Goal: Task Accomplishment & Management: Use online tool/utility

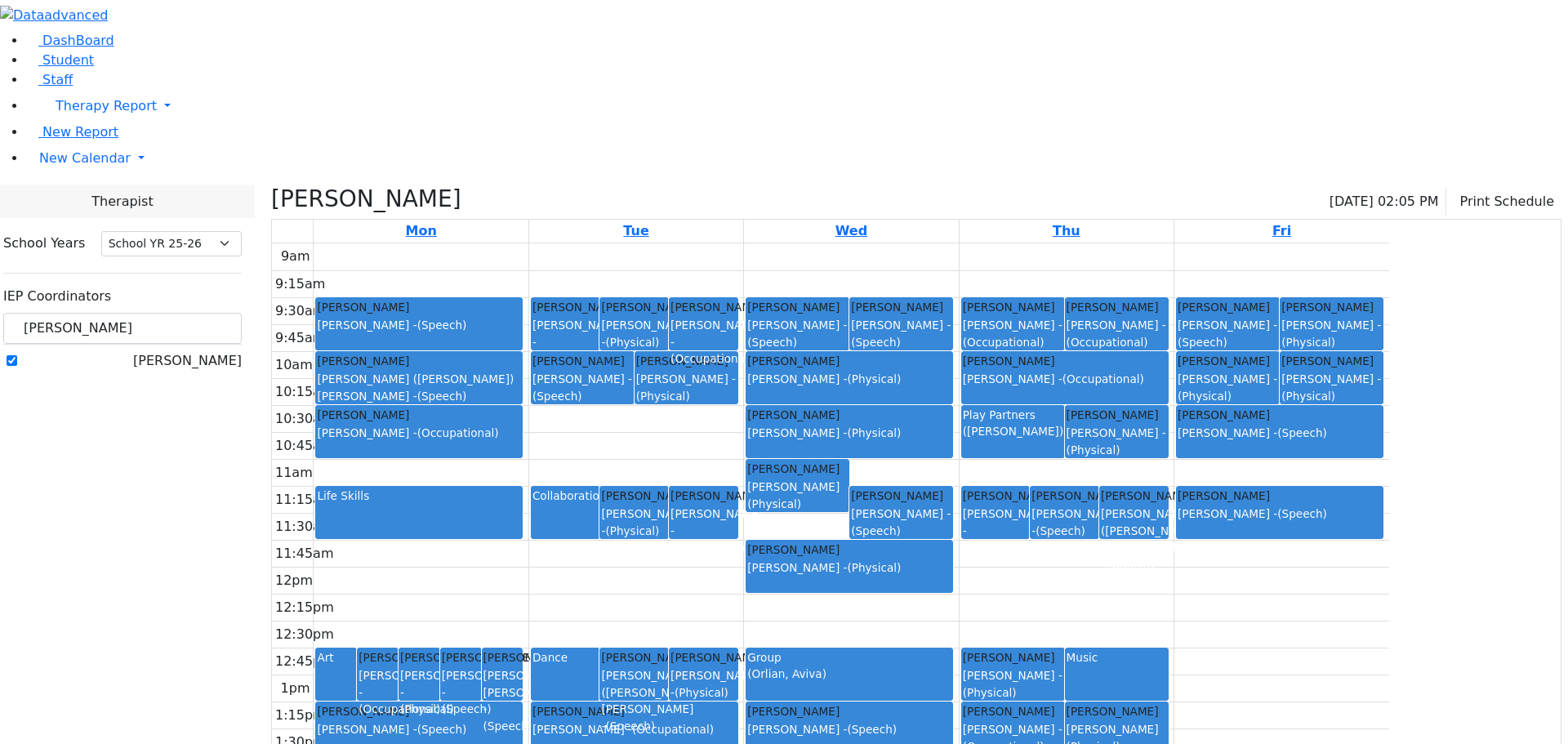
select select "212"
drag, startPoint x: 249, startPoint y: 147, endPoint x: 201, endPoint y: 147, distance: 48.0
click at [201, 313] on div "jablin" at bounding box center [123, 329] width 239 height 32
type input "kag"
click at [207, 351] on label "Kaganoff, Sarah" at bounding box center [187, 361] width 108 height 20
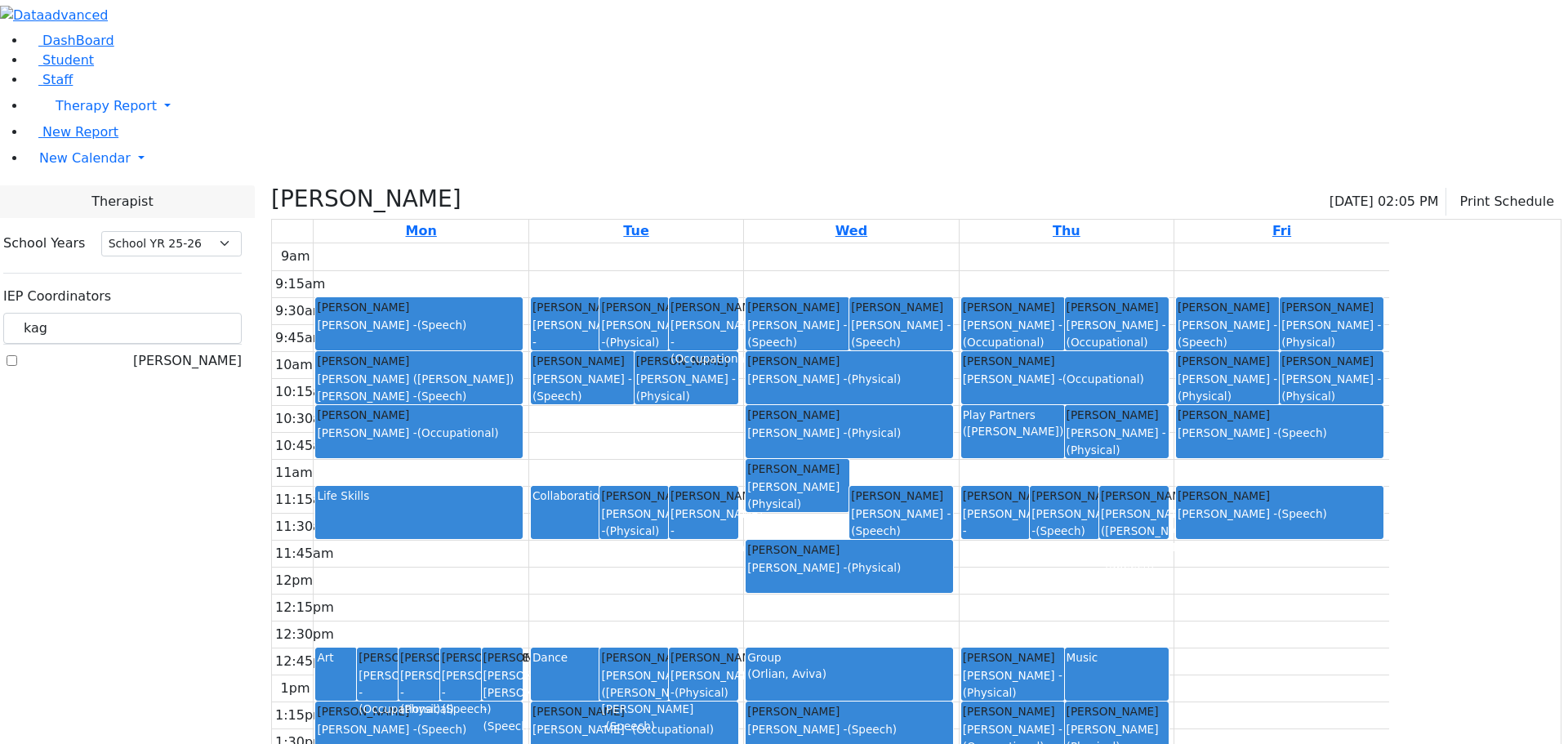
click at [17, 355] on input "Kaganoff, Sarah" at bounding box center [12, 360] width 11 height 11
checkbox input "true"
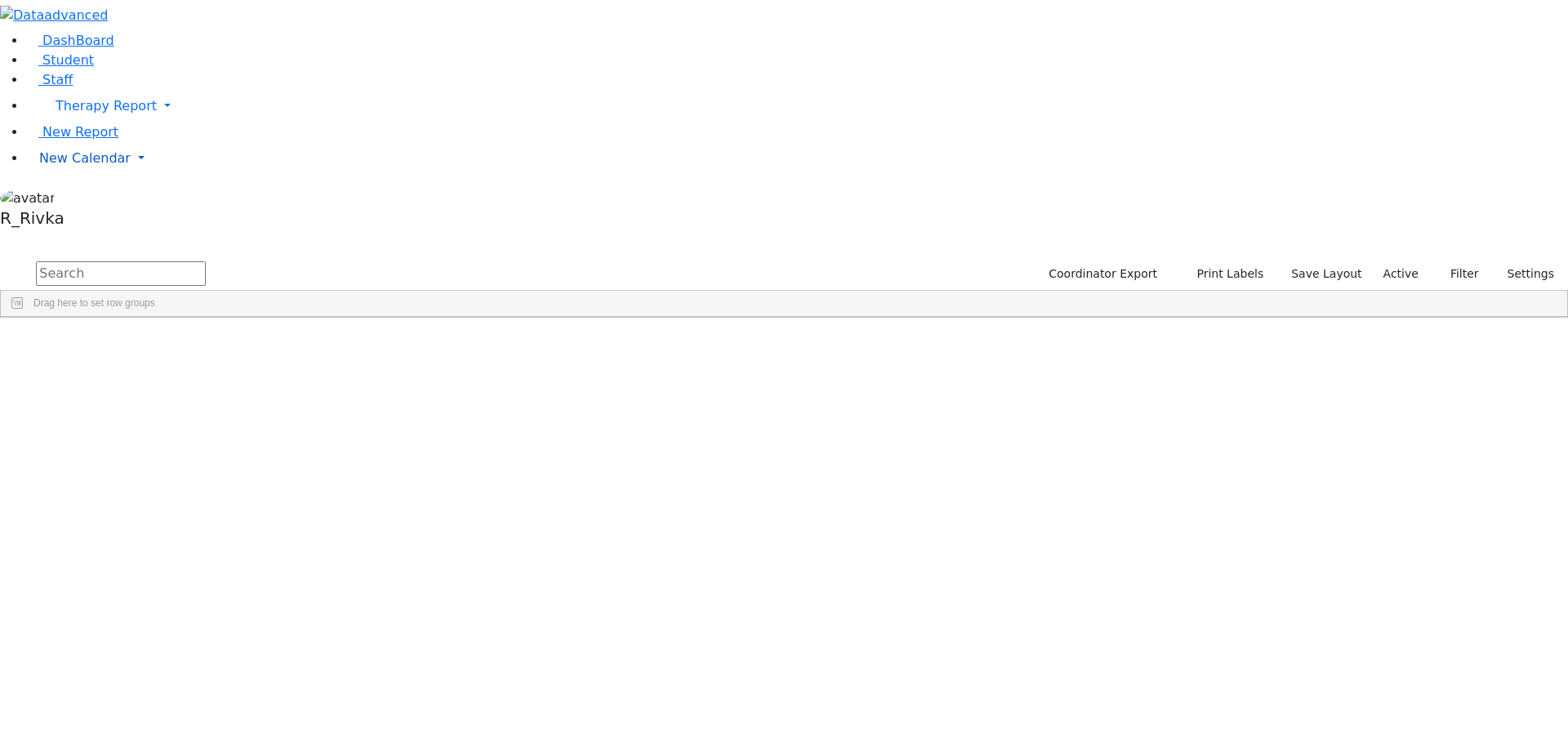
click at [61, 165] on span "New Calendar" at bounding box center [85, 157] width 91 height 15
click at [88, 199] on span "Calendar" at bounding box center [64, 190] width 59 height 15
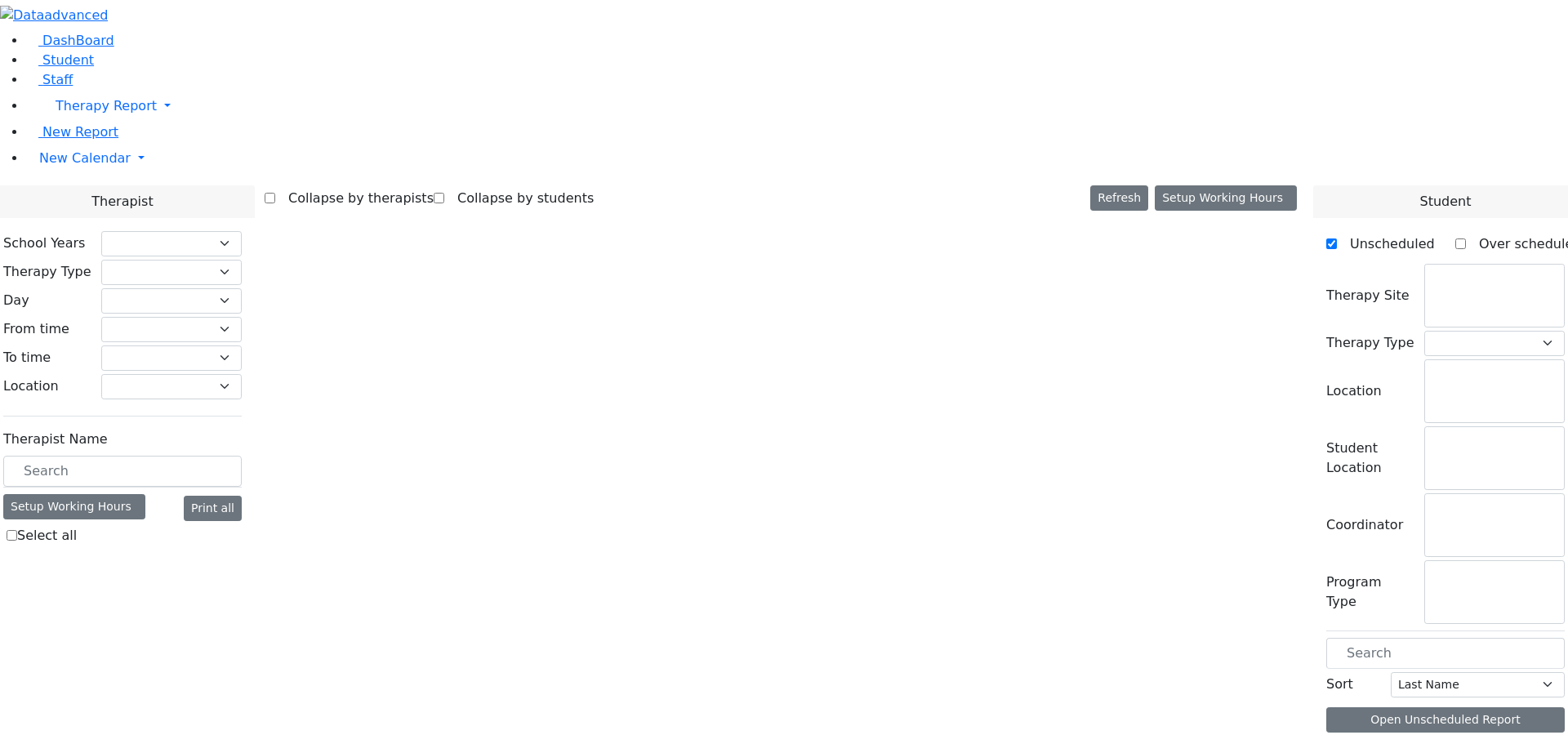
select select "212"
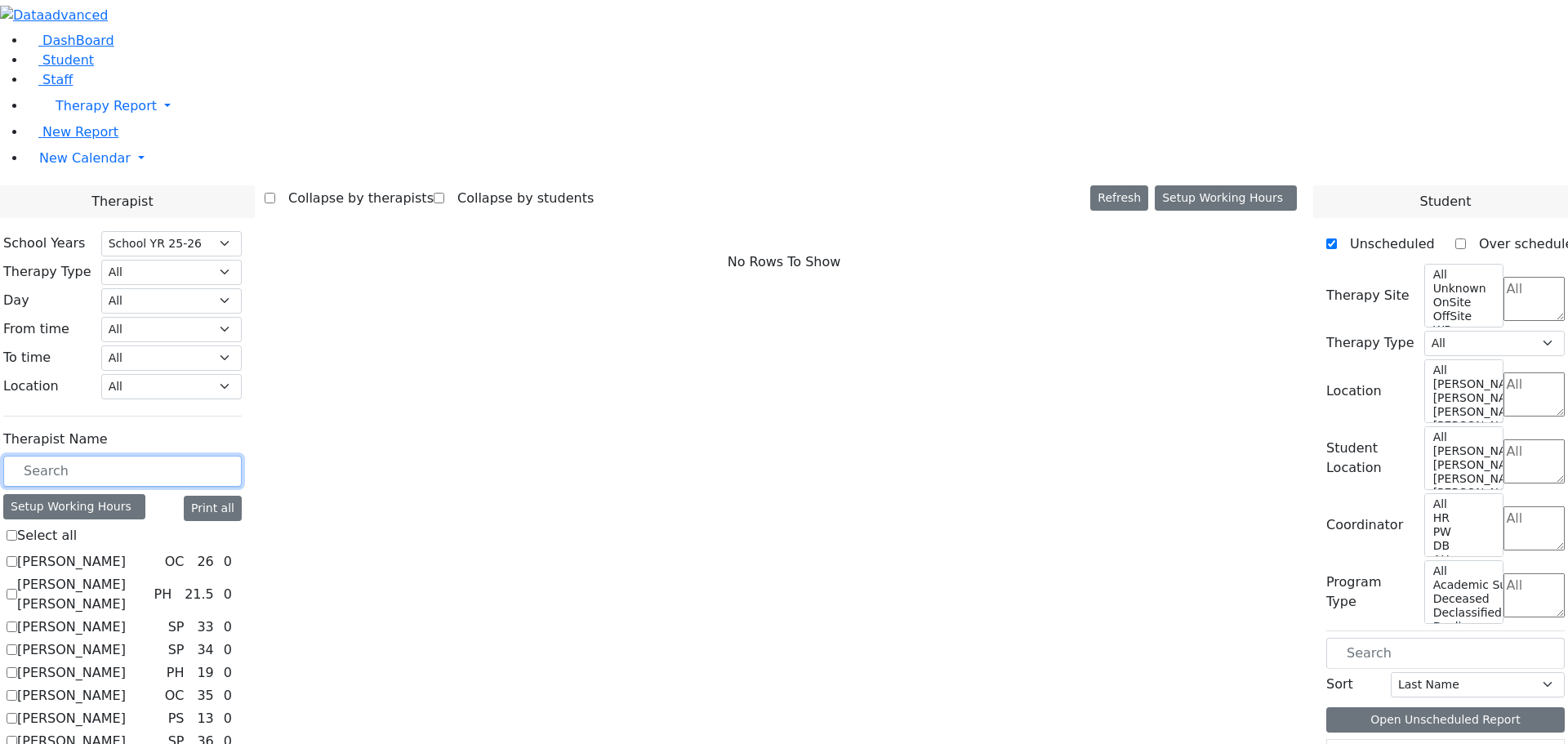
click at [219, 455] on input "text" at bounding box center [123, 470] width 239 height 31
type input "kag"
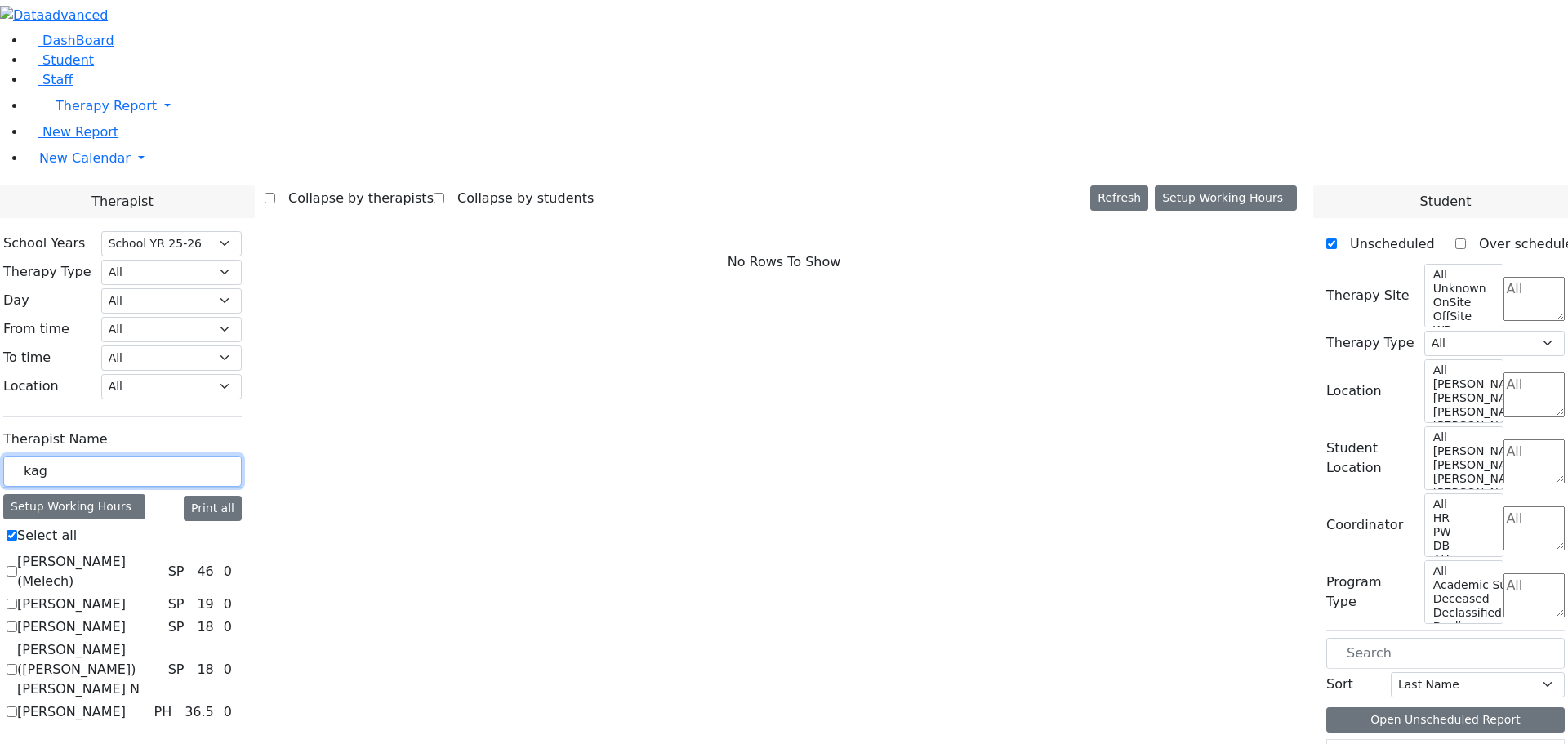
checkbox input "true"
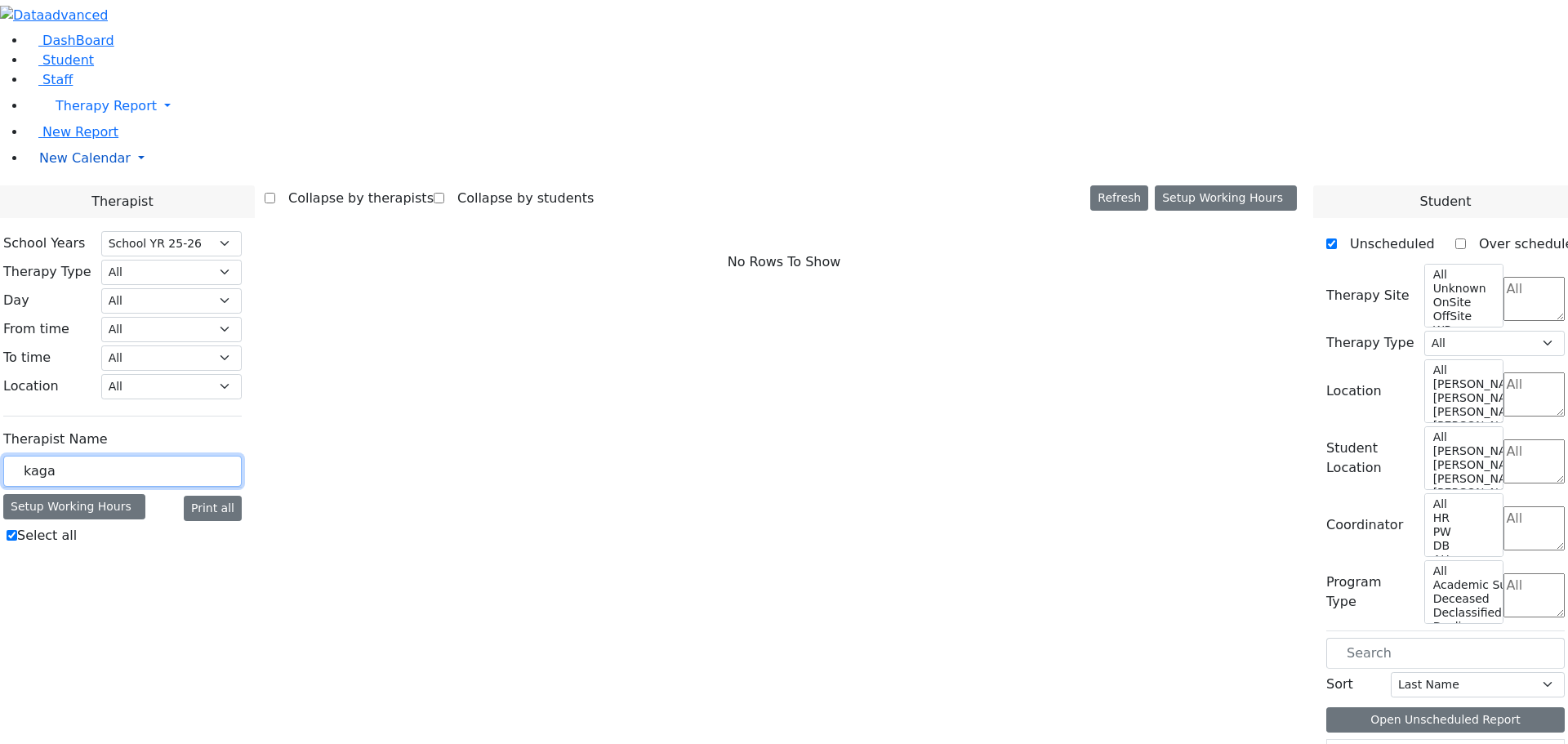
type input "kaga"
click at [81, 165] on span "New Calendar" at bounding box center [85, 157] width 91 height 15
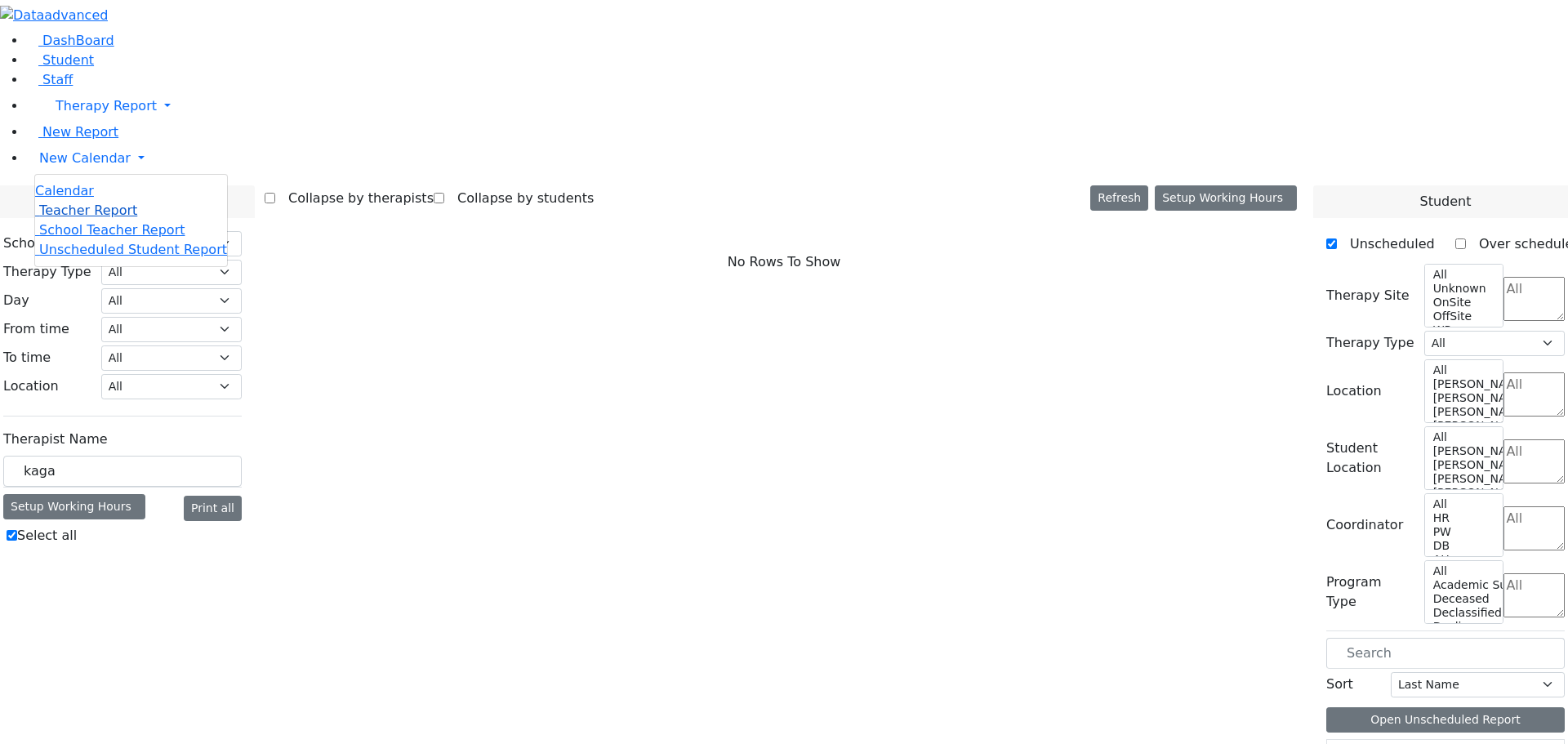
click at [77, 218] on span "Teacher Report" at bounding box center [89, 209] width 98 height 15
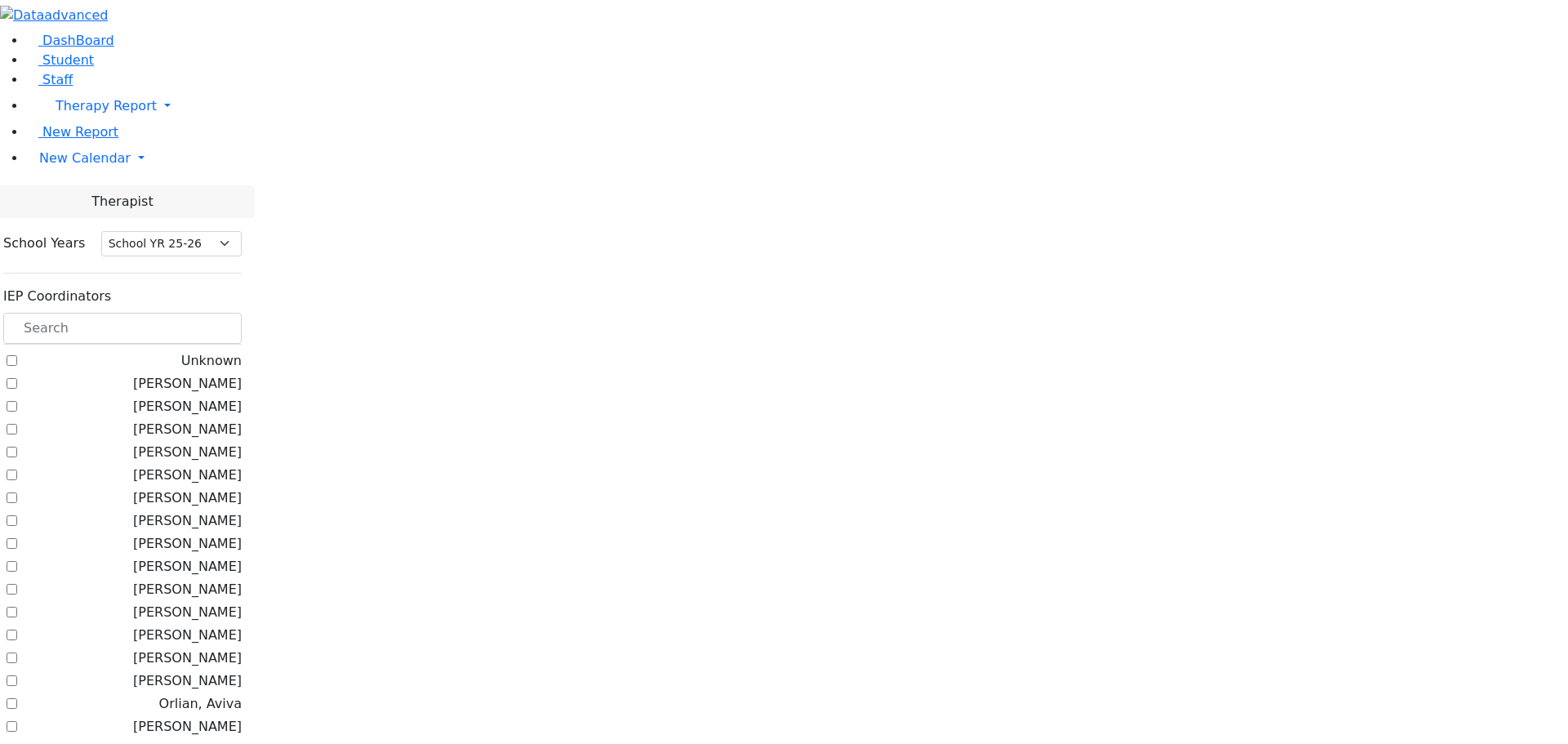
select select "212"
click at [233, 313] on input "text" at bounding box center [123, 328] width 239 height 31
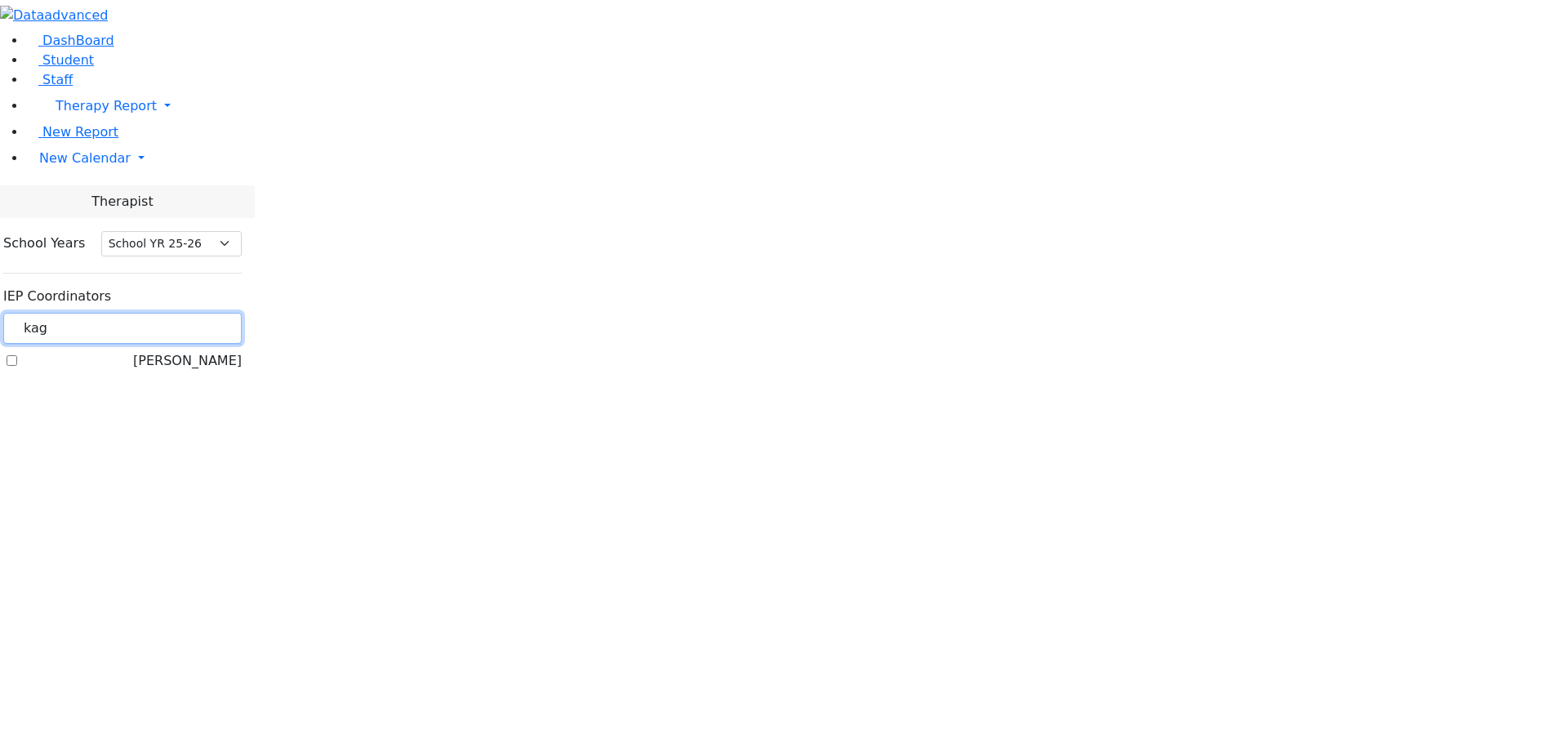
type input "kag"
click at [205, 351] on label "[PERSON_NAME]" at bounding box center [187, 361] width 108 height 20
click at [17, 355] on input "[PERSON_NAME]" at bounding box center [12, 360] width 11 height 11
checkbox input "true"
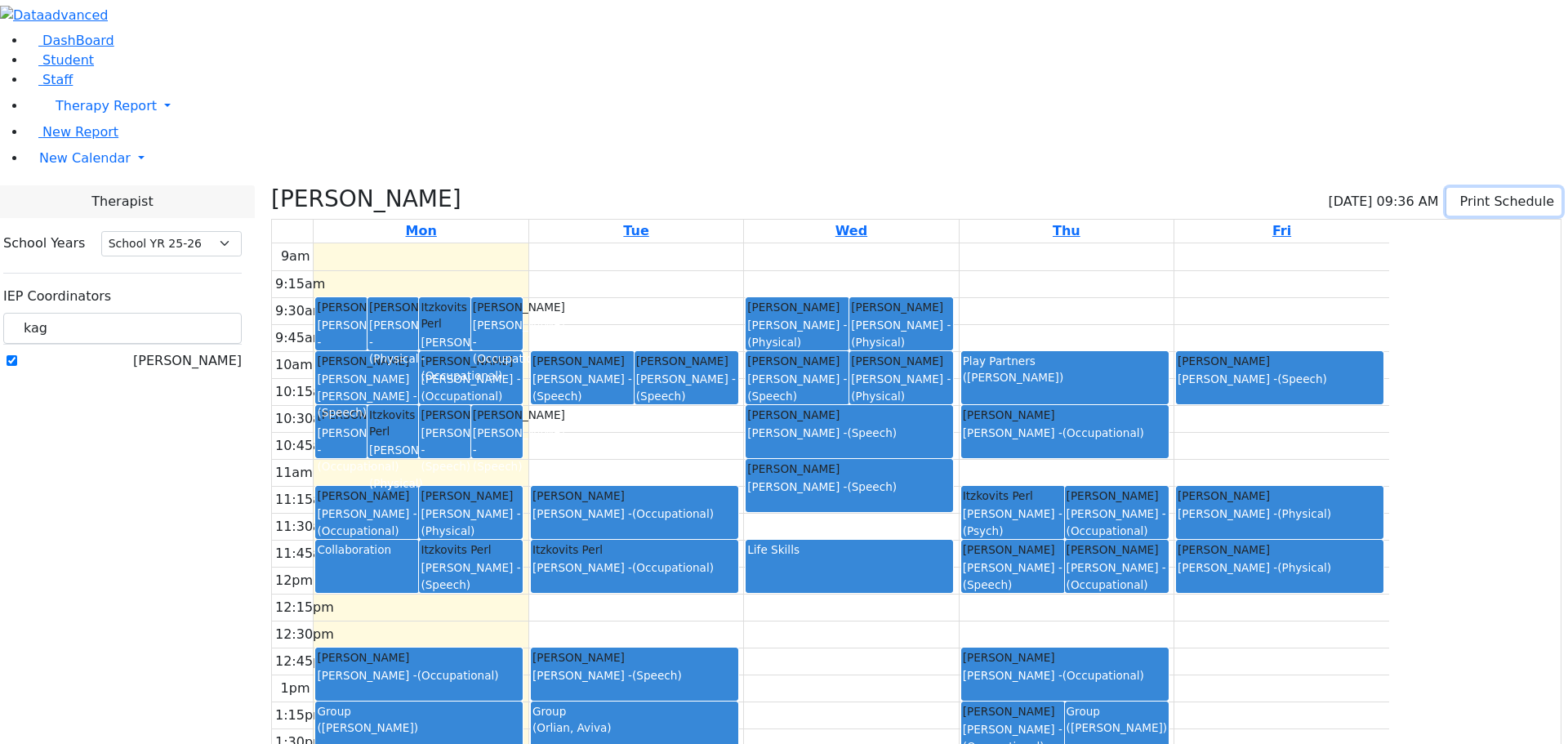
click at [1448, 188] on button "Print Schedule" at bounding box center [1504, 201] width 115 height 28
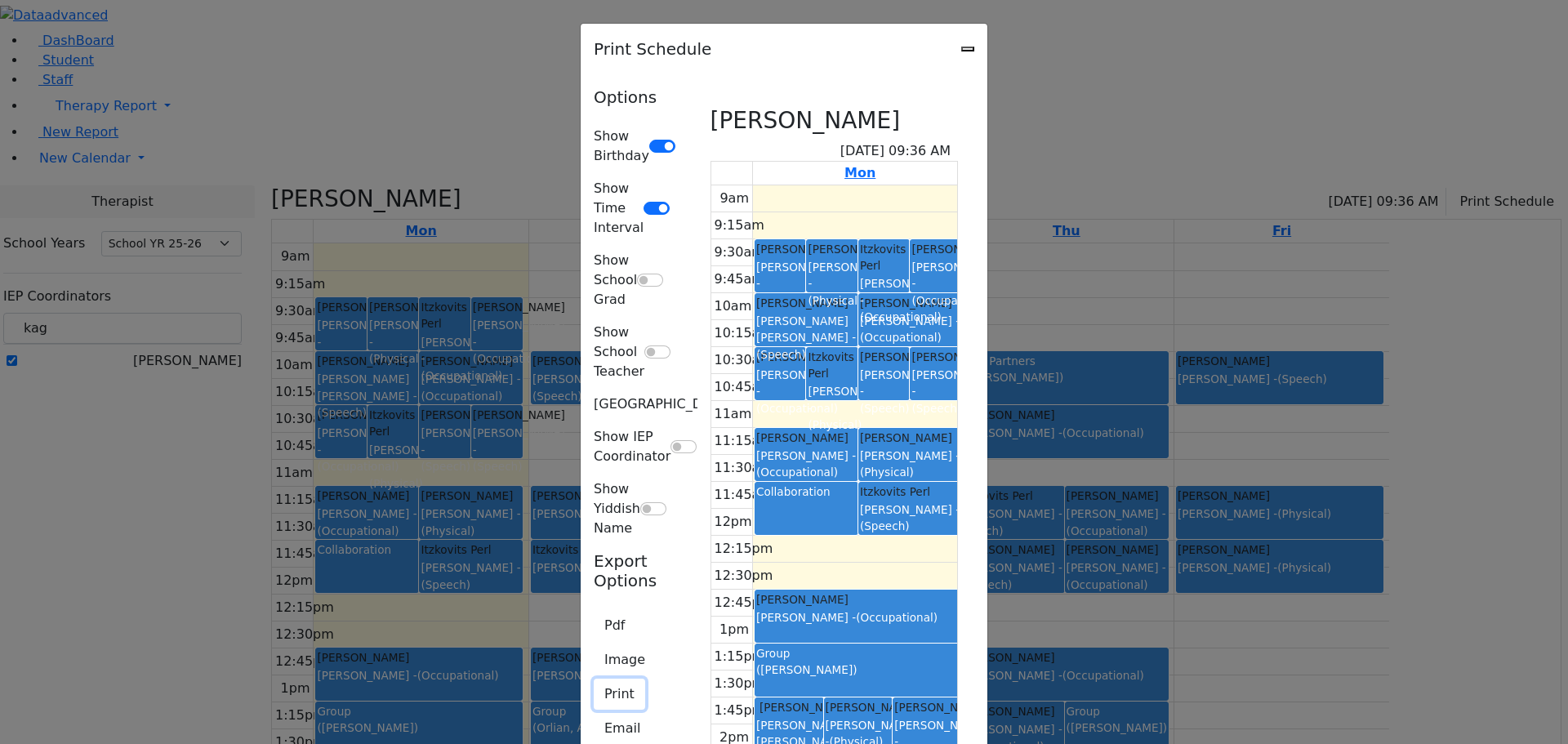
click at [594, 679] on button "Print" at bounding box center [620, 694] width 52 height 31
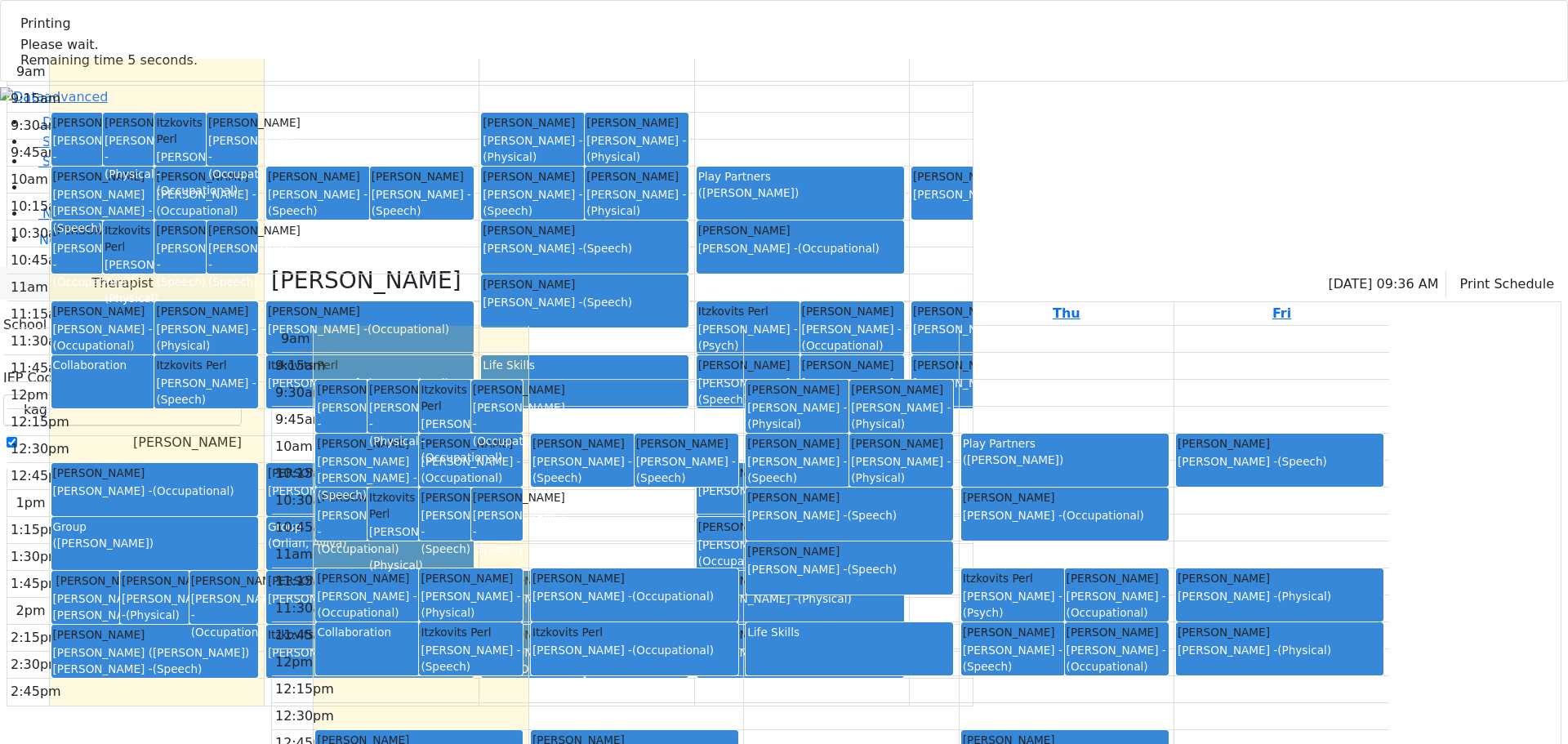
select select "212"
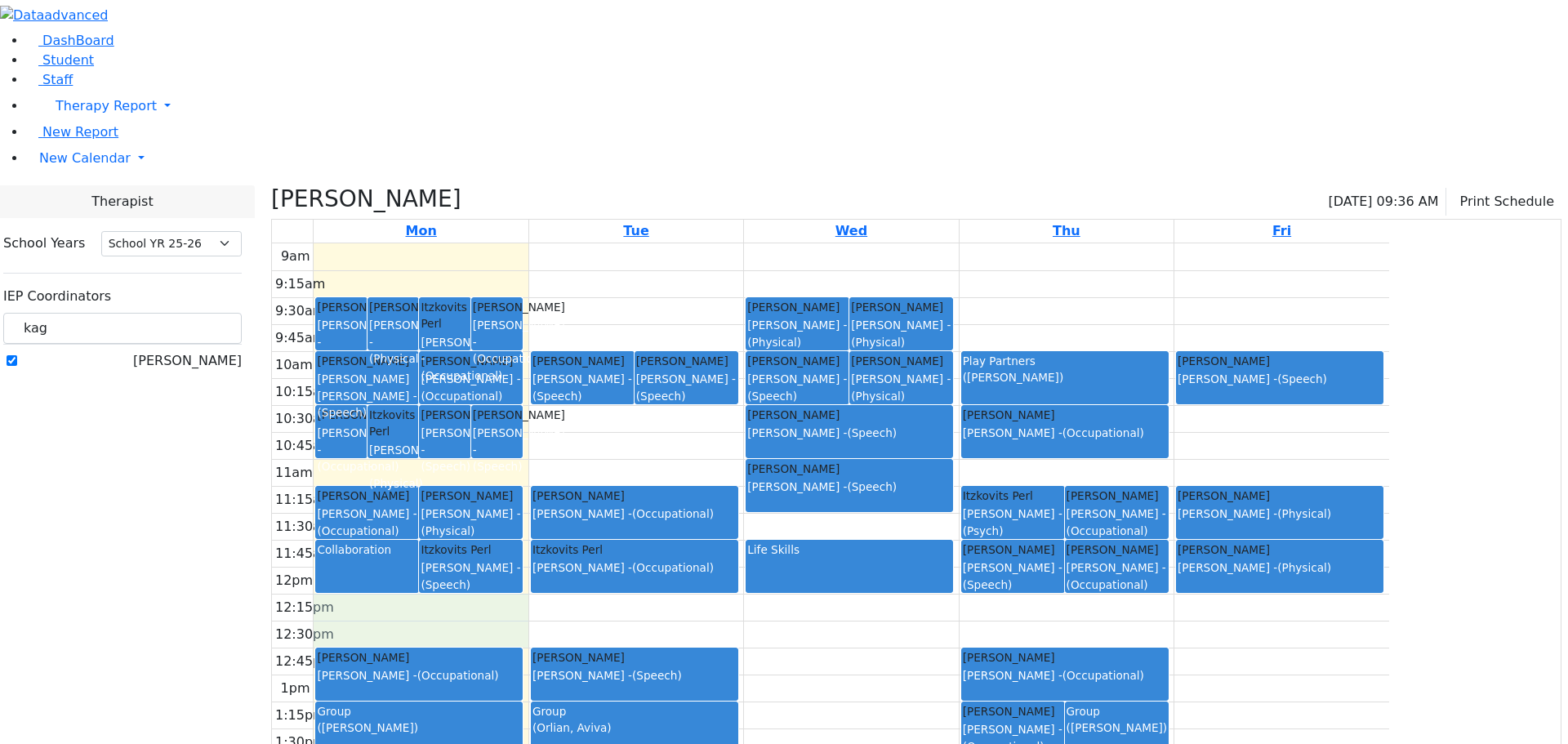
drag, startPoint x: 536, startPoint y: 445, endPoint x: 550, endPoint y: 457, distance: 18.4
click at [552, 461] on div "9am 9:15am 9:30am 9:45am 10am 10:15am 10:30am 10:45am 11am 11:15am 11:30am 11:4…" at bounding box center [830, 566] width 1117 height 647
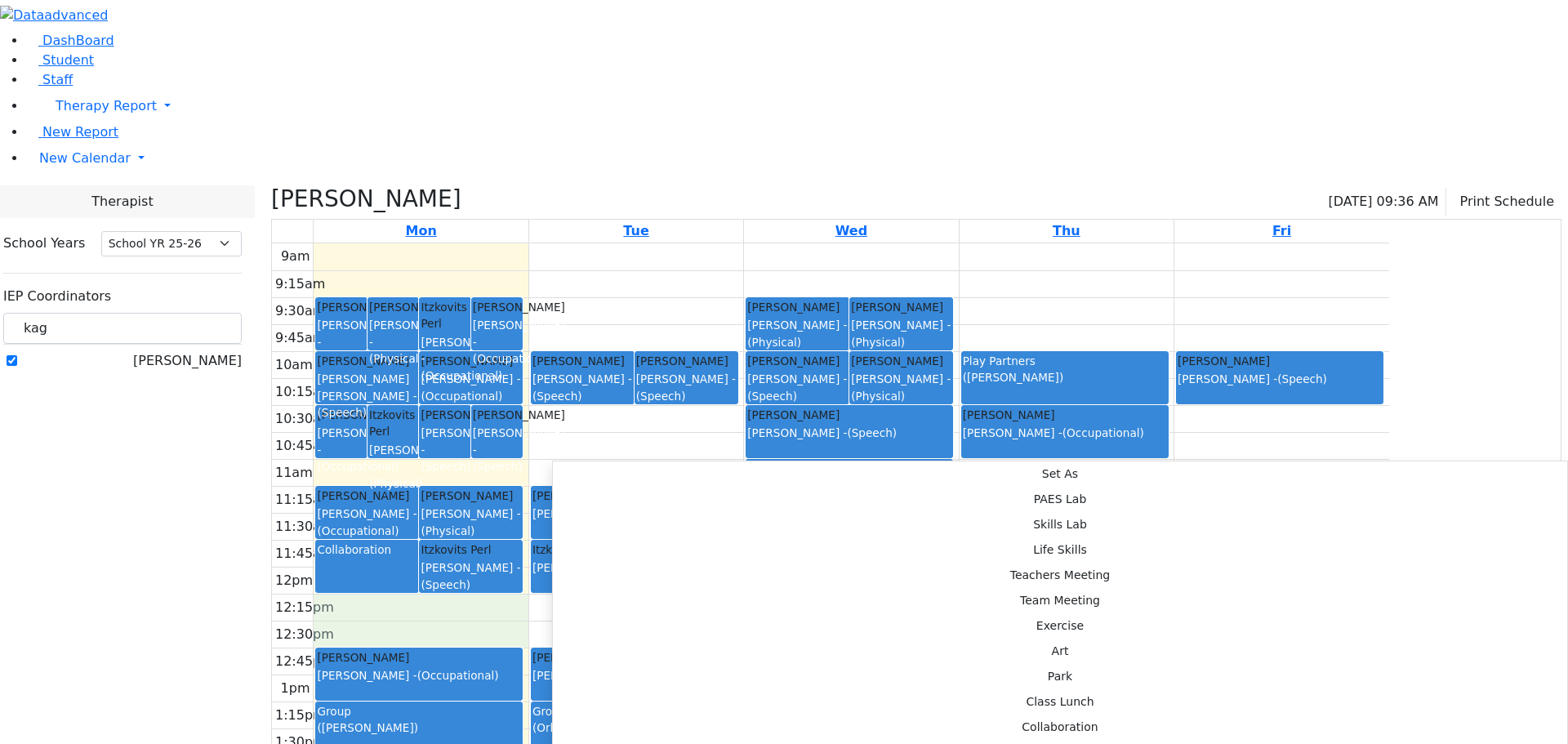
click at [242, 370] on div "[PERSON_NAME]" at bounding box center [123, 361] width 239 height 20
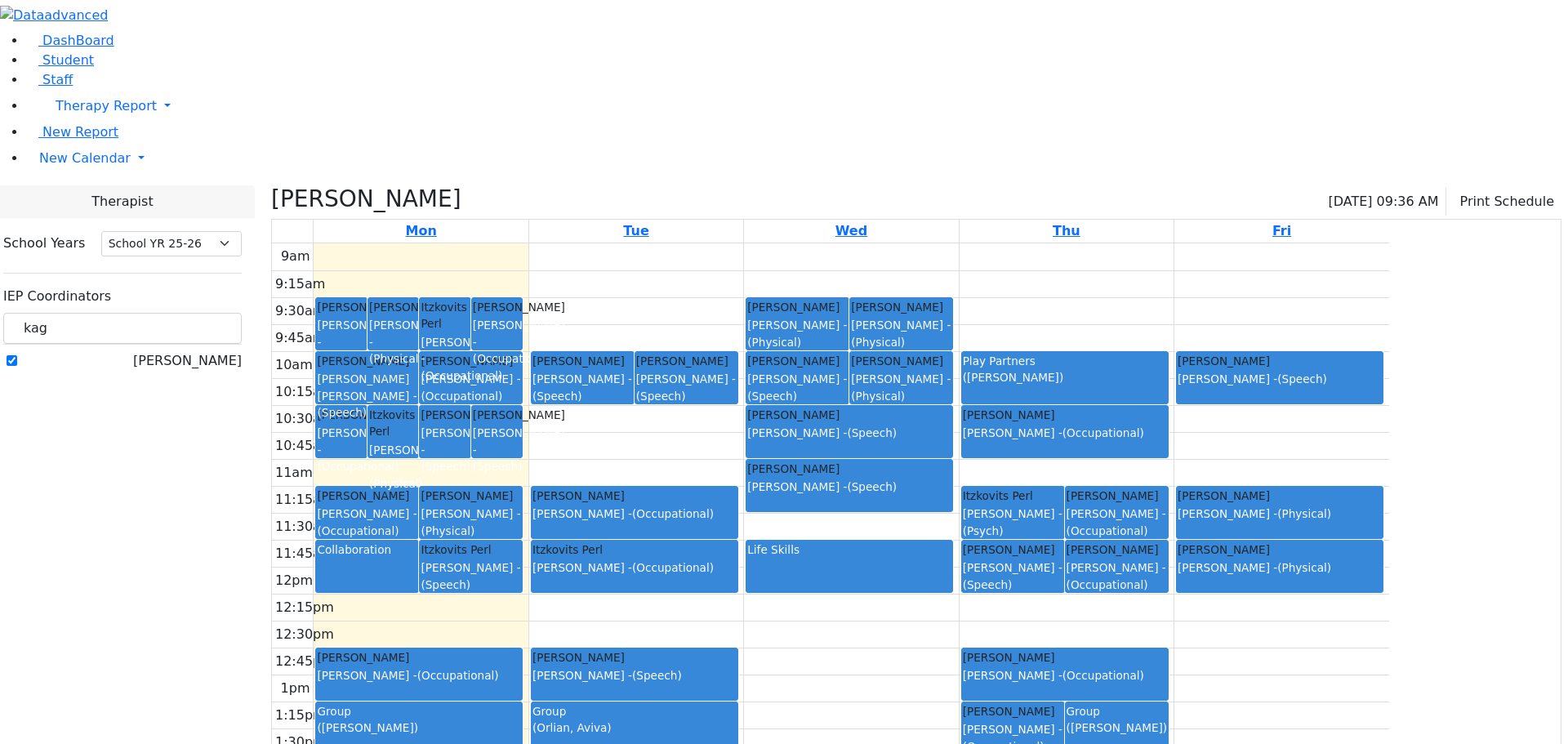
drag, startPoint x: 898, startPoint y: 486, endPoint x: 894, endPoint y: 524, distance: 38.2
click at [737, 648] on div "Katz Brucha Grunwald Varda - (Speech)" at bounding box center [634, 674] width 206 height 52
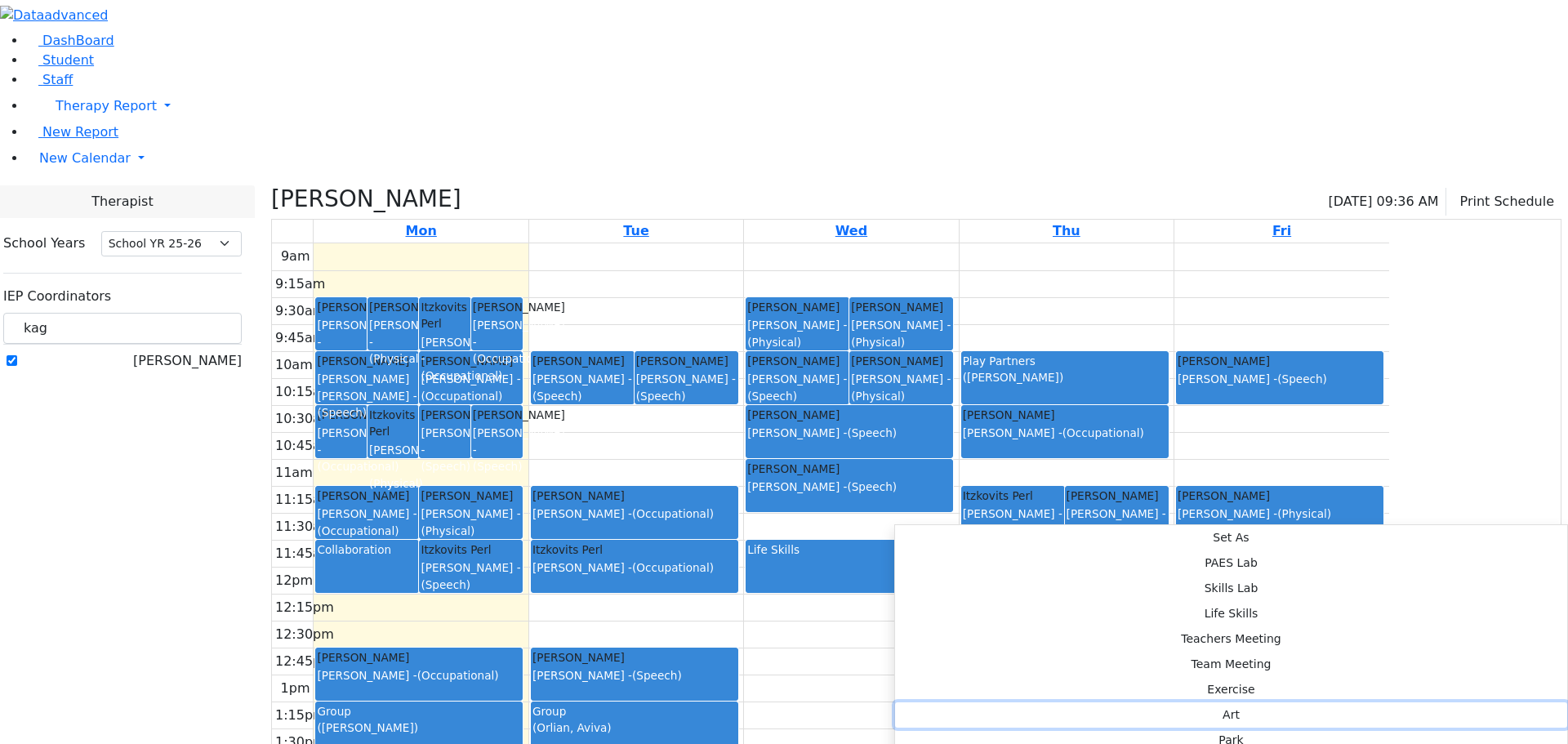
click at [1118, 702] on button "Art" at bounding box center [1231, 714] width 672 height 25
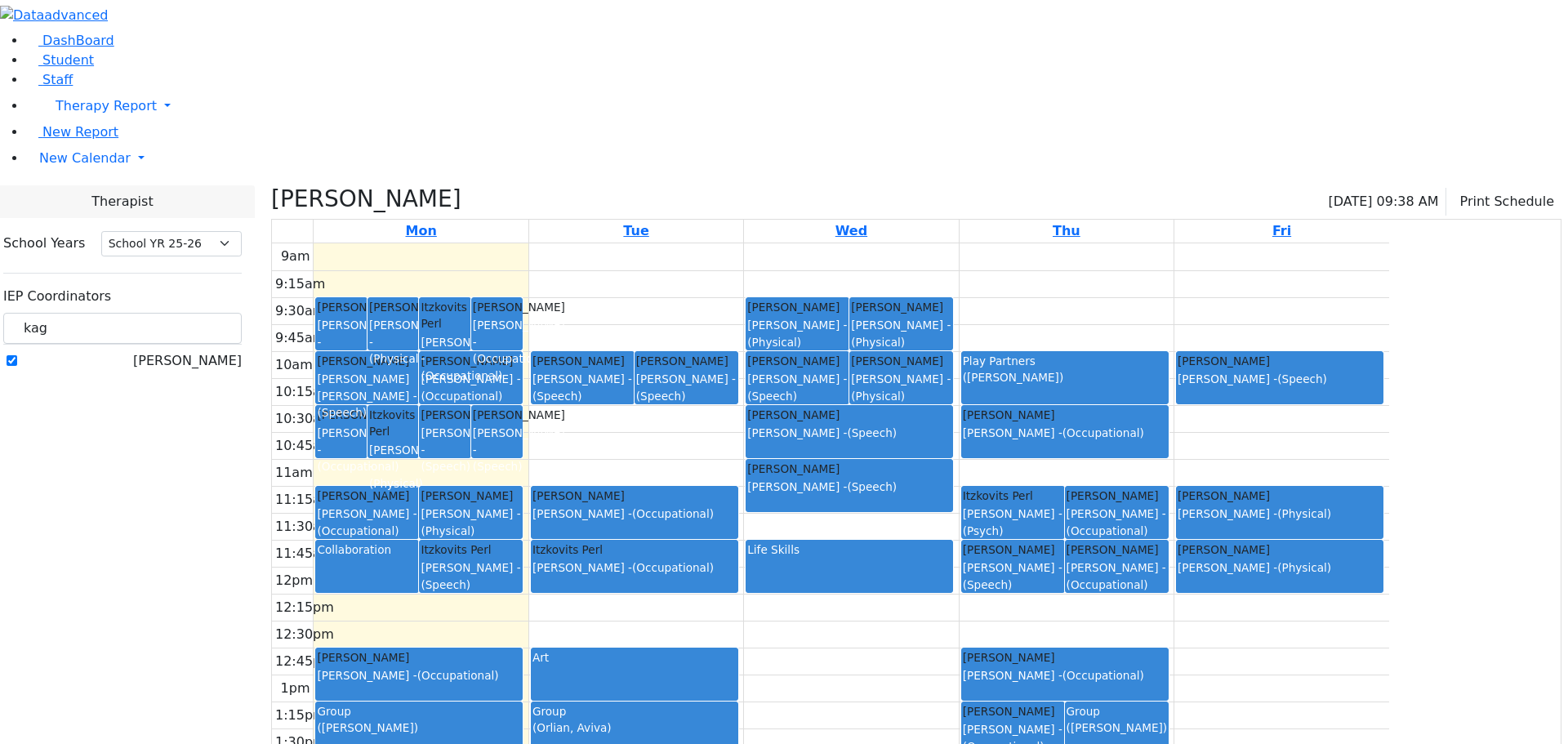
drag, startPoint x: 830, startPoint y: 510, endPoint x: 830, endPoint y: 527, distance: 17.0
click at [743, 528] on div "Berkowitz Leah Biderman Tzipora - (Speech) Meisels Chaya Steinhardt Esther - (S…" at bounding box center [636, 566] width 214 height 647
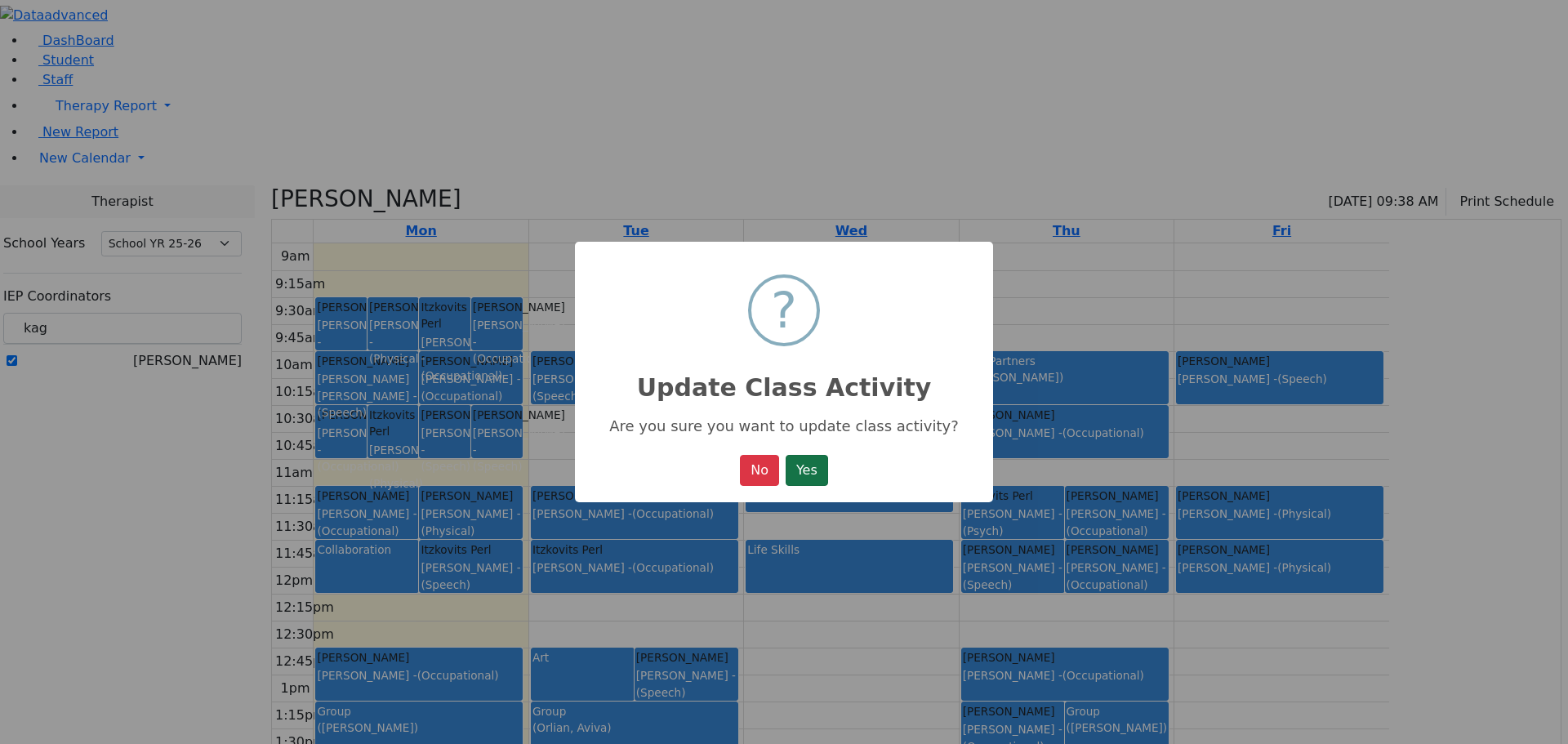
click at [821, 468] on button "Yes" at bounding box center [806, 470] width 42 height 31
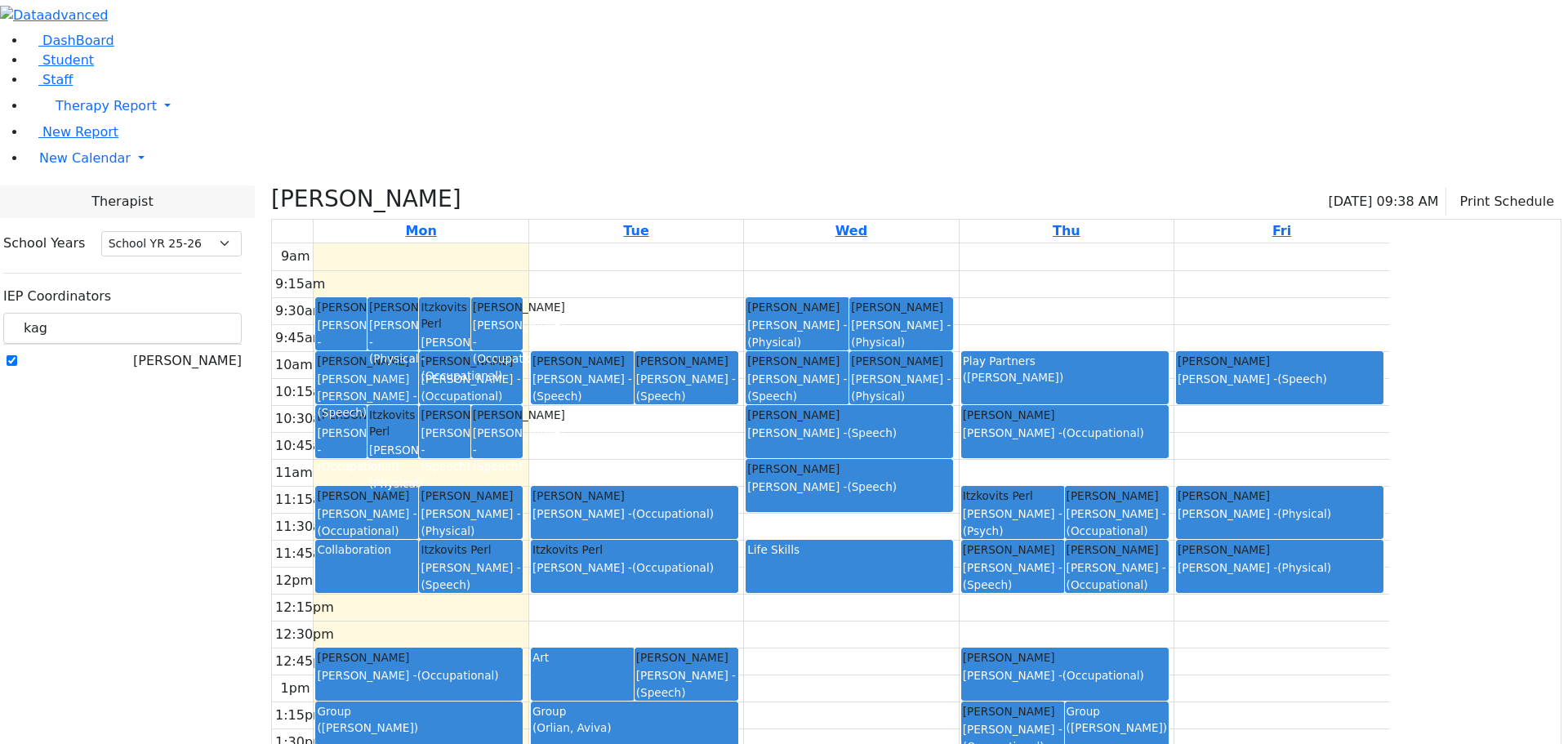
drag, startPoint x: 666, startPoint y: 495, endPoint x: 667, endPoint y: 522, distance: 27.0
click at [521, 649] on div "Katz Brucha Jacknis Brana - (Occupational)" at bounding box center [419, 666] width 204 height 35
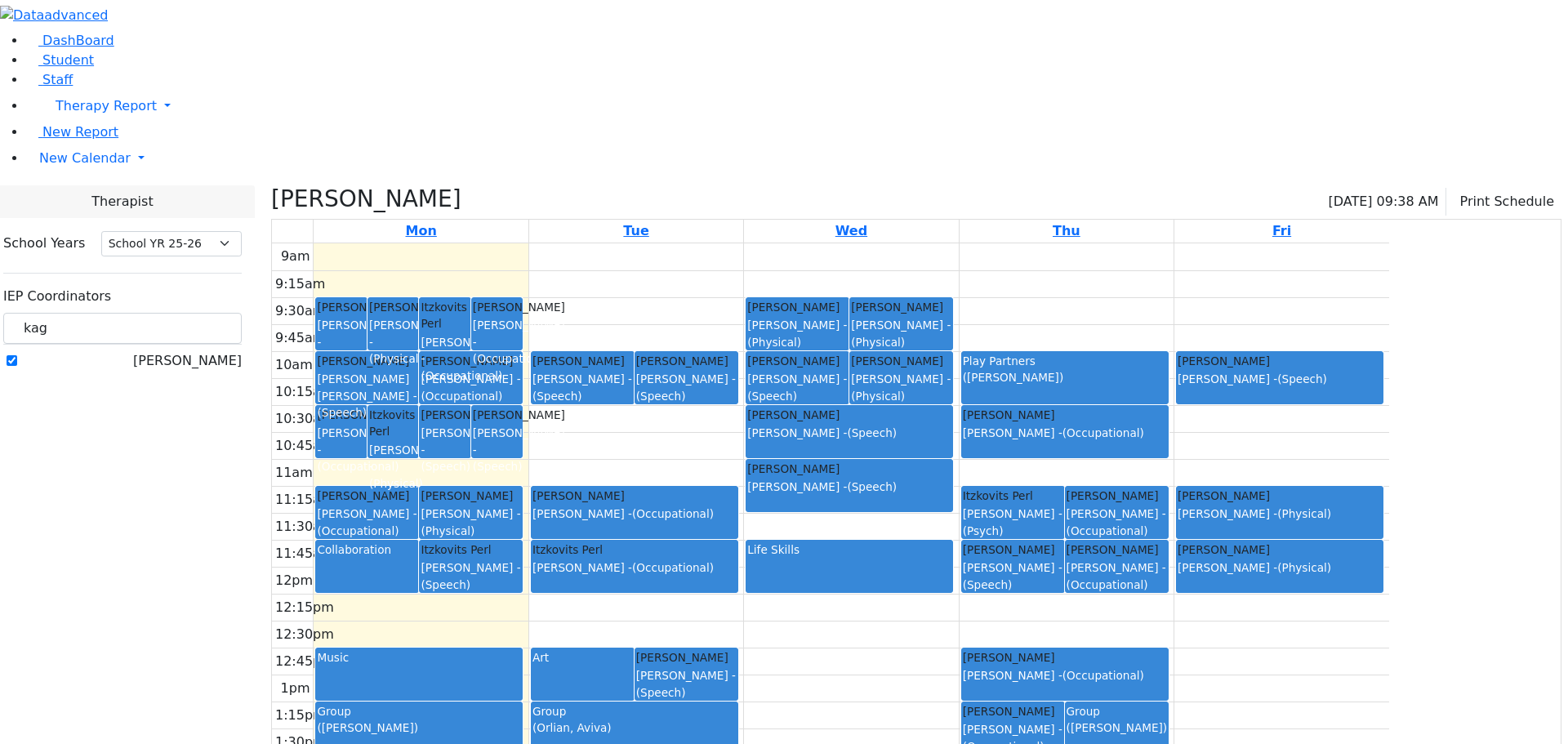
drag, startPoint x: 625, startPoint y: 507, endPoint x: 626, endPoint y: 520, distance: 13.0
click at [528, 520] on div "Ausch Hendel Grunwald Varda - (Speech) Berkowitz Leah Reese Amy - (Physical) It…" at bounding box center [420, 566] width 214 height 647
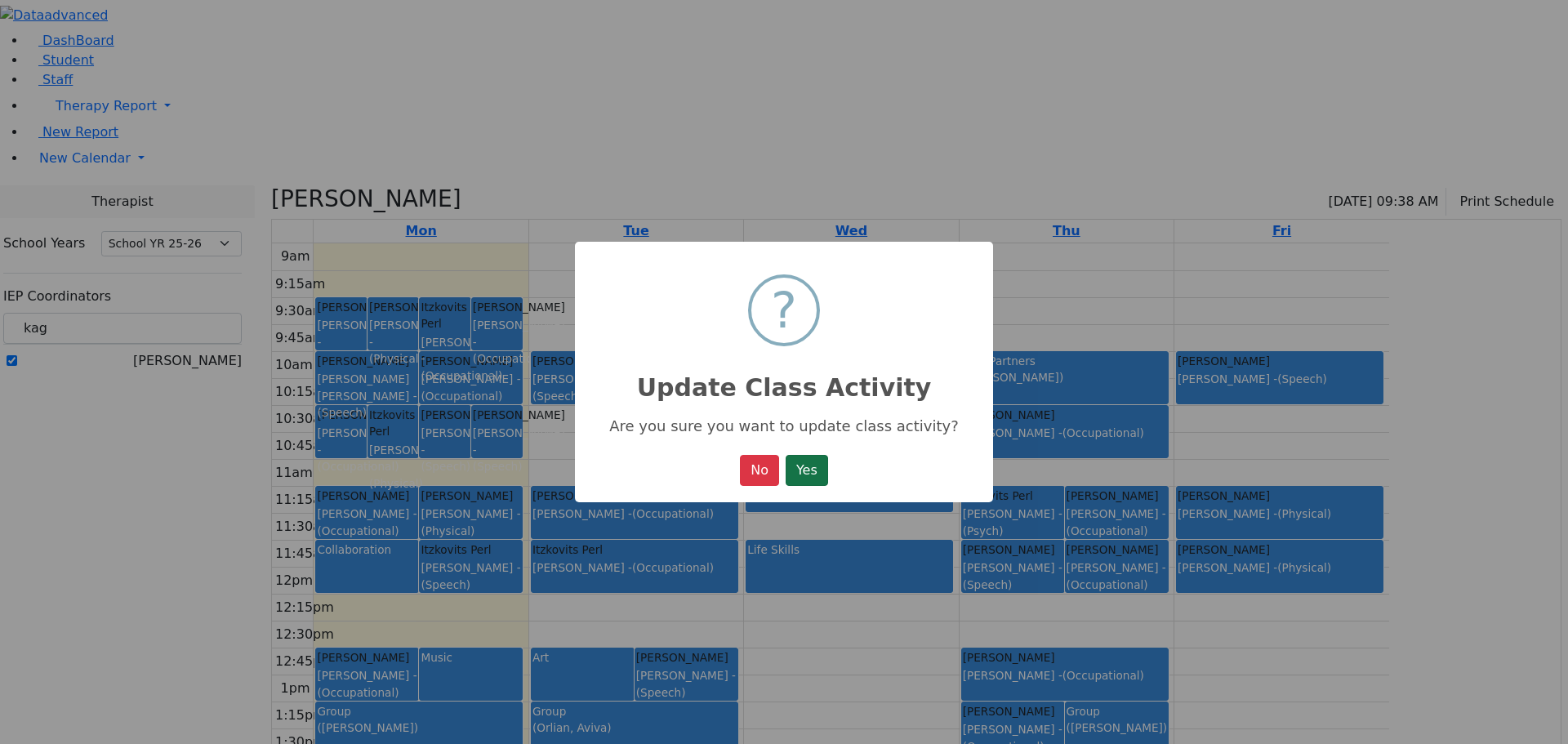
click at [797, 472] on button "Yes" at bounding box center [806, 470] width 42 height 31
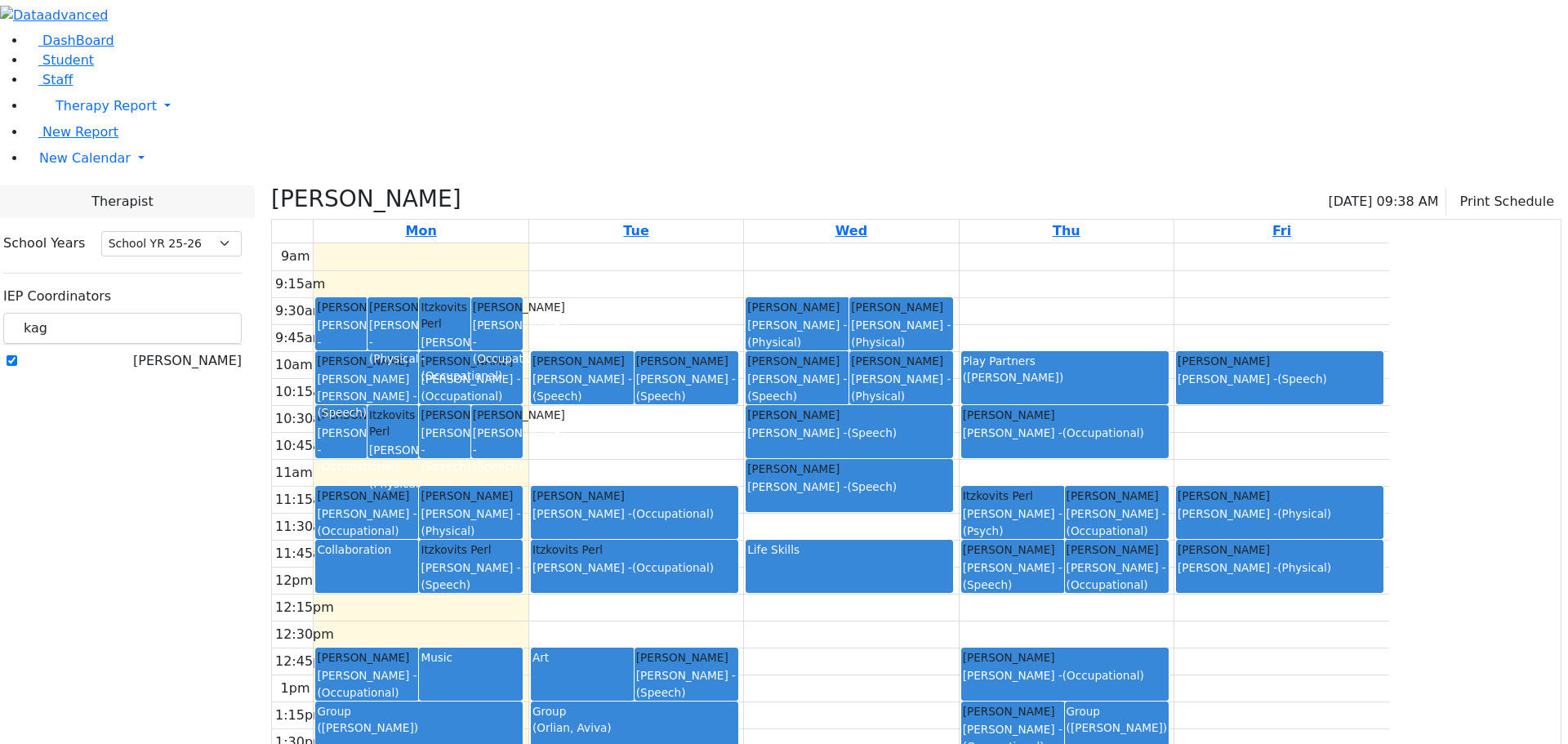
drag, startPoint x: 1322, startPoint y: 490, endPoint x: 1321, endPoint y: 524, distance: 34.0
click at [1167, 649] on div "Ausch Hendel Jacknis Brana - (Occupational)" at bounding box center [1064, 666] width 204 height 35
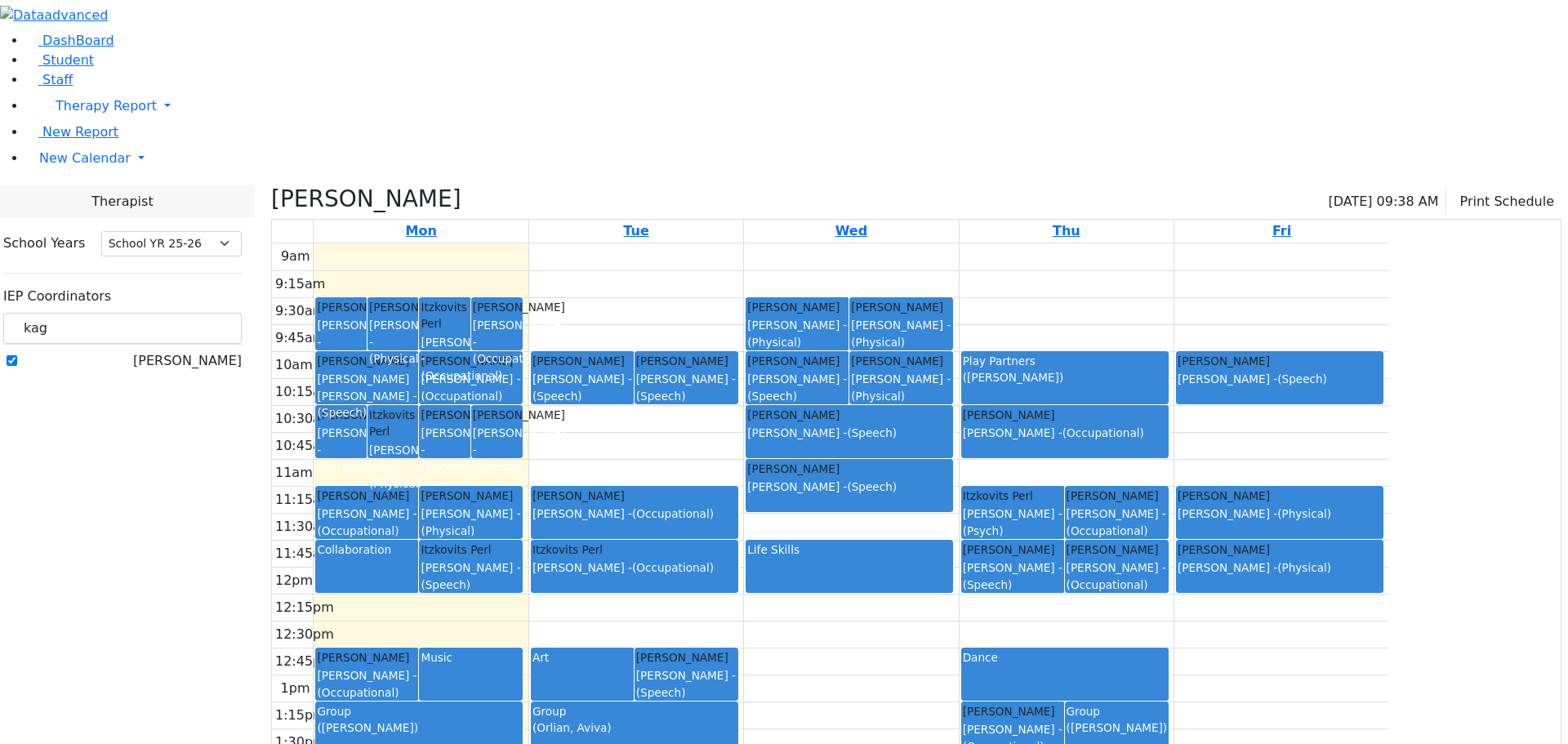
drag, startPoint x: 1255, startPoint y: 512, endPoint x: 1259, endPoint y: 540, distance: 28.3
click at [1168, 243] on div "Itzkovits Perl Benisz Elizabeth - (Psych) Meisels Chaya Koff Aviva - (Occupatio…" at bounding box center [1065, 243] width 208 height 0
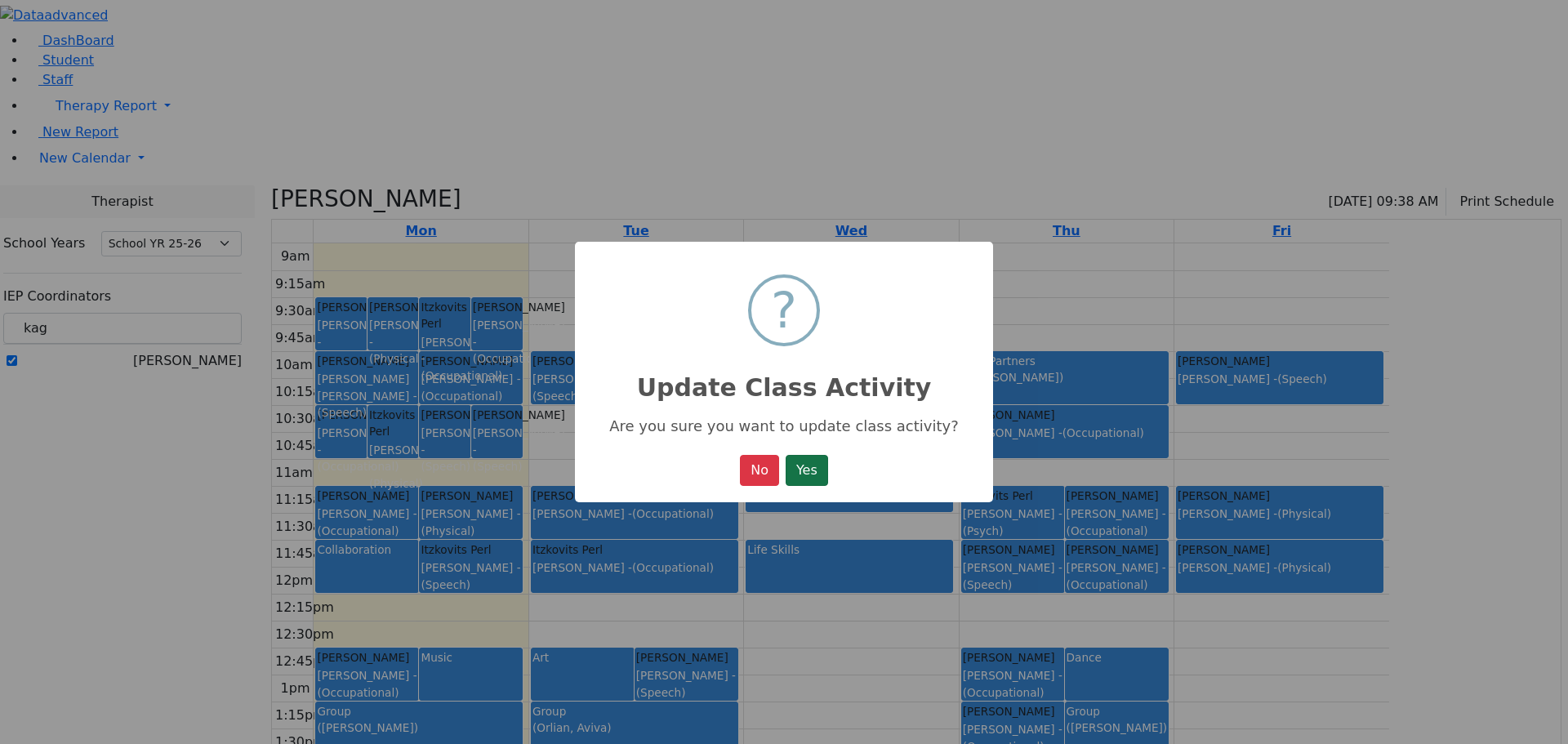
click at [826, 463] on button "Yes" at bounding box center [806, 470] width 42 height 31
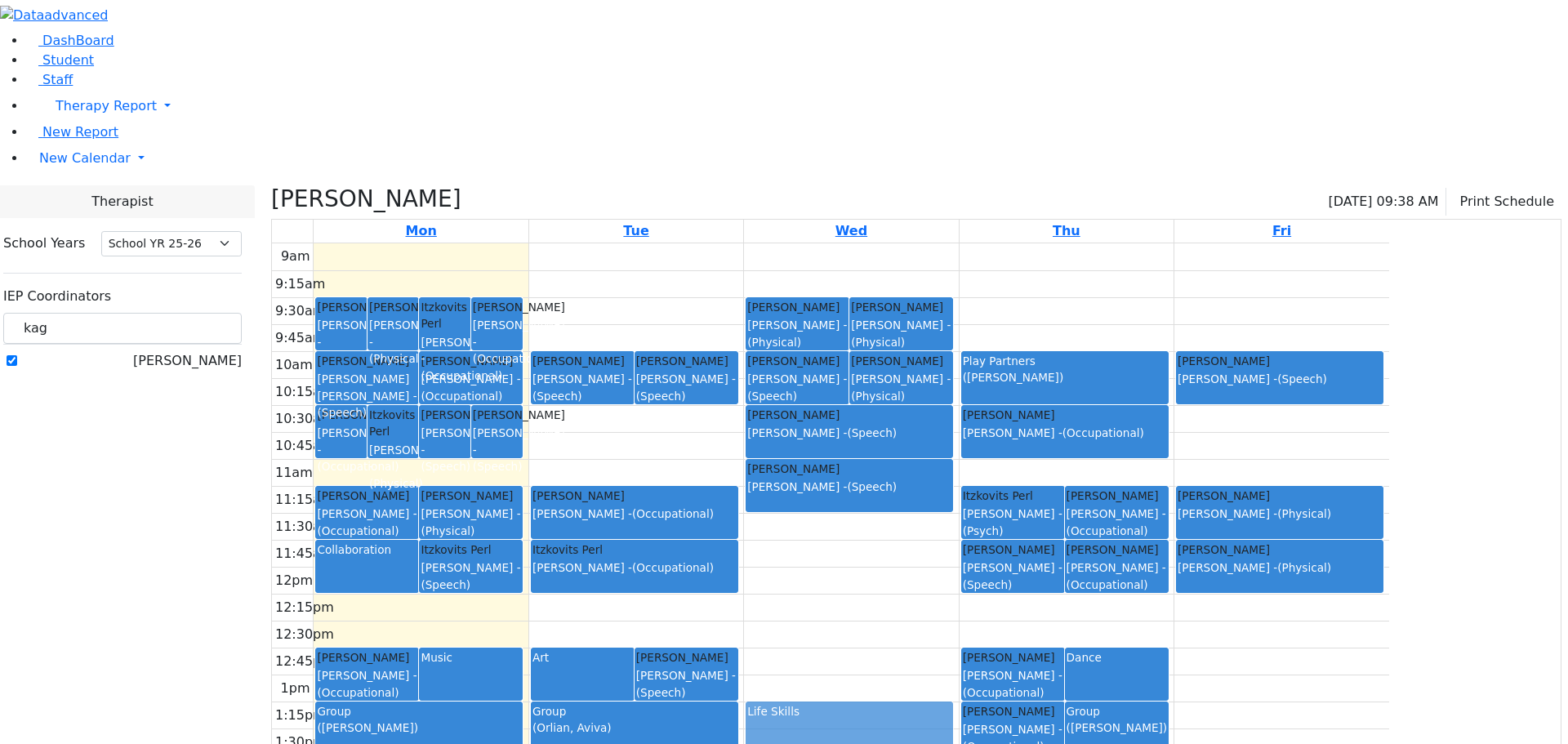
drag, startPoint x: 988, startPoint y: 399, endPoint x: 989, endPoint y: 561, distance: 162.0
click at [958, 561] on div "Berkowitz Leah Reese Amy - (Physical) Katz Brucha Herskovich Leora - (Physical)…" at bounding box center [851, 566] width 214 height 647
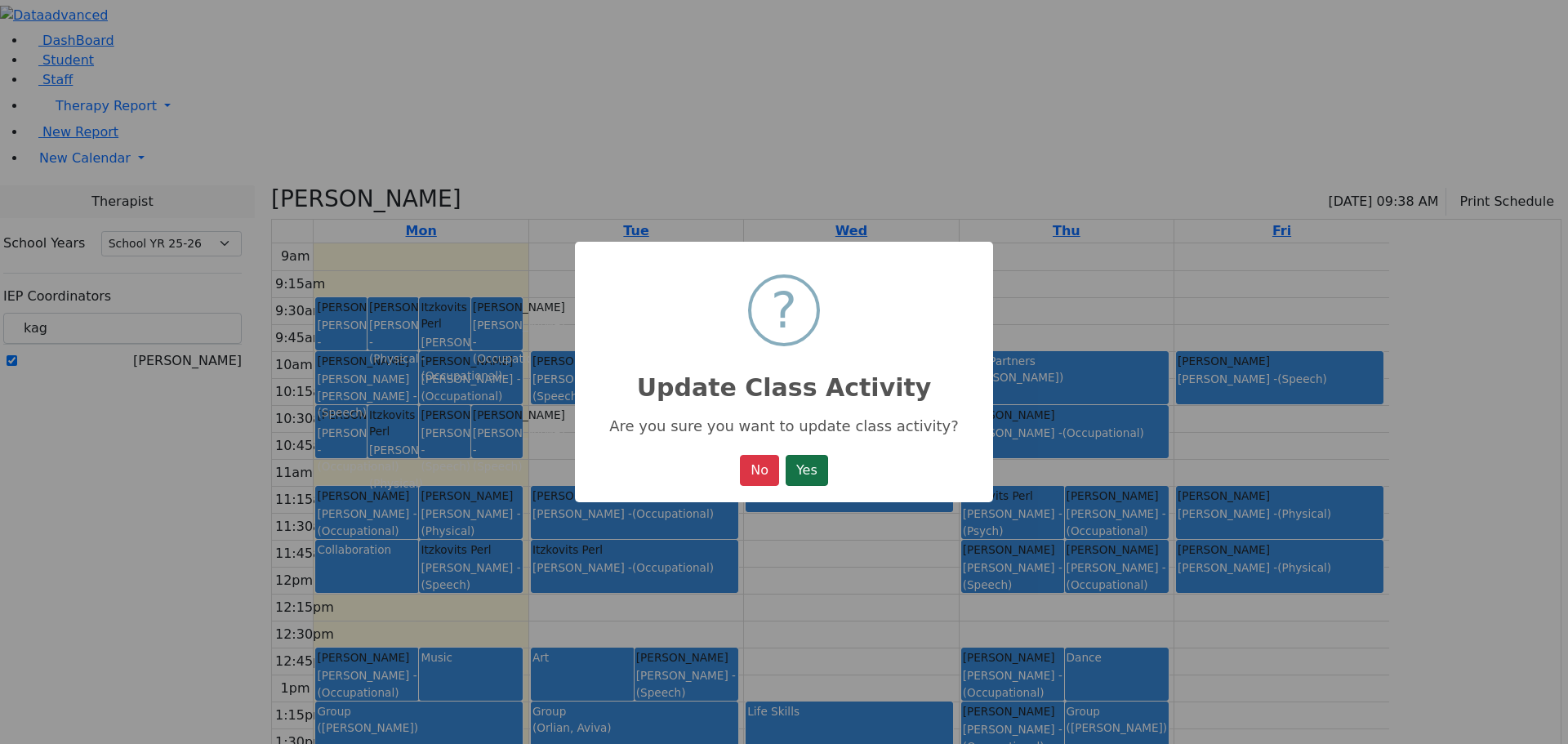
click at [812, 468] on button "Yes" at bounding box center [806, 470] width 42 height 31
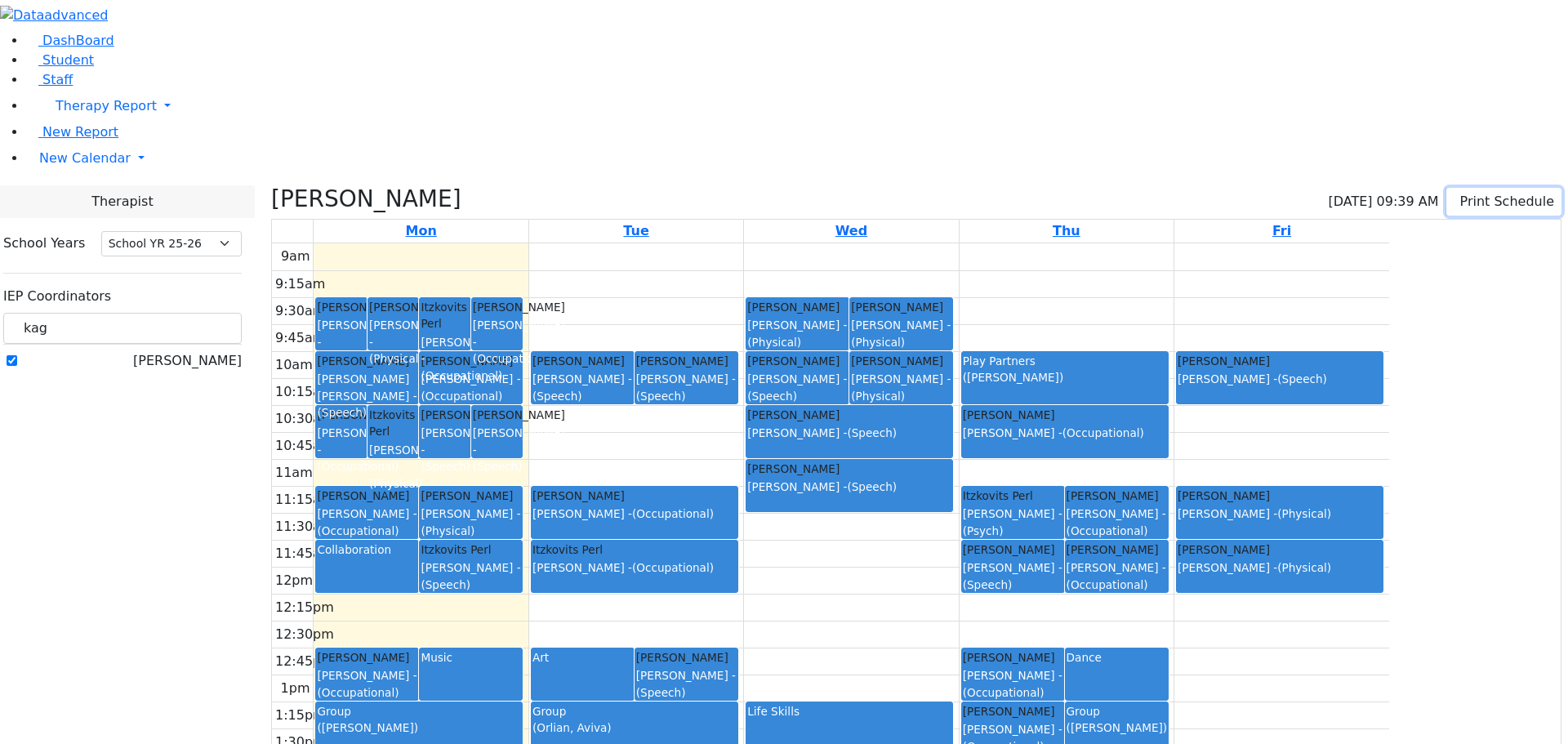
click at [1457, 193] on icon "button" at bounding box center [1457, 200] width 0 height 15
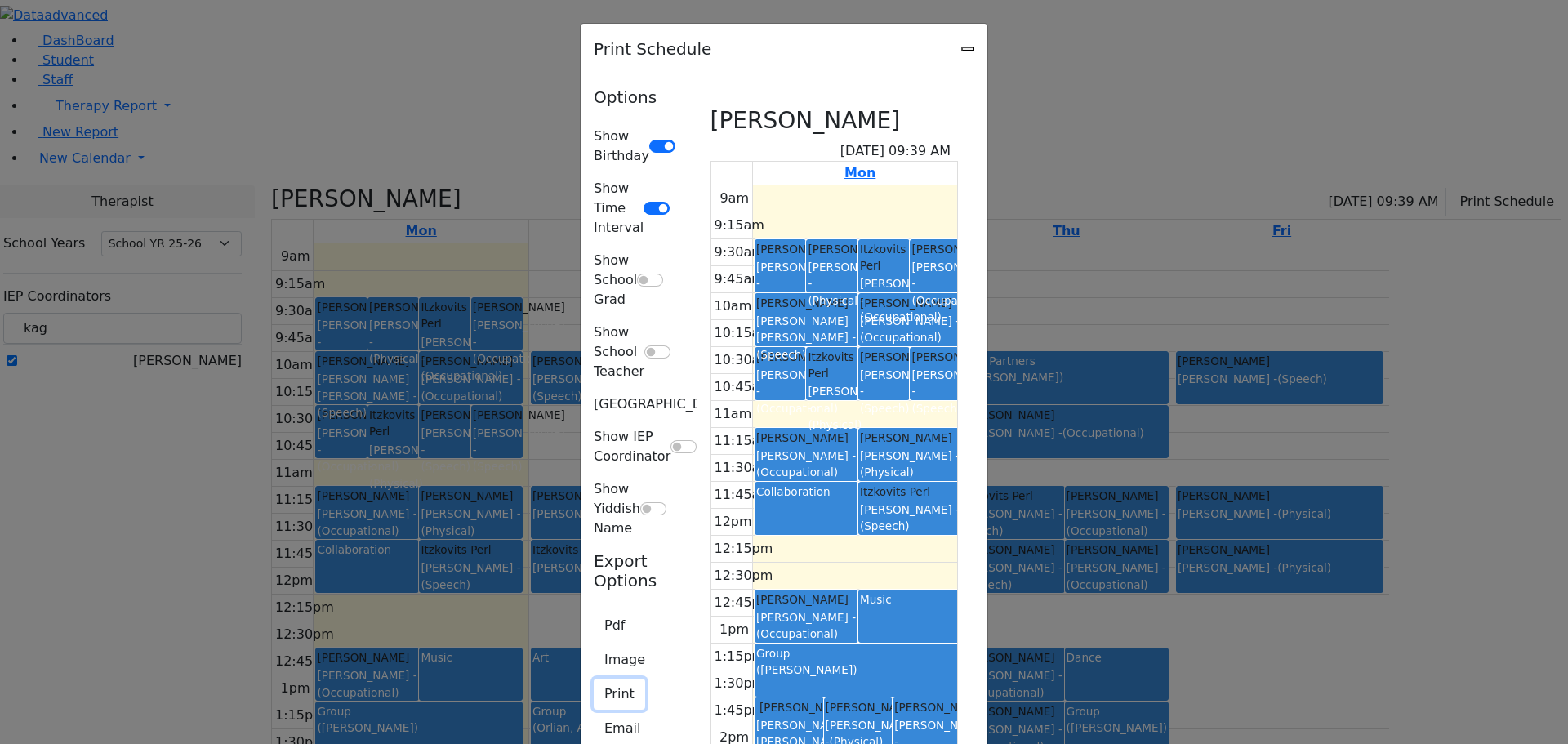
click at [594, 679] on button "Print" at bounding box center [620, 694] width 52 height 31
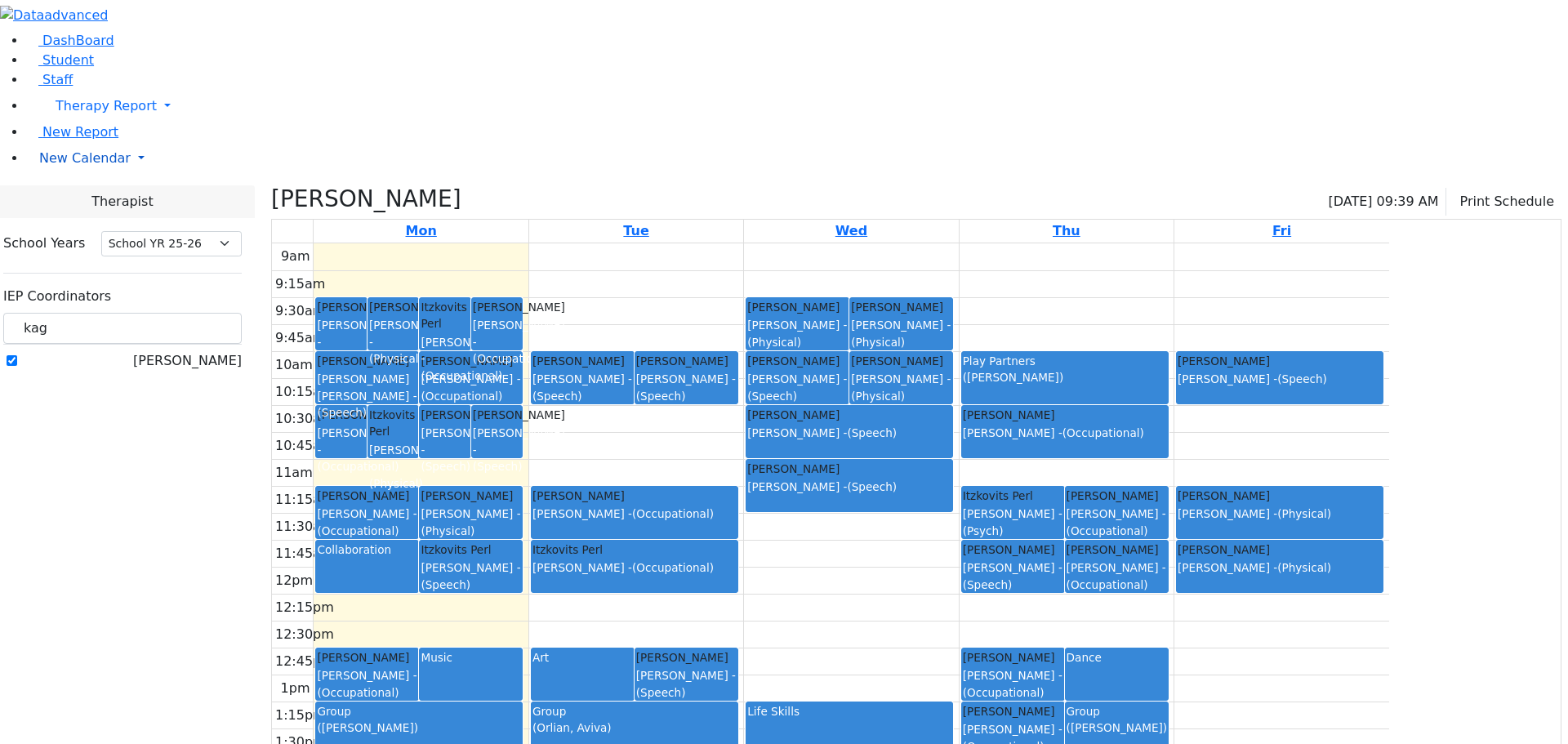
click at [45, 165] on span "New Calendar" at bounding box center [85, 157] width 91 height 15
click at [71, 201] on link "Calendar" at bounding box center [64, 191] width 59 height 20
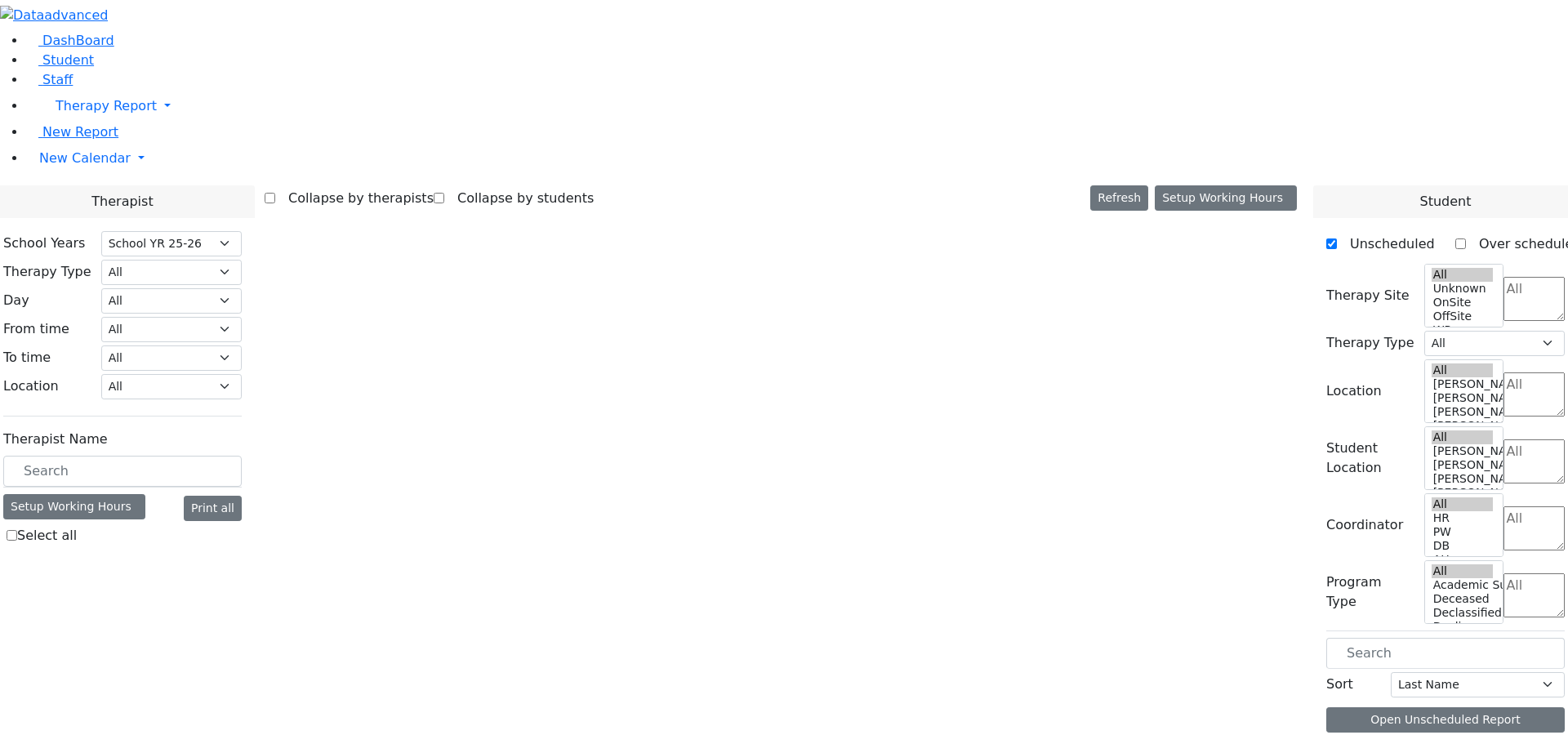
select select "212"
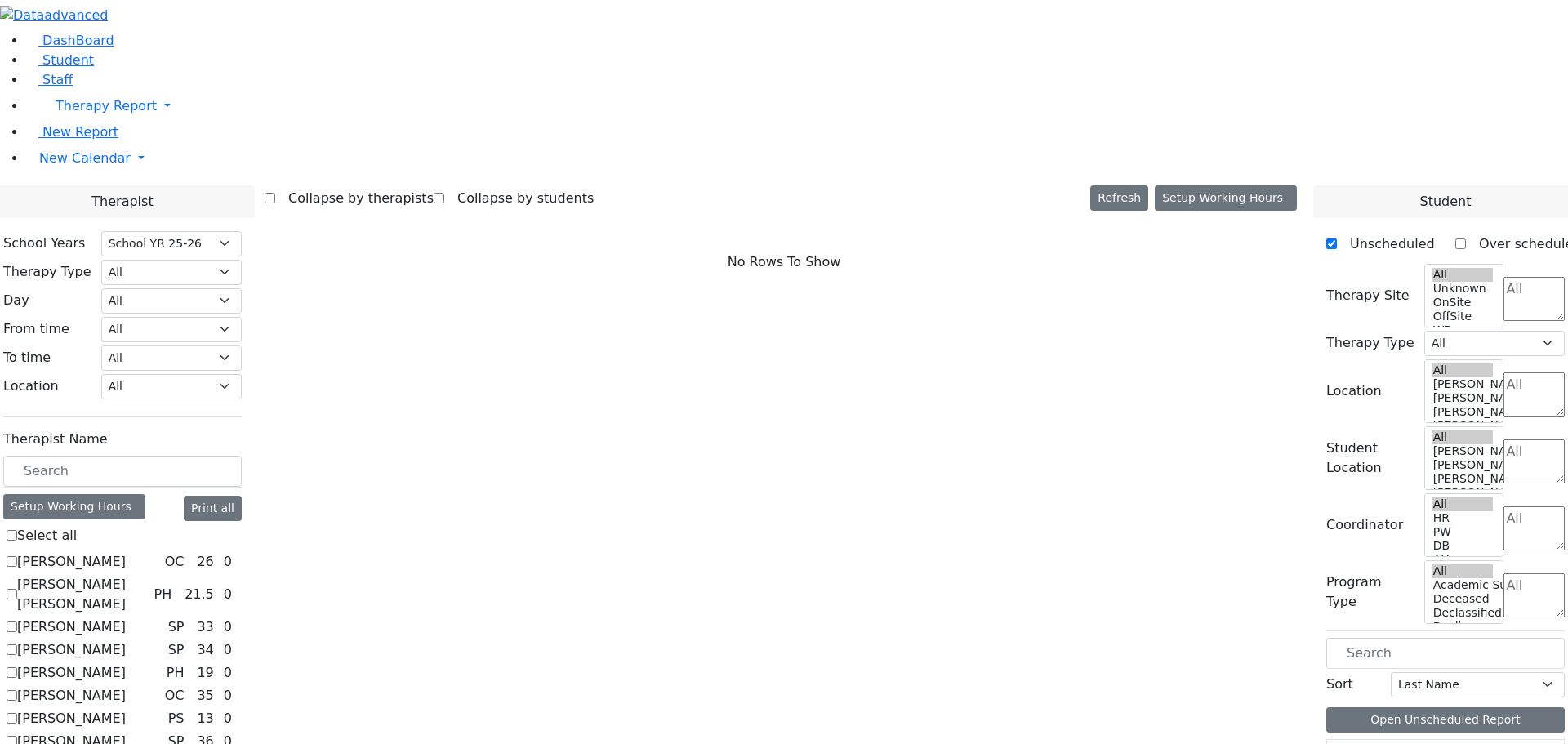
scroll to position [326, 0]
checkbox input "true"
select select "3"
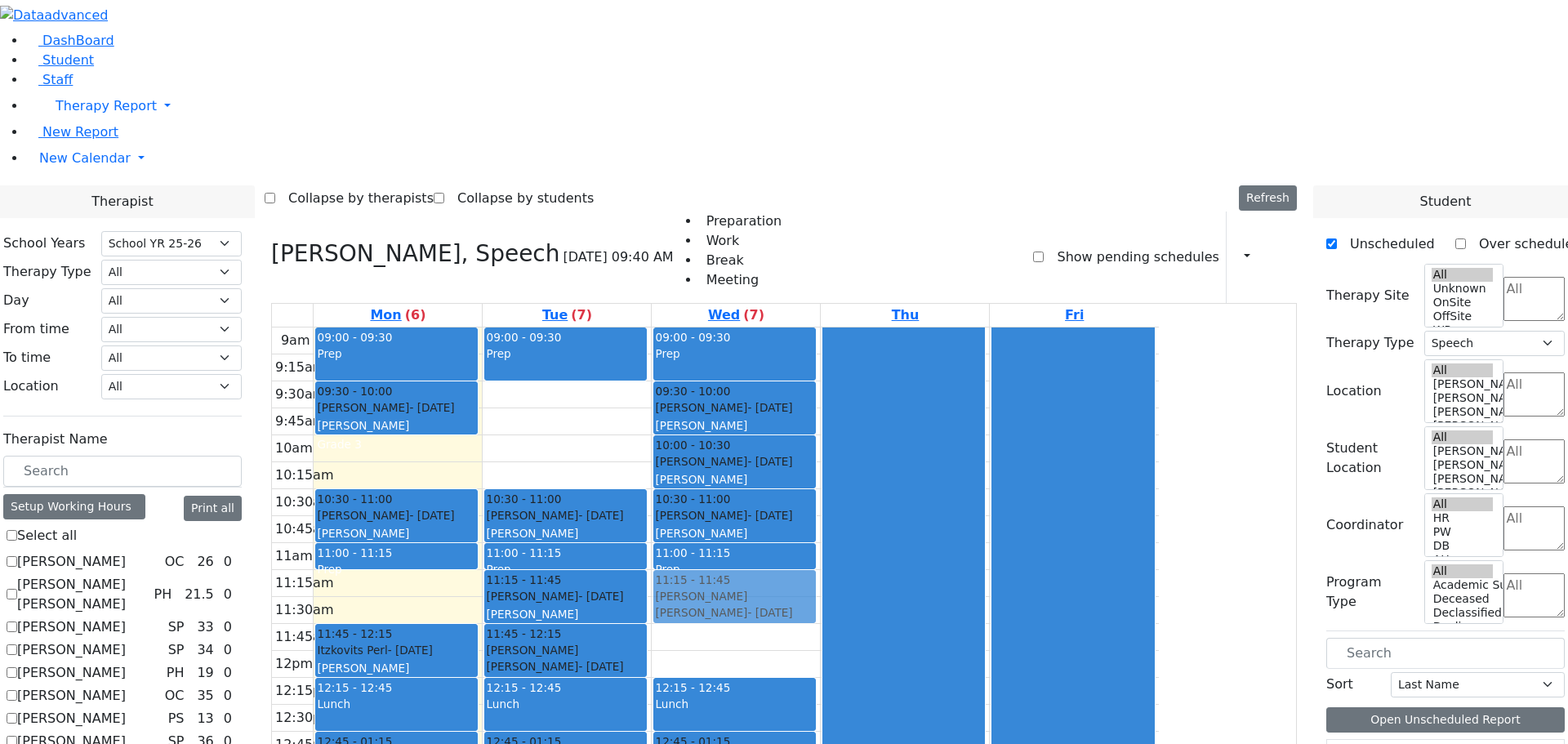
drag, startPoint x: 859, startPoint y: 425, endPoint x: 859, endPoint y: 368, distance: 57.0
click at [820, 368] on div "09:00 - 09:30 Prep 09:30 - 10:00 Tropper Rivka - 11/22/2004 Goldberg, Chanie 10…" at bounding box center [736, 650] width 168 height 647
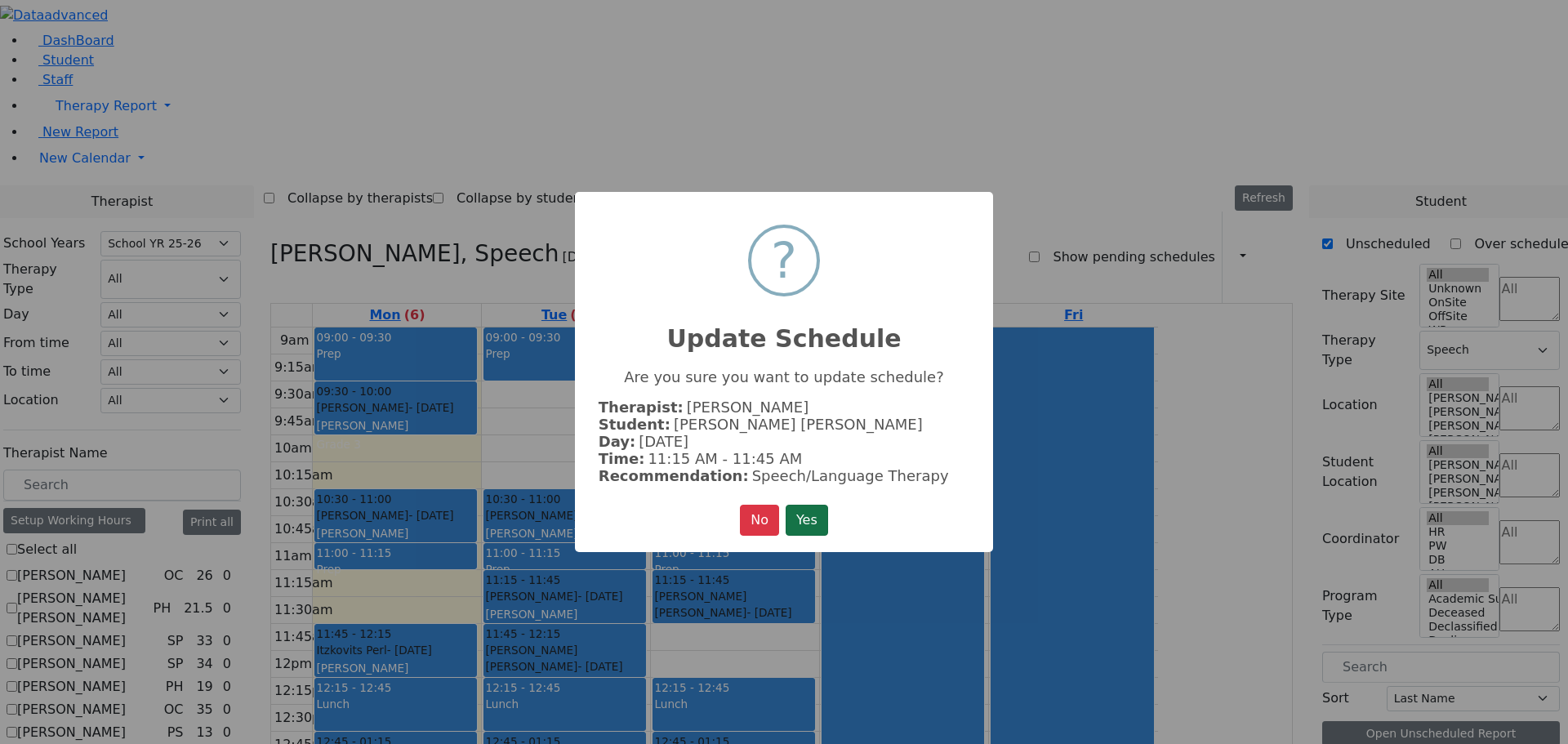
click at [801, 512] on button "Yes" at bounding box center [806, 520] width 42 height 31
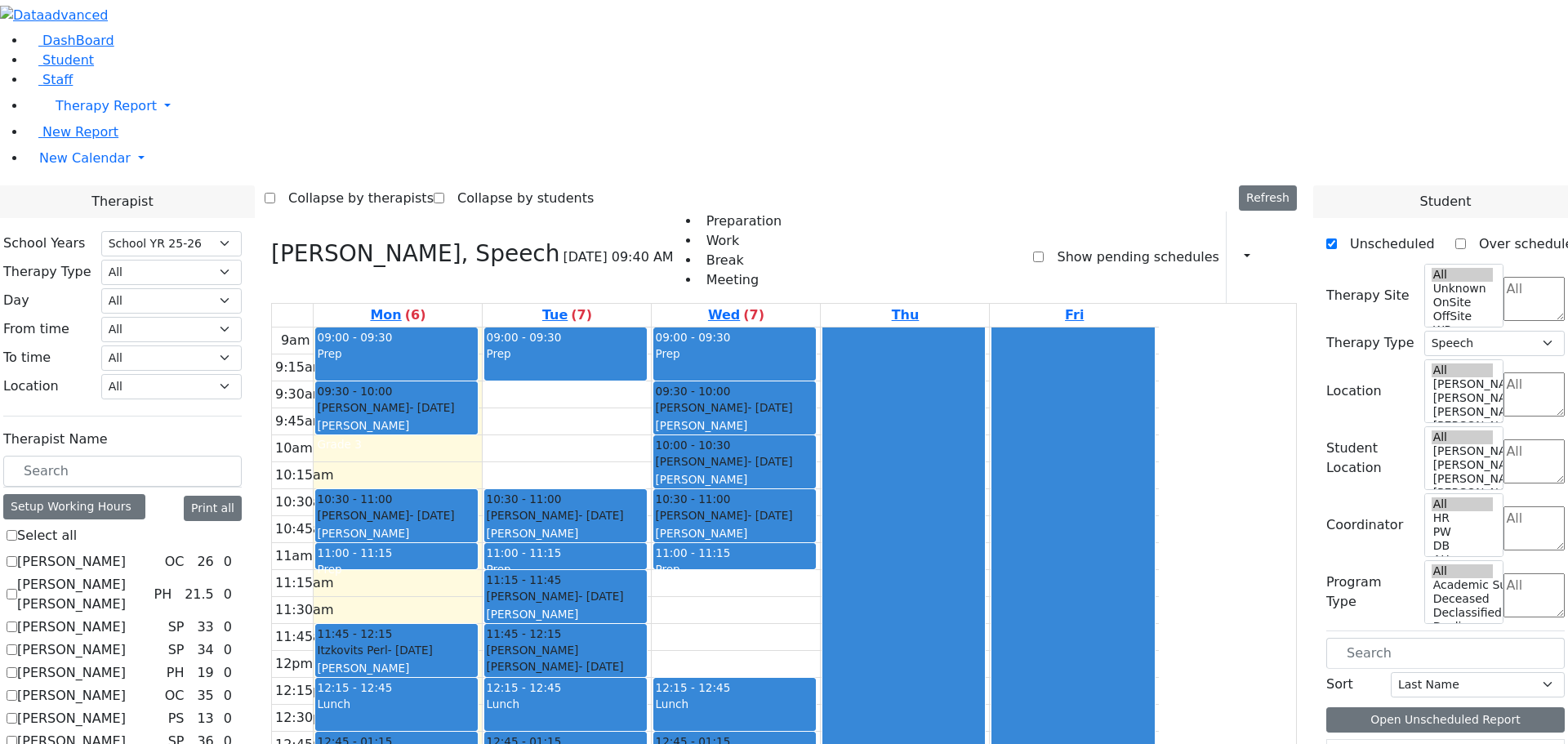
drag, startPoint x: 889, startPoint y: 368, endPoint x: 889, endPoint y: 653, distance: 285.0
click at [820, 689] on div "09:00 - 09:30 Prep 09:30 - 10:00 Tropper Rivka - 11/22/2004 Goldberg, Chanie 10…" at bounding box center [736, 650] width 168 height 647
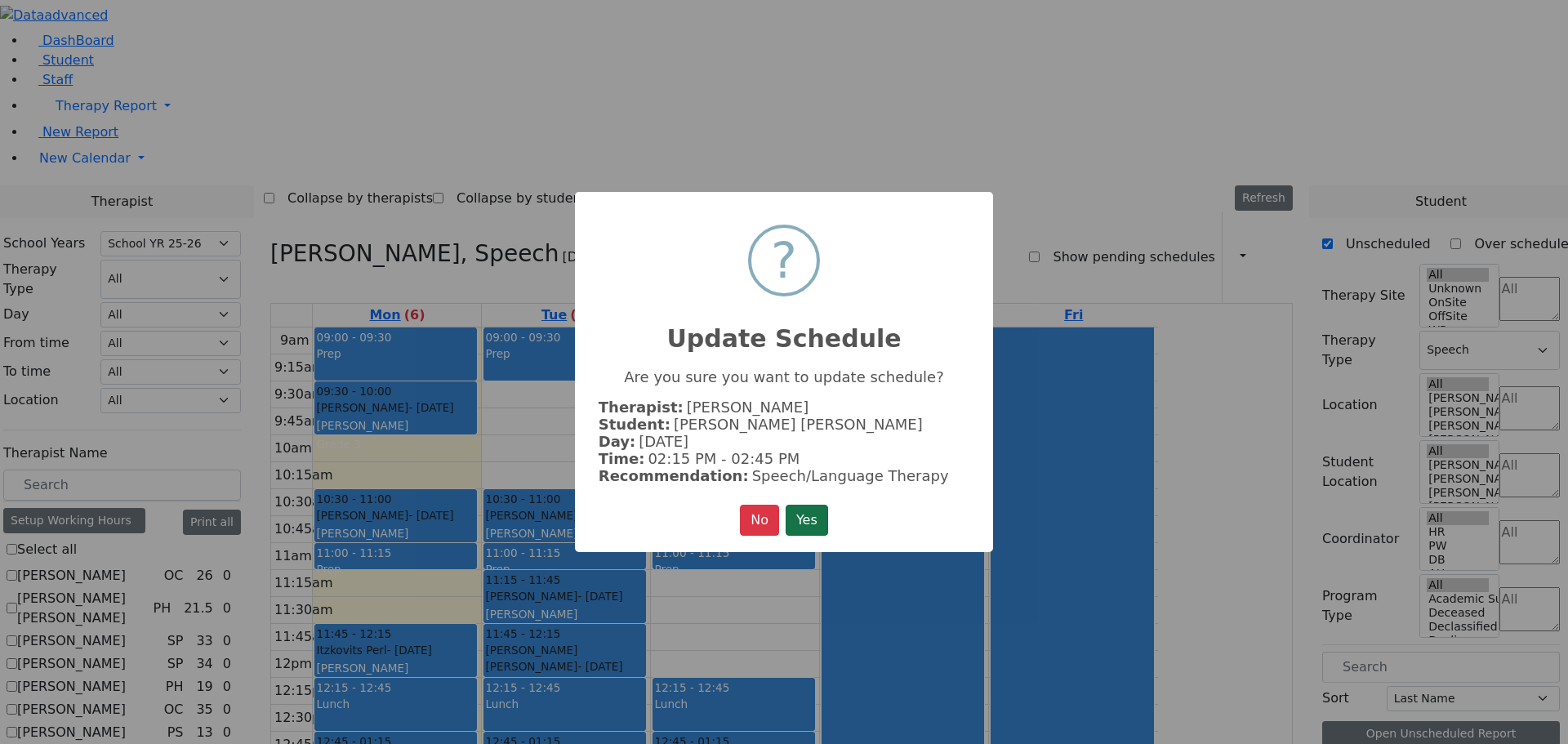
click at [818, 509] on button "Yes" at bounding box center [806, 520] width 42 height 31
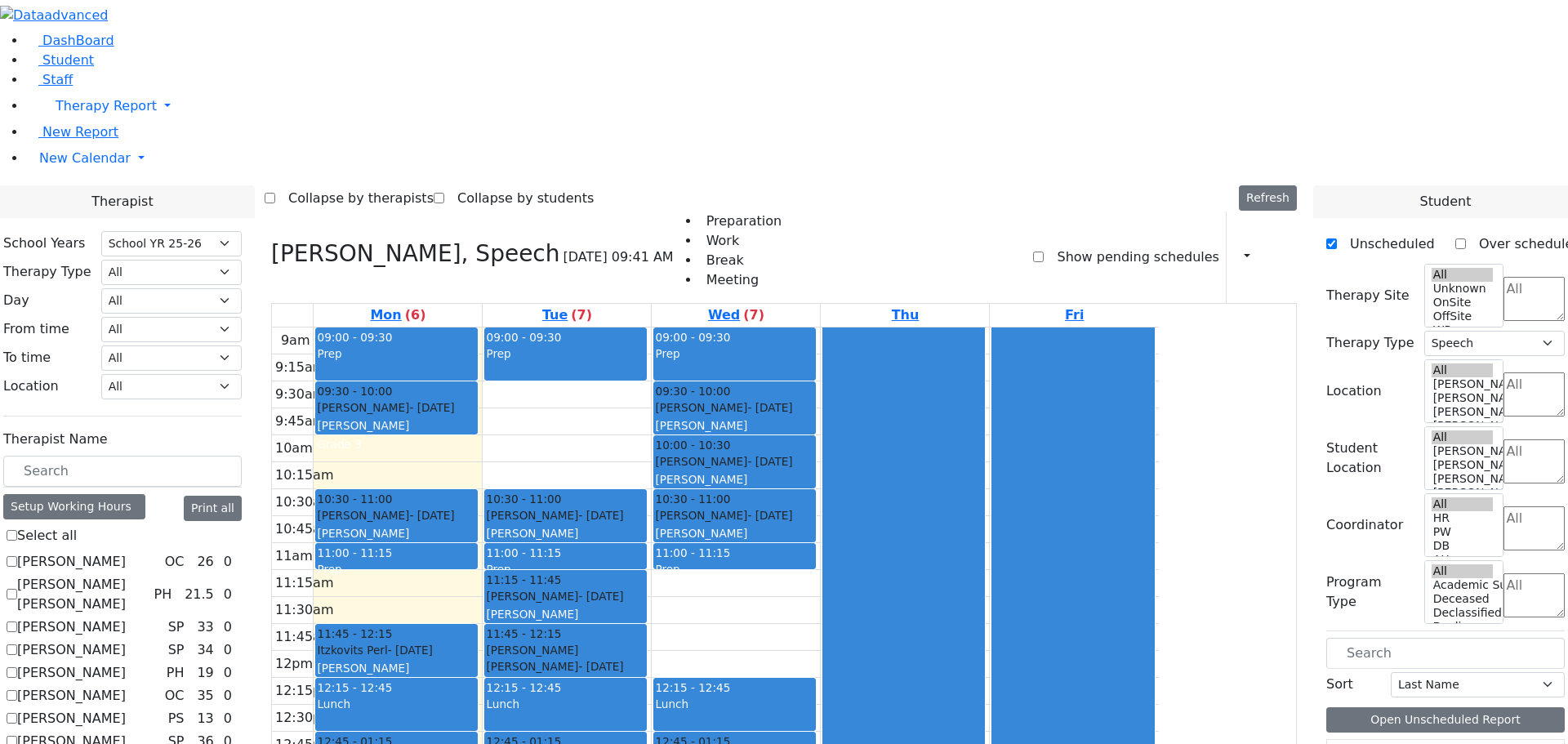
checkbox input "false"
select select
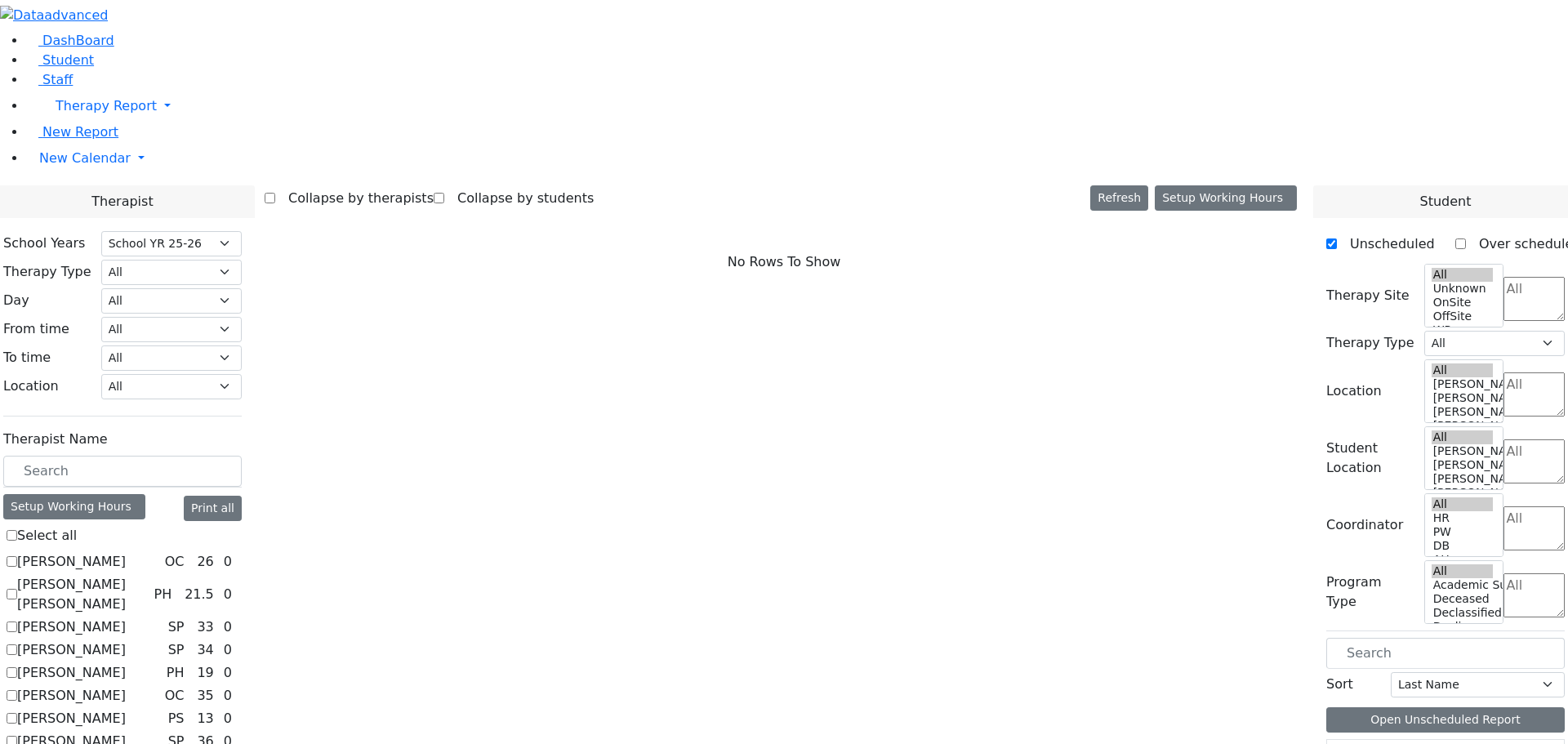
checkbox input "true"
select select "3"
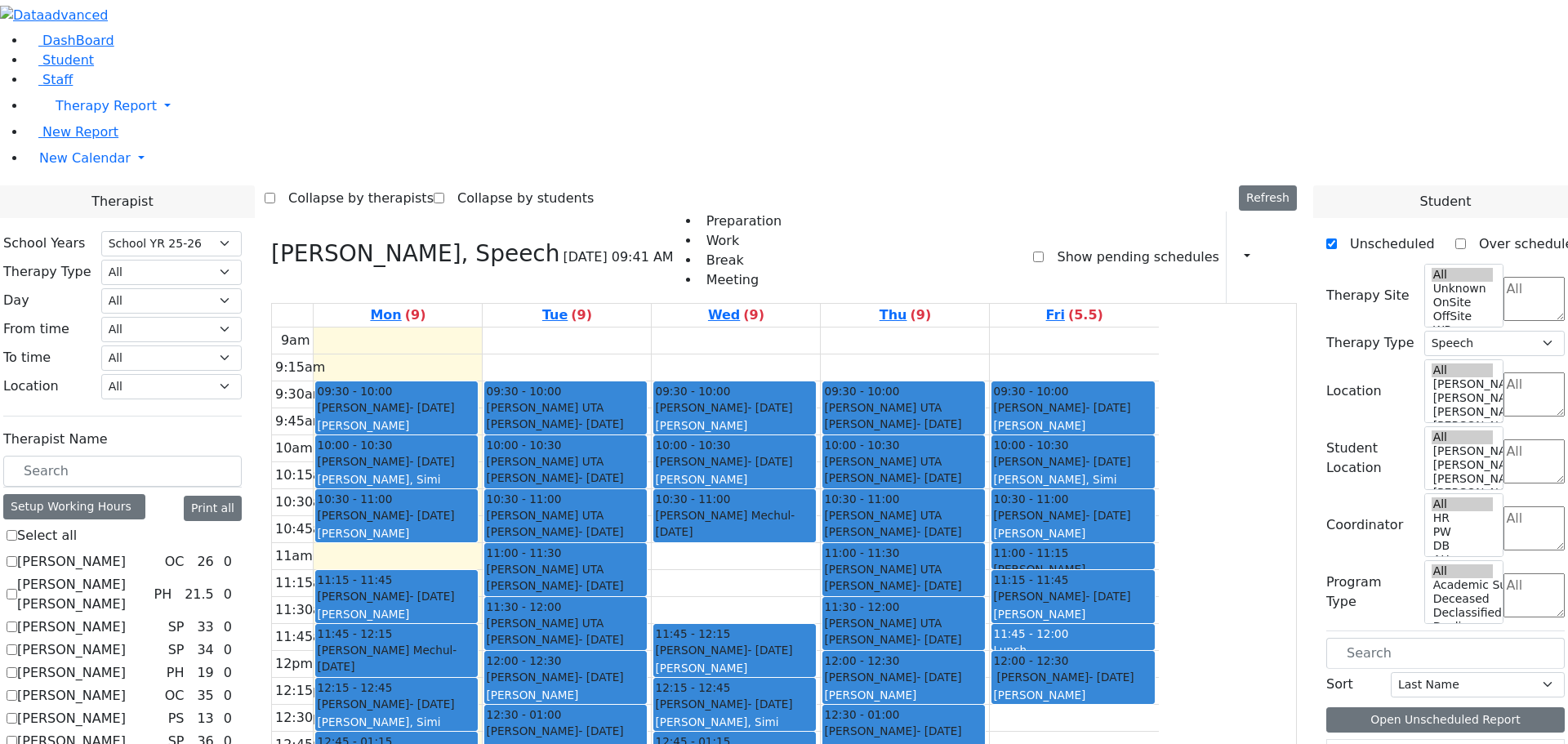
drag, startPoint x: 890, startPoint y: 346, endPoint x: 893, endPoint y: 427, distance: 81.1
click at [820, 427] on div "09:30 - 10:00 Werzberger Jacob - 10/16/2017 Jablin Meira 10:00 - 10:30 Weber Sh…" at bounding box center [736, 650] width 168 height 647
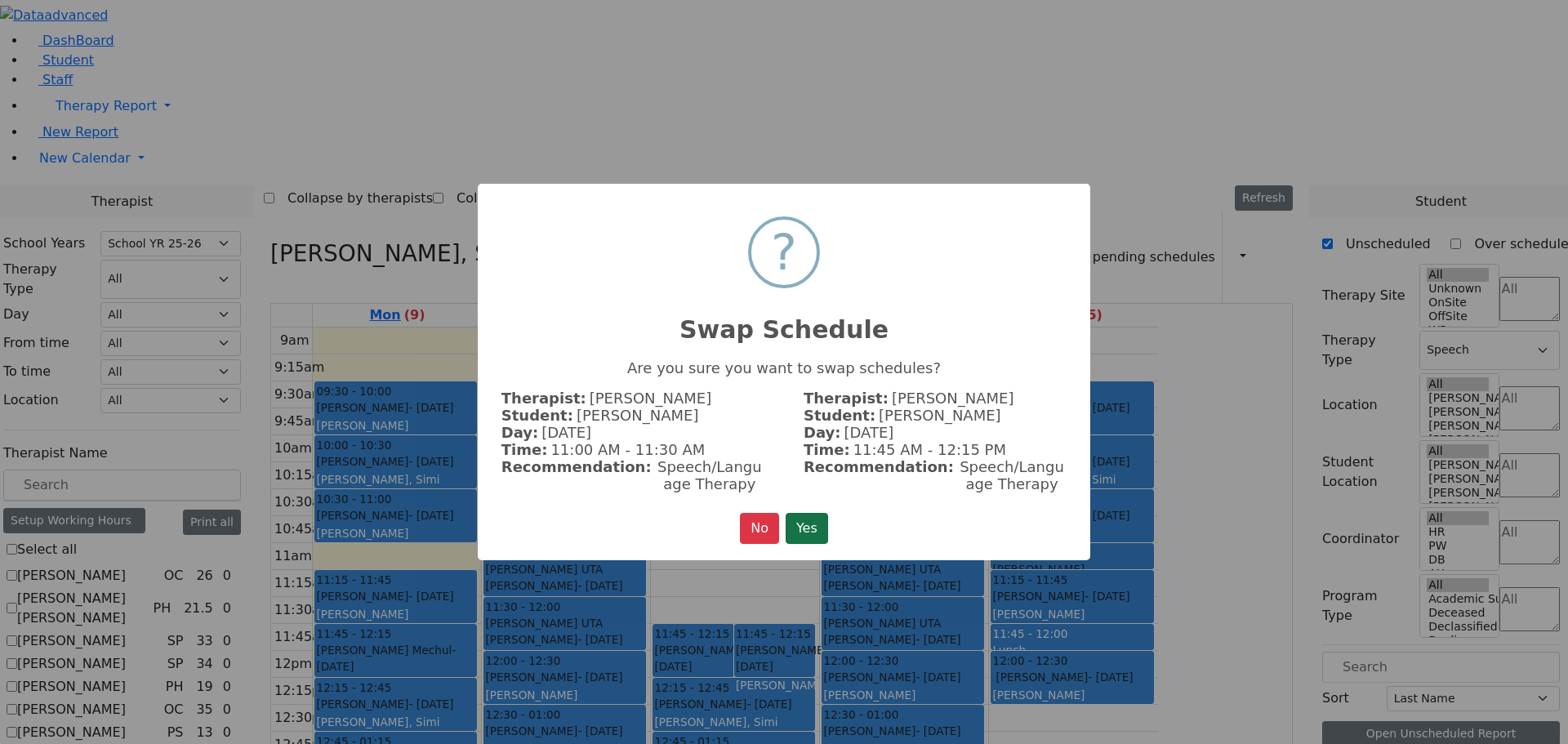
click at [811, 523] on button "Yes" at bounding box center [806, 528] width 42 height 31
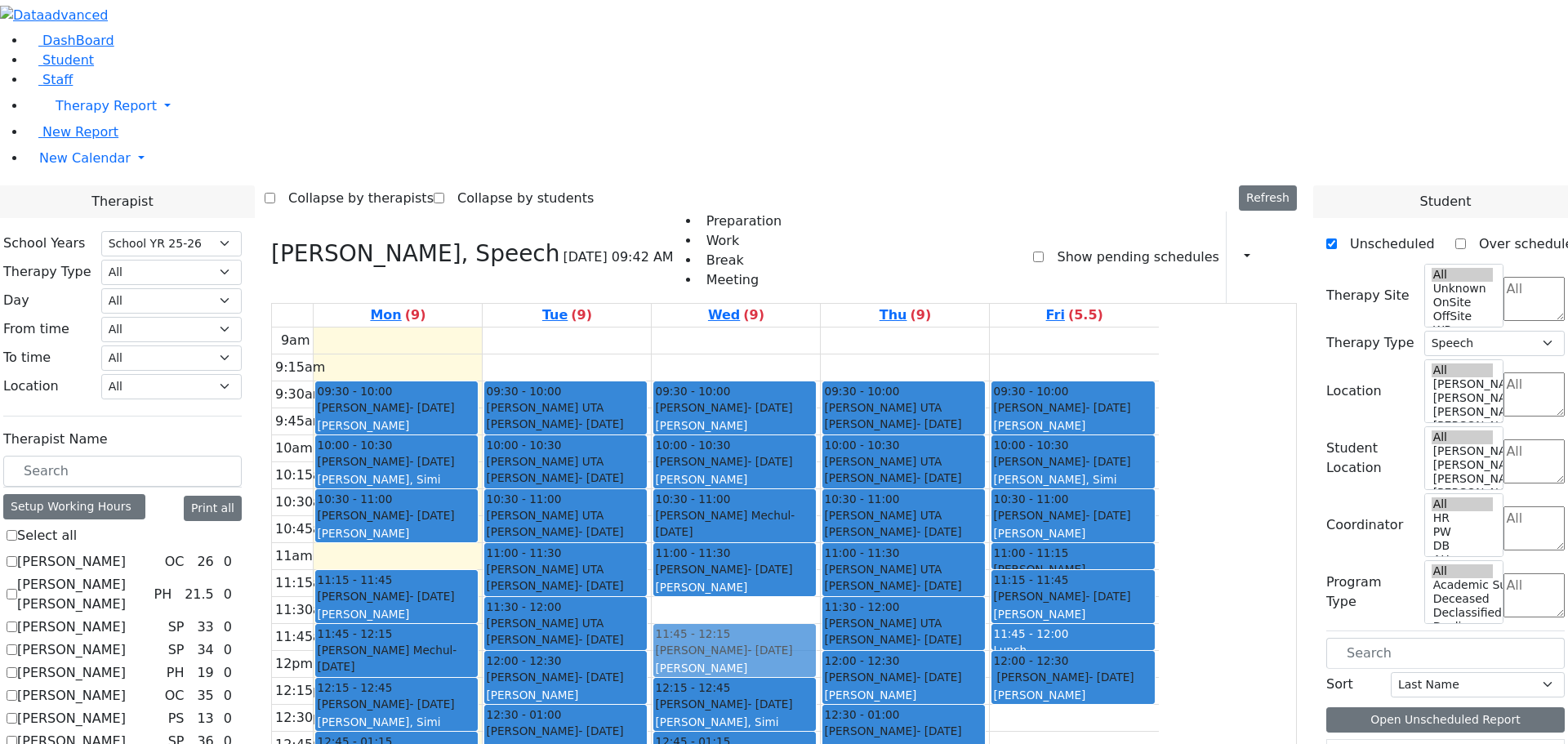
click at [820, 426] on div "09:30 - 10:00 Werzberger Jacob - 10/16/2017 Jablin Meira 10:00 - 10:30 Weber Sh…" at bounding box center [736, 650] width 168 height 647
click at [814, 660] on div "[PERSON_NAME]" at bounding box center [734, 668] width 159 height 16
click at [820, 401] on div "09:30 - 10:00 Werzberger Jacob - 10/16/2017 Jablin Meira 10:00 - 10:30 Weber Sh…" at bounding box center [736, 650] width 168 height 647
drag, startPoint x: 870, startPoint y: 421, endPoint x: 877, endPoint y: 351, distance: 70.3
click at [820, 341] on div "09:30 - 10:00 Werzberger Jacob - 10/16/2017 Jablin Meira 10:00 - 10:30 Weber Sh…" at bounding box center [736, 650] width 168 height 647
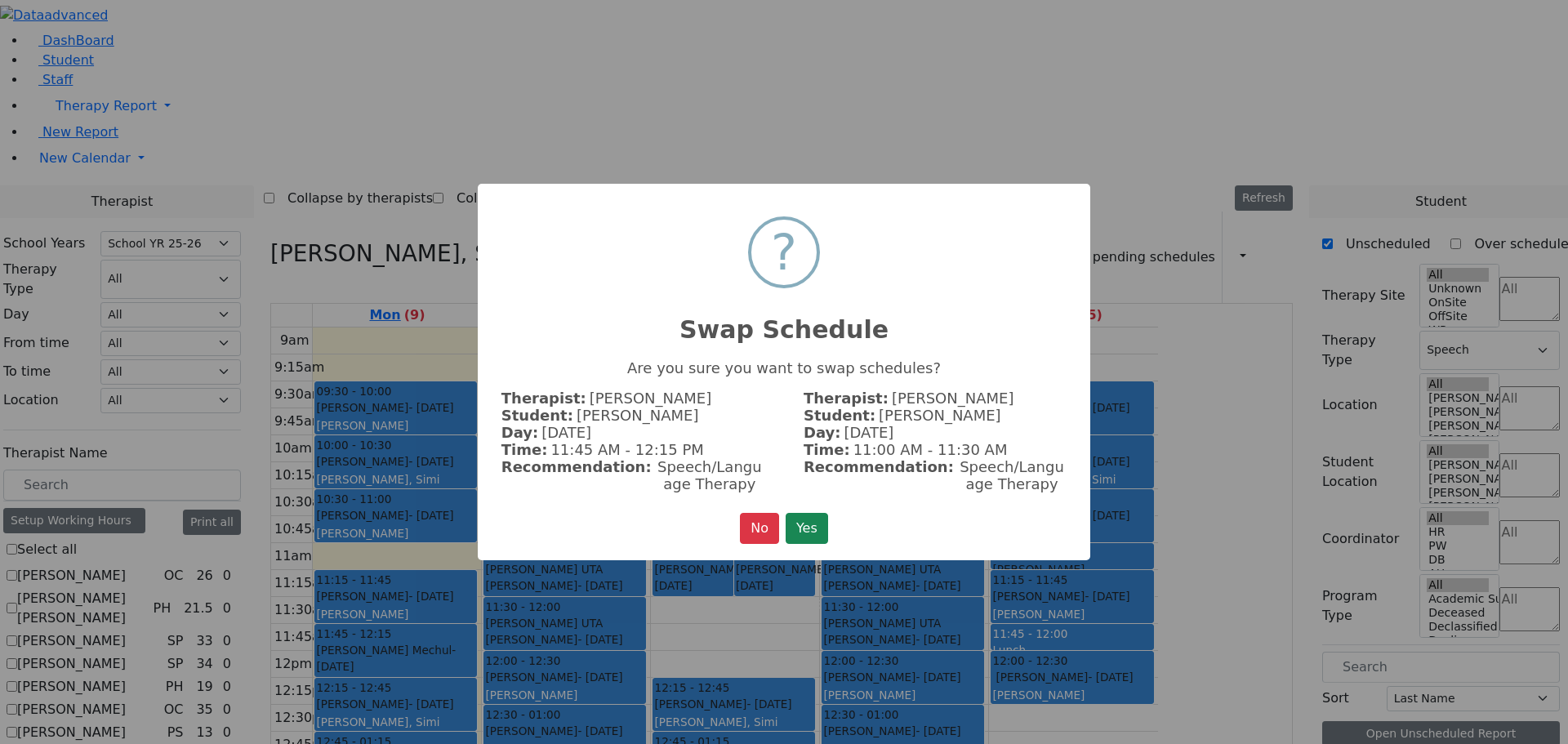
click at [806, 515] on button "Yes" at bounding box center [806, 528] width 42 height 31
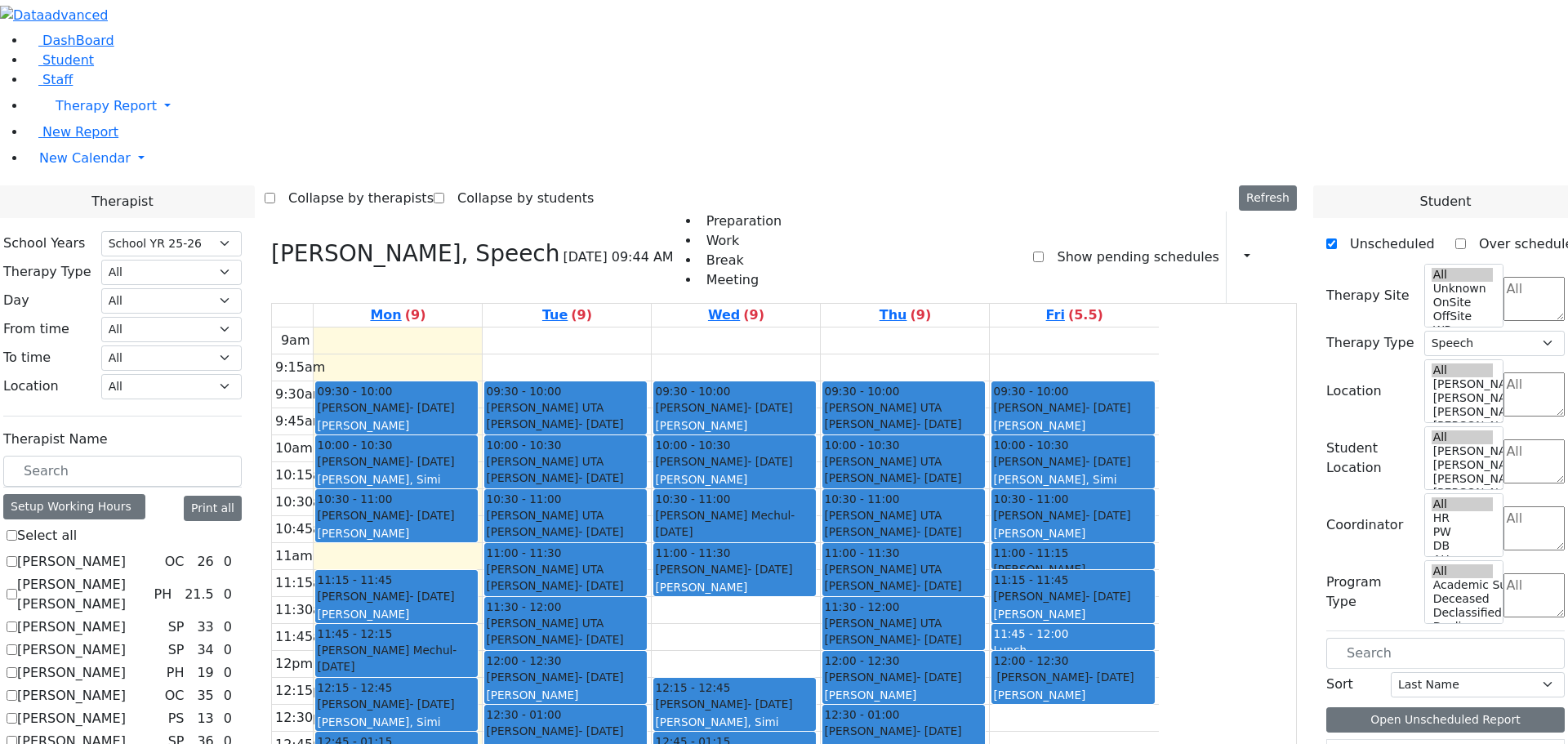
drag, startPoint x: 886, startPoint y: 417, endPoint x: 888, endPoint y: 173, distance: 244.0
click at [820, 327] on div "09:30 - 10:00 Werzberger Jacob - 10/16/2017 Jablin Meira 10:00 - 10:30 Weber Sh…" at bounding box center [736, 650] width 168 height 647
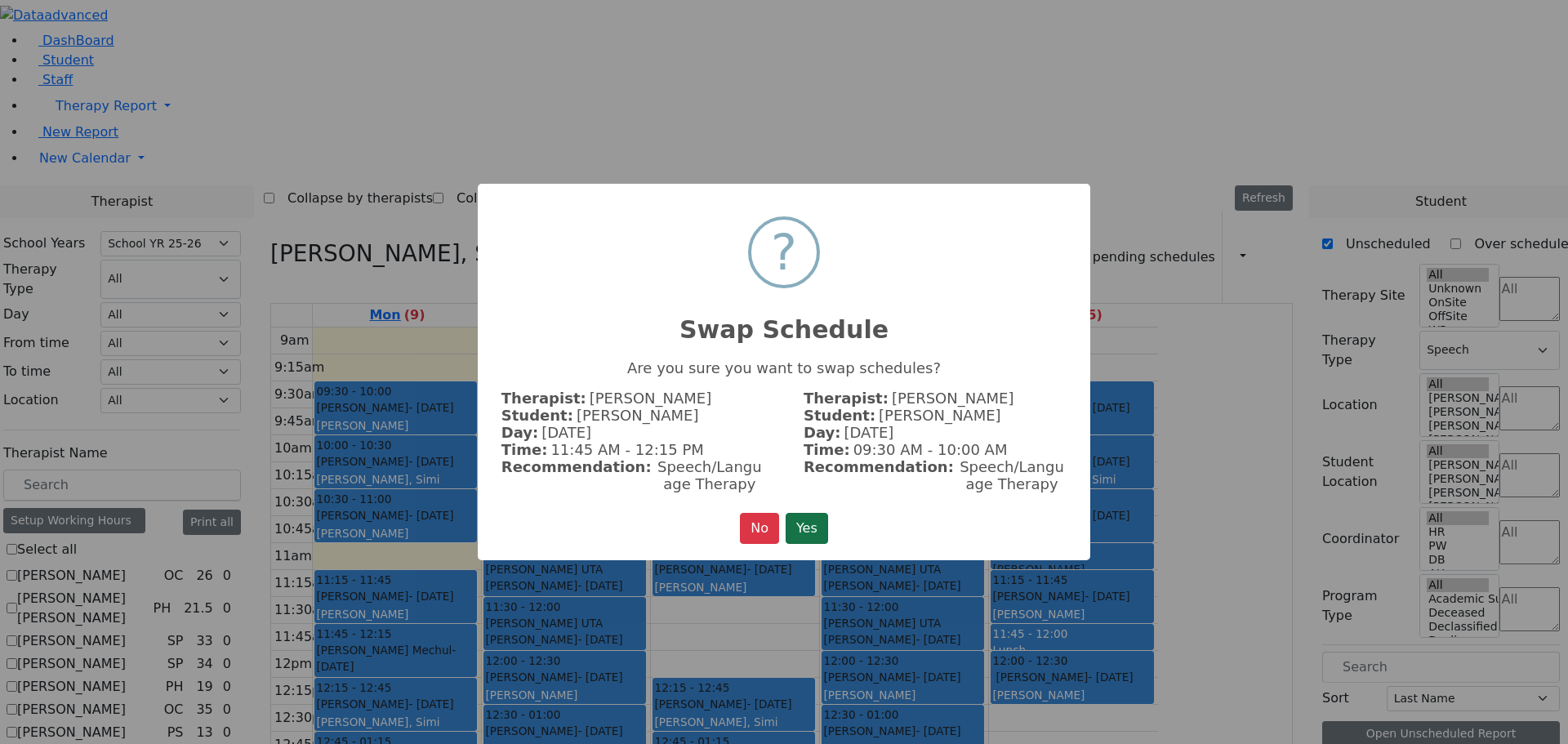
click at [799, 520] on button "Yes" at bounding box center [806, 528] width 42 height 31
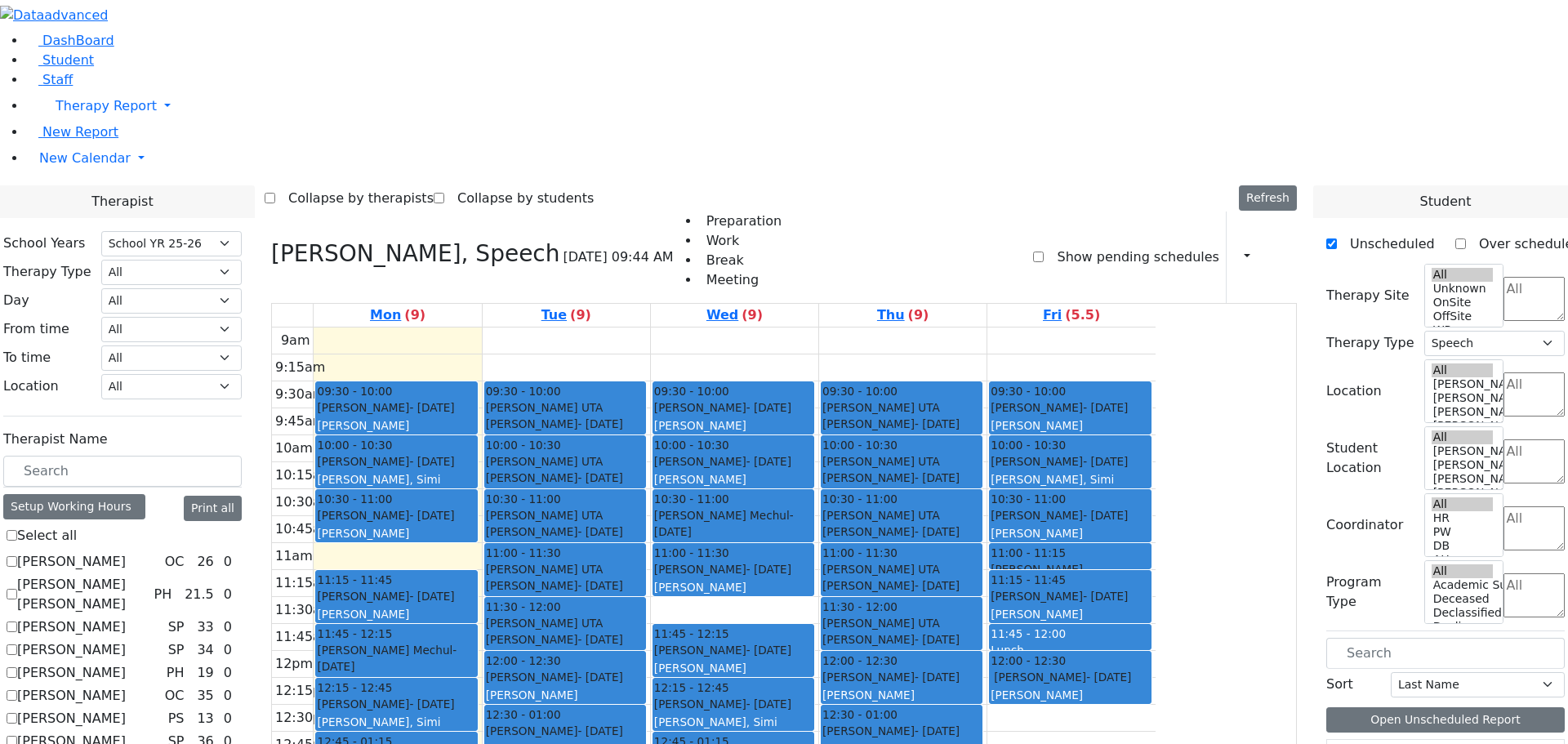
checkbox input "false"
select select
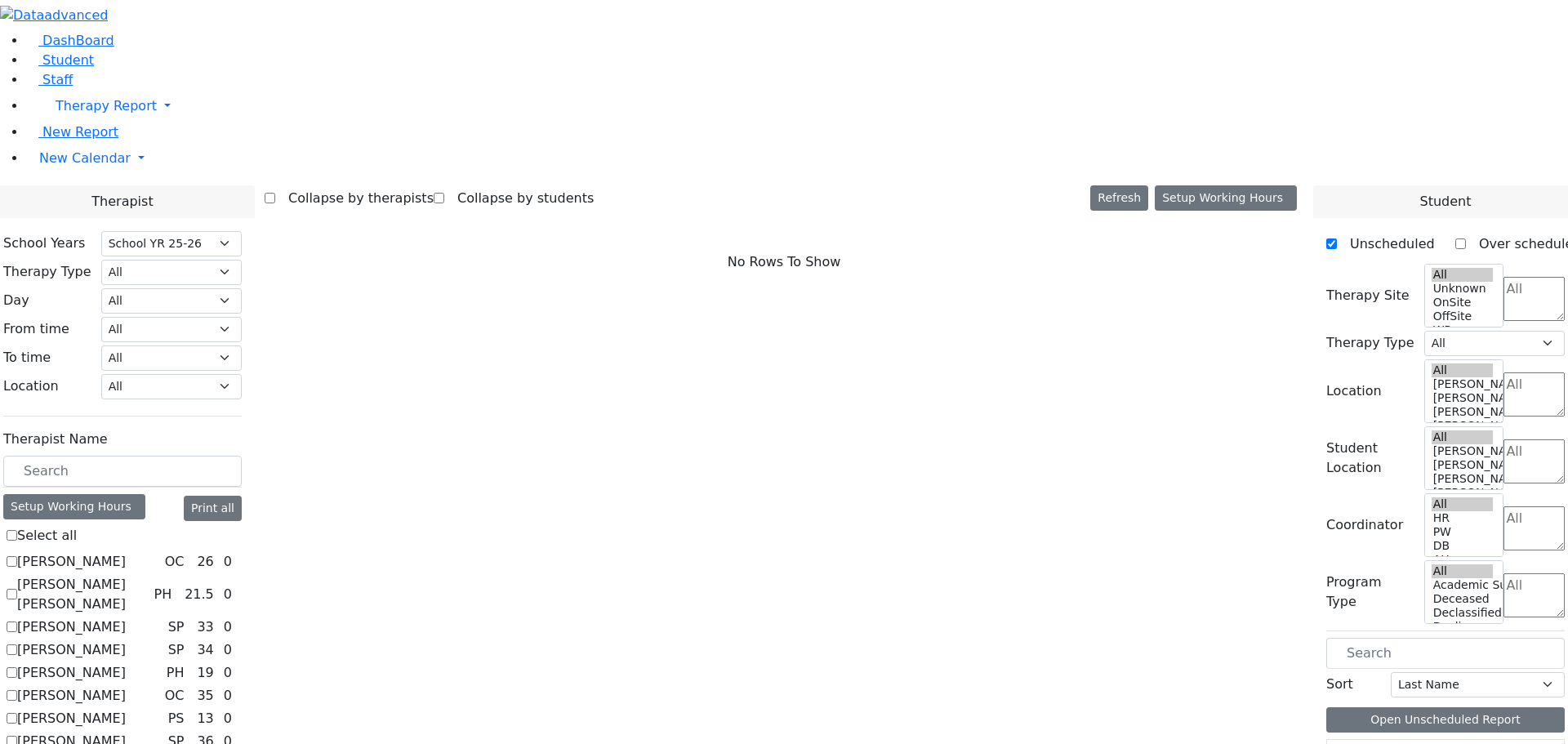
scroll to position [81, 0]
checkbox input "true"
select select "1"
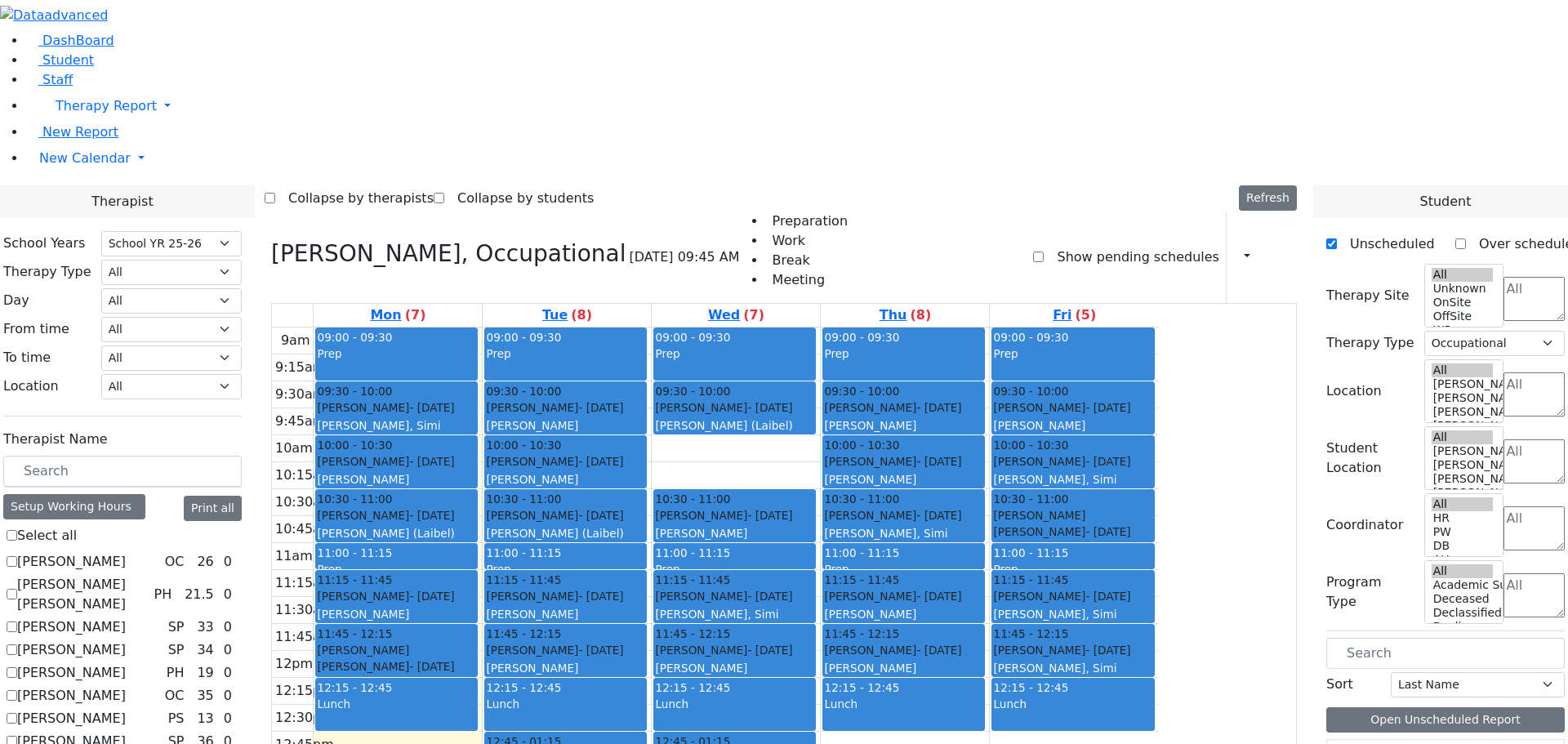
drag, startPoint x: 545, startPoint y: 520, endPoint x: 525, endPoint y: 623, distance: 104.9
click at [482, 626] on div "09:00 - 09:30 Prep 09:30 - 10:00 Cik Yitzchok - 12/10/2018 Neuman, Simi 10:00 -…" at bounding box center [398, 650] width 168 height 647
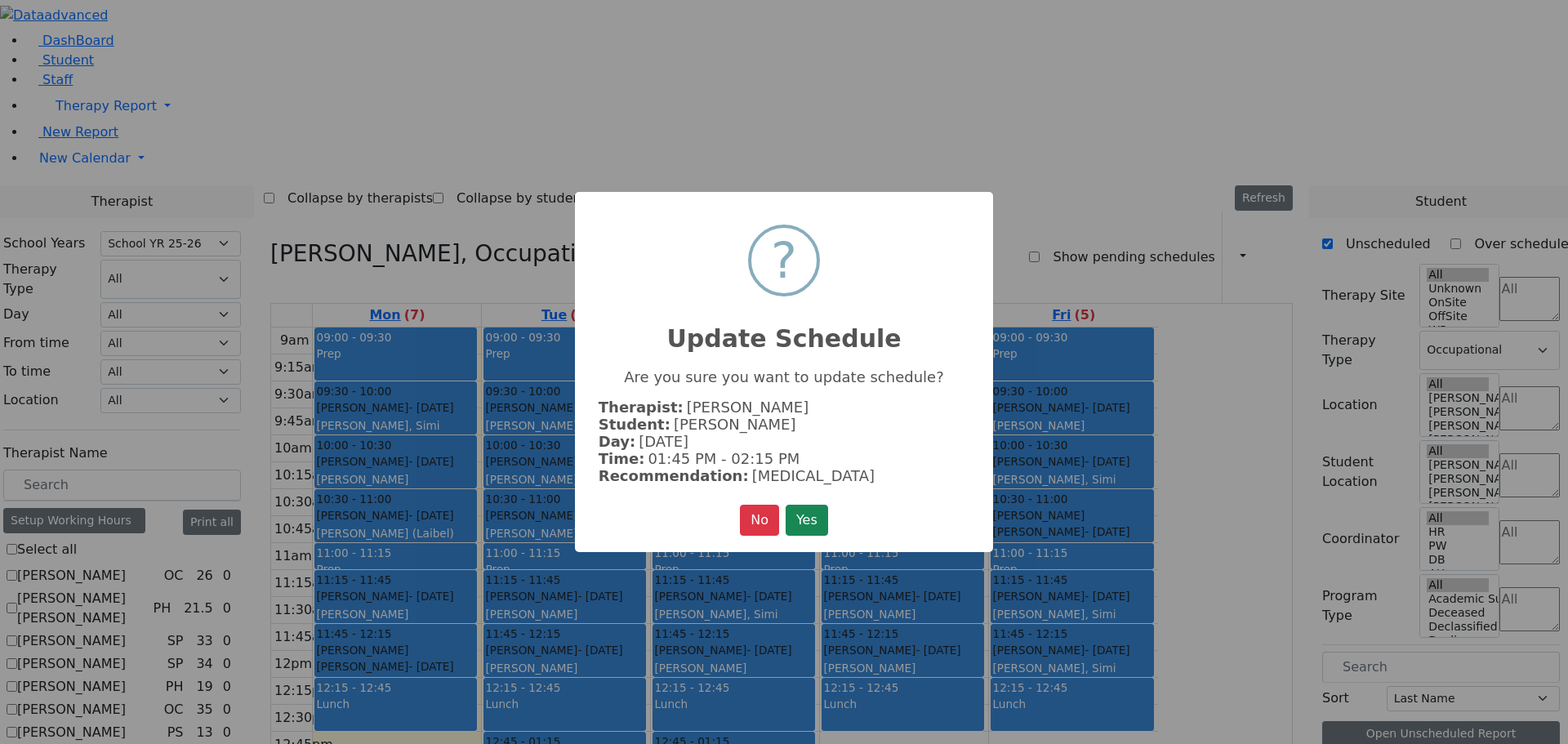
drag, startPoint x: 801, startPoint y: 512, endPoint x: 792, endPoint y: 512, distance: 9.0
click at [802, 512] on button "Yes" at bounding box center [806, 520] width 42 height 31
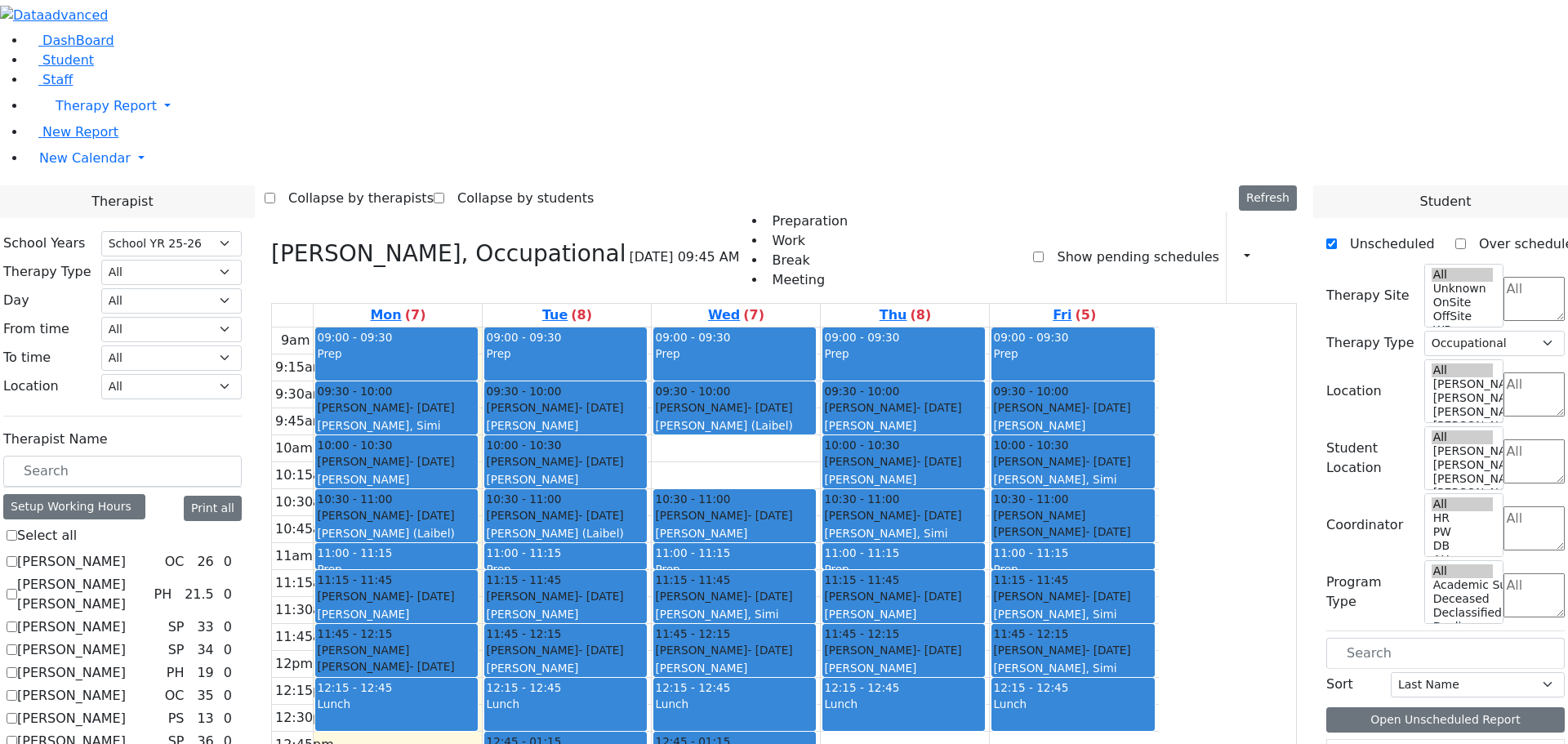
drag, startPoint x: 564, startPoint y: 633, endPoint x: 561, endPoint y: 672, distance: 39.1
click at [482, 689] on div "09:00 - 09:30 Prep 09:30 - 10:00 Cik Yitzchok - 12/10/2018 Neuman, Simi 10:00 -…" at bounding box center [398, 650] width 168 height 647
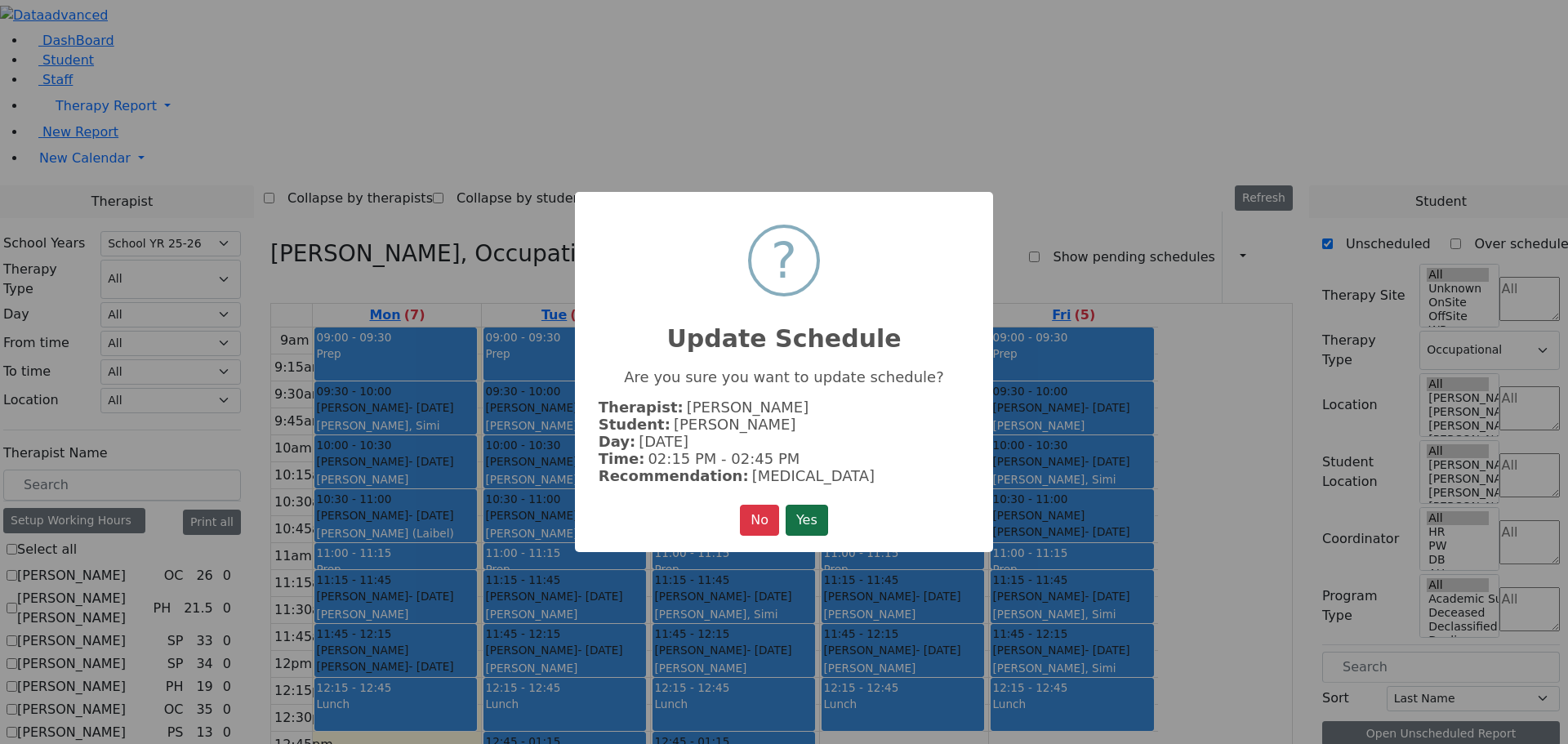
click at [800, 512] on button "Yes" at bounding box center [806, 520] width 42 height 31
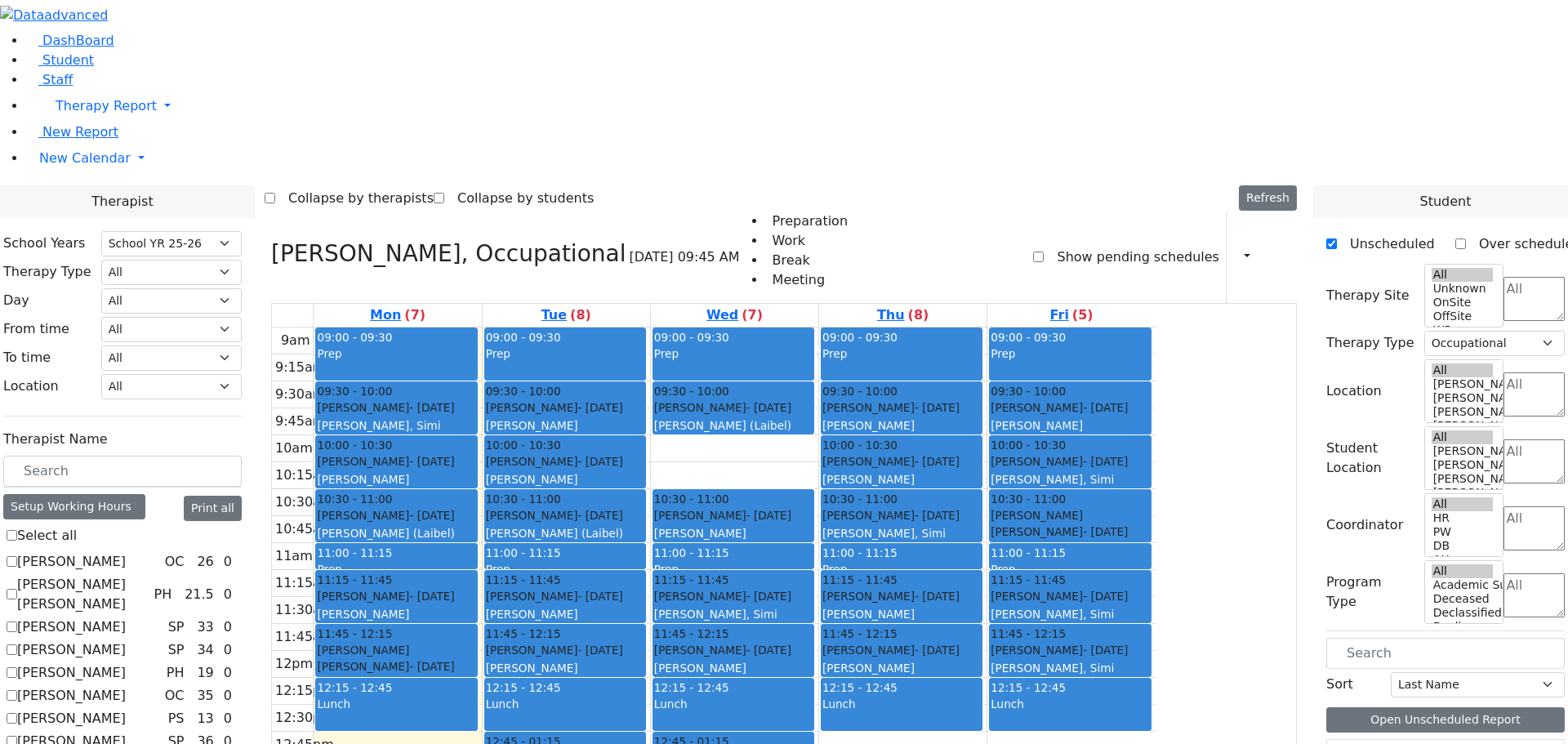
checkbox input "false"
select select
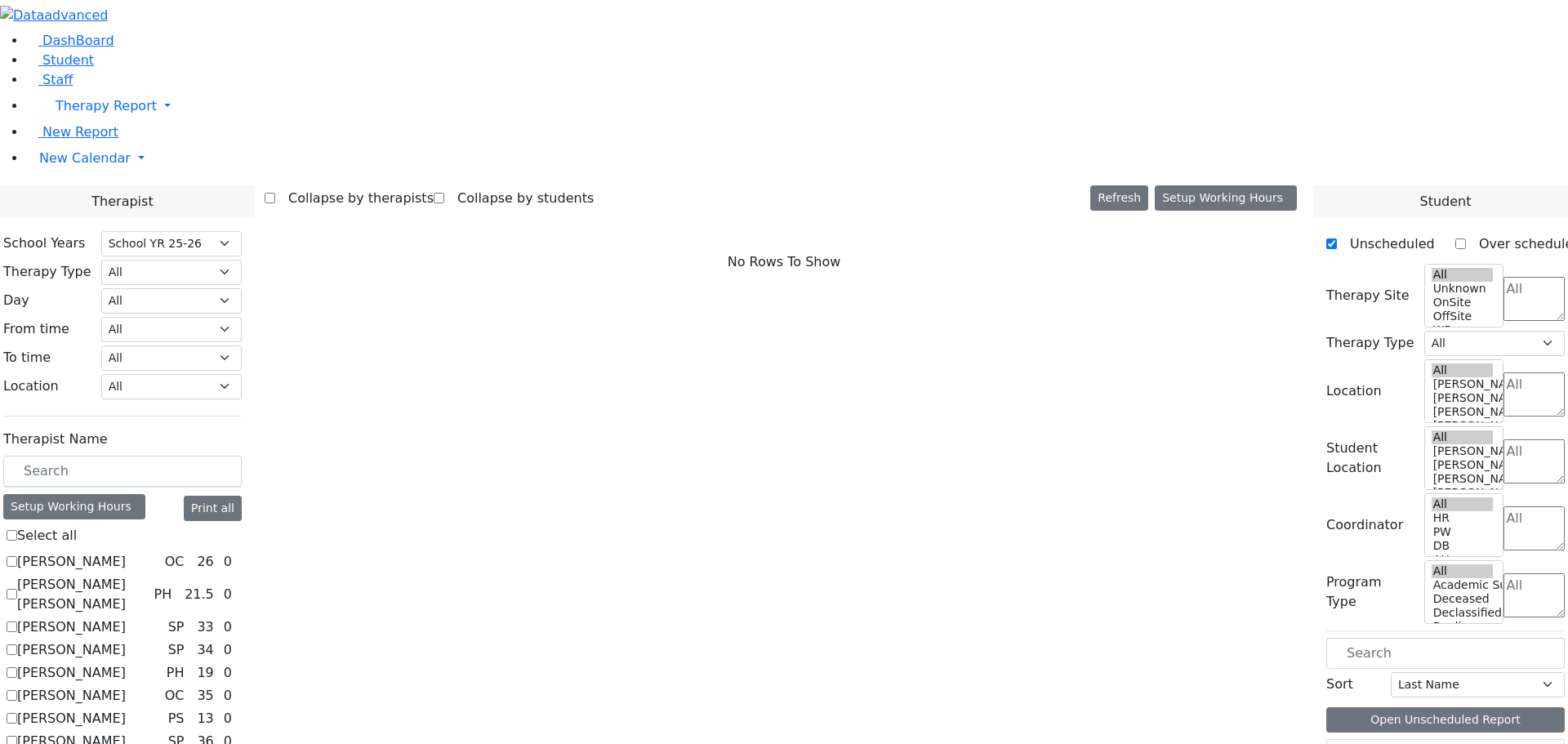
scroll to position [571, 0]
checkbox input "true"
select select "1"
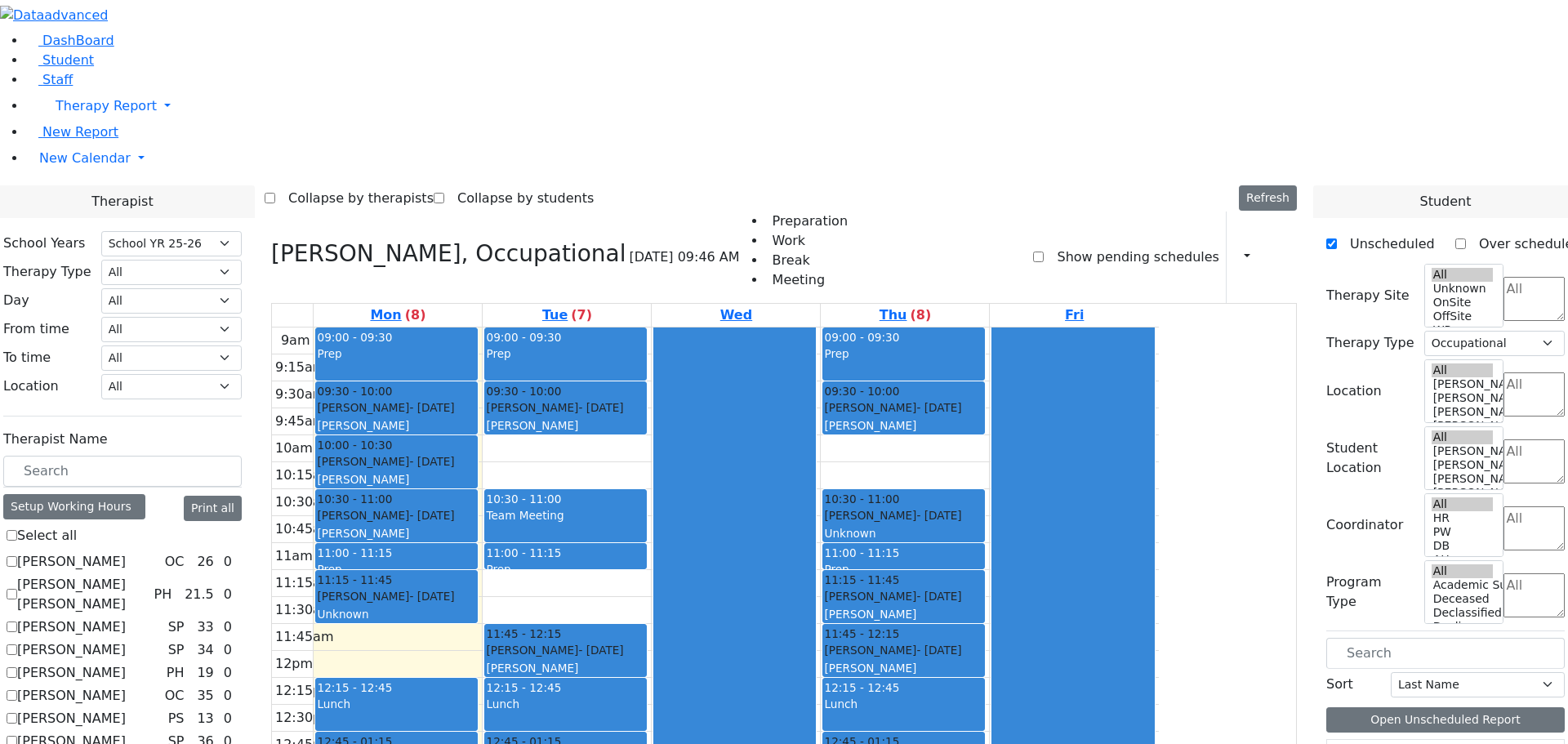
checkbox input "false"
select select
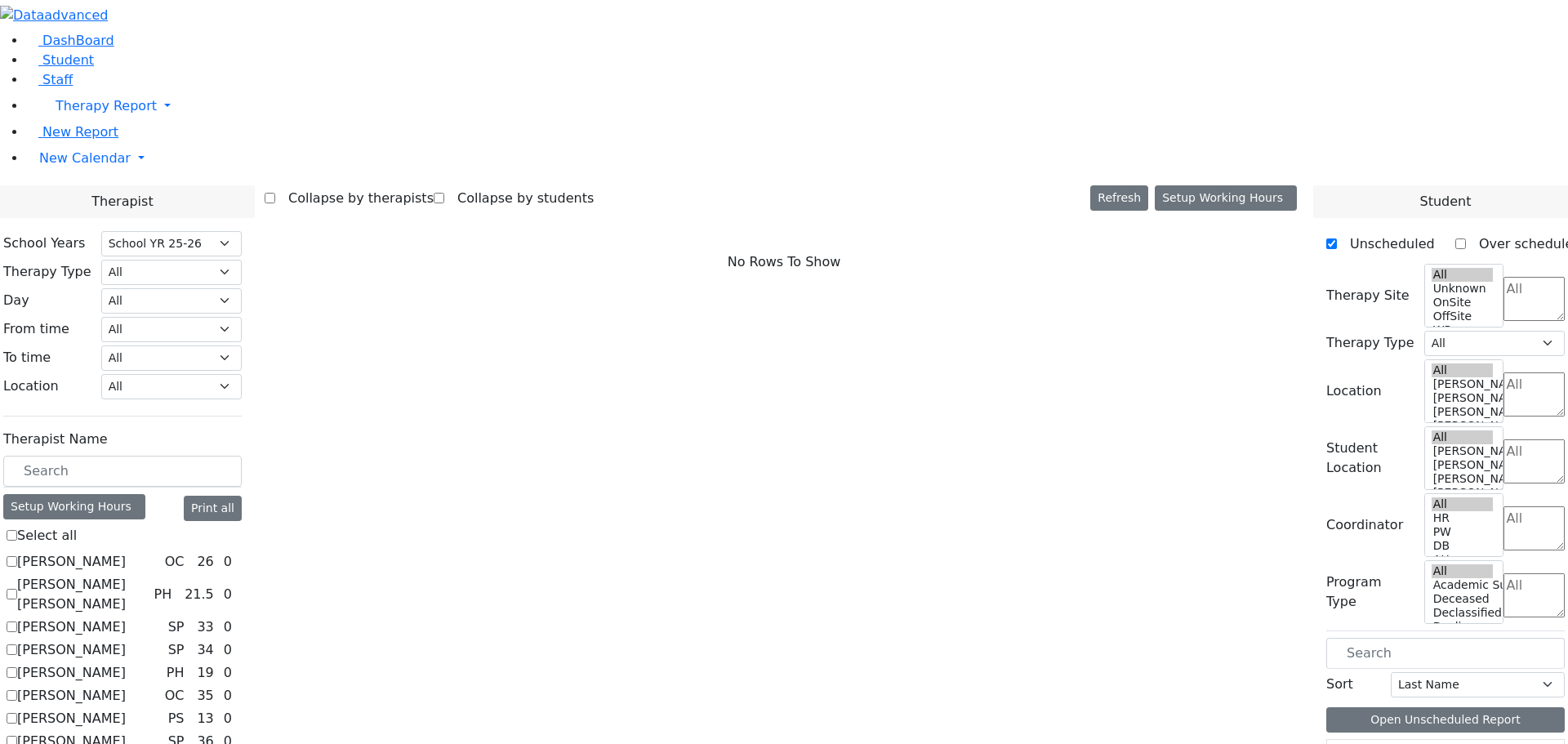
scroll to position [980, 0]
checkbox input "true"
select select "3"
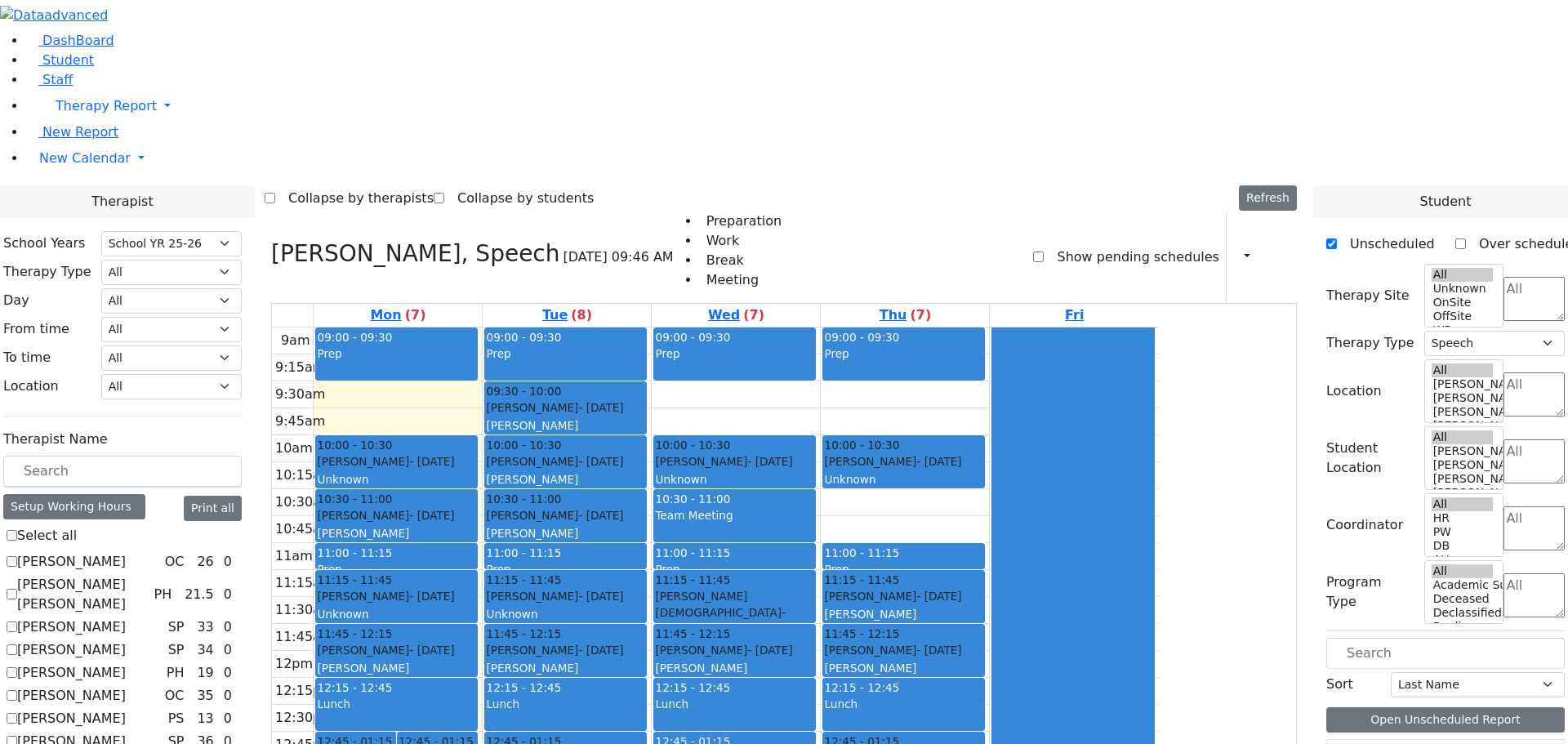
drag, startPoint x: 568, startPoint y: 574, endPoint x: 705, endPoint y: 628, distance: 147.3
click at [705, 628] on tr "12:45 - 01:15 Blum Shia - 12/06/2011 Weber, Joseph 12:45 - 01:15 Goldman Refual…" at bounding box center [715, 650] width 886 height 647
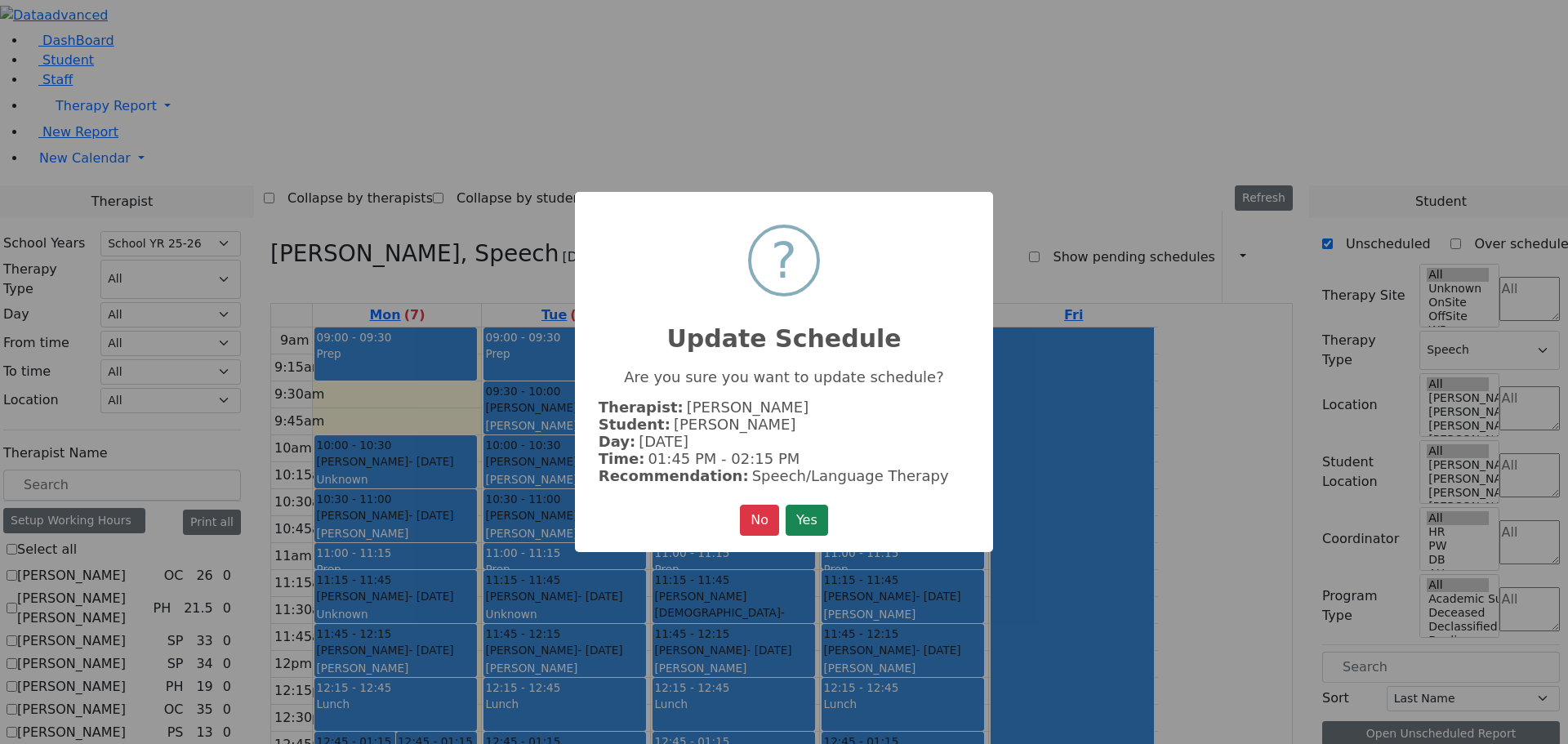
click at [816, 525] on button "Yes" at bounding box center [806, 520] width 42 height 31
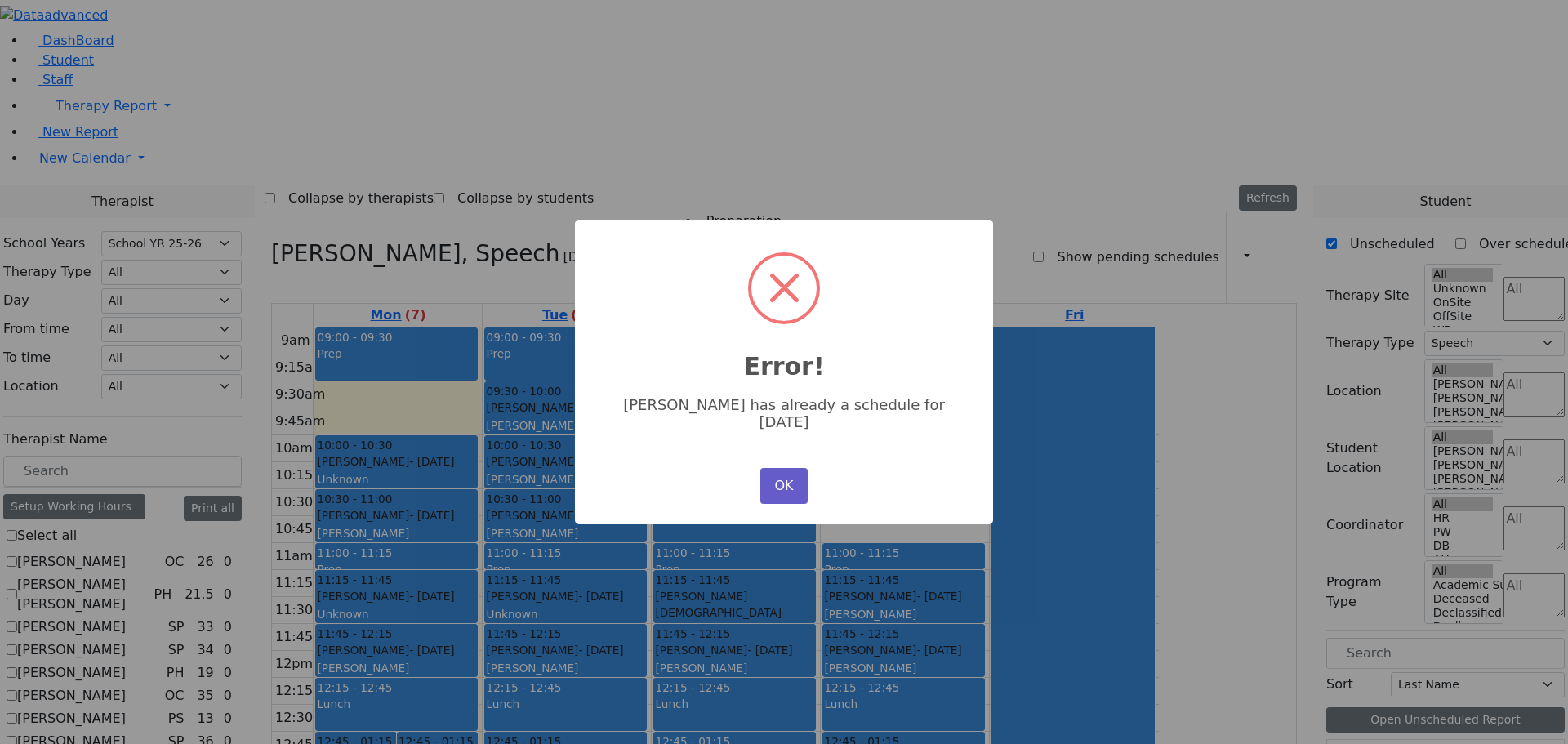
click at [776, 474] on button "OK" at bounding box center [784, 486] width 47 height 36
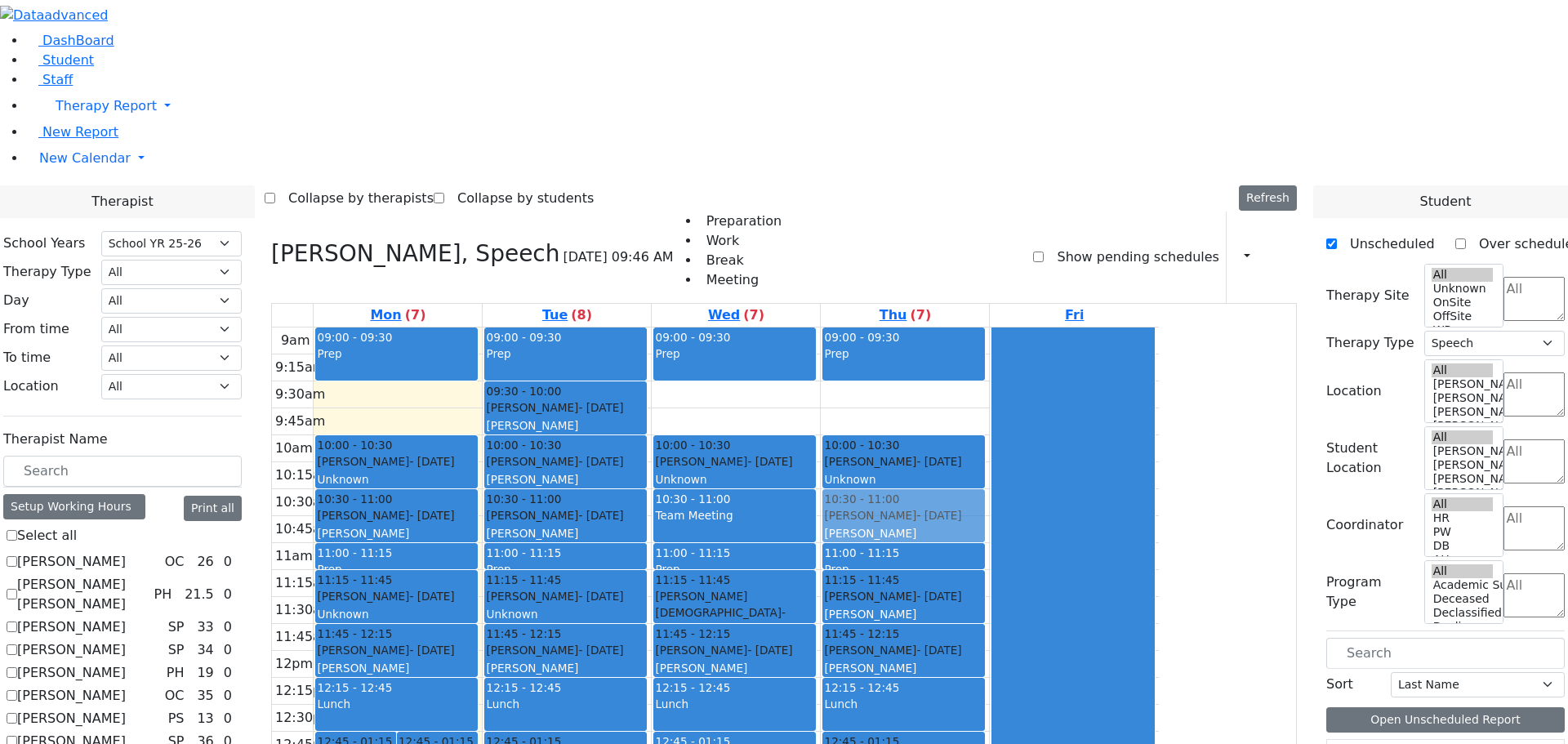
drag, startPoint x: 525, startPoint y: 576, endPoint x: 977, endPoint y: 271, distance: 545.3
click at [977, 327] on tr "12:45 - 01:15 Blum Shia - 12/06/2011 Weber, Joseph 12:45 - 01:15 Goldman Refual…" at bounding box center [715, 650] width 886 height 647
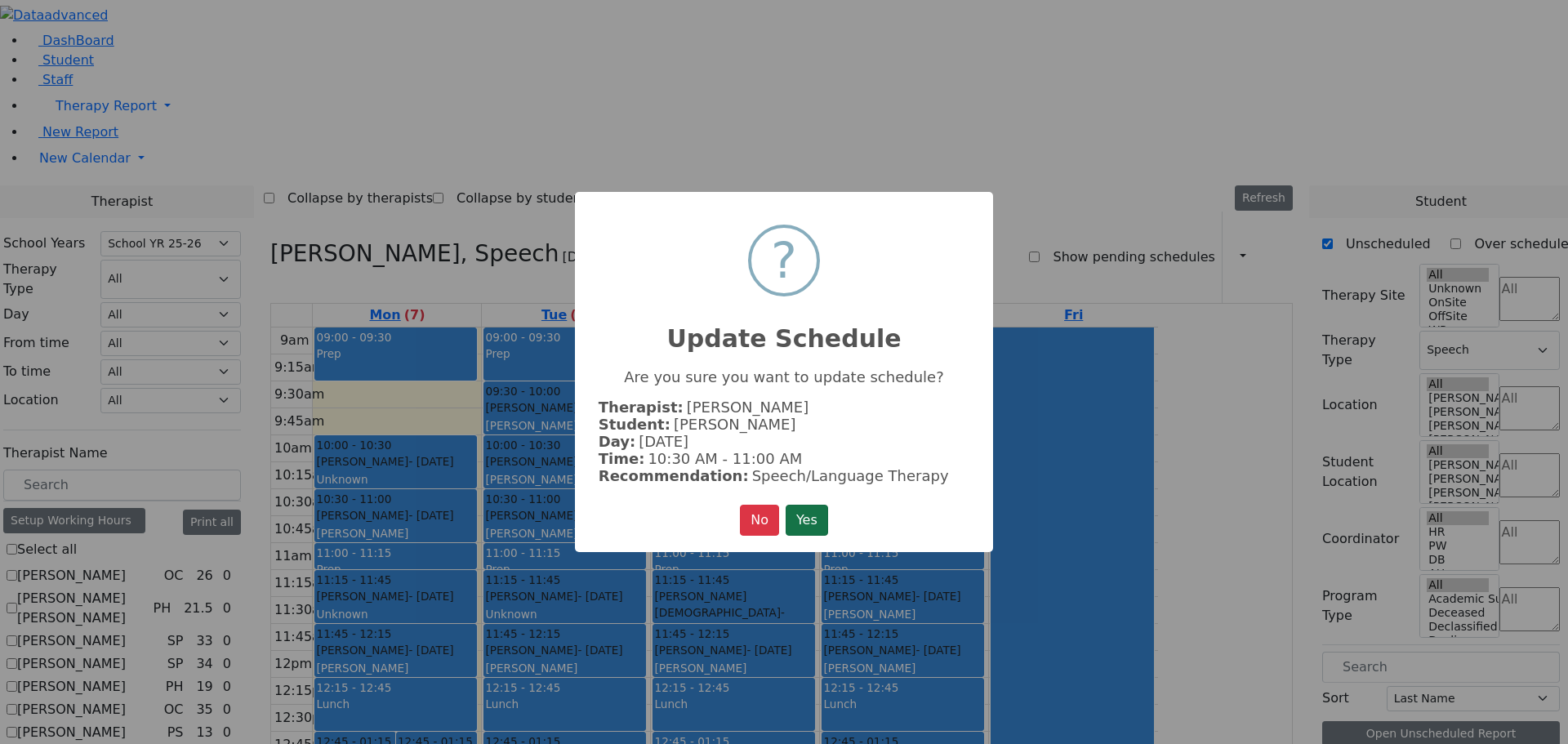
click at [818, 504] on button "Yes" at bounding box center [806, 520] width 42 height 31
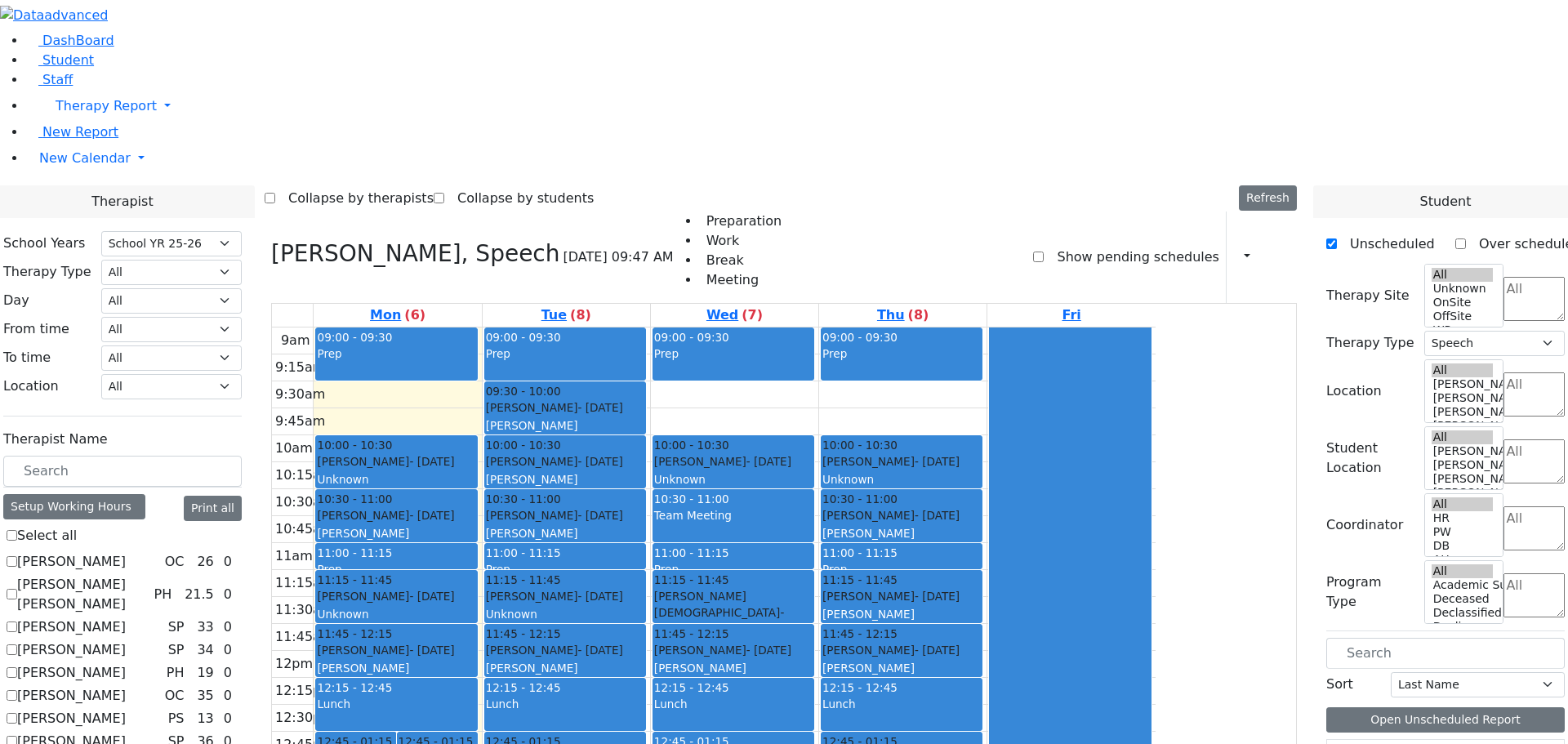
checkbox input "false"
select select
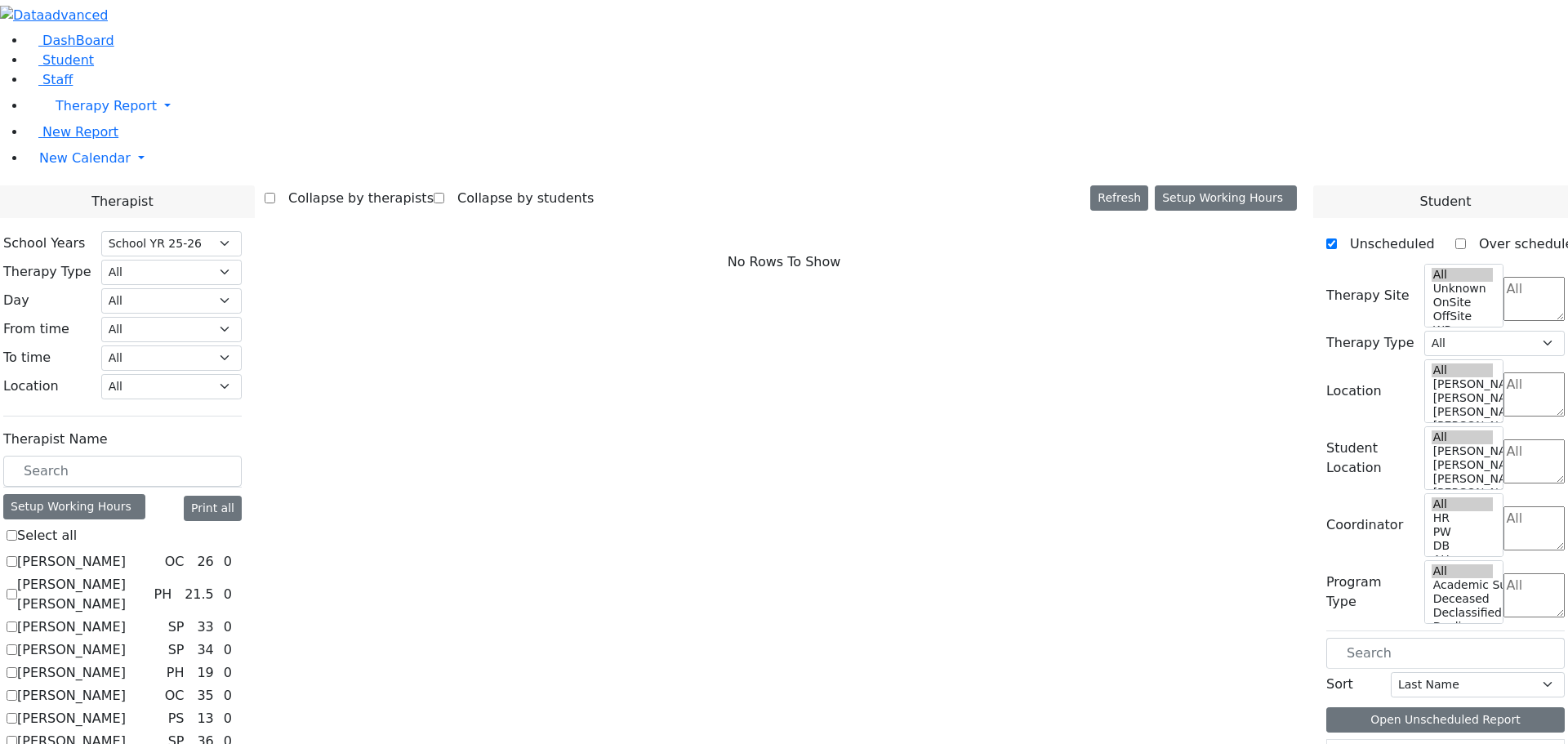
scroll to position [1039, 0]
checkbox input "true"
select select "2"
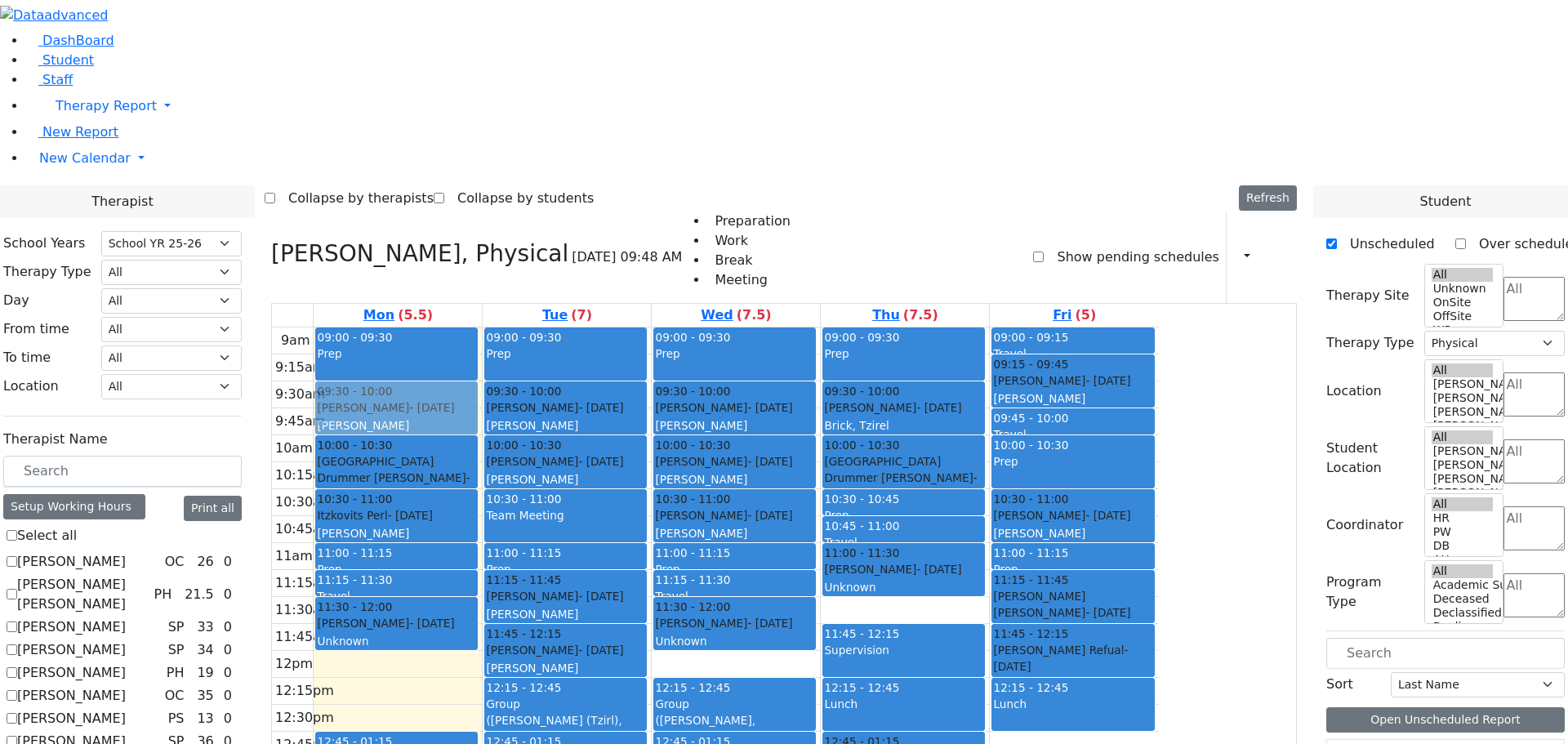
click at [482, 327] on div "09:00 - 09:30 Prep 09:30 - 10:00 Berkowitz Leah - 09/13/2014 Kaganoff, Sarah 10…" at bounding box center [398, 650] width 168 height 647
drag, startPoint x: 531, startPoint y: 173, endPoint x: 523, endPoint y: 641, distance: 468.1
click at [482, 642] on div "09:00 - 09:30 Prep 09:30 - 10:00 Berkowitz Leah - 09/13/2014 Kaganoff, Sarah 10…" at bounding box center [398, 650] width 168 height 647
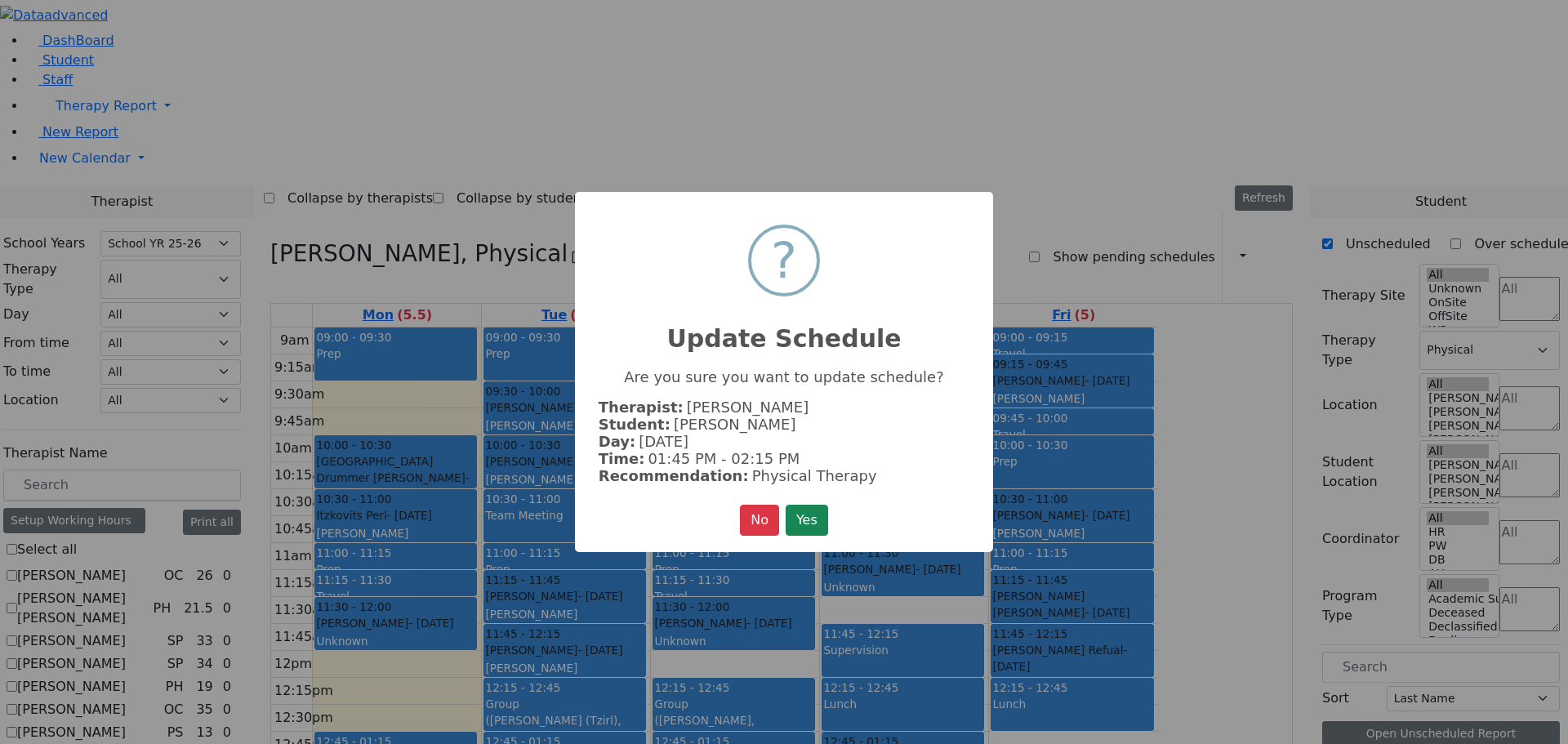
click at [821, 510] on button "Yes" at bounding box center [806, 520] width 42 height 31
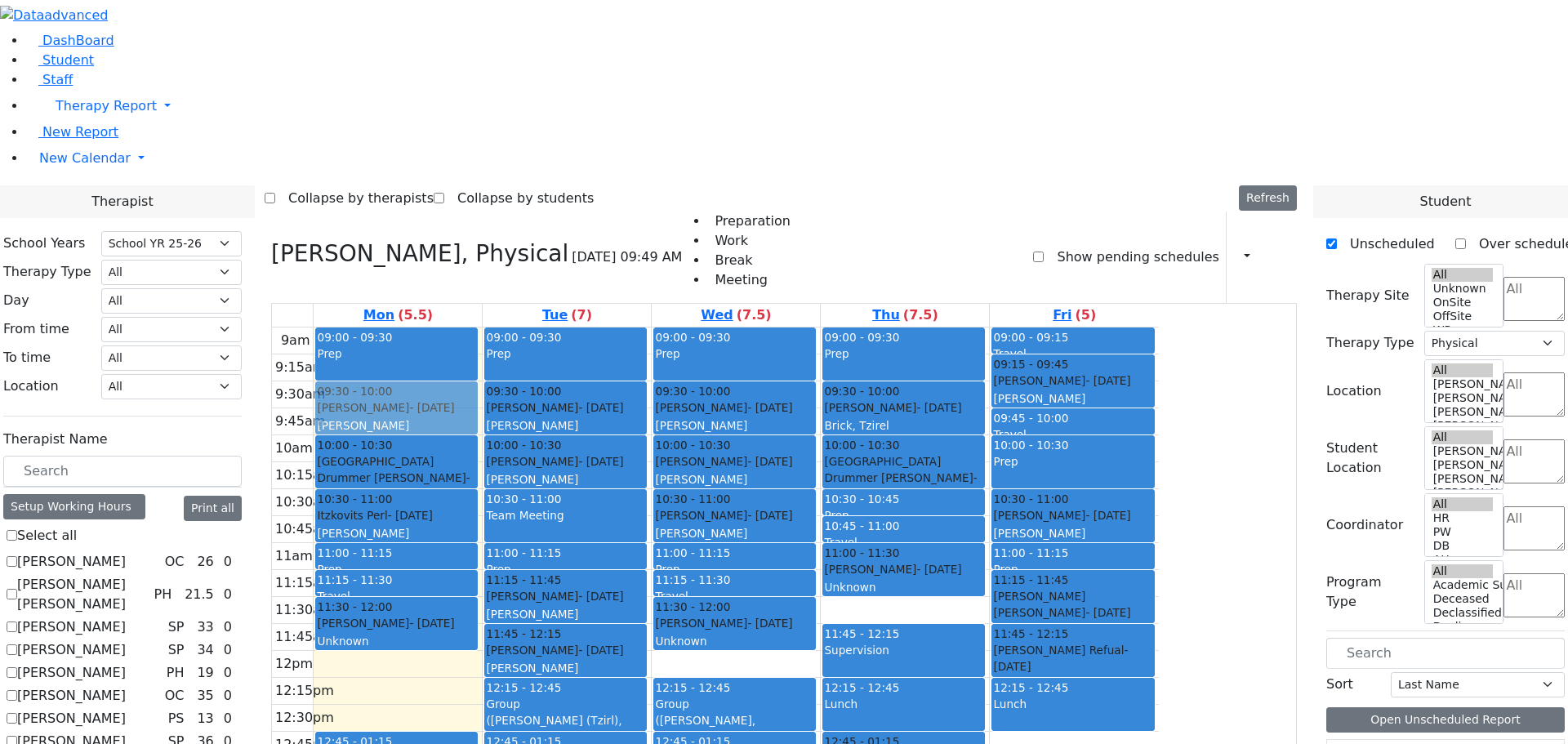
drag, startPoint x: 552, startPoint y: 590, endPoint x: 538, endPoint y: 247, distance: 343.3
click at [482, 327] on div "09:00 - 09:30 Prep 10:00 - 10:30 Neshuma School Drummer Asher - 03/08/2013 Kram…" at bounding box center [398, 650] width 168 height 647
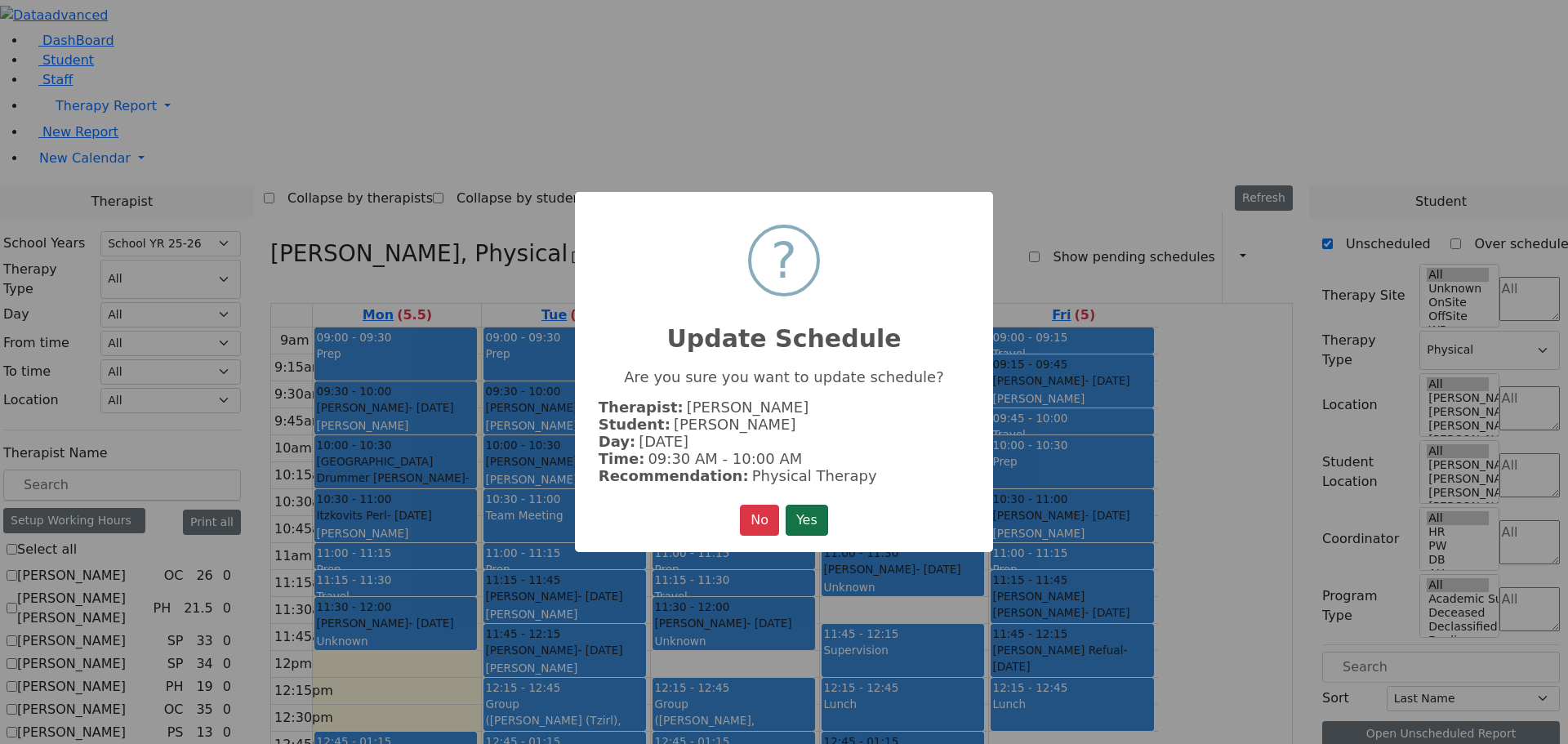
click at [812, 508] on button "Yes" at bounding box center [806, 520] width 42 height 31
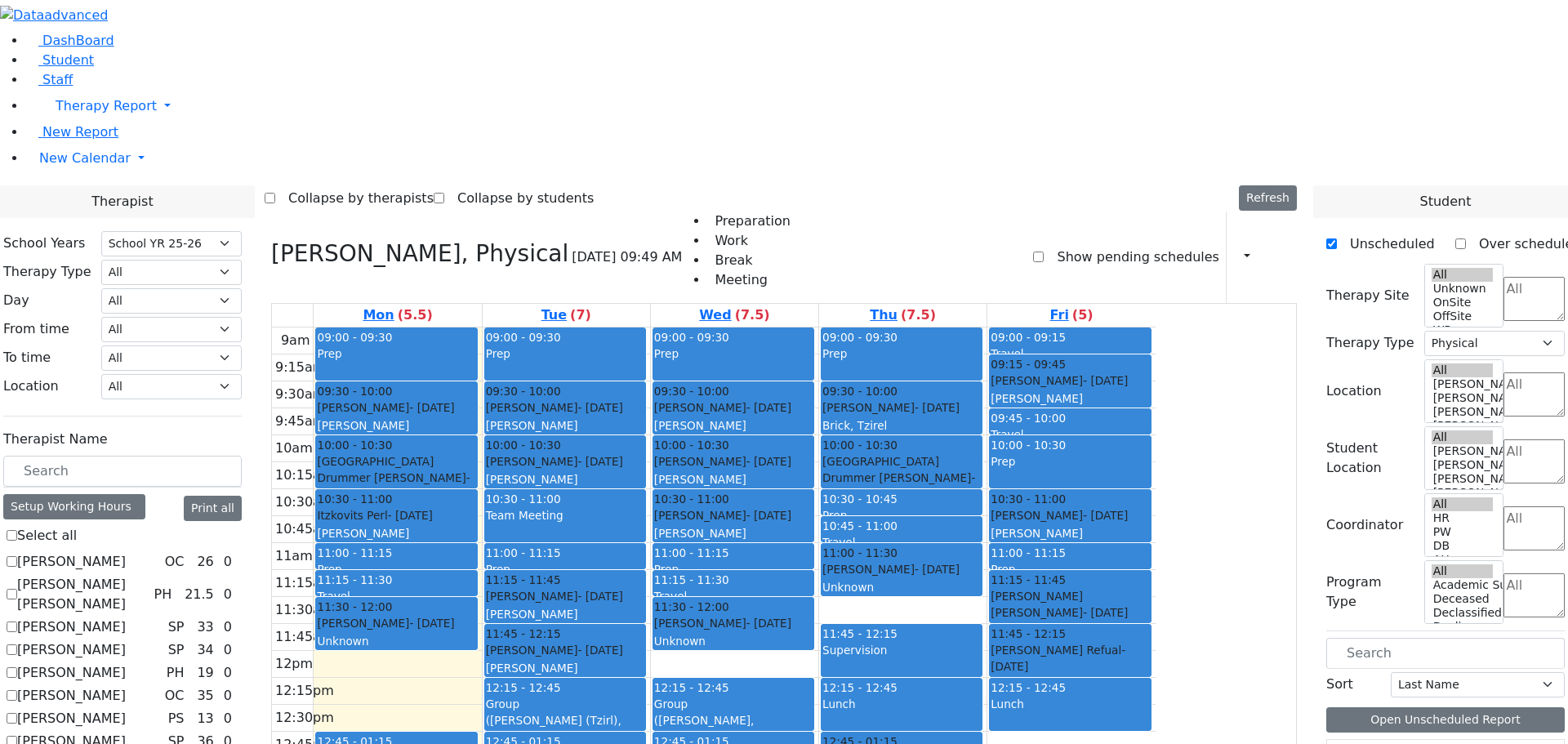
checkbox input "false"
select select
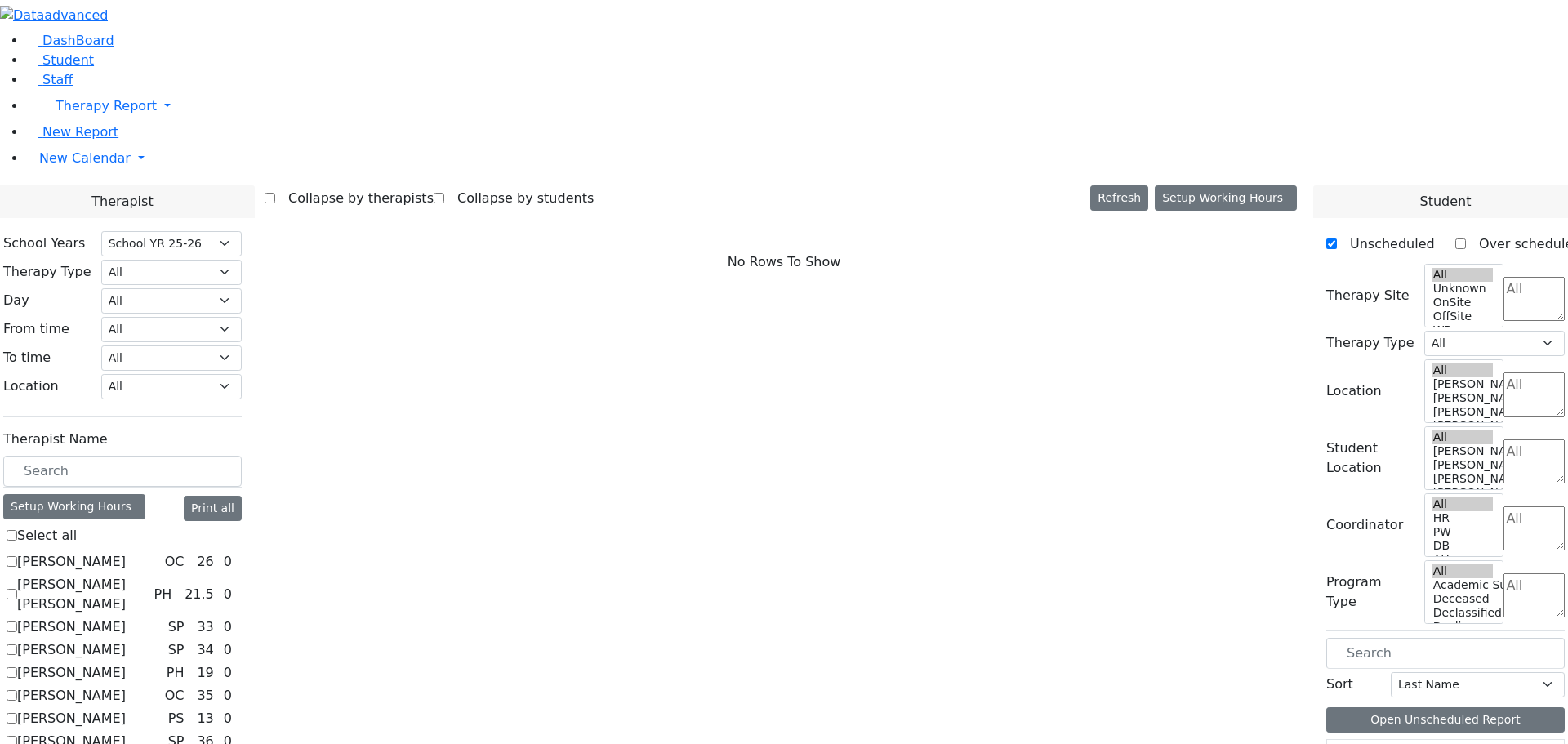
scroll to position [653, 0]
checkbox input "true"
select select "3"
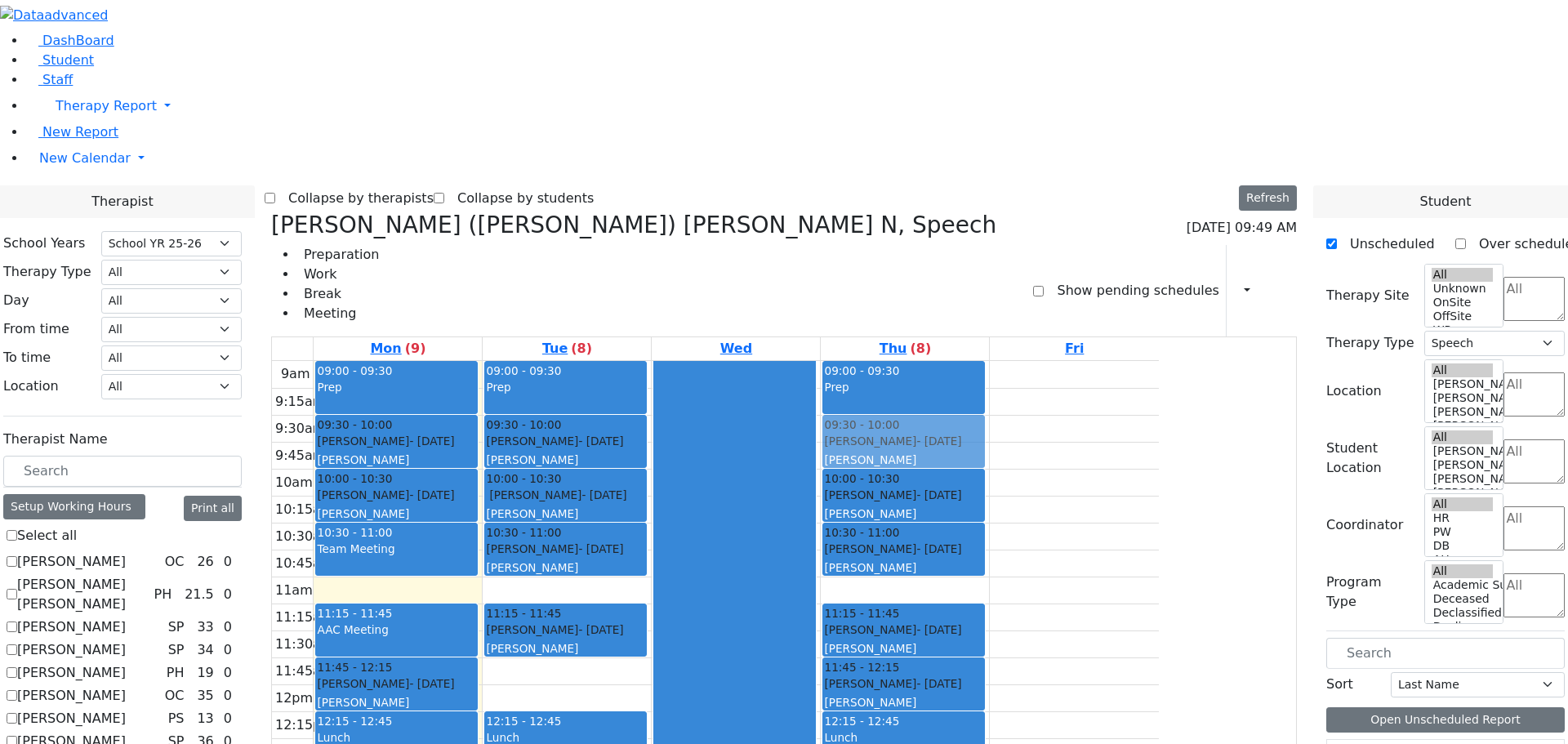
drag, startPoint x: 1068, startPoint y: 633, endPoint x: 1060, endPoint y: 174, distance: 459.1
click at [989, 361] on div "09:00 - 09:30 Prep 10:00 - 10:30 Gelb Faigy - 05/03/2006 Weber, Leah 10:30 - 11…" at bounding box center [905, 684] width 168 height 647
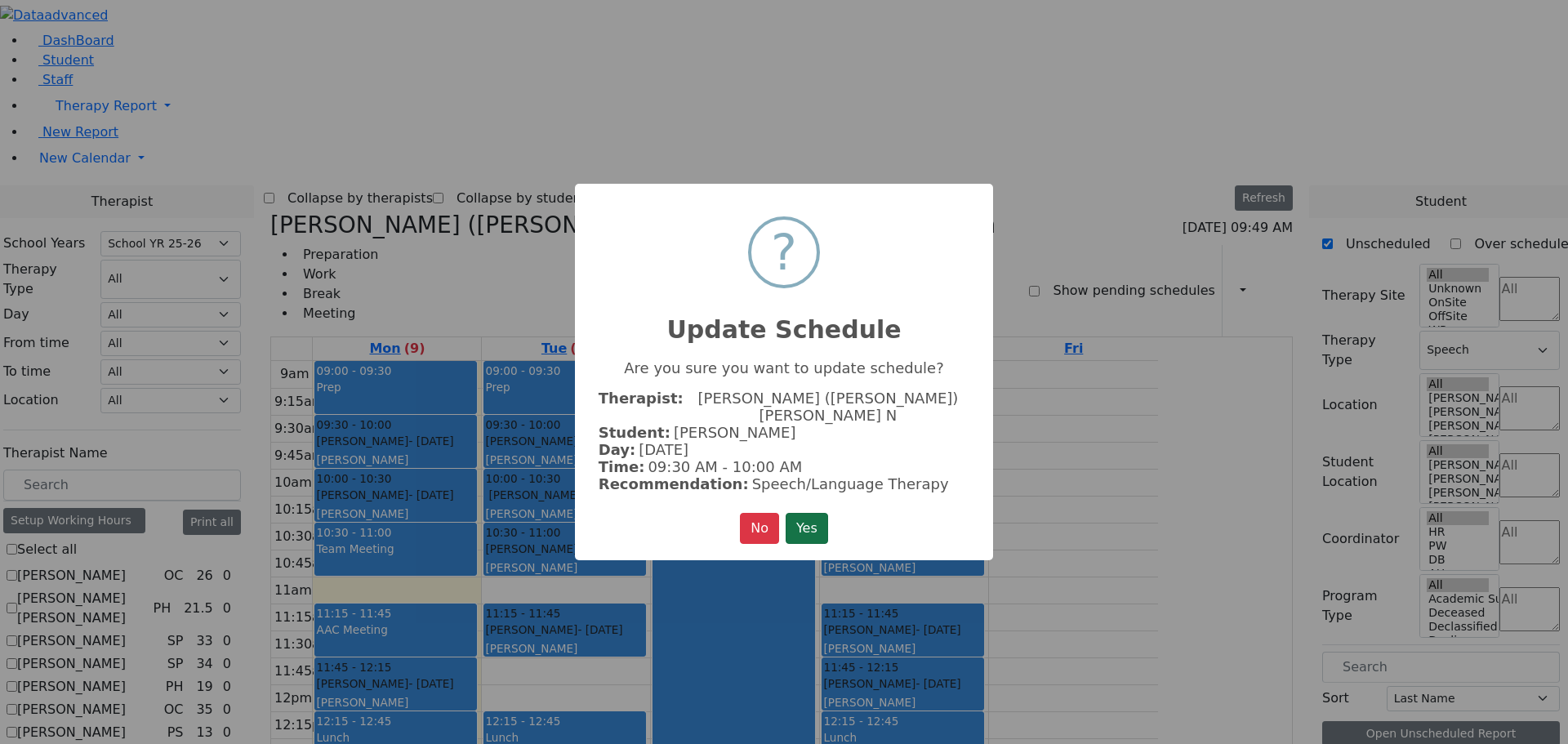
drag, startPoint x: 811, startPoint y: 507, endPoint x: 1026, endPoint y: 520, distance: 215.4
click at [811, 512] on button "Yes" at bounding box center [806, 528] width 42 height 31
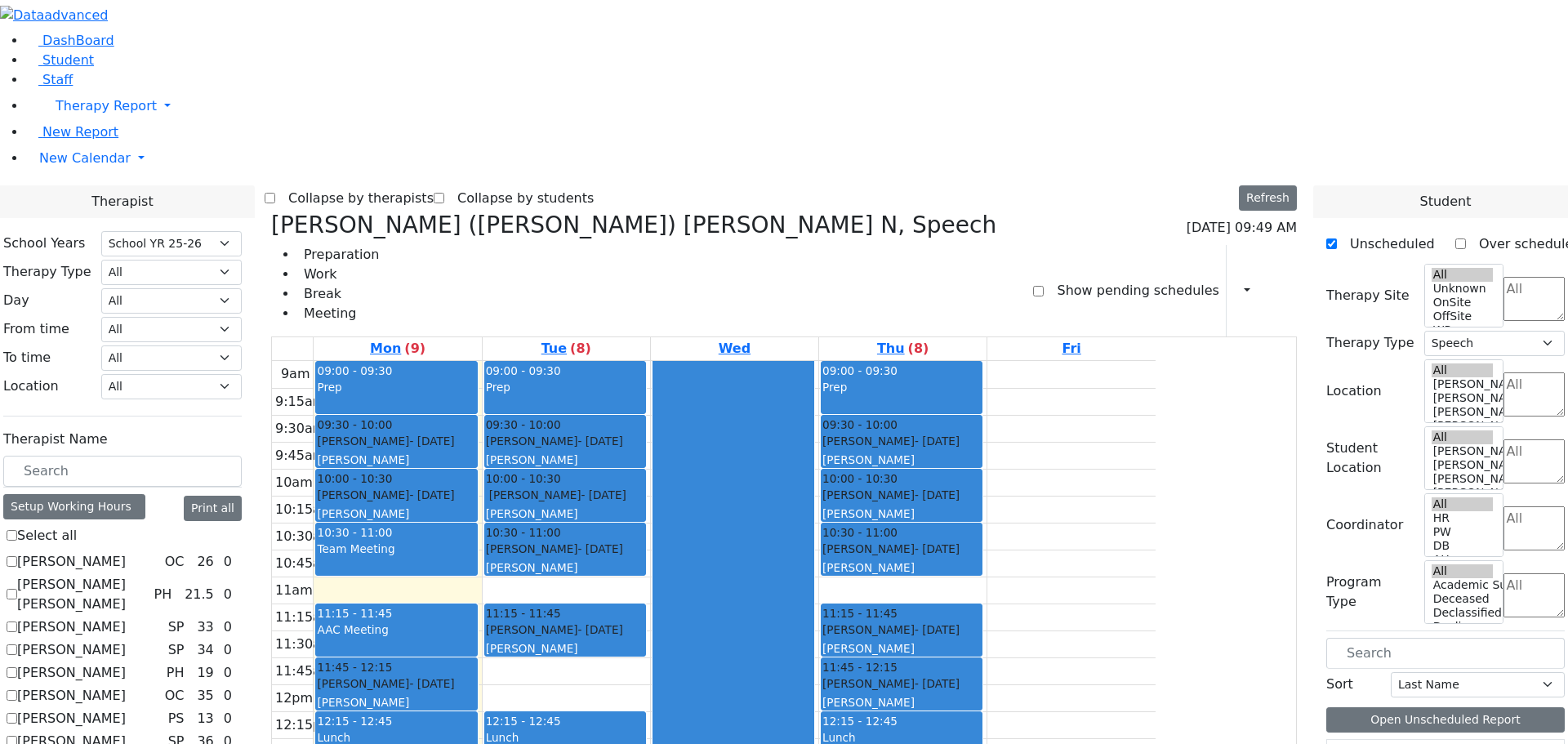
checkbox input "false"
select select
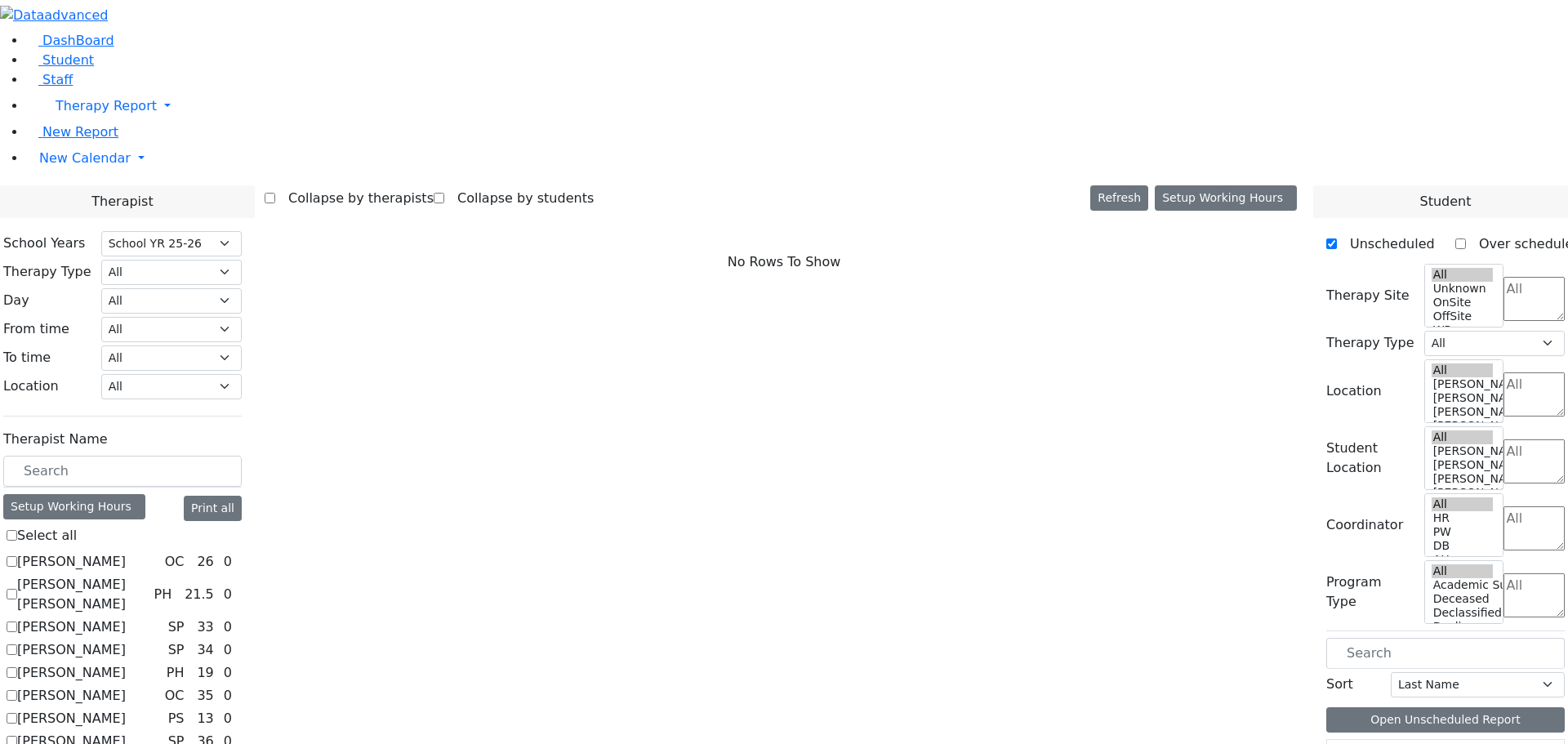
scroll to position [958, 0]
checkbox input "true"
select select "2"
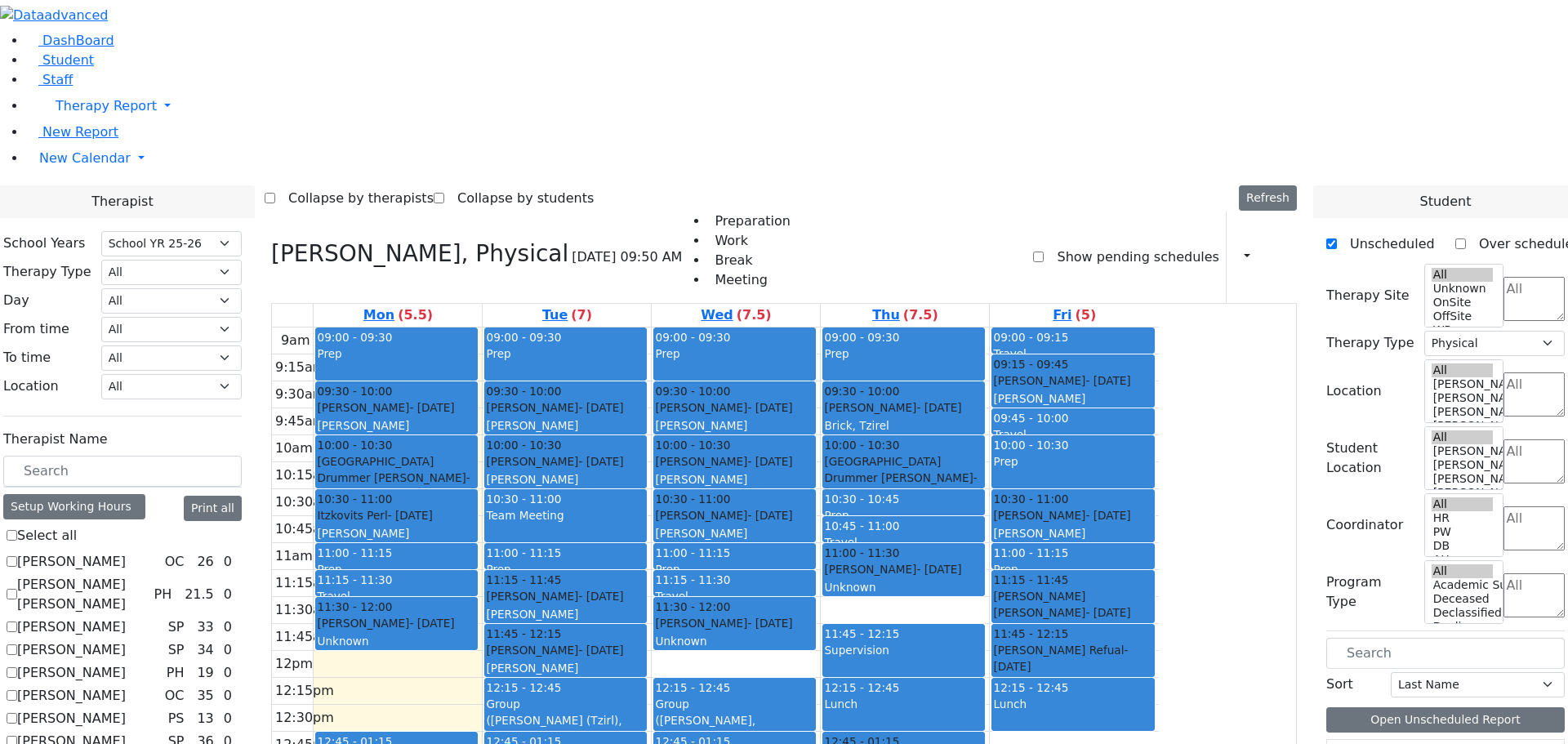
scroll to position [549, 0]
checkbox input "true"
select select
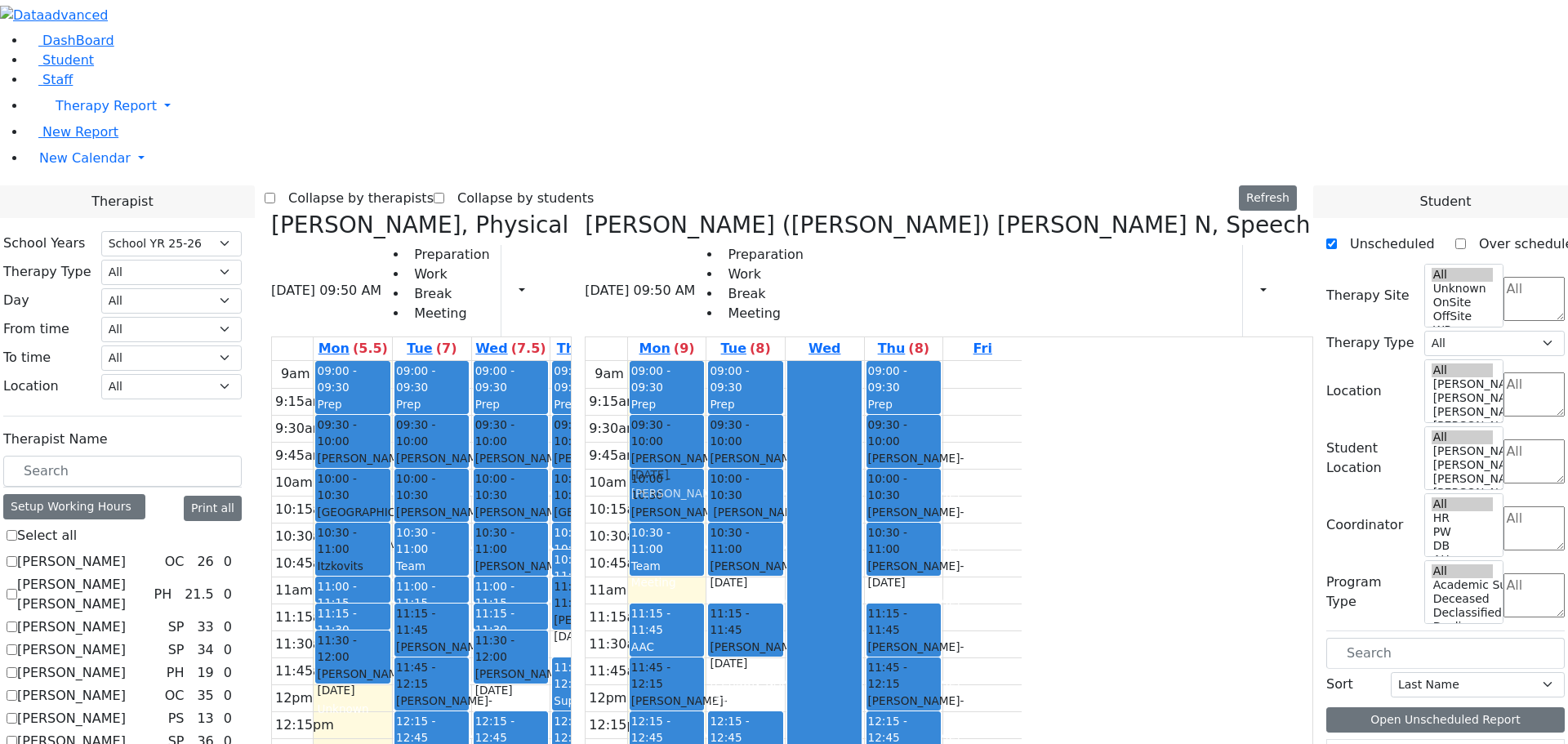
drag, startPoint x: 955, startPoint y: 547, endPoint x: 966, endPoint y: 199, distance: 348.2
click at [707, 361] on div "09:00 - 09:30 Prep 09:30 - 10:00 Joseph Roizy - 04/01/2006 Weber, Leah 10:00 - …" at bounding box center [667, 684] width 79 height 647
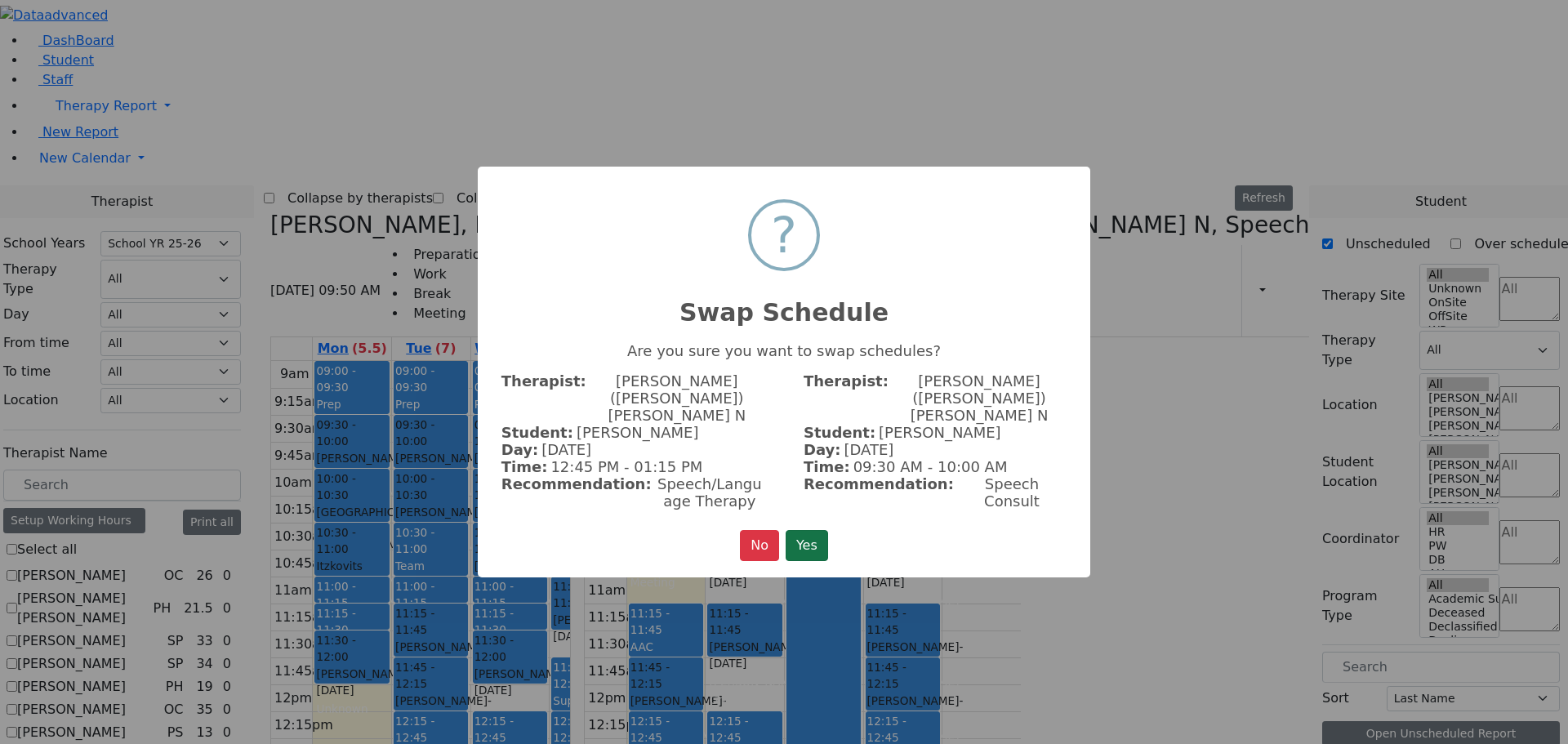
click at [809, 530] on button "Yes" at bounding box center [806, 545] width 42 height 31
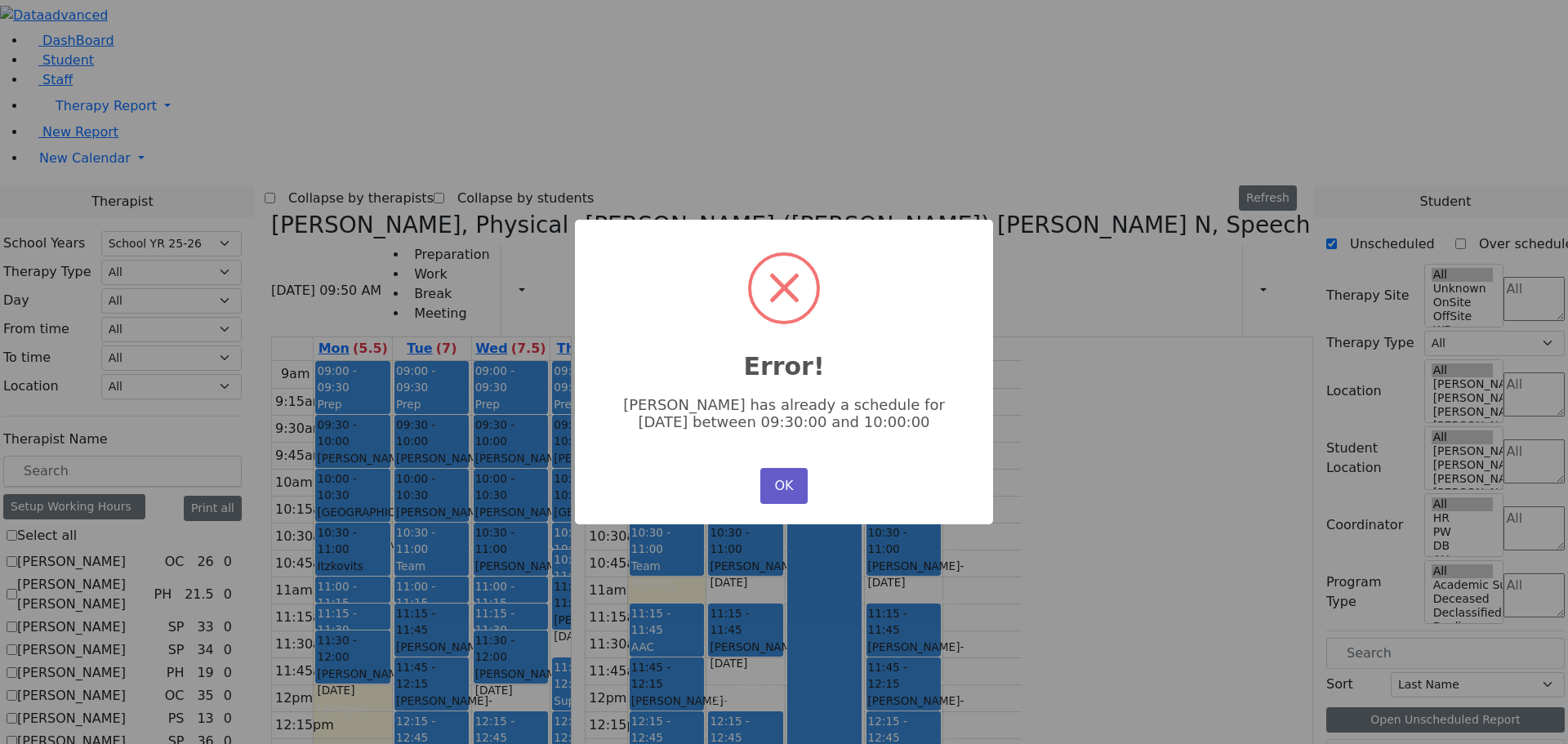
click at [786, 483] on button "OK" at bounding box center [784, 486] width 47 height 36
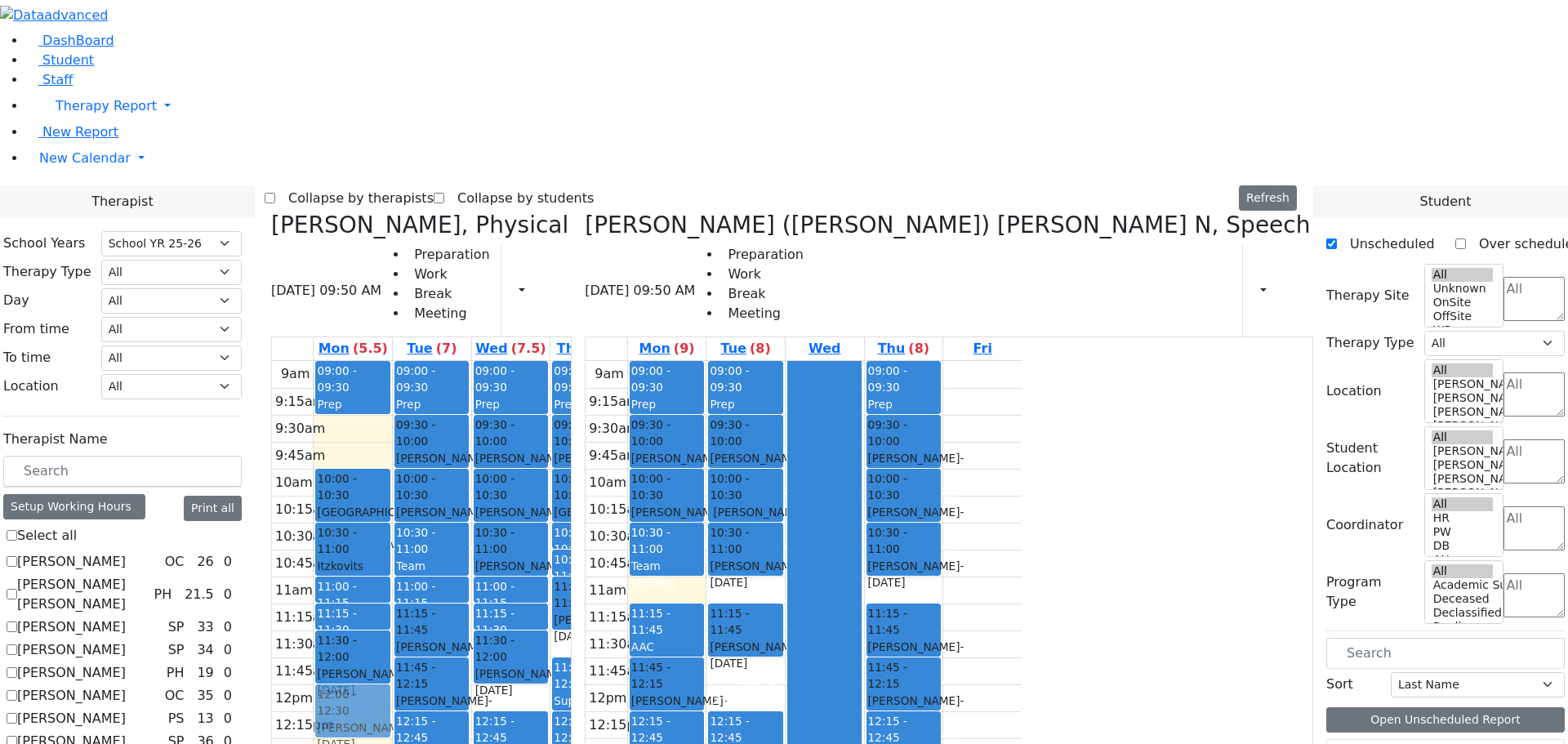
drag, startPoint x: 504, startPoint y: 191, endPoint x: 521, endPoint y: 472, distance: 281.5
click at [392, 472] on div "09:00 - 09:30 Prep 09:30 - 10:00 Weinberg Refoel - 03/25/2014 Gross, Atara 10:0…" at bounding box center [353, 684] width 79 height 647
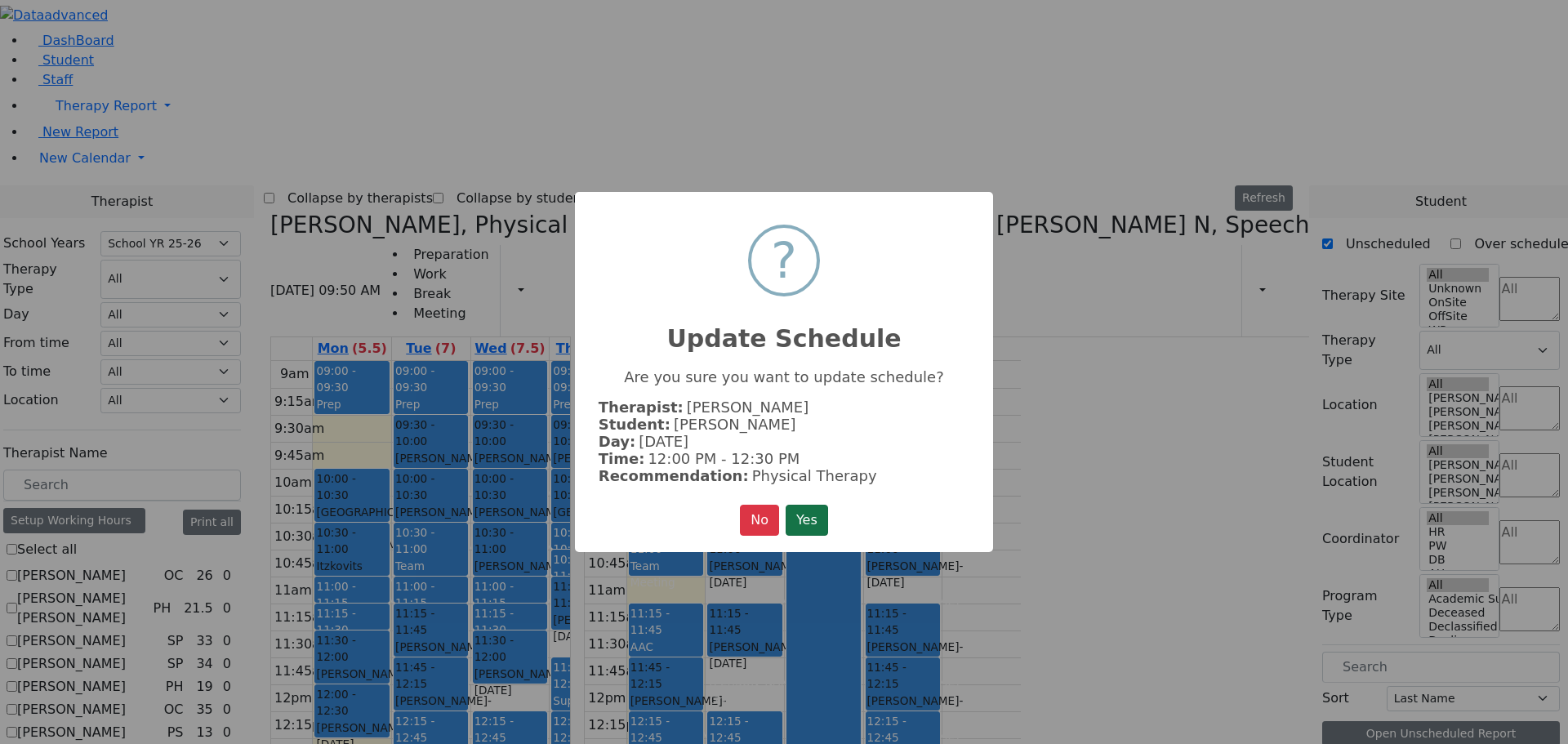
click at [797, 520] on button "Yes" at bounding box center [806, 520] width 42 height 31
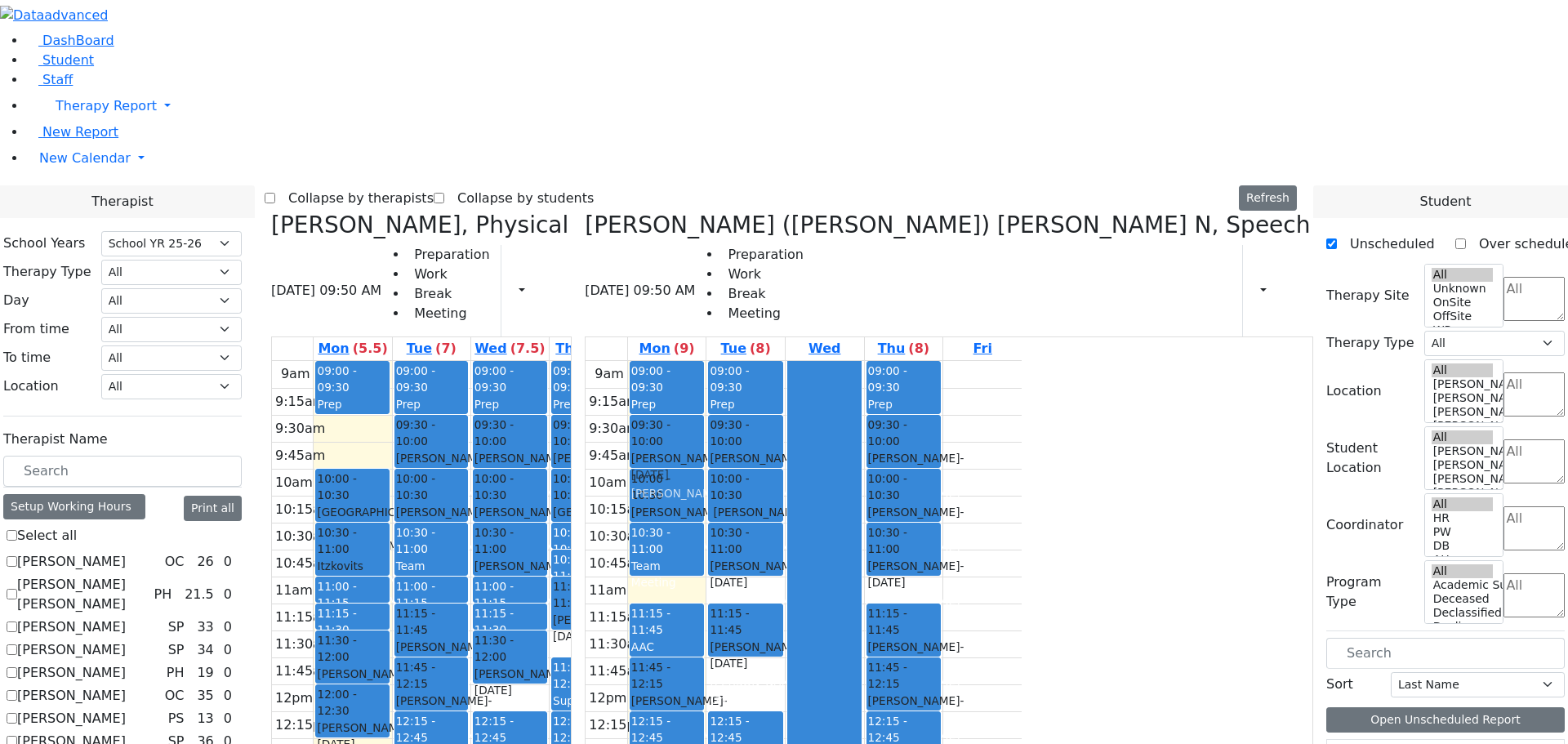
drag, startPoint x: 962, startPoint y: 550, endPoint x: 988, endPoint y: 201, distance: 350.0
click at [707, 361] on div "09:00 - 09:30 Prep 09:30 - 10:00 Joseph Roizy - 04/01/2006 Weber, Leah 10:00 - …" at bounding box center [667, 684] width 79 height 647
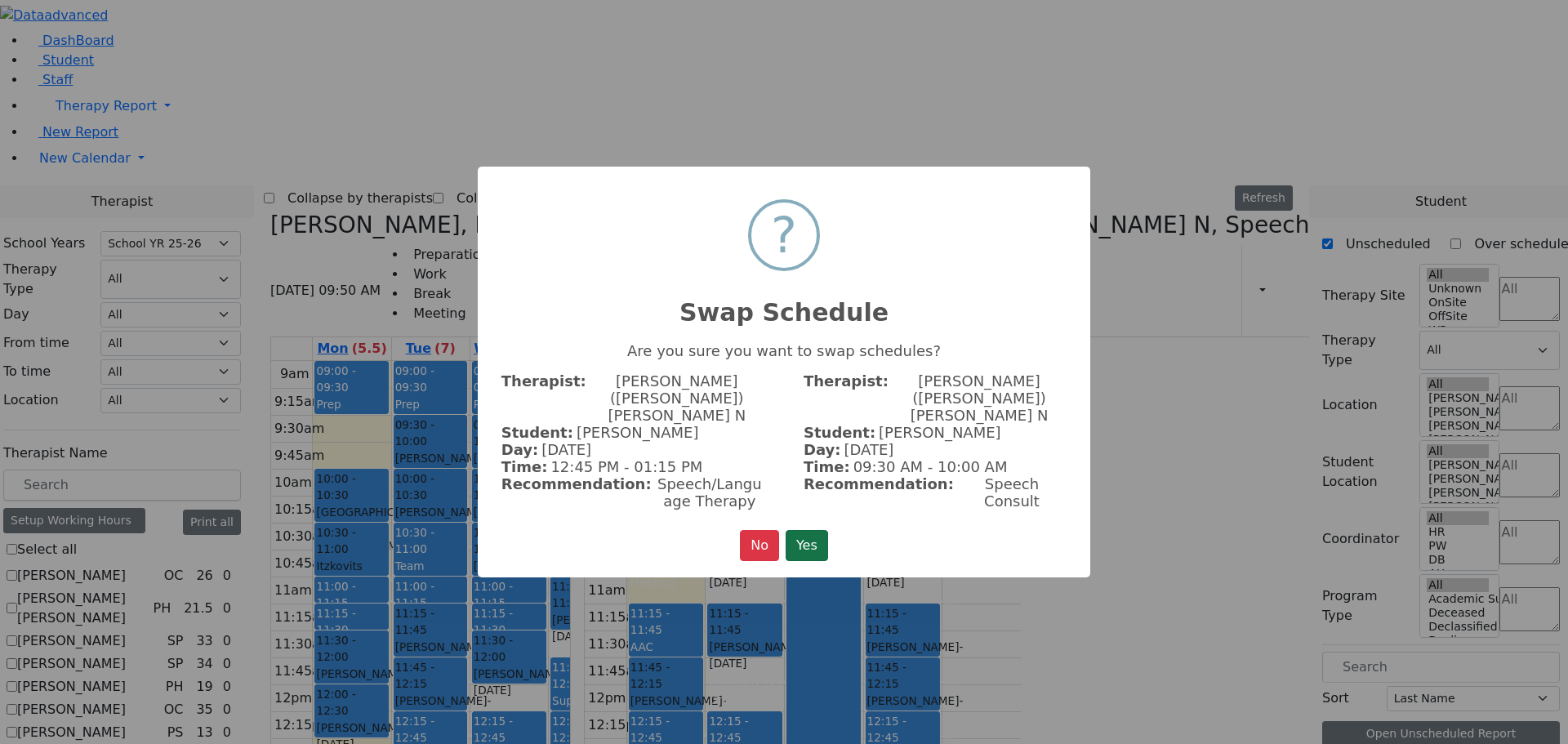
click at [803, 530] on button "Yes" at bounding box center [806, 545] width 42 height 31
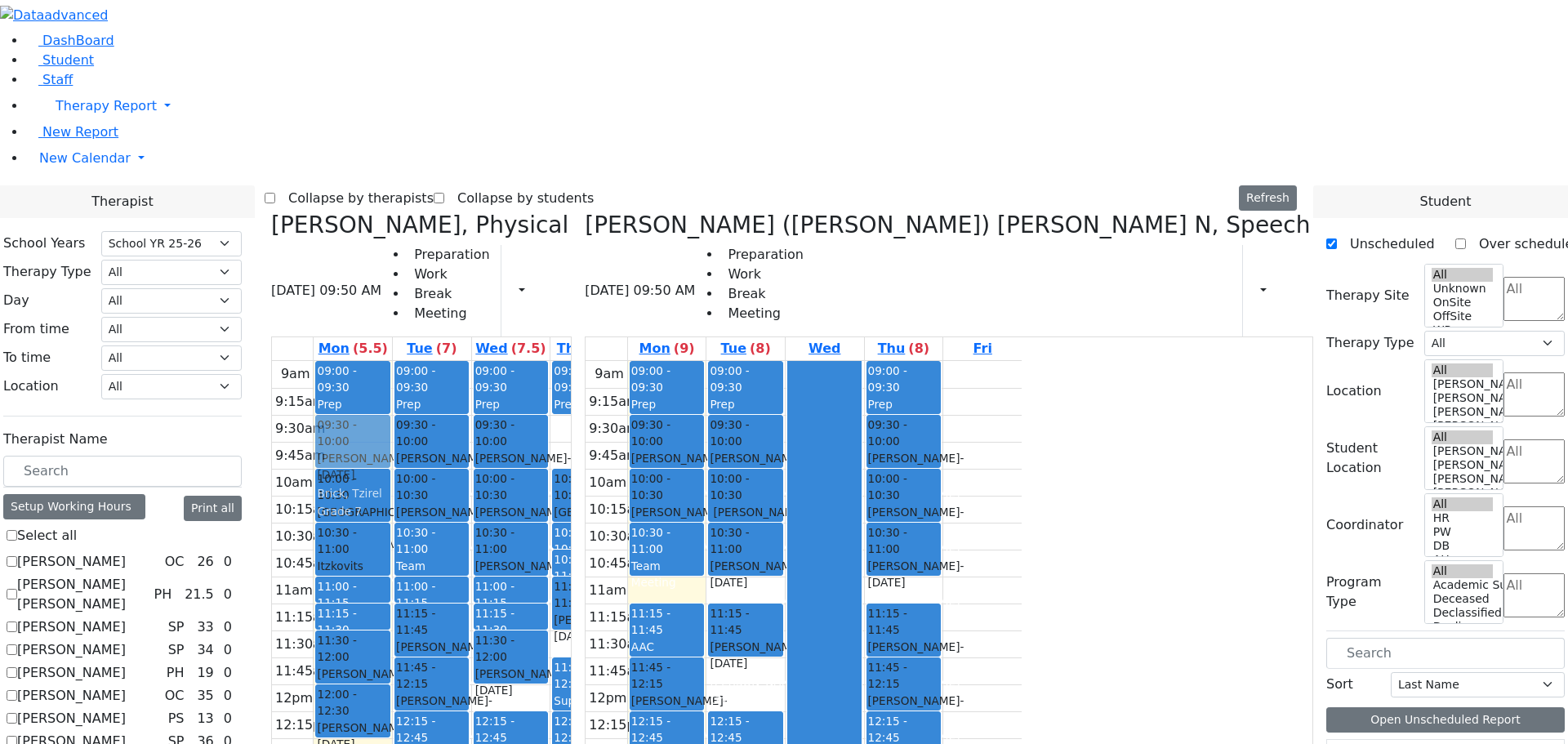
drag, startPoint x: 732, startPoint y: 182, endPoint x: 512, endPoint y: 173, distance: 220.2
click at [495, 361] on tr "09:00 - 09:30 Prep 10:00 - 10:30 Neshuma School Drummer Asher - 03/08/2013 Kram…" at bounding box center [490, 684] width 436 height 647
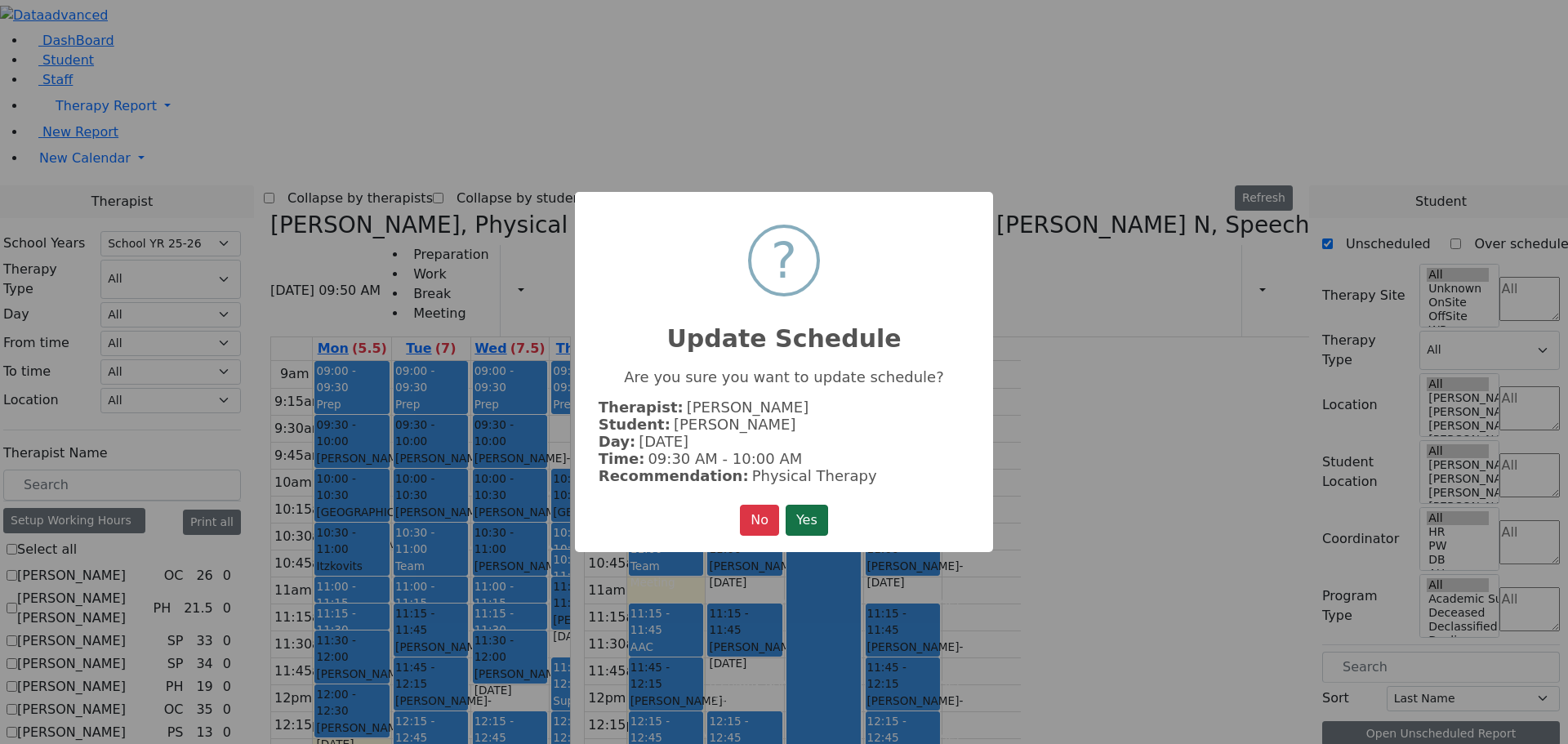
click at [820, 513] on button "Yes" at bounding box center [806, 520] width 42 height 31
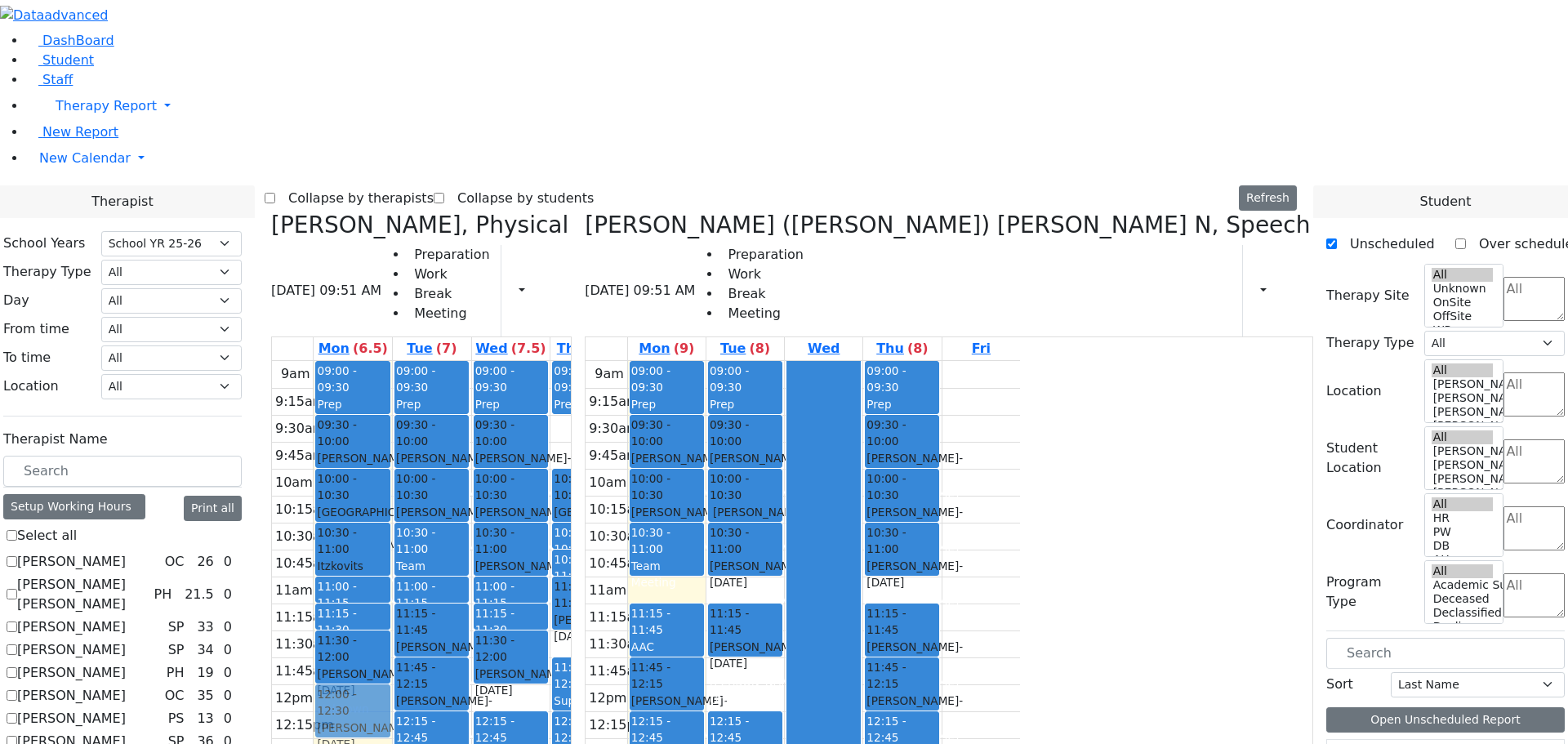
drag, startPoint x: 480, startPoint y: 465, endPoint x: 497, endPoint y: 472, distance: 18.4
click at [392, 472] on div "09:00 - 09:30 Prep 09:30 - 10:00 Friedrich Leah - 11/23/2011 Brick, Tzirel Grad…" at bounding box center [353, 684] width 79 height 647
drag, startPoint x: 504, startPoint y: 187, endPoint x: 709, endPoint y: 187, distance: 205.0
click at [708, 361] on tr "09:00 - 09:30 Prep 09:30 - 10:00 Friedrich Leah - 11/23/2011 Brick, Tzirel Grad…" at bounding box center [490, 684] width 436 height 647
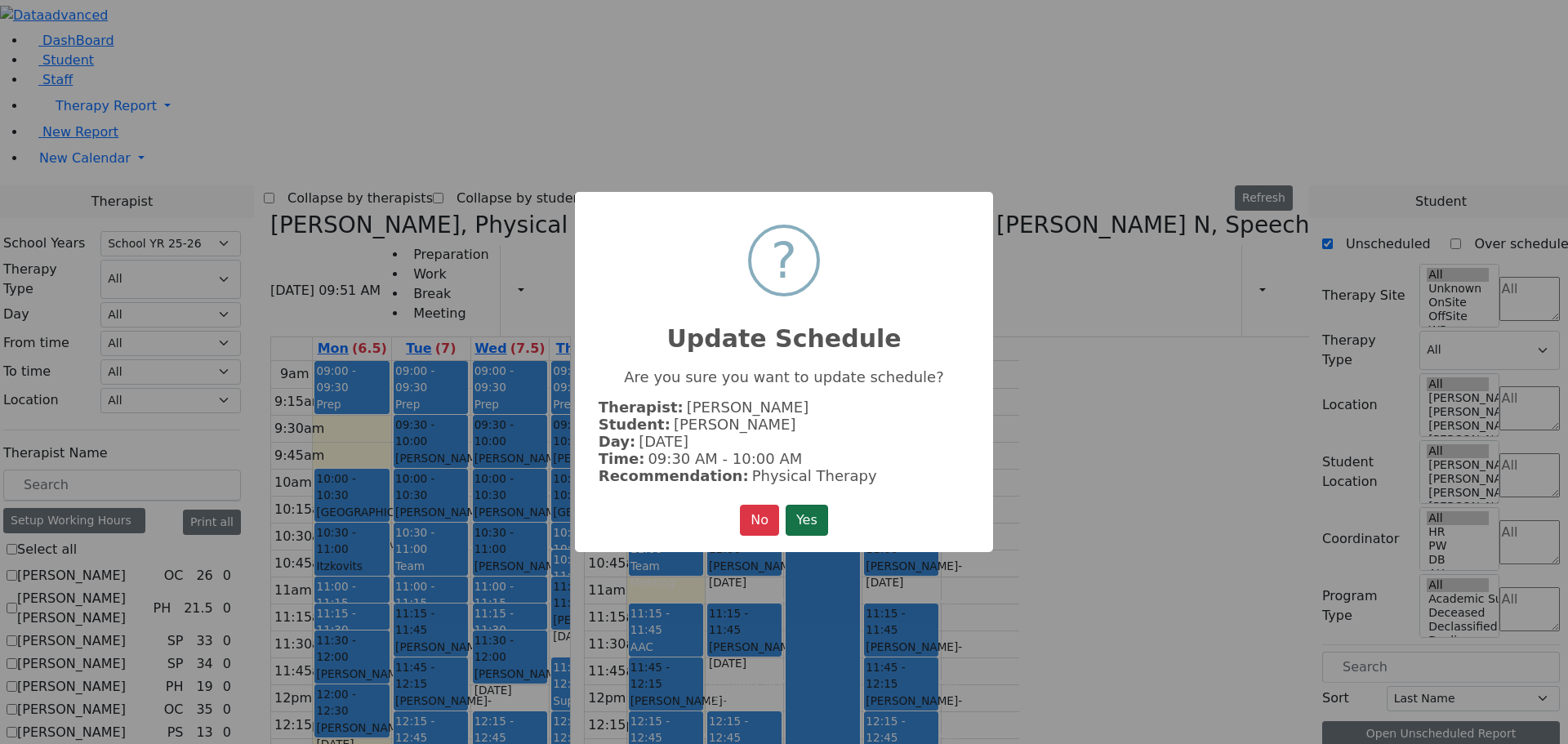
click at [823, 514] on button "Yes" at bounding box center [806, 520] width 42 height 31
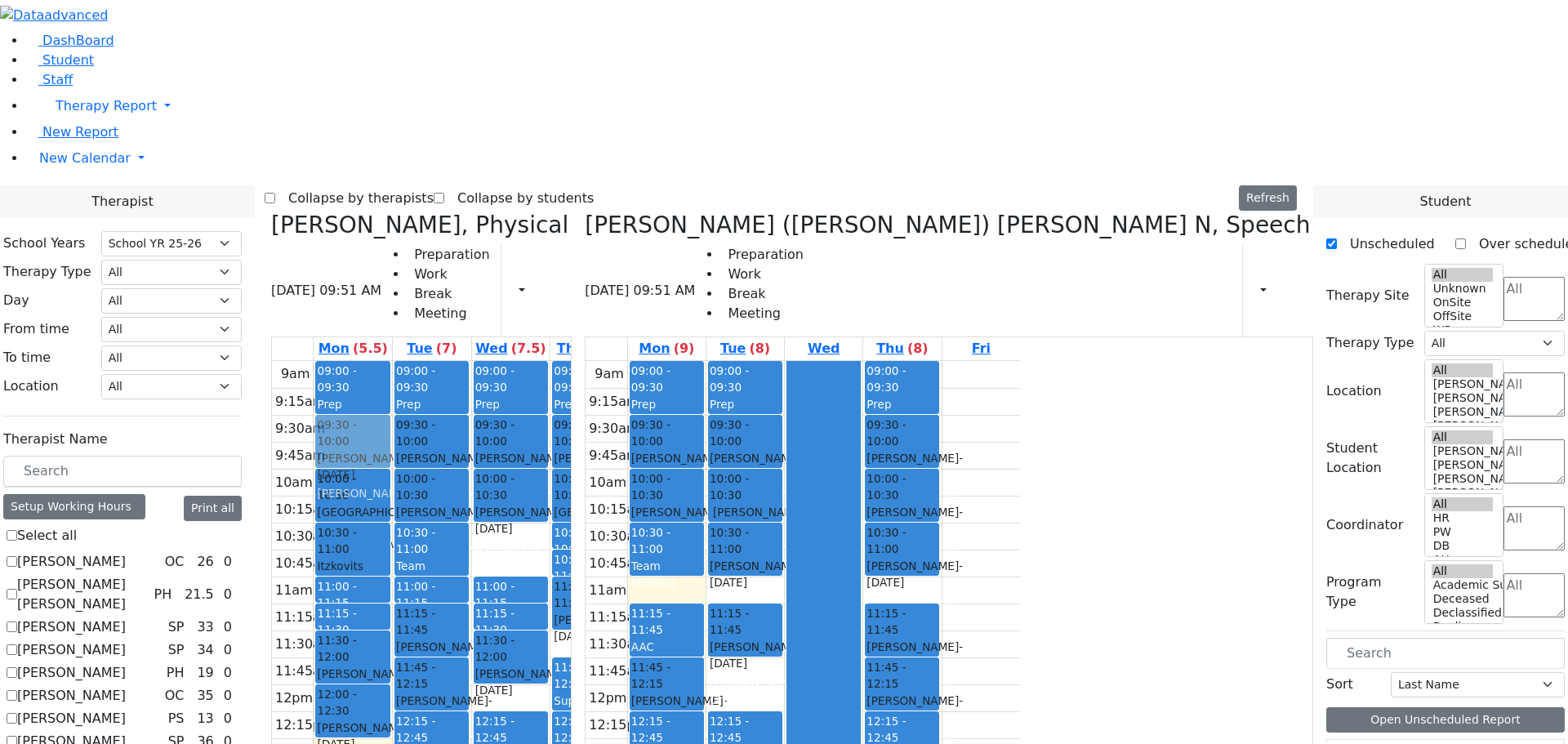
drag, startPoint x: 673, startPoint y: 300, endPoint x: 550, endPoint y: 182, distance: 170.4
click at [514, 361] on tr "09:00 - 09:30 Prep 10:00 - 10:30 Neshuma School Drummer Asher - 03/08/2013 Kram…" at bounding box center [490, 684] width 436 height 647
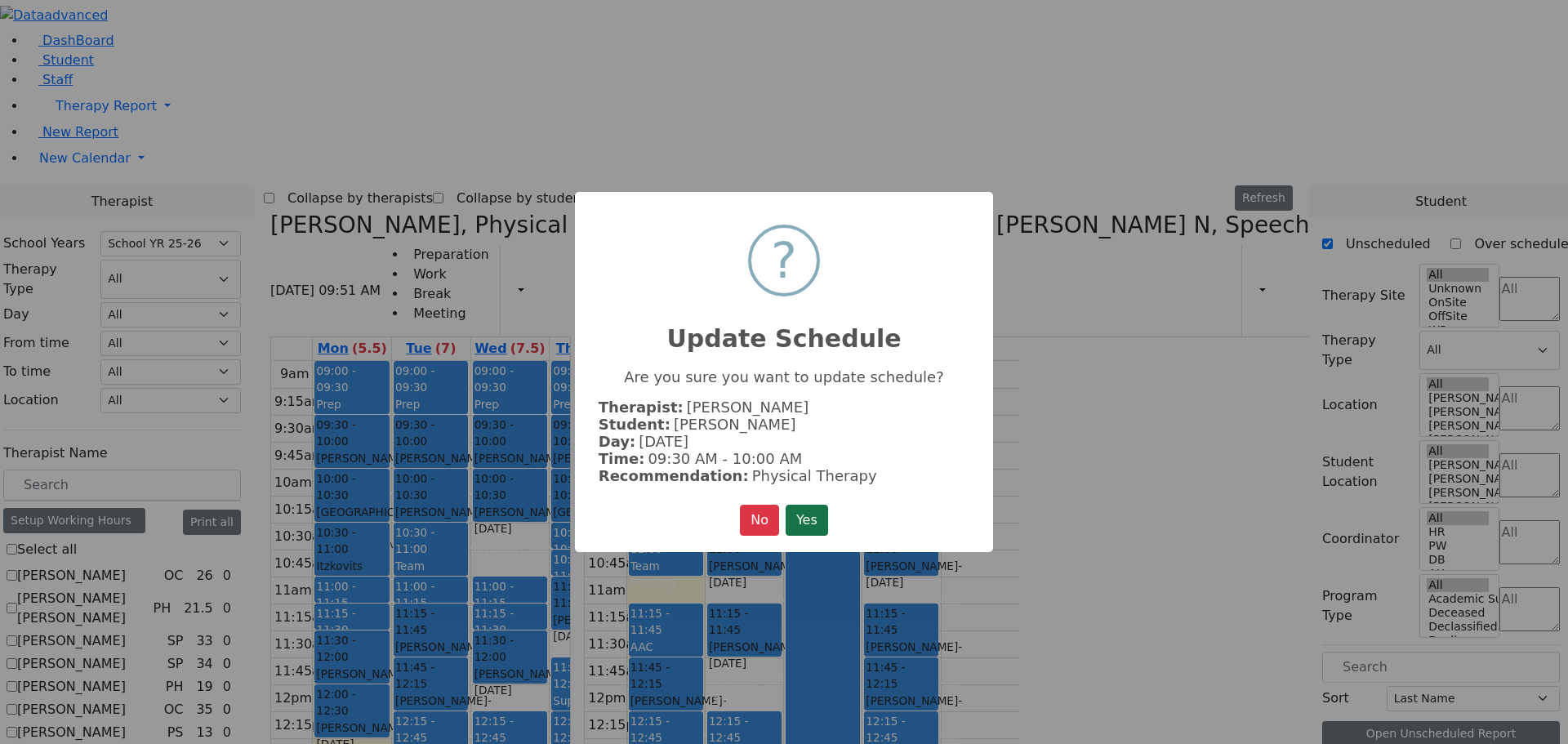
click at [802, 516] on button "Yes" at bounding box center [806, 520] width 42 height 31
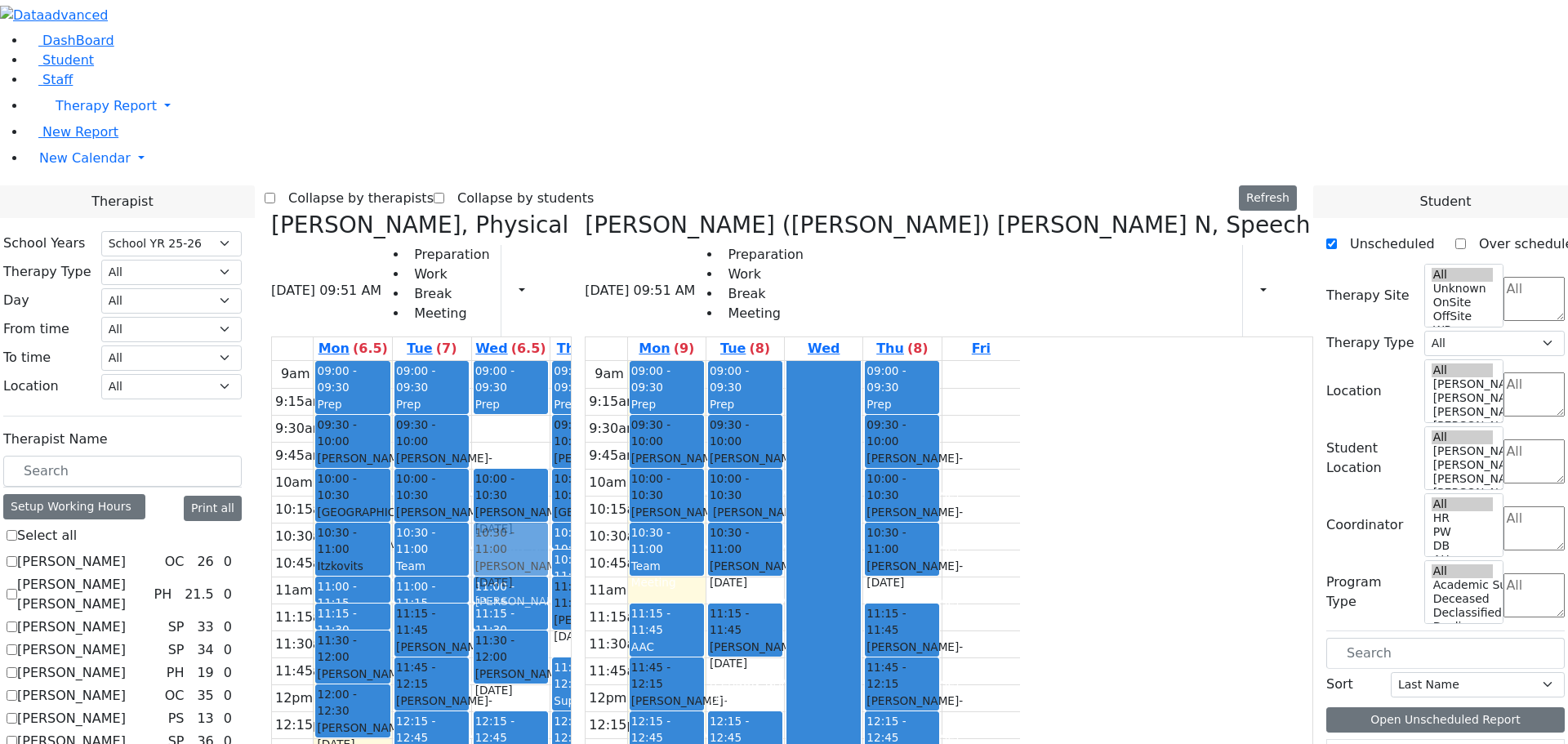
drag, startPoint x: 665, startPoint y: 189, endPoint x: 666, endPoint y: 284, distance: 95.0
click at [550, 361] on div "09:00 - 09:30 Prep 09:30 - 10:00 Berkowitz Leah - 09/13/2014 Kaganoff, Sarah 10…" at bounding box center [512, 684] width 79 height 647
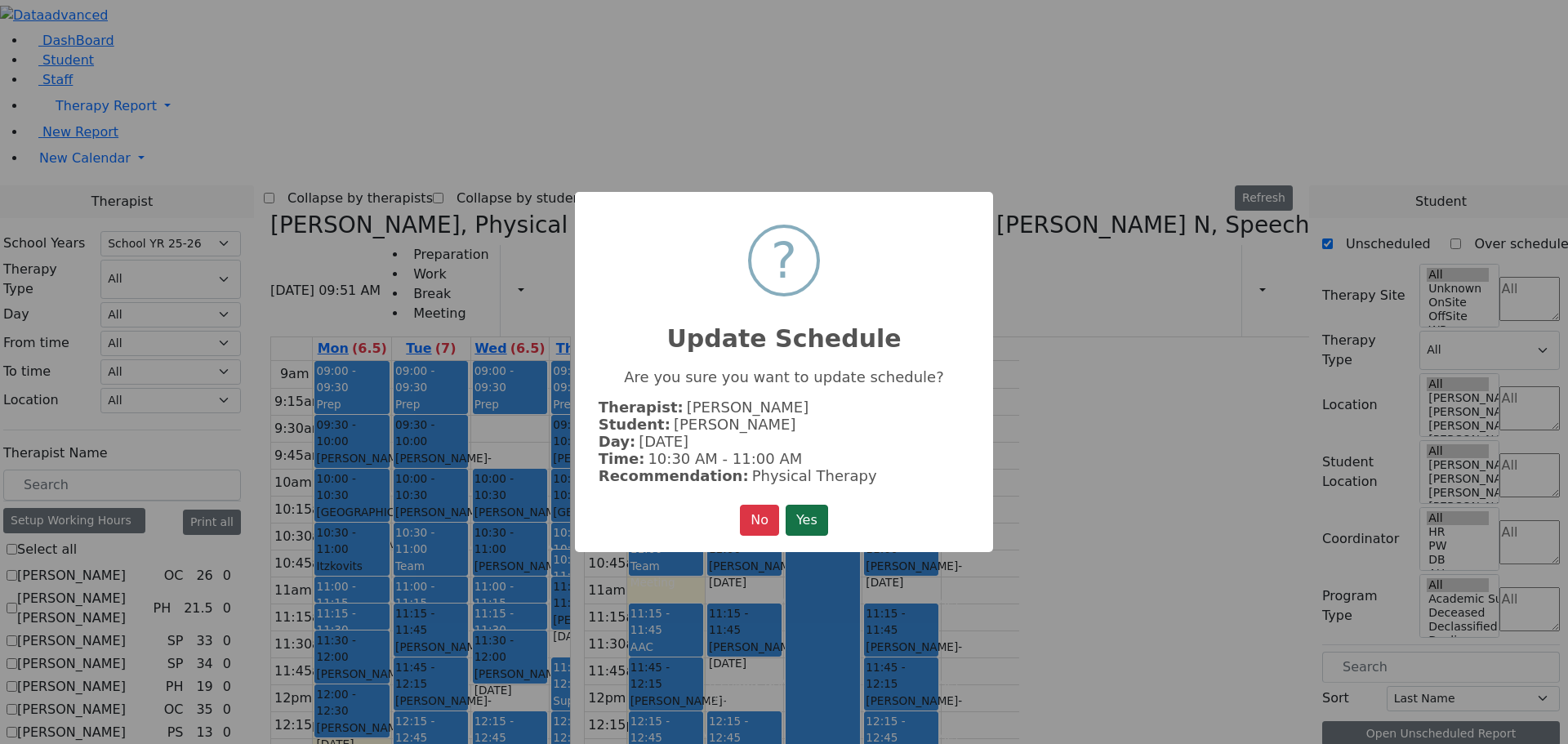
click at [818, 514] on button "Yes" at bounding box center [806, 520] width 42 height 31
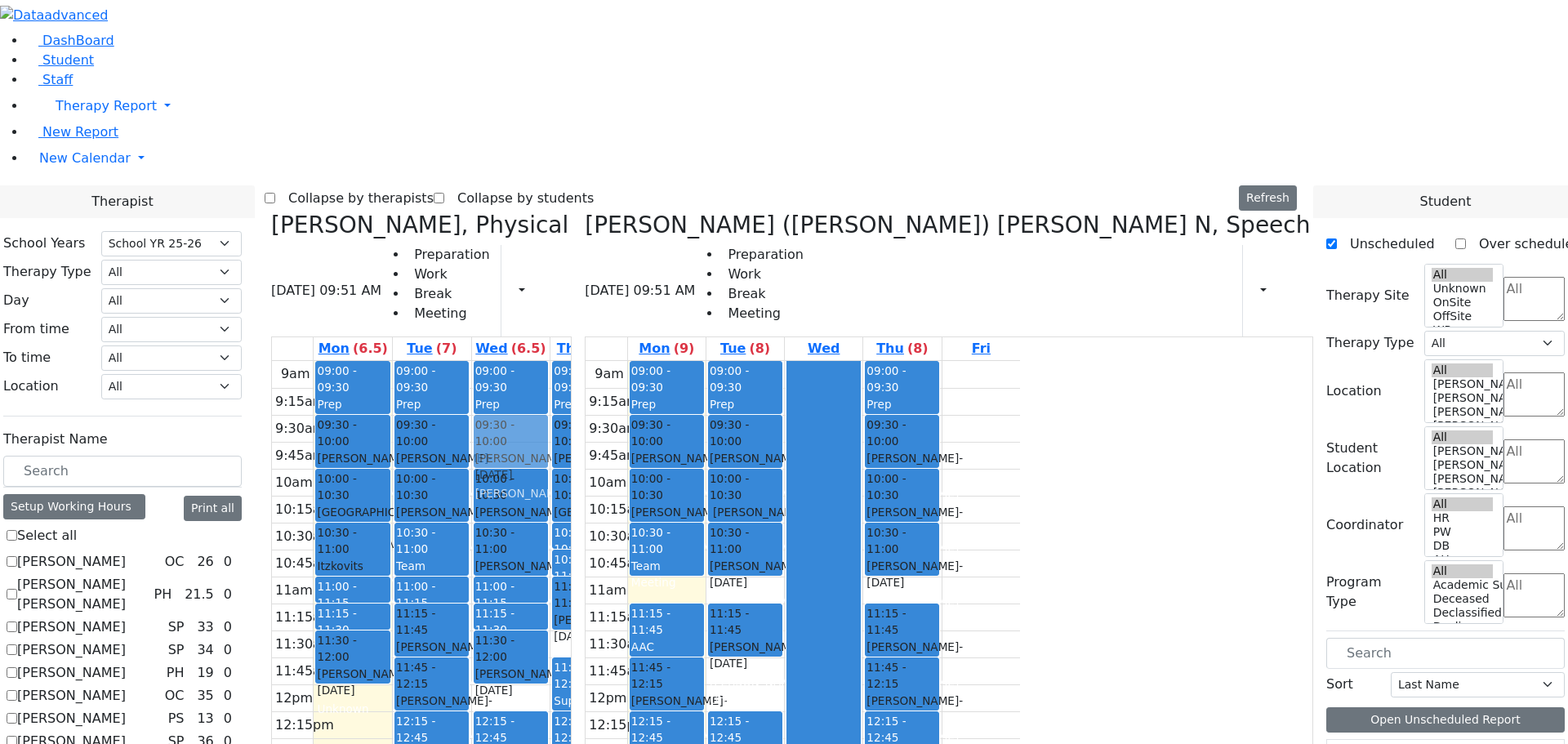
drag, startPoint x: 493, startPoint y: 469, endPoint x: 679, endPoint y: 201, distance: 326.2
click at [679, 361] on tr "09:00 - 09:30 Prep 09:30 - 10:00 Fishman Eliezer - 01/03/2017 Jablin Meira 10:0…" at bounding box center [490, 684] width 436 height 647
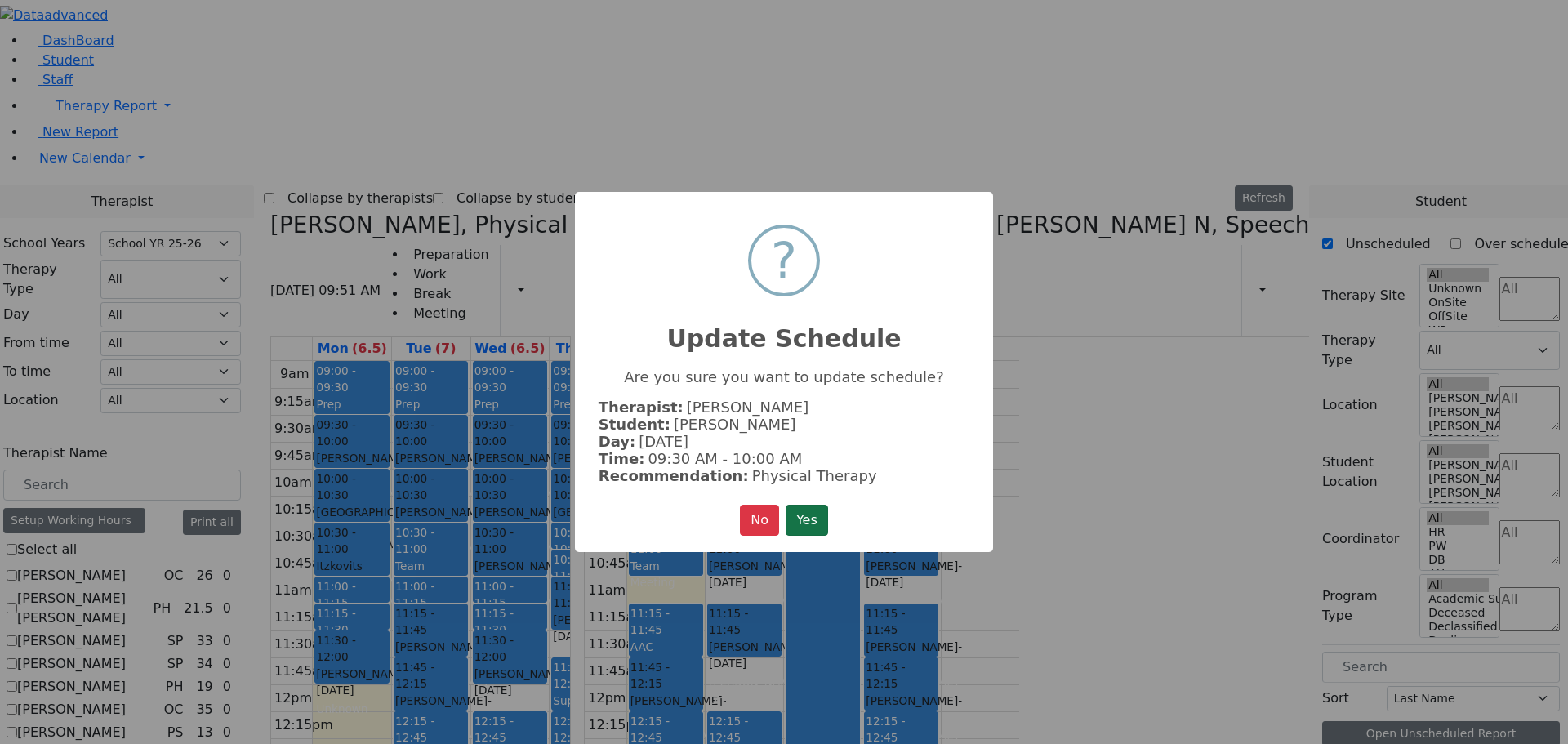
click at [817, 508] on button "Yes" at bounding box center [806, 520] width 42 height 31
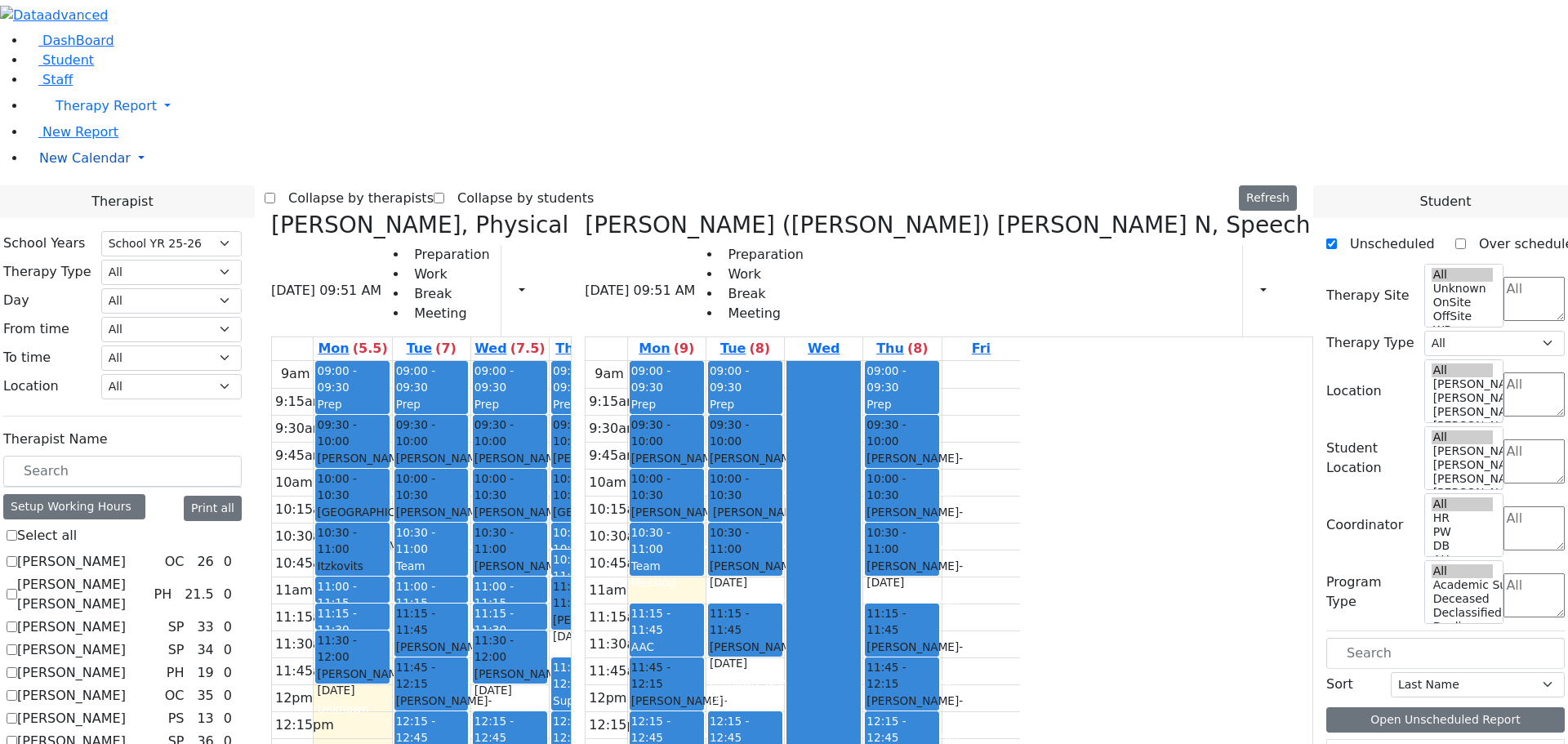
click at [81, 165] on span "New Calendar" at bounding box center [85, 157] width 91 height 15
click at [81, 218] on span "Teacher Report" at bounding box center [89, 209] width 98 height 15
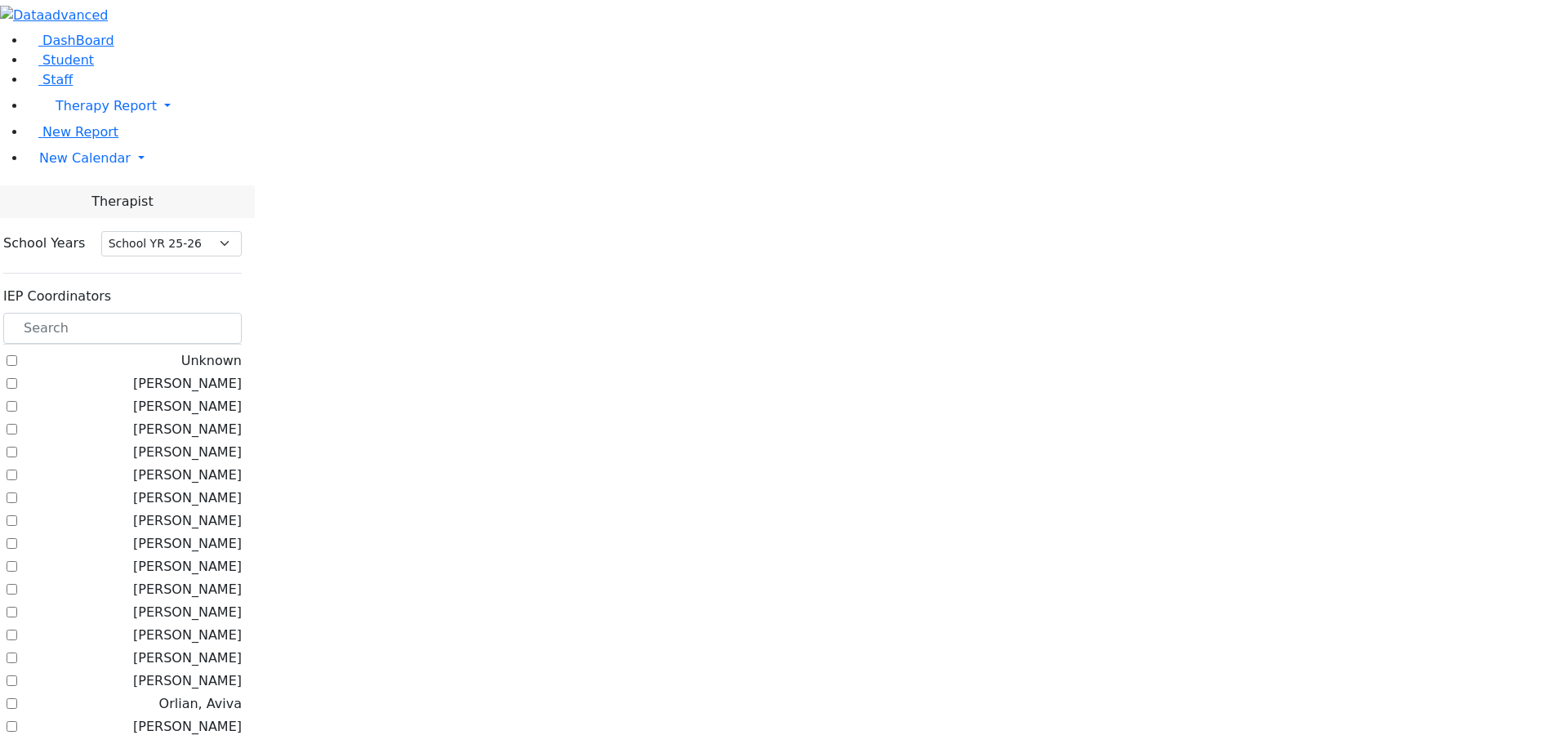
select select "212"
click at [242, 313] on input "text" at bounding box center [123, 328] width 239 height 31
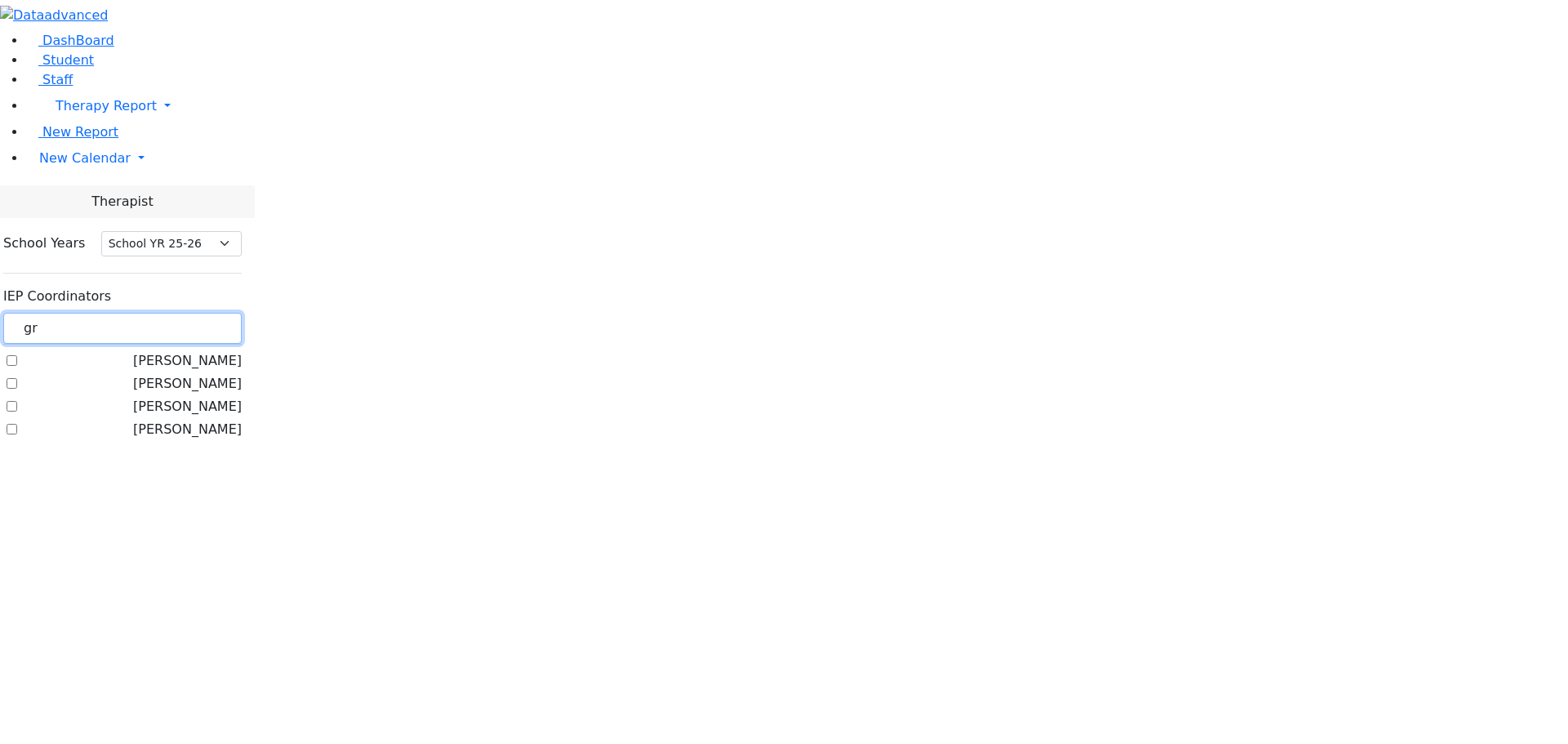
type input "gr"
click at [207, 374] on label "[PERSON_NAME]" at bounding box center [187, 384] width 108 height 20
click at [17, 378] on input "[PERSON_NAME]" at bounding box center [12, 384] width 11 height 11
checkbox input "true"
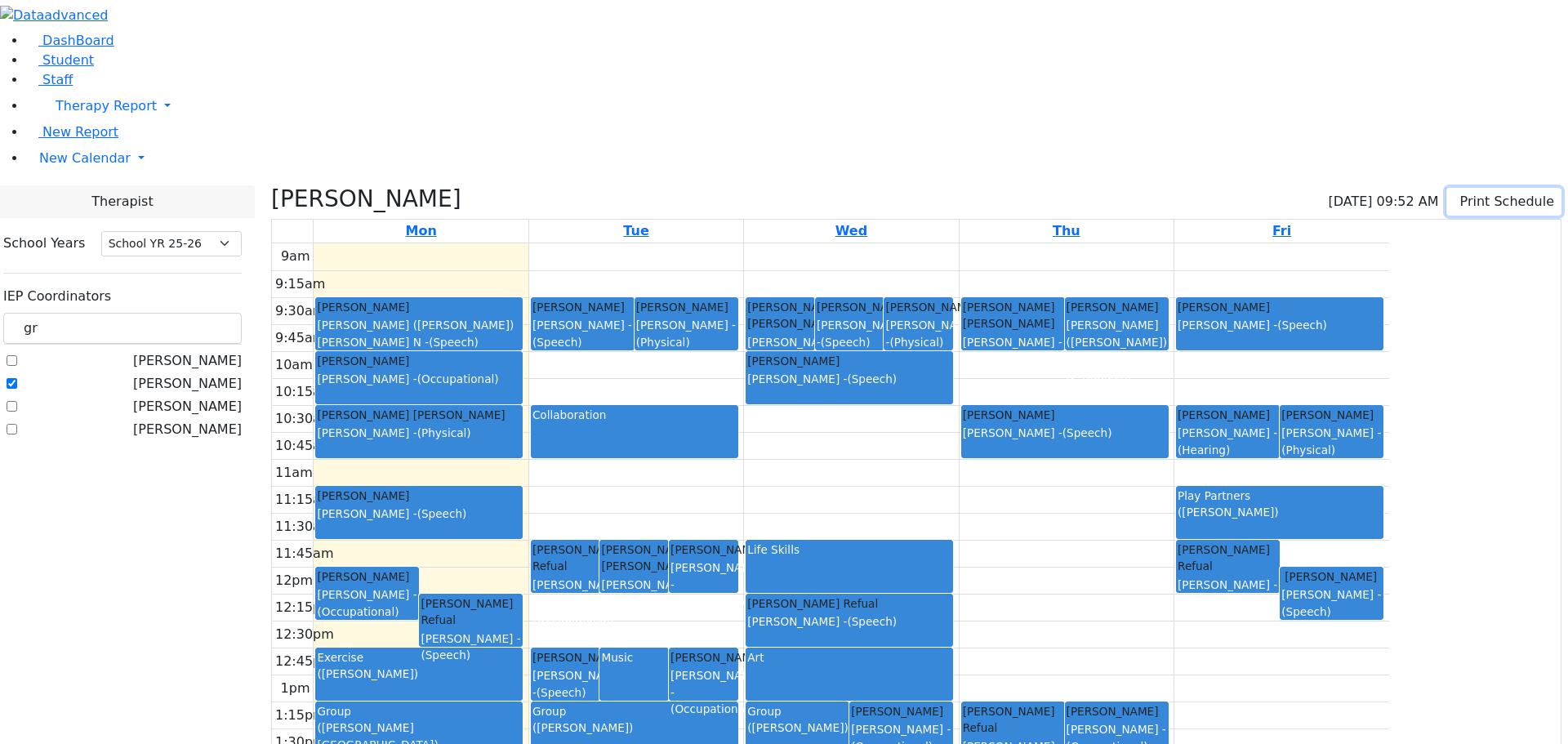
click at [1513, 188] on button "Print Schedule" at bounding box center [1504, 201] width 115 height 28
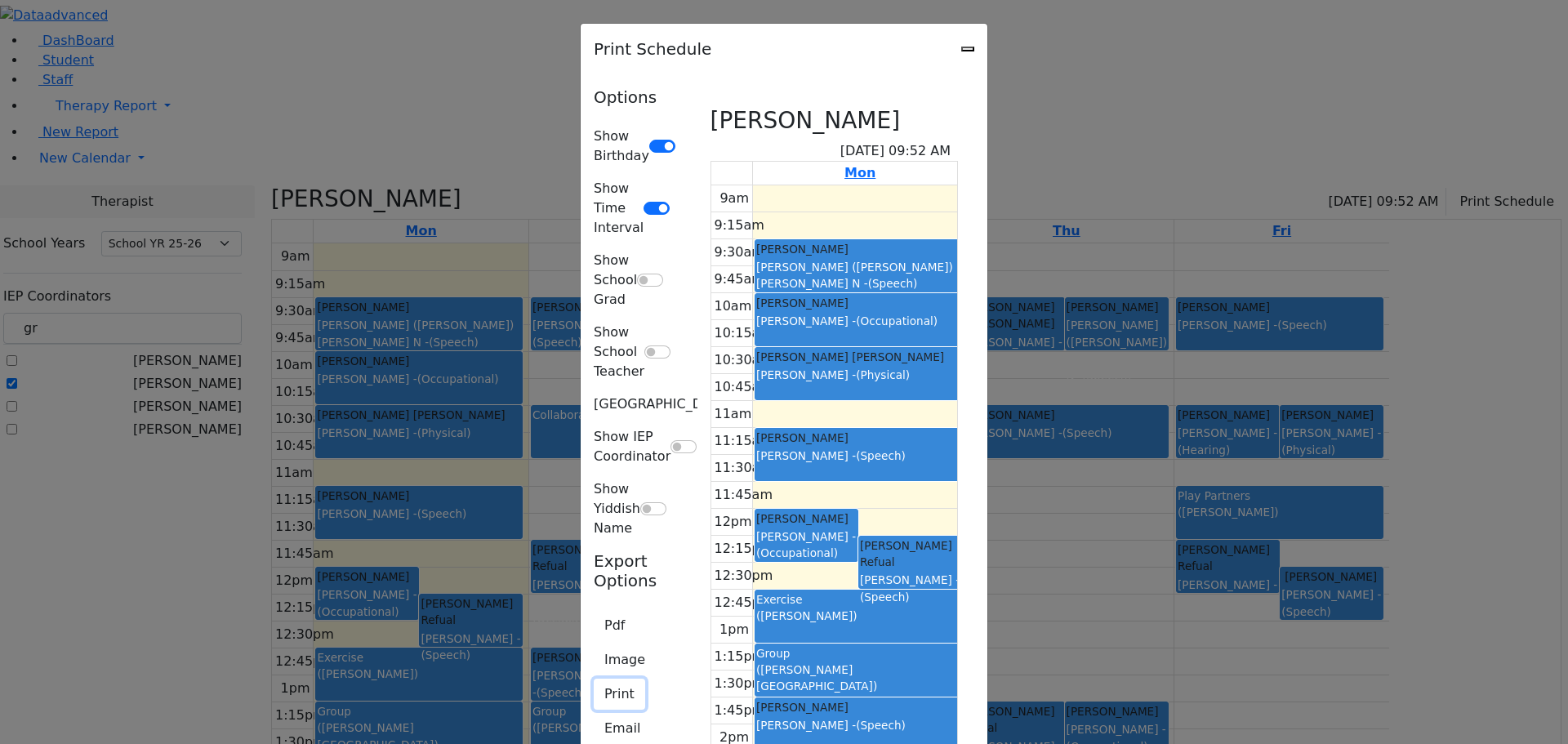
click at [594, 679] on button "Print" at bounding box center [620, 694] width 52 height 31
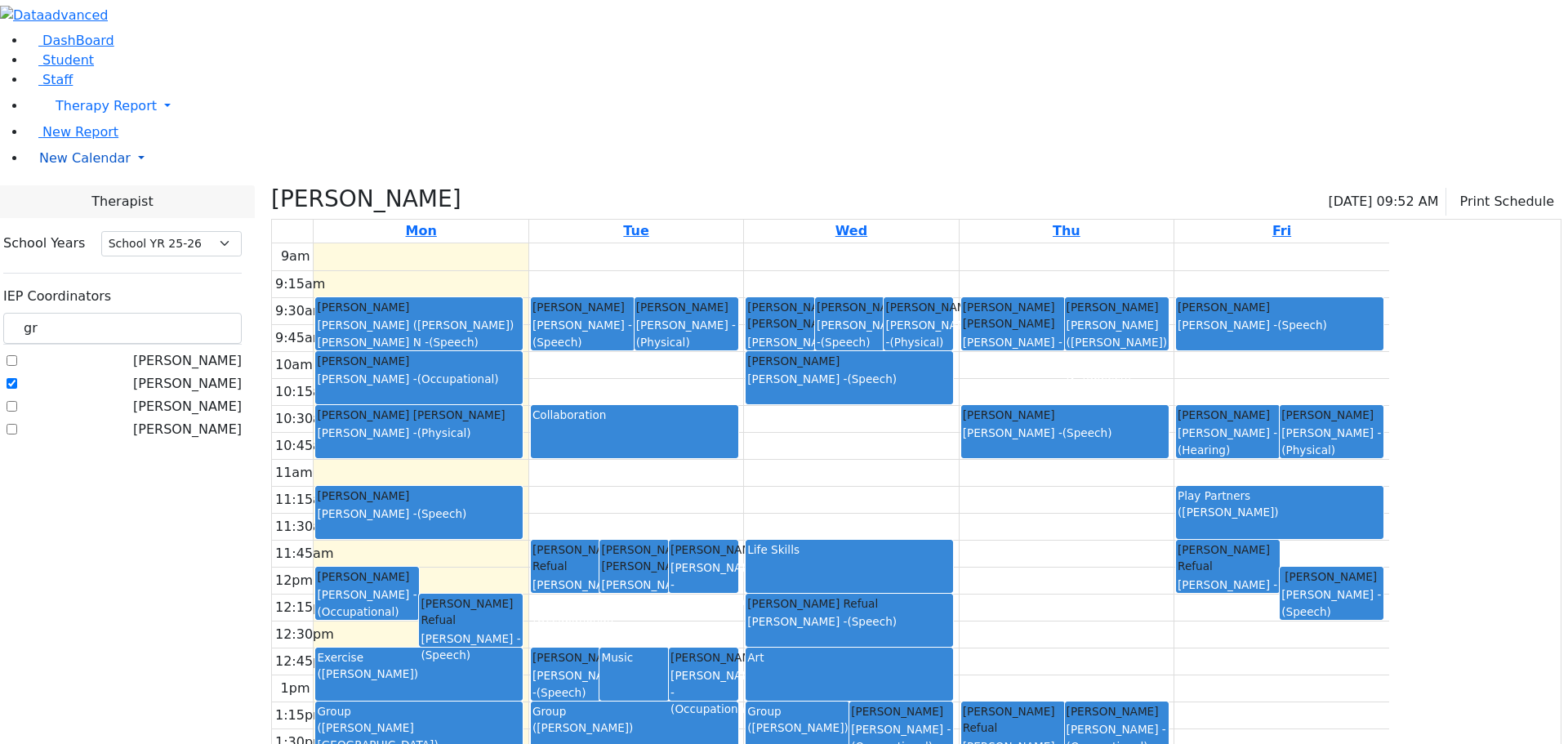
click at [74, 165] on span "New Calendar" at bounding box center [85, 157] width 91 height 15
click at [74, 199] on span "Calendar" at bounding box center [64, 190] width 59 height 15
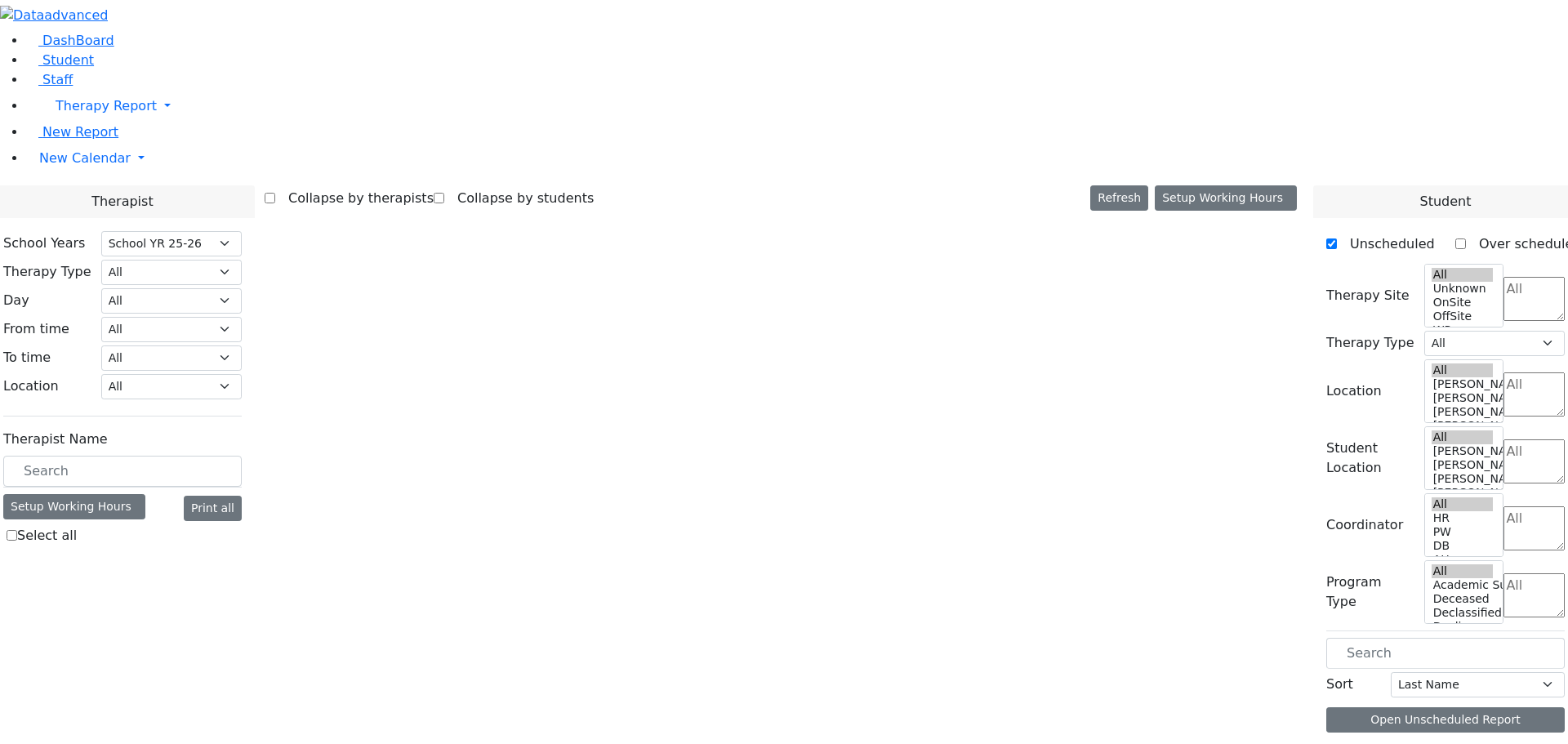
select select "212"
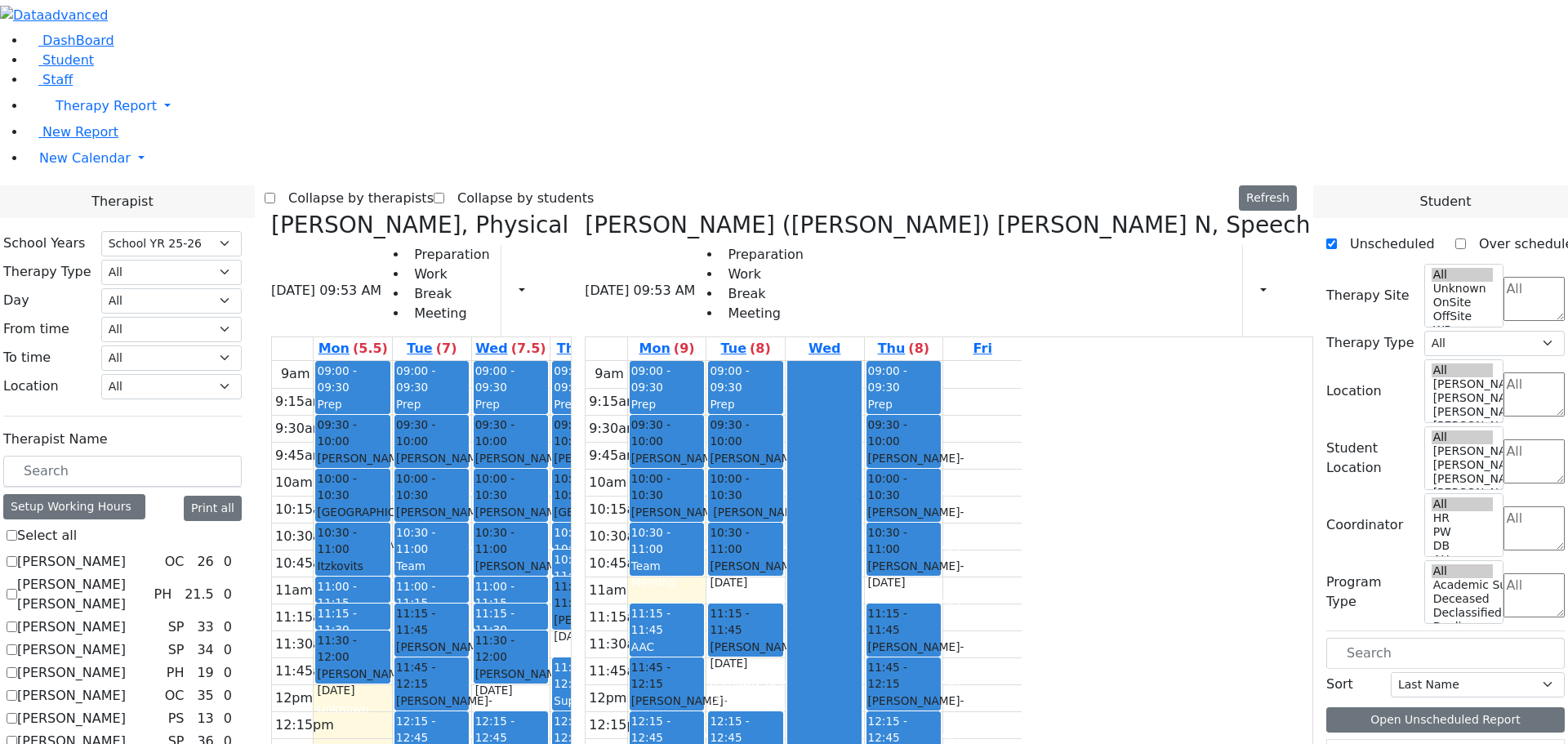
scroll to position [898, 0]
drag, startPoint x: 208, startPoint y: 615, endPoint x: 221, endPoint y: 612, distance: 13.3
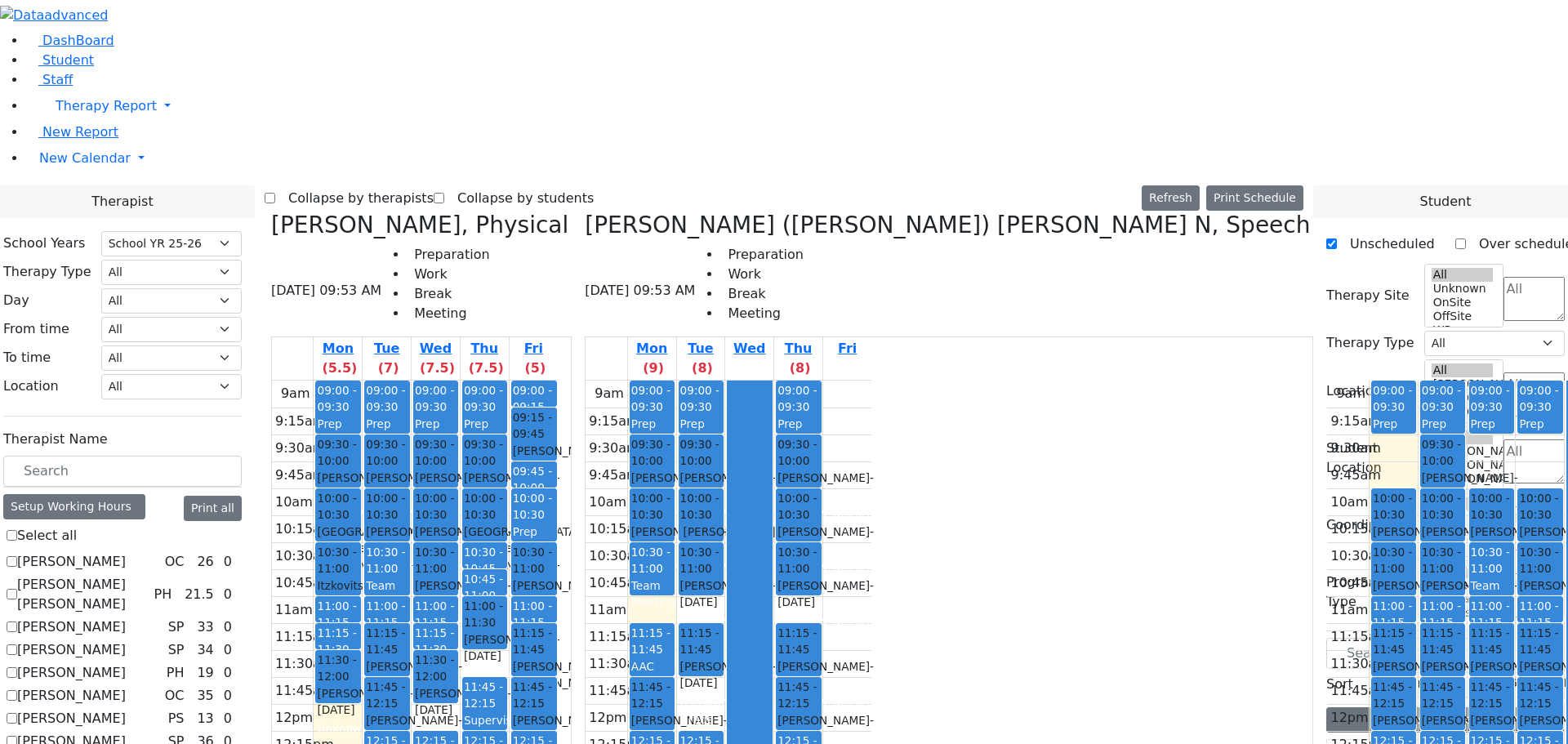
drag, startPoint x: 1140, startPoint y: 514, endPoint x: 1155, endPoint y: 613, distance: 100.1
click at [1419, 623] on div "09:00 - 09:30 Prep 09:30 - 10:00 Twerski Ezra - 07/21/2013 Gross, Atara 10:00 -…" at bounding box center [1443, 703] width 48 height 647
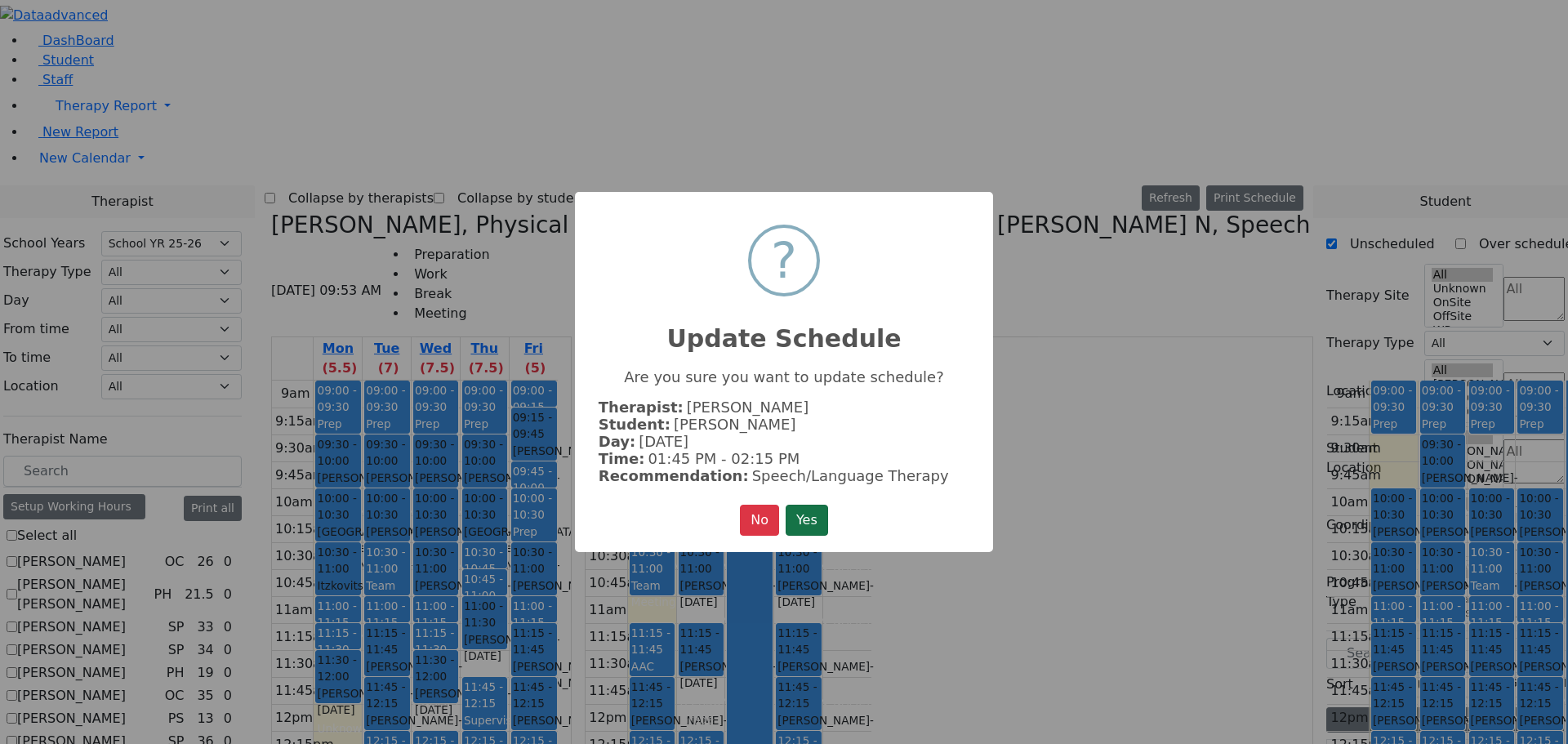
click at [806, 512] on button "Yes" at bounding box center [806, 520] width 42 height 31
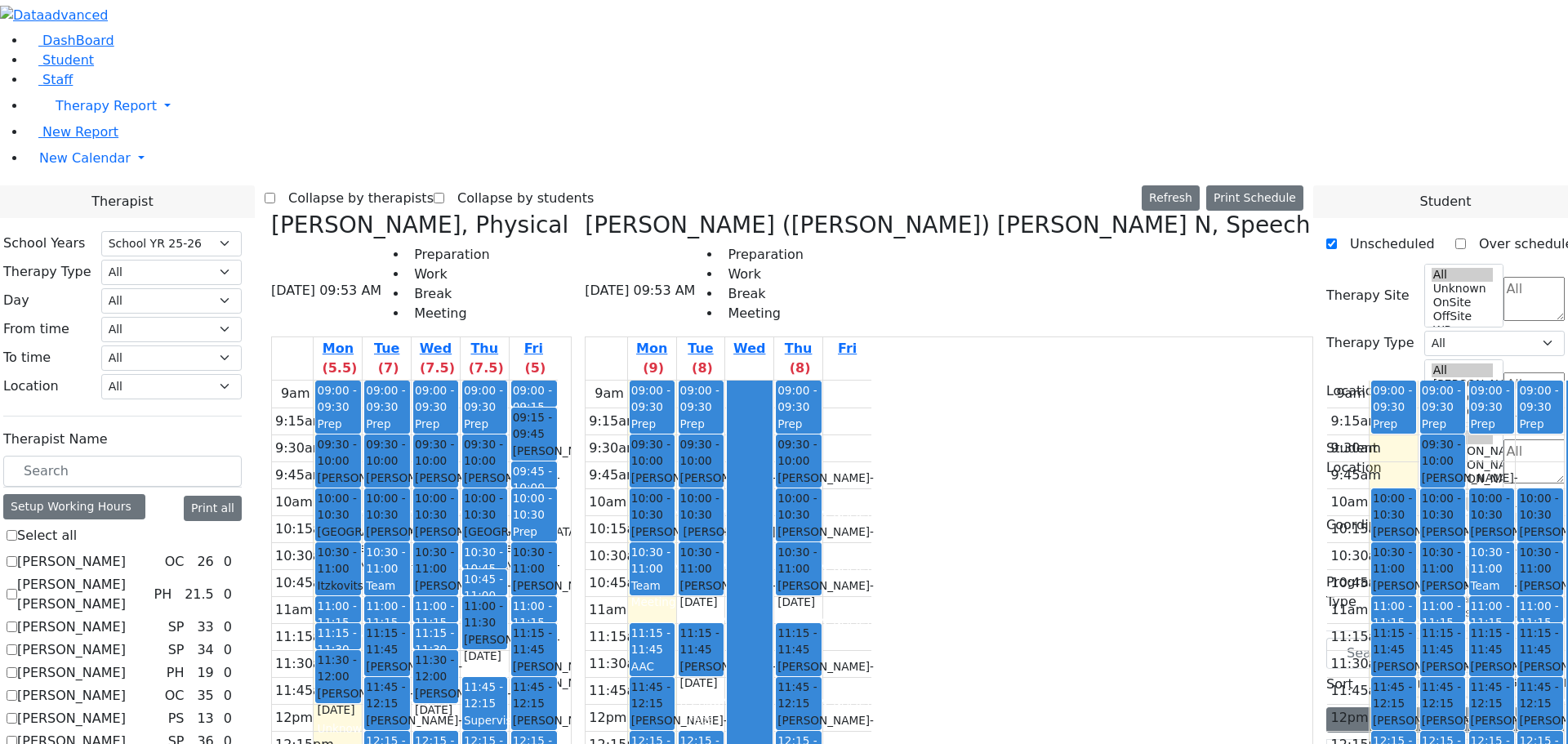
drag, startPoint x: 1138, startPoint y: 633, endPoint x: 1131, endPoint y: 537, distance: 96.3
click at [1419, 526] on div "09:00 - 09:30 Prep 09:30 - 10:00 Twerski Ezra - 07/21/2013 Gross, Atara 10:00 -…" at bounding box center [1443, 703] width 48 height 647
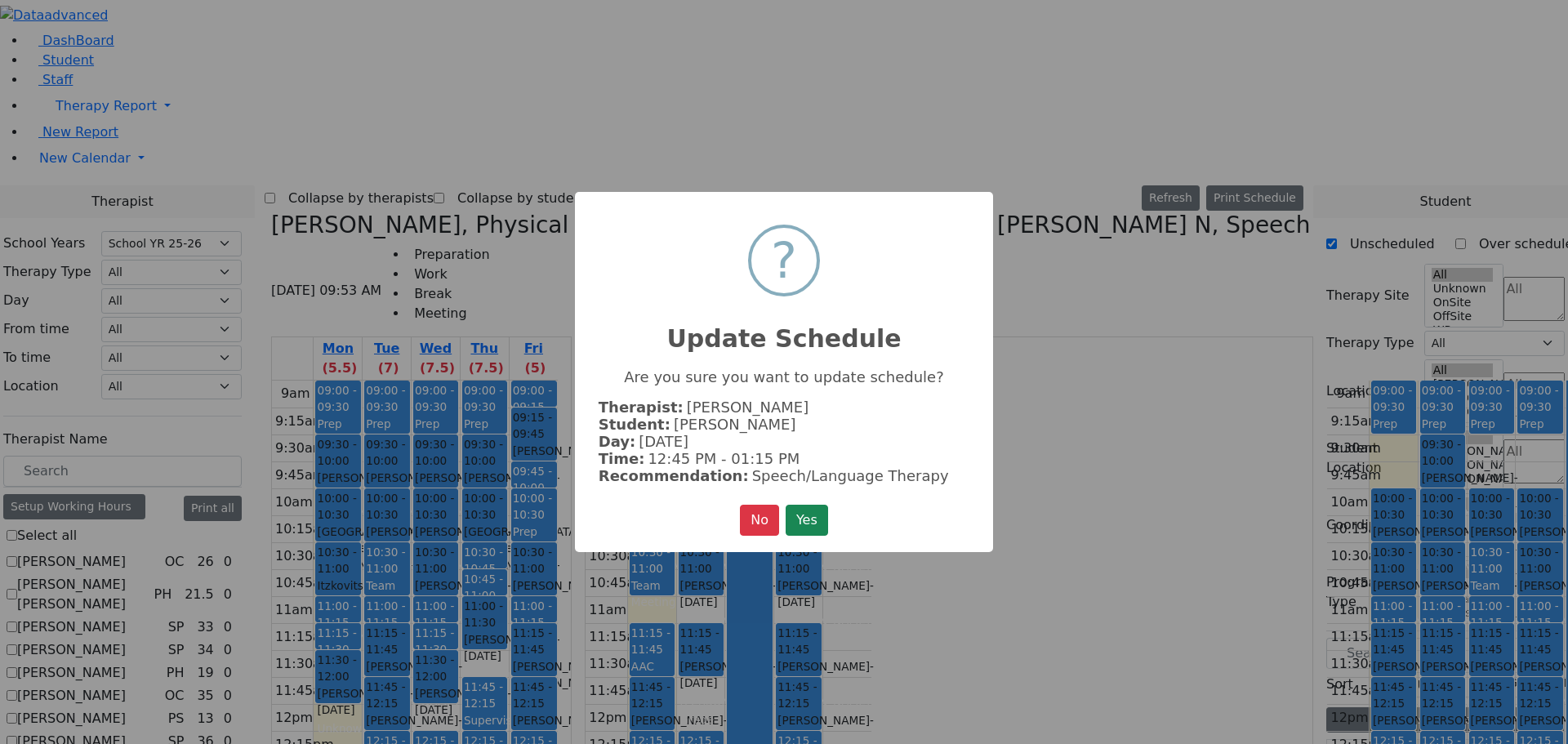
drag, startPoint x: 821, startPoint y: 514, endPoint x: 1028, endPoint y: 550, distance: 210.1
click at [821, 513] on button "Yes" at bounding box center [806, 520] width 42 height 31
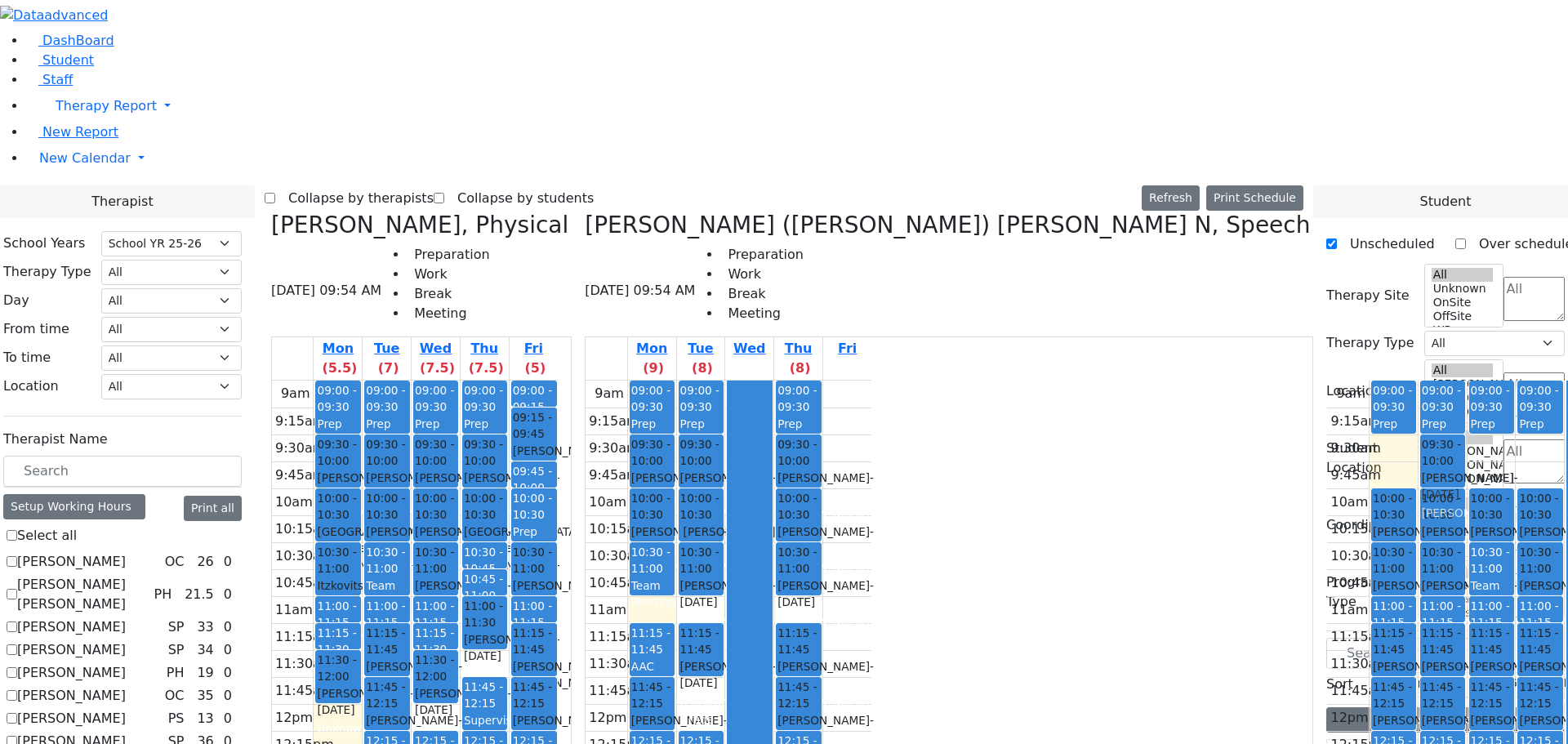
drag, startPoint x: 1143, startPoint y: 529, endPoint x: 1131, endPoint y: 165, distance: 364.2
click at [1419, 380] on div "09:00 - 09:30 Prep 09:30 - 10:00 Twerski Ezra - 07/21/2013 Gross, Atara 10:00 -…" at bounding box center [1443, 703] width 48 height 647
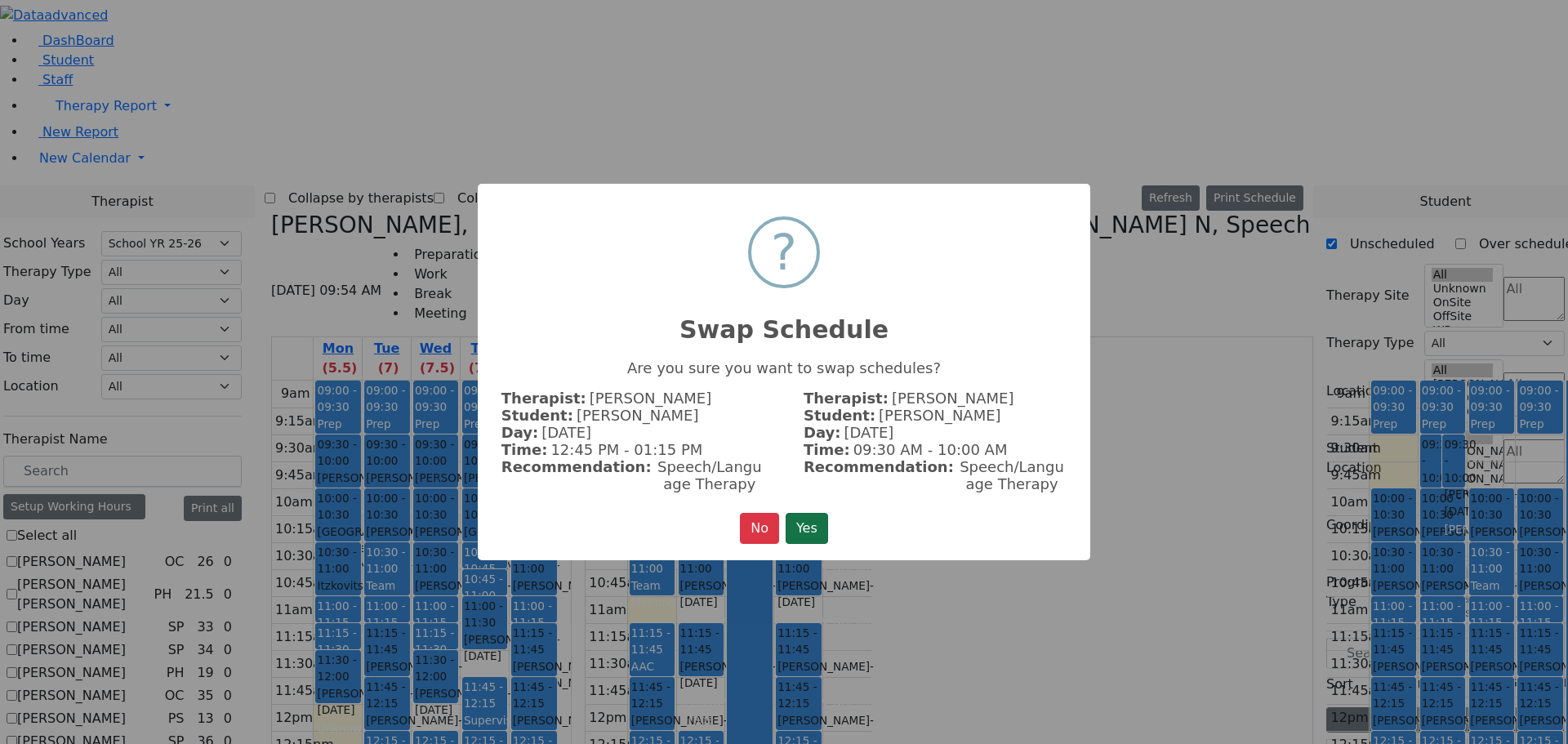
click at [811, 520] on button "Yes" at bounding box center [806, 528] width 42 height 31
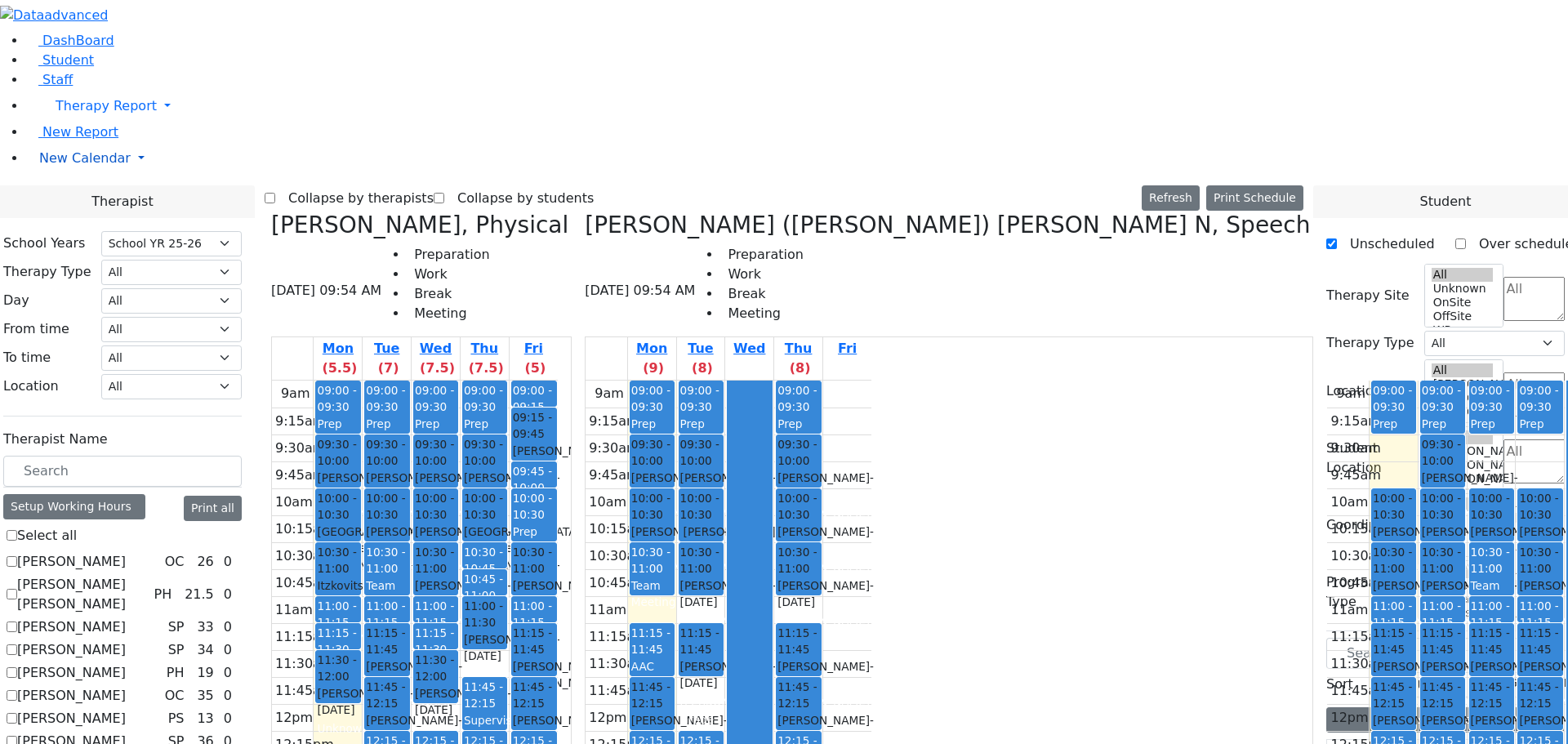
click at [45, 165] on span "New Calendar" at bounding box center [85, 157] width 91 height 15
checkbox input "false"
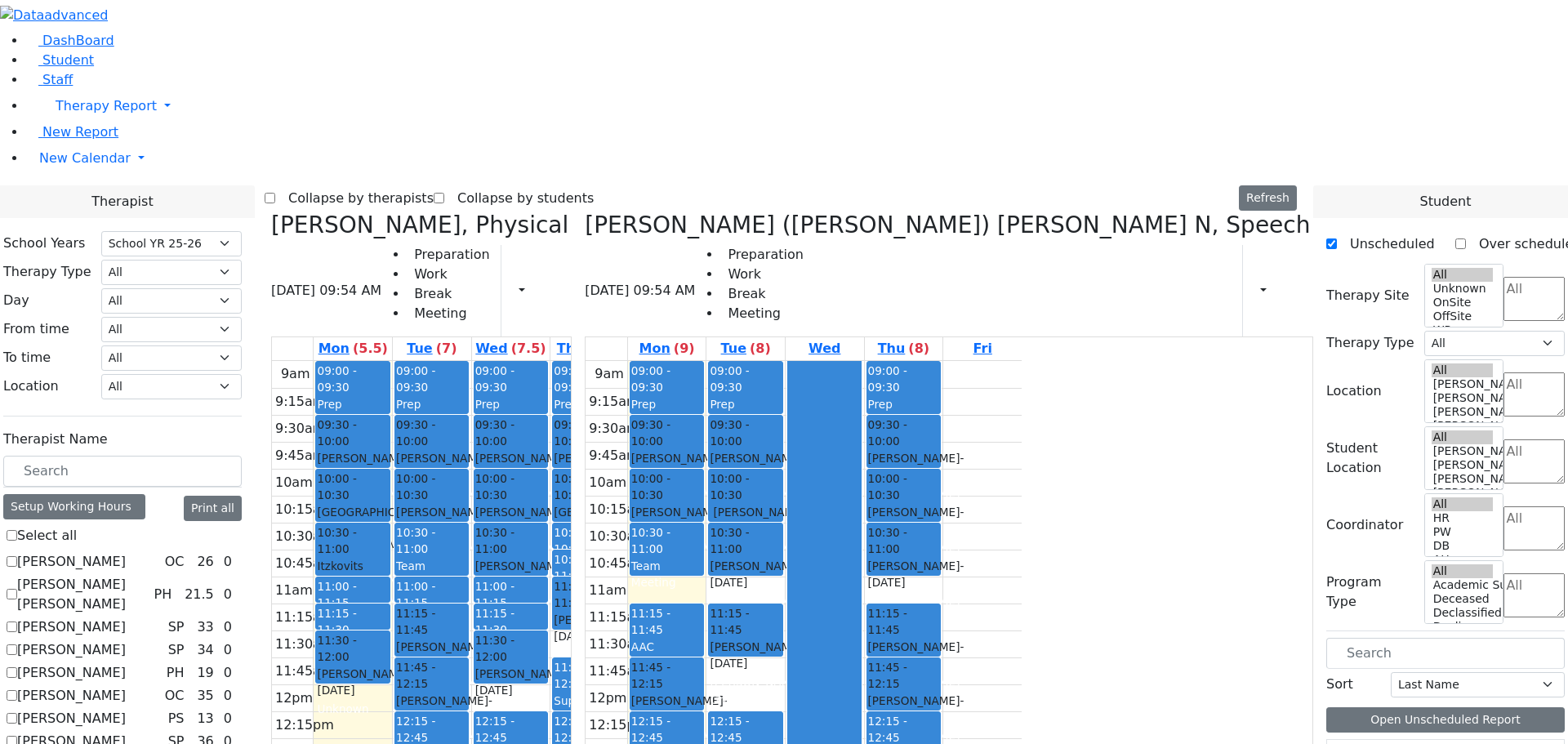
drag, startPoint x: 202, startPoint y: 639, endPoint x: 207, endPoint y: 628, distance: 12.1
checkbox input "false"
select select "3"
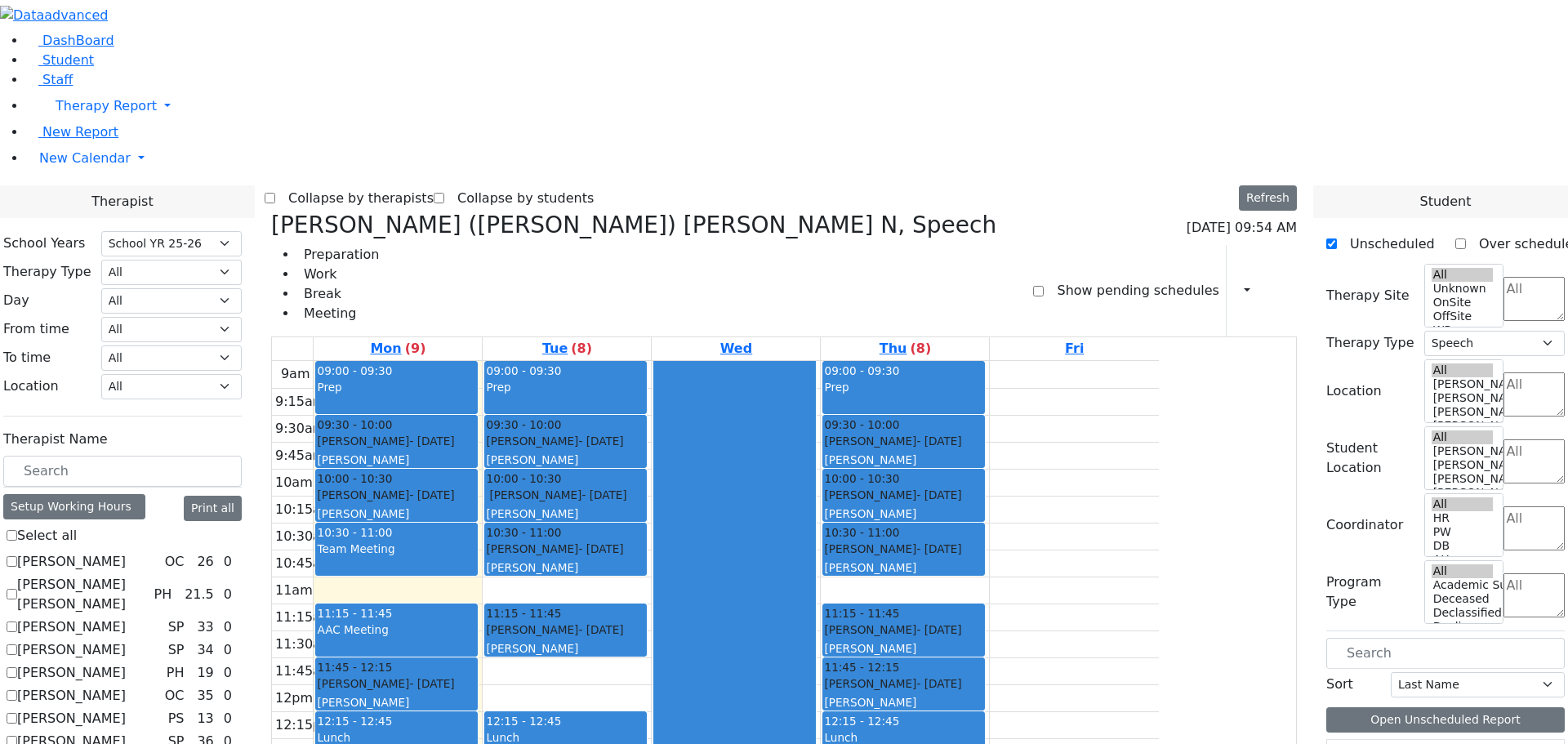
scroll to position [653, 0]
checkbox input "false"
select select
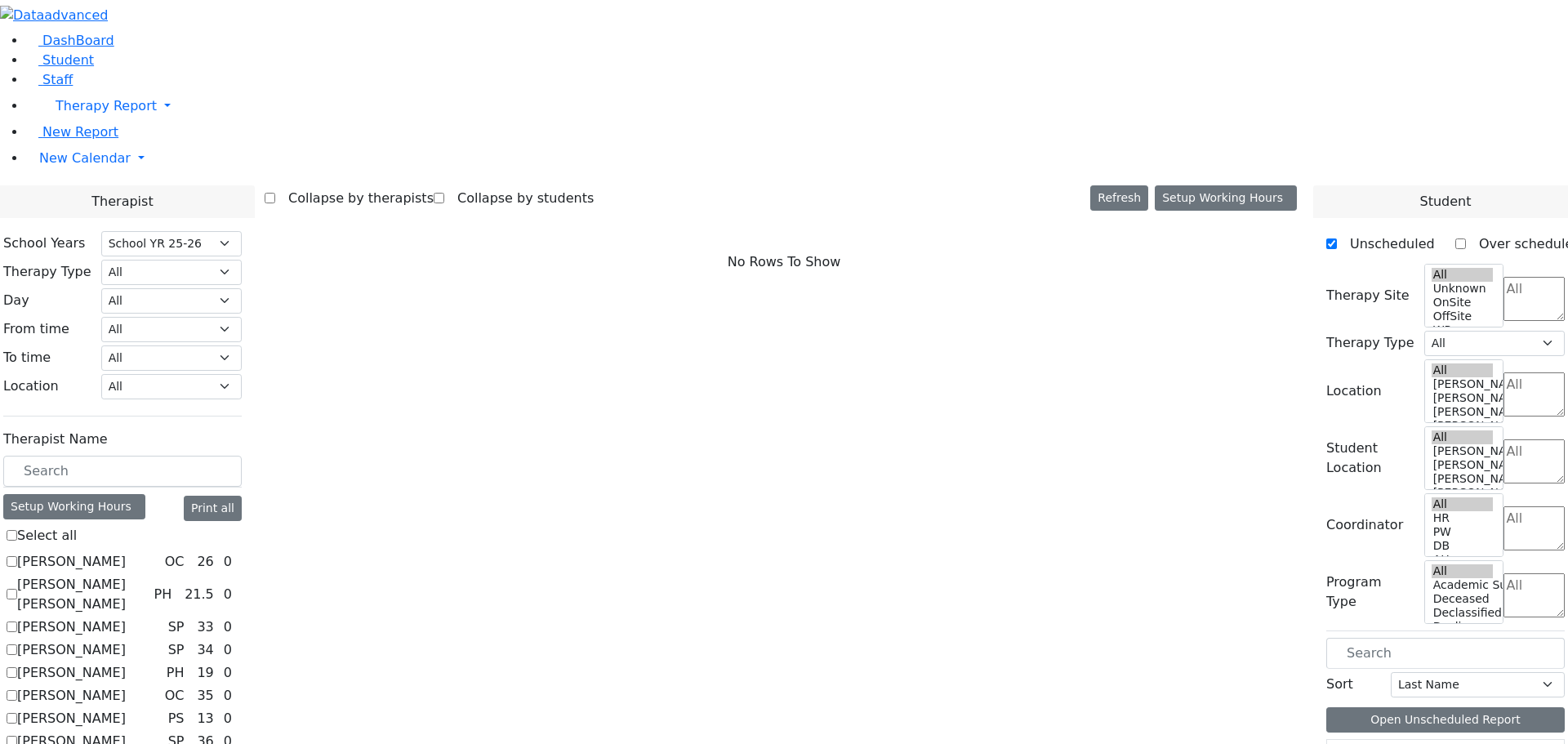
scroll to position [408, 0]
checkbox input "true"
select select "3"
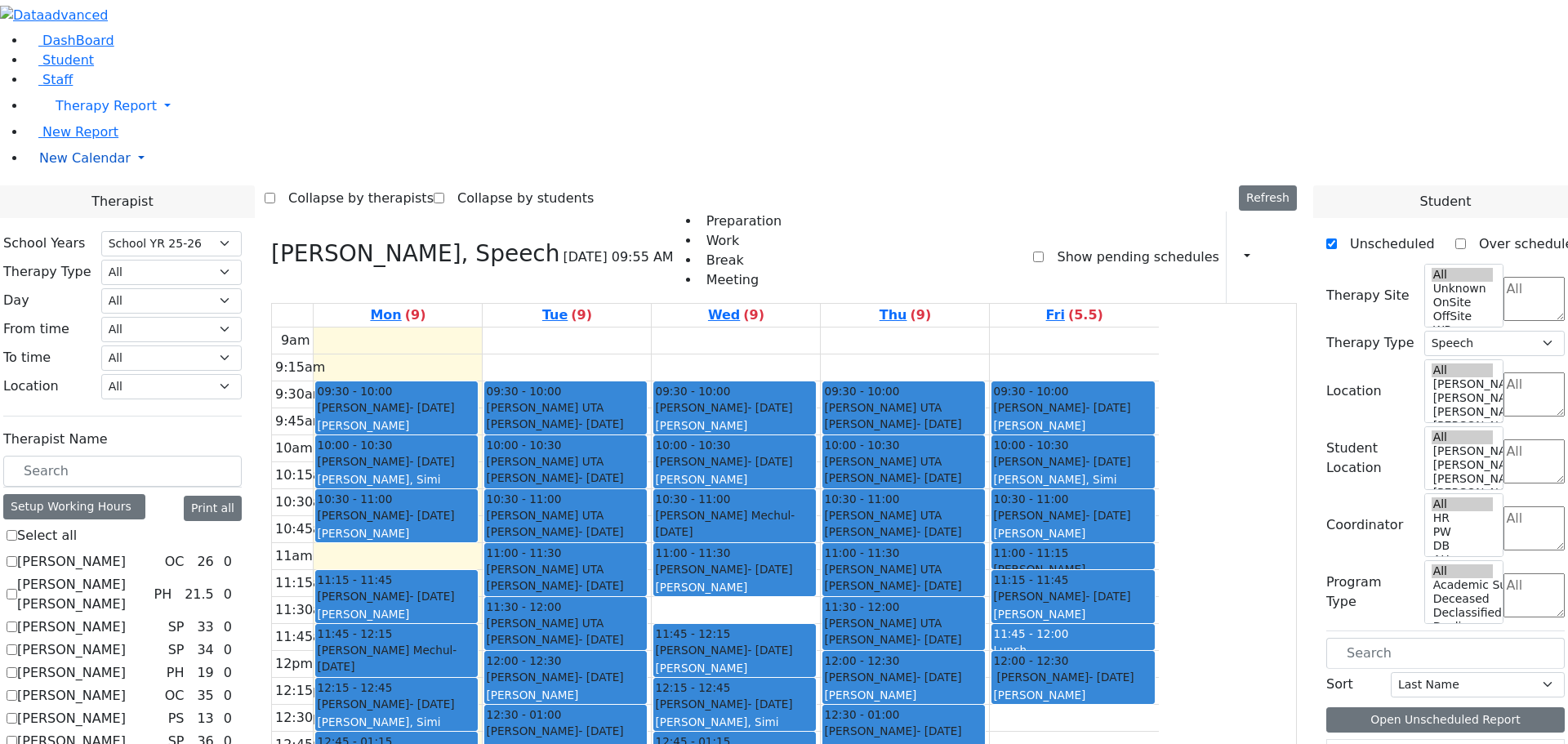
click at [68, 165] on span "New Calendar" at bounding box center [85, 157] width 91 height 15
click at [57, 218] on span "Teacher Report" at bounding box center [89, 209] width 98 height 15
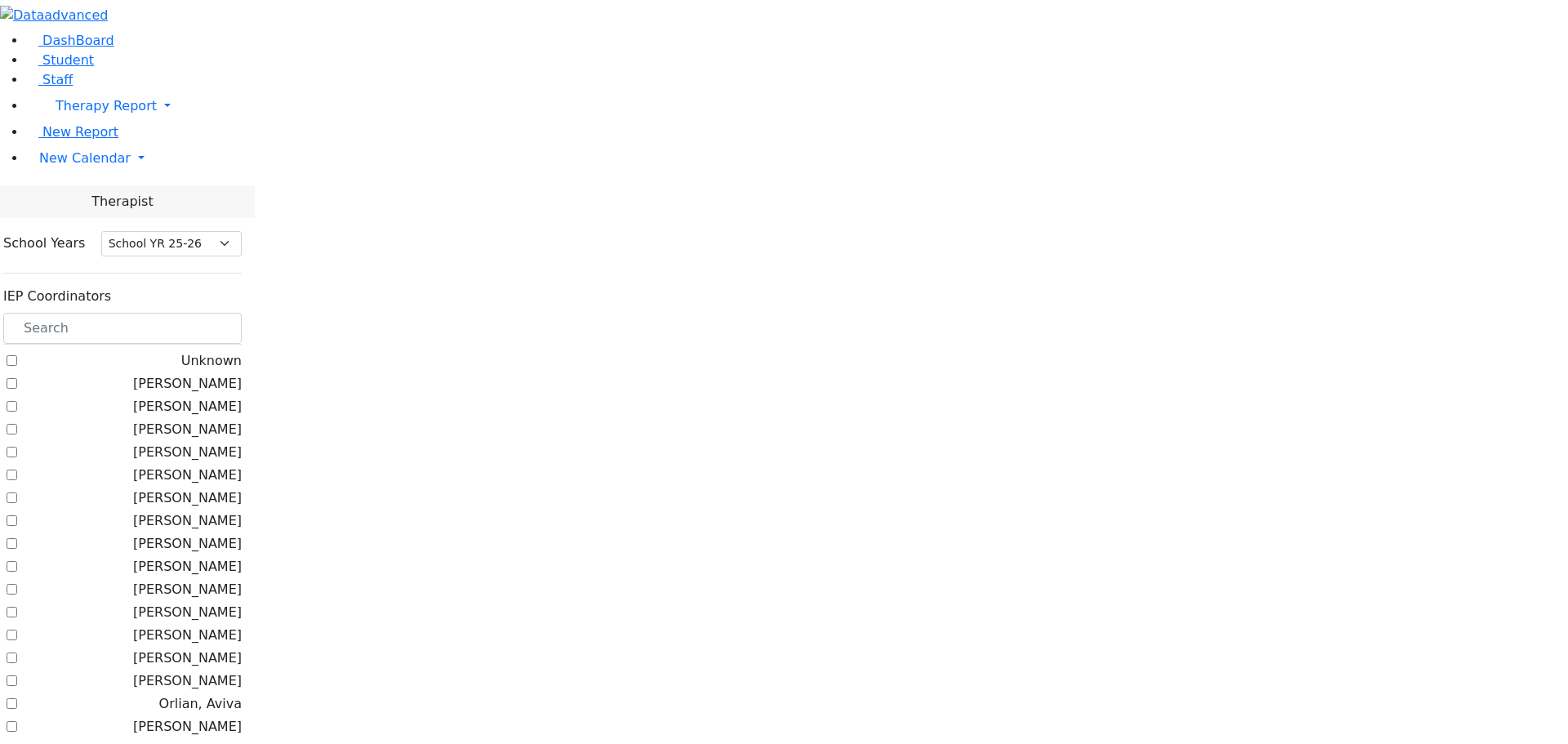
select select "212"
drag, startPoint x: 262, startPoint y: 150, endPoint x: 254, endPoint y: 165, distance: 17.0
click at [242, 313] on input "text" at bounding box center [123, 328] width 239 height 31
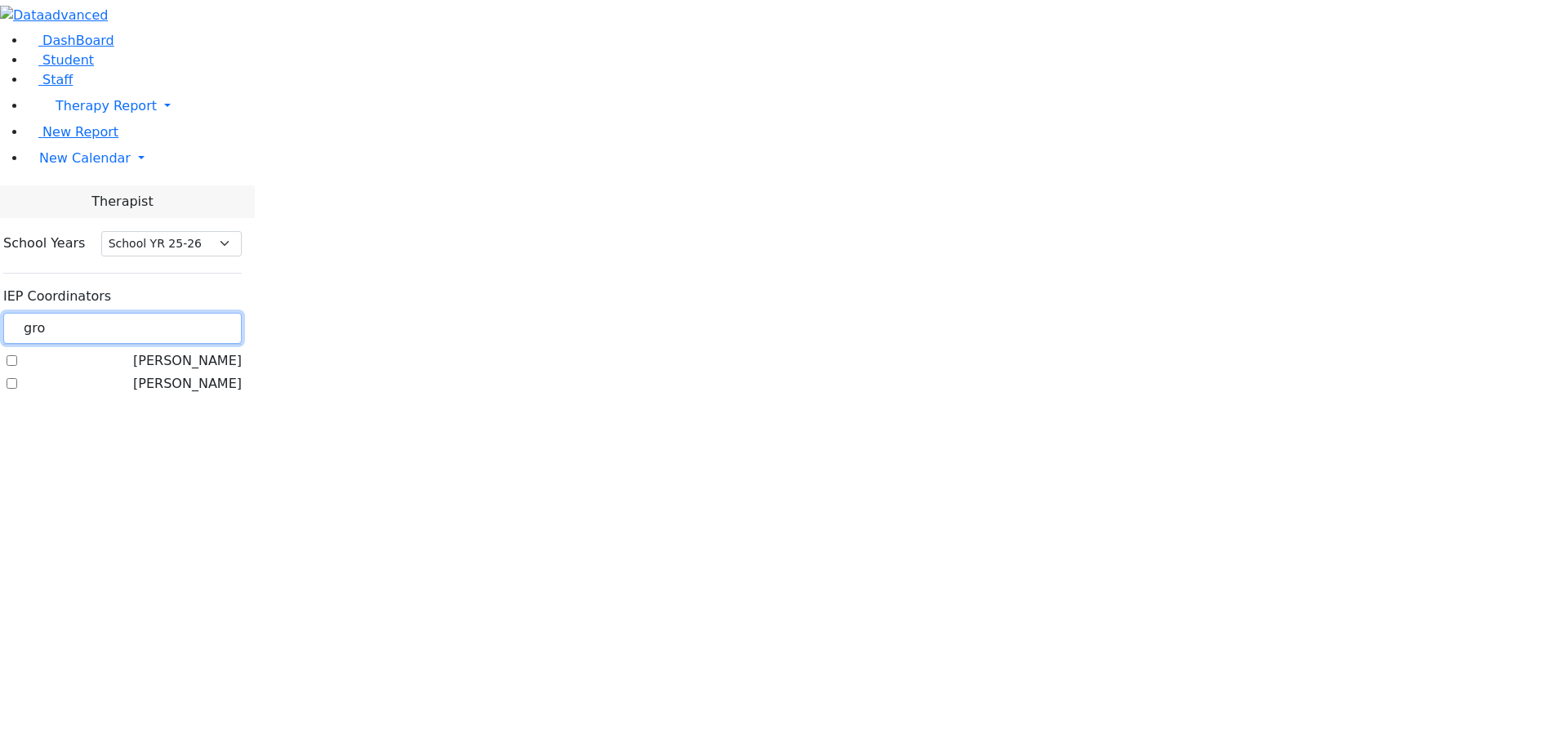
type input "gro"
click at [222, 351] on label "[PERSON_NAME]" at bounding box center [187, 361] width 108 height 20
click at [17, 355] on input "[PERSON_NAME]" at bounding box center [12, 360] width 11 height 11
checkbox input "true"
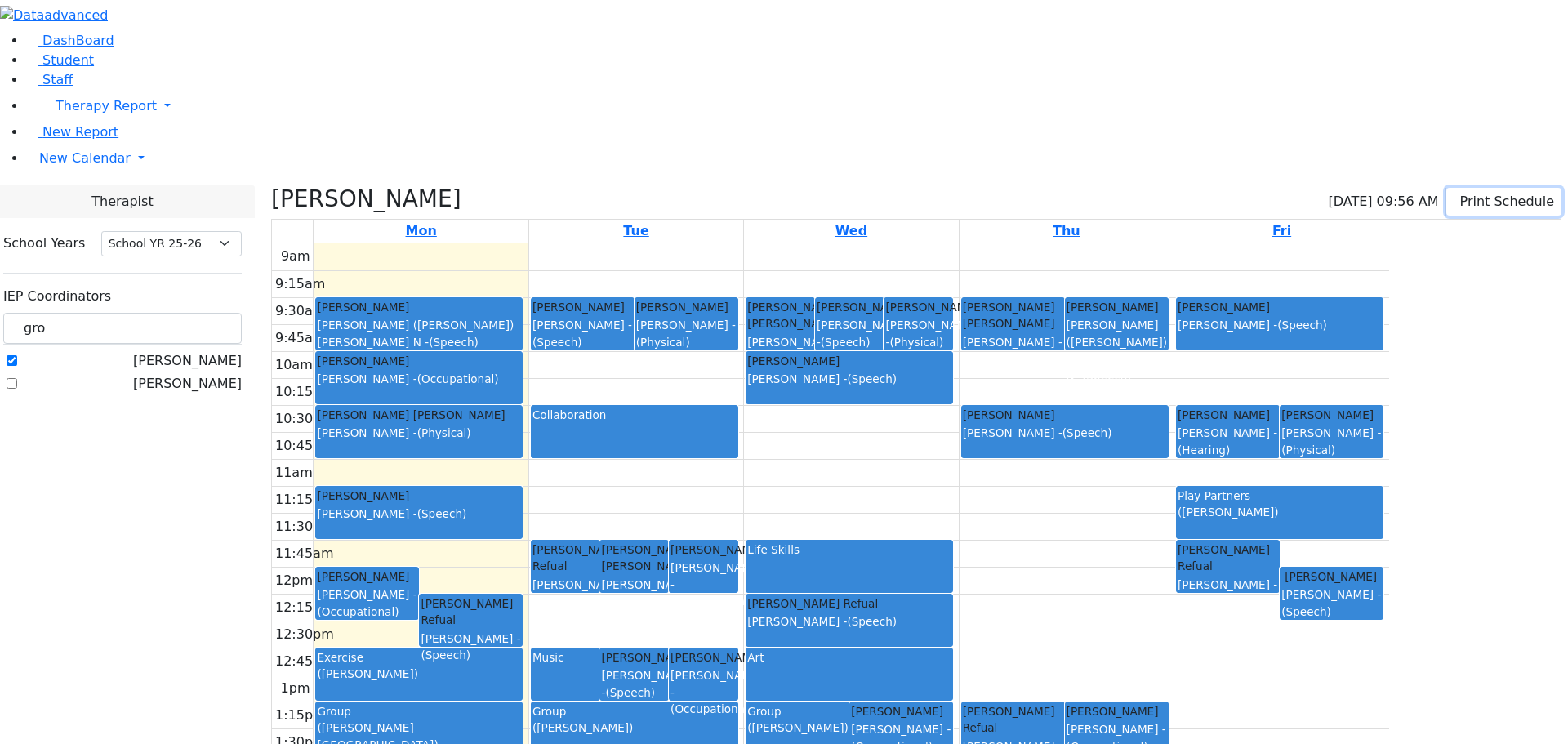
click at [1446, 188] on button "Print Schedule" at bounding box center [1504, 201] width 115 height 28
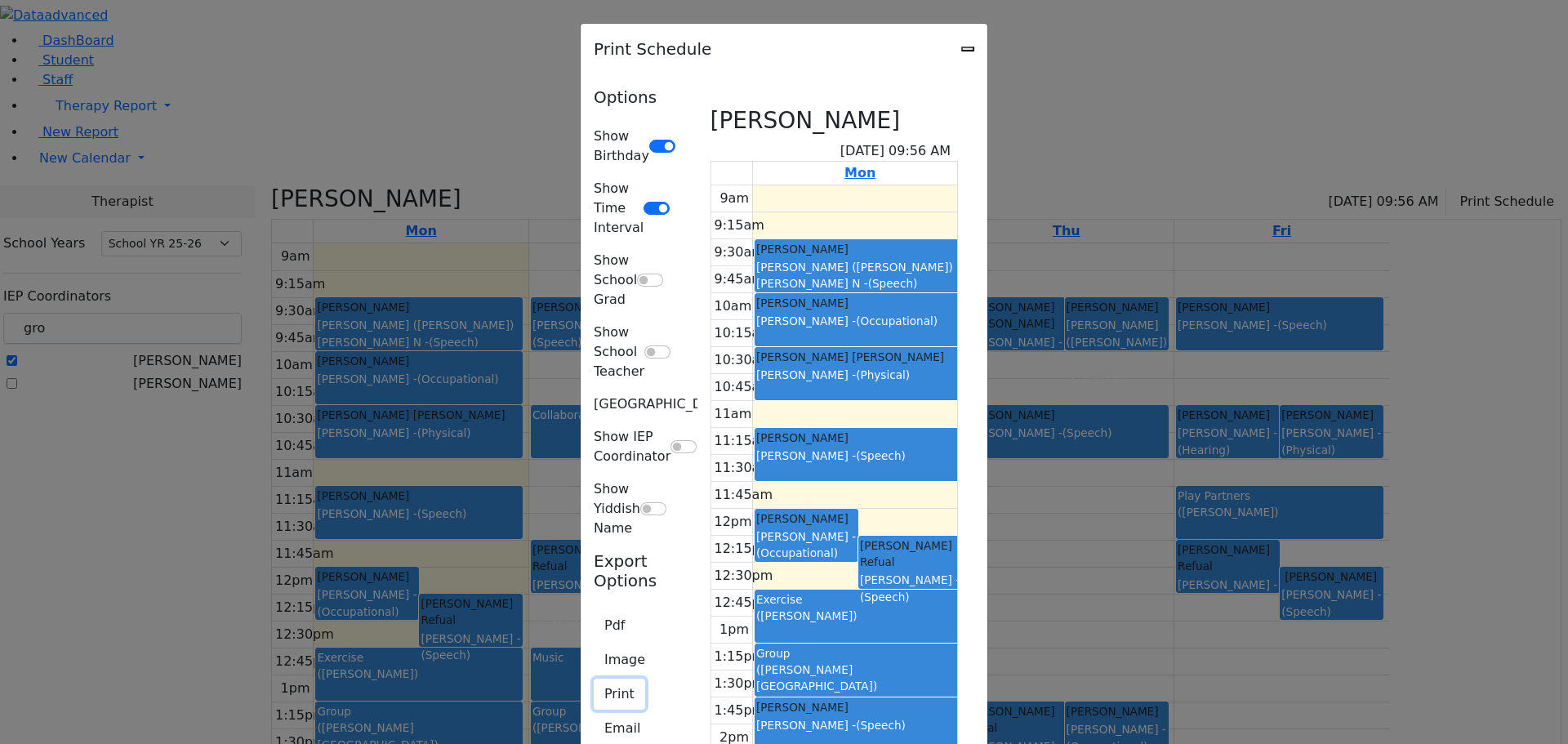
click at [594, 679] on button "Print" at bounding box center [620, 694] width 52 height 31
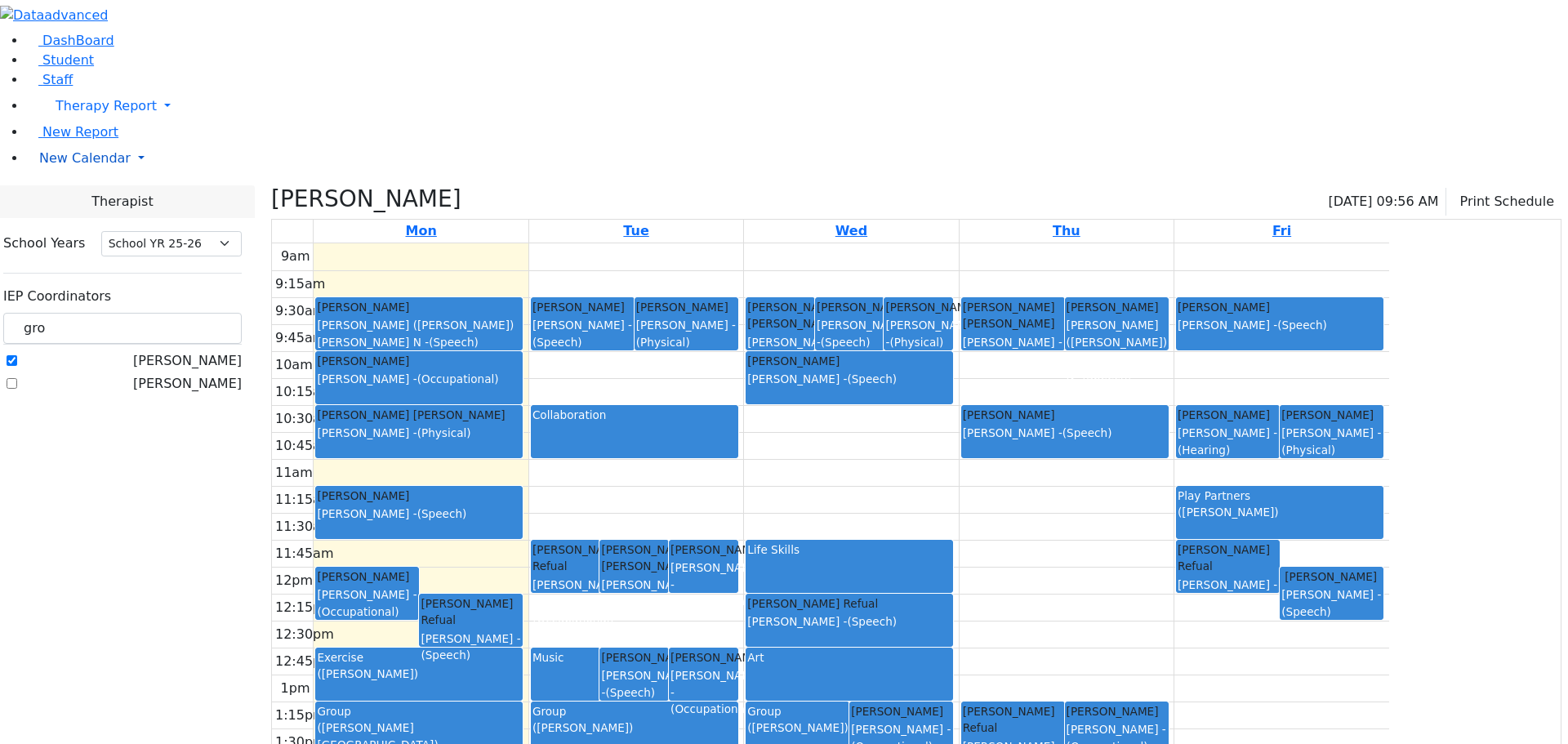
click at [89, 165] on span "New Calendar" at bounding box center [85, 157] width 91 height 15
click at [80, 218] on span "Teacher Report" at bounding box center [89, 209] width 98 height 15
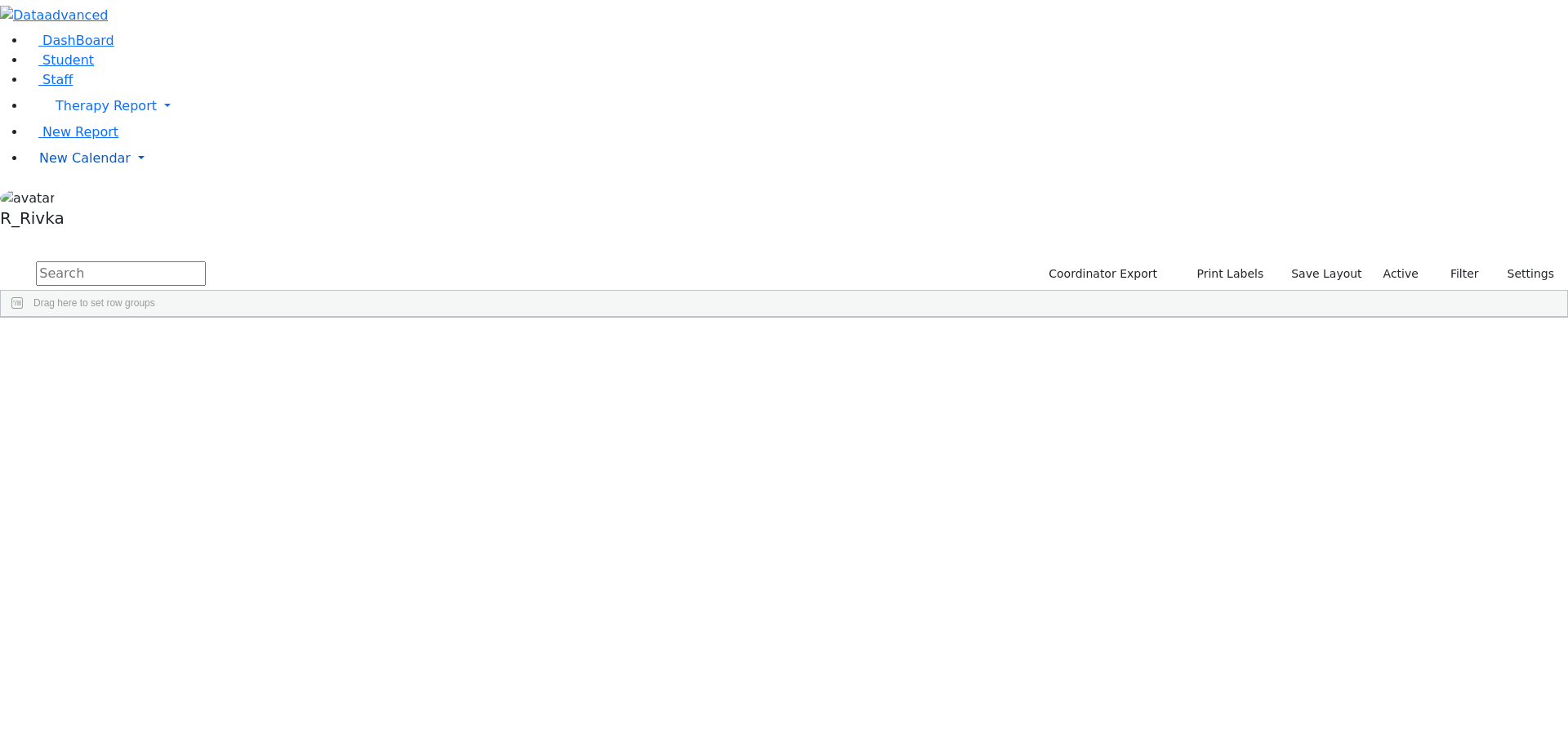
click at [66, 165] on span "New Calendar" at bounding box center [85, 157] width 91 height 15
click at [66, 199] on span "Calendar" at bounding box center [64, 190] width 59 height 15
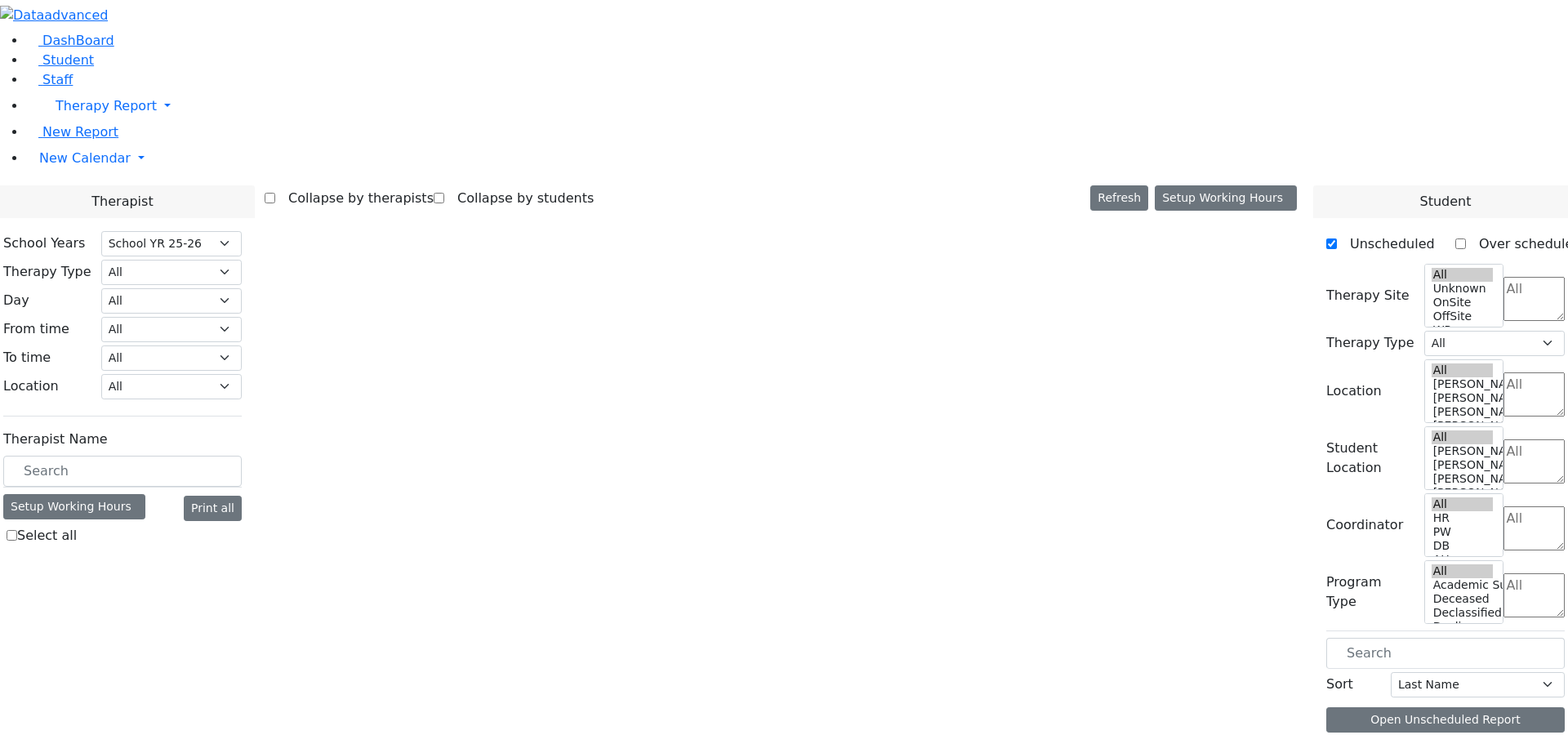
select select "212"
select select "3"
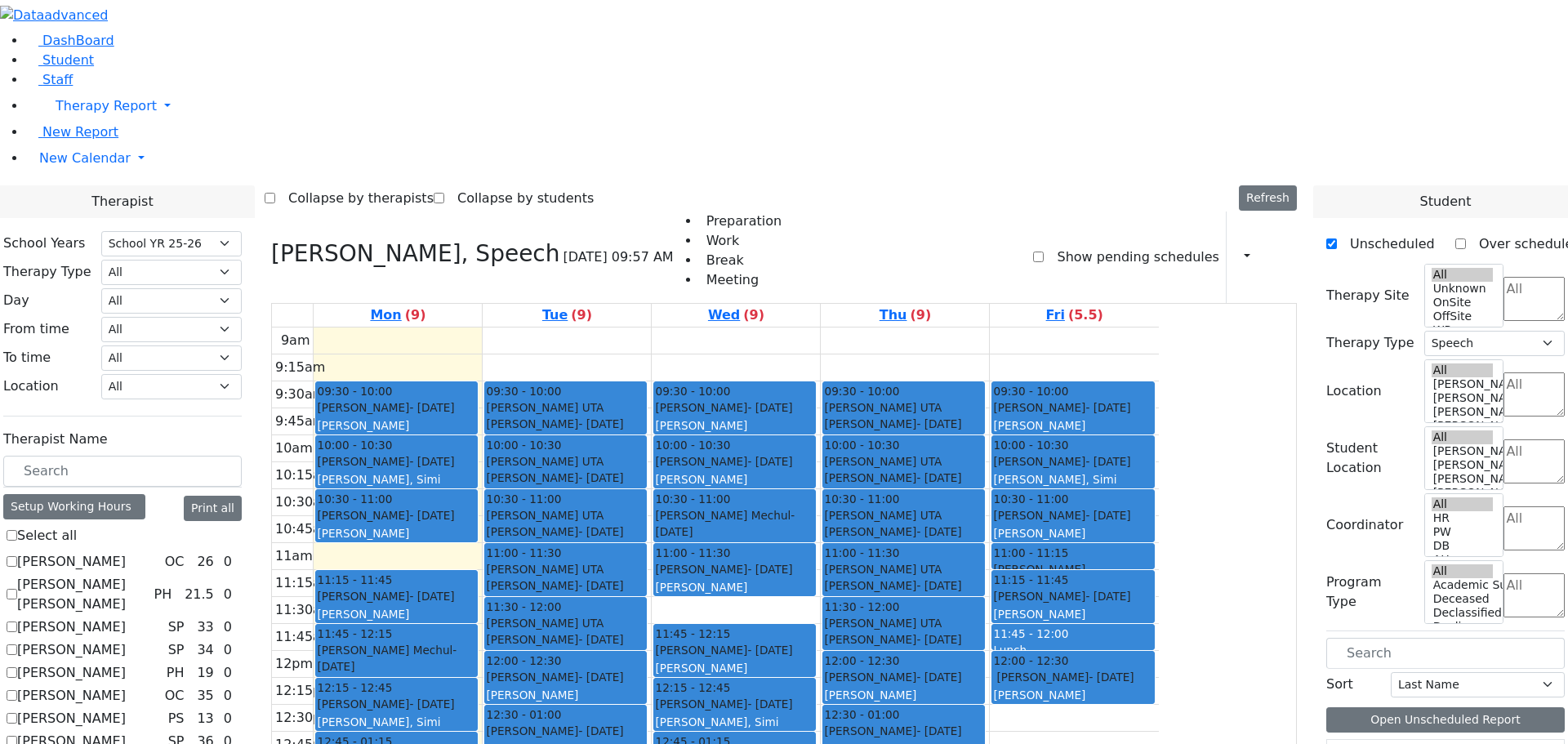
scroll to position [326, 0]
checkbox input "false"
select select
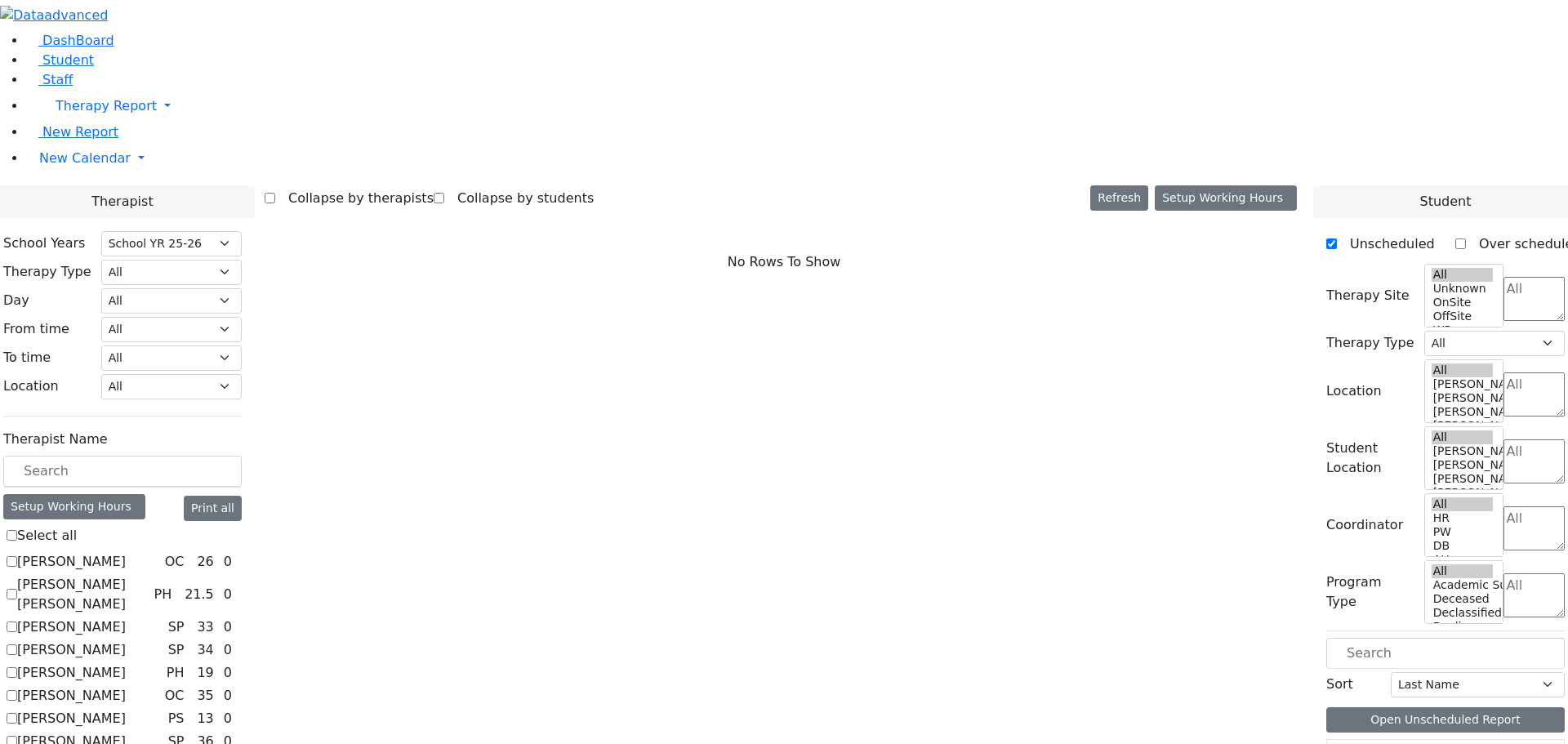
checkbox input "true"
select select "3"
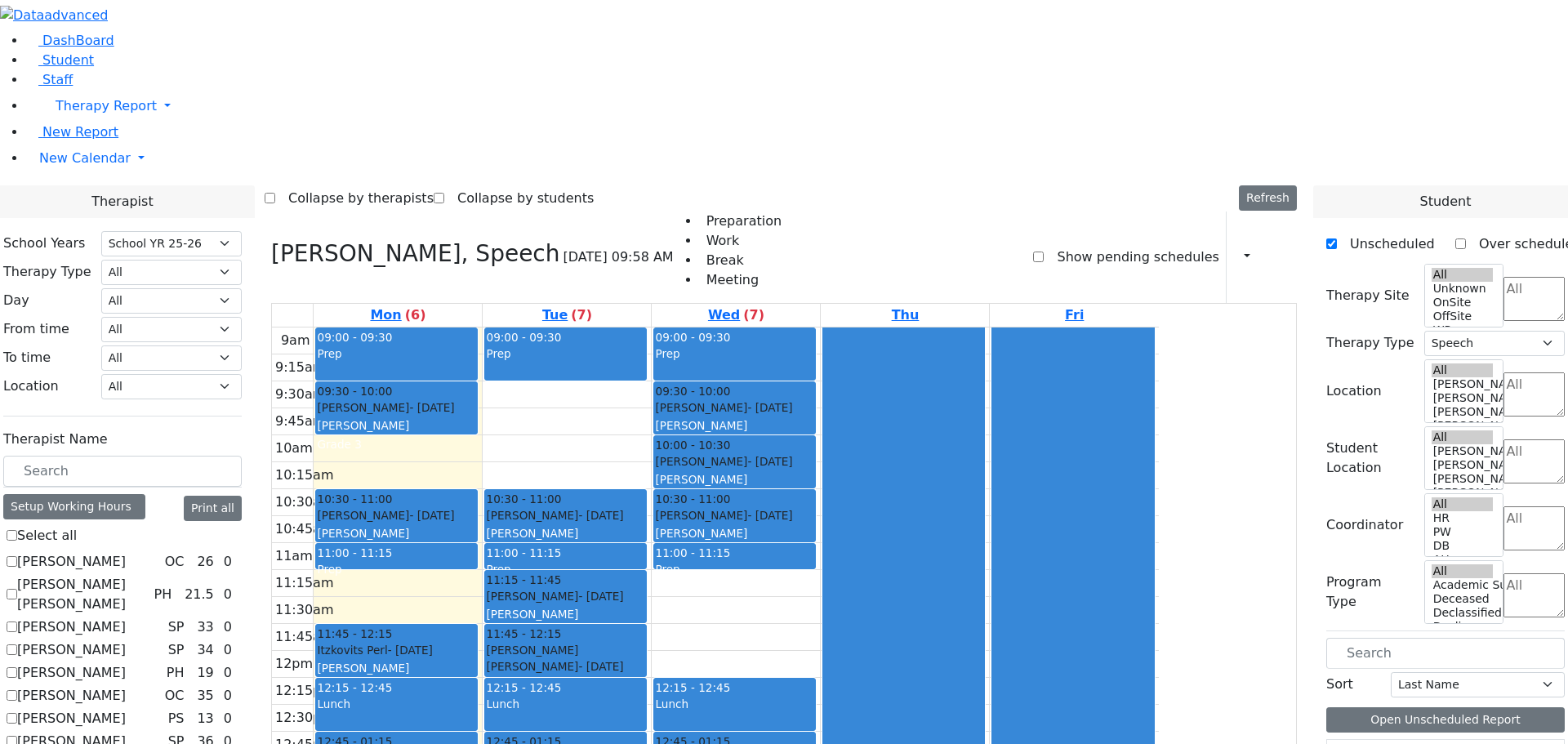
checkbox input "false"
select select
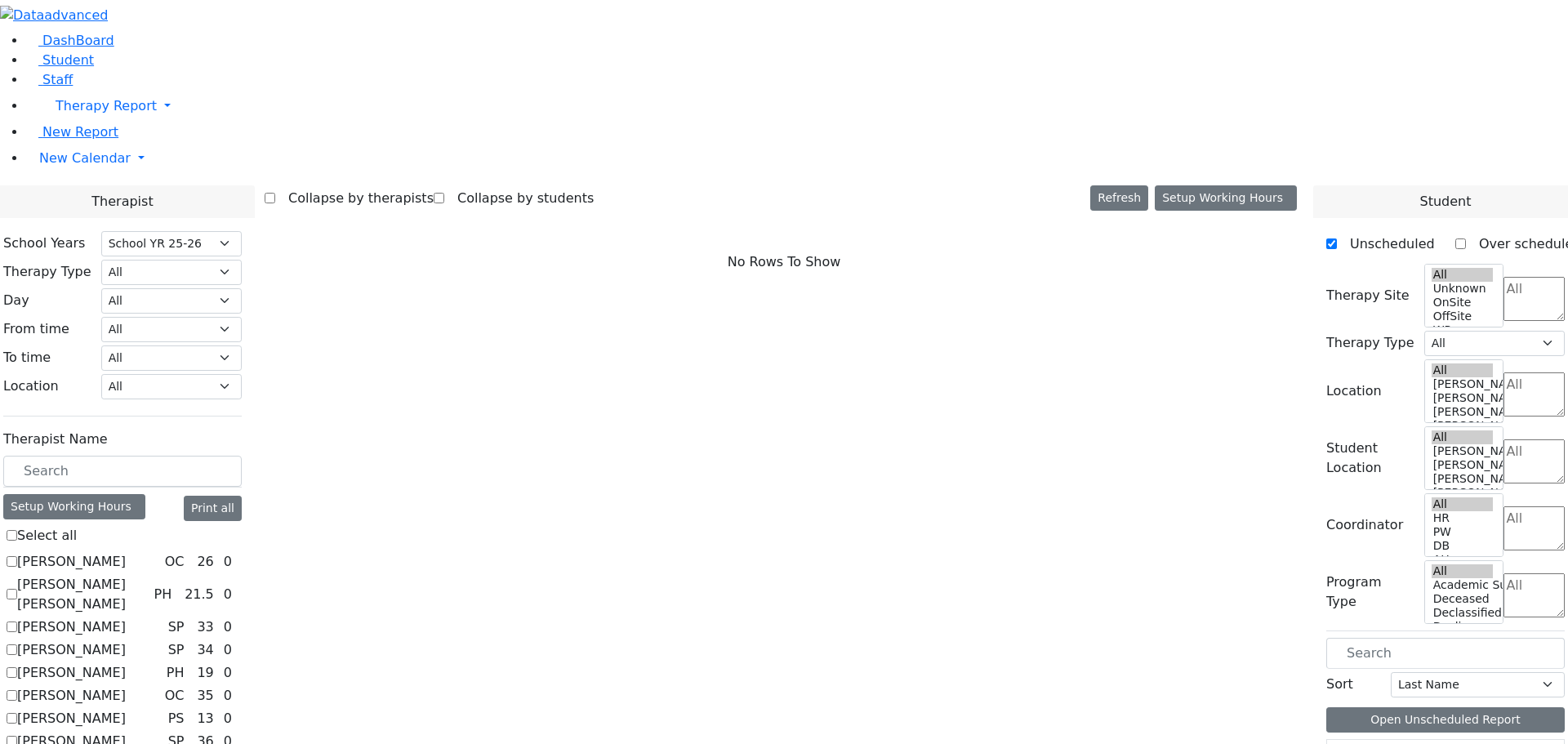
scroll to position [980, 0]
checkbox input "true"
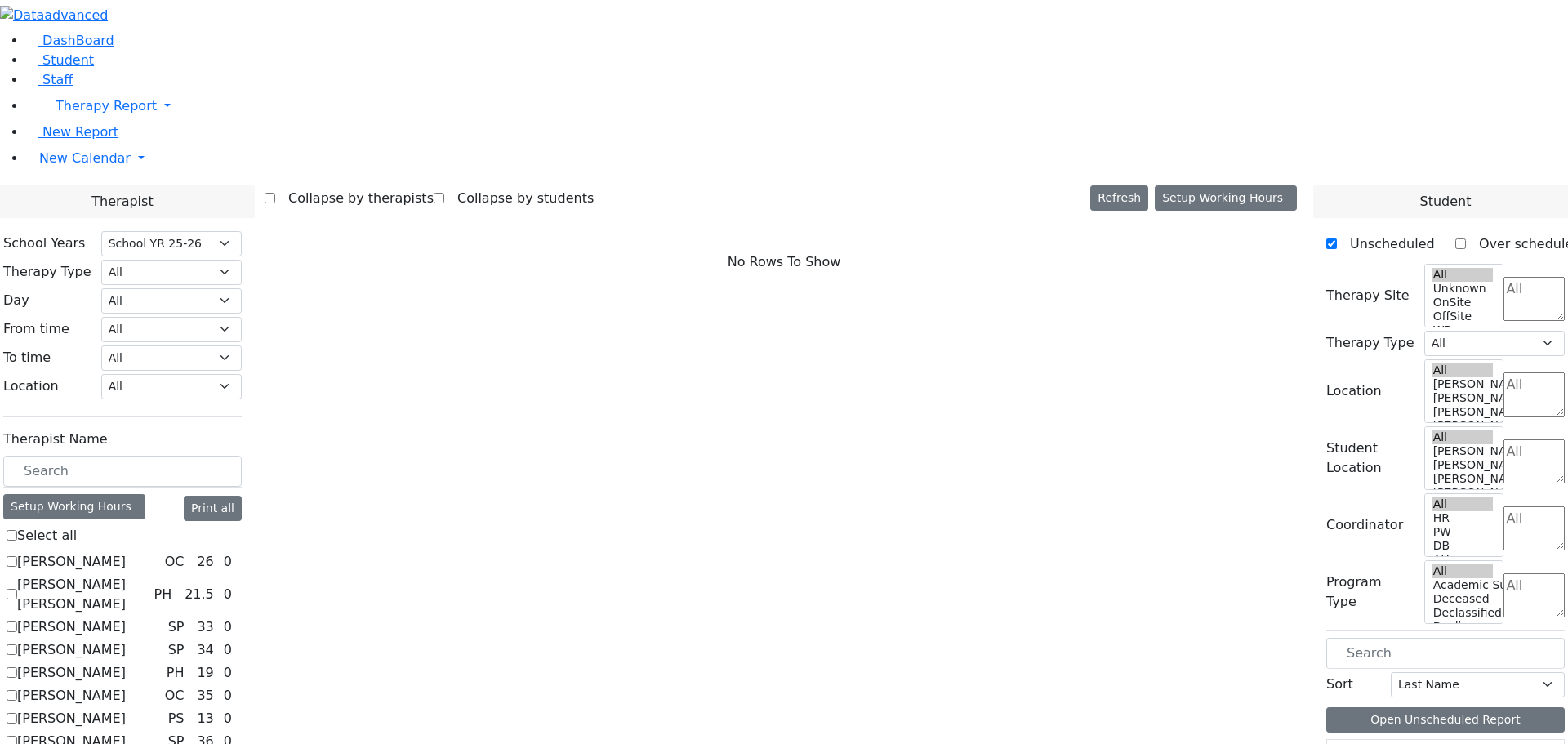
select select "3"
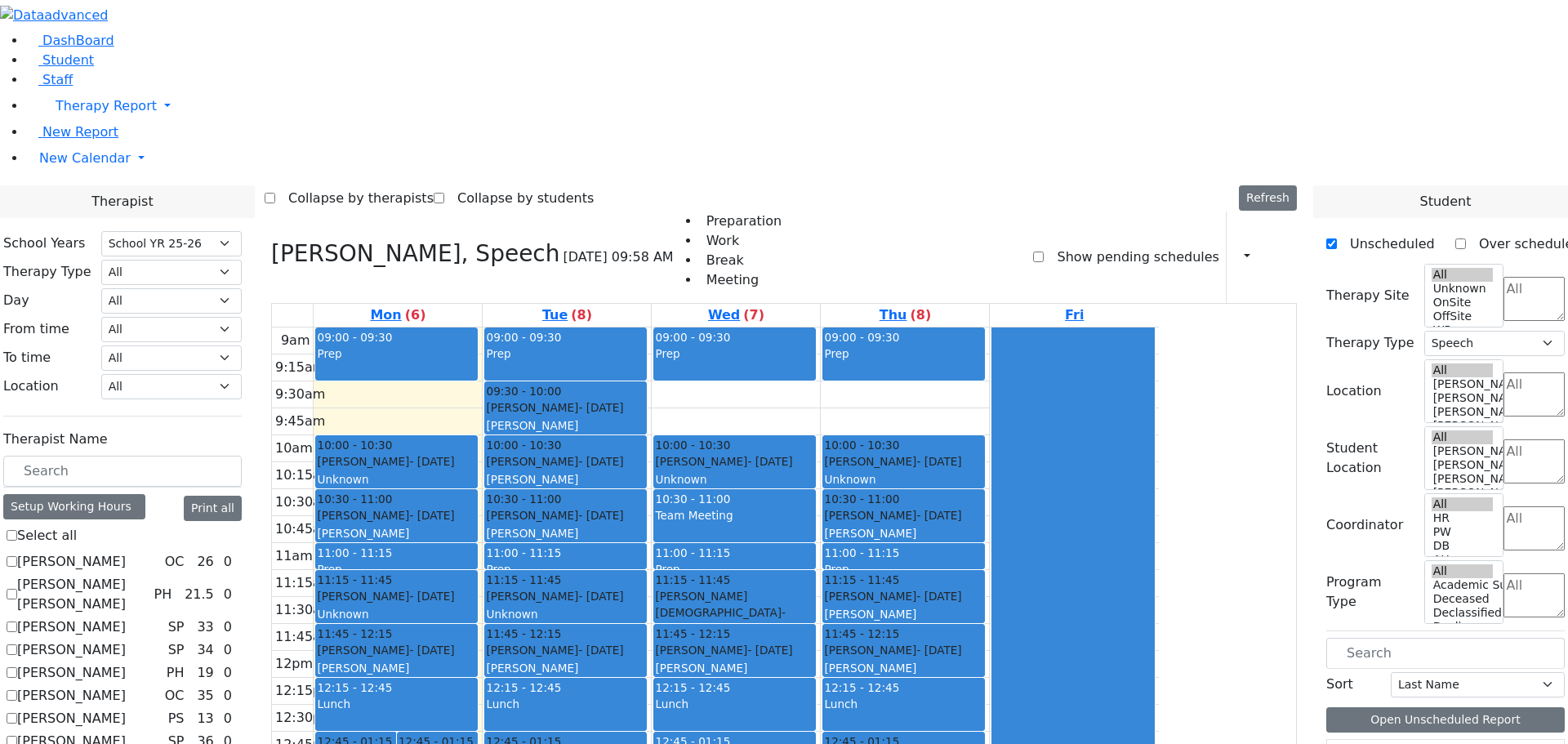
checkbox input "false"
select select
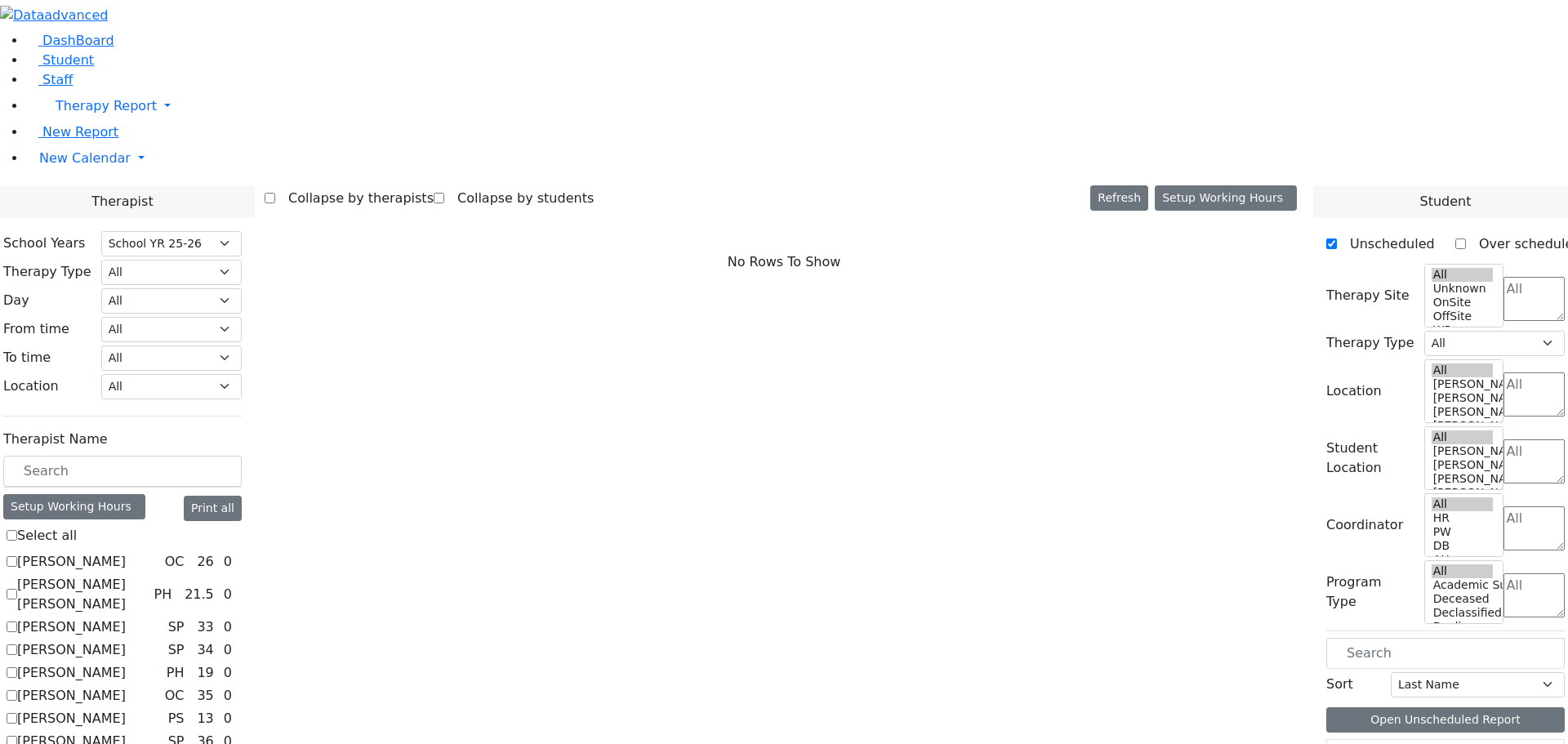
scroll to position [1143, 0]
checkbox input "true"
select select "3"
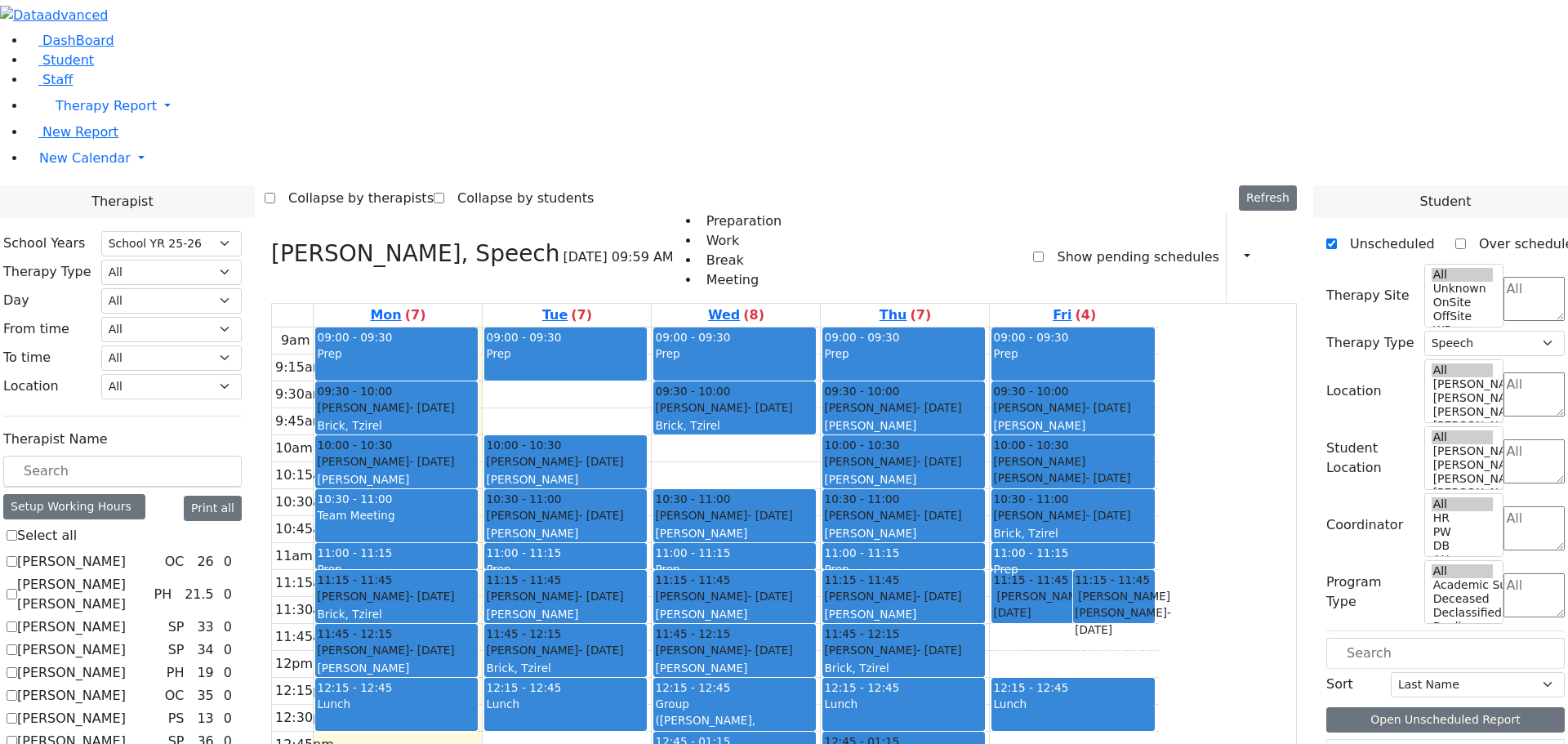
checkbox input "false"
select select
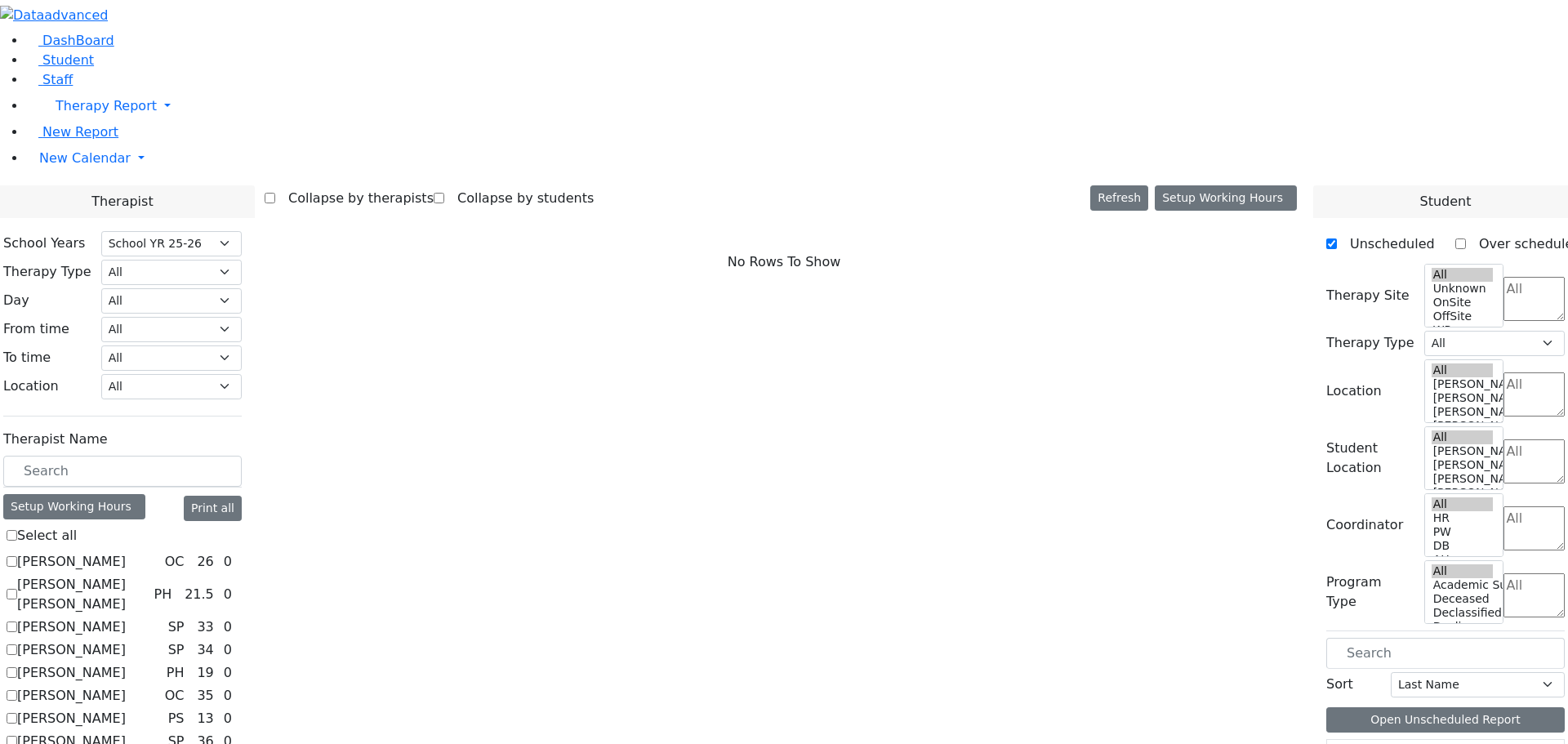
checkbox input "true"
select select "3"
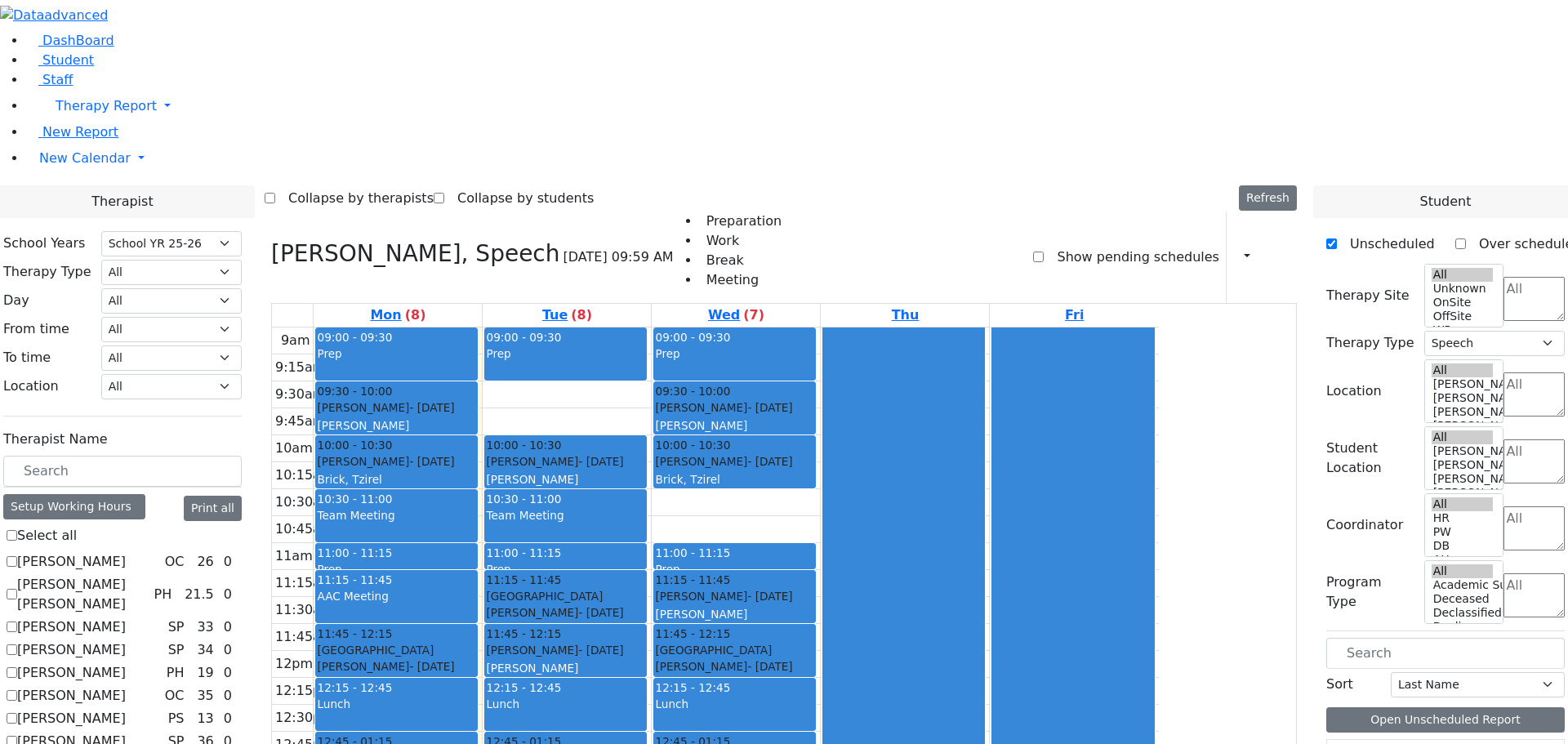
scroll to position [0, 0]
drag, startPoint x: 889, startPoint y: 567, endPoint x: 891, endPoint y: 588, distance: 21.1
click at [891, 588] on div "9am 9:15am 9:30am 9:45am 10am 10:15am 10:30am 10:45am 11am 11:15am 11:30am 11:4…" at bounding box center [715, 650] width 886 height 647
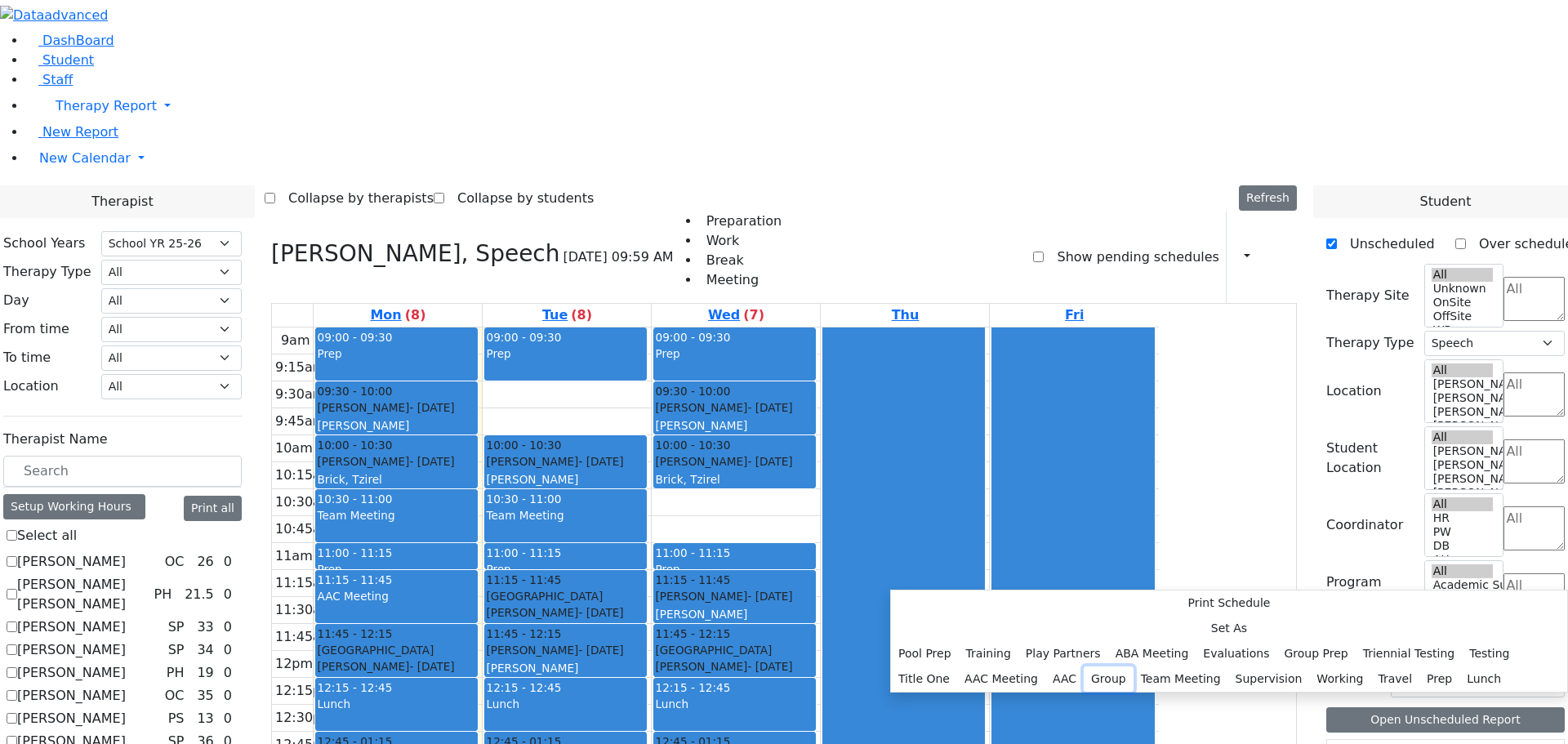
click at [1083, 666] on button "Group" at bounding box center [1108, 679] width 50 height 25
select select "3"
select select "13:15:00"
select select "13:45:00"
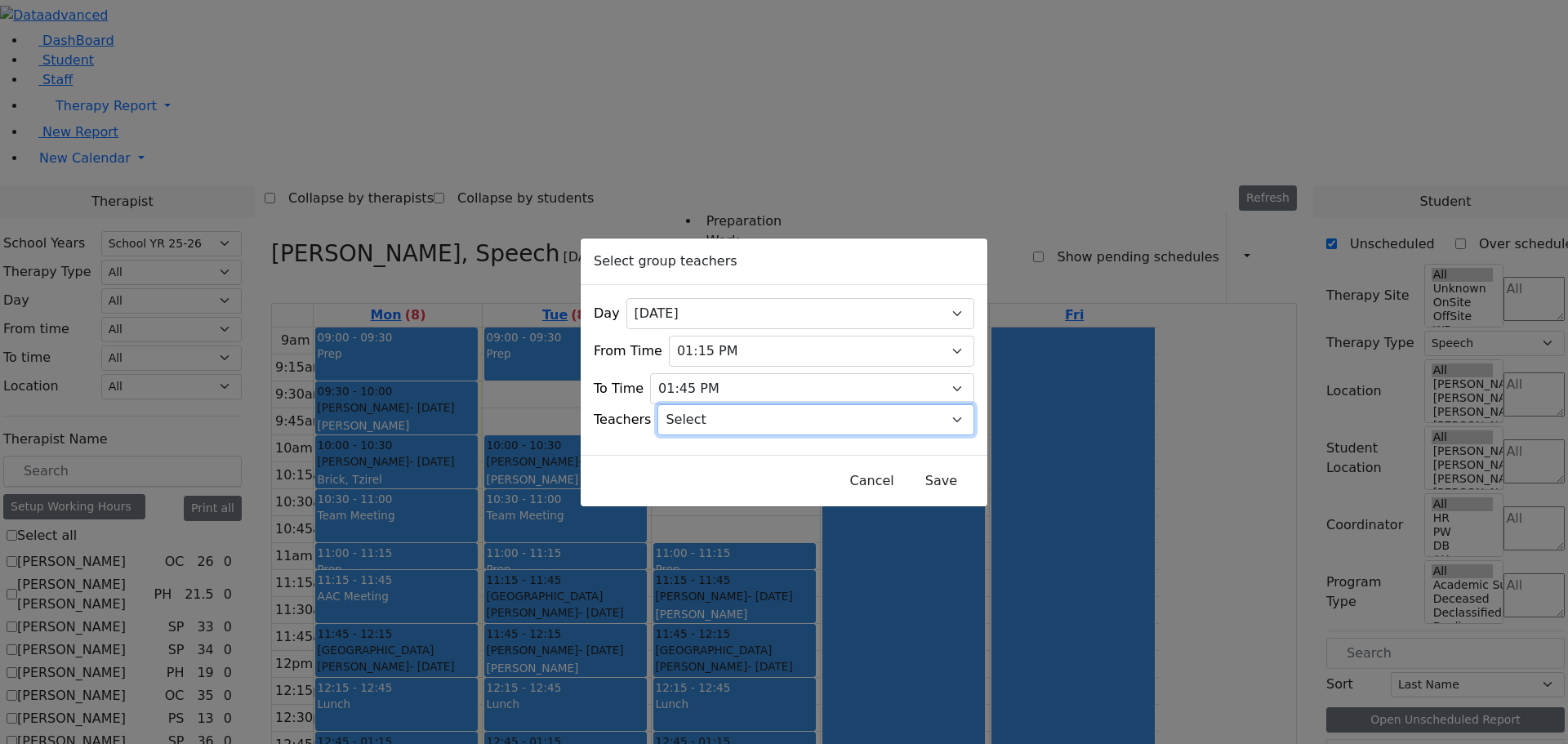
click at [944, 407] on select "Select Aliza, Ptalis Atara, Gross Avraham (Alan), Feigenbaum Bluma, Kramer Brac…" at bounding box center [816, 419] width 317 height 31
select select "11169"
click at [679, 404] on select "Select Aliza, Ptalis Atara, Gross Avraham (Alan), Feigenbaum Bluma, Kramer Brac…" at bounding box center [816, 419] width 317 height 31
click at [913, 474] on button "Save" at bounding box center [941, 480] width 72 height 31
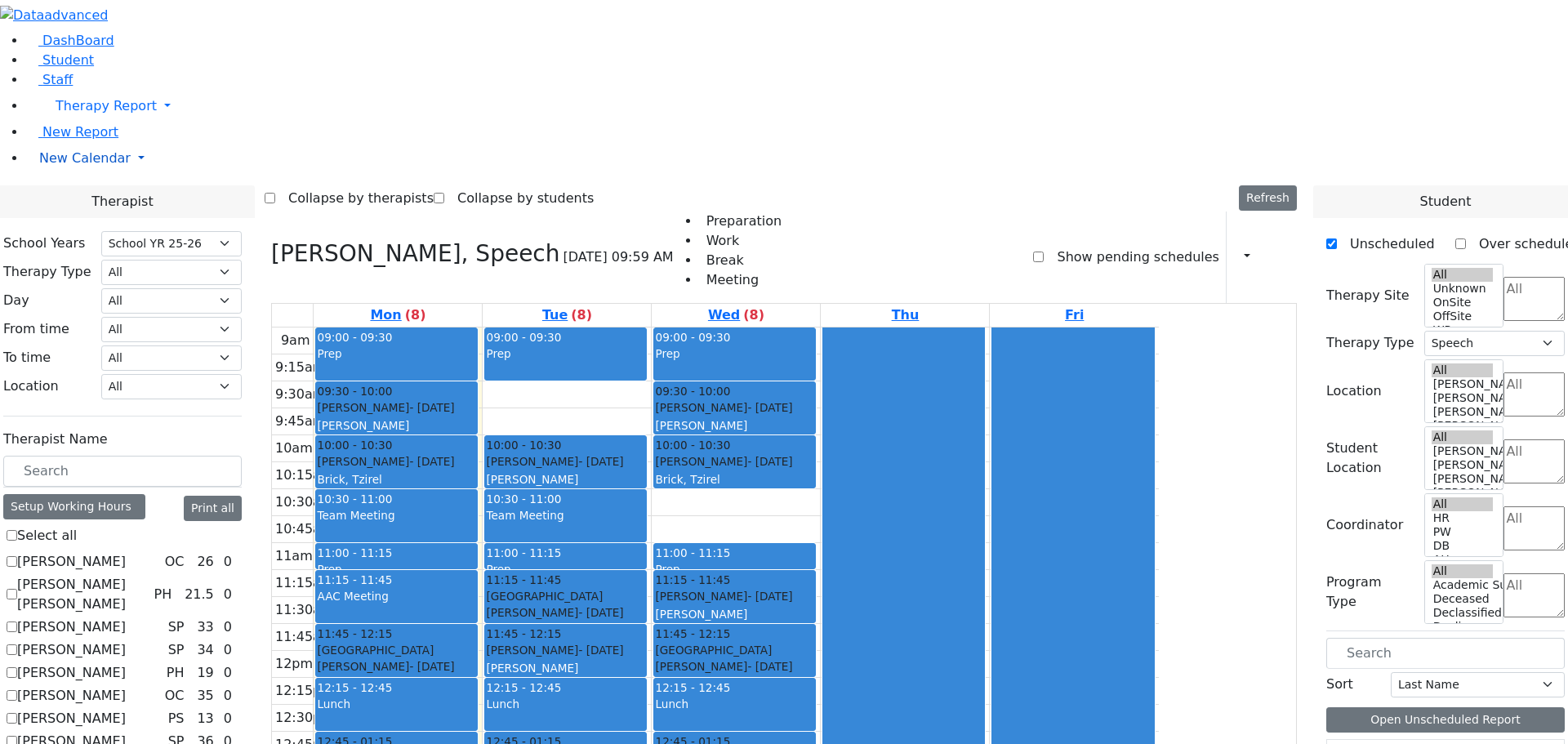
click at [60, 174] on link "New Calendar" at bounding box center [797, 158] width 1542 height 33
click at [67, 218] on span "Teacher Report" at bounding box center [89, 209] width 98 height 15
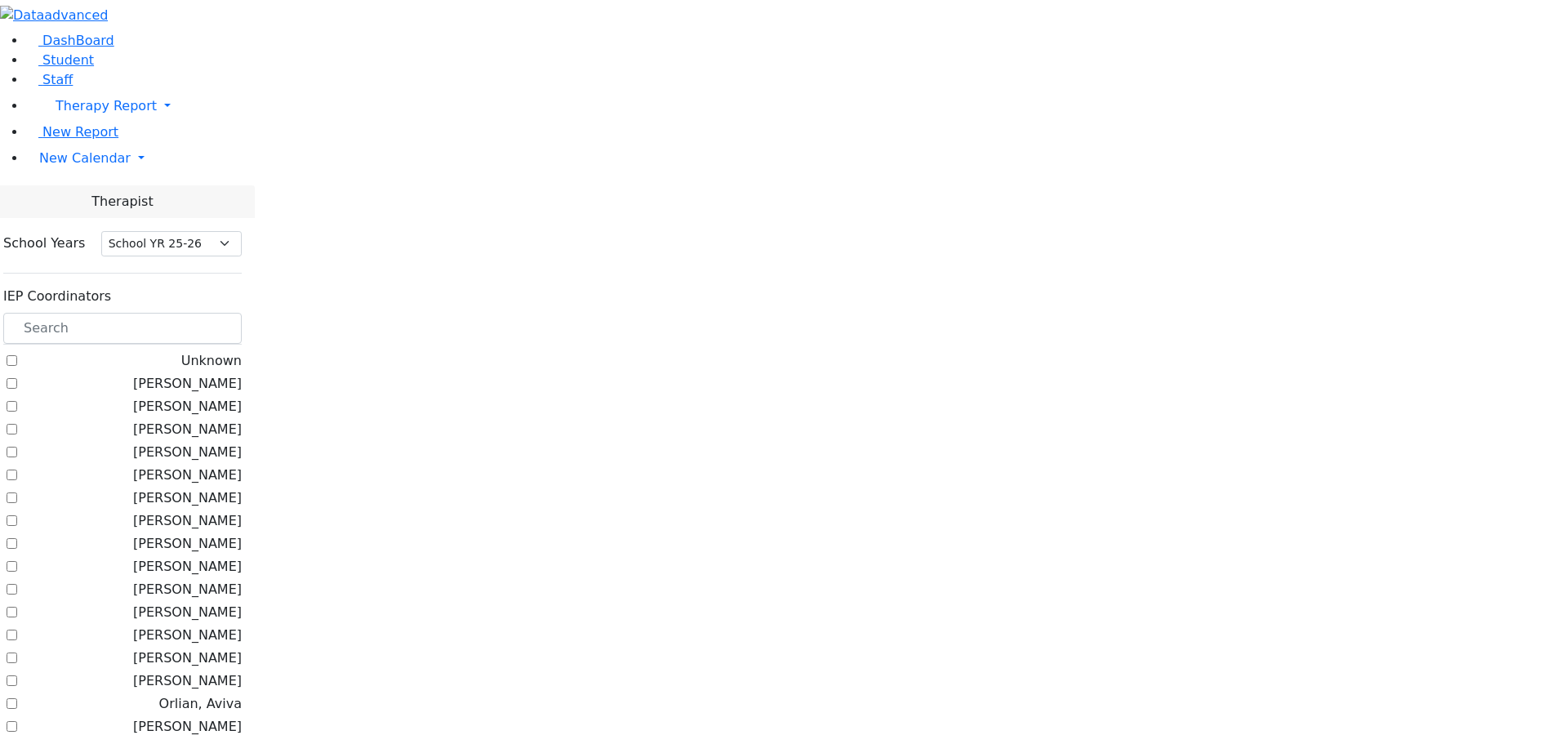
select select "212"
click at [226, 313] on div at bounding box center [123, 329] width 239 height 32
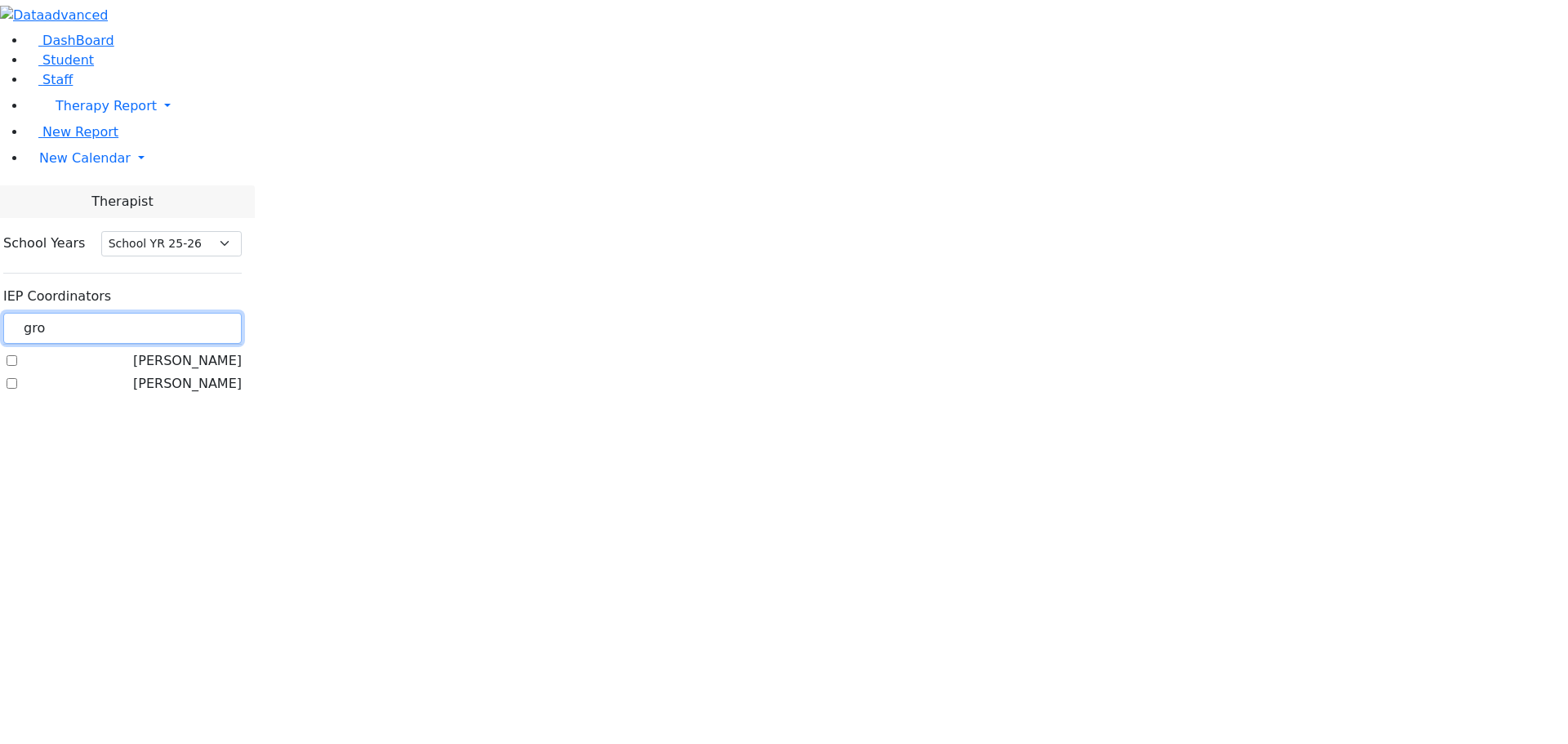
type input "gro"
click at [201, 351] on label "[PERSON_NAME]" at bounding box center [187, 361] width 108 height 20
click at [17, 355] on input "[PERSON_NAME]" at bounding box center [12, 360] width 11 height 11
checkbox input "true"
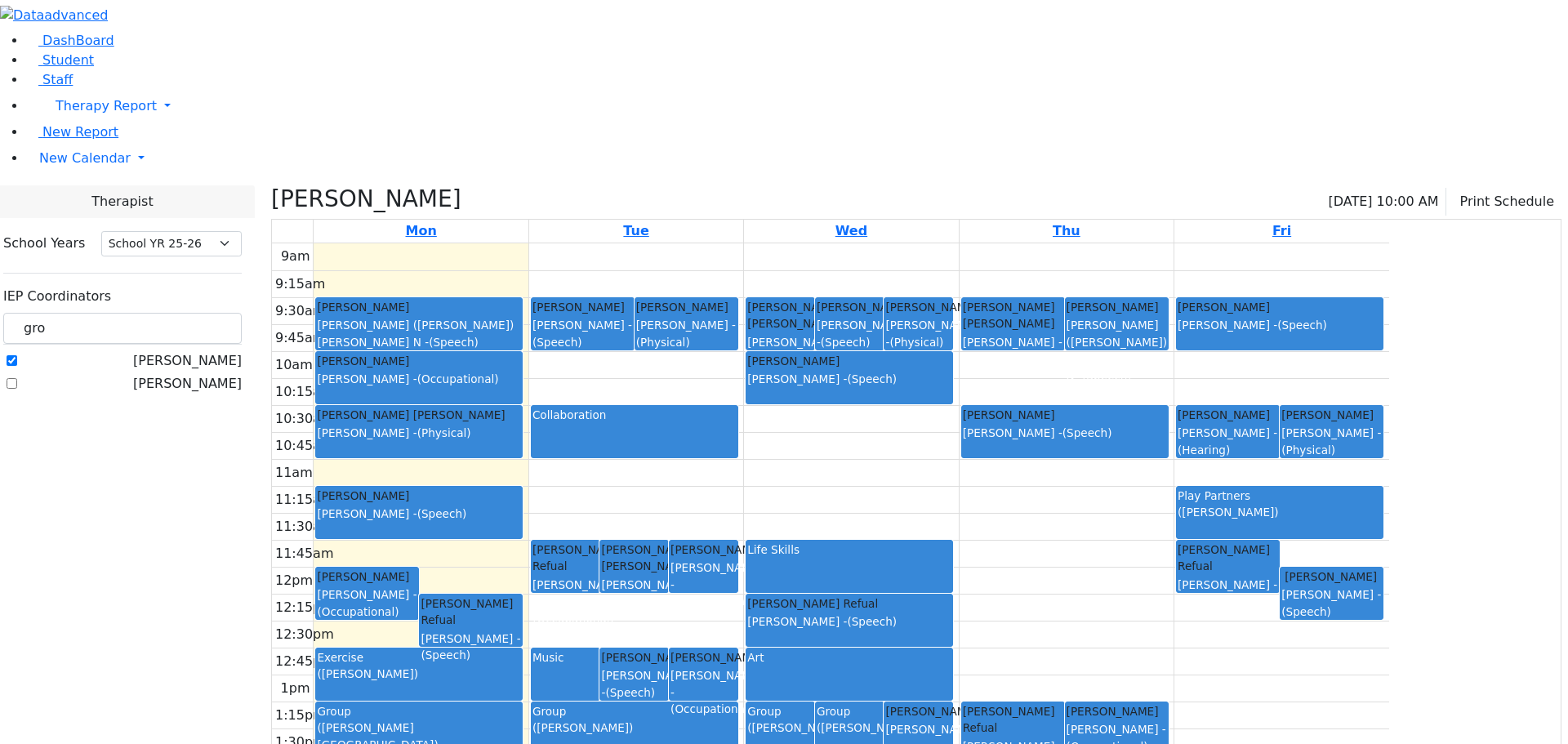
click at [1167, 703] on div "[PERSON_NAME] [PERSON_NAME] [PERSON_NAME] - (Occupational)" at bounding box center [1116, 729] width 100 height 52
click at [55, 174] on link "New Calendar" at bounding box center [797, 158] width 1542 height 33
click at [89, 238] on link "School Teacher Report" at bounding box center [109, 229] width 149 height 15
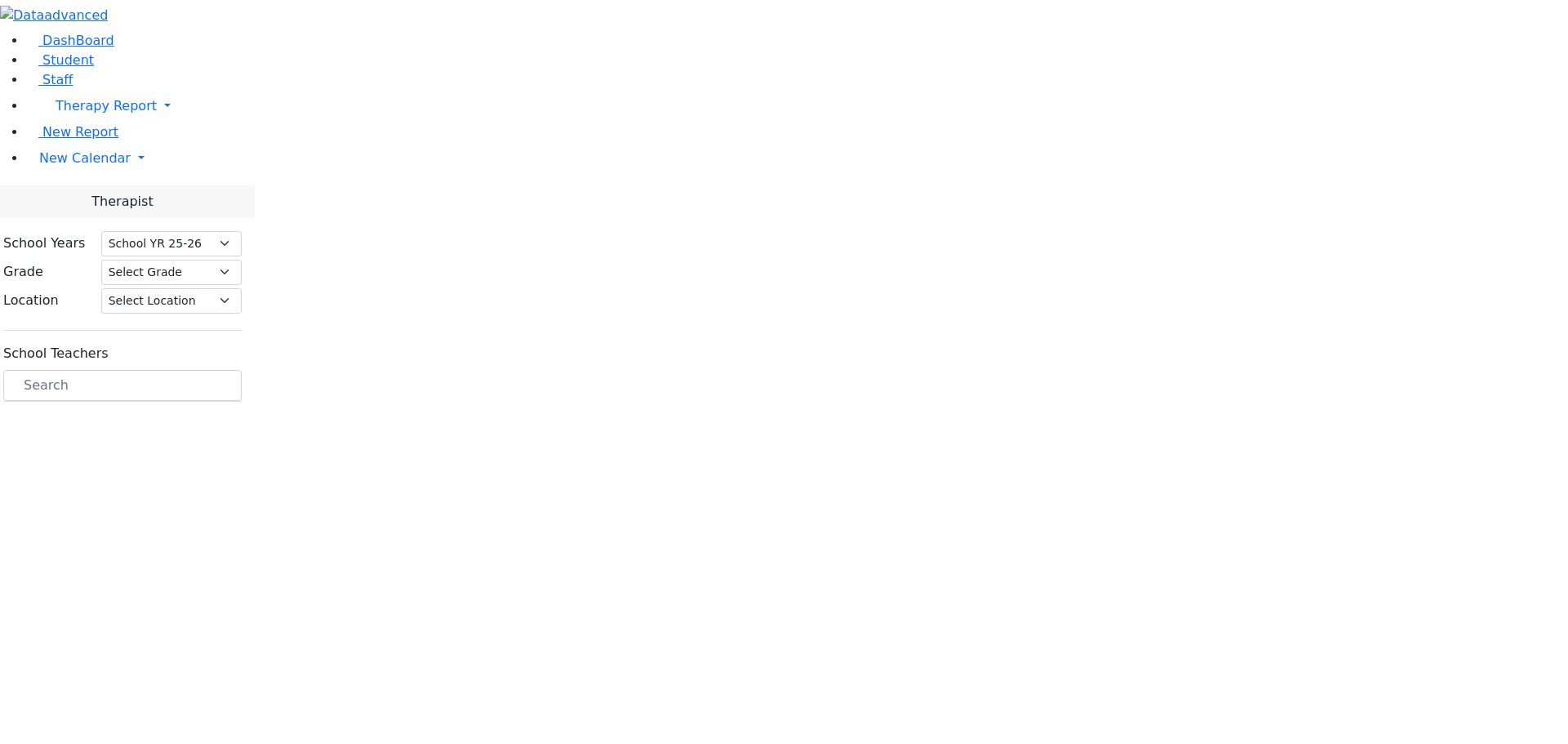
select select "212"
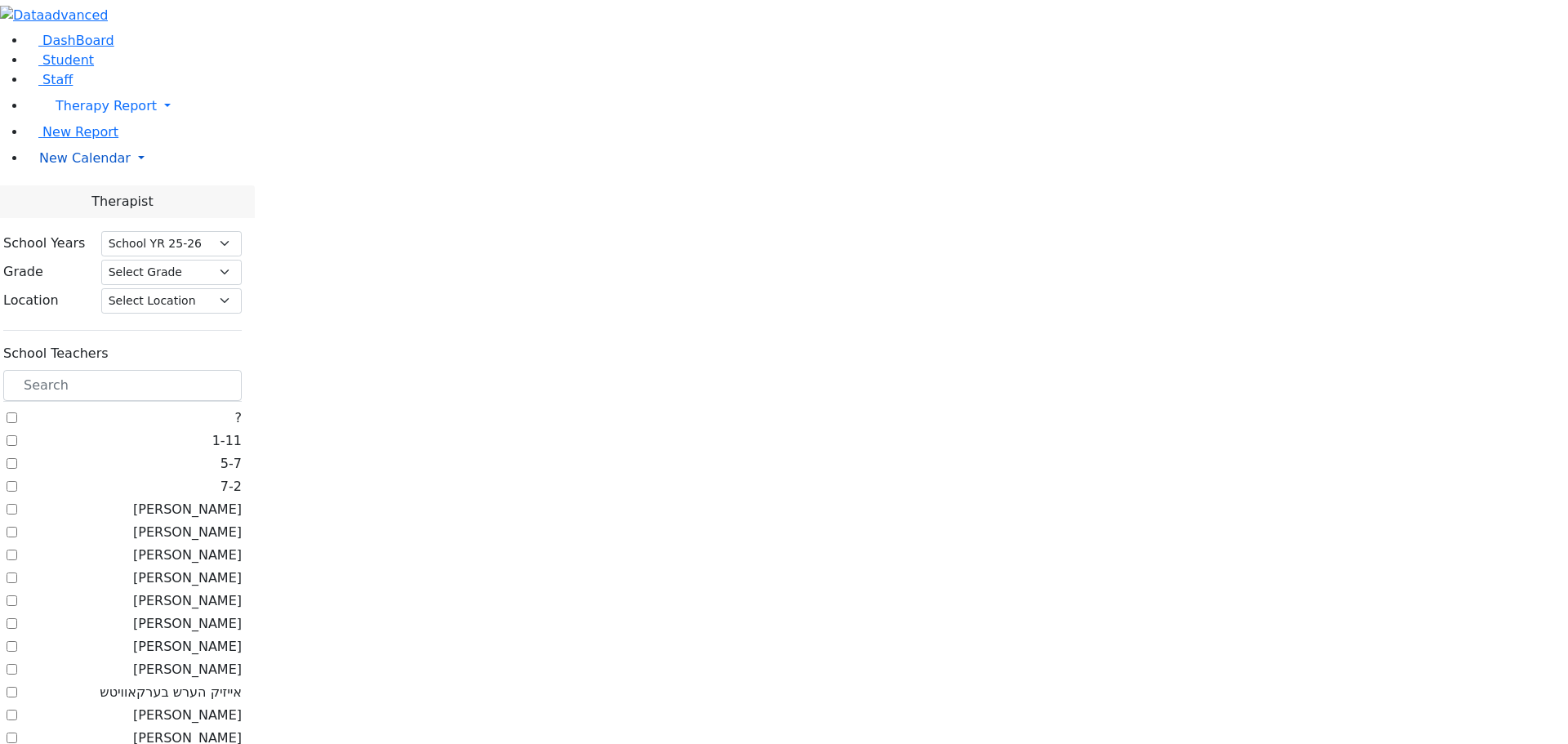
click at [72, 174] on link "New Calendar" at bounding box center [797, 158] width 1542 height 33
click at [68, 201] on link "Calendar" at bounding box center [64, 191] width 59 height 20
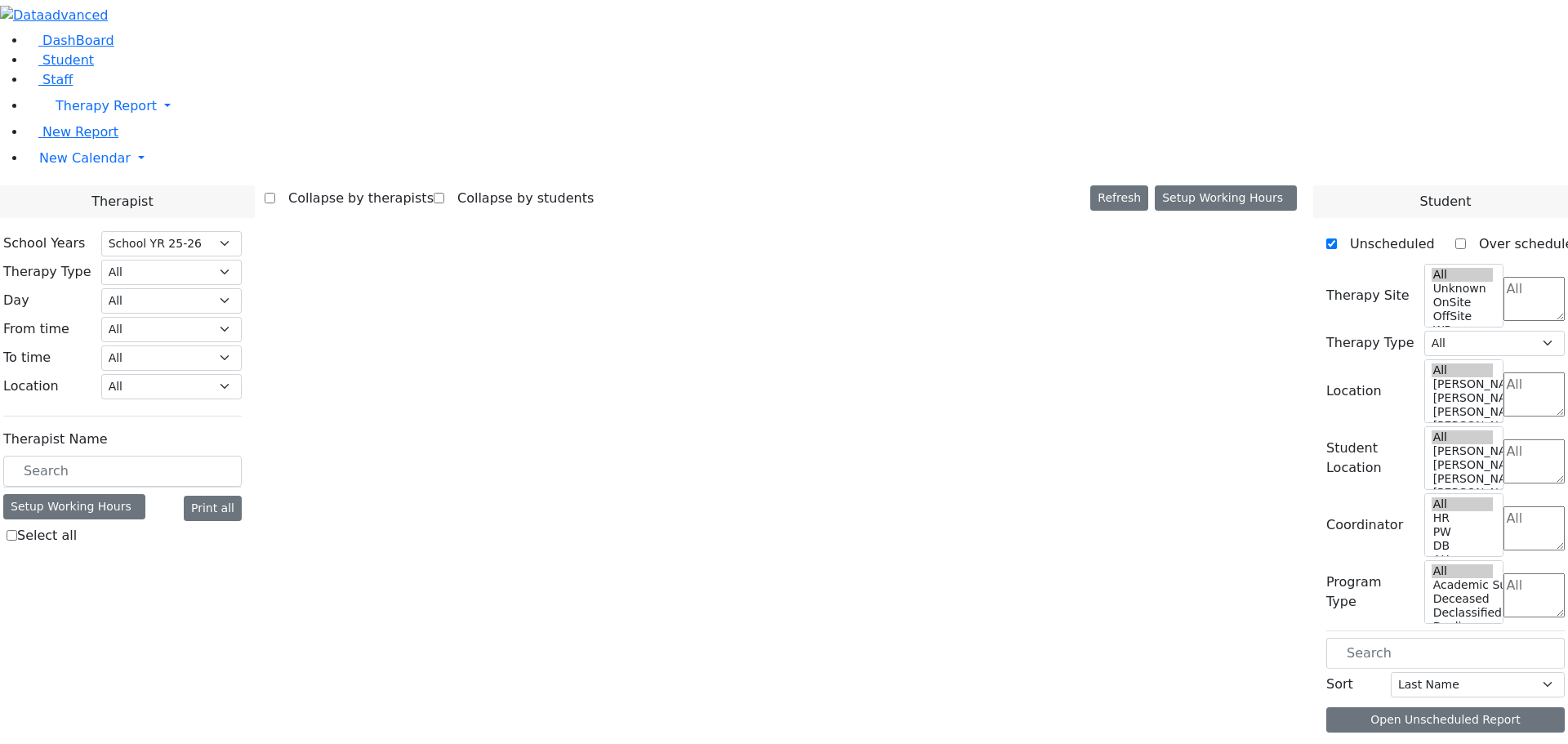
select select "212"
select select "3"
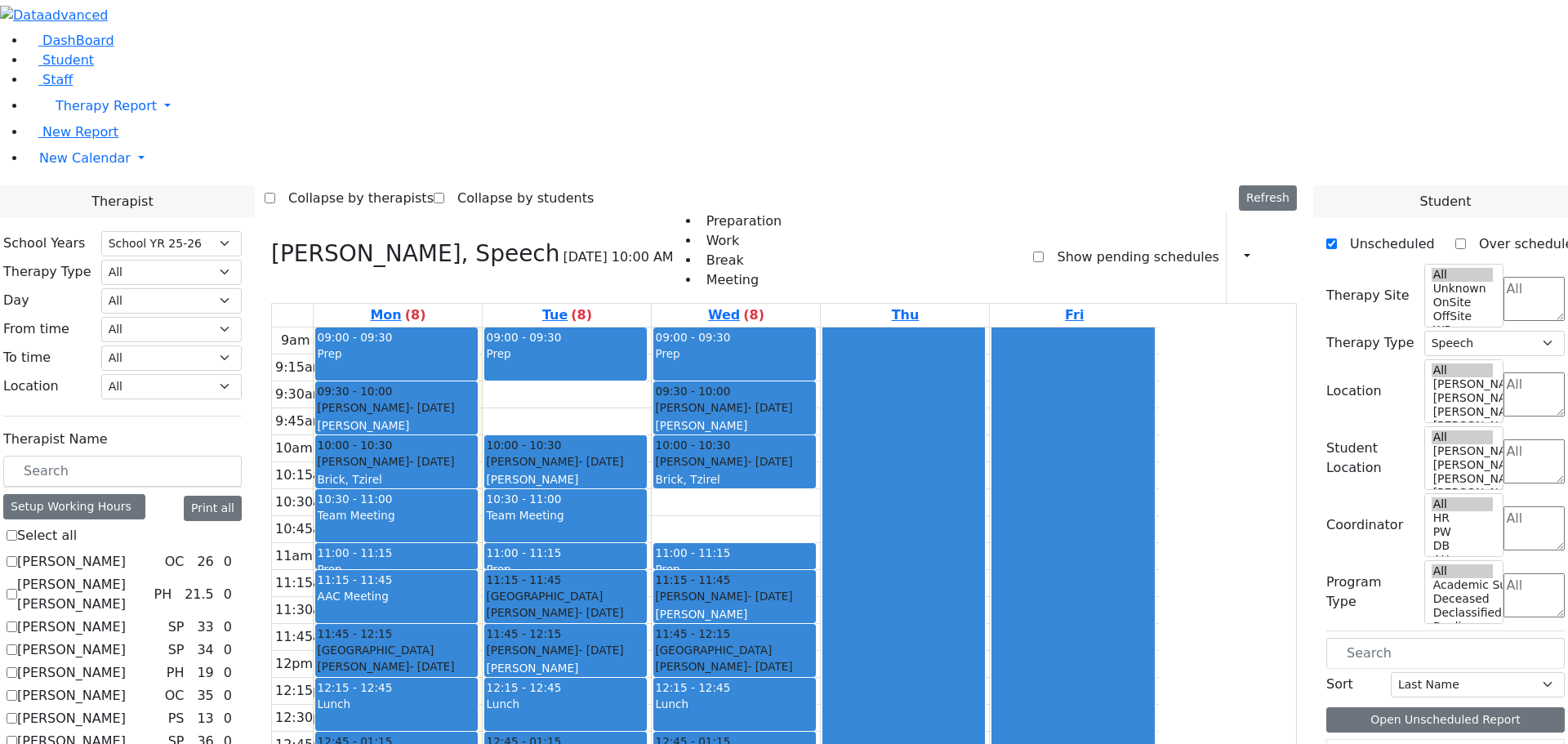
click at [883, 579] on button "Delete Selected Schedule" at bounding box center [952, 589] width 162 height 25
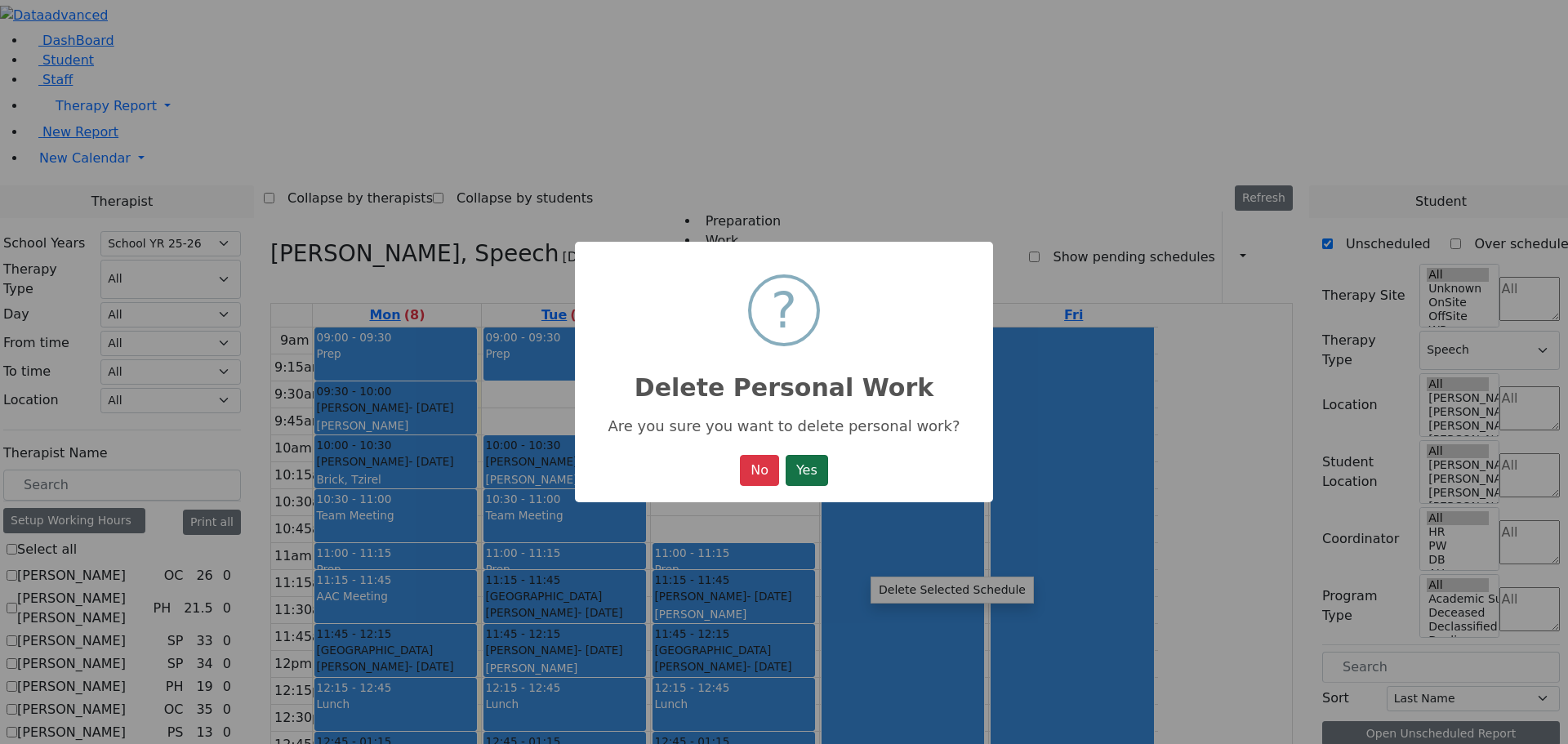
click at [808, 471] on button "Yes" at bounding box center [806, 470] width 42 height 31
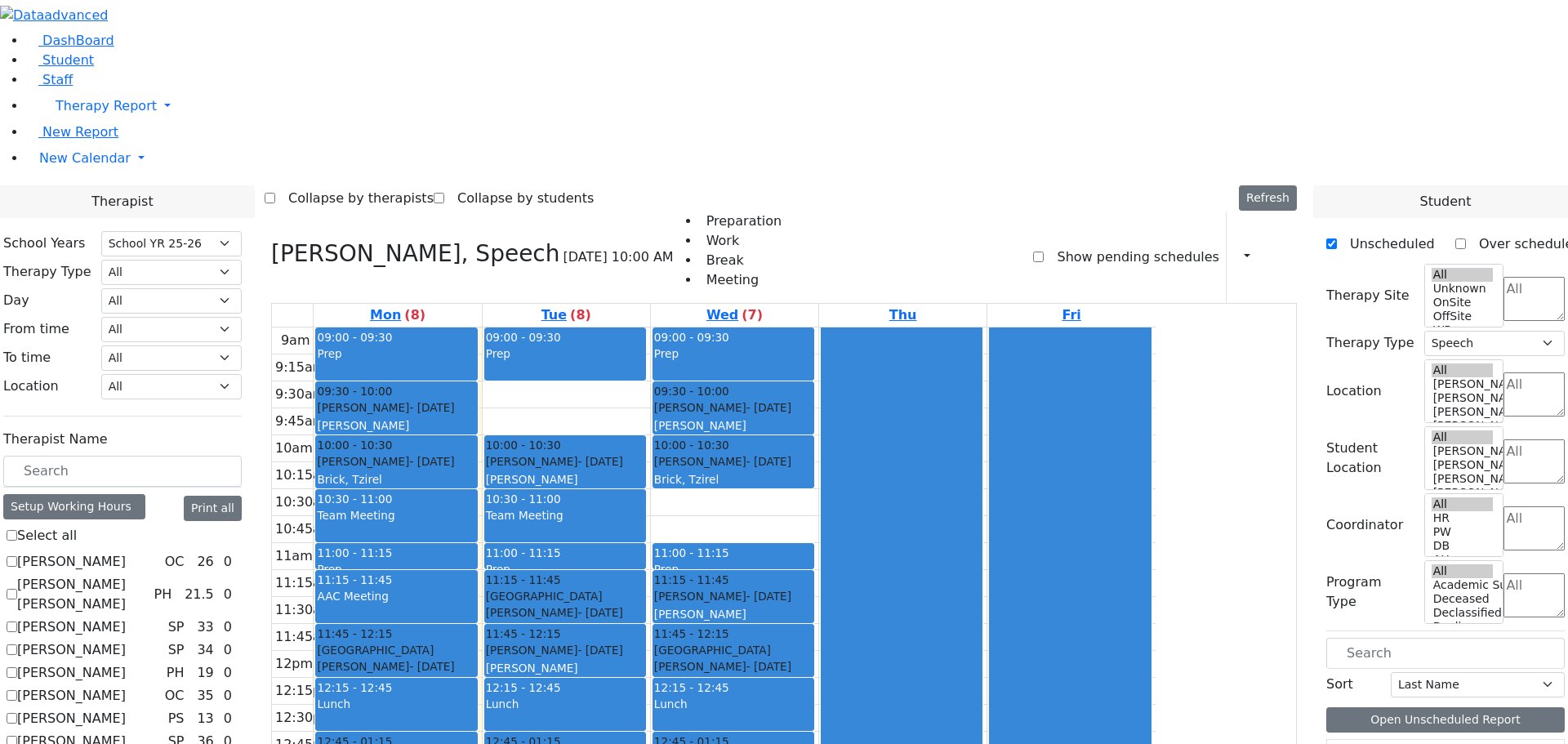
scroll to position [1039, 0]
checkbox input "true"
select select
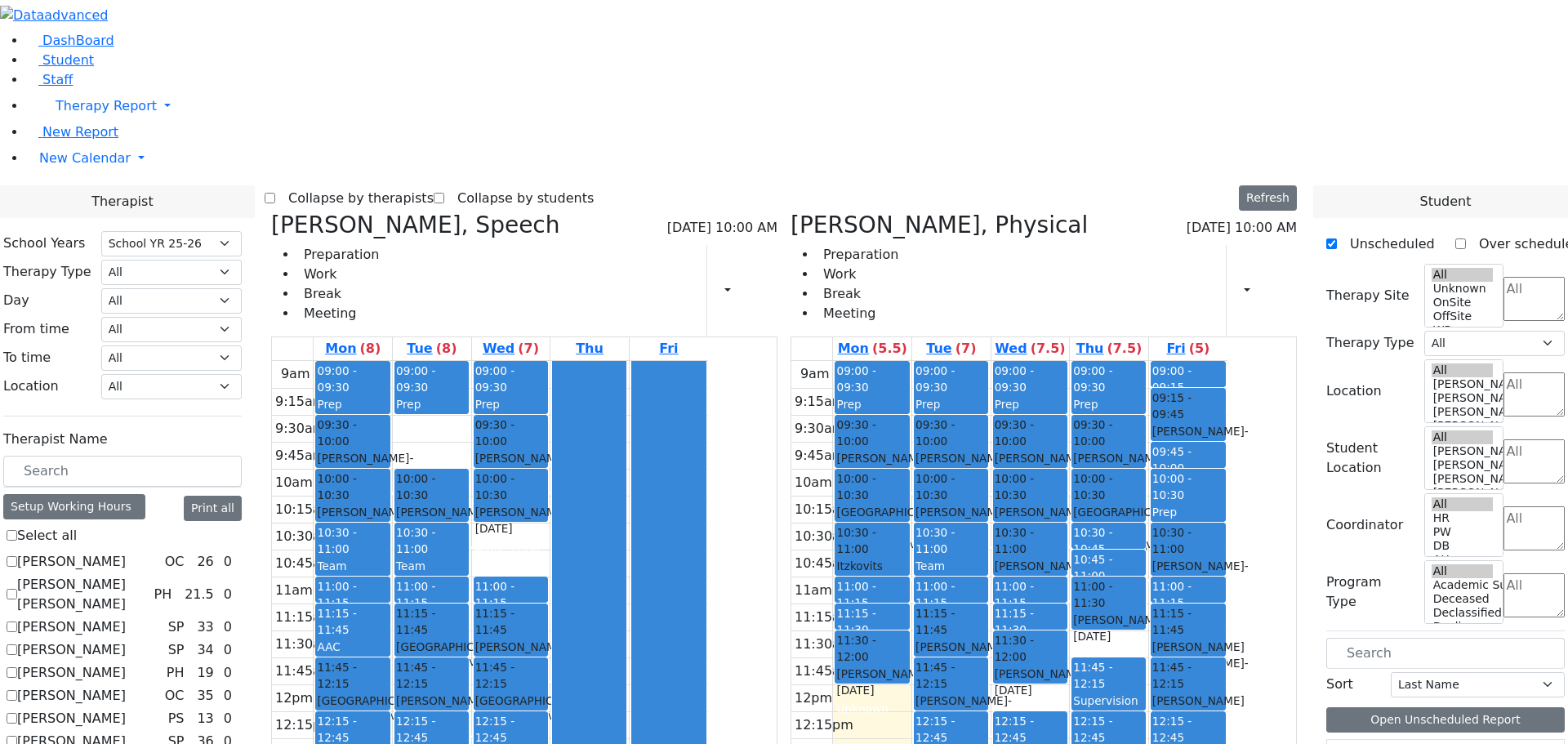
checkbox input "false"
select select "3"
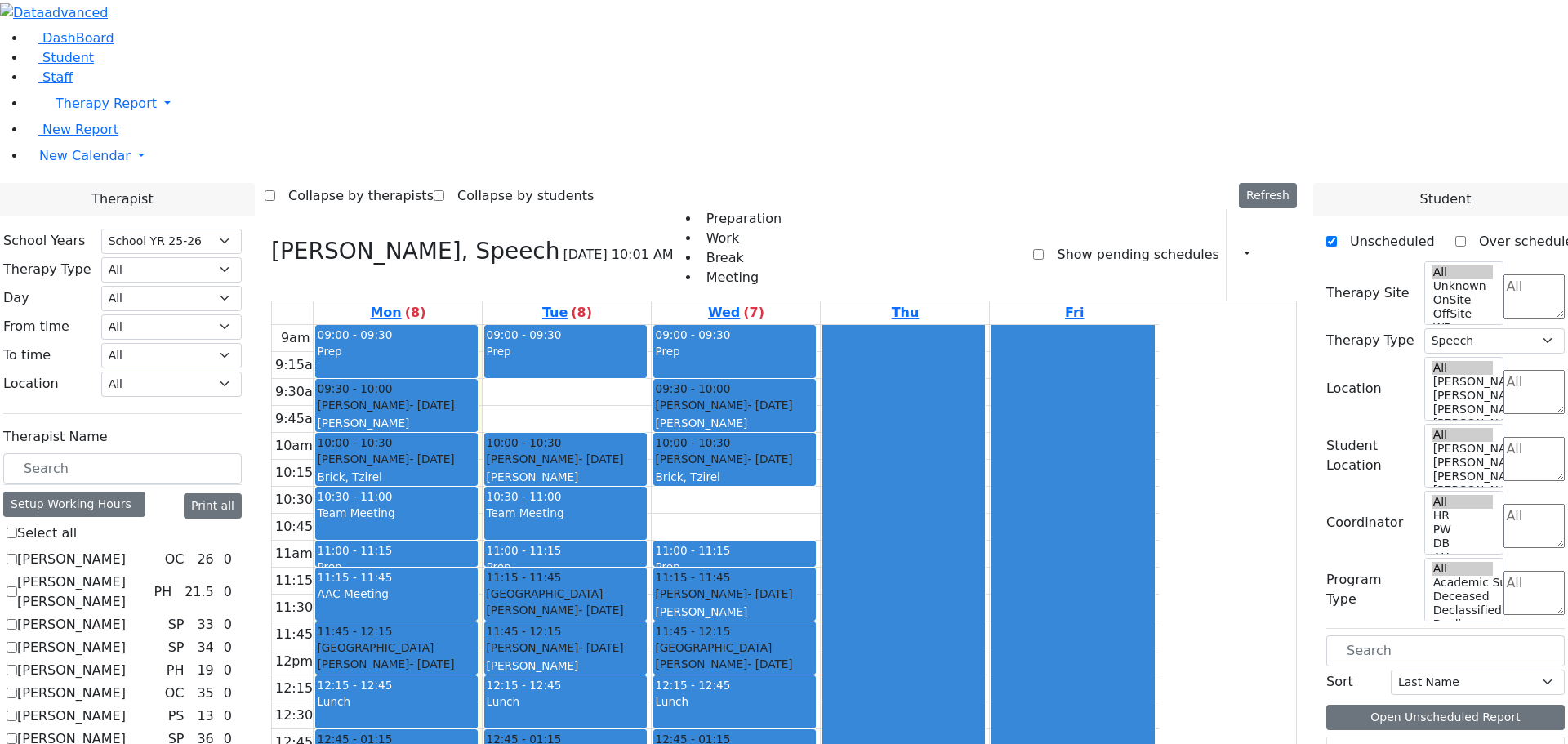
scroll to position [0, 0]
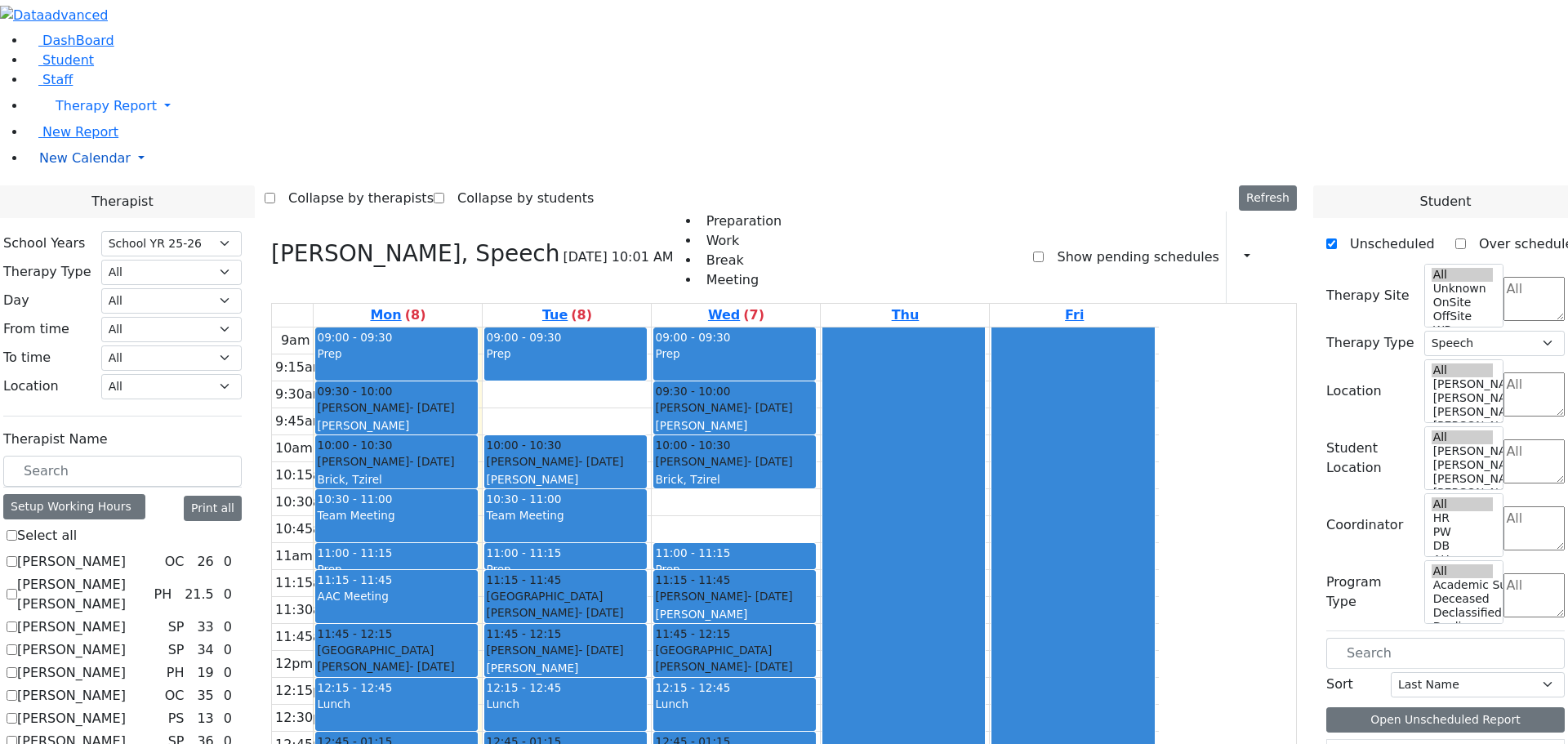
click at [80, 165] on span "New Calendar" at bounding box center [85, 157] width 91 height 15
click at [80, 218] on span "Teacher Report" at bounding box center [89, 209] width 98 height 15
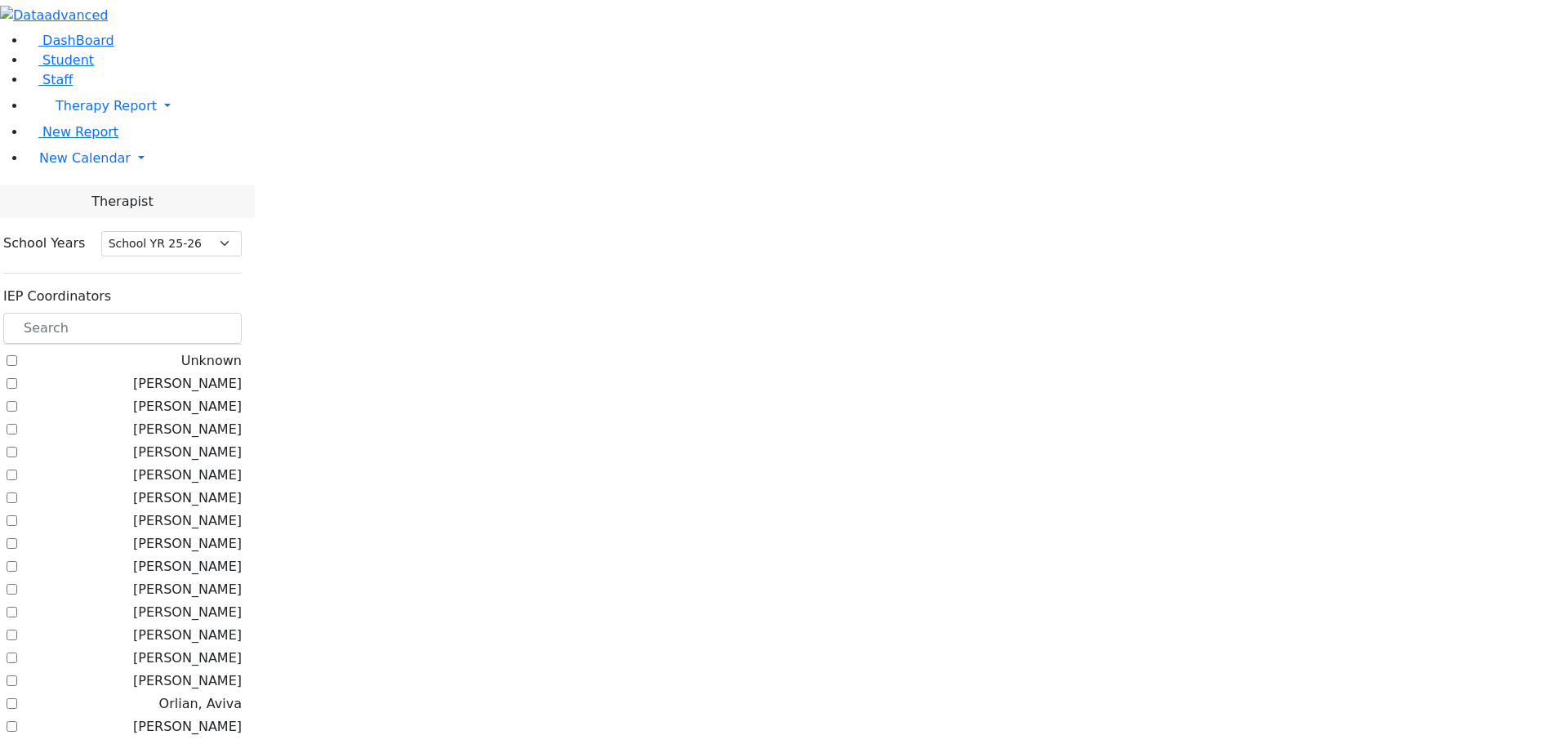
select select "212"
drag, startPoint x: 237, startPoint y: 148, endPoint x: 257, endPoint y: 159, distance: 22.8
click at [238, 313] on input "text" at bounding box center [123, 328] width 239 height 31
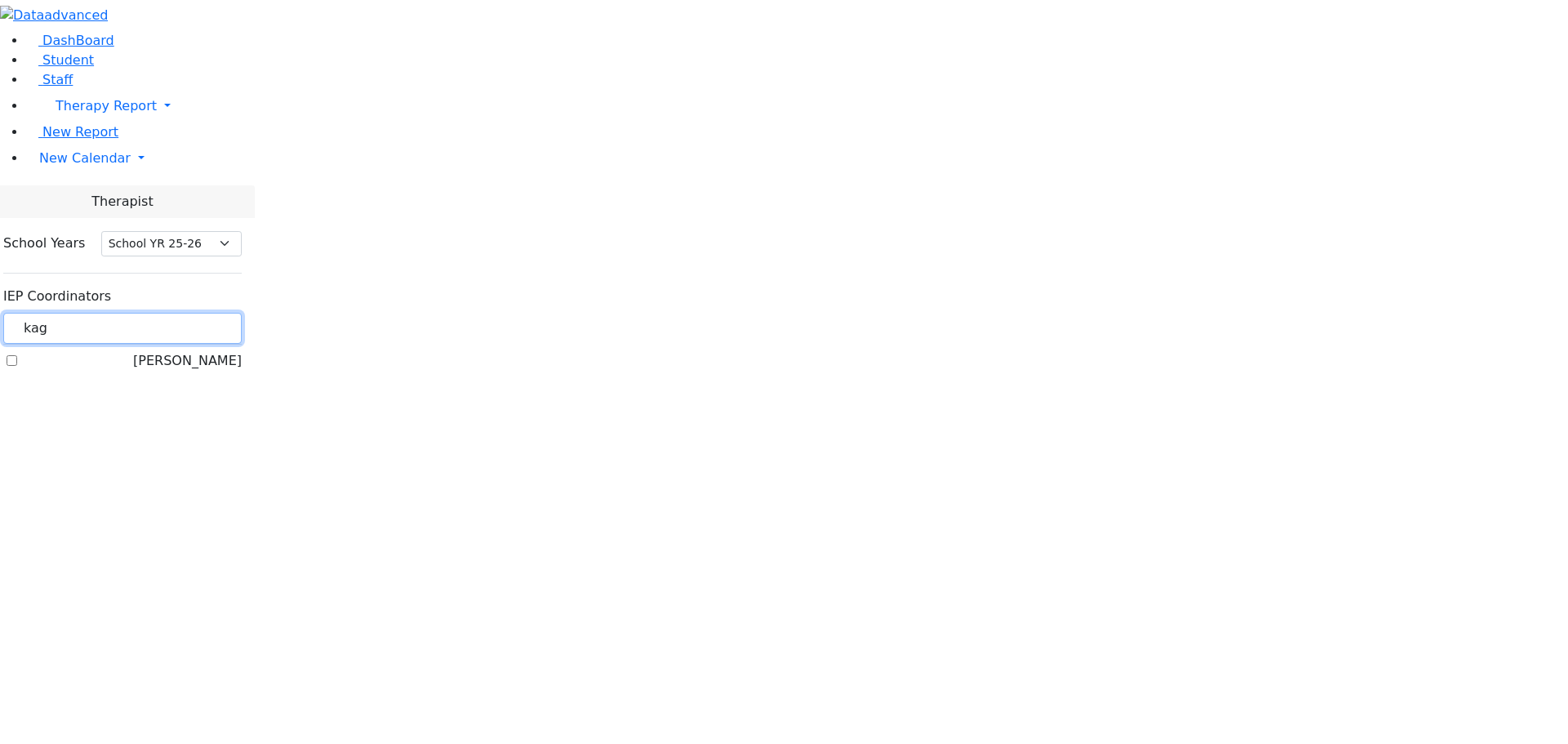
type input "kag"
click at [199, 351] on label "[PERSON_NAME]" at bounding box center [187, 361] width 108 height 20
click at [17, 355] on input "[PERSON_NAME]" at bounding box center [12, 360] width 11 height 11
checkbox input "true"
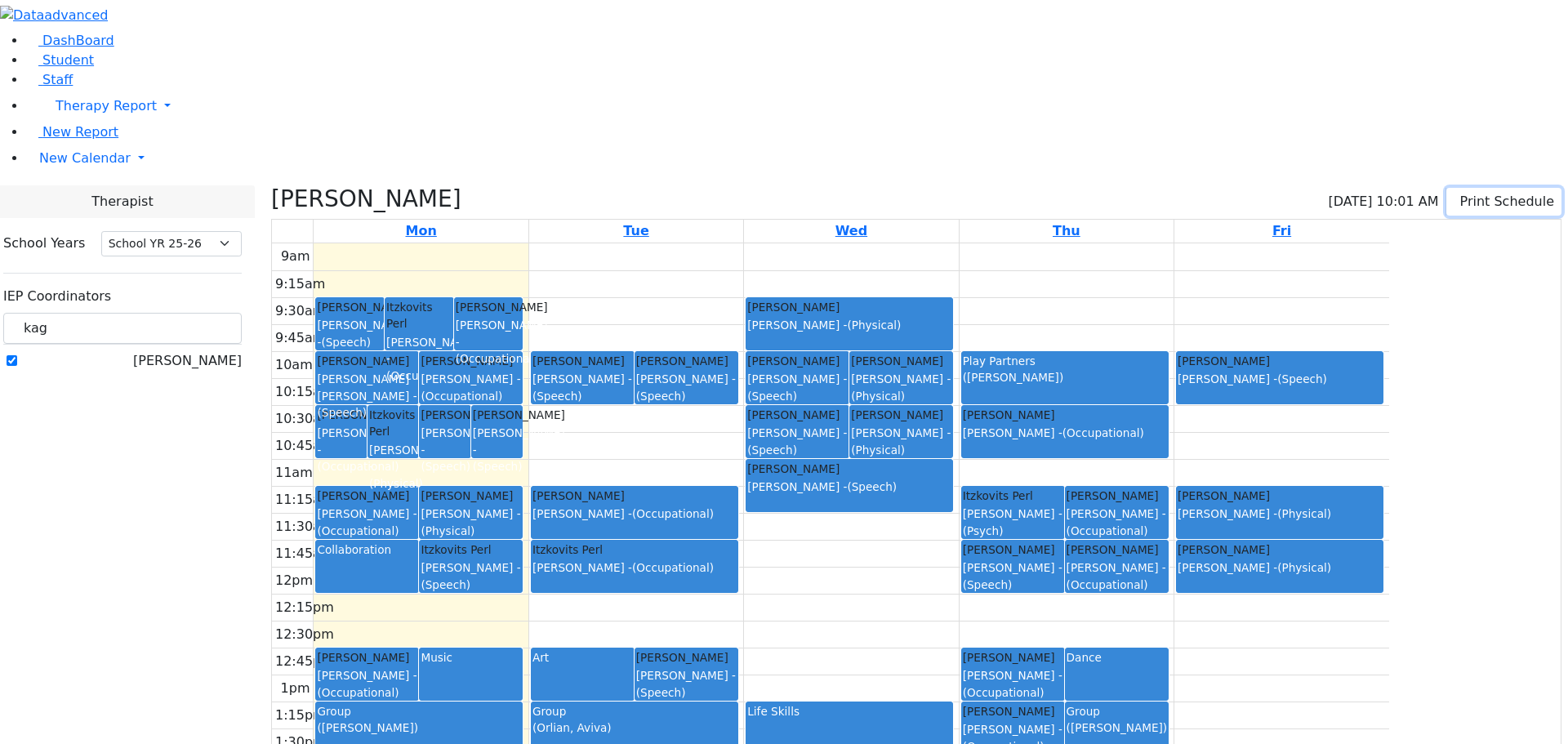
click at [1459, 188] on button "Print Schedule" at bounding box center [1504, 201] width 115 height 28
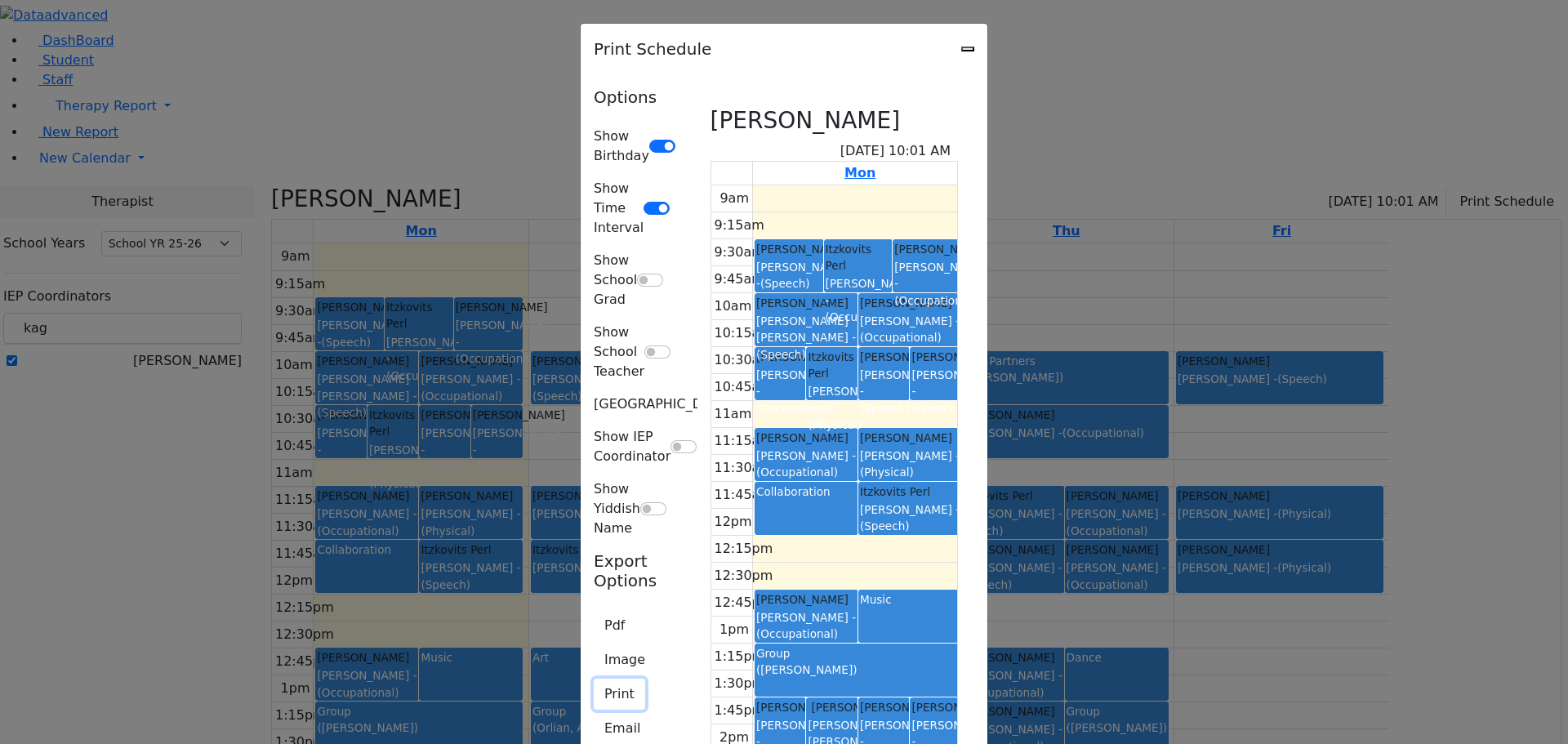
click at [594, 679] on button "Print" at bounding box center [620, 694] width 52 height 31
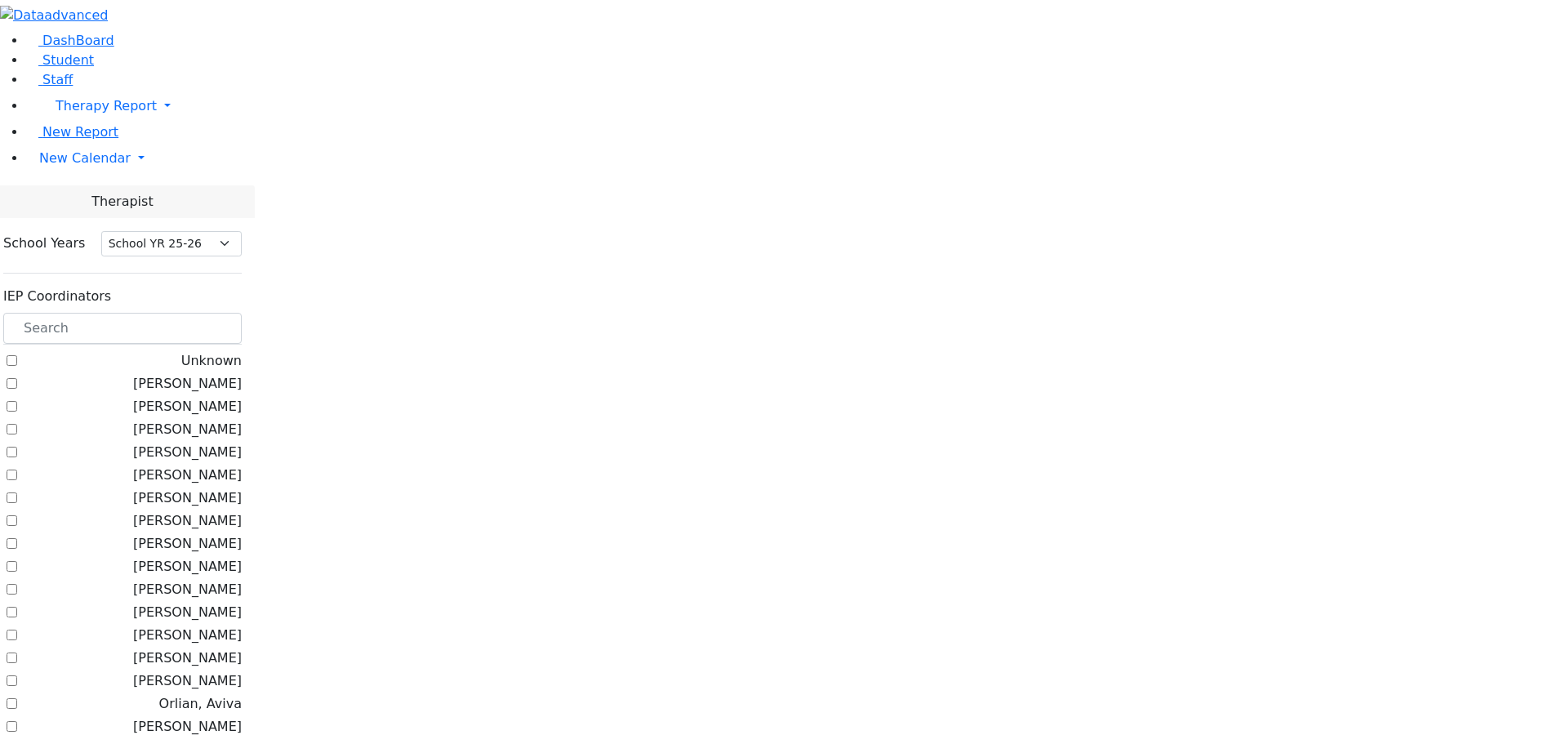
select select "212"
click at [76, 165] on span "New Calendar" at bounding box center [85, 157] width 91 height 15
click at [83, 199] on span "Calendar" at bounding box center [64, 190] width 59 height 15
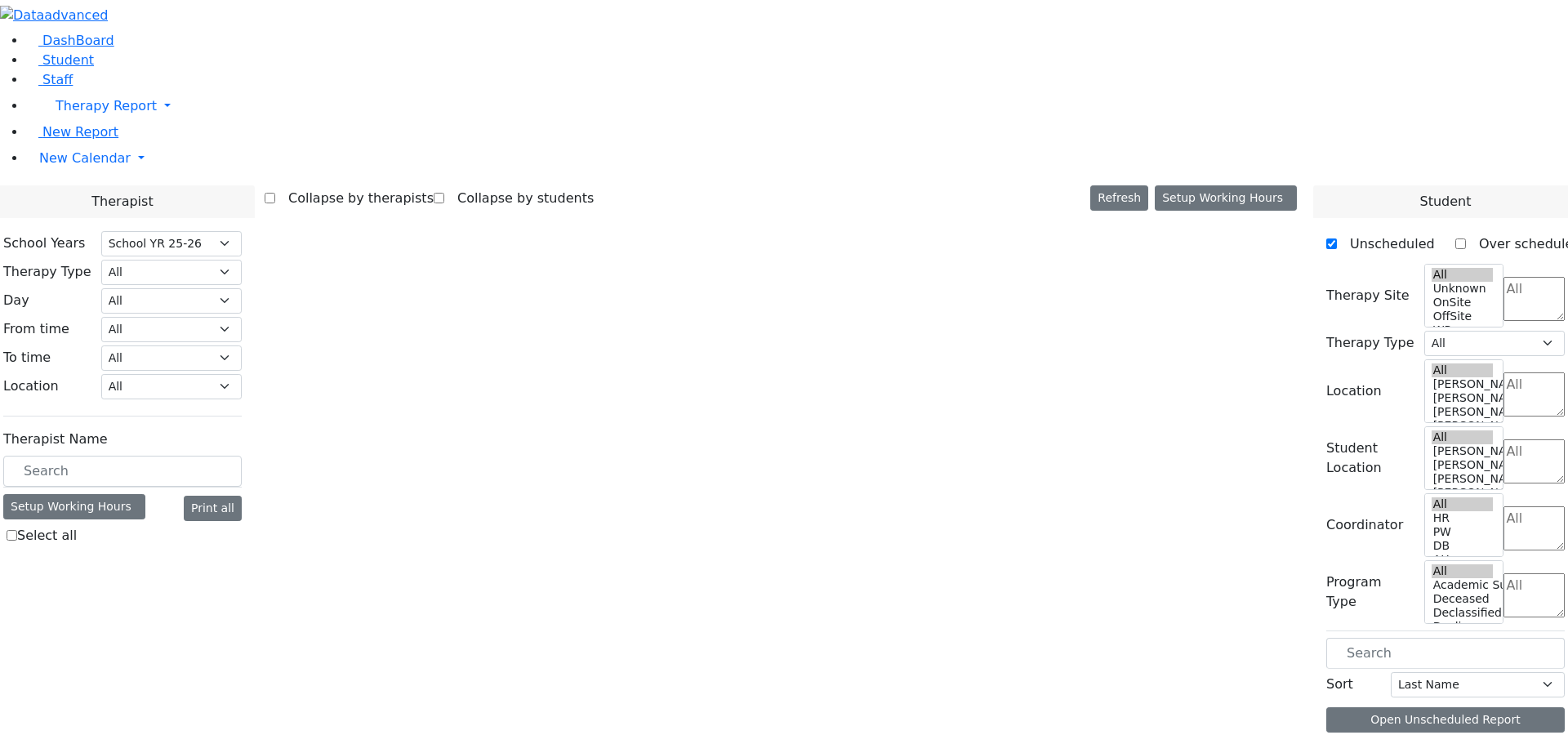
select select "212"
select select "3"
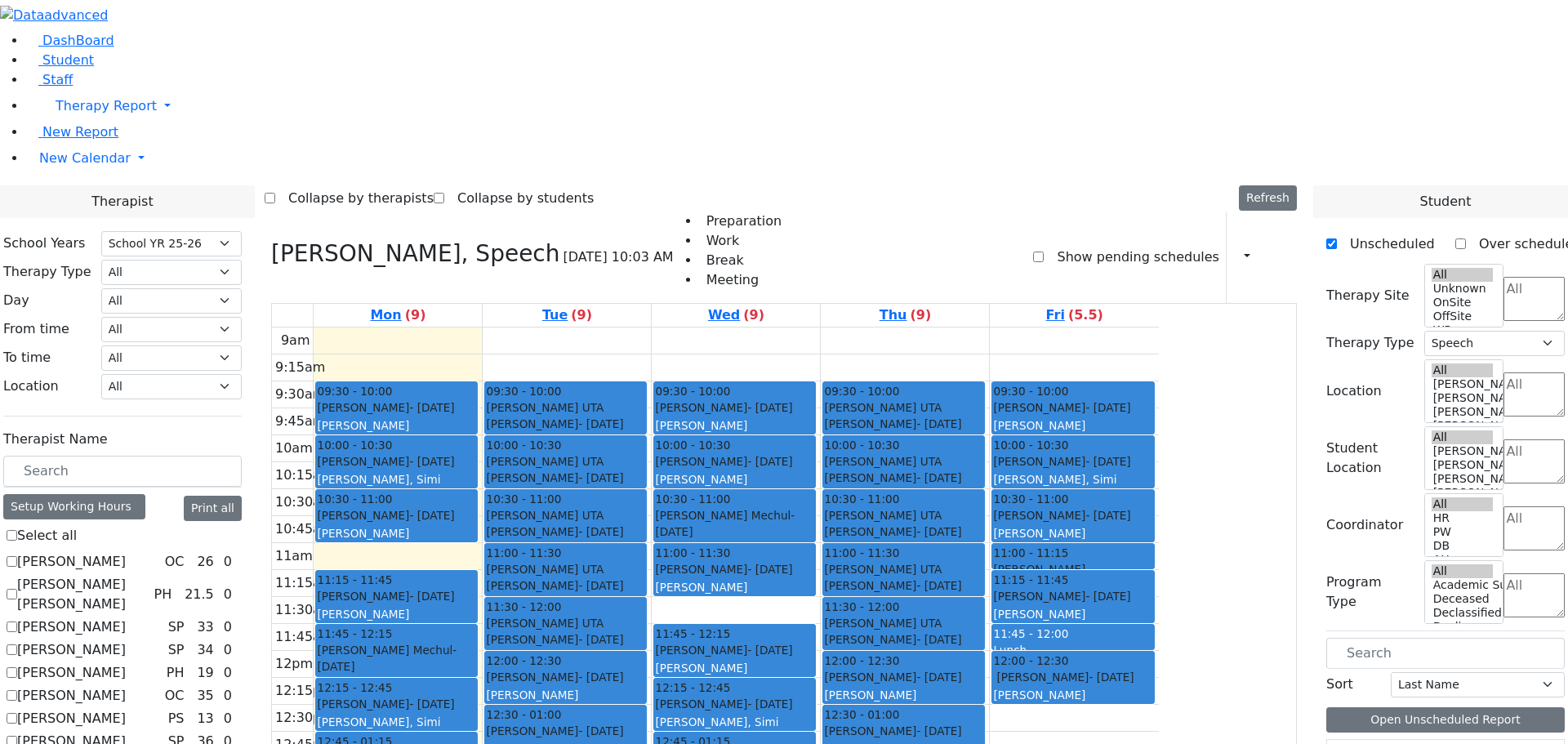
scroll to position [490, 0]
checkbox input "true"
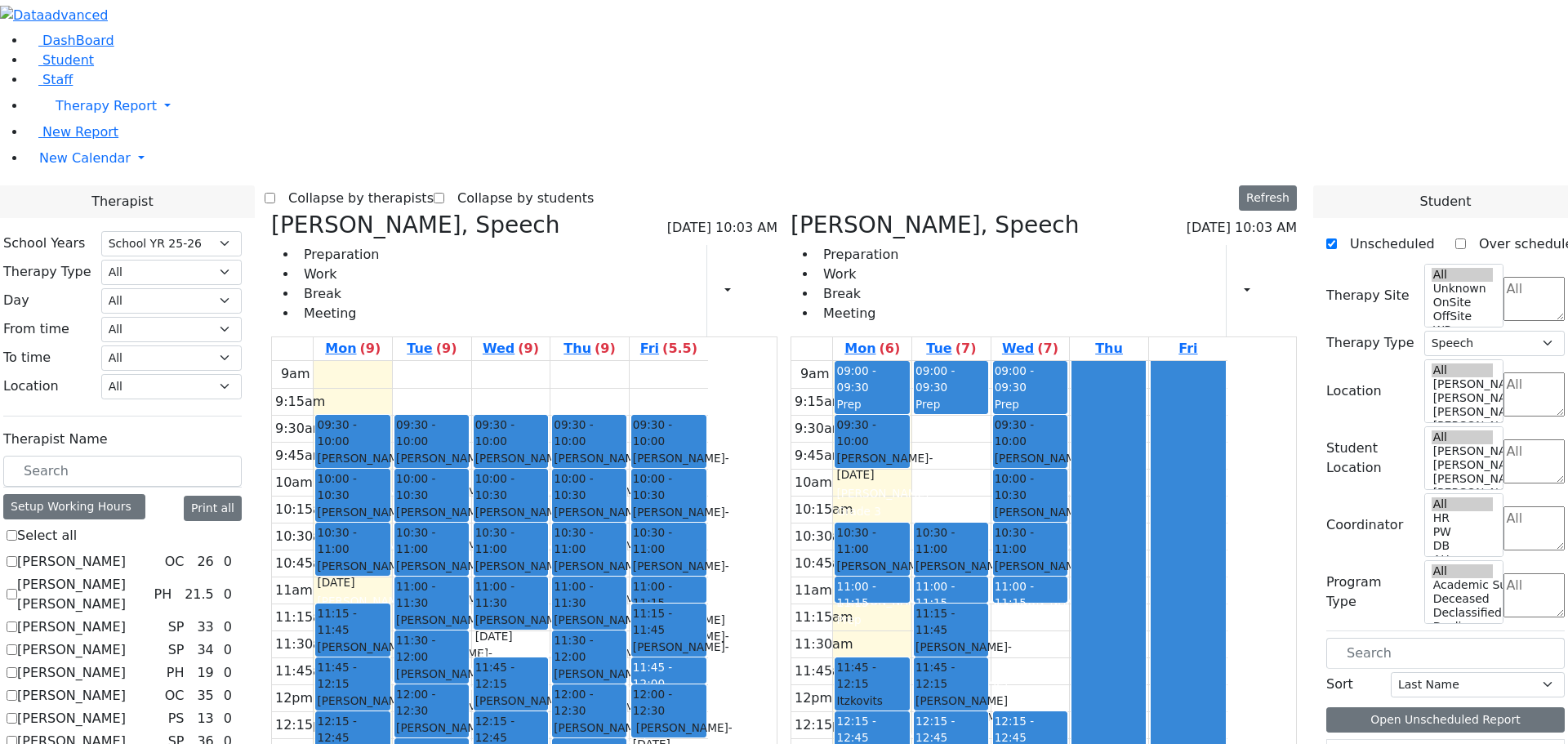
checkbox input "false"
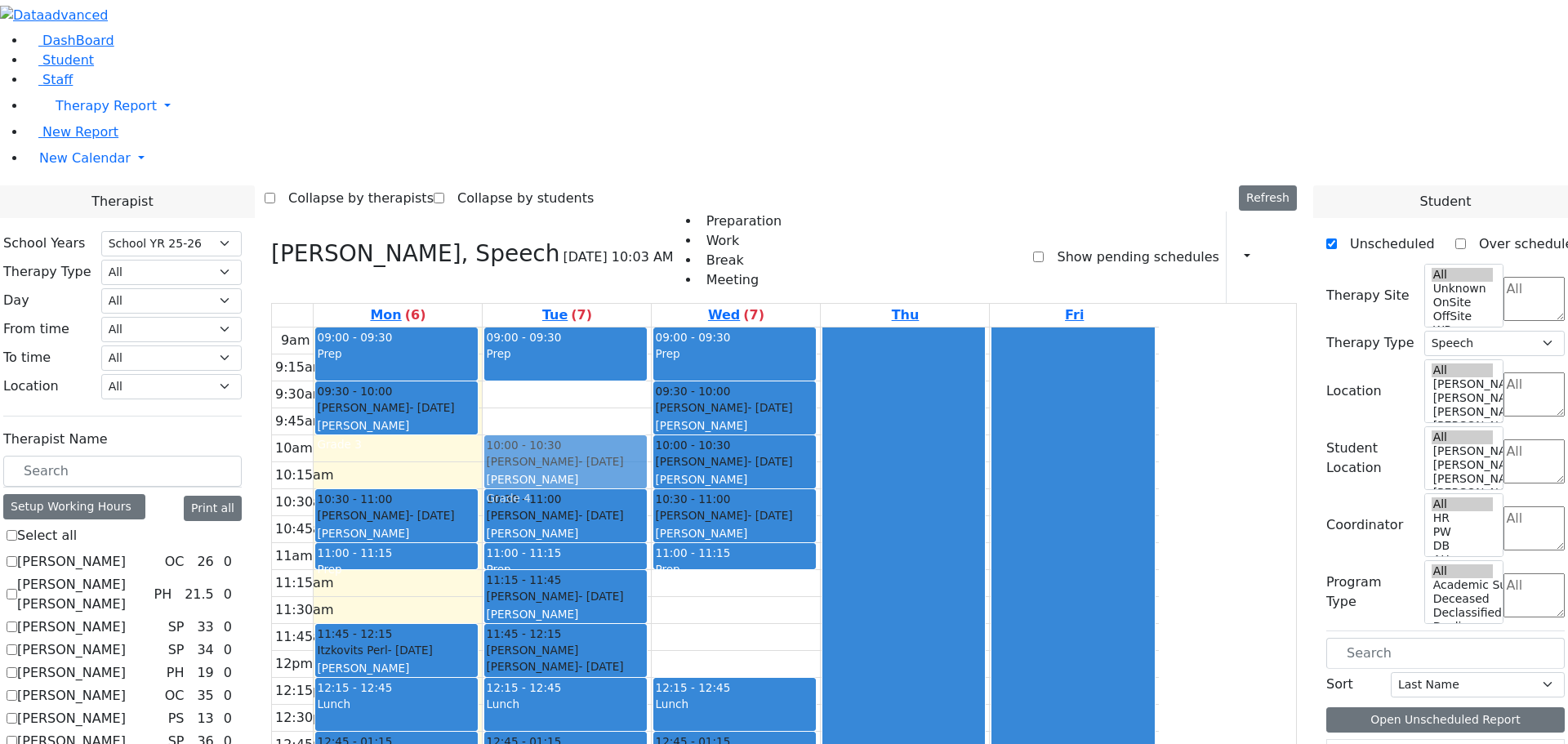
drag, startPoint x: 700, startPoint y: 640, endPoint x: 687, endPoint y: 227, distance: 413.2
click at [651, 327] on div "09:00 - 09:30 Prep 10:30 - 11:00 [PERSON_NAME] - [DATE] [PERSON_NAME] 2A-5 11:0…" at bounding box center [567, 650] width 168 height 647
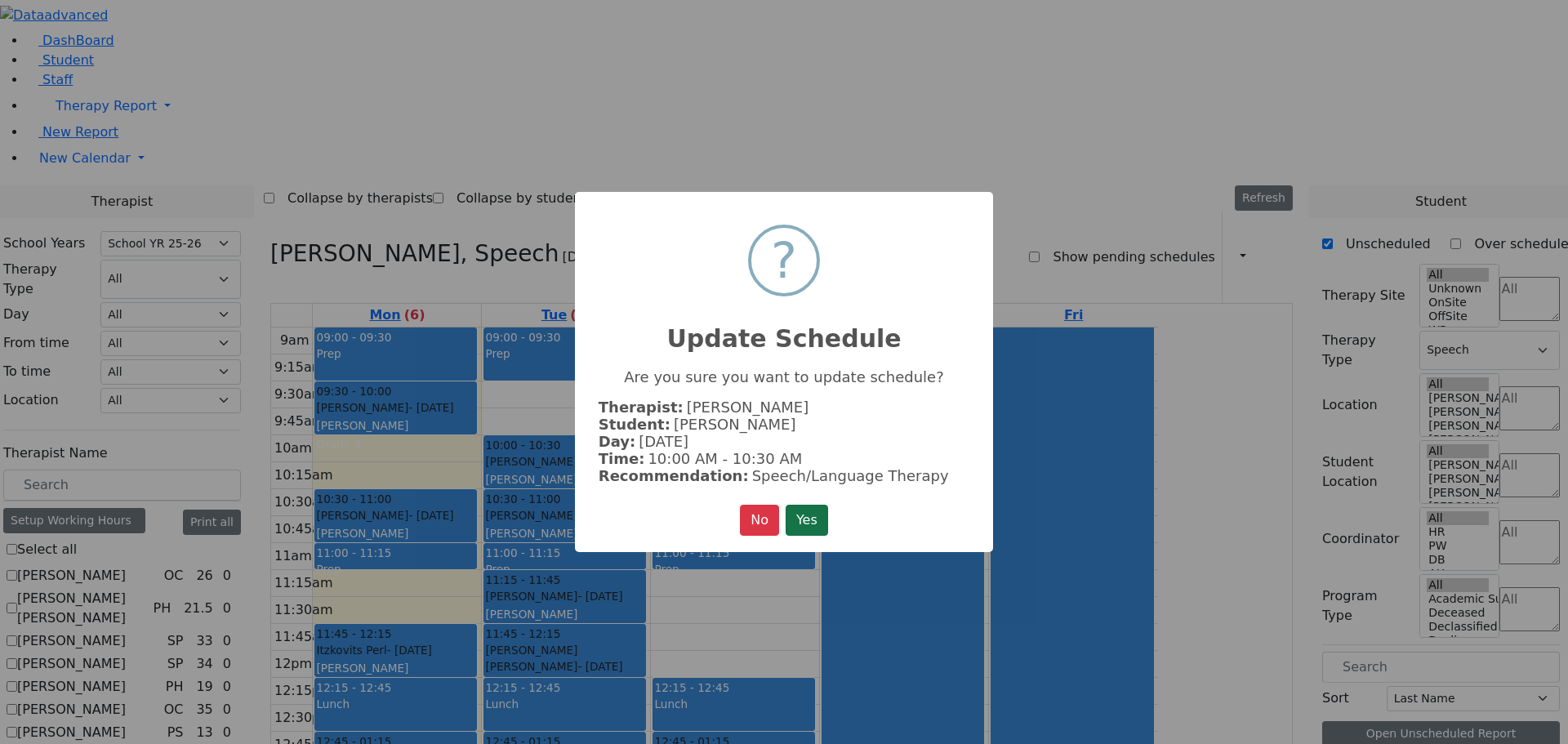
click at [817, 517] on button "Yes" at bounding box center [806, 520] width 42 height 31
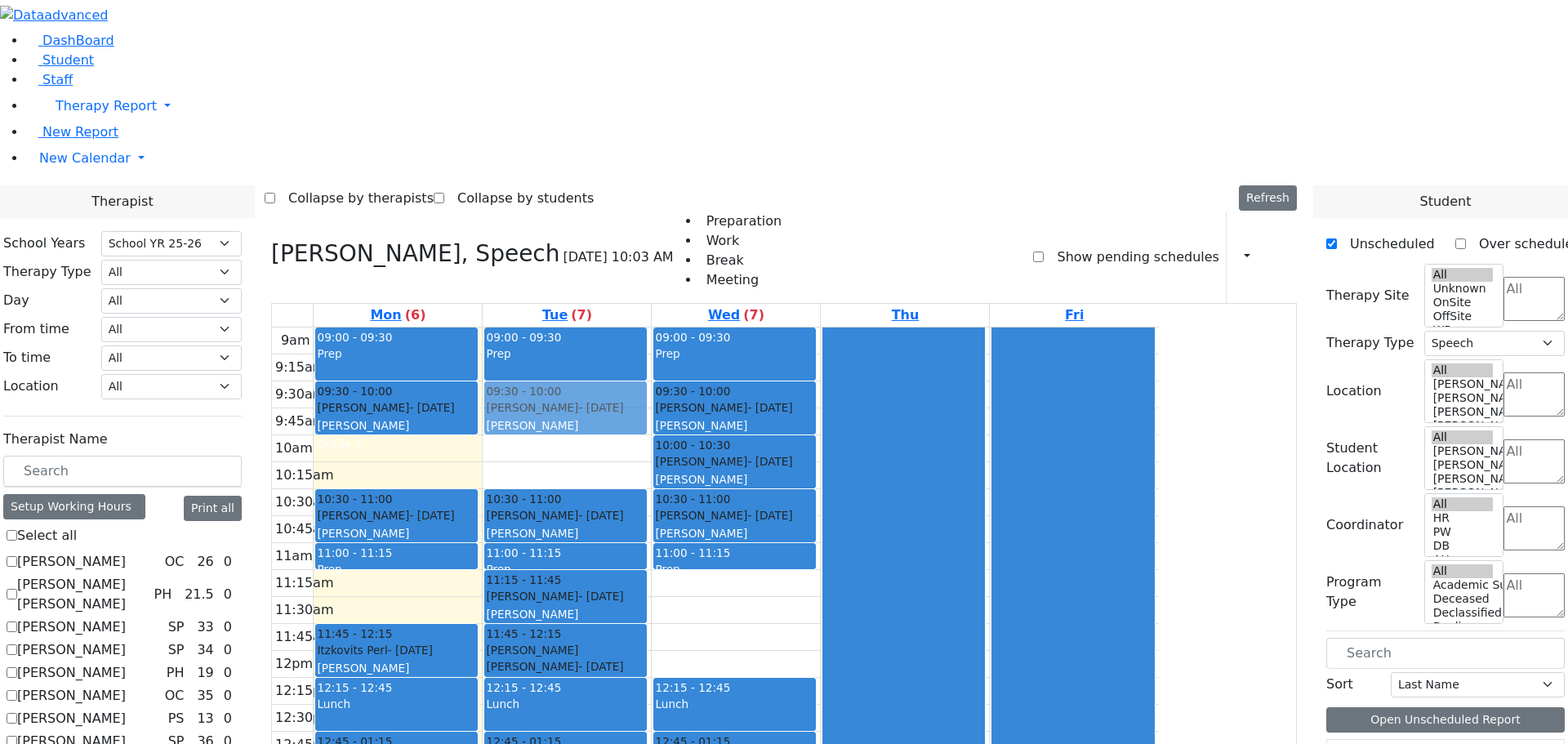
drag, startPoint x: 693, startPoint y: 237, endPoint x: 687, endPoint y: 181, distance: 56.3
click at [651, 327] on div "09:00 - 09:30 Prep 10:00 - 10:30 [PERSON_NAME] - [DATE] [PERSON_NAME] Grade 4 1…" at bounding box center [567, 650] width 168 height 647
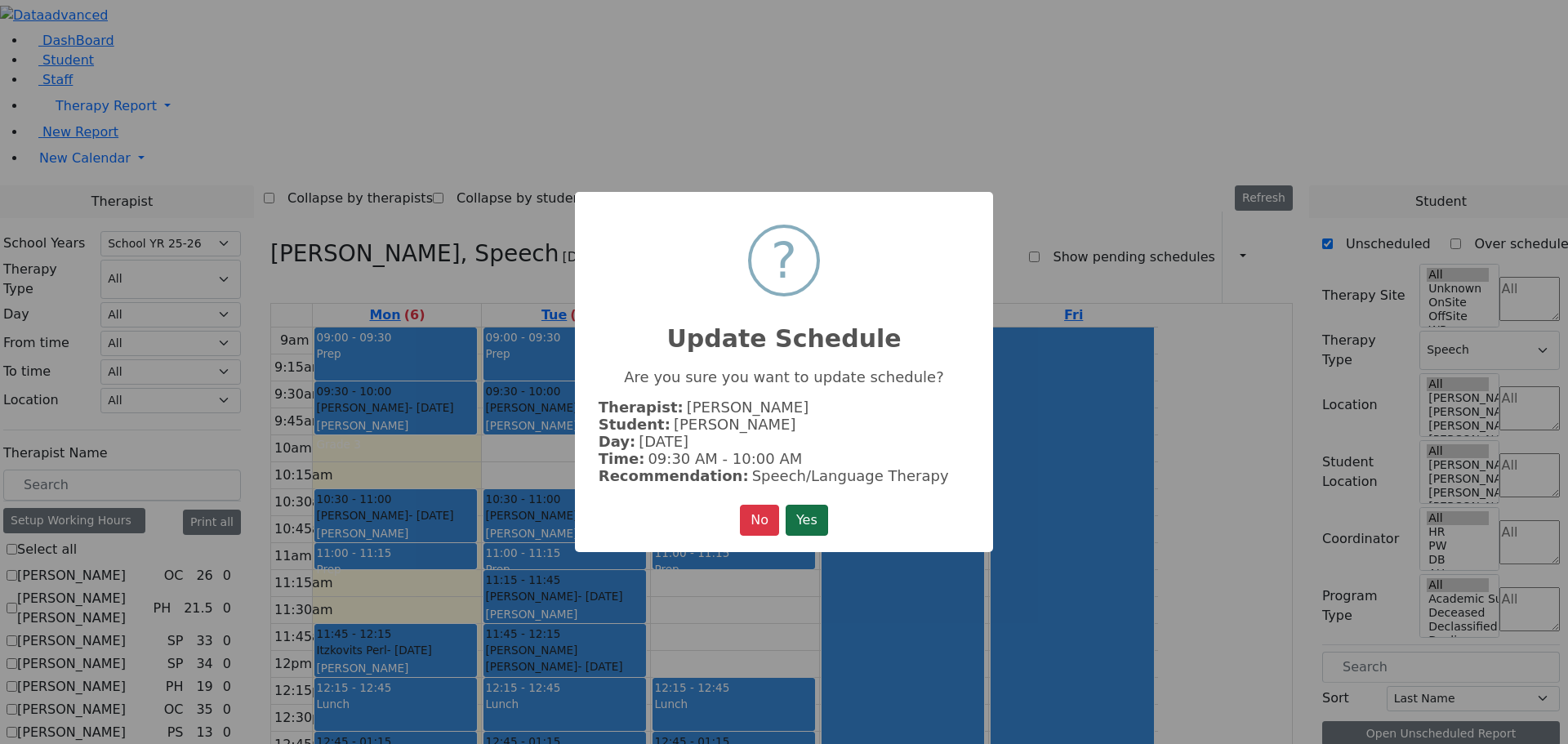
click at [812, 512] on button "Yes" at bounding box center [806, 520] width 42 height 31
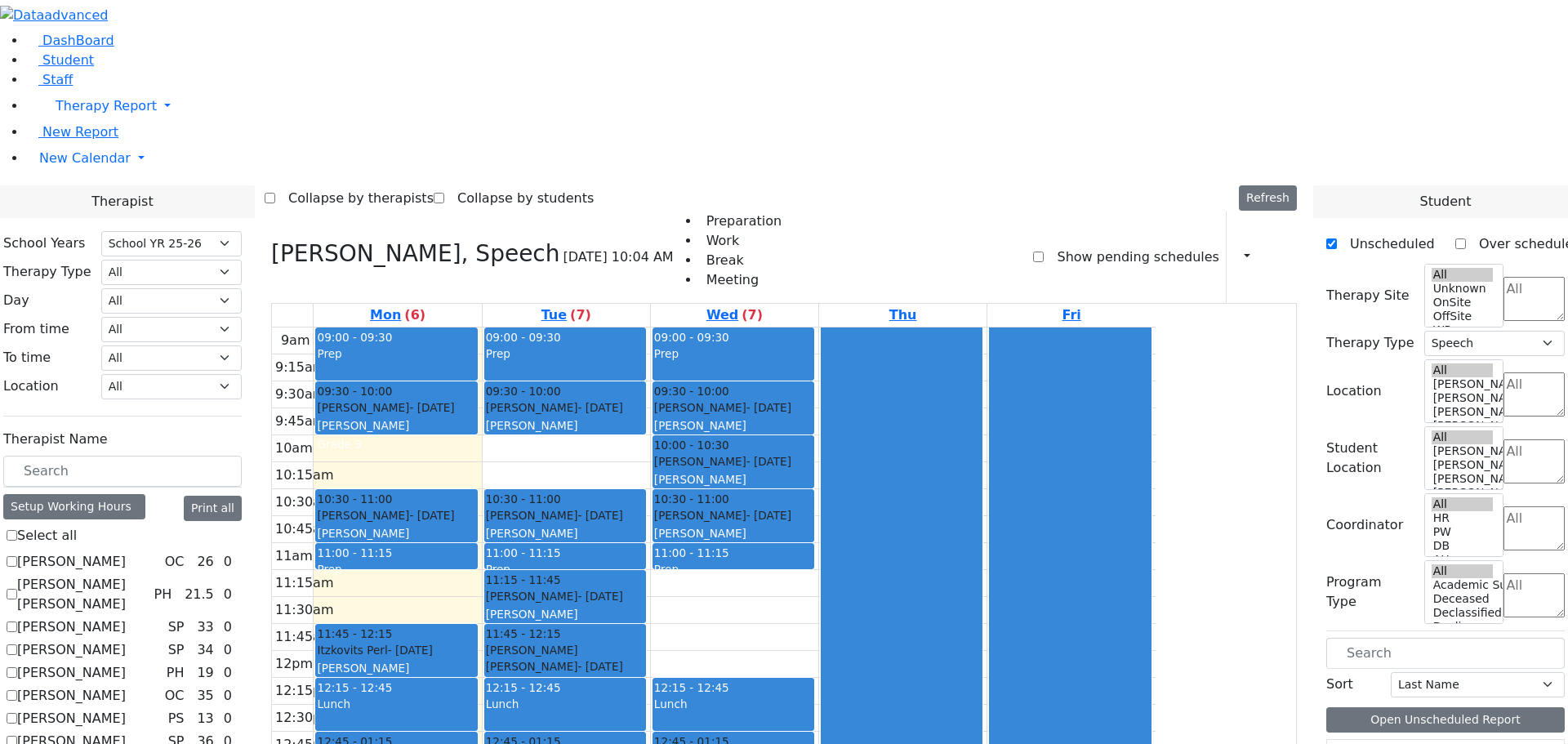
checkbox input "false"
select select
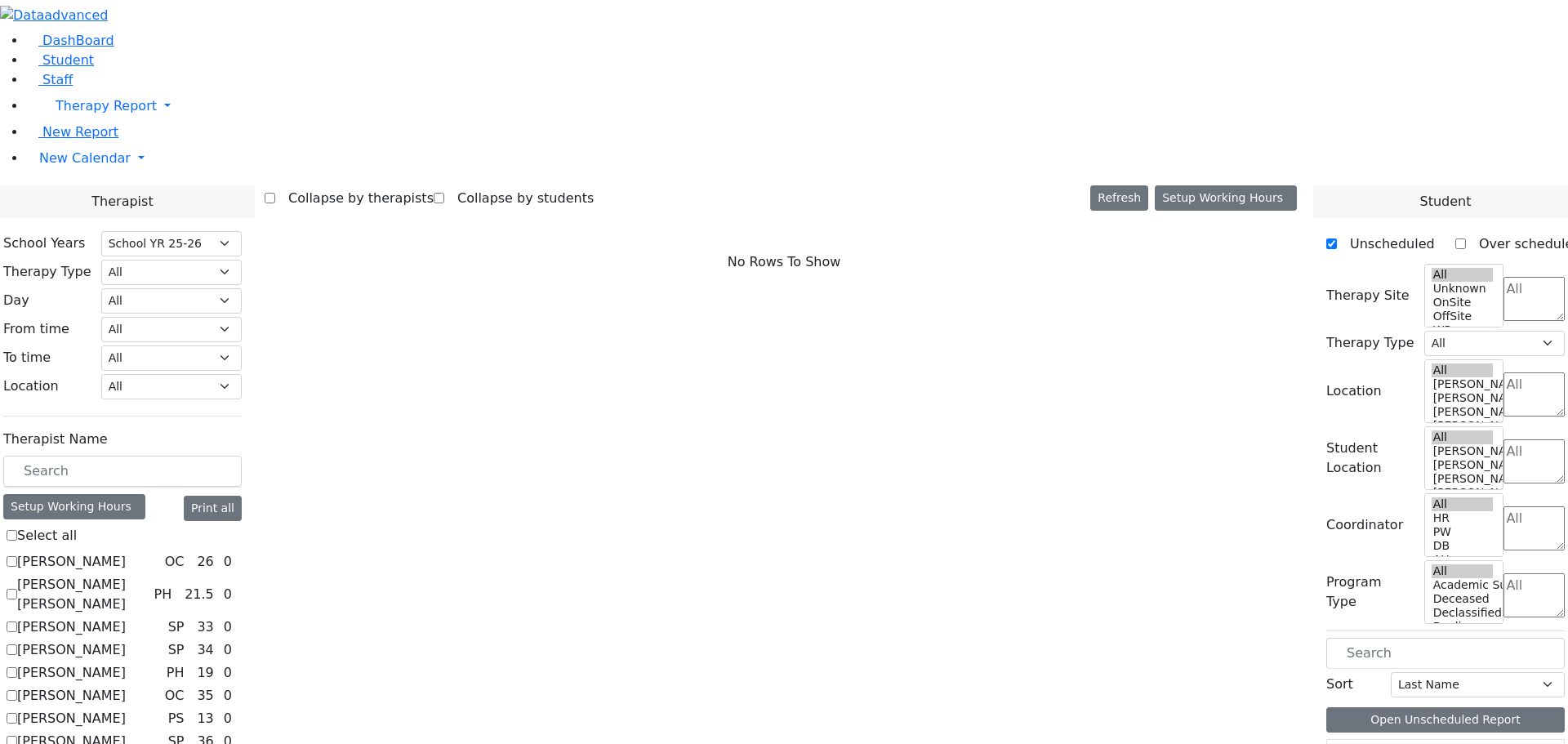
scroll to position [980, 0]
checkbox input "true"
select select "2"
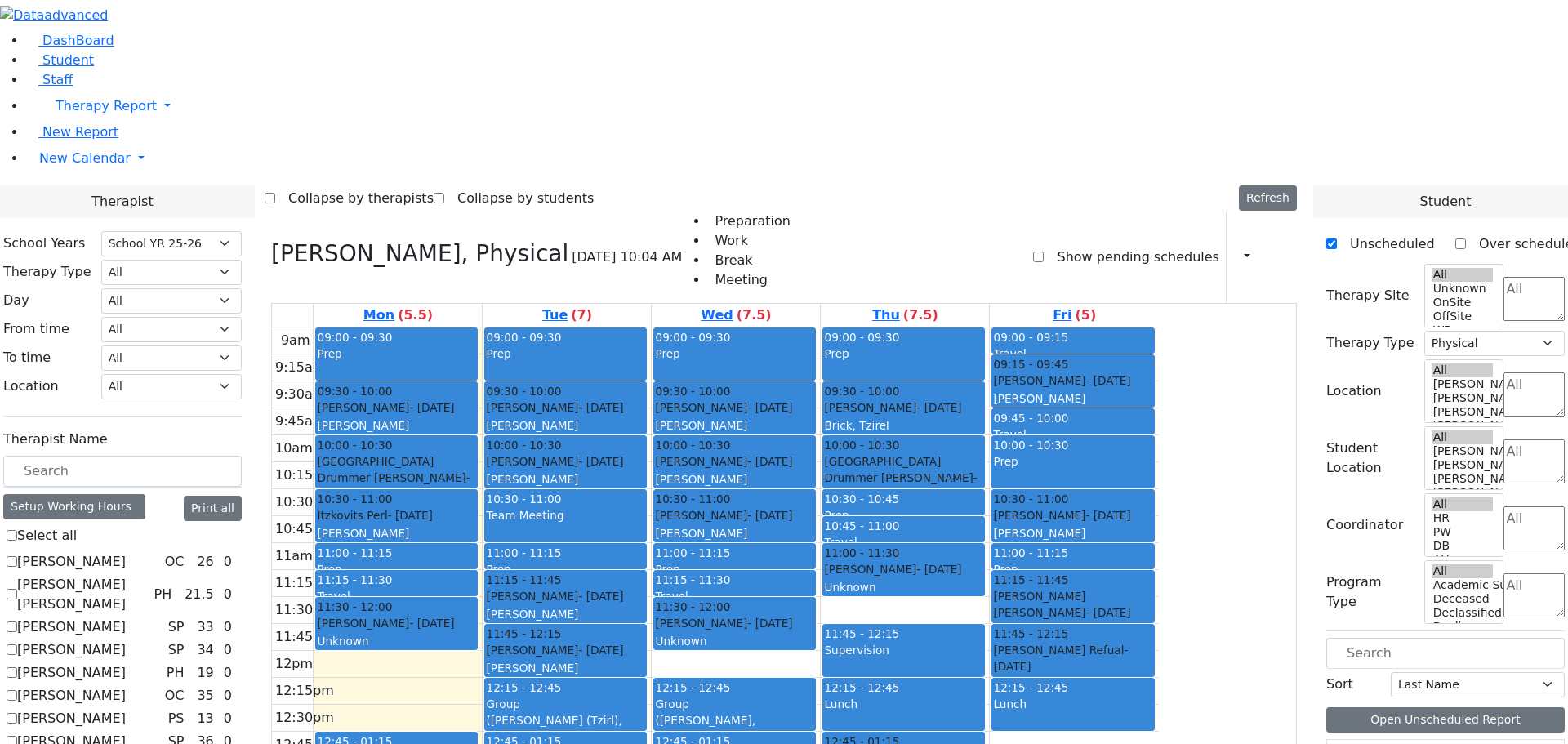
drag, startPoint x: 1018, startPoint y: 646, endPoint x: 1008, endPoint y: 604, distance: 43.2
click at [989, 588] on div "09:00 - 09:30 Prep 09:30 - 10:00 Friedrich Leah - 11/23/2011 Brick, Tzirel Grad…" at bounding box center [905, 650] width 168 height 647
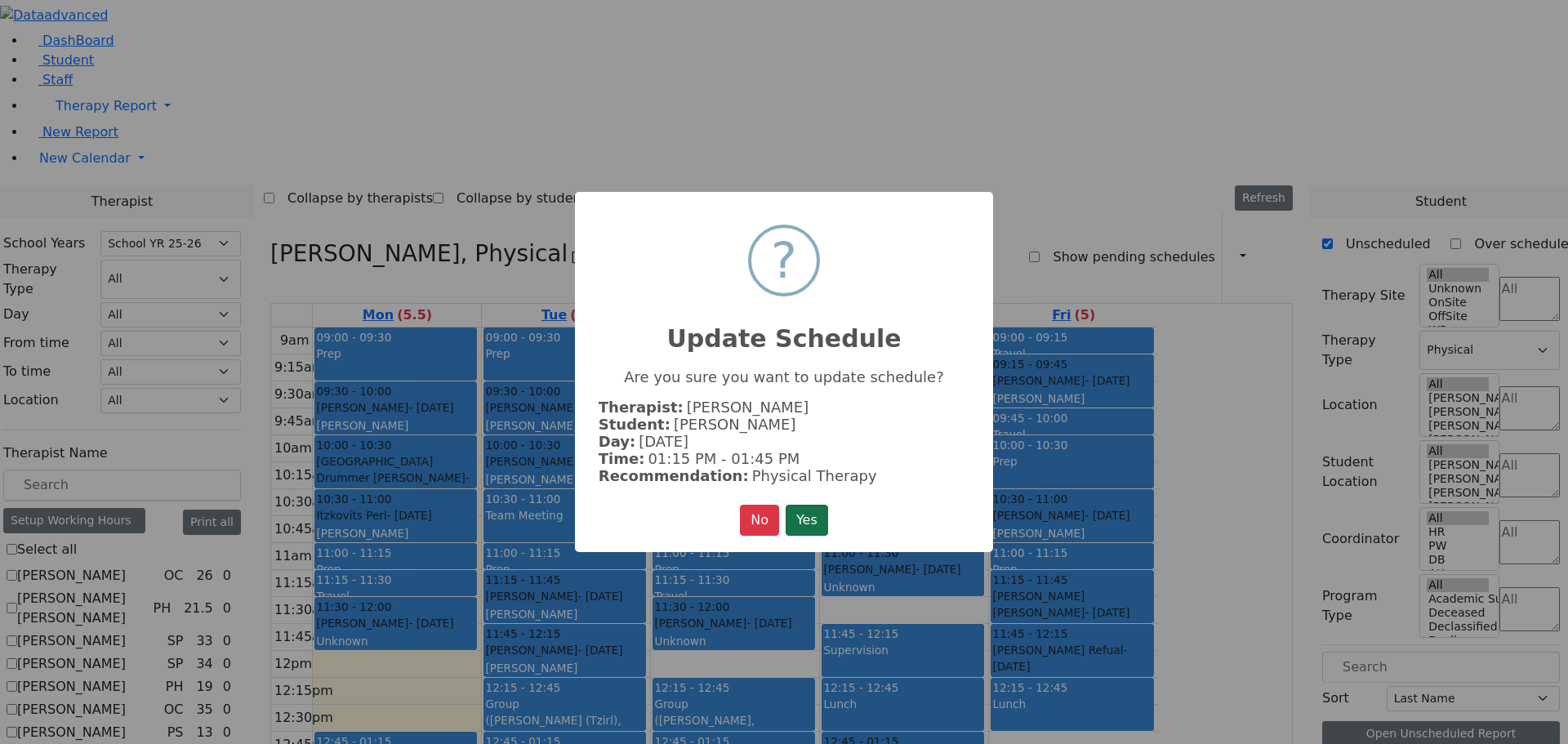
click at [823, 514] on button "Yes" at bounding box center [806, 520] width 42 height 31
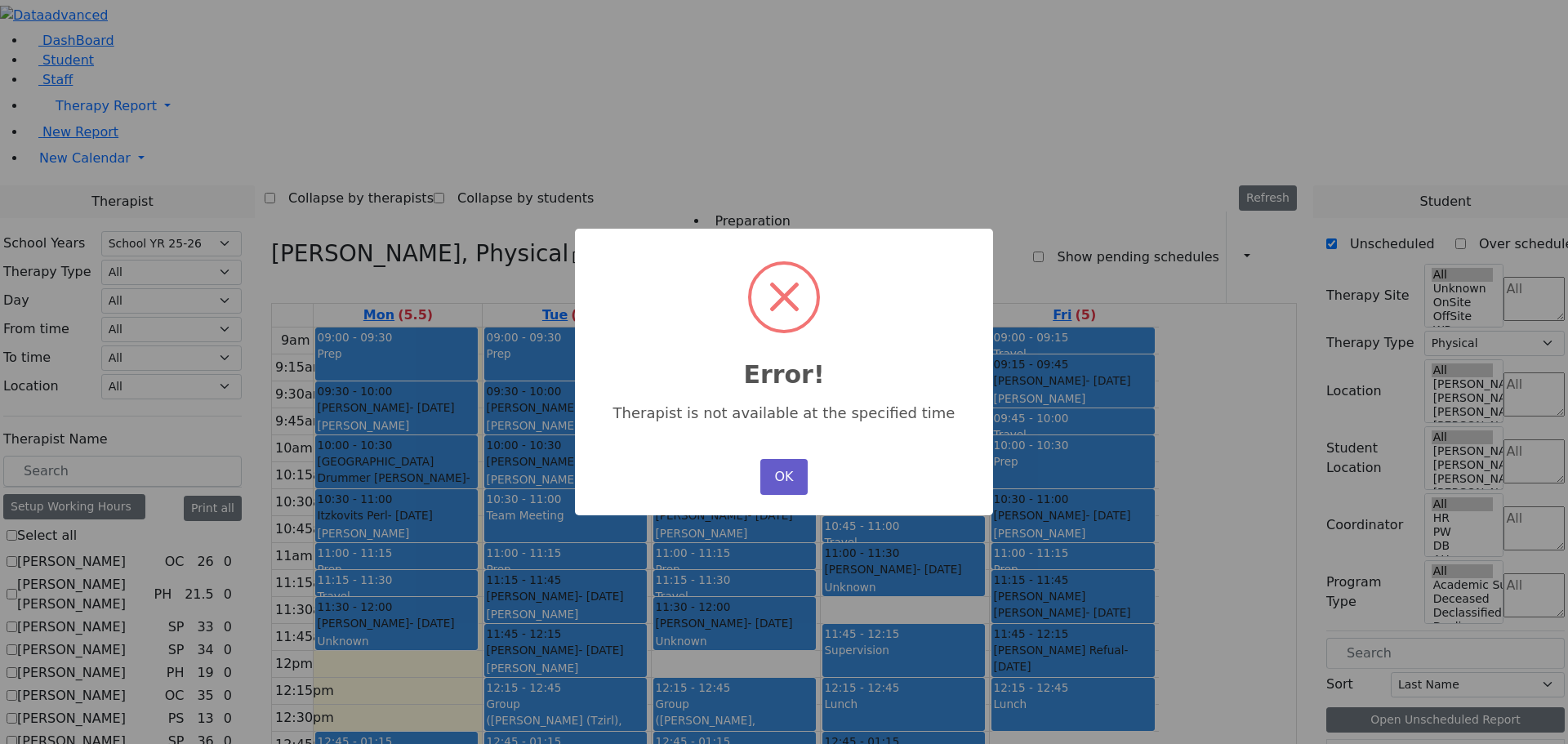
click at [774, 464] on button "OK" at bounding box center [784, 477] width 47 height 36
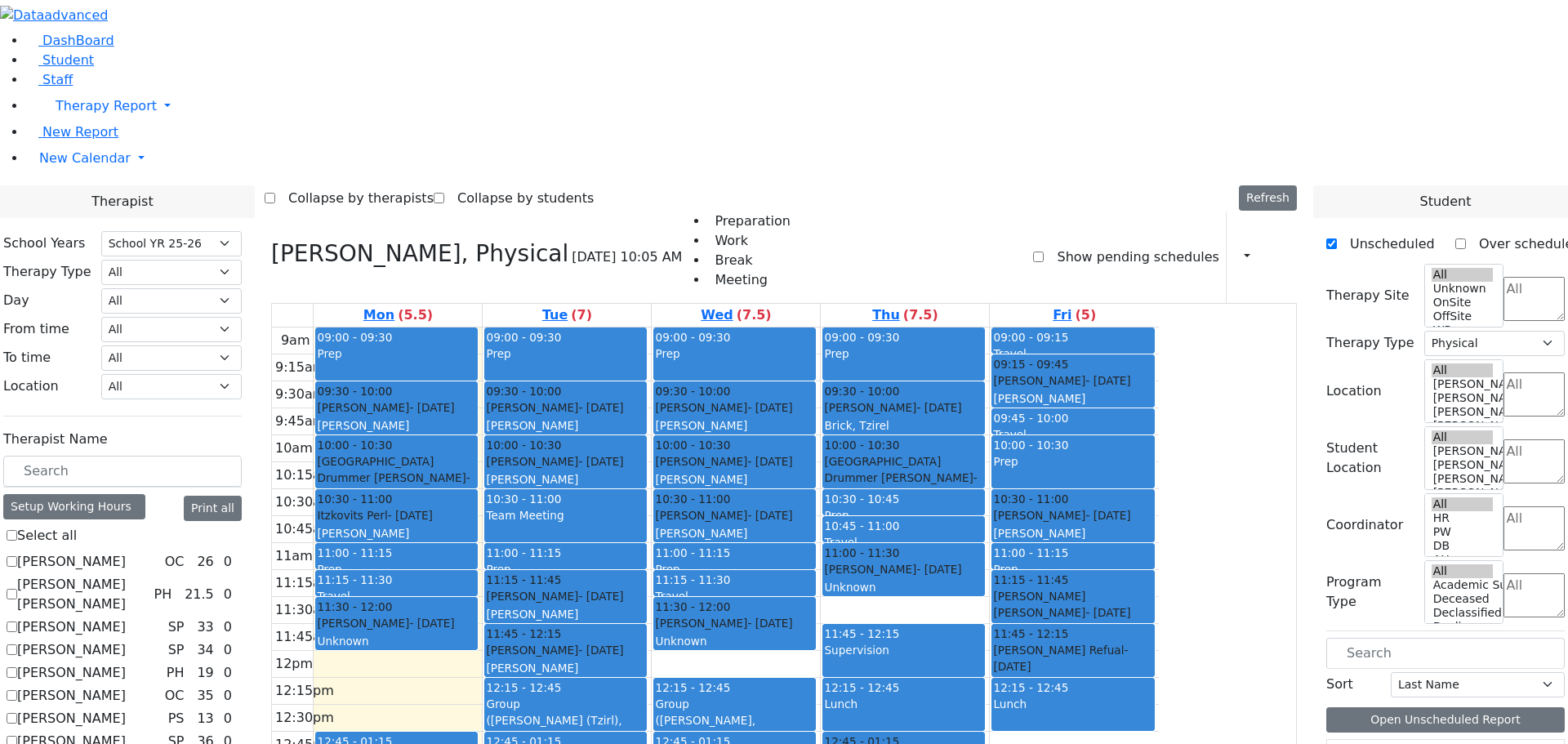
checkbox input "false"
select select
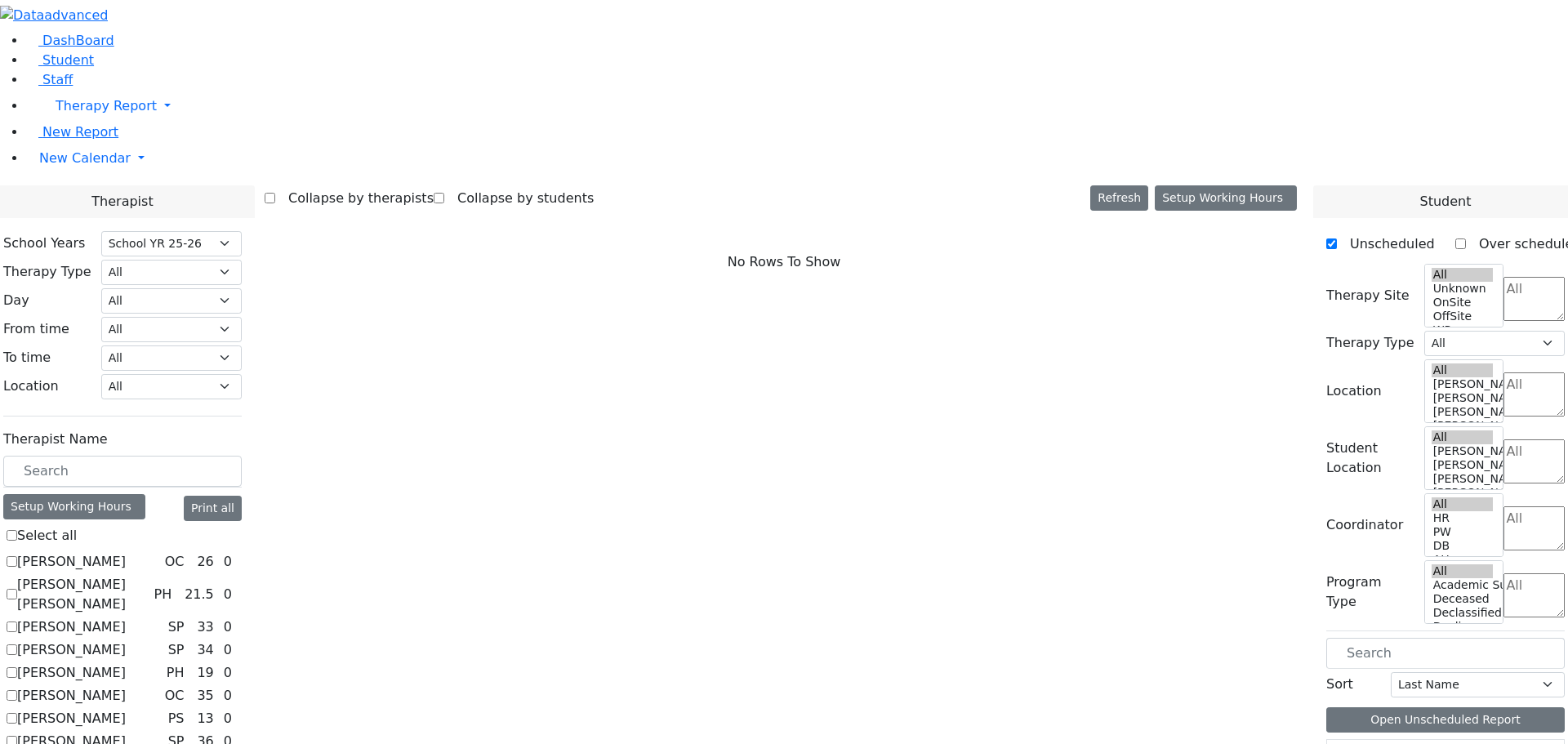
scroll to position [468, 0]
checkbox input "true"
select select "1"
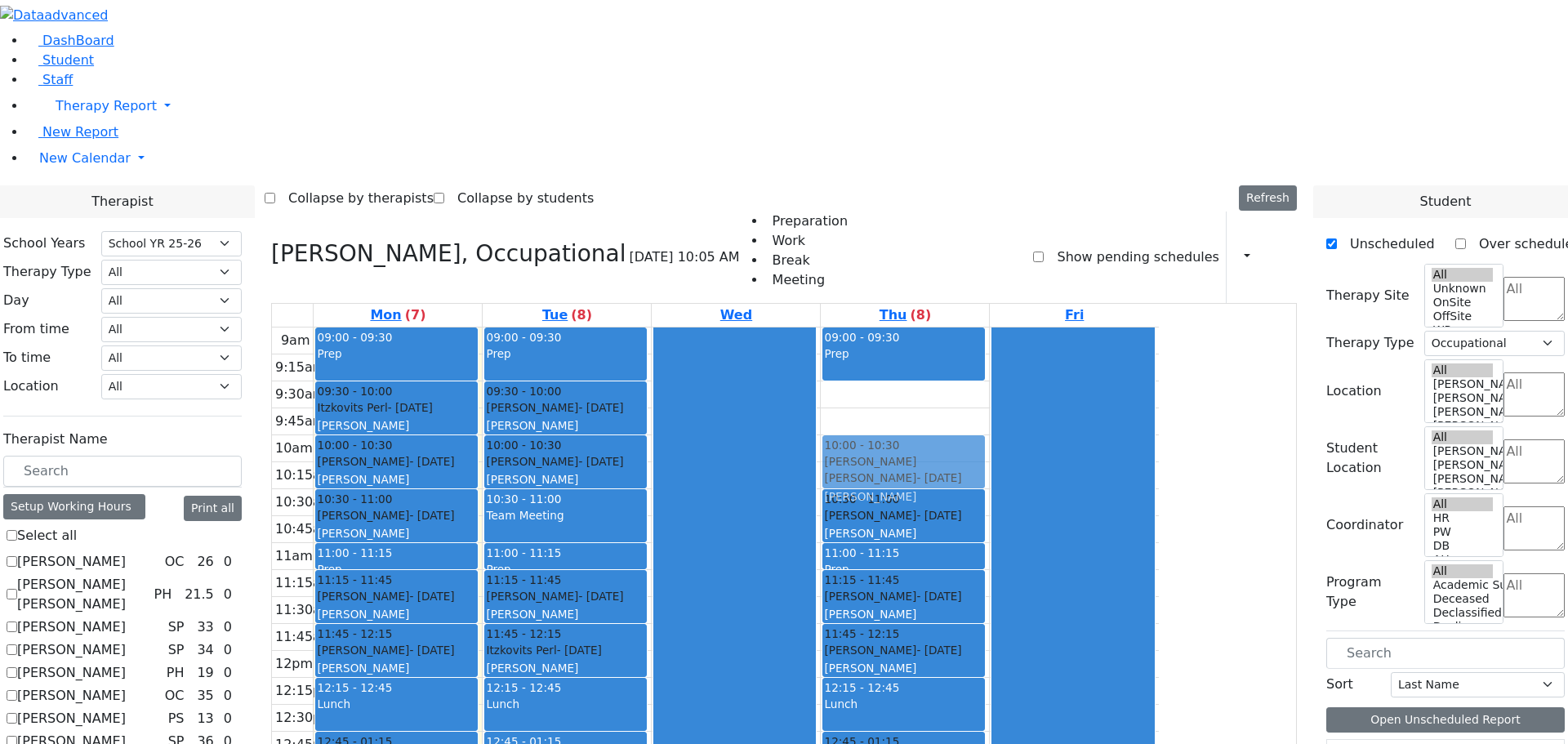
drag, startPoint x: 1052, startPoint y: 175, endPoint x: 1050, endPoint y: 218, distance: 43.0
click at [989, 327] on div "09:00 - 09:30 Prep 09:30 - 10:00 Feldman Yakov Pinchas - 10/24/2017 Gross, Atar…" at bounding box center [905, 650] width 168 height 647
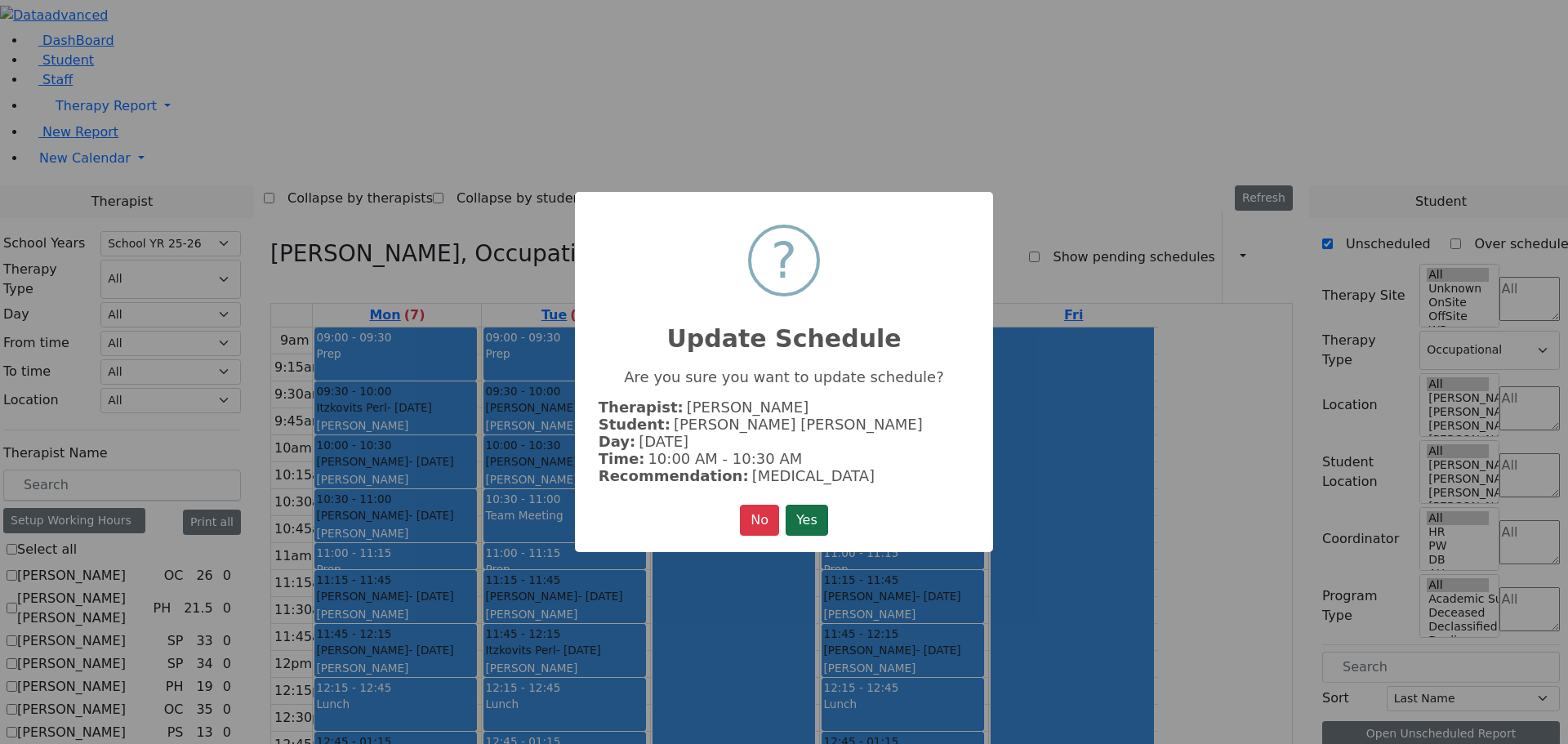
click at [789, 510] on button "Yes" at bounding box center [806, 520] width 42 height 31
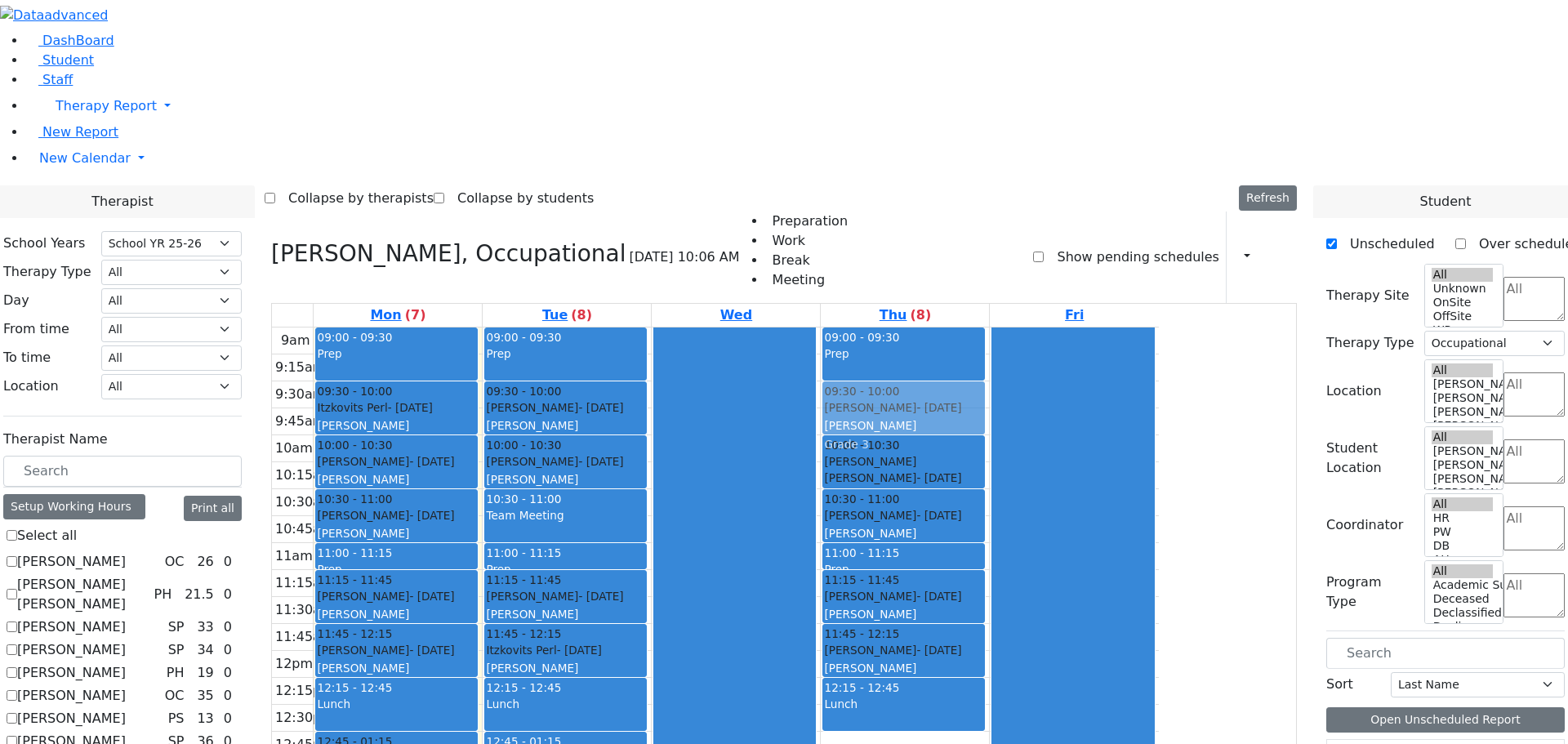
drag, startPoint x: 1064, startPoint y: 530, endPoint x: 1093, endPoint y: 191, distance: 340.2
click at [989, 327] on div "09:00 - 09:30 Prep 10:00 - 10:30 Feldman Yakov Pinchas - 10/24/2017 Gross, Atar…" at bounding box center [905, 650] width 168 height 647
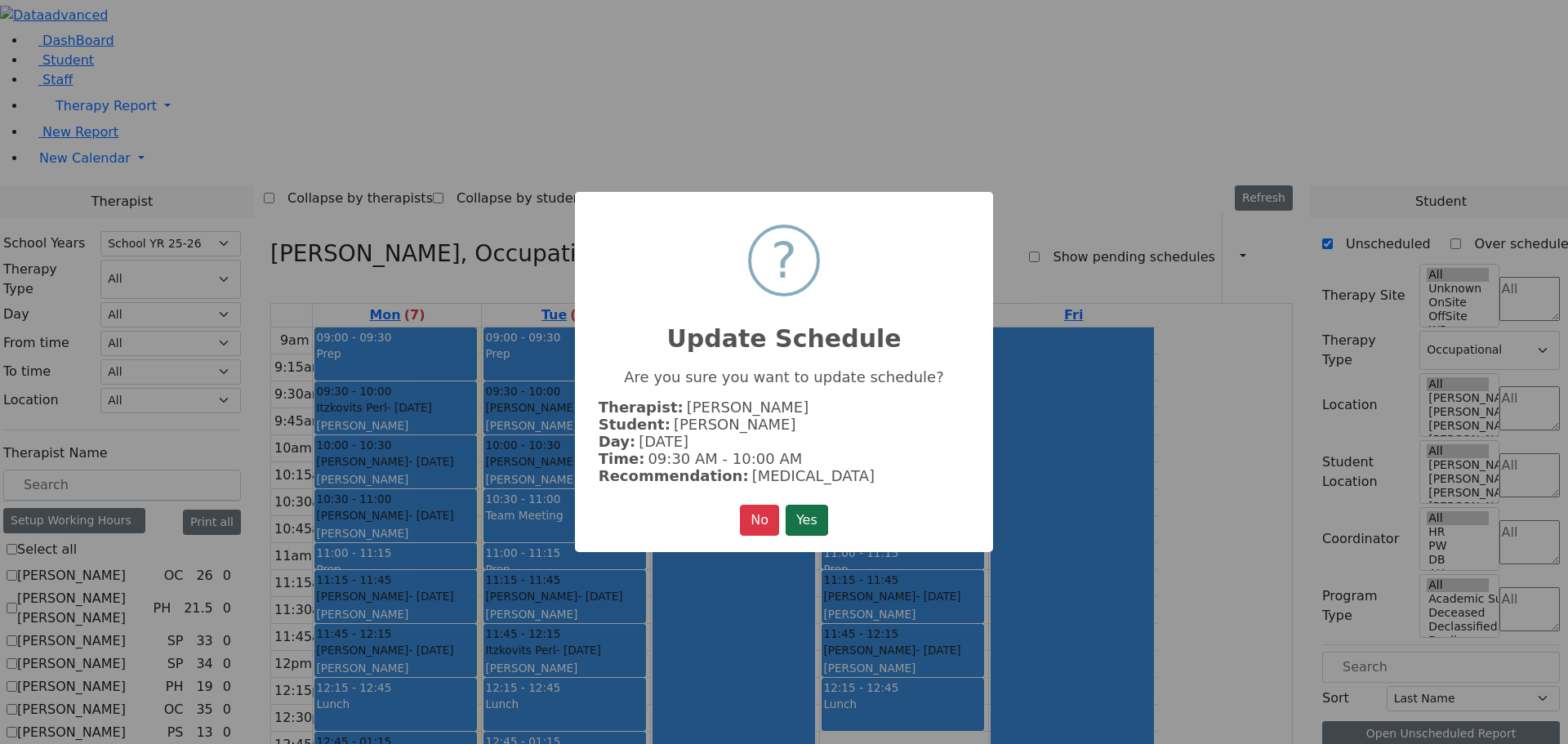
click at [796, 527] on button "Yes" at bounding box center [806, 520] width 42 height 31
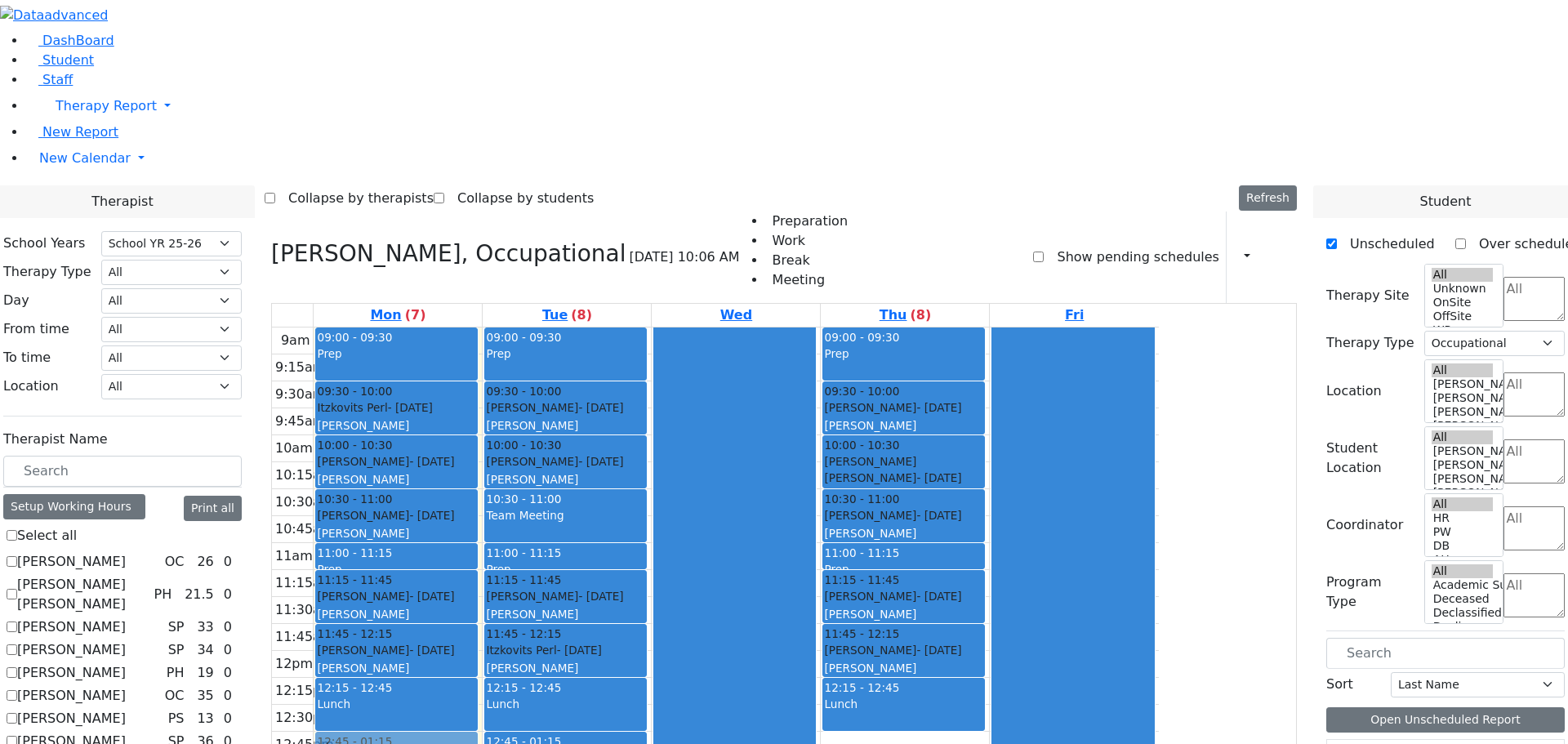
drag, startPoint x: 540, startPoint y: 525, endPoint x: 580, endPoint y: 535, distance: 41.2
click at [482, 520] on div "09:00 - 09:30 Prep 09:30 - 10:00 Itzkovits Perl - 07/31/2013 Kaganoff, Sarah Gr…" at bounding box center [398, 650] width 168 height 647
drag, startPoint x: 549, startPoint y: 536, endPoint x: 558, endPoint y: 429, distance: 107.4
click at [482, 429] on div "09:00 - 09:30 Prep 09:30 - 10:00 Itzkovits Perl - 07/31/2013 Kaganoff, Sarah Gr…" at bounding box center [398, 650] width 168 height 647
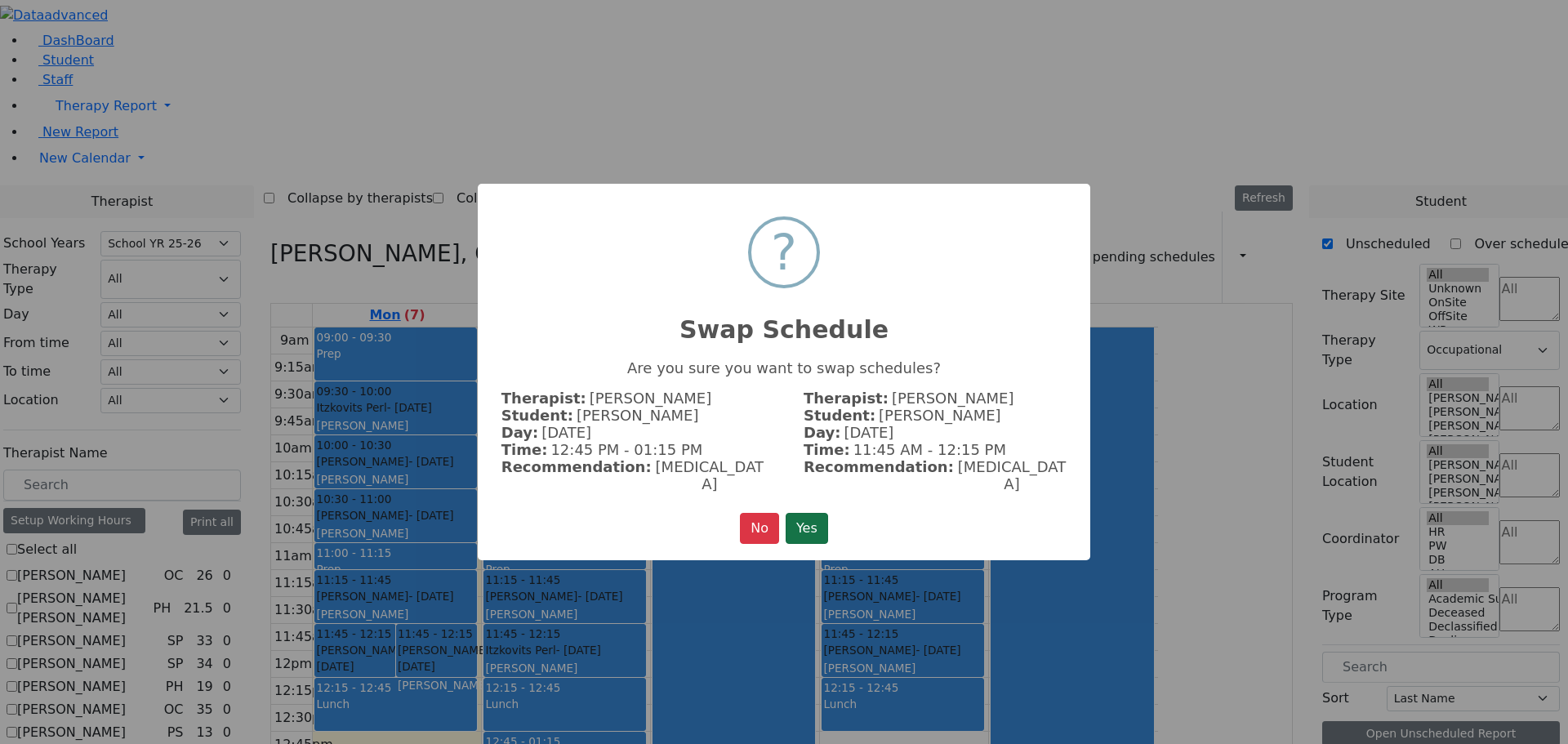
click at [821, 512] on button "Yes" at bounding box center [806, 528] width 42 height 31
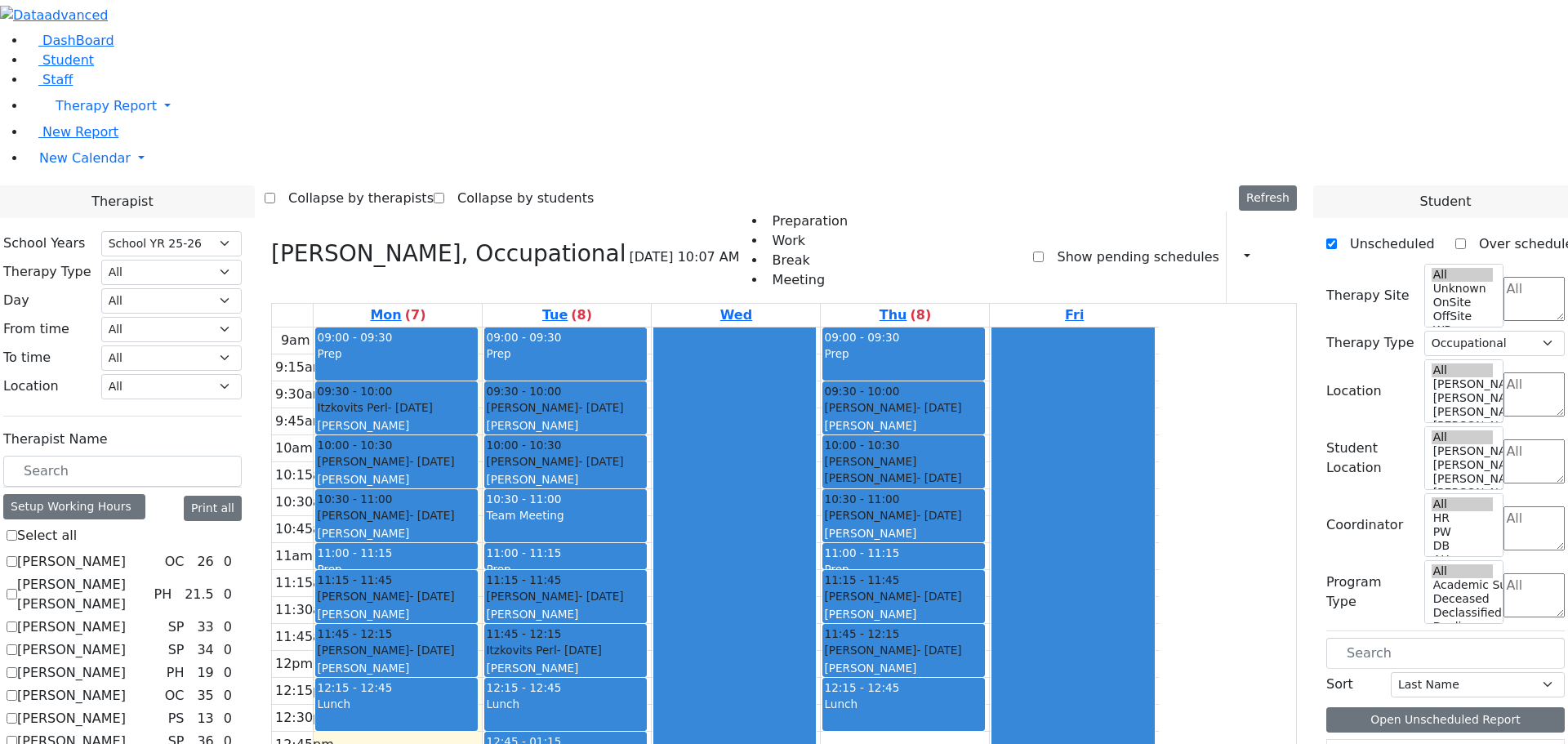
drag, startPoint x: 566, startPoint y: 524, endPoint x: 569, endPoint y: 565, distance: 41.1
click at [482, 566] on div "09:00 - 09:30 Prep 09:30 - 10:00 Itzkovits Perl - 07/31/2013 Kaganoff, Sarah Gr…" at bounding box center [398, 650] width 168 height 647
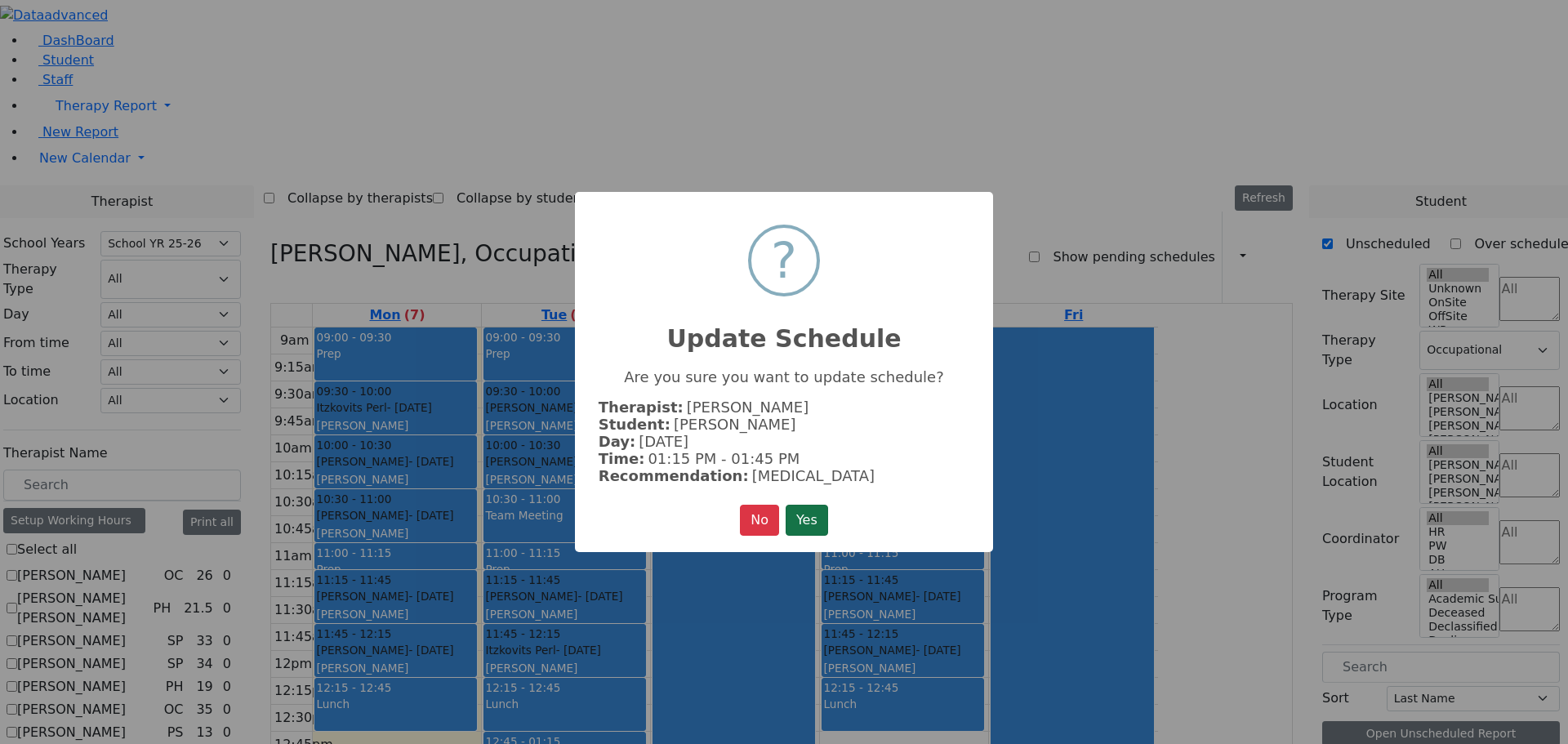
click at [798, 509] on button "Yes" at bounding box center [806, 520] width 42 height 31
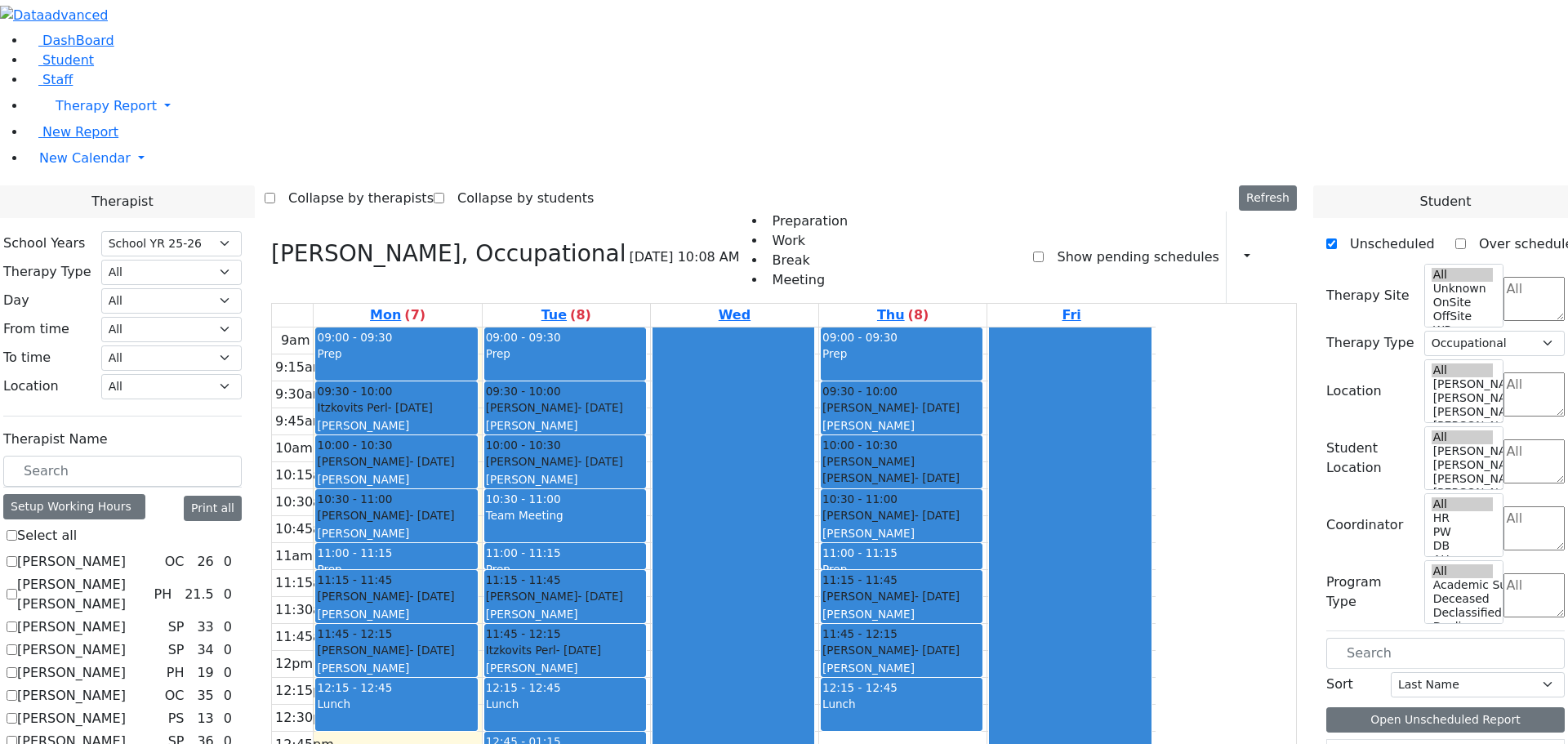
checkbox input "false"
select select
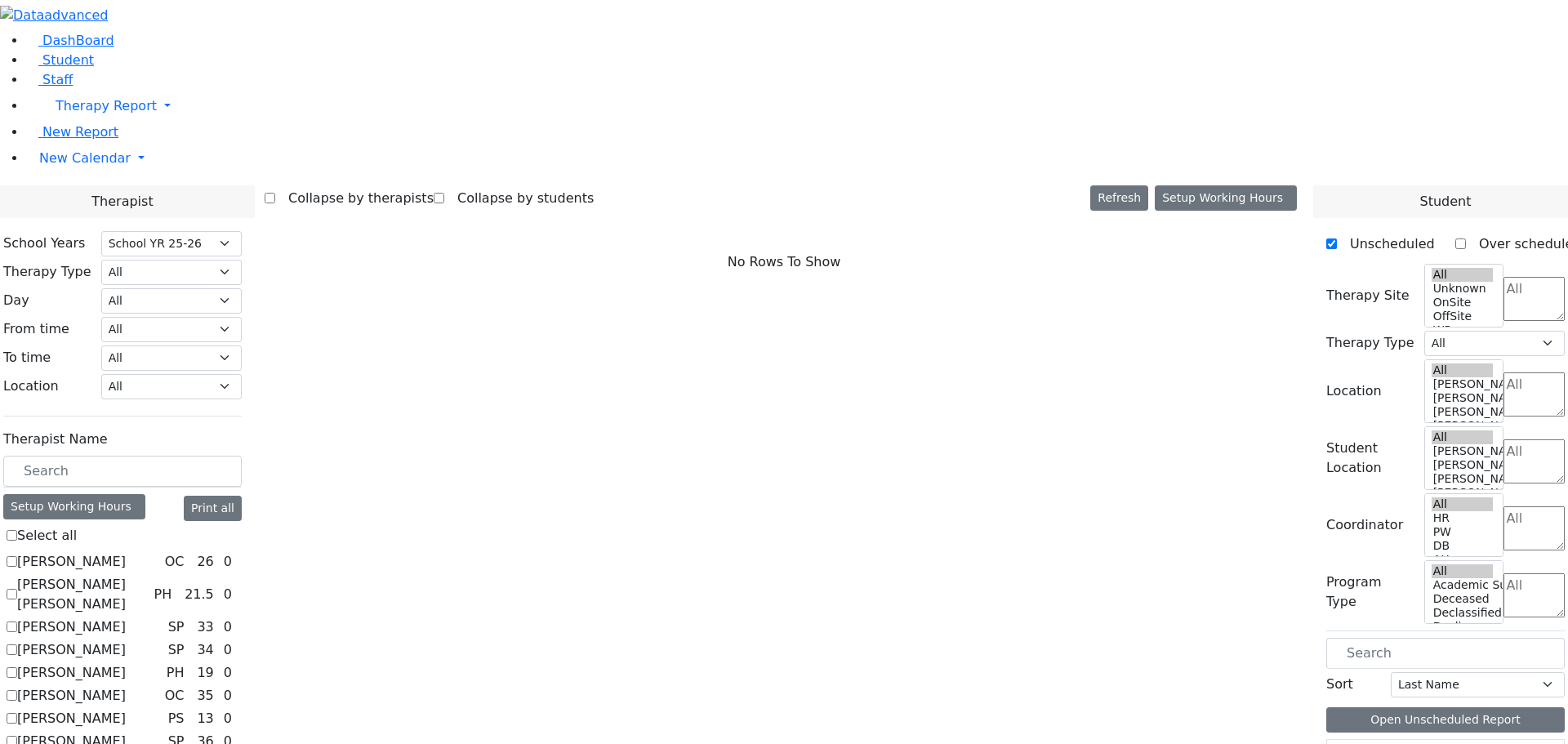
scroll to position [305, 0]
checkbox input "true"
select select "3"
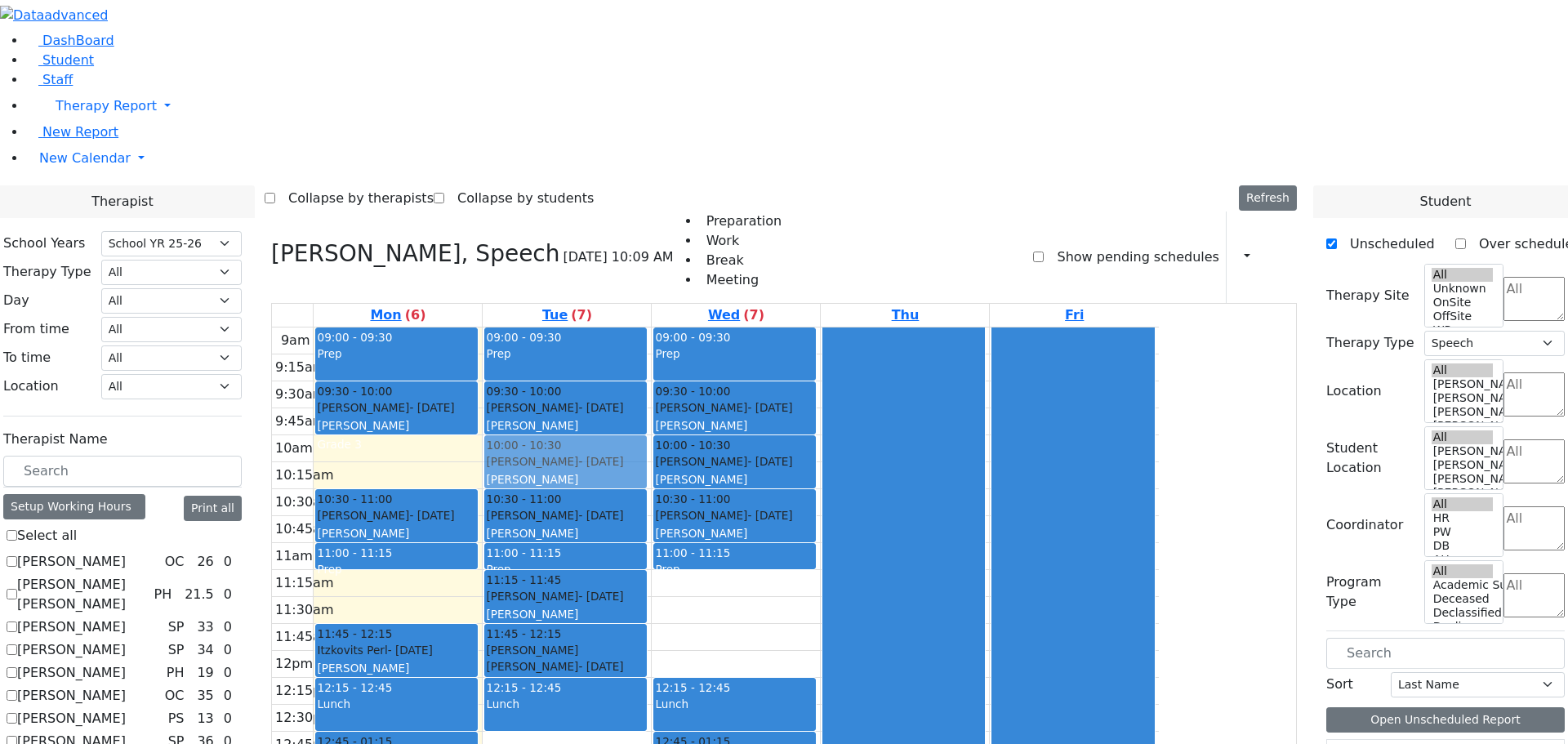
drag, startPoint x: 699, startPoint y: 530, endPoint x: 742, endPoint y: 240, distance: 293.2
click at [651, 327] on div "09:00 - 09:30 Prep 09:30 - 10:00 Glancz Rachel - 11/04/2014 Kaganoff, Sarah Gra…" at bounding box center [567, 650] width 168 height 647
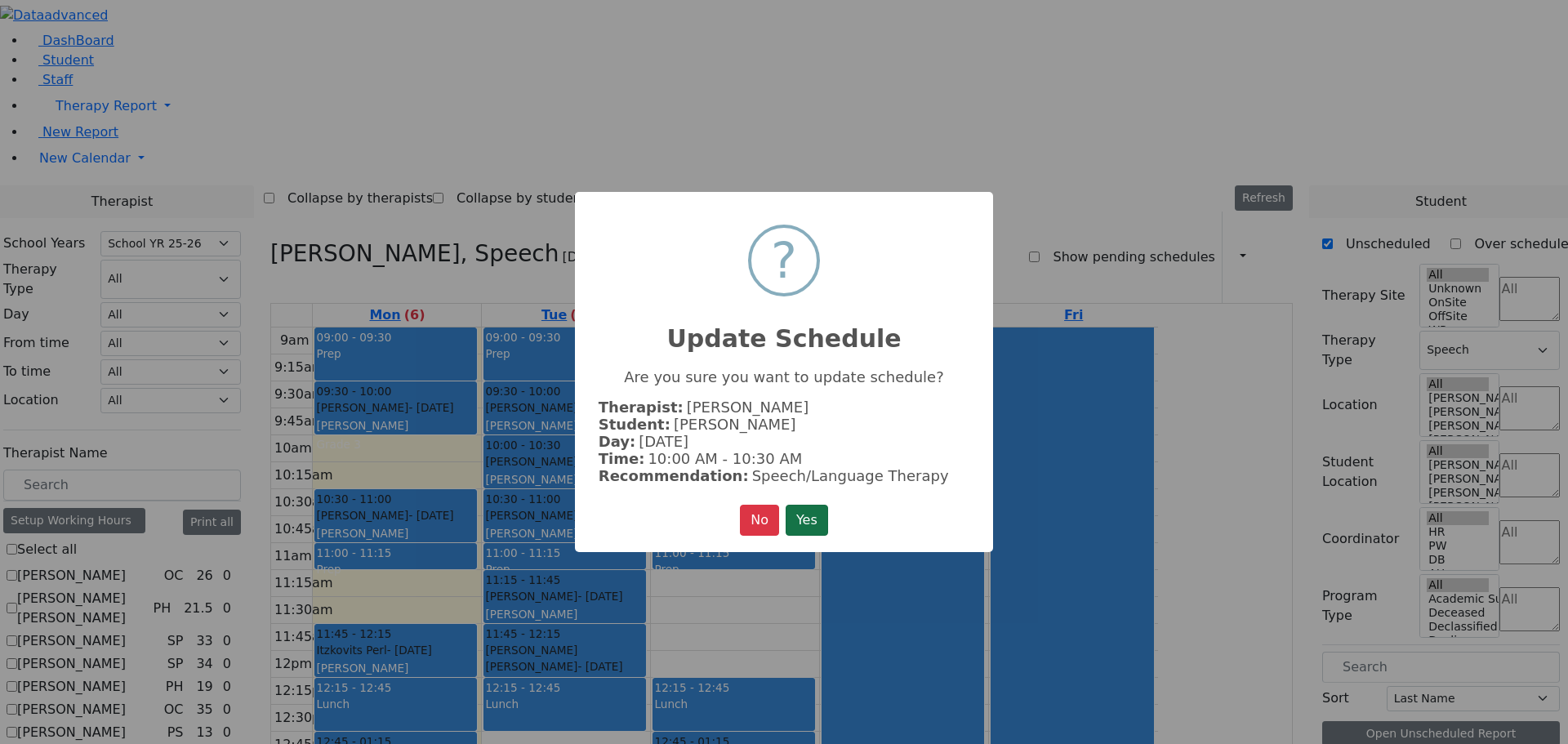
click at [811, 520] on button "Yes" at bounding box center [806, 520] width 42 height 31
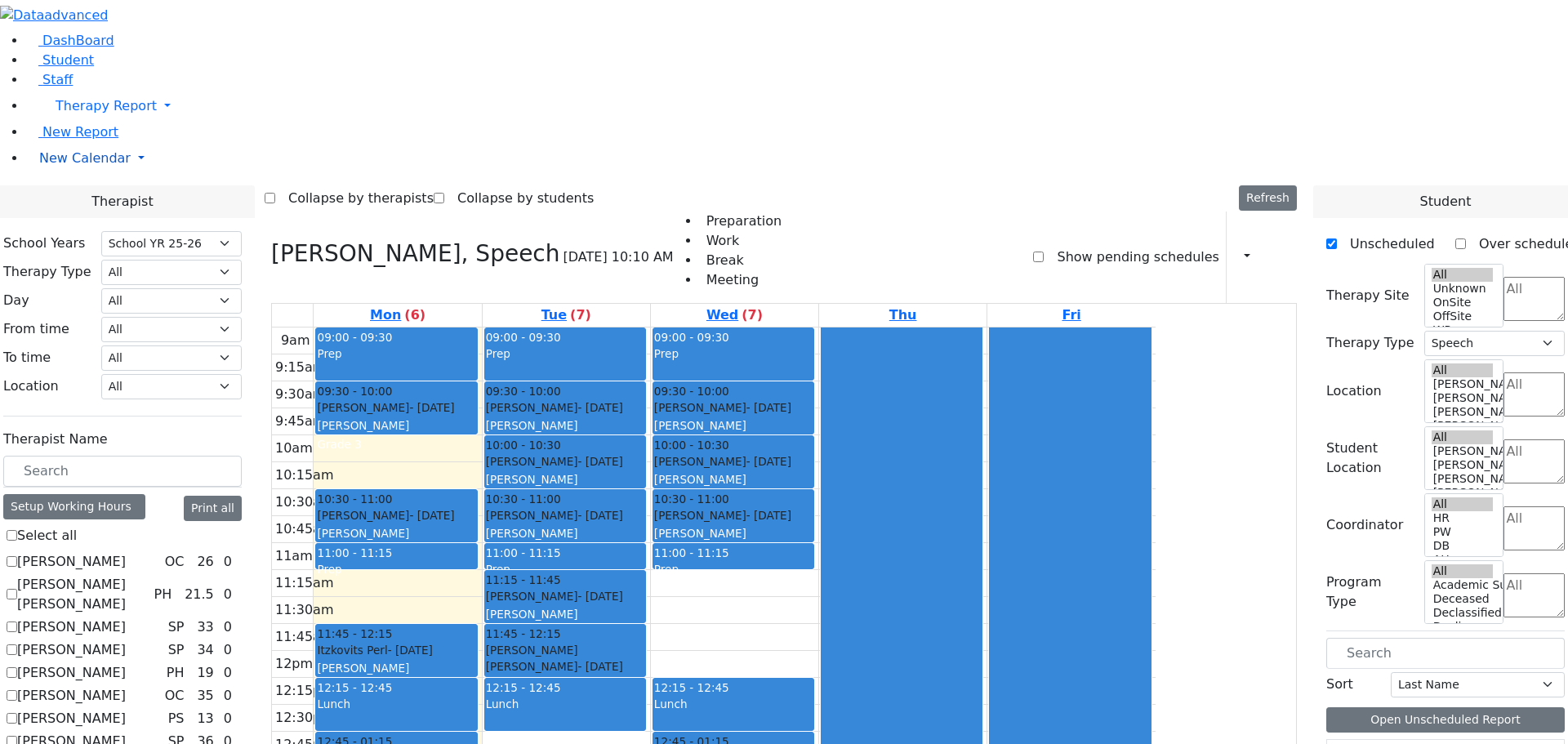
click at [85, 165] on span "New Calendar" at bounding box center [85, 157] width 91 height 15
click at [84, 199] on span "Calendar" at bounding box center [64, 190] width 59 height 15
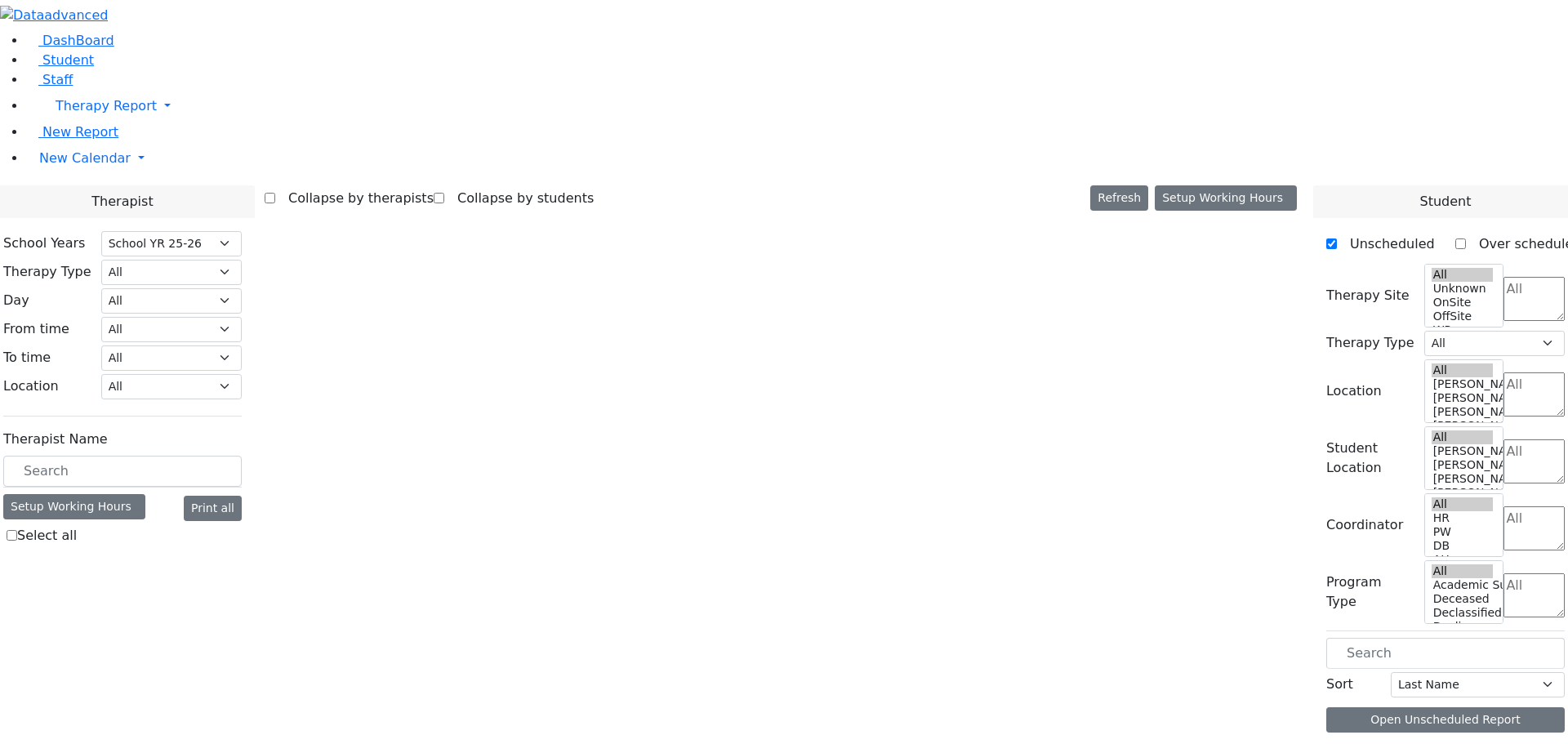
select select "212"
click at [83, 165] on span "New Calendar" at bounding box center [85, 157] width 91 height 15
select select "3"
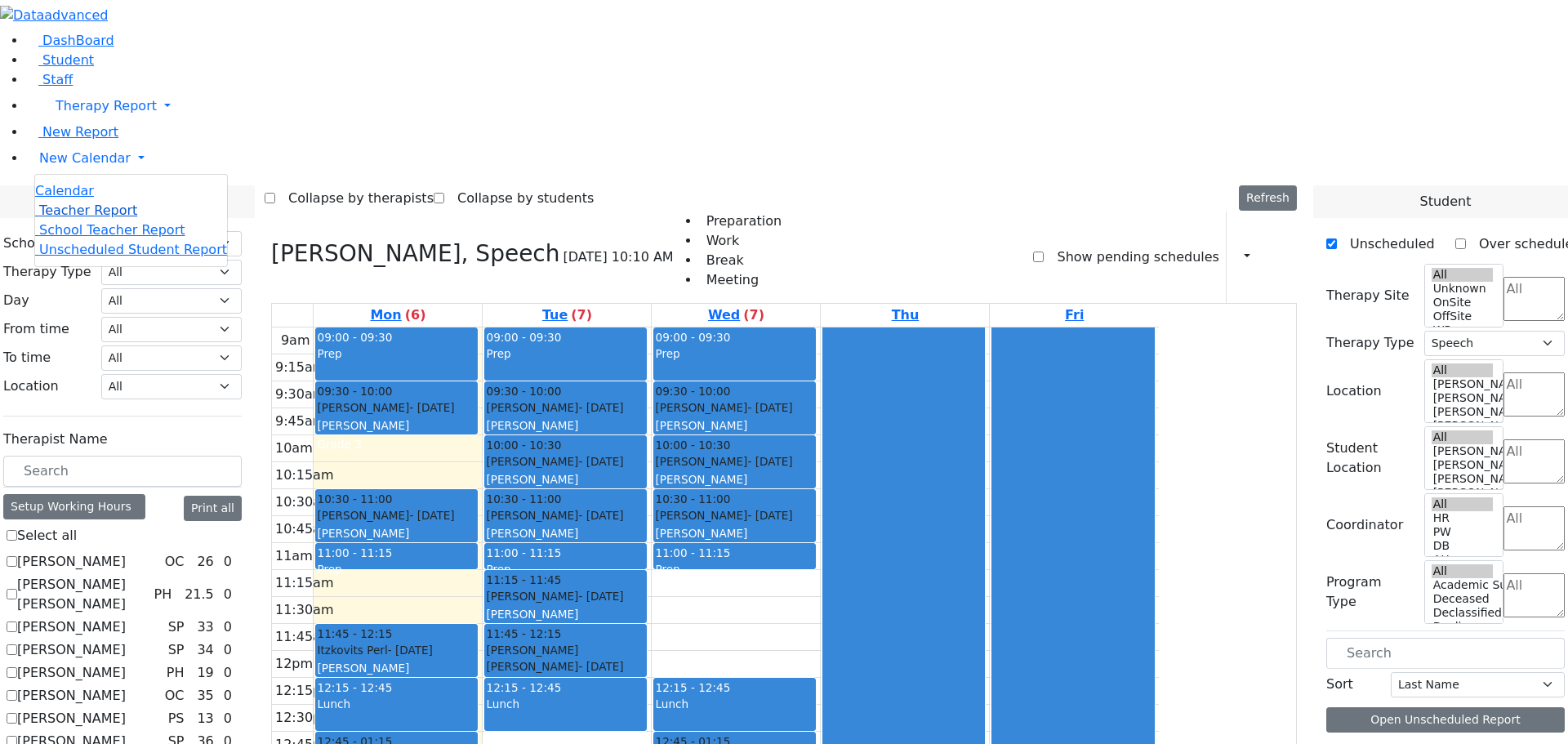
click at [82, 218] on span "Teacher Report" at bounding box center [89, 209] width 98 height 15
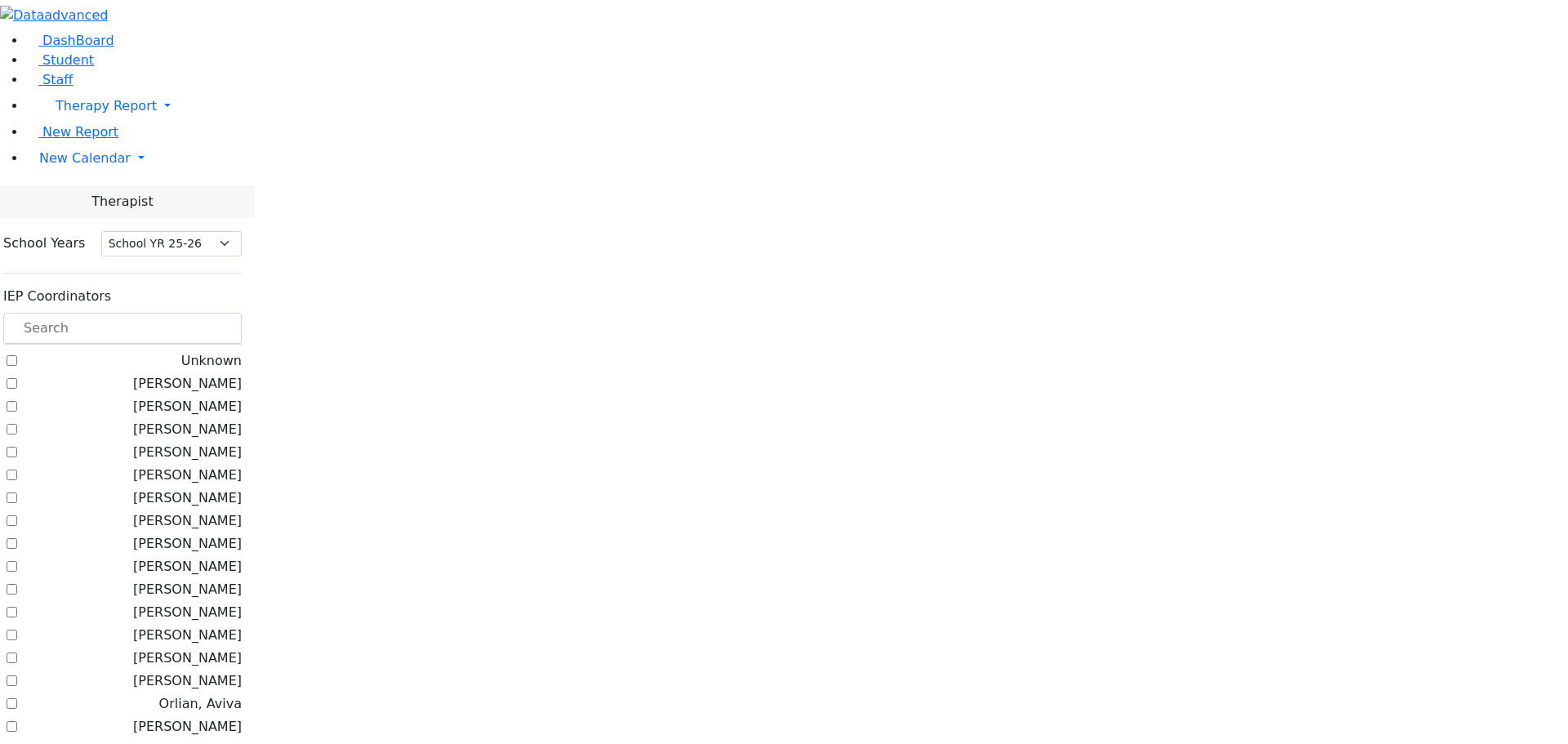
select select "212"
click at [230, 313] on input "text" at bounding box center [123, 328] width 239 height 31
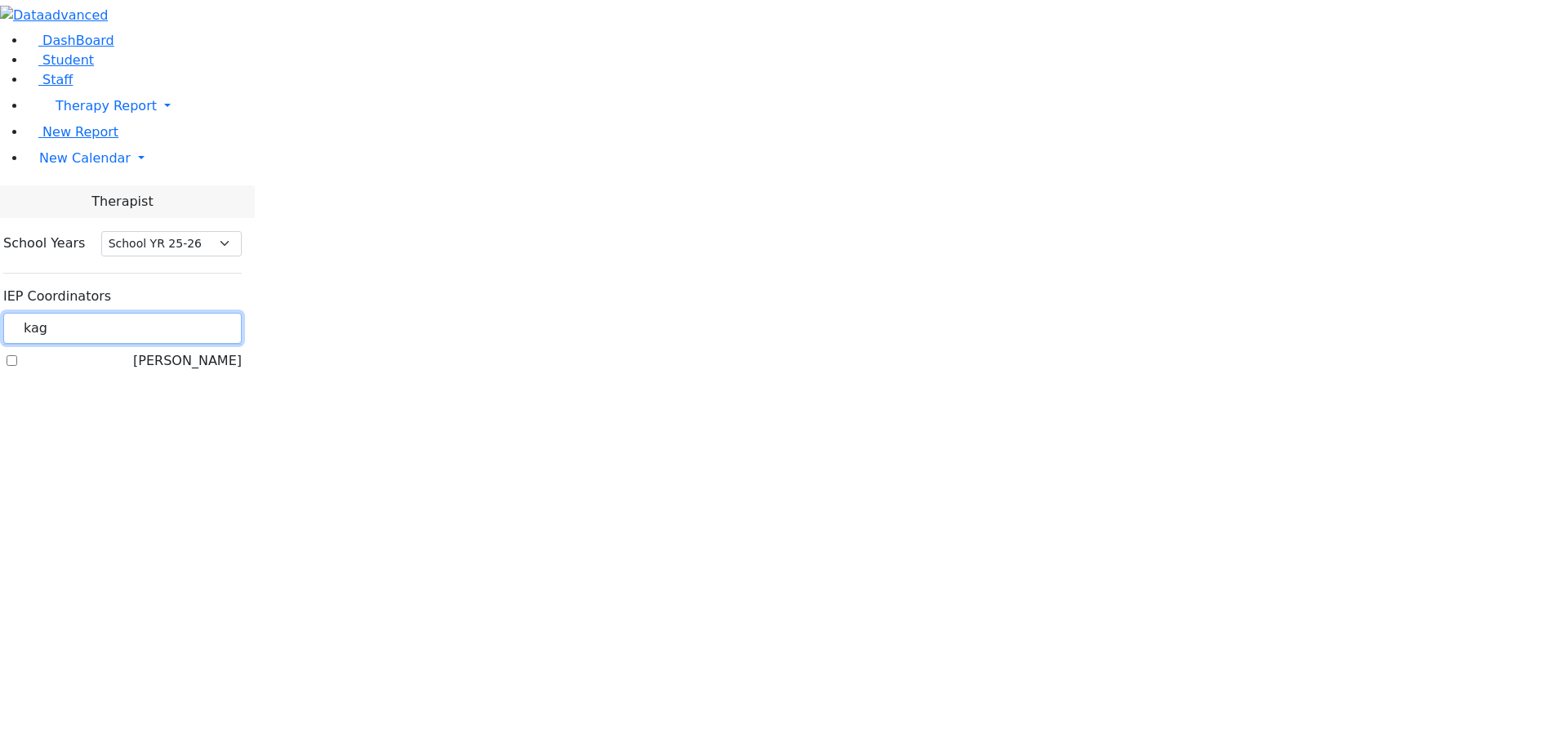
type input "kag"
click at [204, 351] on label "[PERSON_NAME]" at bounding box center [187, 361] width 108 height 20
click at [17, 355] on input "[PERSON_NAME]" at bounding box center [12, 360] width 11 height 11
checkbox input "true"
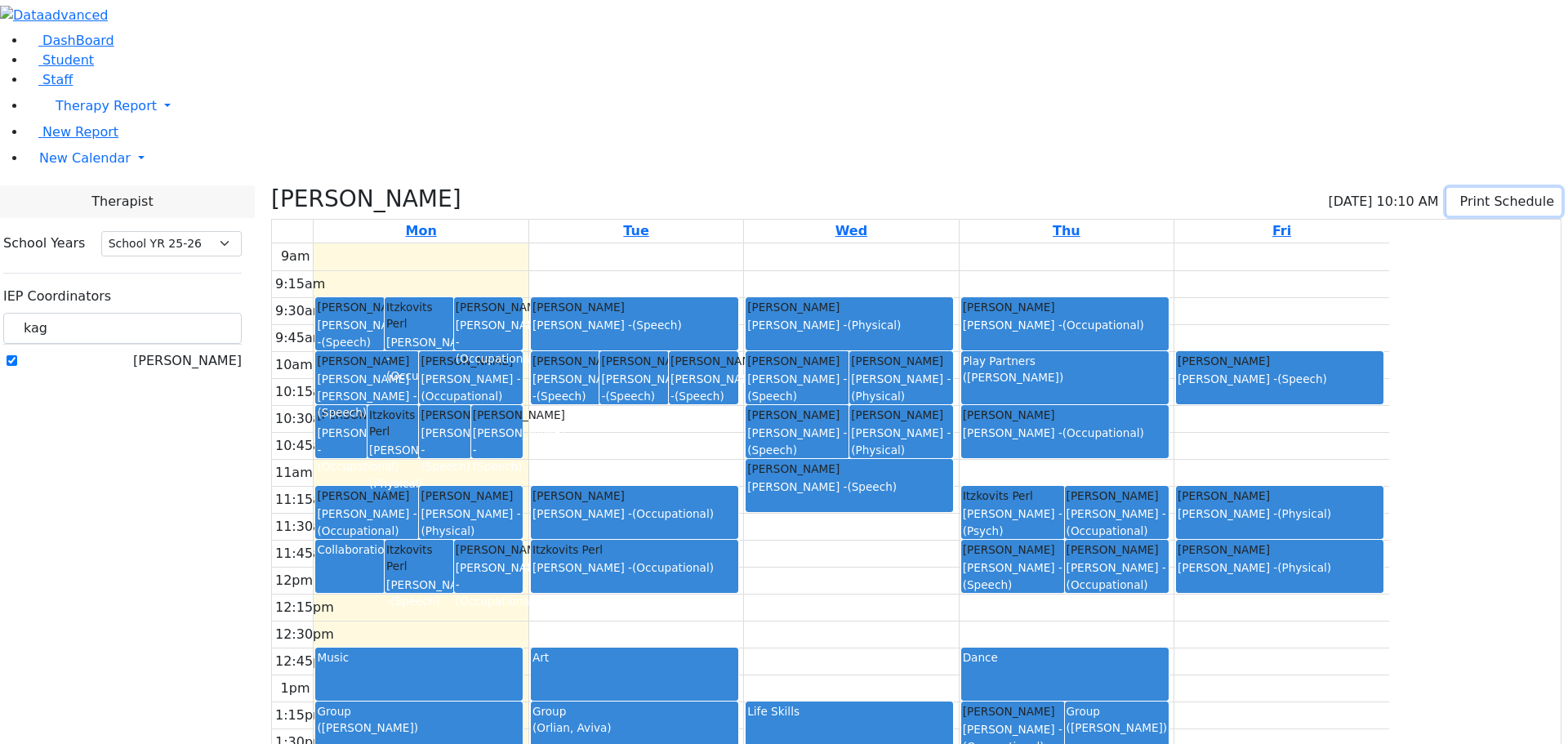
click at [1457, 193] on icon "button" at bounding box center [1457, 200] width 0 height 15
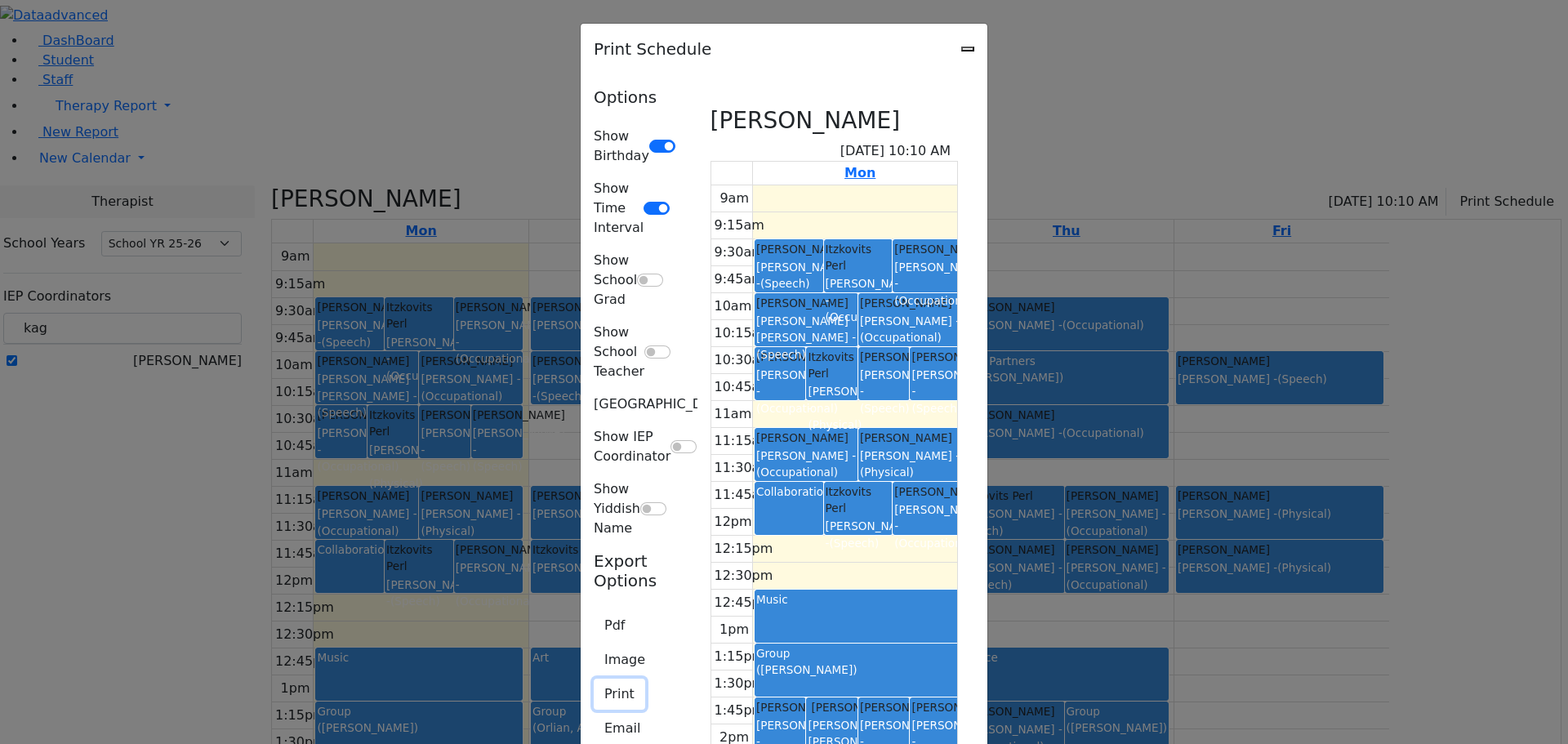
click at [594, 679] on button "Print" at bounding box center [620, 694] width 52 height 31
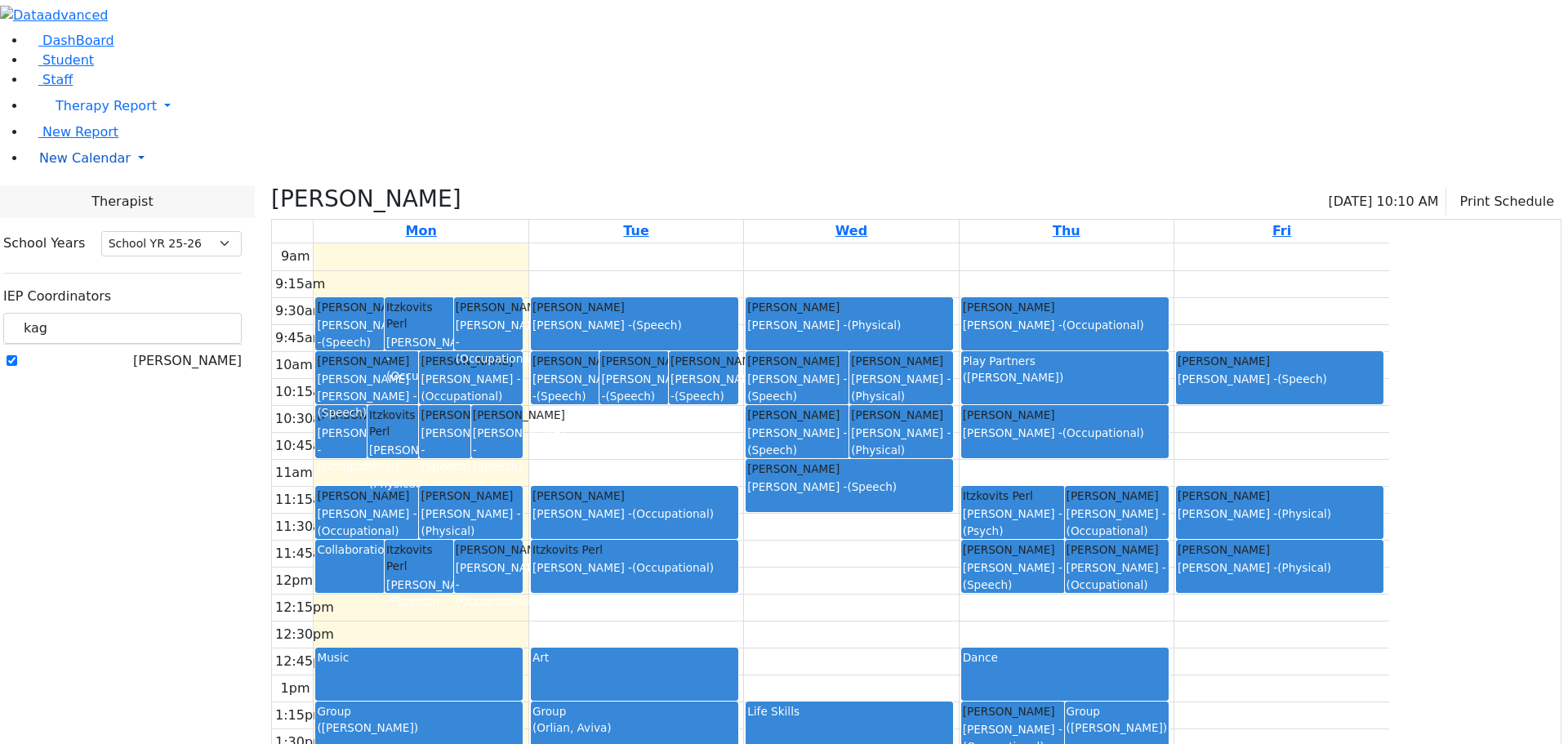
click at [46, 174] on link "New Calendar" at bounding box center [797, 158] width 1542 height 33
click at [56, 199] on span "Calendar" at bounding box center [64, 190] width 59 height 15
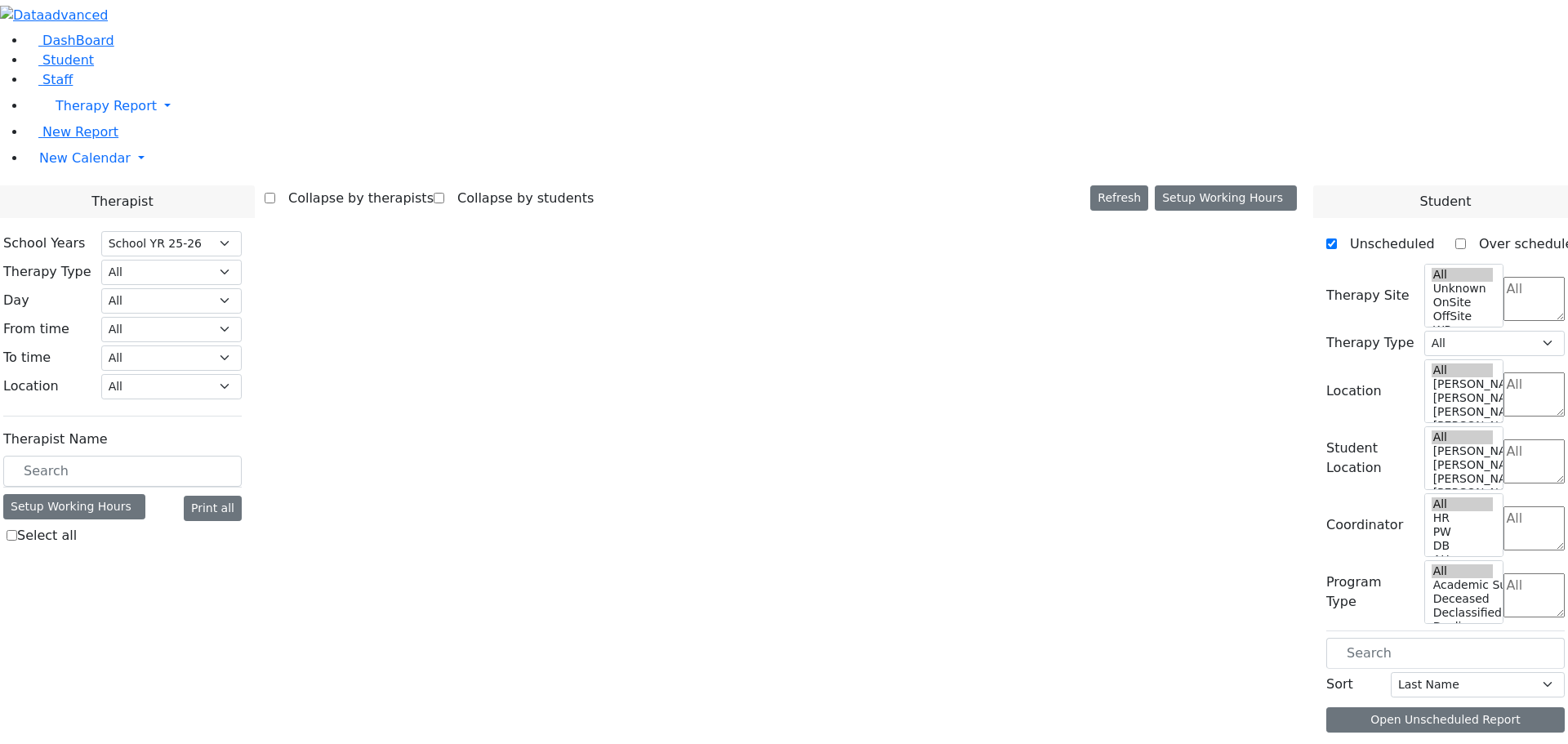
select select "212"
select select "3"
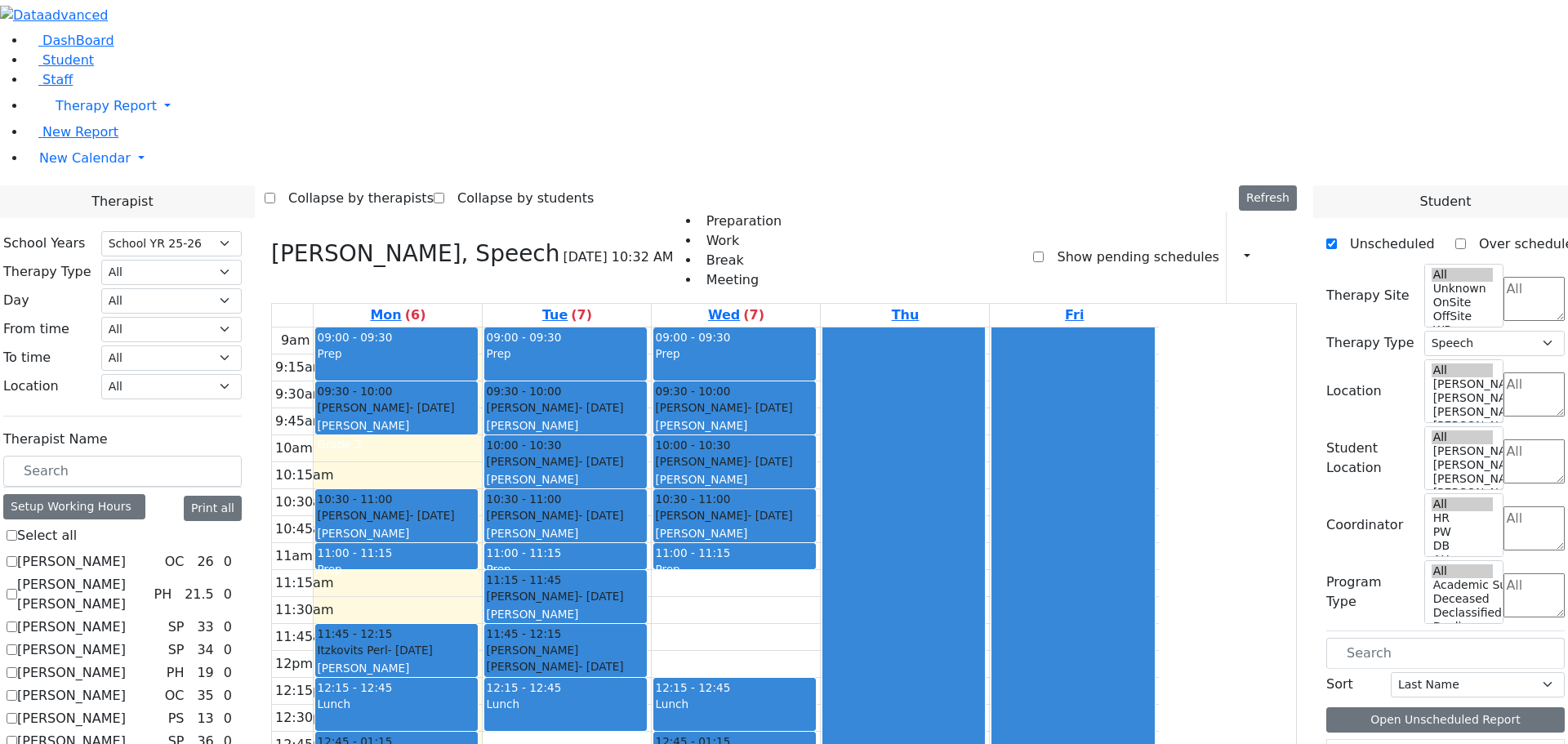
scroll to position [408, 0]
checkbox input "false"
select select
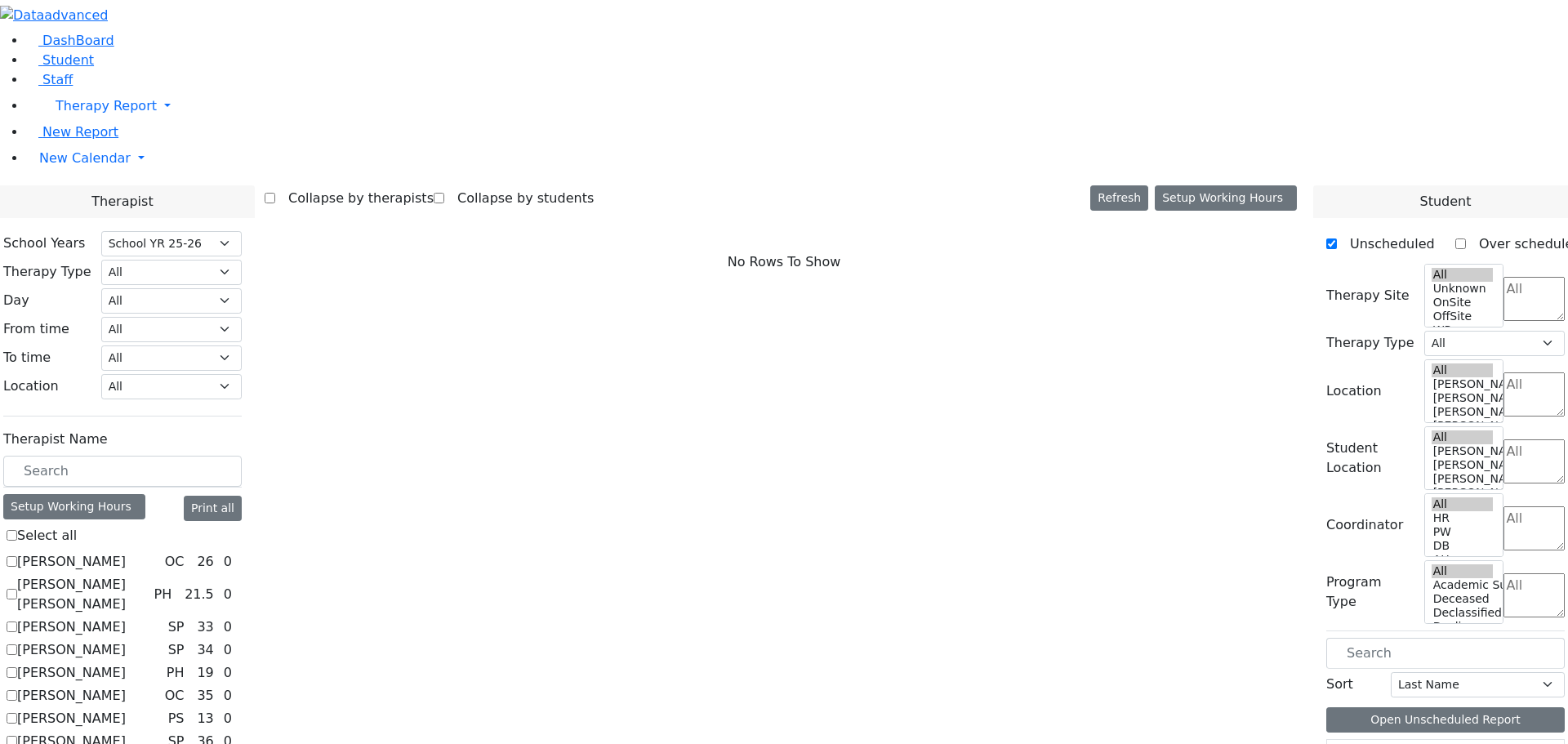
scroll to position [571, 0]
checkbox input "true"
select select "3"
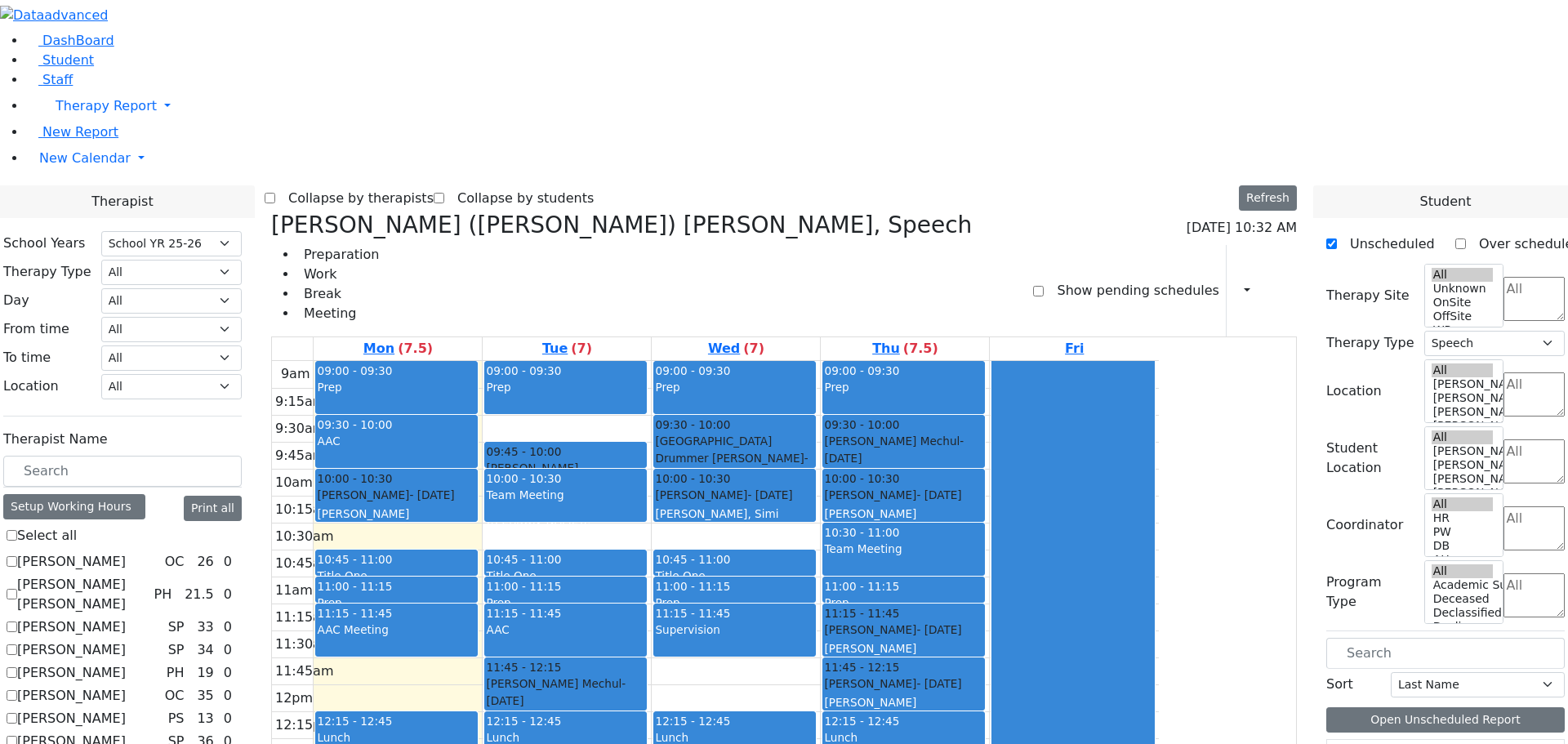
scroll to position [3, 0]
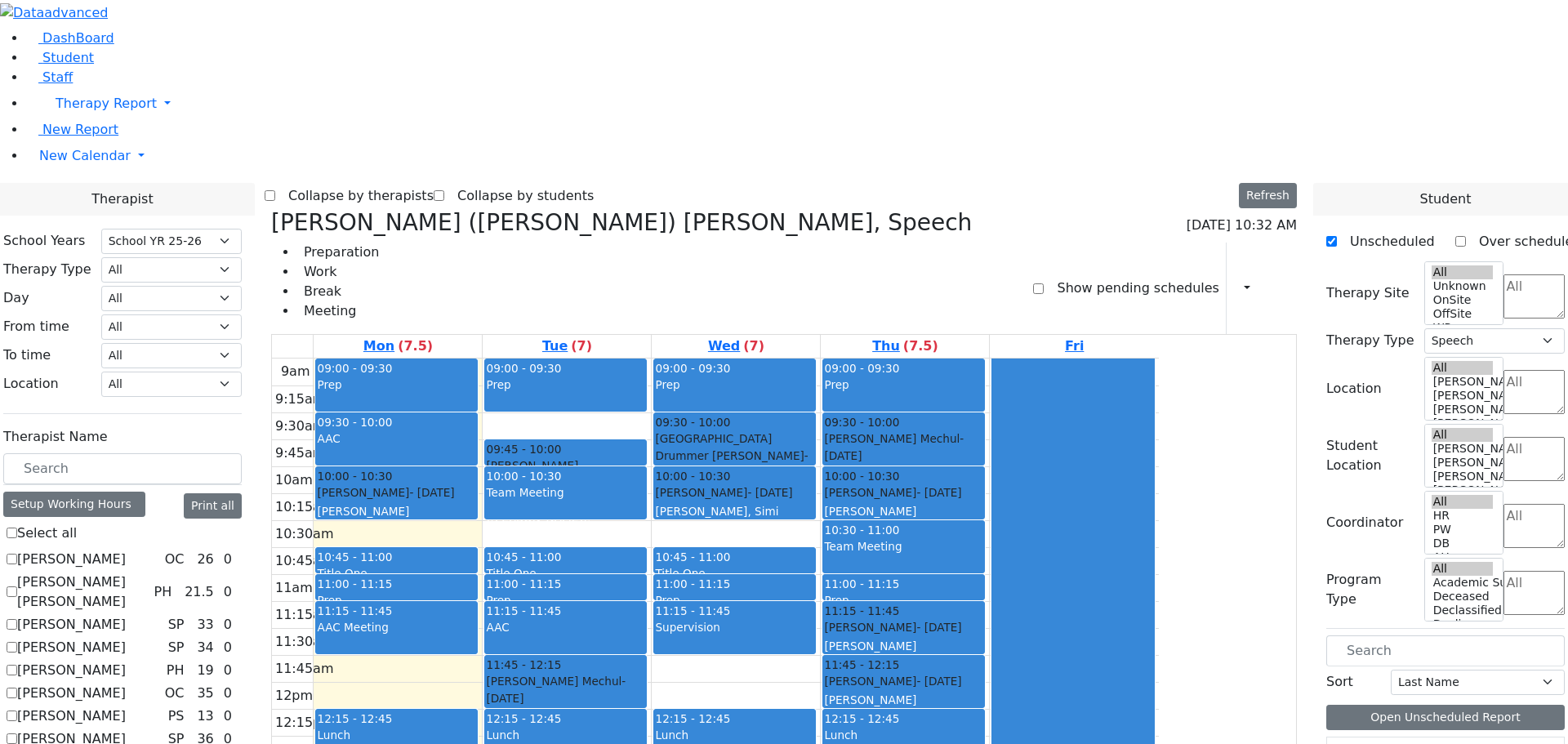
drag, startPoint x: 1373, startPoint y: 703, endPoint x: 583, endPoint y: 401, distance: 845.8
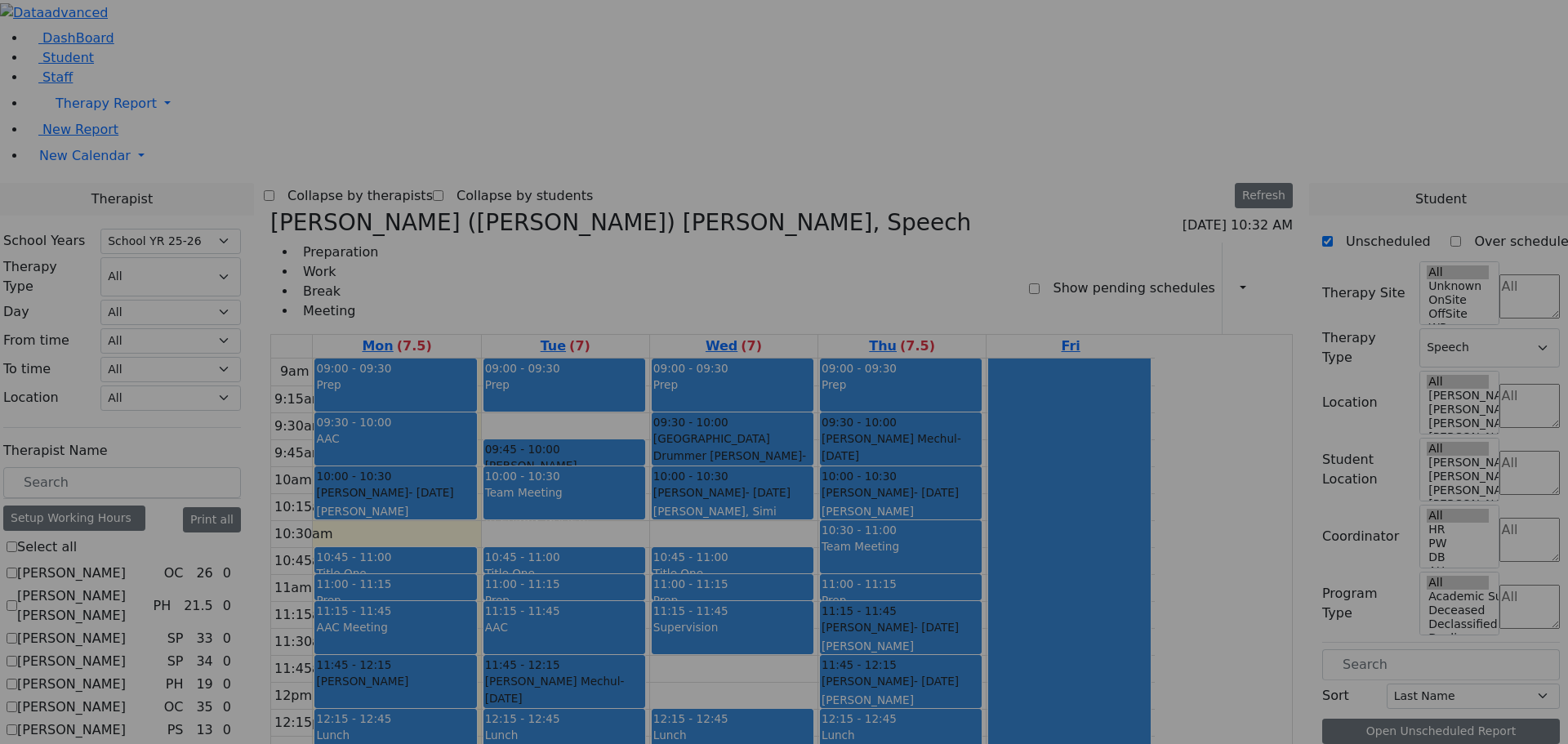
scroll to position [554, 0]
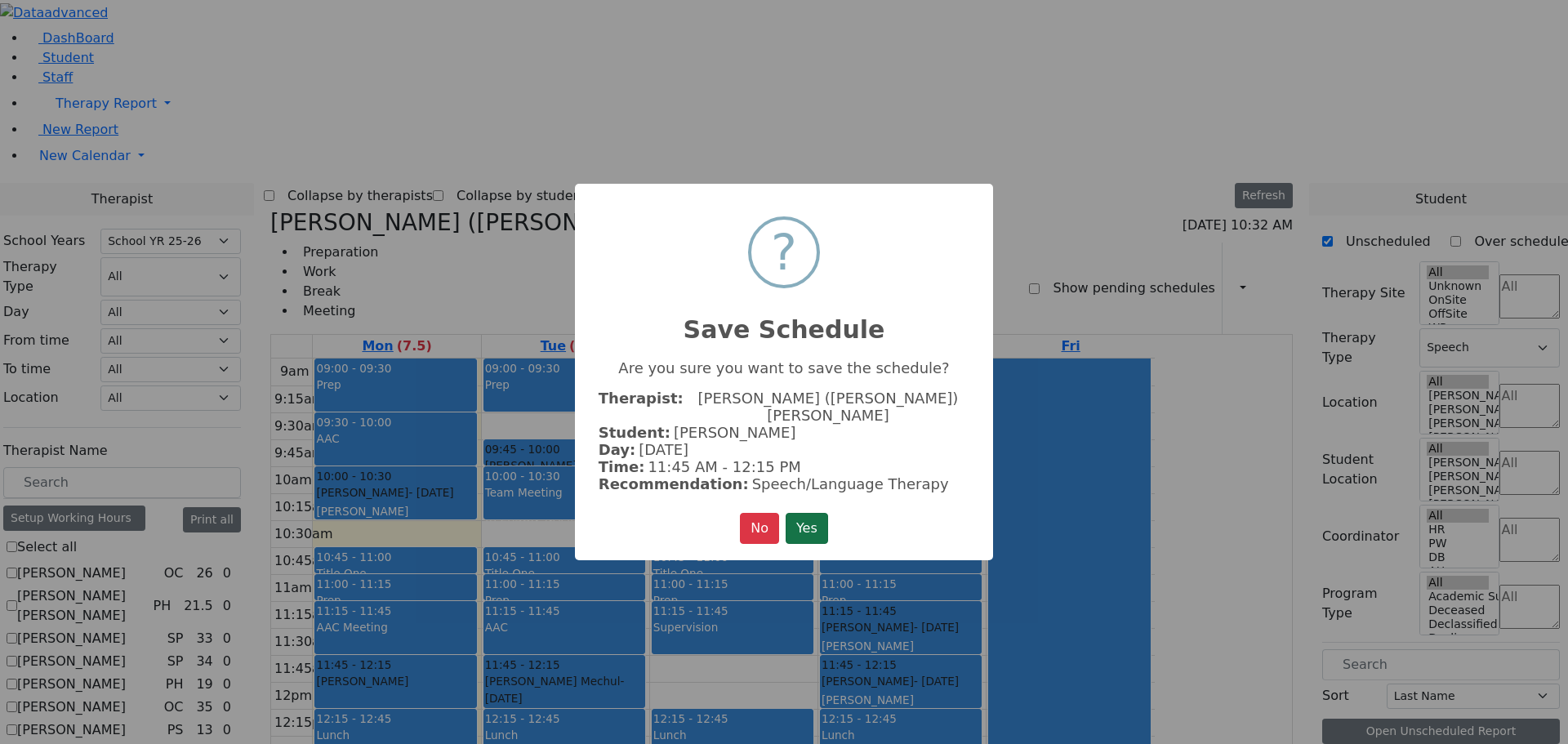
click at [818, 512] on button "Yes" at bounding box center [806, 528] width 42 height 31
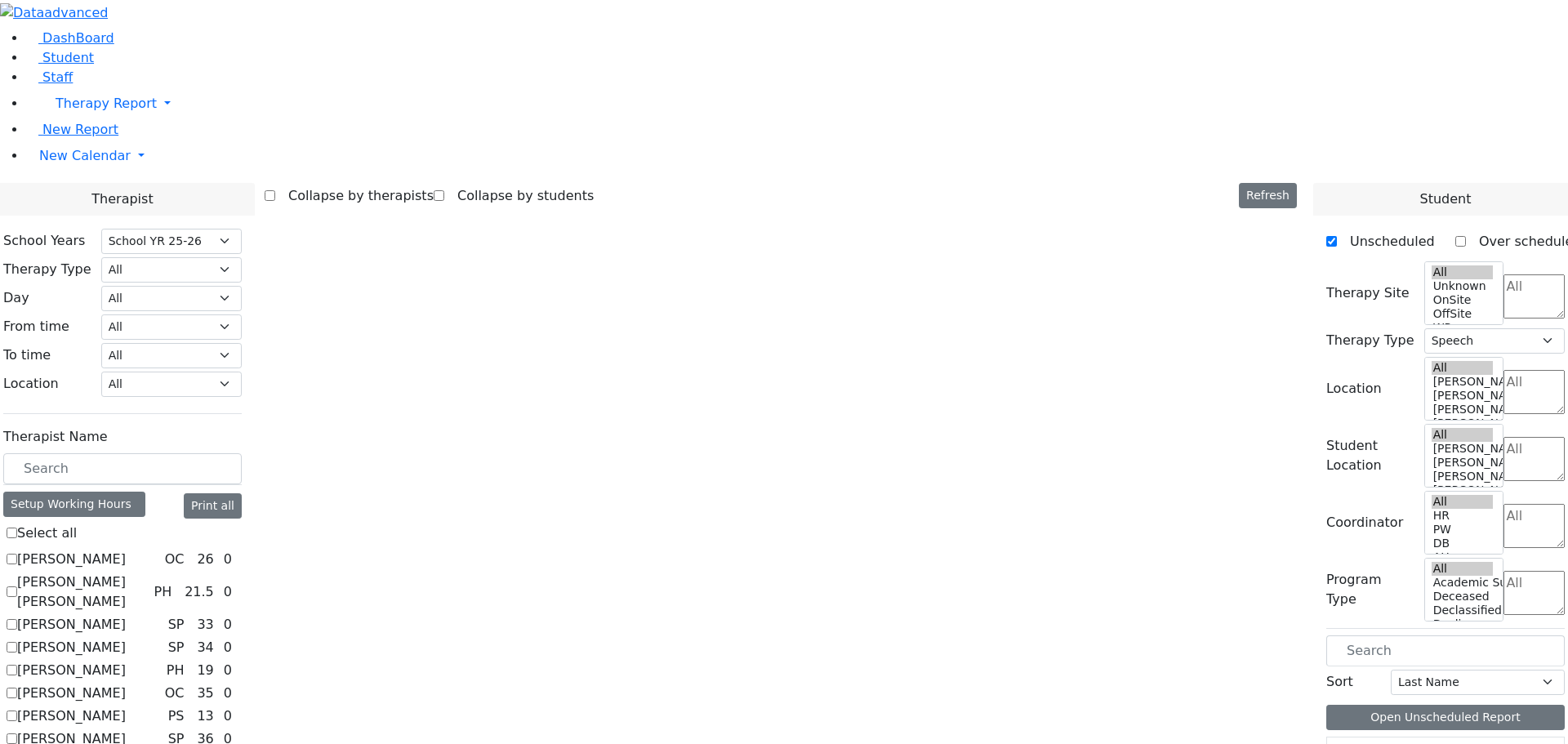
scroll to position [0, 0]
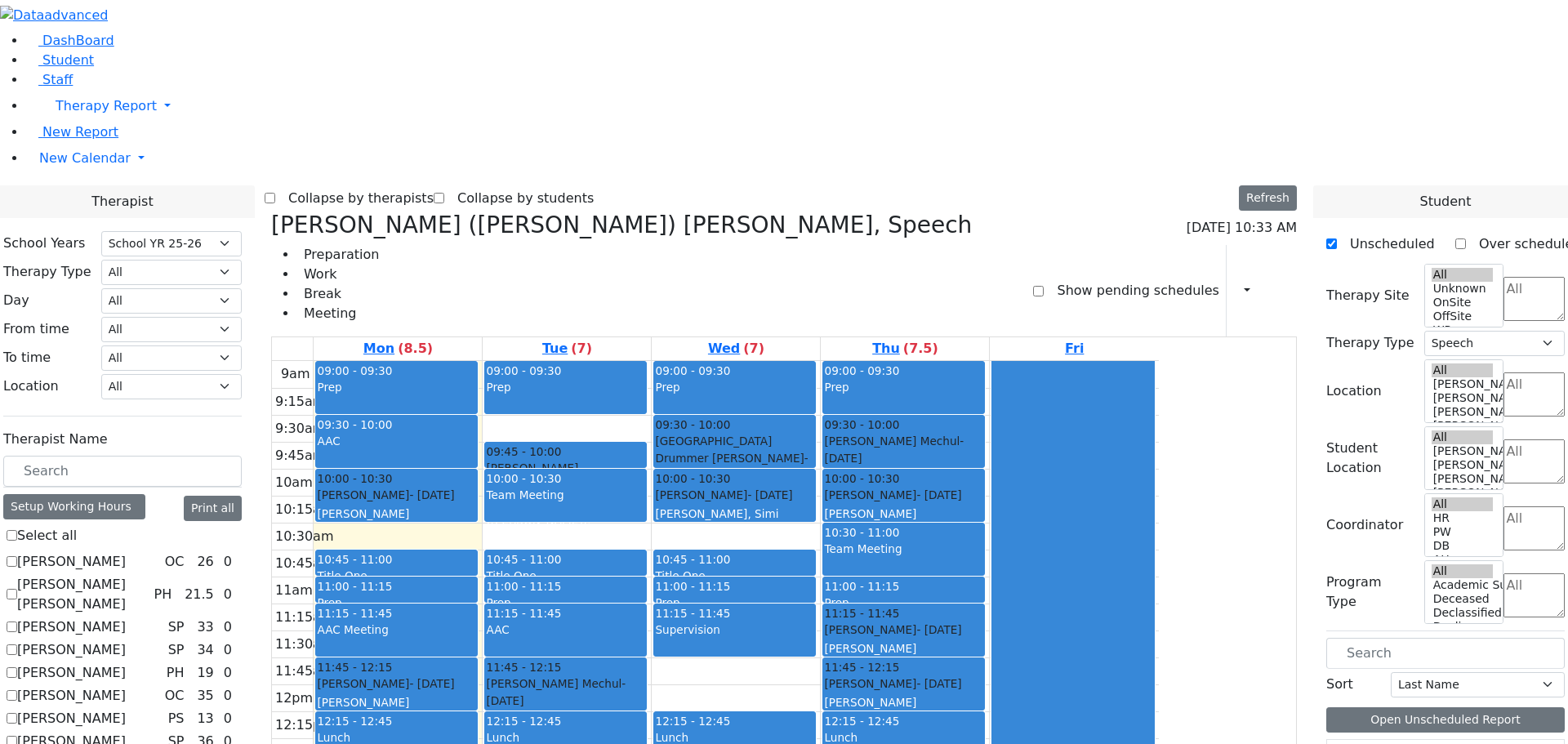
drag, startPoint x: 1370, startPoint y: 712, endPoint x: 785, endPoint y: 573, distance: 601.3
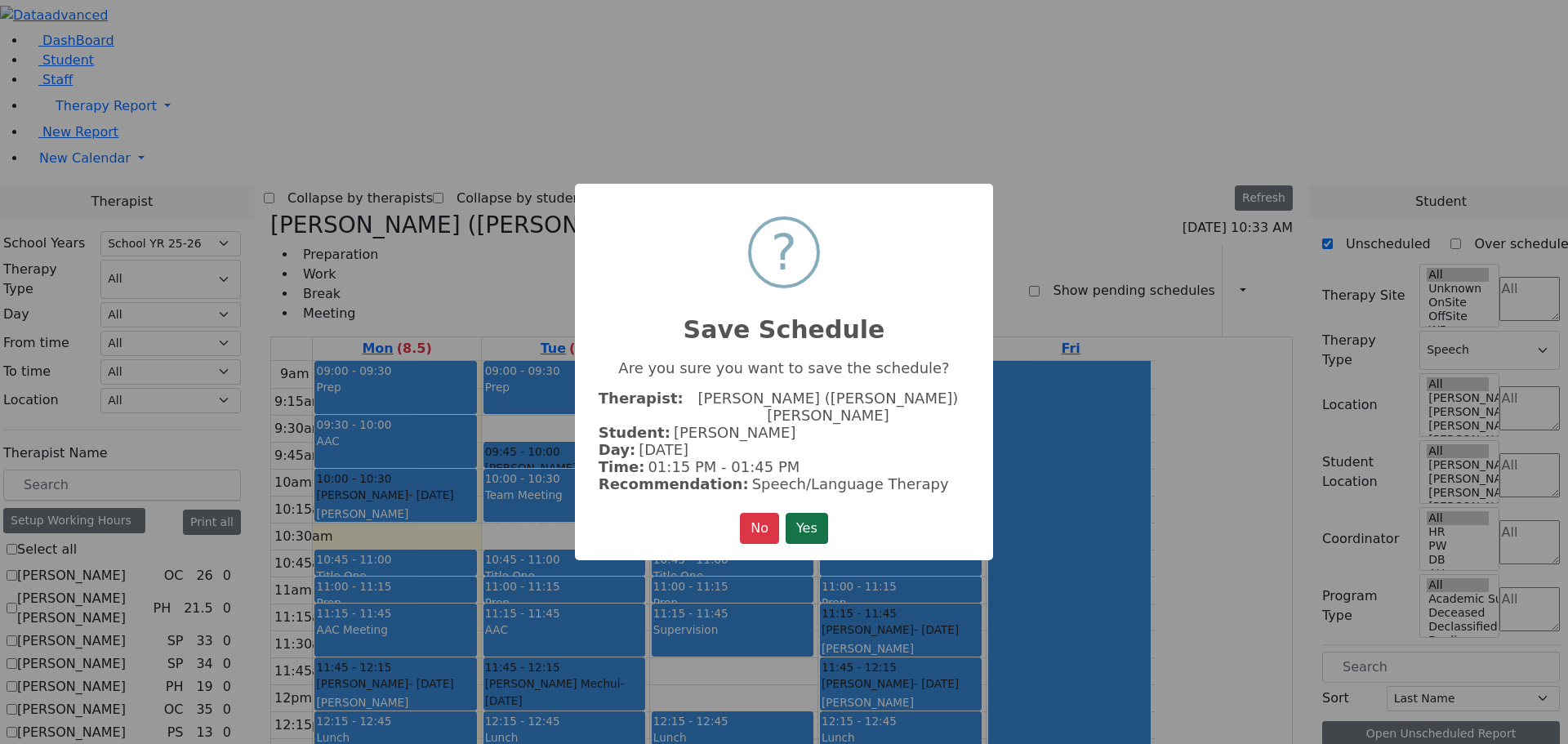
click at [828, 512] on button "Yes" at bounding box center [806, 528] width 42 height 31
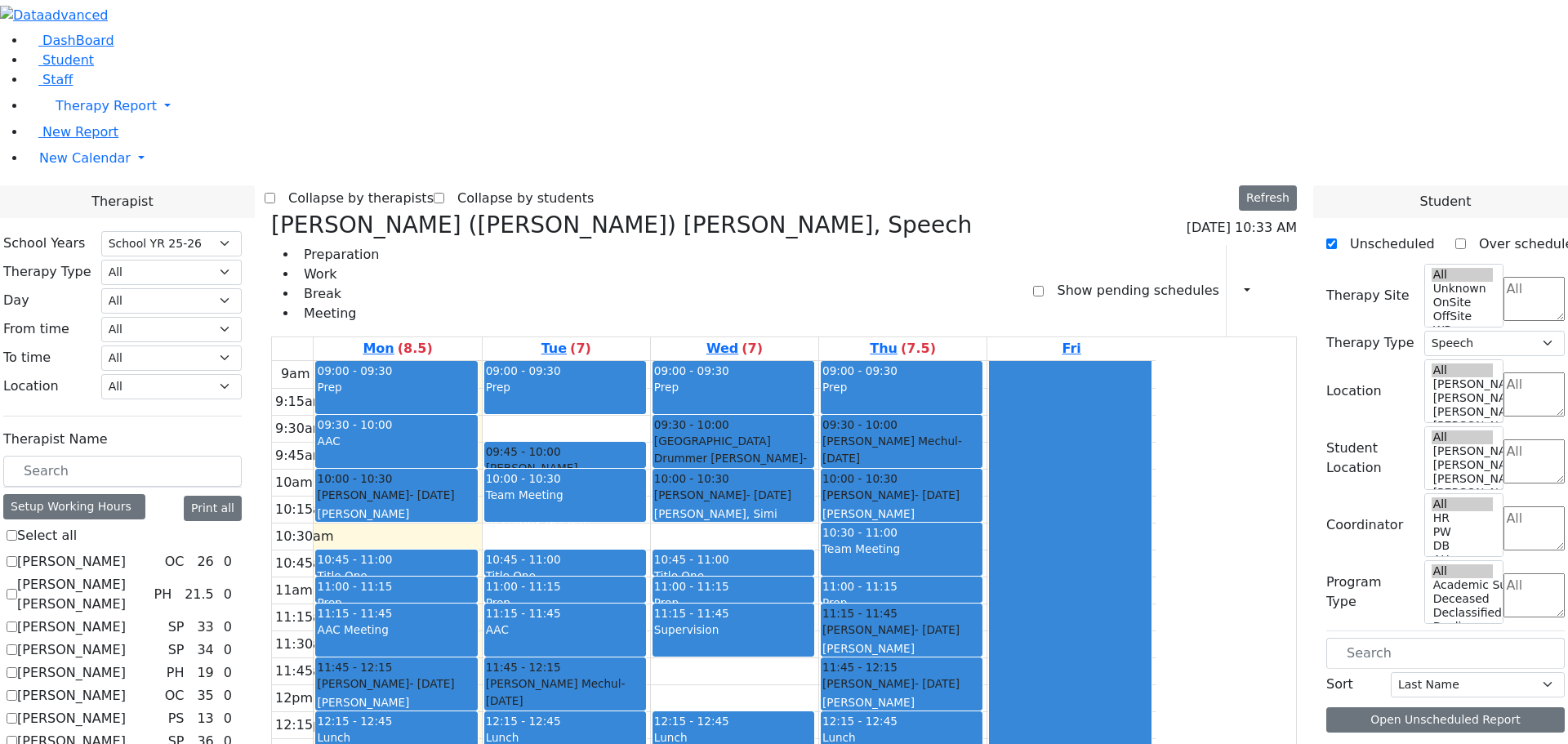
scroll to position [549, 0]
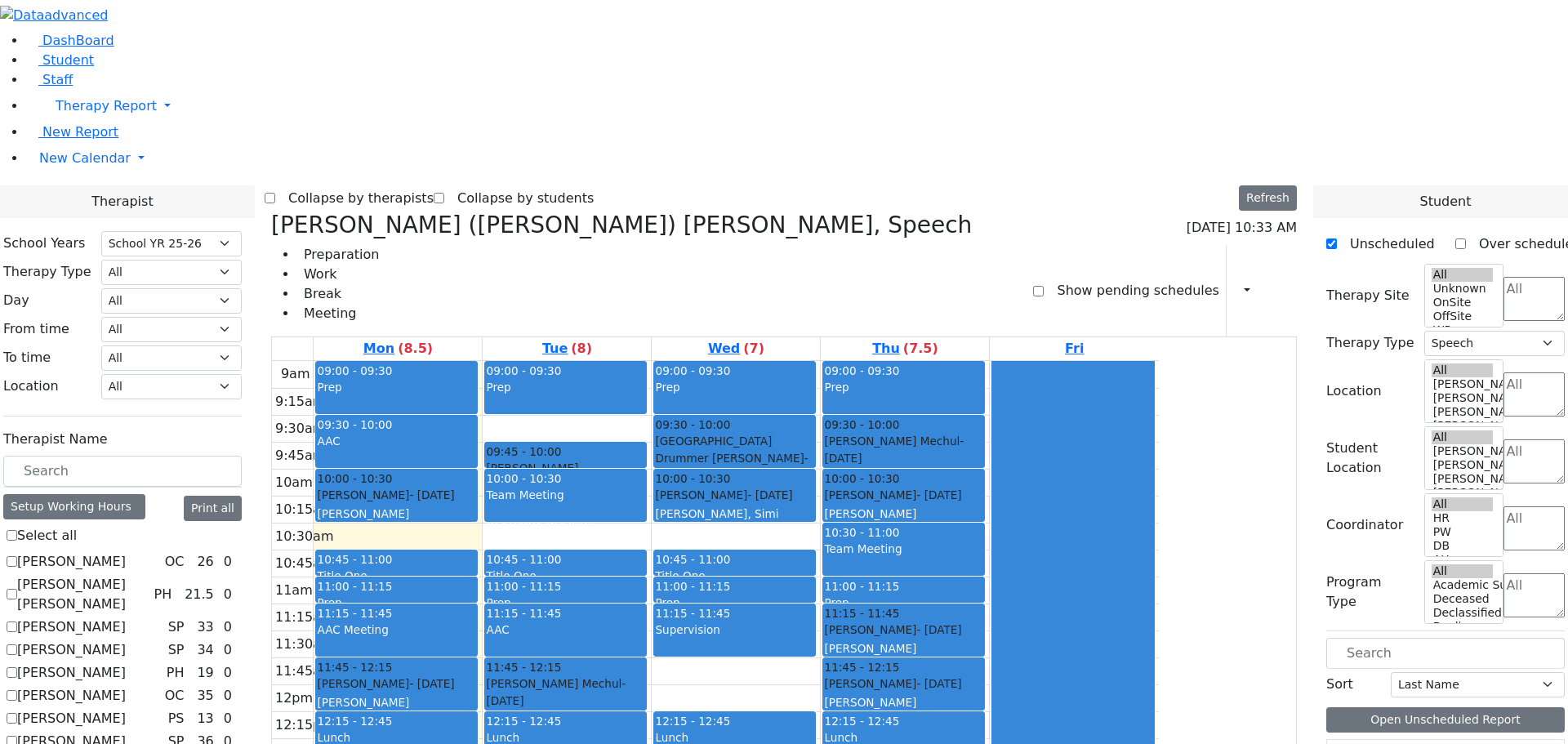
drag, startPoint x: 1409, startPoint y: 709, endPoint x: 1064, endPoint y: 672, distance: 347.0
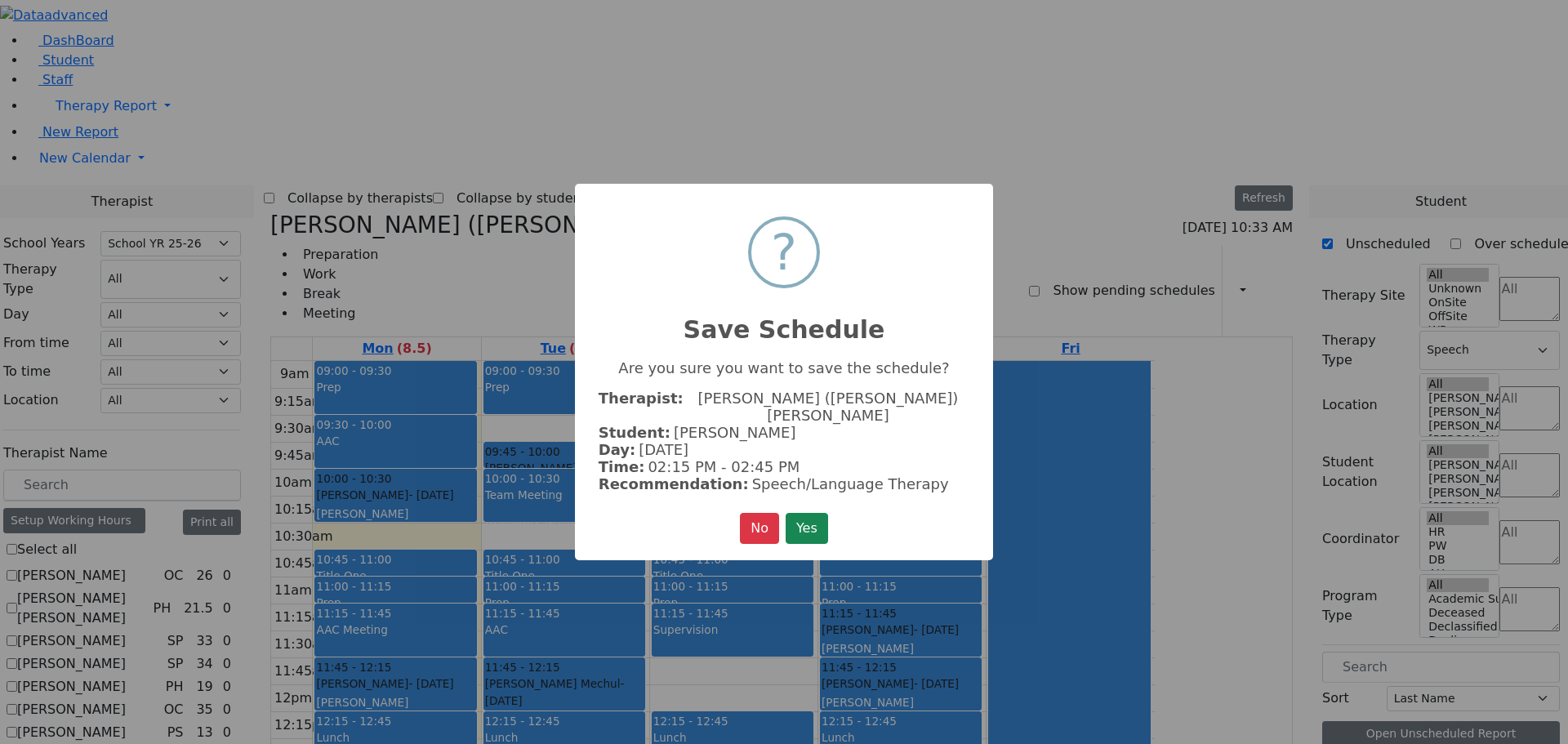
scroll to position [554, 0]
click at [802, 516] on button "Yes" at bounding box center [806, 528] width 42 height 31
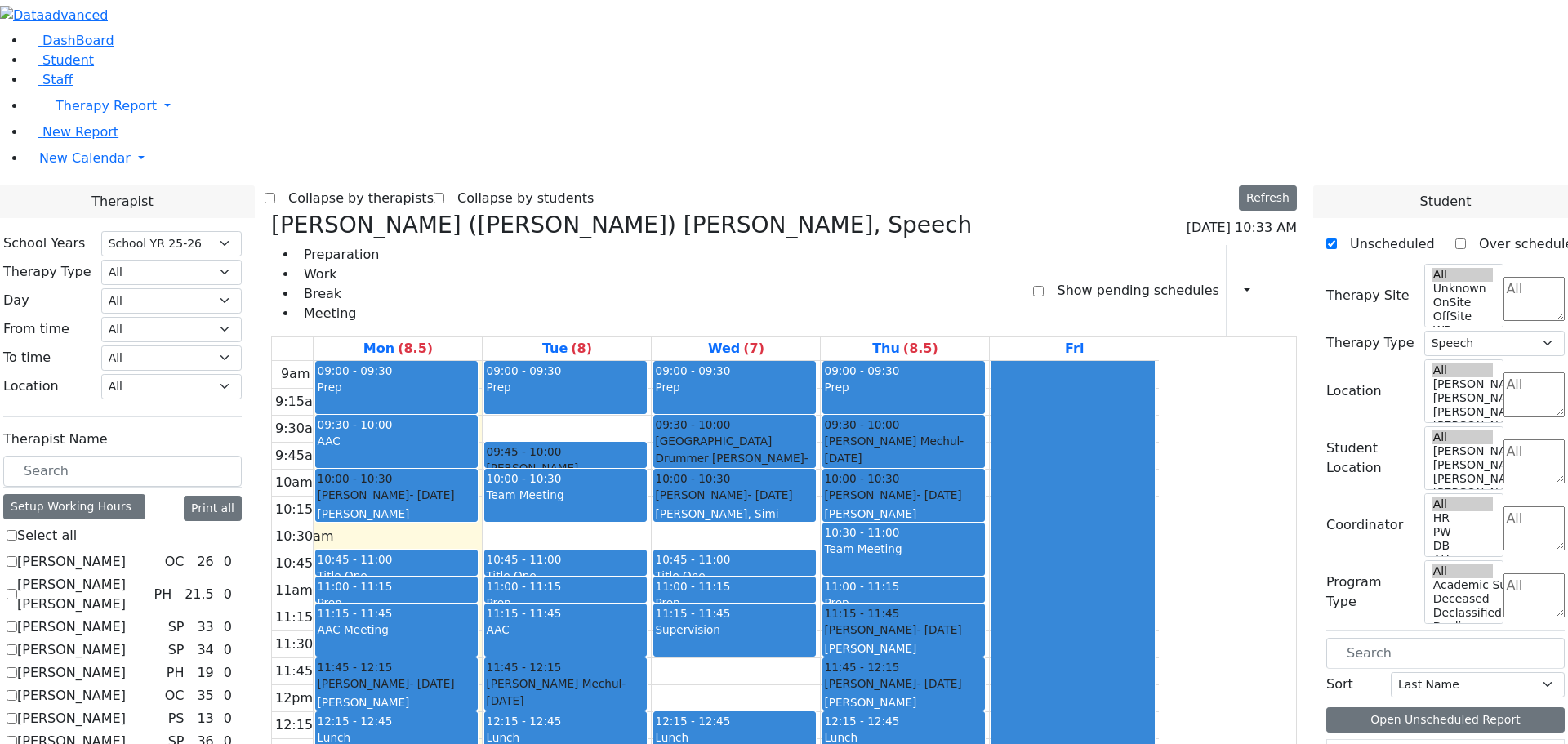
scroll to position [3, 0]
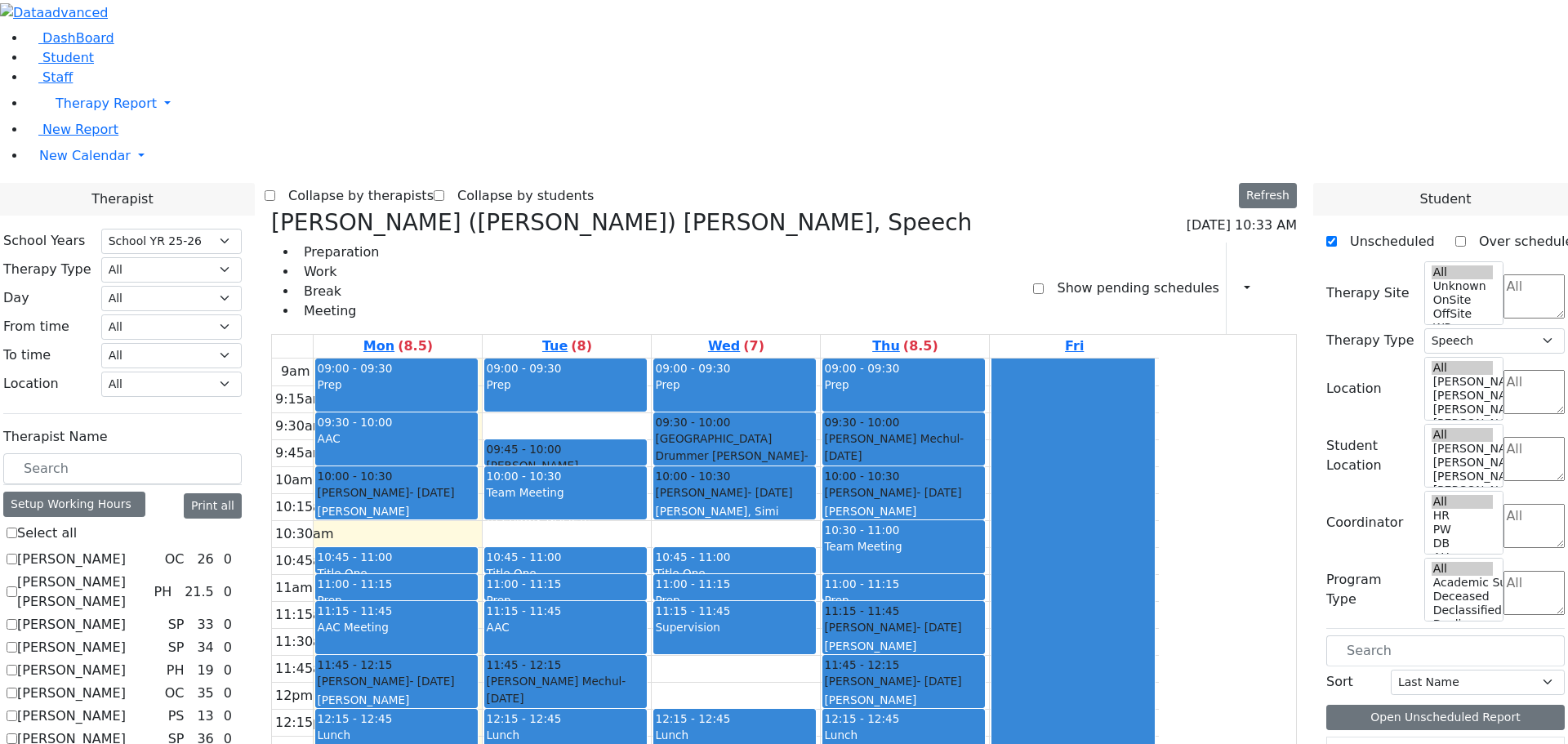
drag, startPoint x: 1377, startPoint y: 614, endPoint x: 953, endPoint y: 422, distance: 465.4
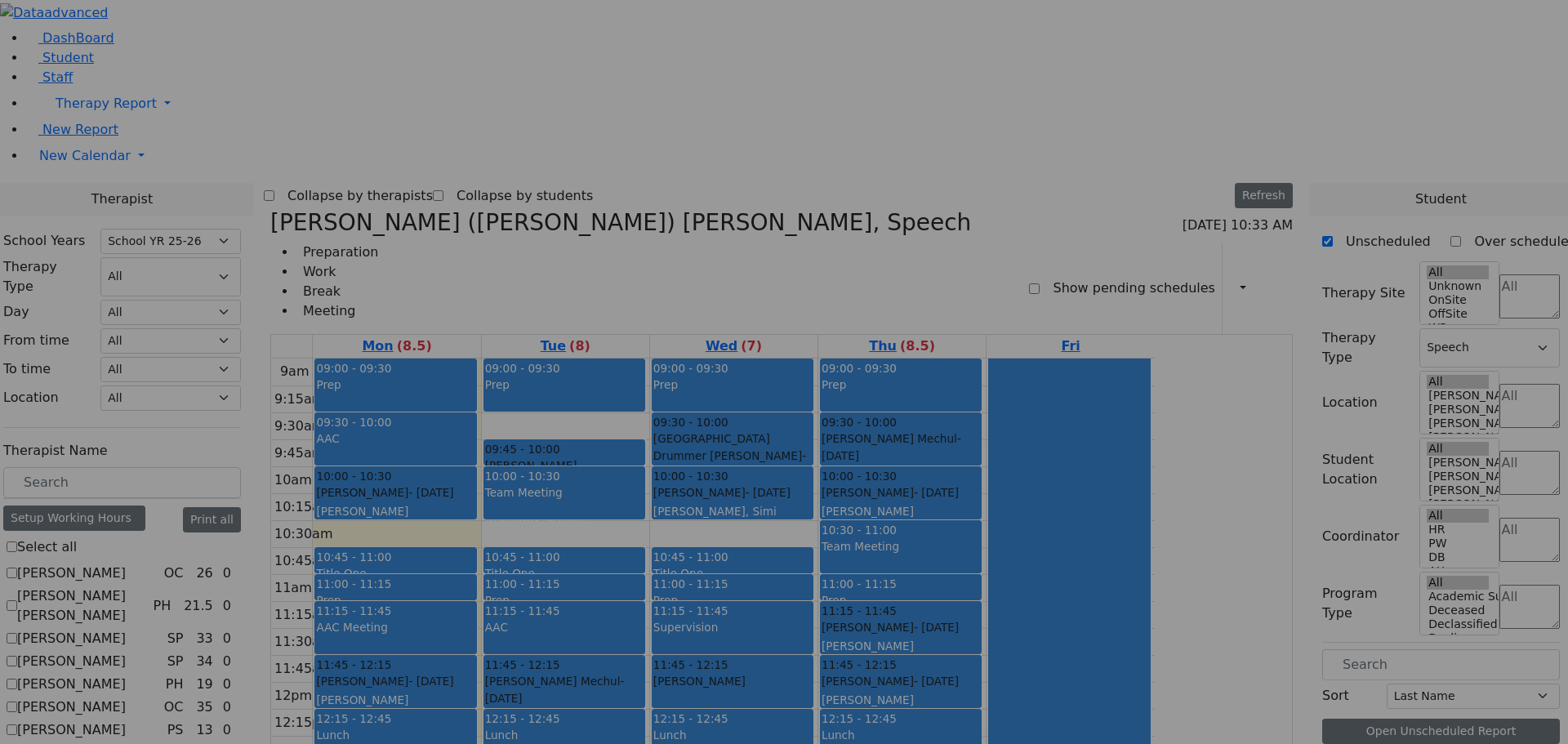
scroll to position [519, 0]
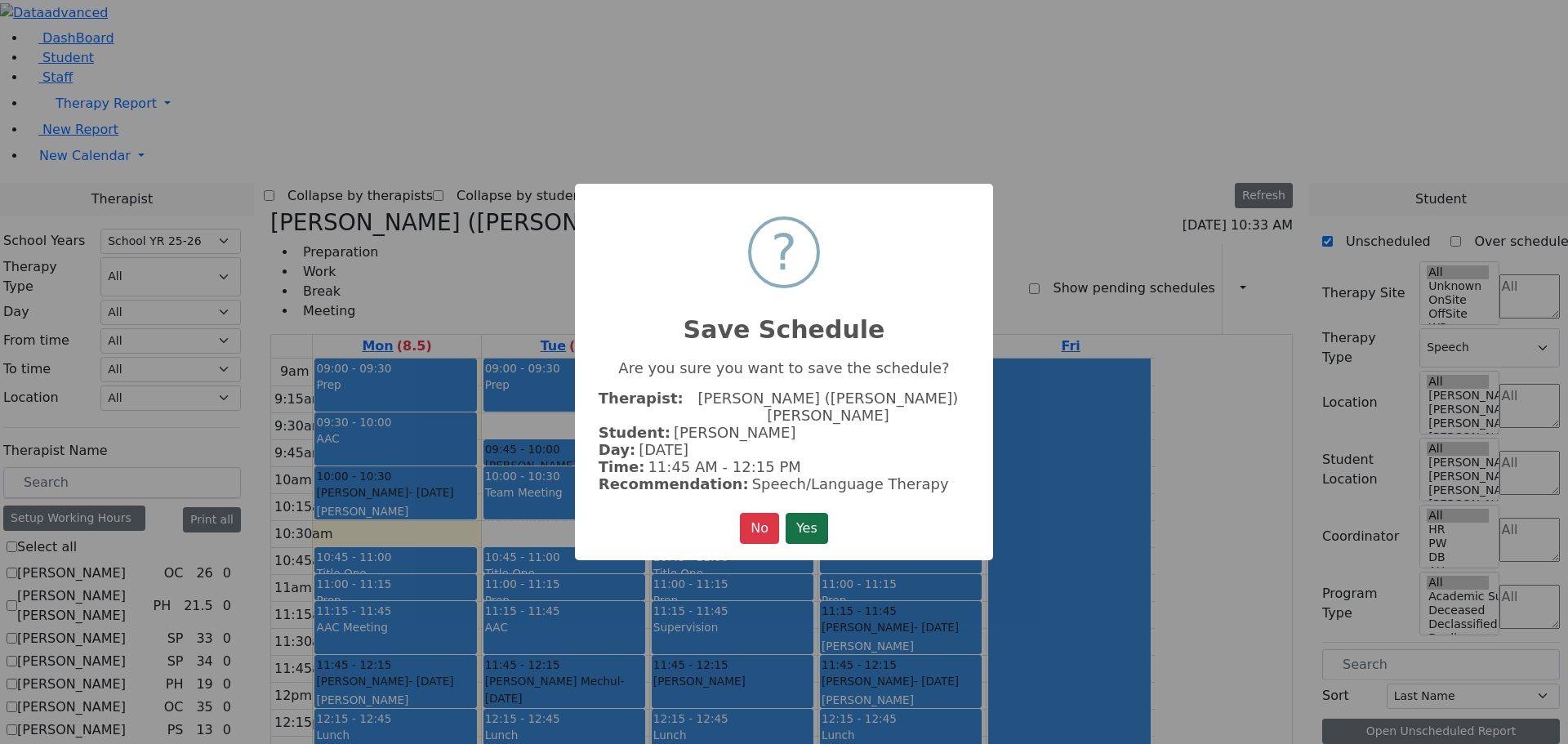
click at [816, 512] on button "Yes" at bounding box center [806, 528] width 42 height 31
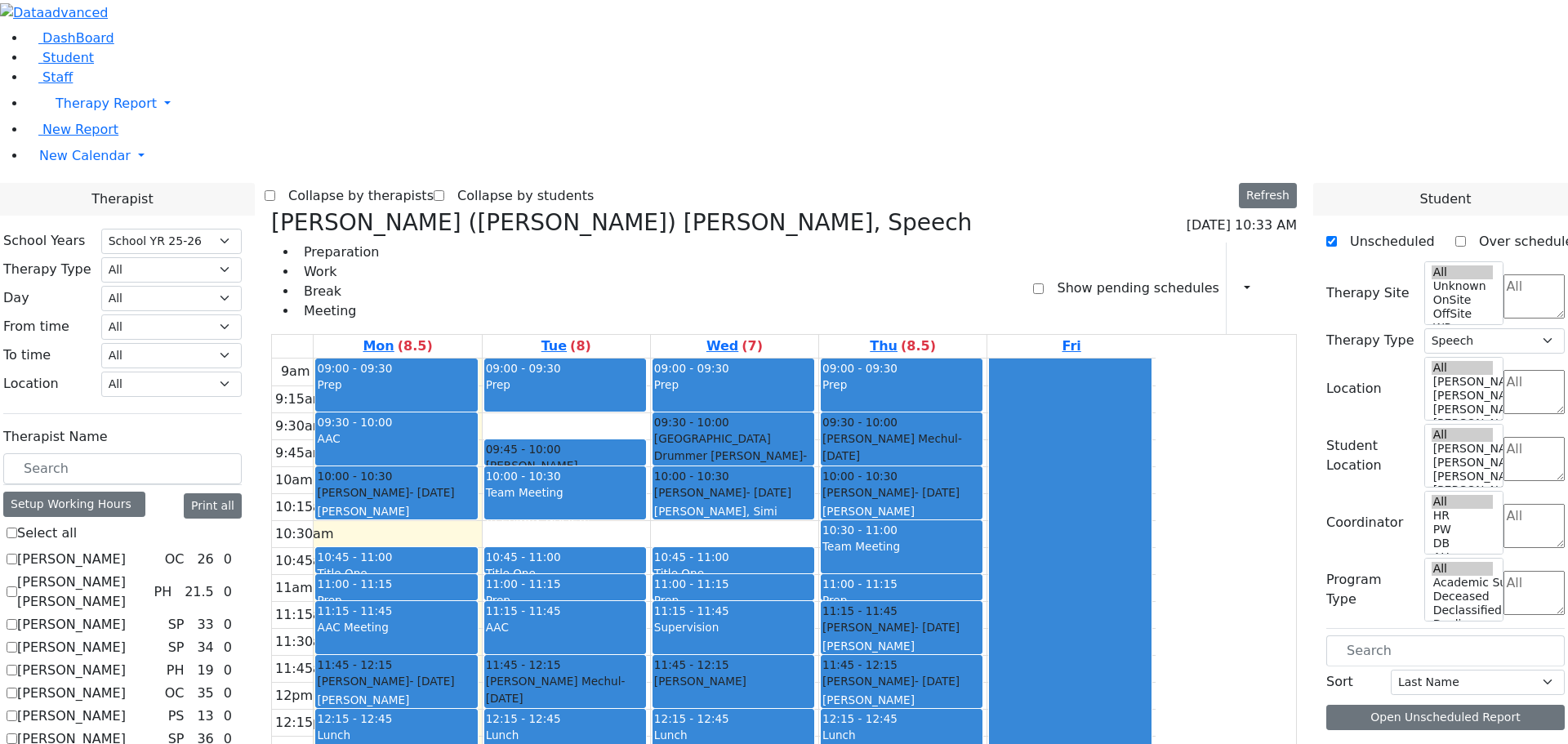
scroll to position [0, 0]
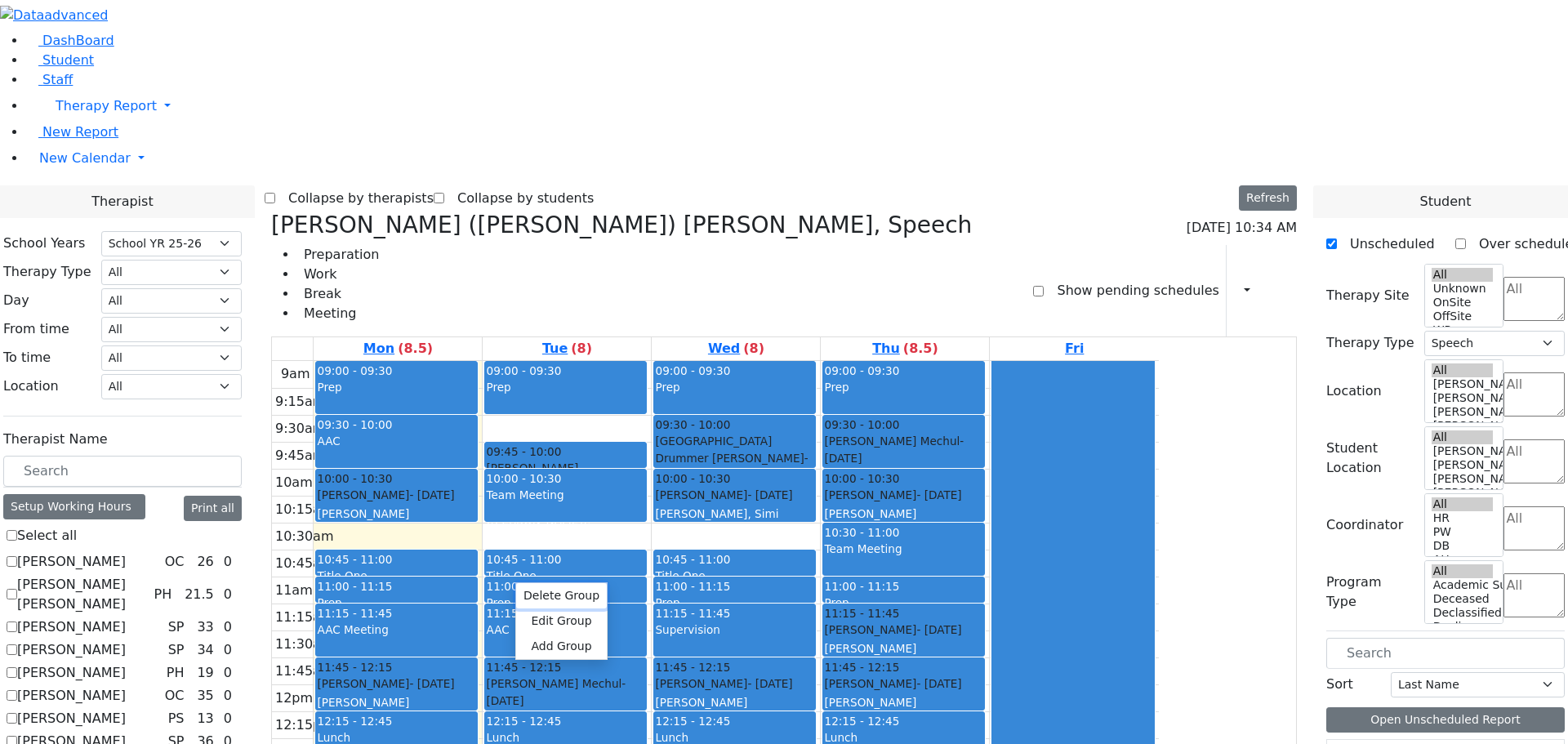
click at [542, 589] on button "Delete Group" at bounding box center [561, 596] width 90 height 25
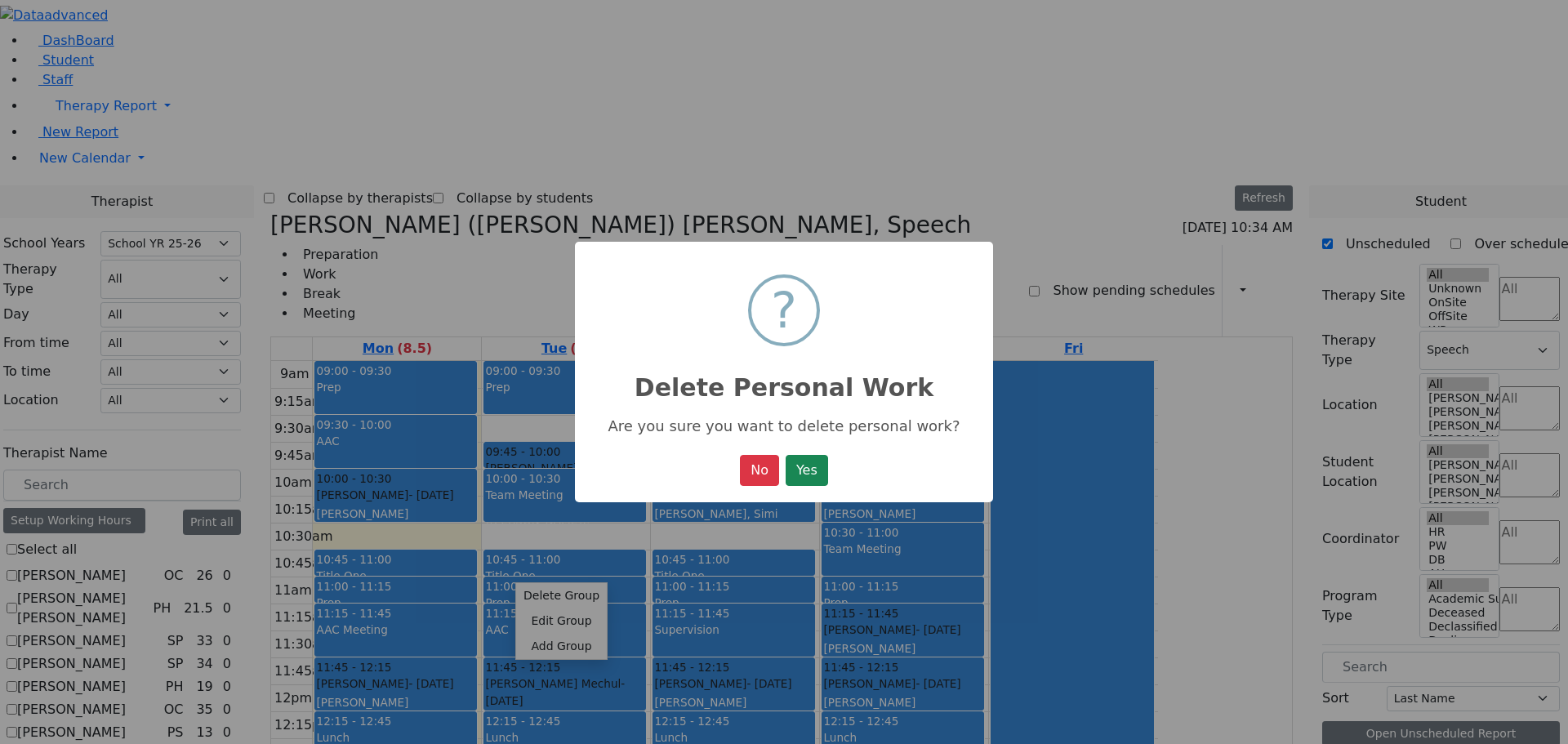
scroll to position [519, 0]
click at [818, 470] on button "Yes" at bounding box center [806, 470] width 42 height 31
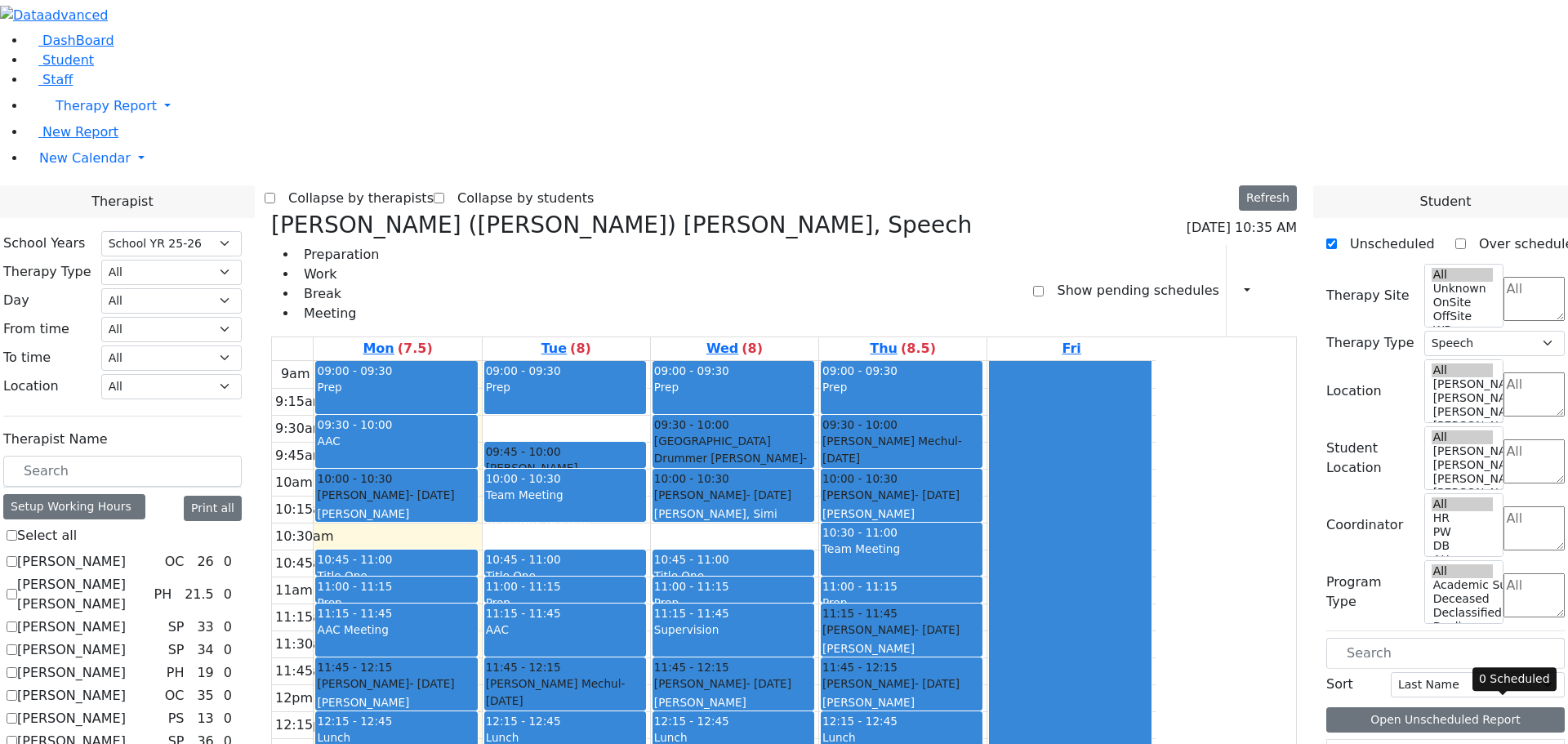
scroll to position [3, 0]
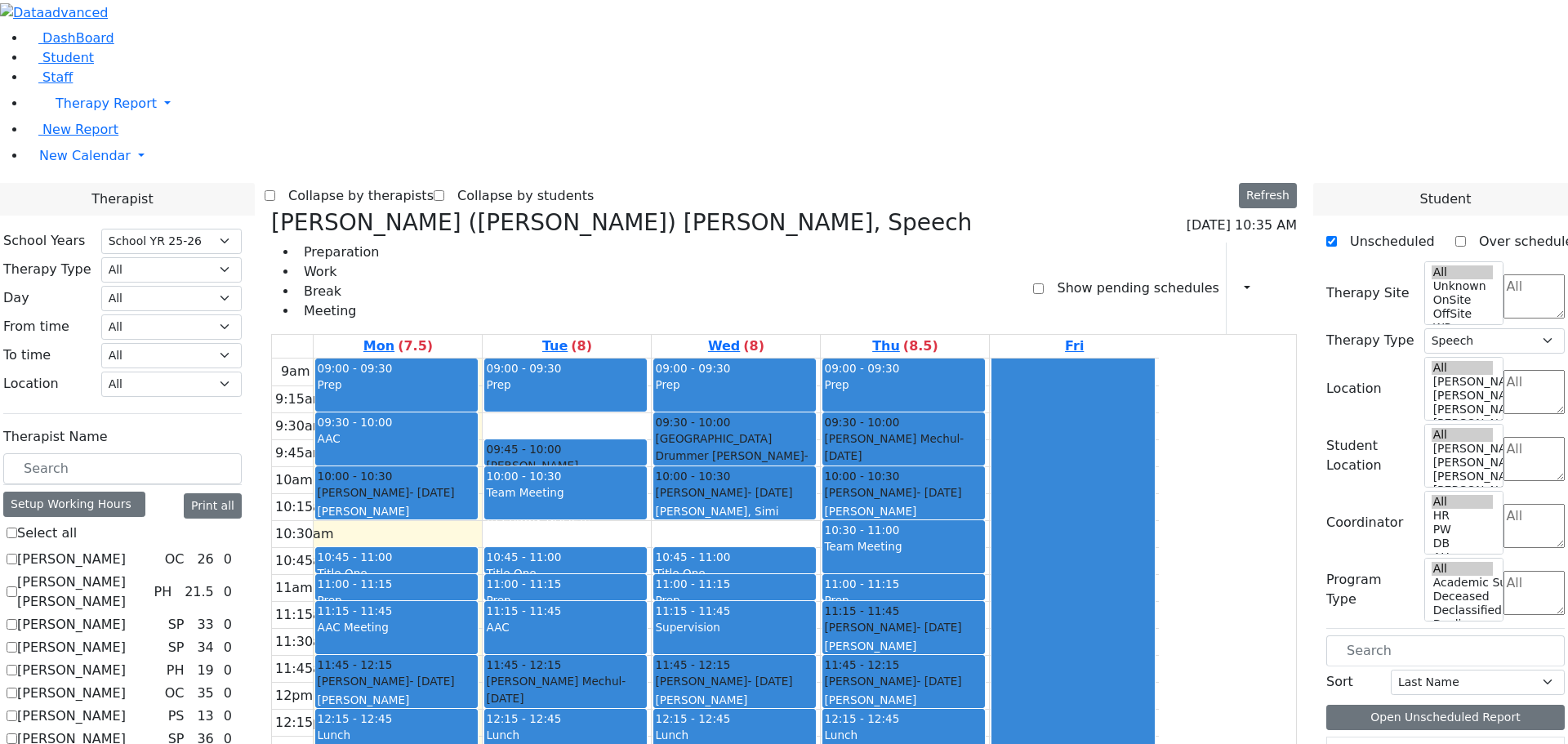
drag, startPoint x: 1385, startPoint y: 612, endPoint x: 583, endPoint y: 563, distance: 803.5
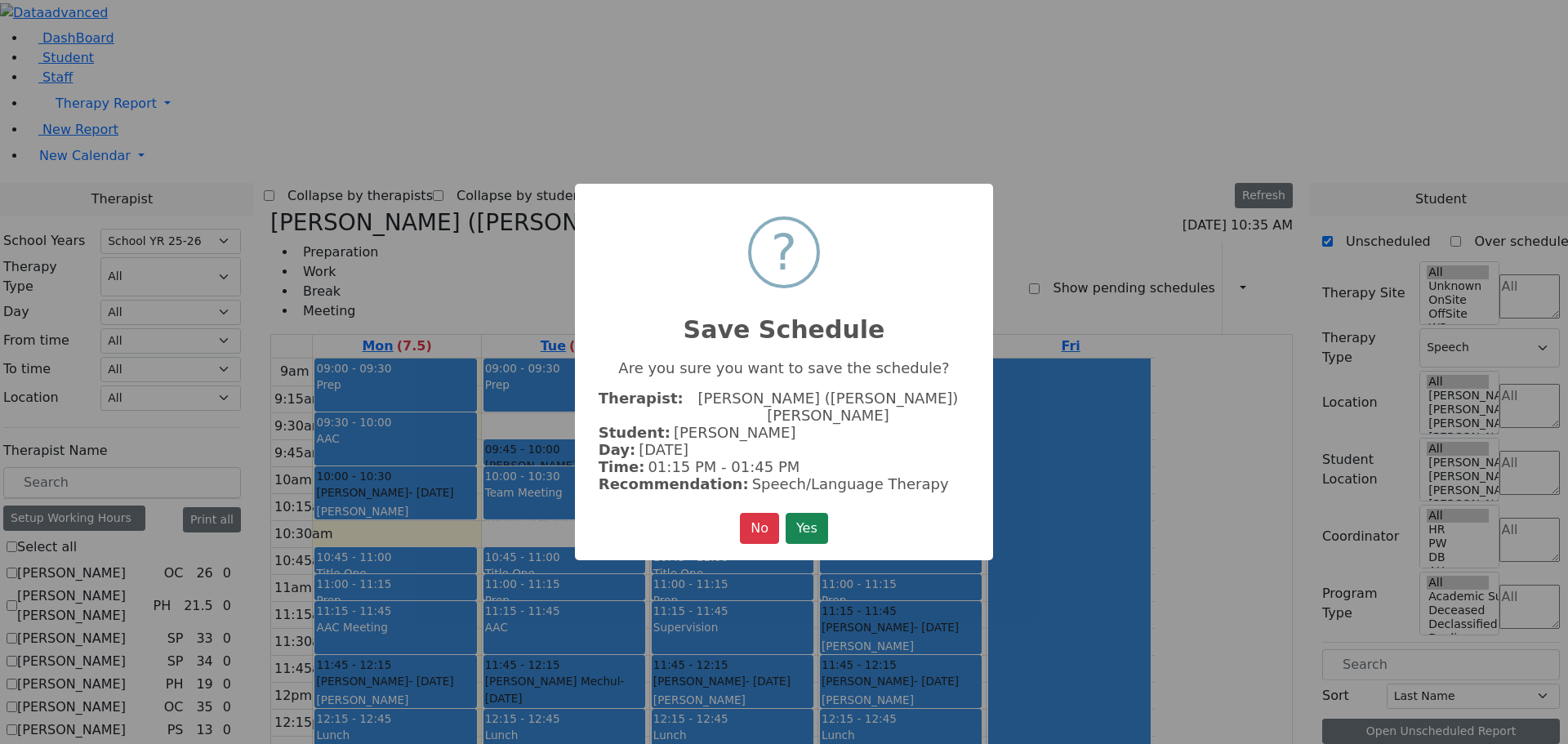
scroll to position [519, 0]
click at [803, 516] on button "Yes" at bounding box center [806, 528] width 42 height 31
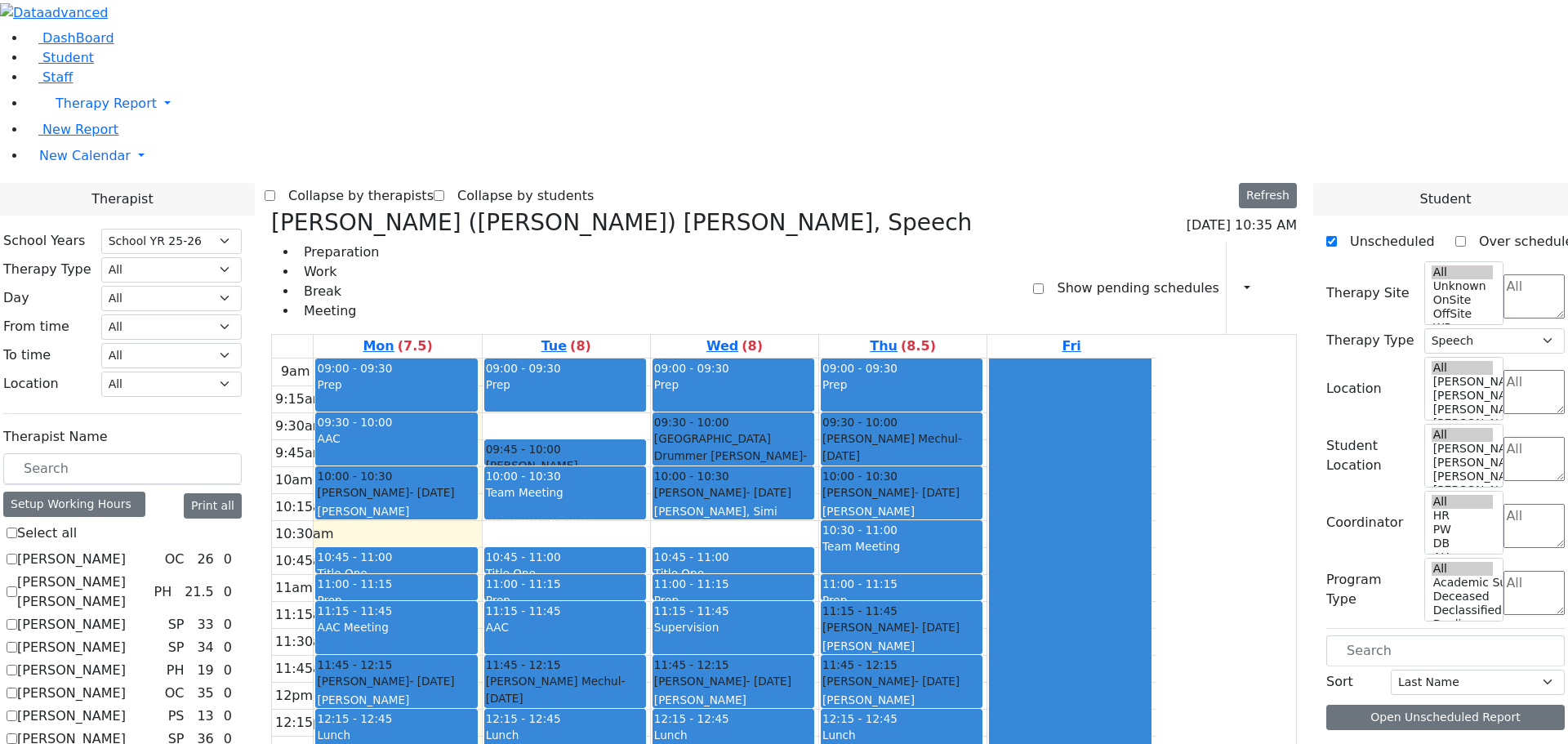
scroll to position [0, 0]
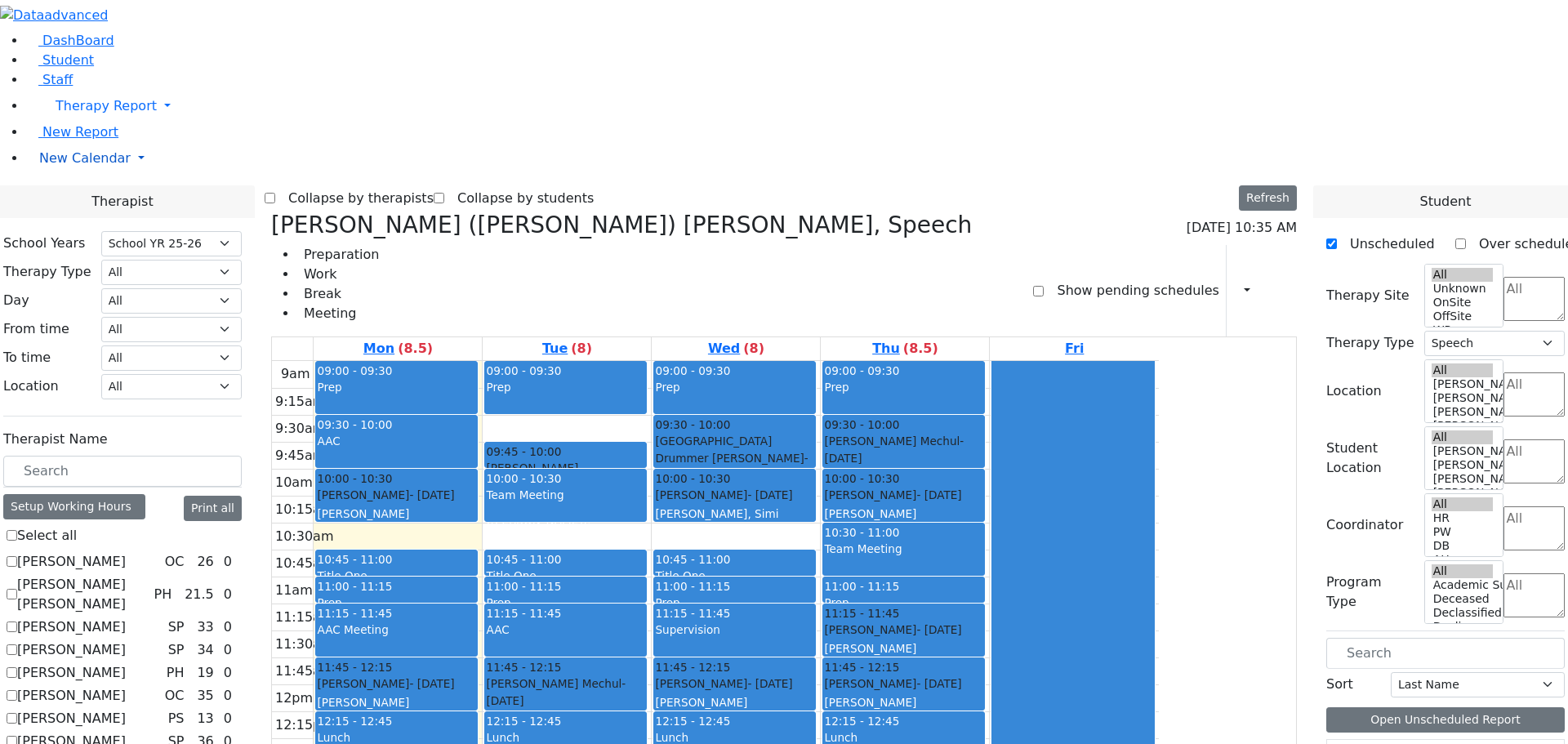
click at [61, 165] on span "New Calendar" at bounding box center [85, 157] width 91 height 15
click at [80, 218] on span "Teacher Report" at bounding box center [89, 209] width 98 height 15
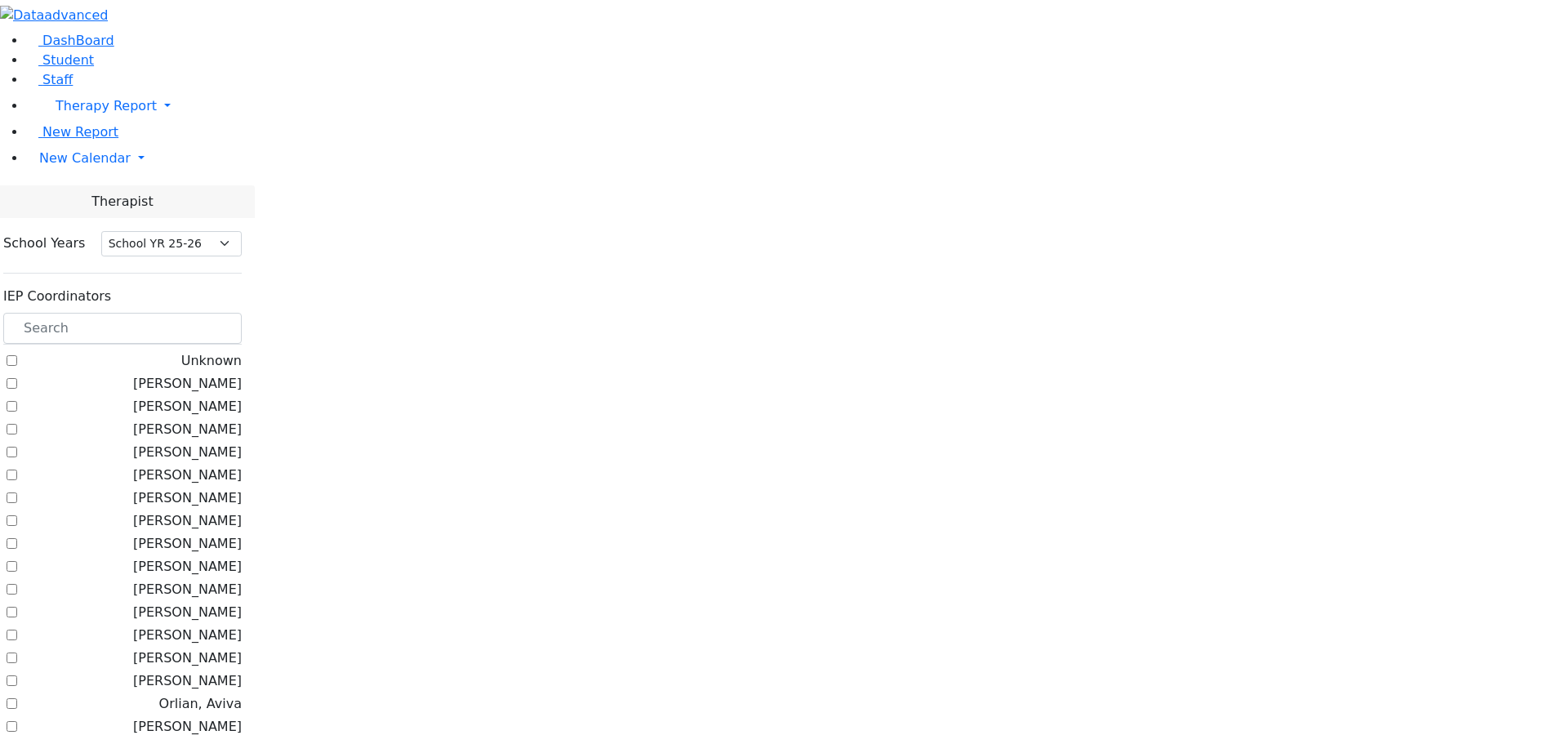
select select "212"
click at [242, 313] on input "text" at bounding box center [123, 328] width 239 height 31
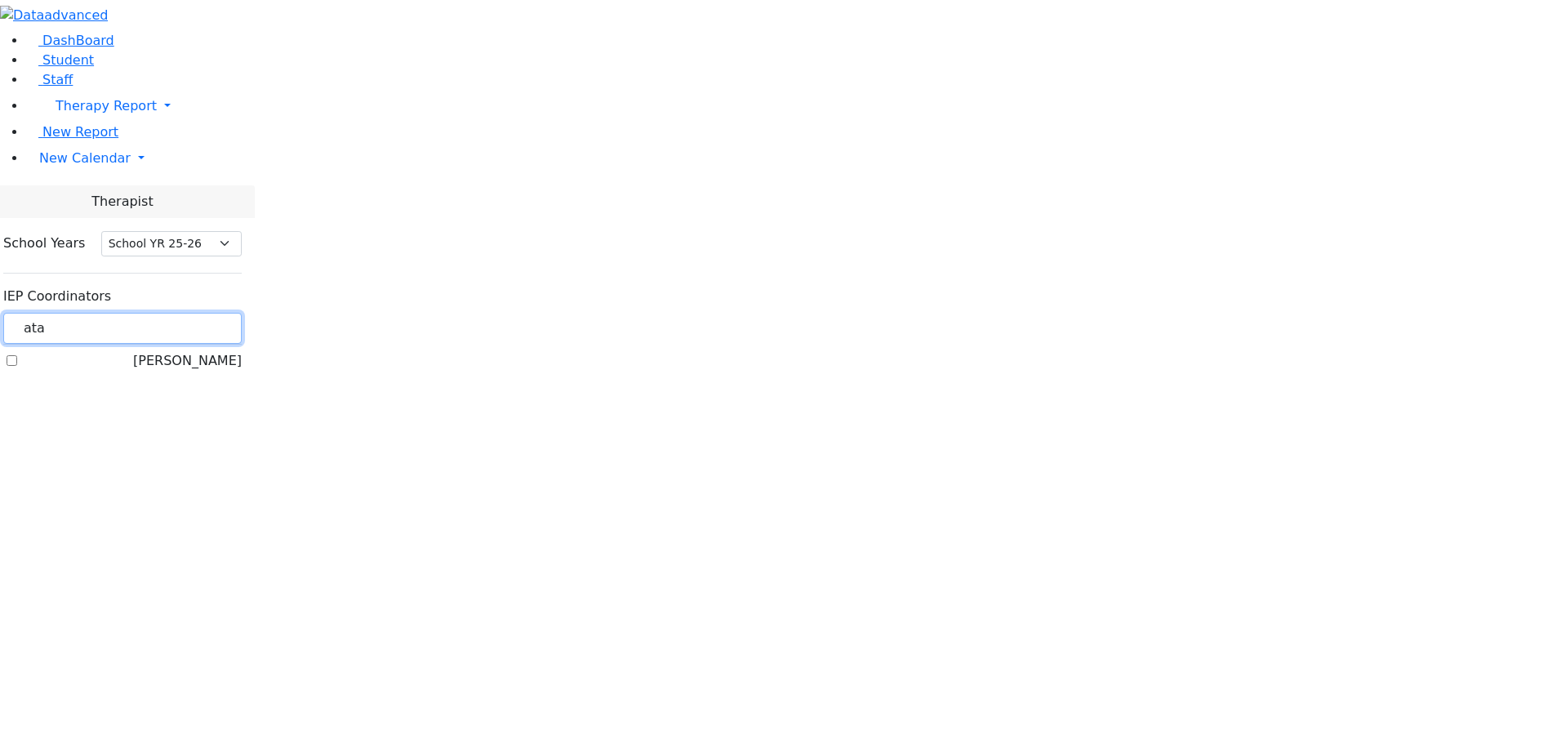
type input "ata"
click at [203, 351] on label "[PERSON_NAME]" at bounding box center [187, 361] width 108 height 20
click at [17, 355] on input "[PERSON_NAME]" at bounding box center [12, 360] width 11 height 11
checkbox input "true"
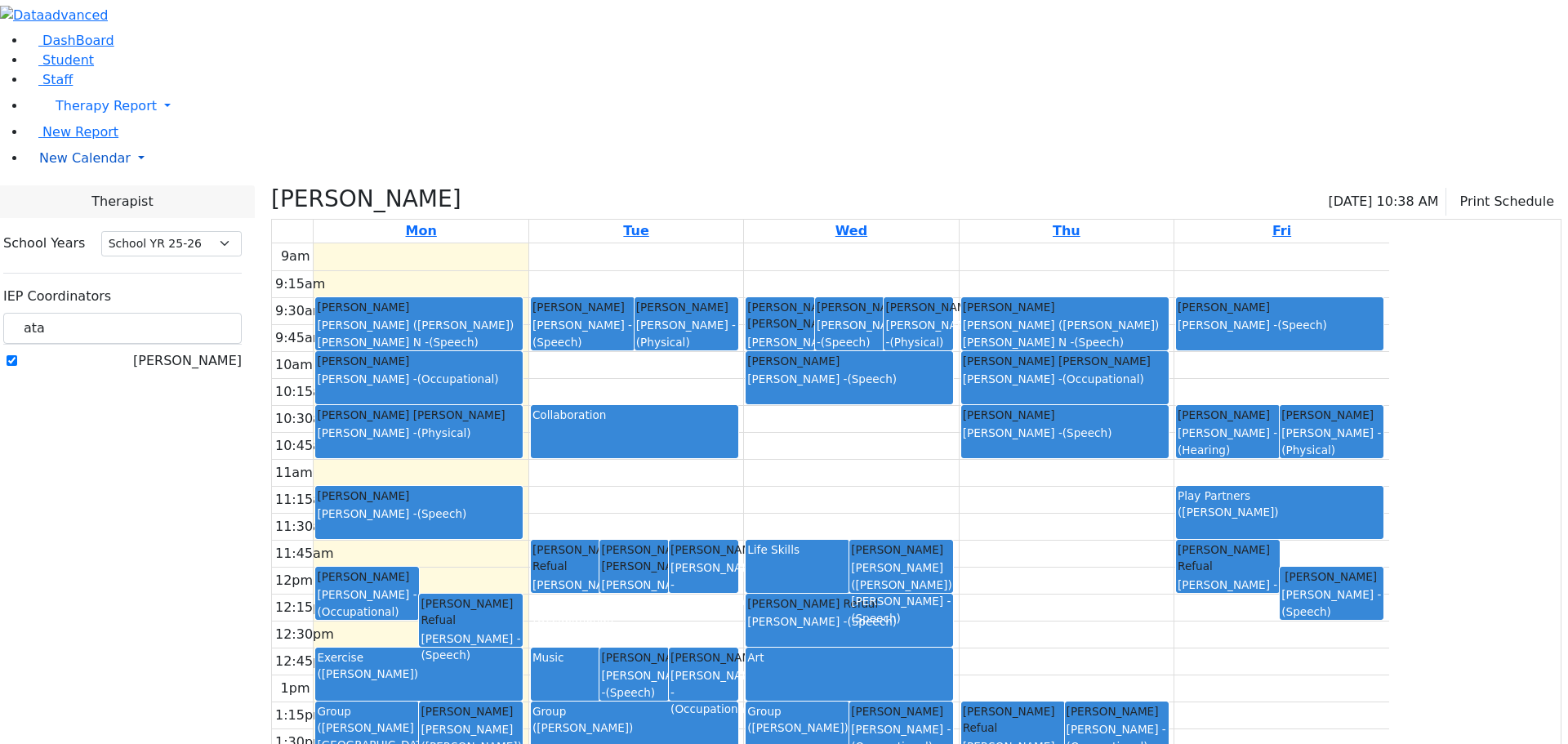
click at [74, 165] on span "New Calendar" at bounding box center [85, 157] width 91 height 15
click at [82, 199] on span "Calendar" at bounding box center [64, 190] width 59 height 15
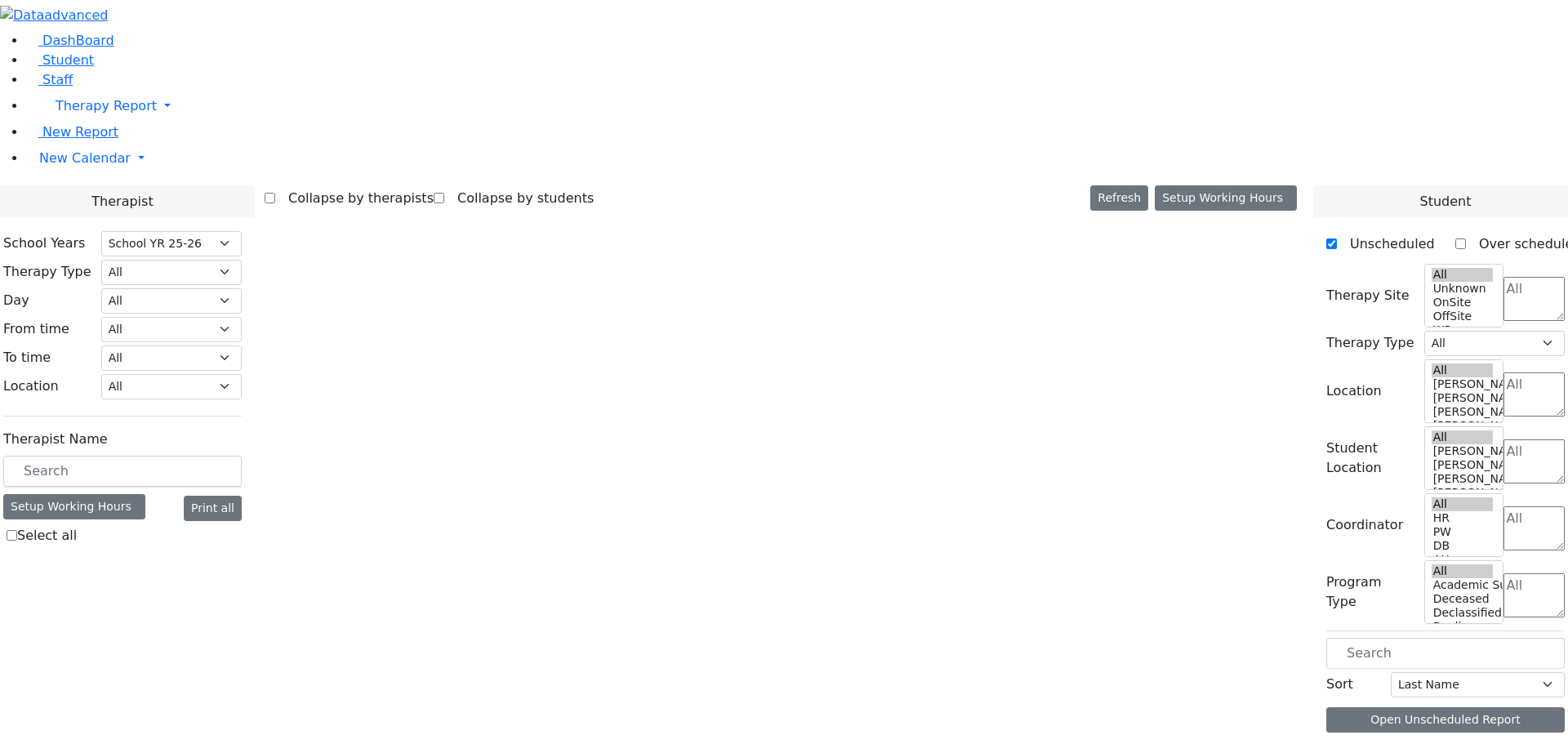
select select "212"
select select "3"
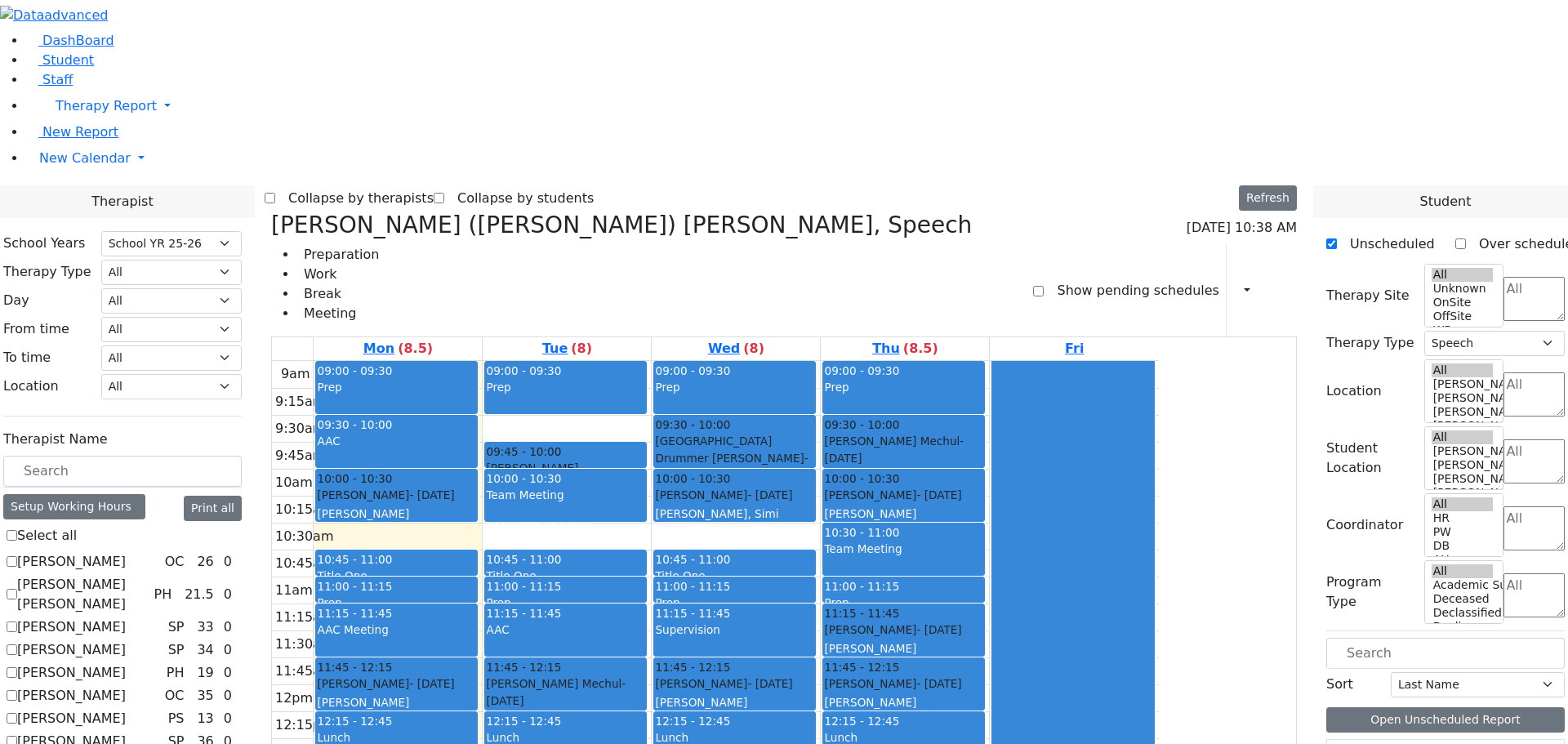
drag, startPoint x: 532, startPoint y: 586, endPoint x: 586, endPoint y: 238, distance: 352.2
click at [482, 361] on div "09:00 - 09:30 Prep 09:30 - 10:00 AAC 10:00 - 10:30 [PERSON_NAME] - [DATE] [PERS…" at bounding box center [398, 684] width 168 height 647
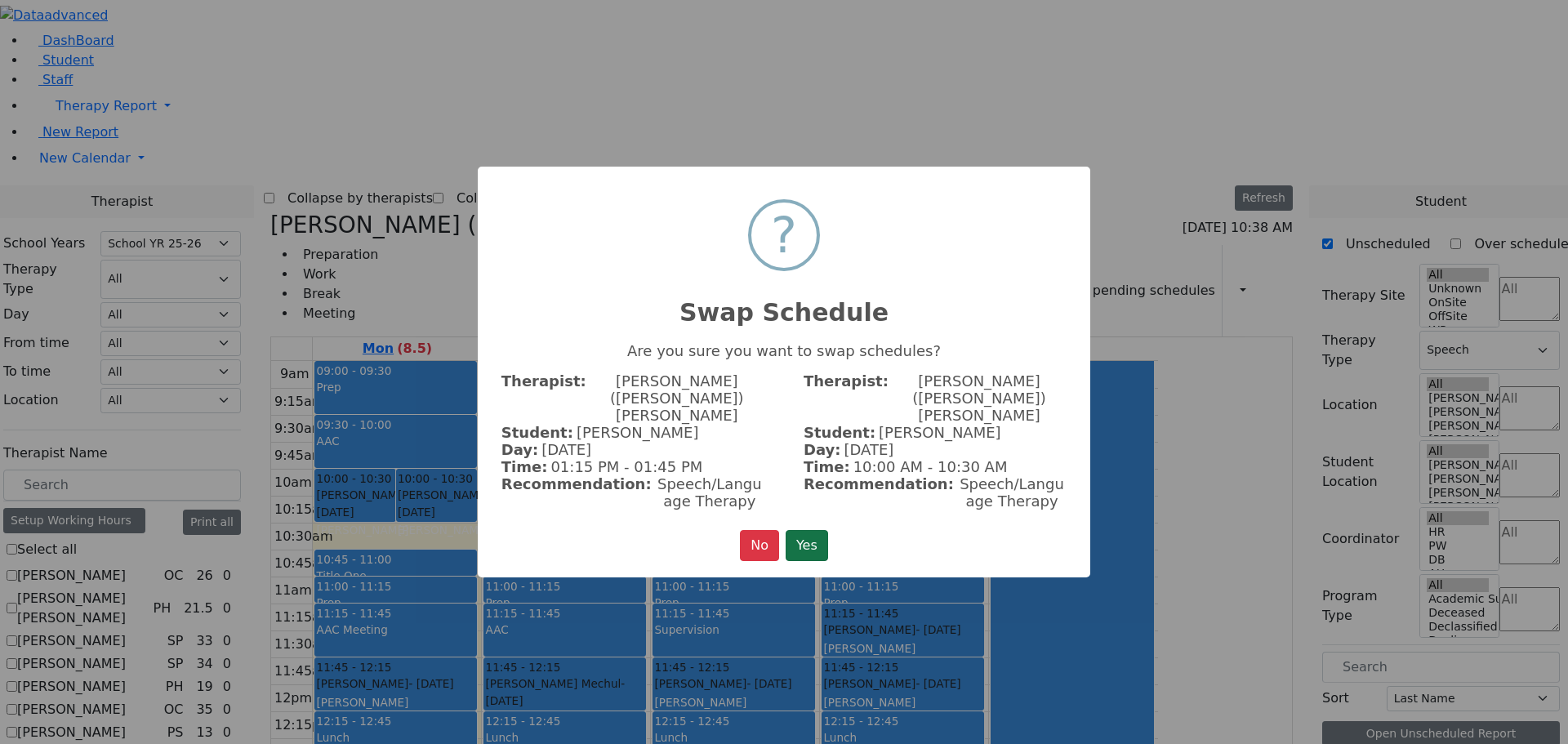
click at [809, 530] on button "Yes" at bounding box center [806, 545] width 42 height 31
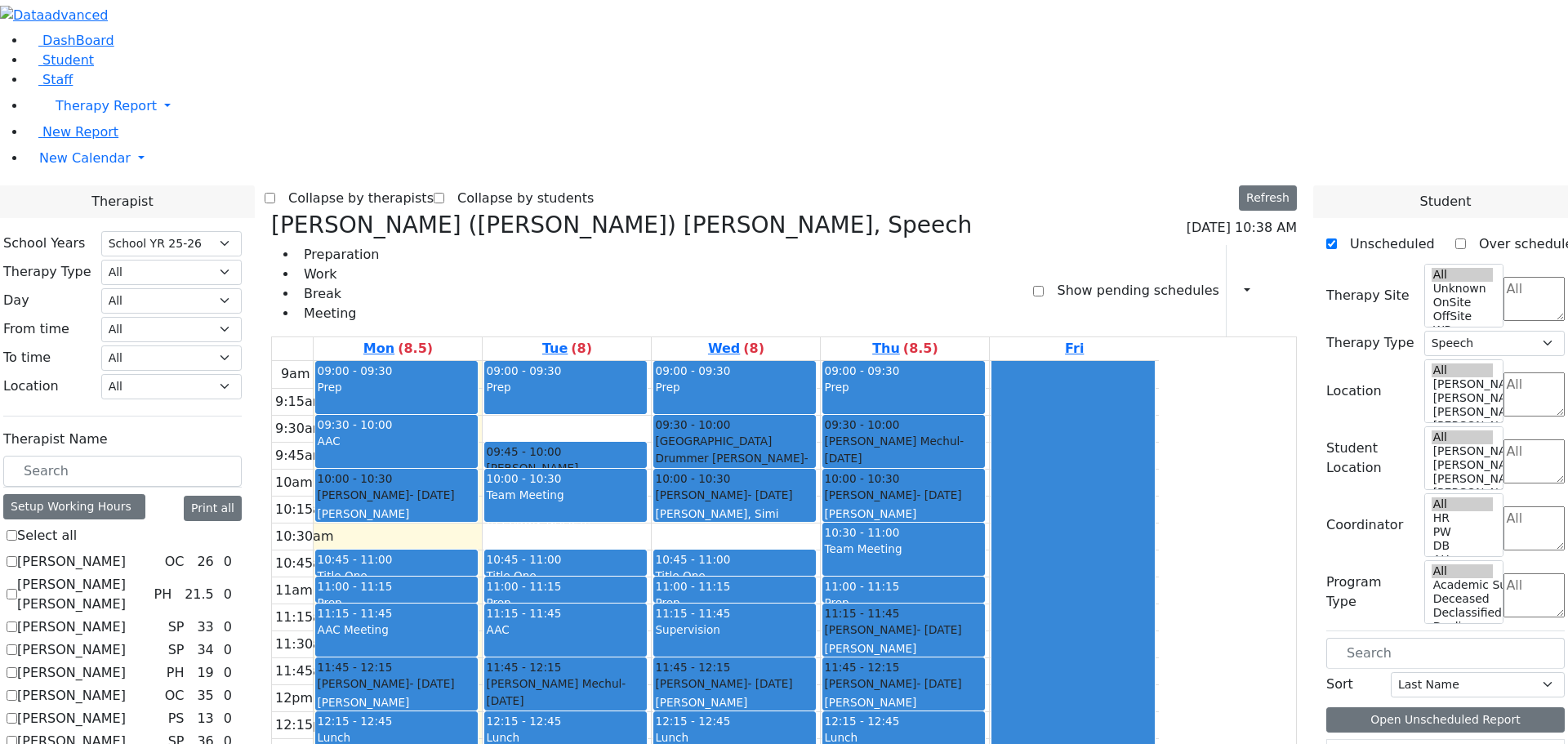
drag, startPoint x: 871, startPoint y: 639, endPoint x: 926, endPoint y: 417, distance: 228.7
click at [820, 417] on div "09:00 - 09:30 Prep 09:30 - 10:00 [GEOGRAPHIC_DATA] Drummer [PERSON_NAME] - [DAT…" at bounding box center [736, 684] width 168 height 647
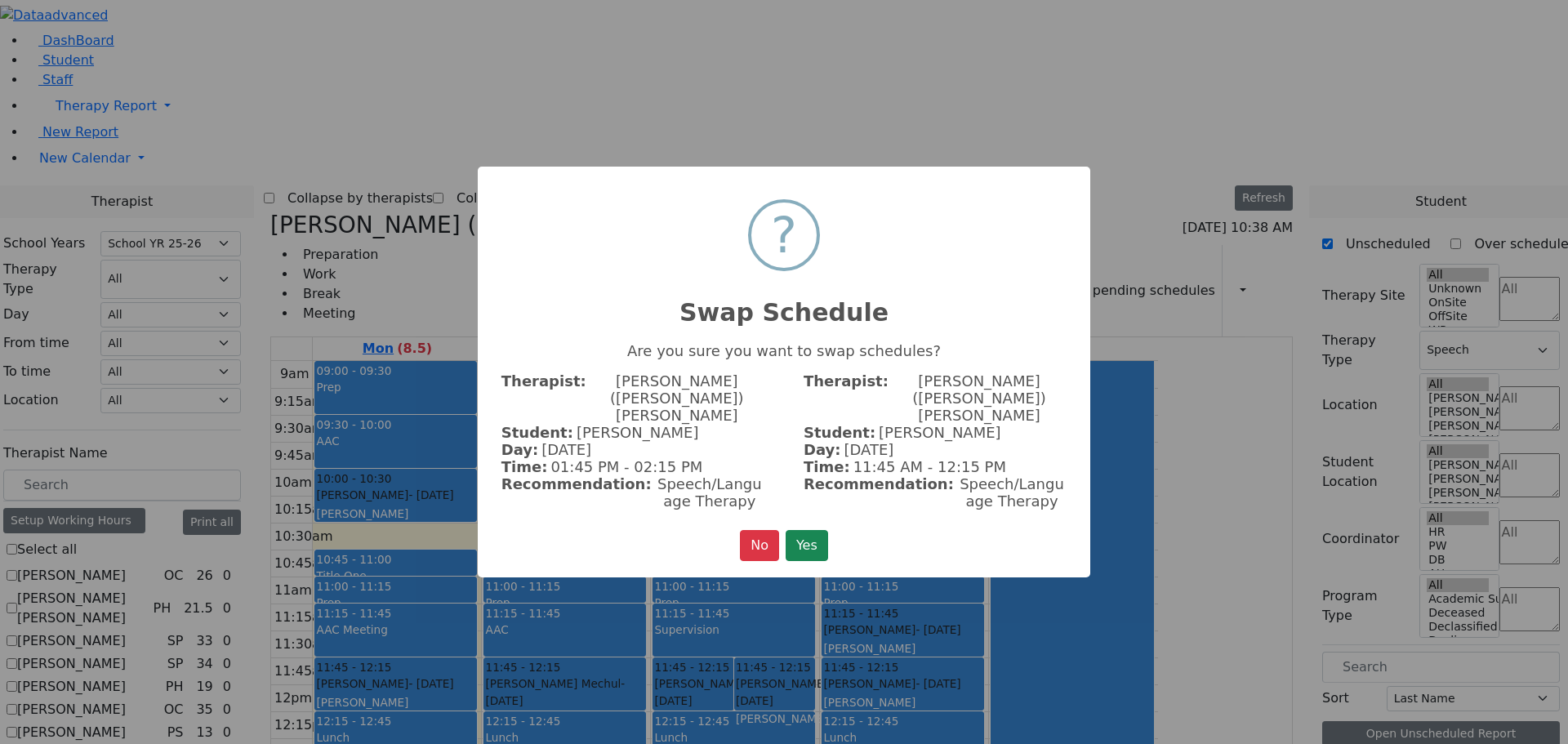
click at [807, 530] on button "Yes" at bounding box center [806, 545] width 42 height 31
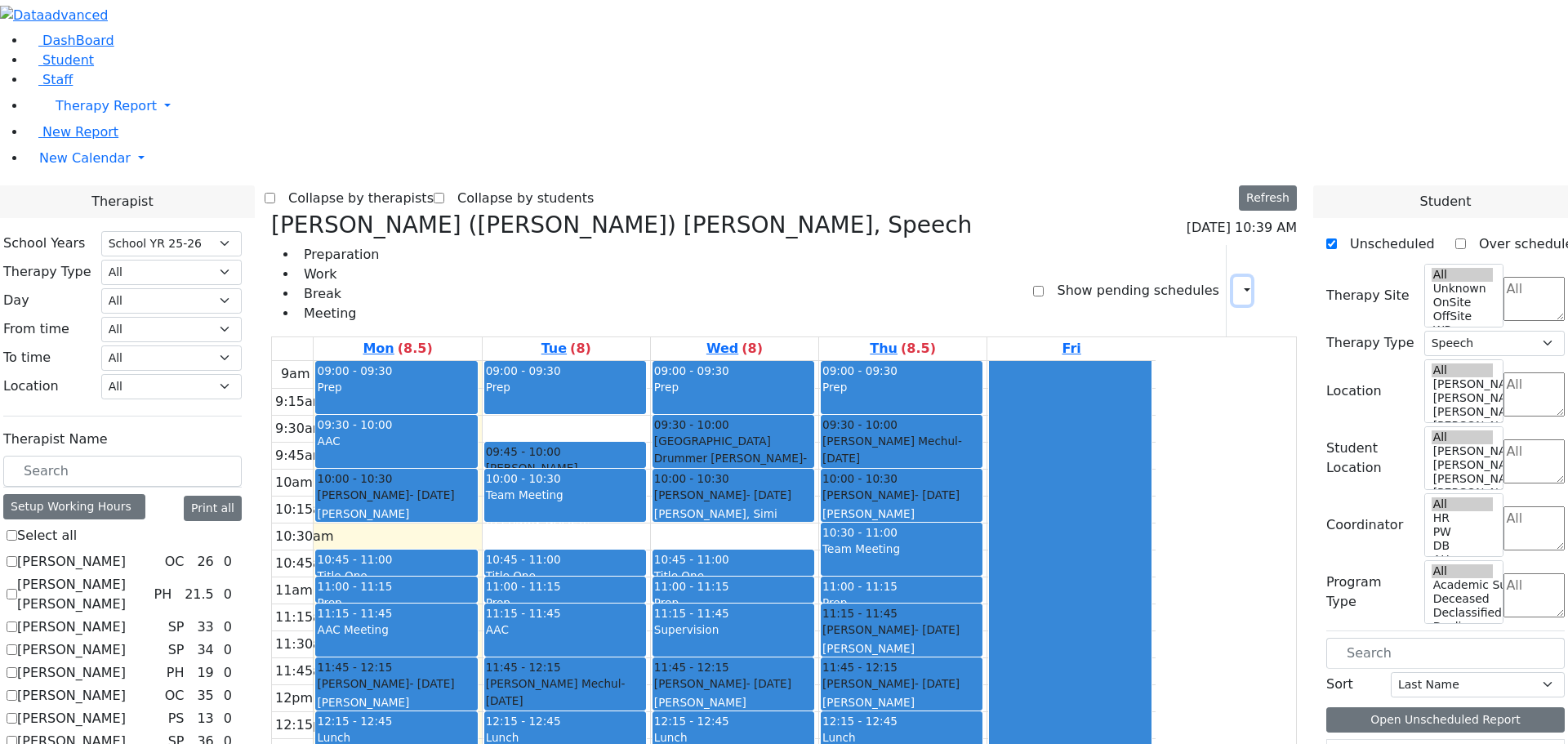
click at [1237, 283] on icon "button" at bounding box center [1237, 290] width 0 height 15
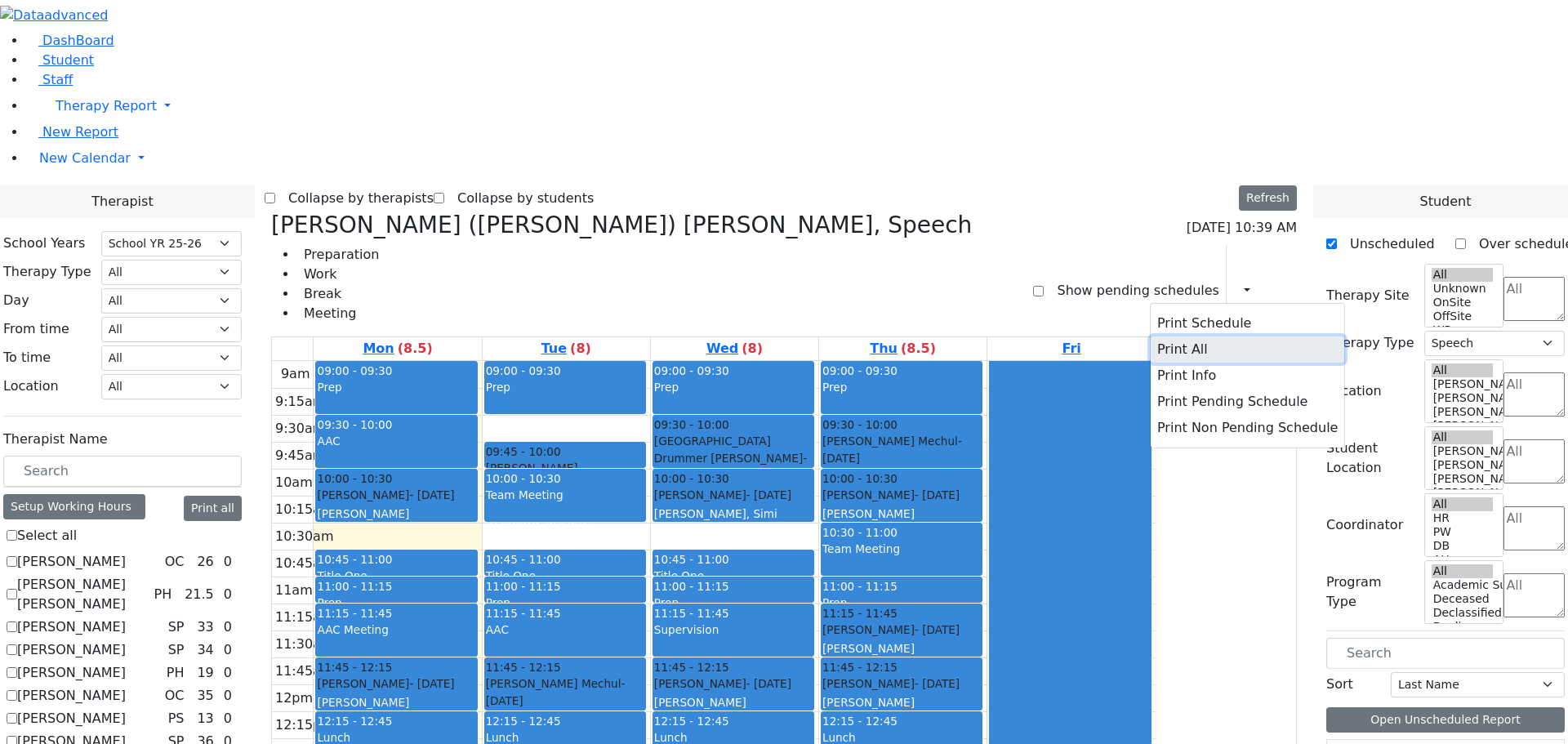
click at [1163, 336] on button "Print All" at bounding box center [1247, 349] width 193 height 26
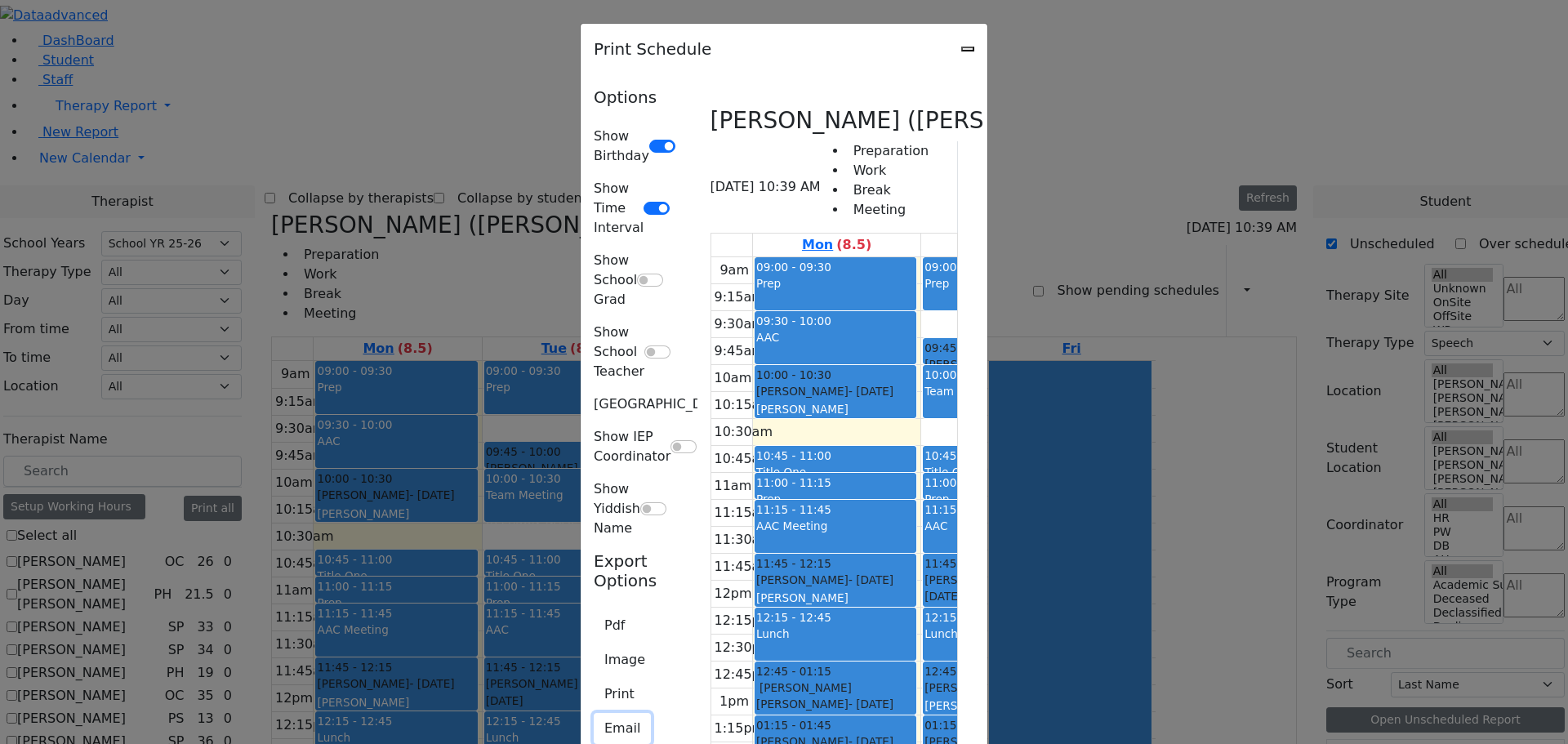
click at [594, 713] on button "Email" at bounding box center [623, 728] width 57 height 31
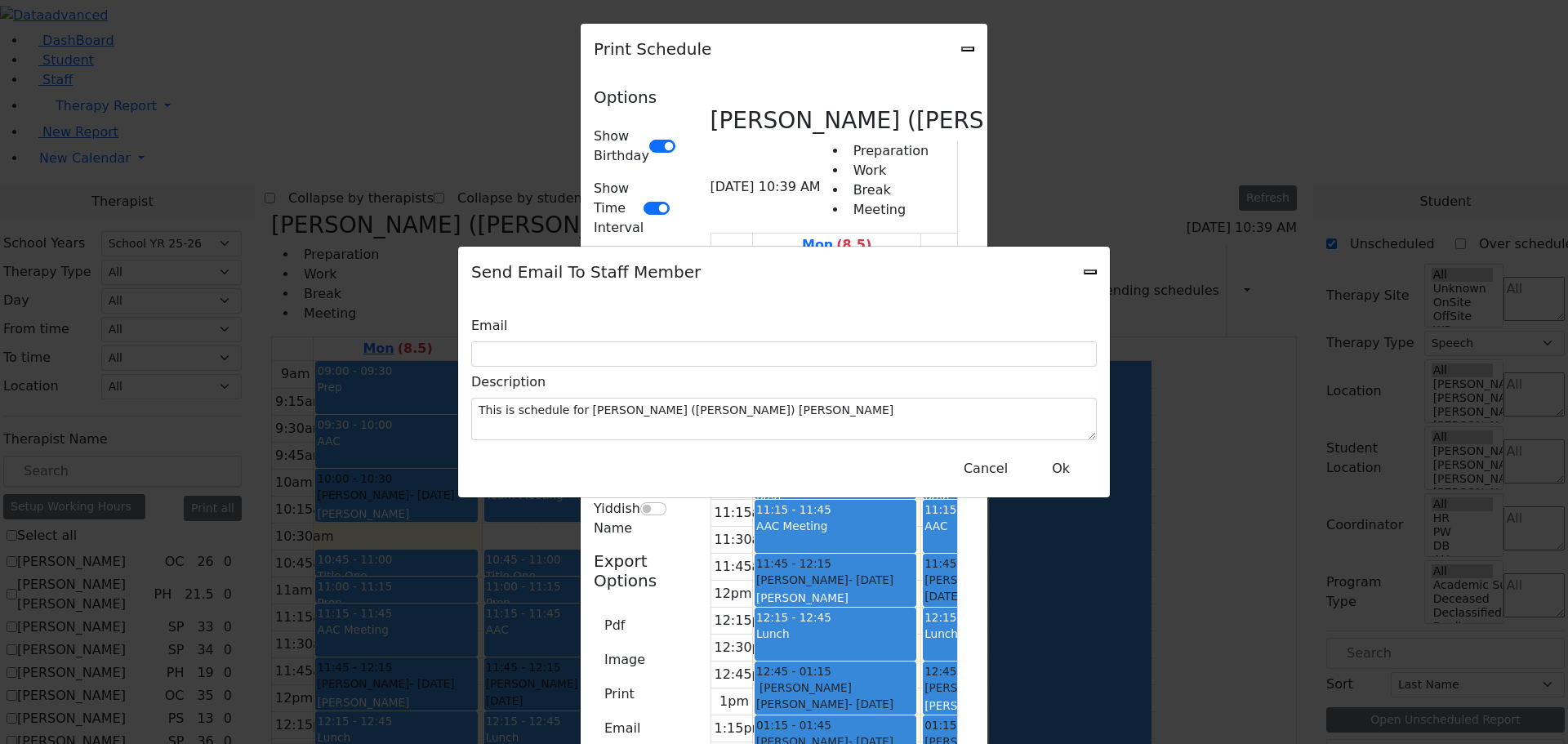
click at [1090, 272] on icon "Close" at bounding box center [1090, 272] width 0 height 0
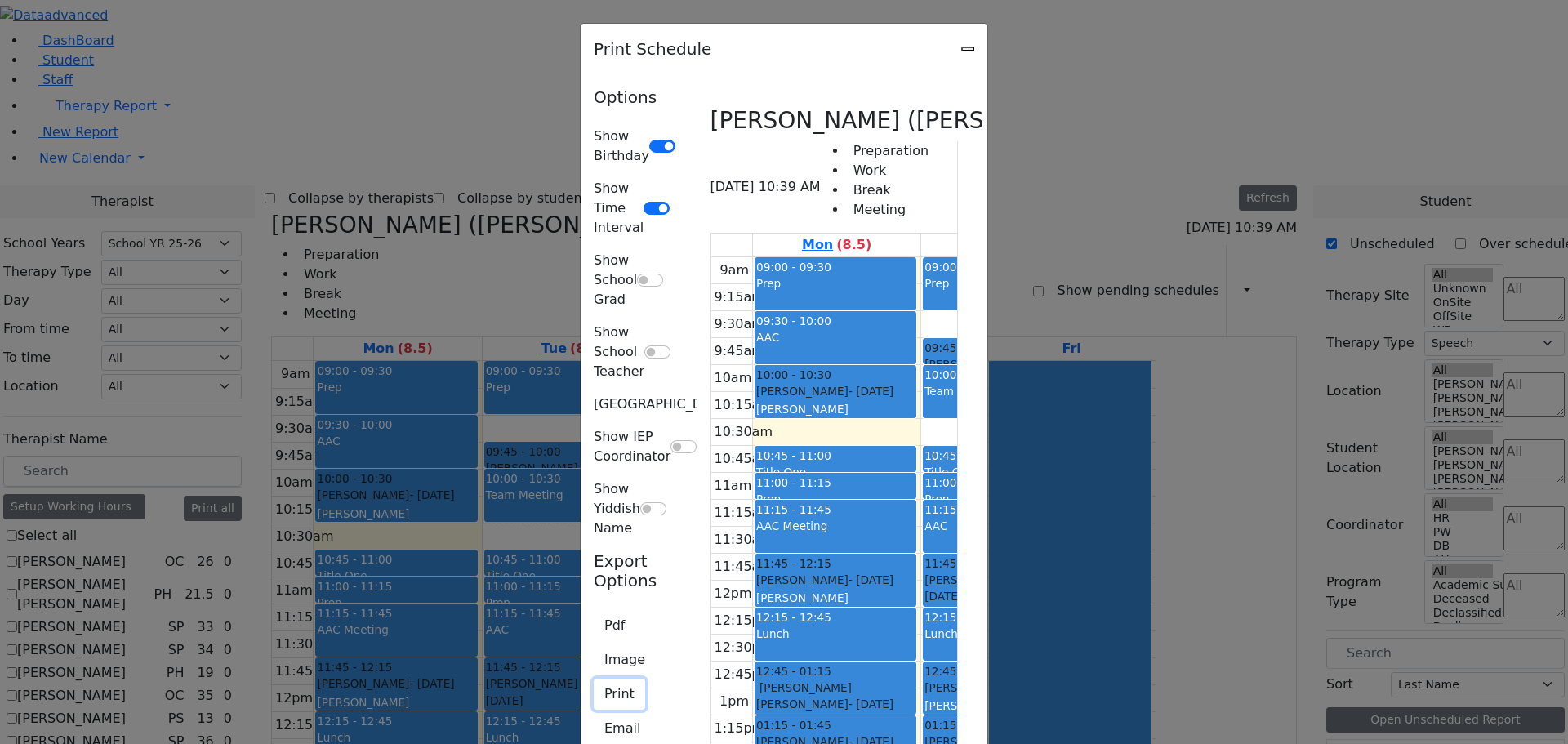
click at [594, 679] on button "Print" at bounding box center [620, 694] width 52 height 31
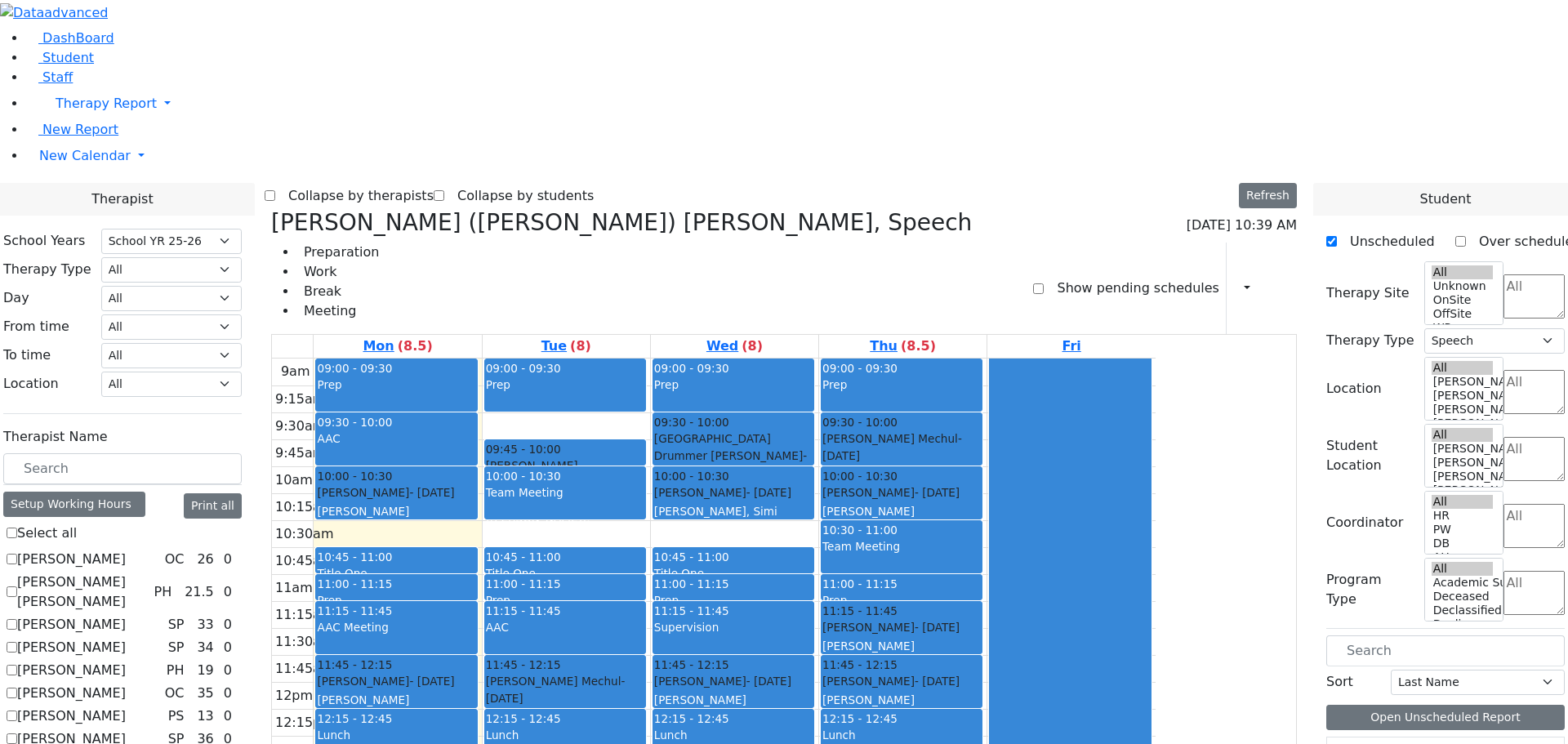
scroll to position [1365, 0]
drag, startPoint x: 211, startPoint y: 445, endPoint x: 461, endPoint y: 492, distance: 254.4
checkbox input "true"
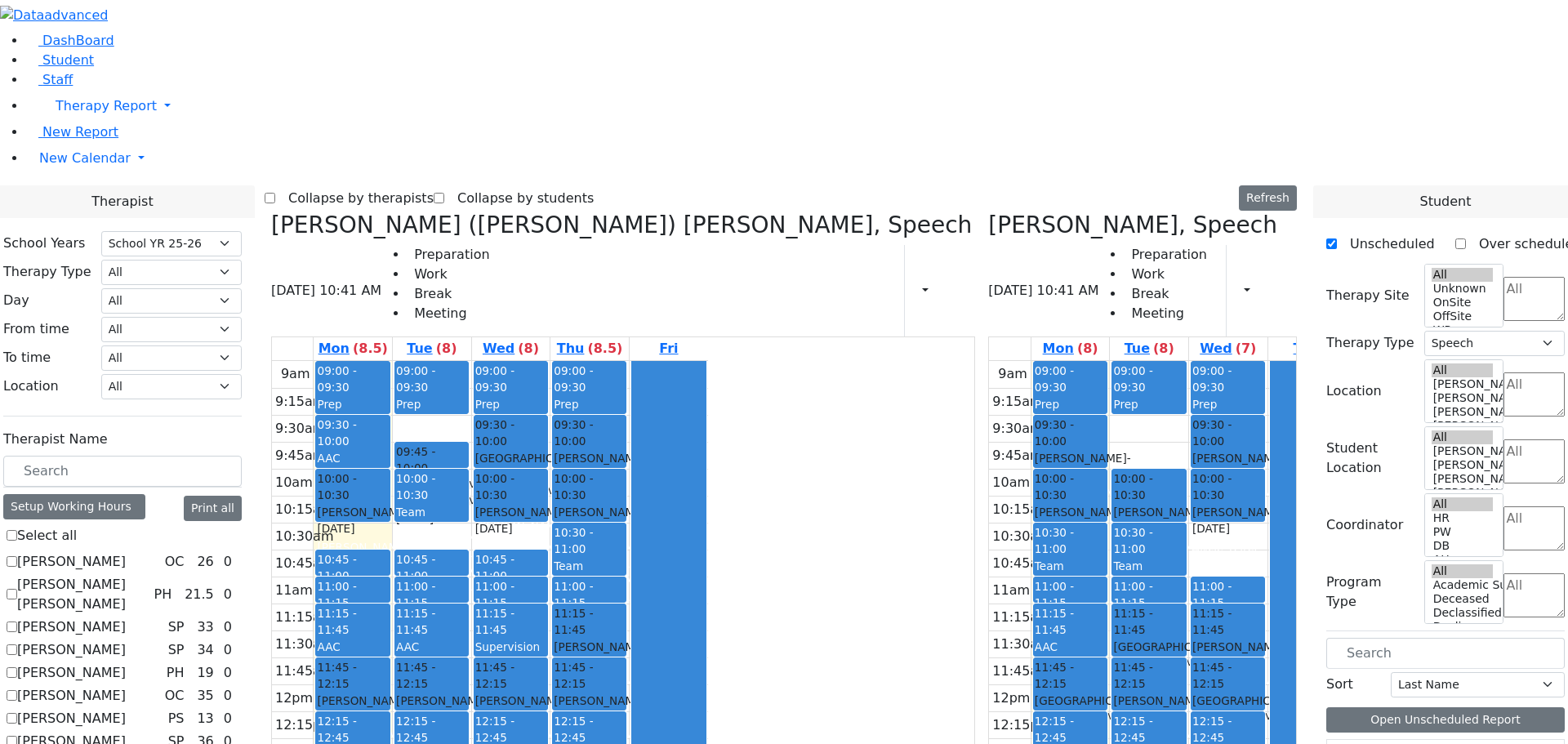
scroll to position [876, 0]
checkbox input "true"
select select
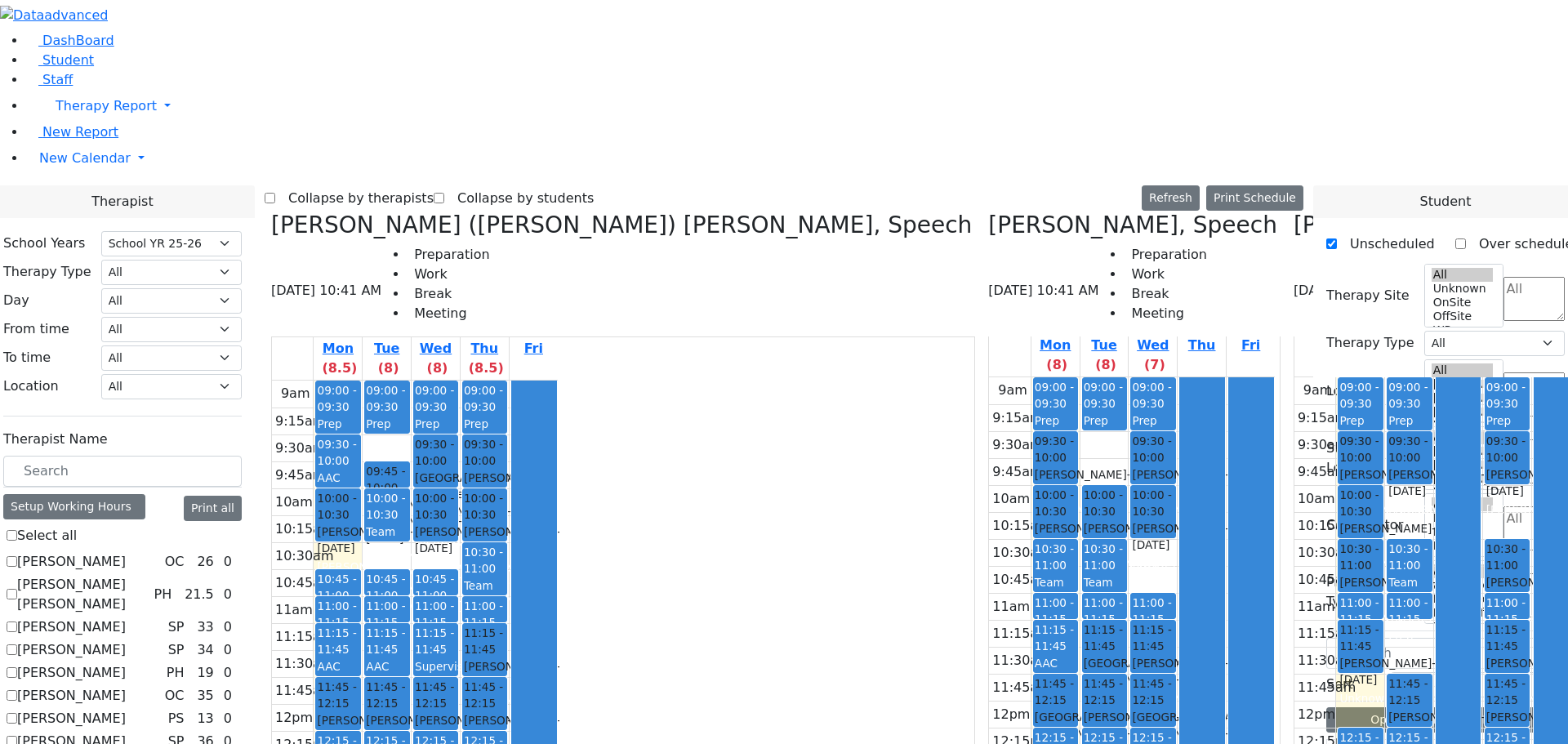
scroll to position [0, 0]
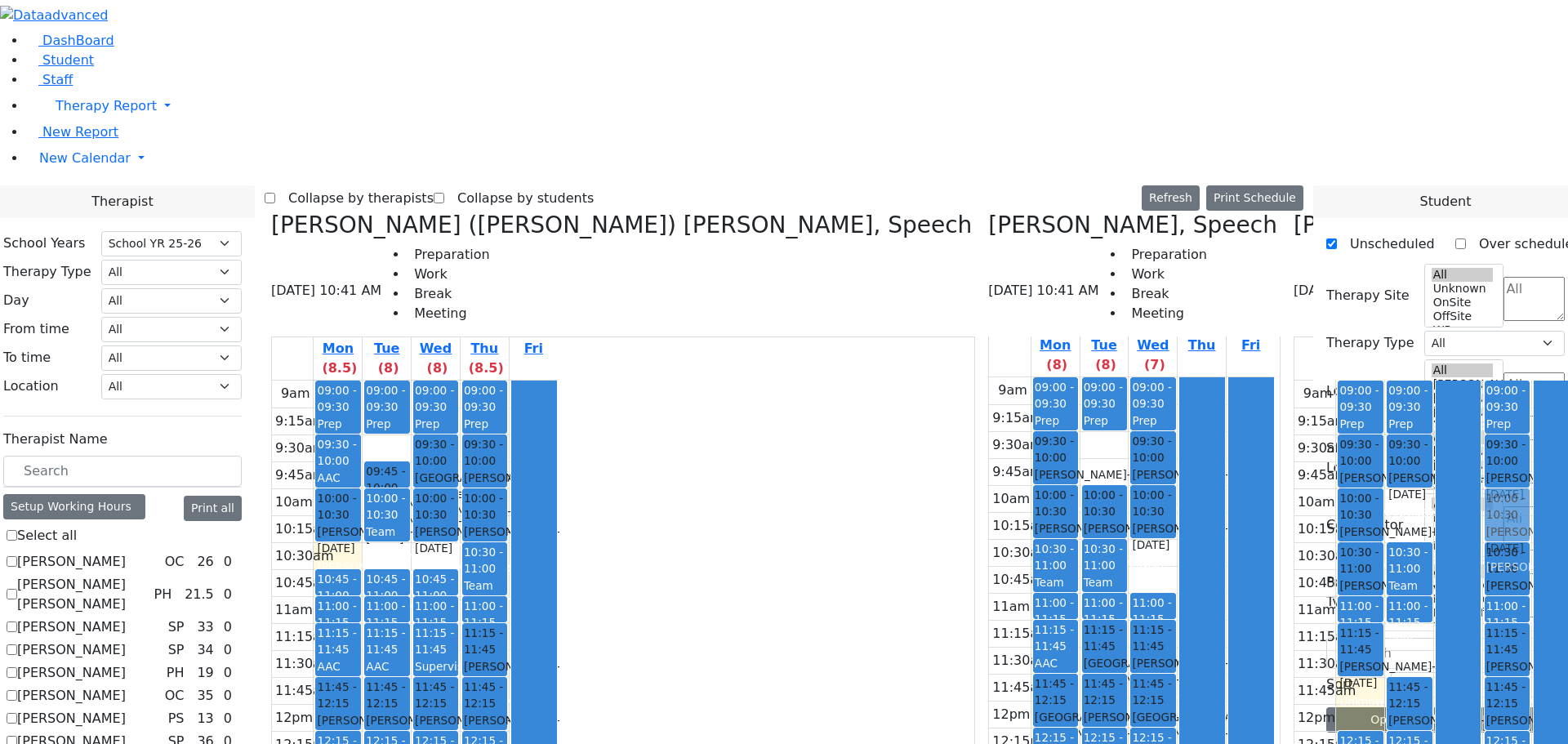
drag, startPoint x: 1248, startPoint y: 580, endPoint x: 1234, endPoint y: 241, distance: 339.3
click at [1483, 380] on div "09:00 - 09:30 Prep 09:30 - 10:00 Fuchs Raphael - 04/14/2017 Jablin Meira 10:30 …" at bounding box center [1507, 703] width 48 height 647
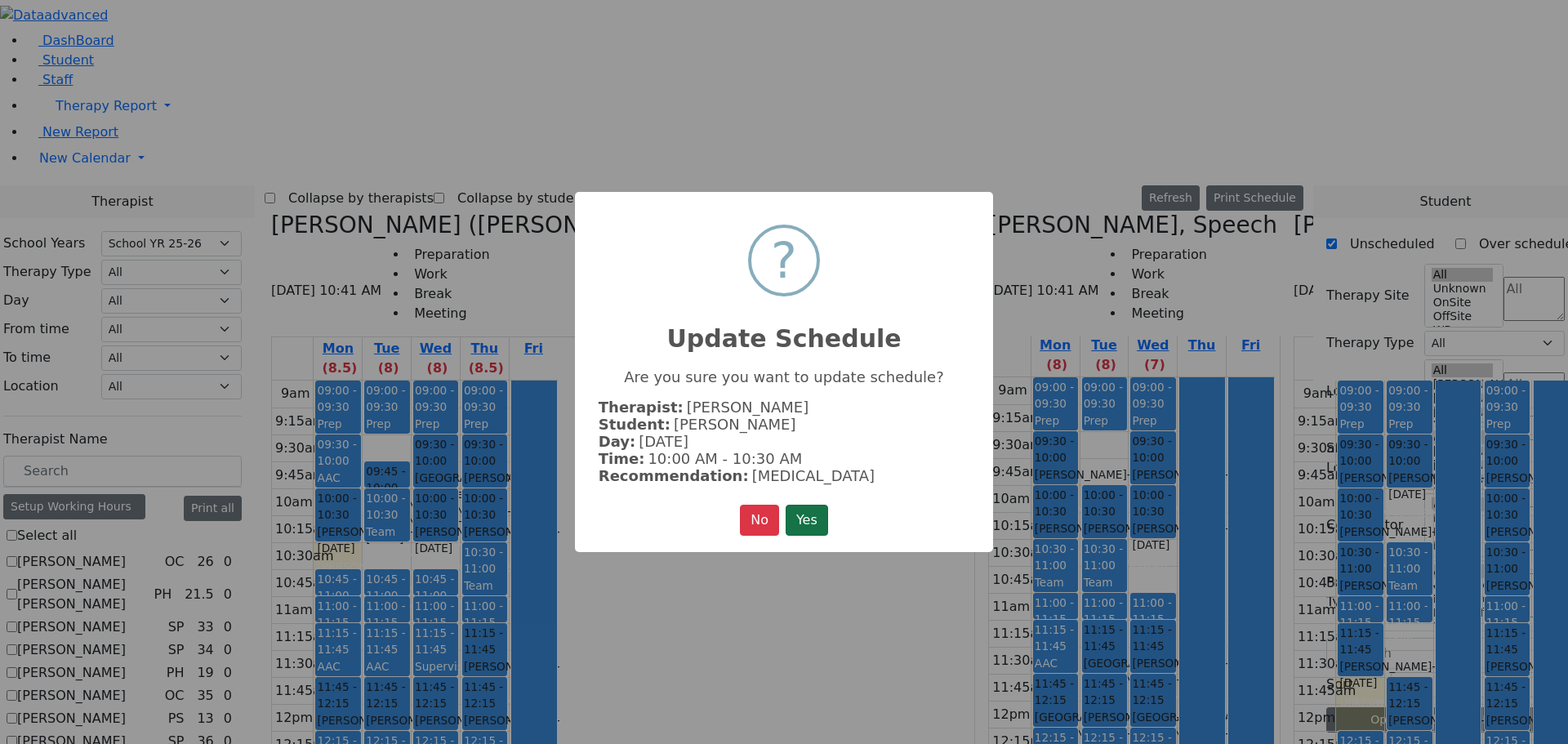
click at [811, 506] on button "Yes" at bounding box center [806, 520] width 42 height 31
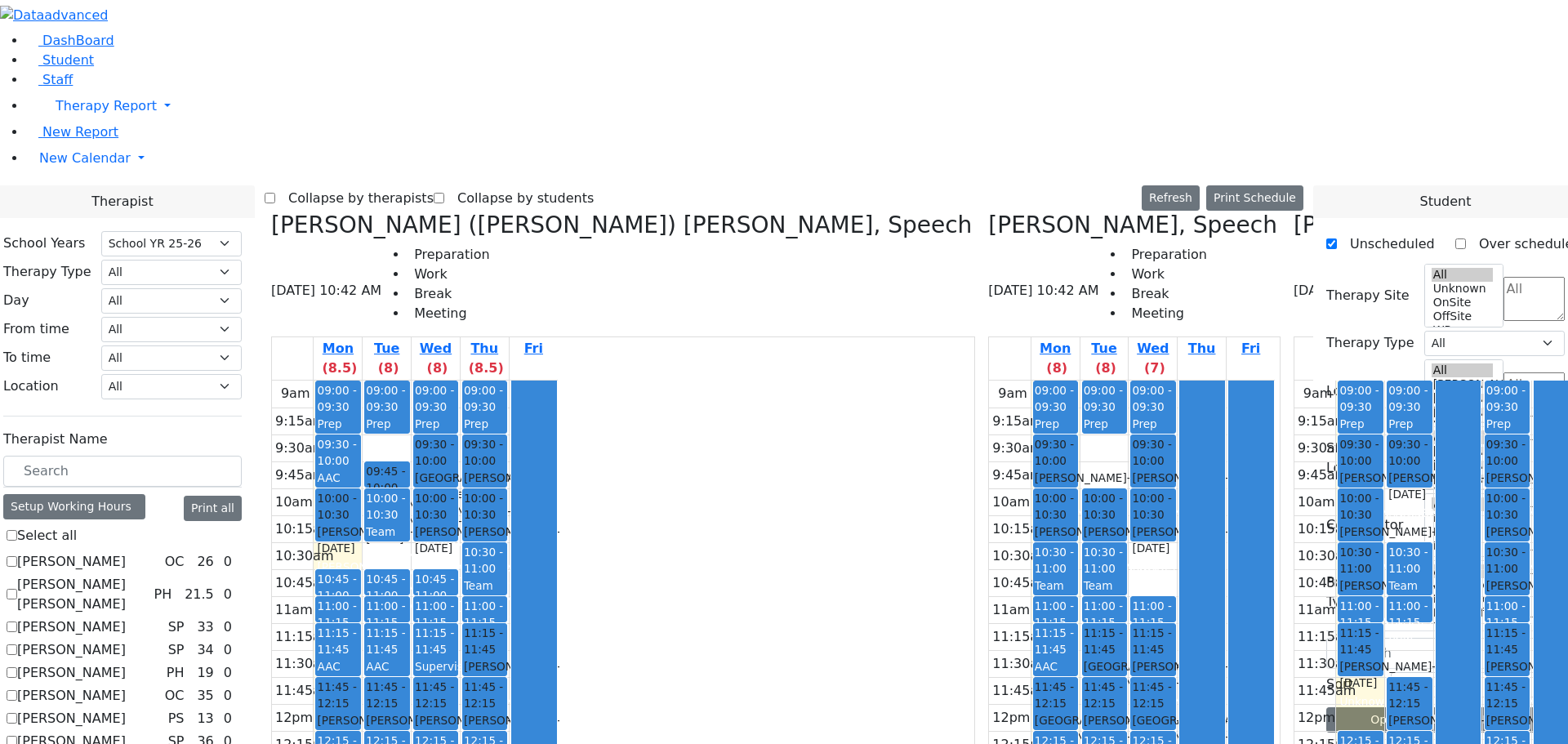
drag, startPoint x: 1092, startPoint y: 577, endPoint x: 1228, endPoint y: 577, distance: 136.0
click at [1294, 577] on tr "09:00 - 09:30 Prep 09:30 - 10:00 Meisels Chaya - 12/30/2016 Kaganoff, Sarah 10:…" at bounding box center [1437, 703] width 286 height 647
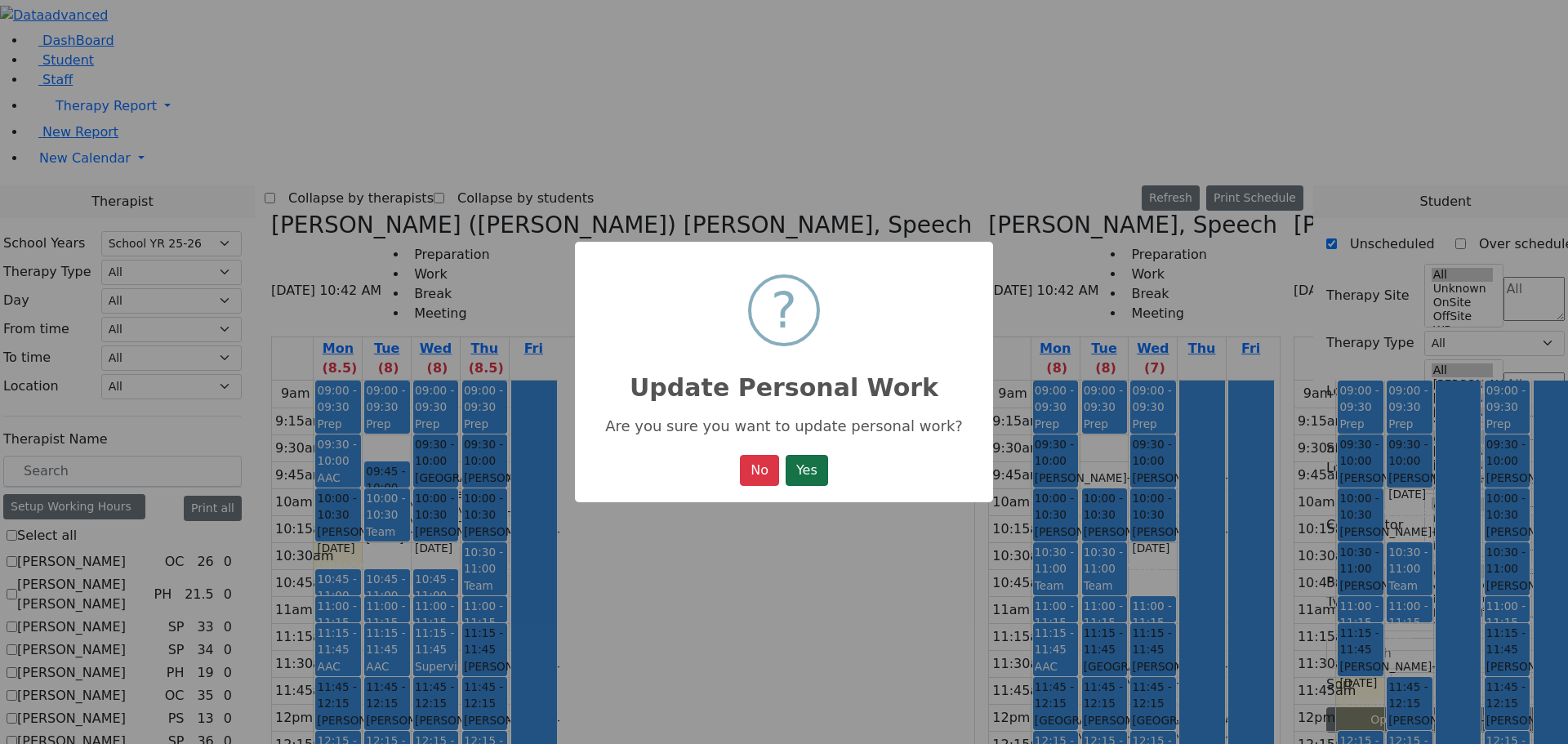
click at [817, 469] on button "Yes" at bounding box center [806, 470] width 42 height 31
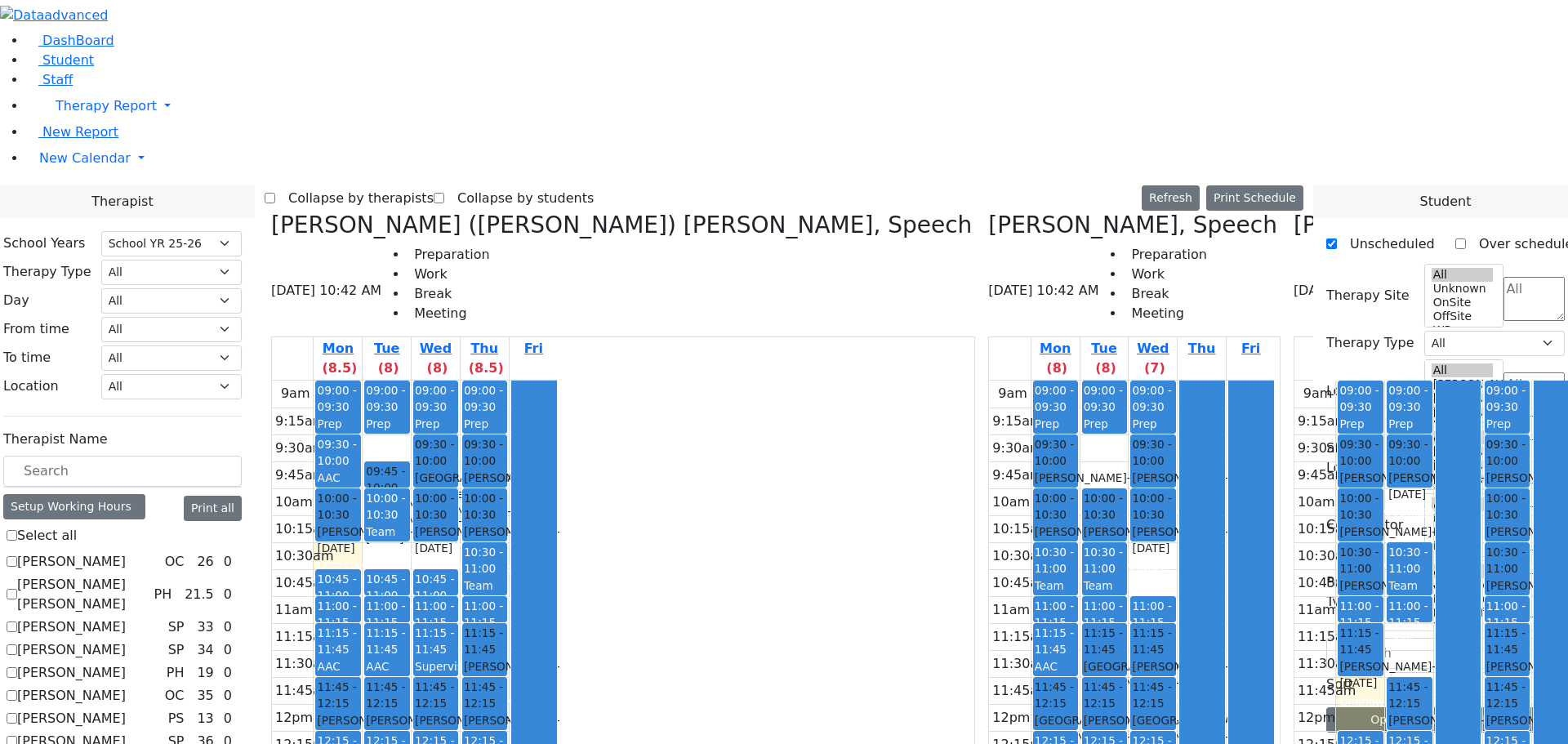
drag, startPoint x: 798, startPoint y: 560, endPoint x: 798, endPoint y: 588, distance: 28.0
click at [989, 588] on div "9am 9:15am 9:30am 9:45am 10am 10:15am 10:30am 10:45am 11am 11:15am 11:30am 11:4…" at bounding box center [1132, 703] width 286 height 647
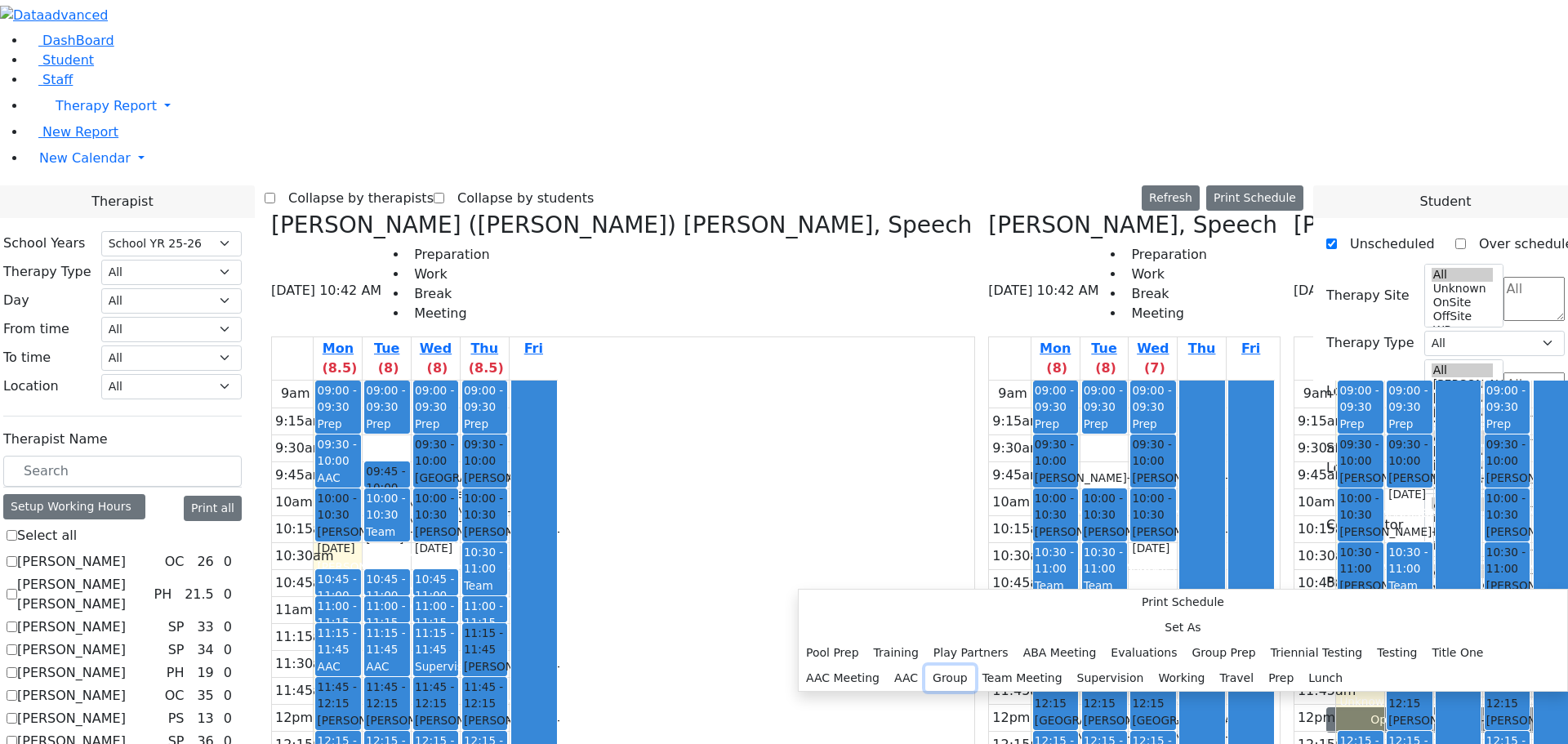
click at [975, 665] on button "Group" at bounding box center [950, 678] width 50 height 25
select select "1"
select select "13:15:00"
select select "13:45:00"
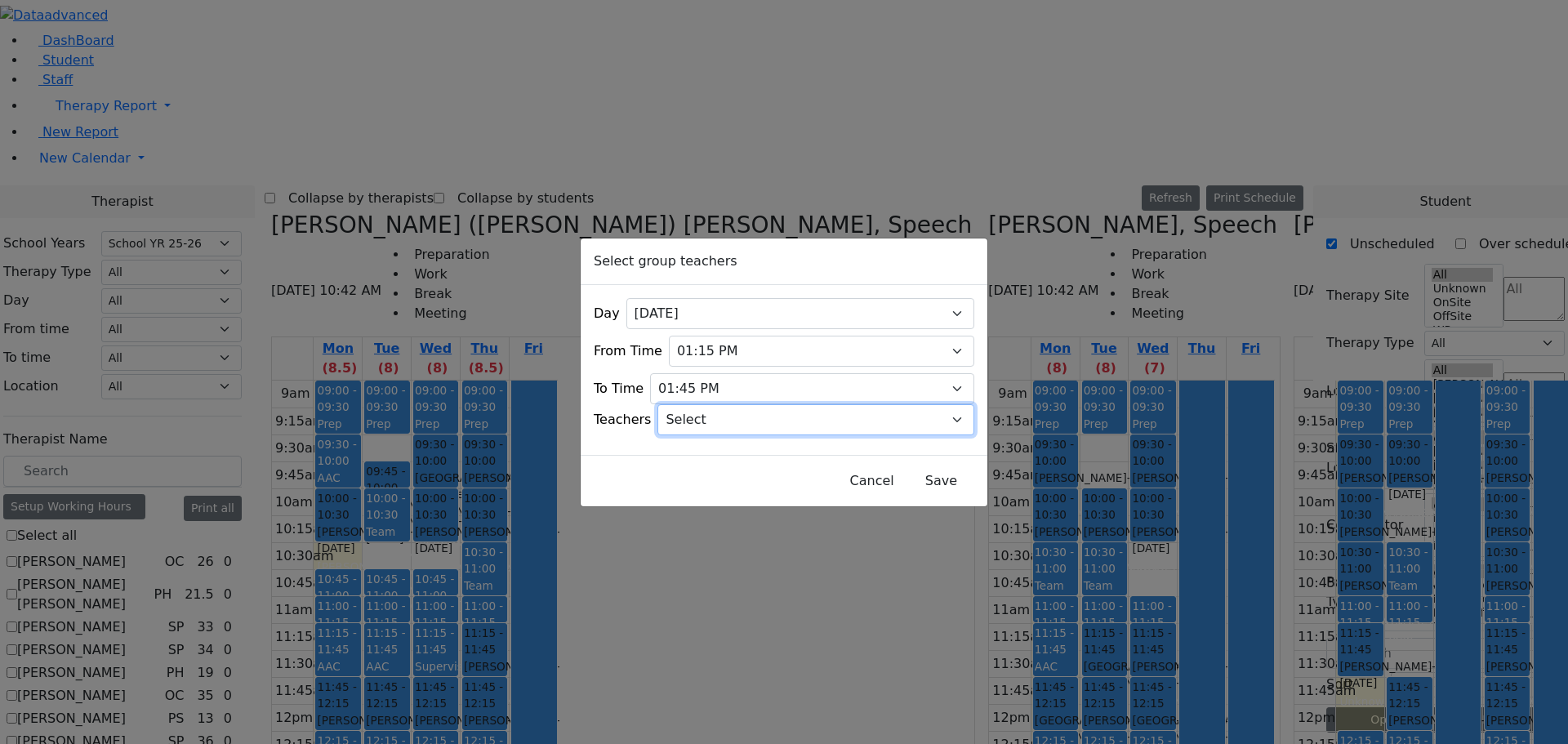
click at [941, 418] on select "Select Aliza, Ptalis Atara, Gross Avraham (Alan), Feigenbaum Bluma, Kramer Brac…" at bounding box center [816, 419] width 317 height 31
select select "11169"
click at [679, 404] on select "Select Aliza, Ptalis Atara, Gross Avraham (Alan), Feigenbaum Bluma, Kramer Brac…" at bounding box center [816, 419] width 317 height 31
click at [905, 465] on button "Save" at bounding box center [941, 480] width 72 height 31
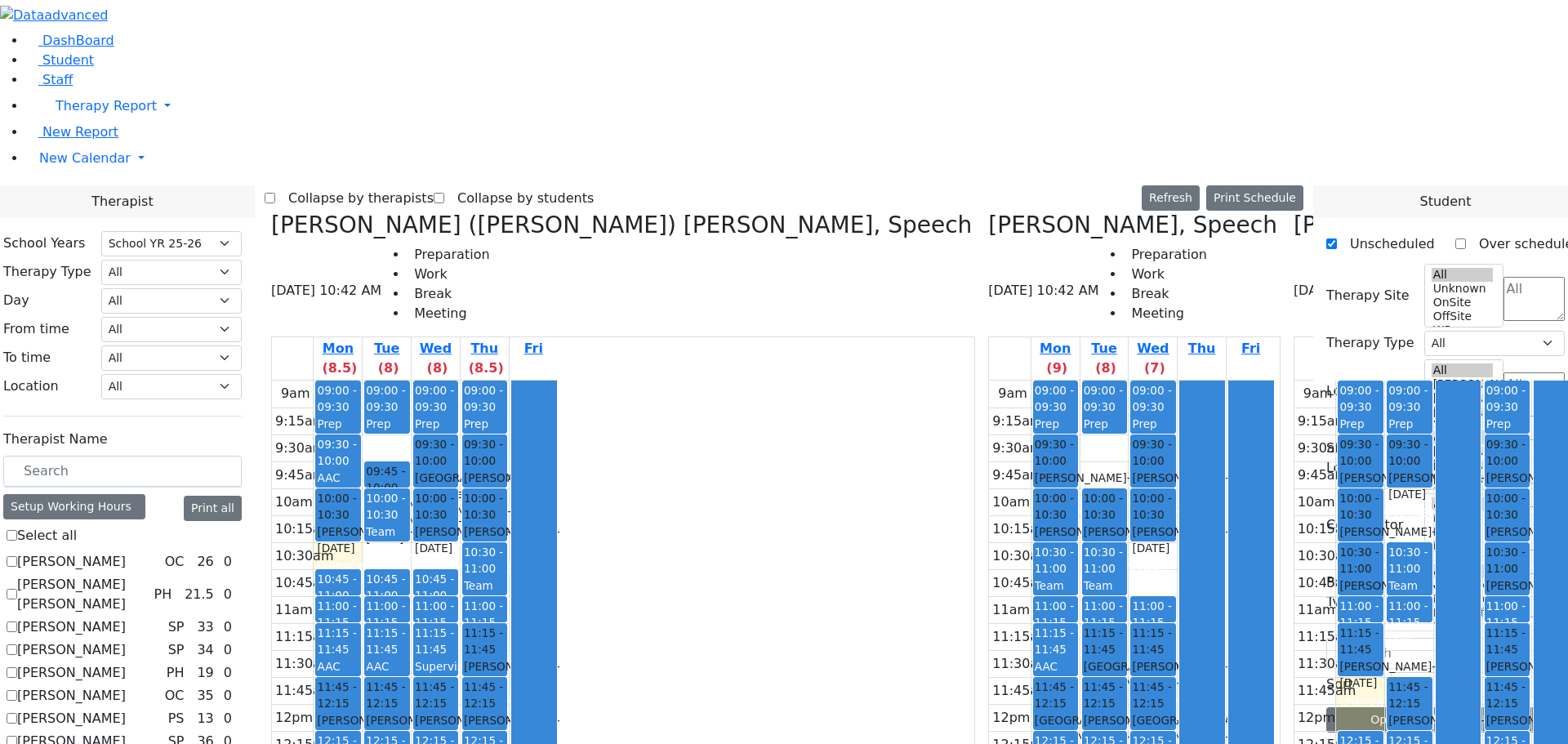
click at [271, 211] on icon at bounding box center [271, 224] width 0 height 27
checkbox input "false"
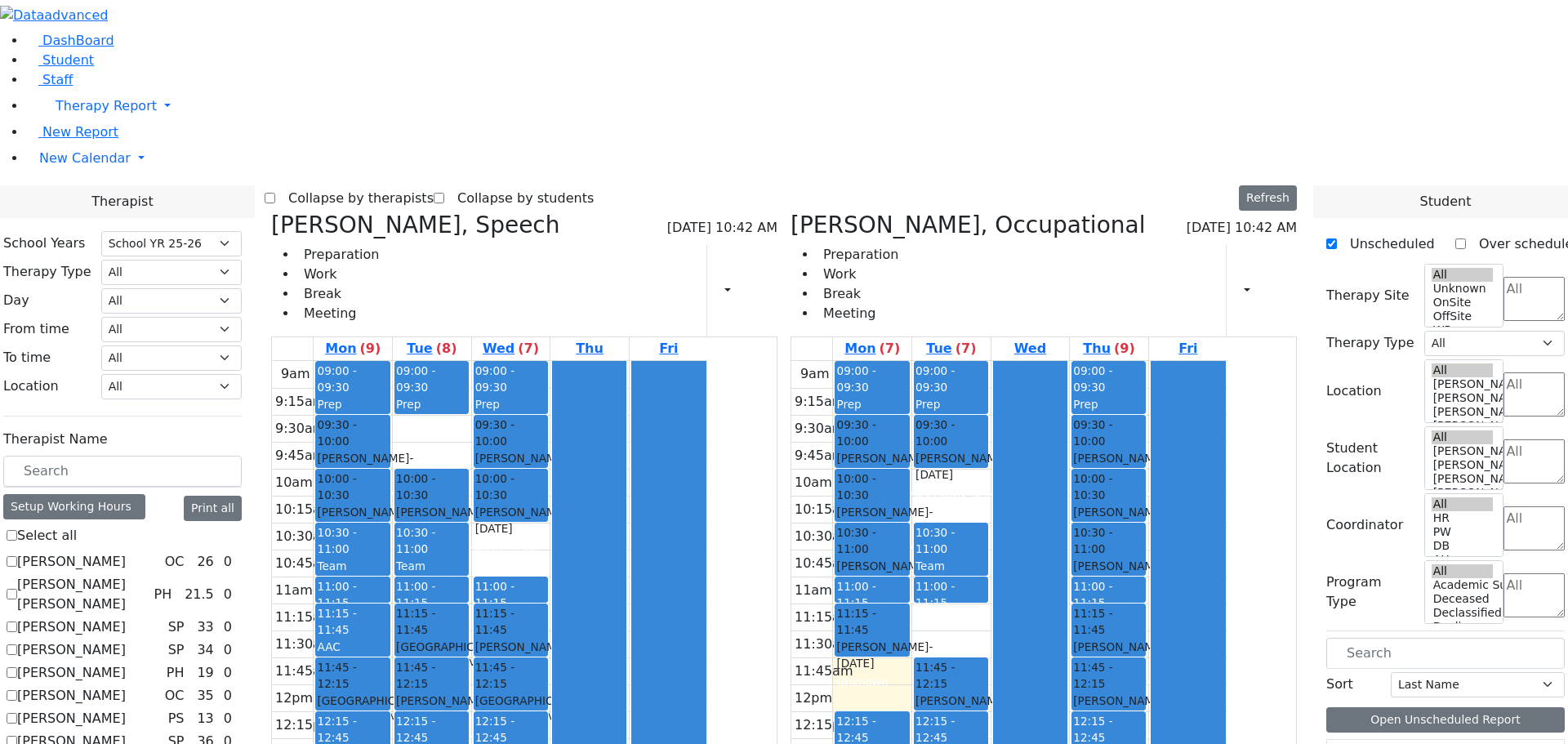
click at [791, 211] on icon at bounding box center [791, 224] width 0 height 27
select select "3"
checkbox input "false"
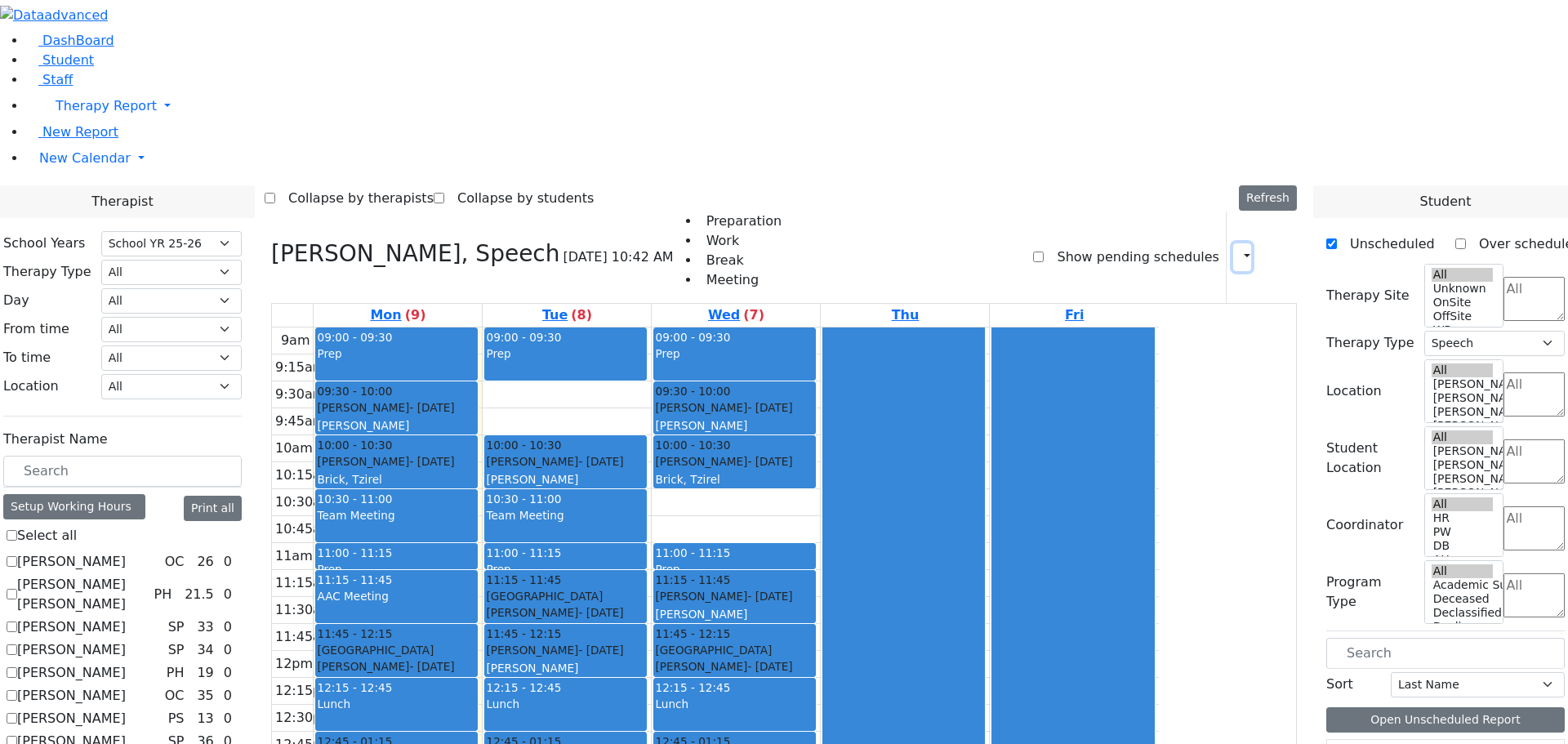
click at [1237, 249] on icon "button" at bounding box center [1237, 256] width 0 height 15
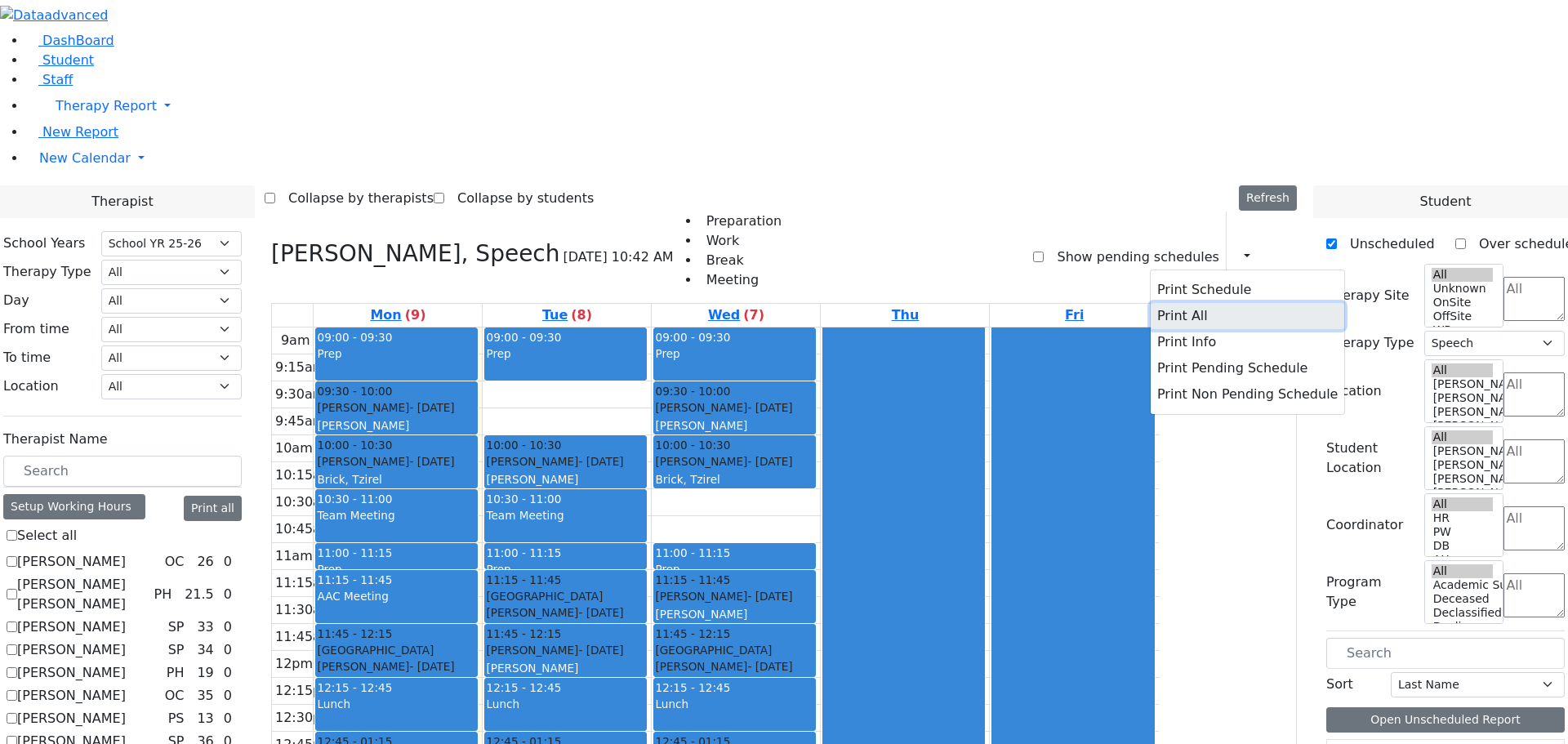
click at [1152, 303] on button "Print All" at bounding box center [1247, 316] width 193 height 26
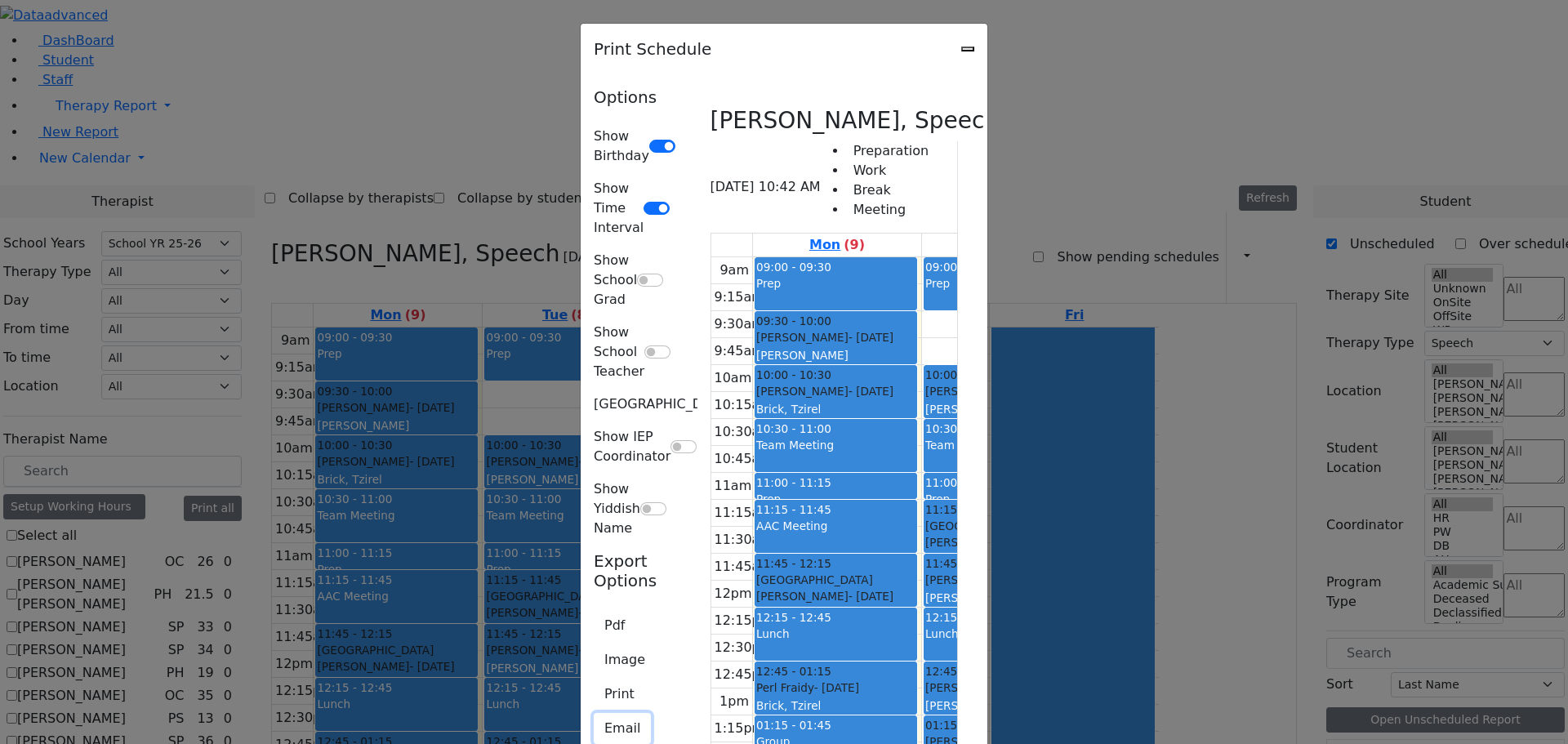
click at [594, 713] on button "Email" at bounding box center [623, 728] width 57 height 31
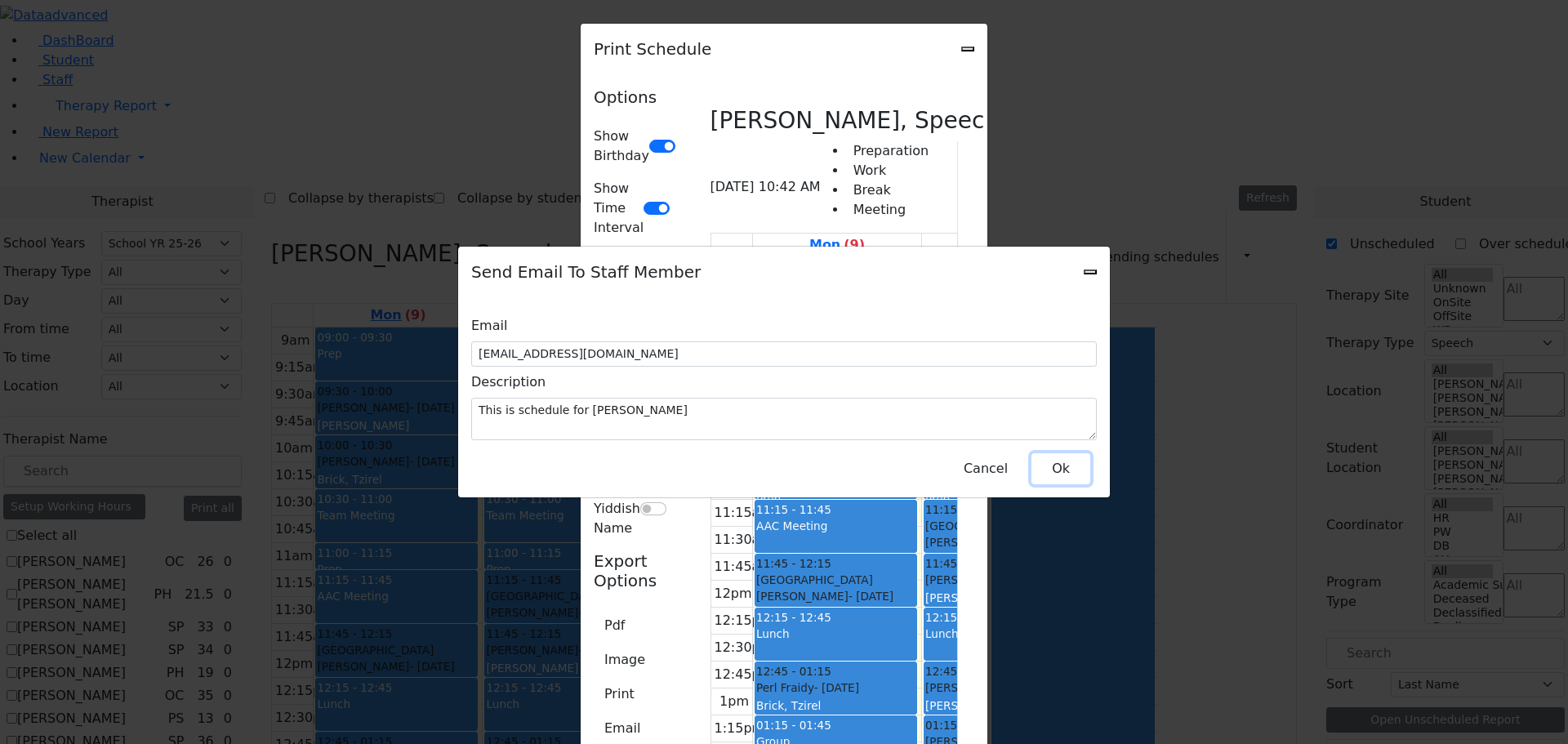
click at [1048, 458] on button "Ok" at bounding box center [1061, 469] width 59 height 31
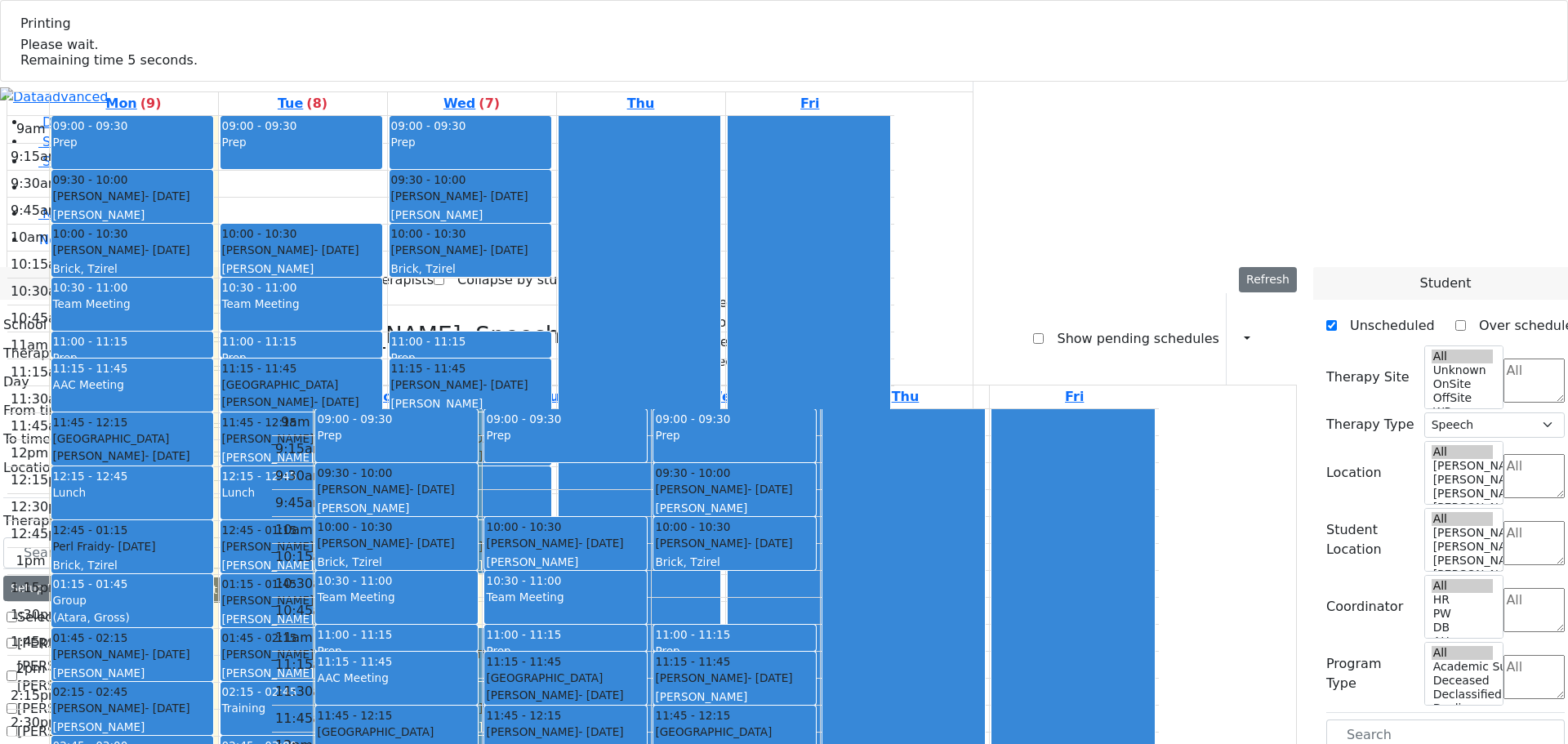
select select "212"
select select "3"
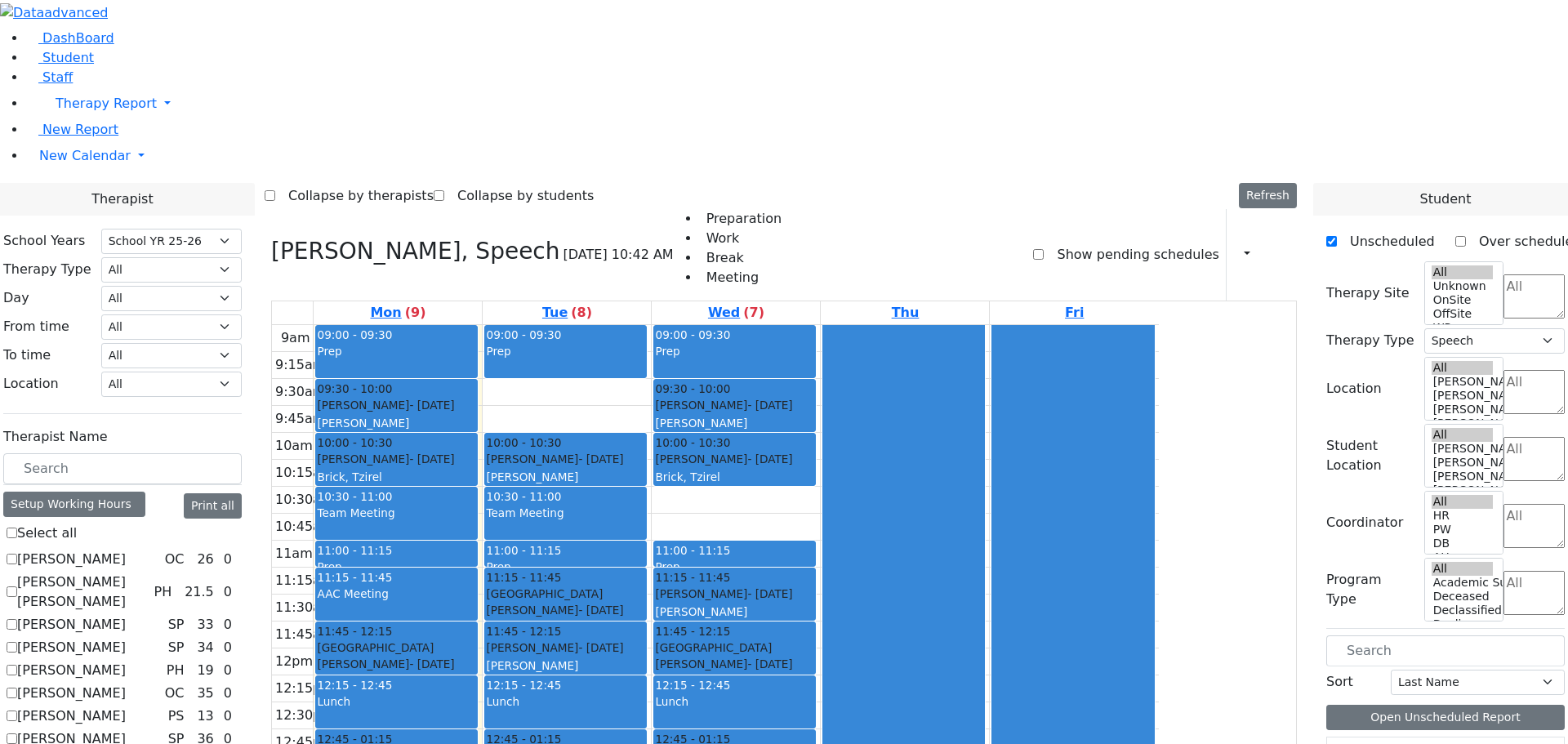
scroll to position [1203, 0]
drag, startPoint x: 51, startPoint y: 249, endPoint x: 80, endPoint y: 259, distance: 30.7
click at [50, 164] on span "New Calendar" at bounding box center [85, 155] width 91 height 15
click at [84, 216] on link "Teacher Report" at bounding box center [86, 207] width 102 height 15
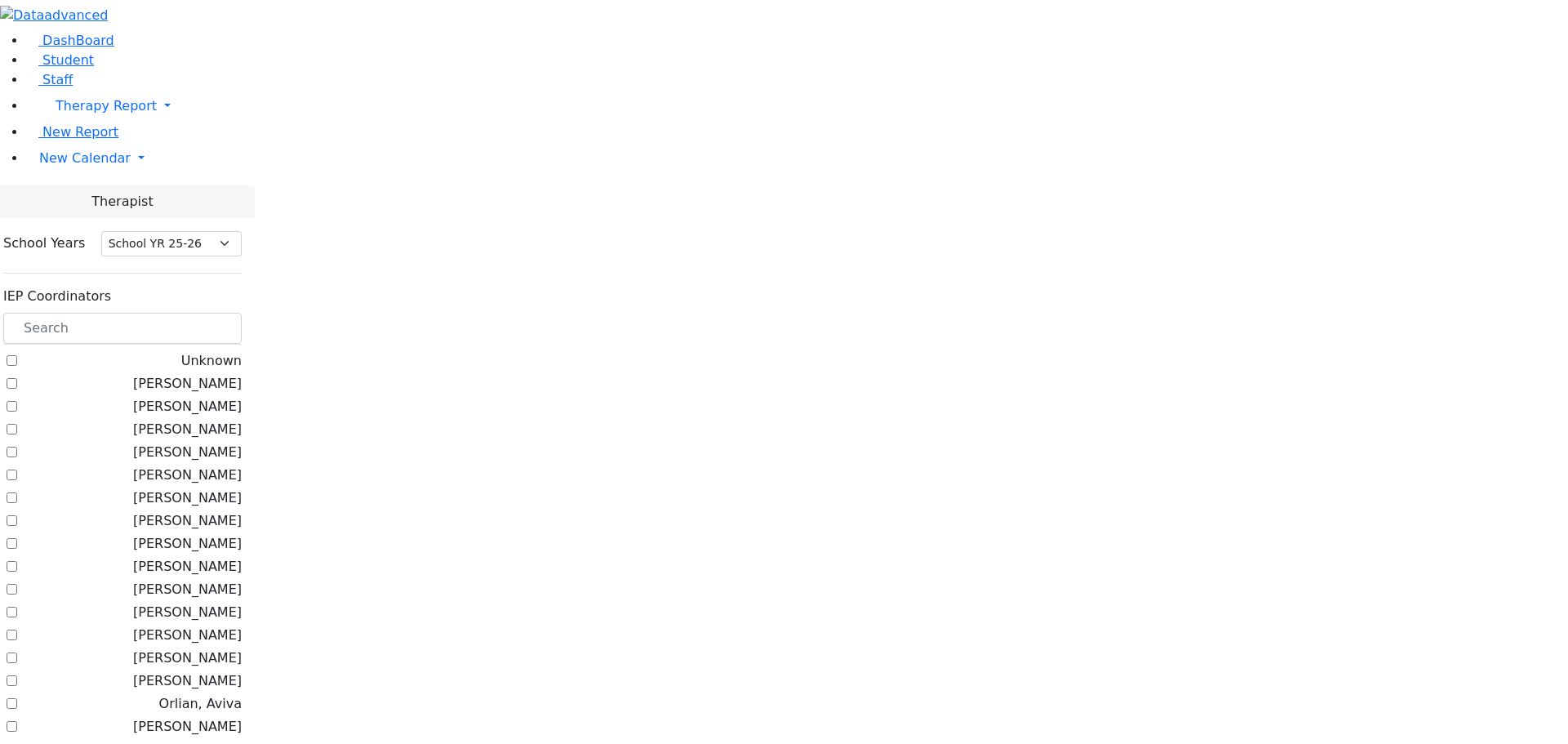
select select "212"
drag, startPoint x: 216, startPoint y: 146, endPoint x: 208, endPoint y: 152, distance: 10.0
click at [208, 313] on input "text" at bounding box center [123, 328] width 239 height 31
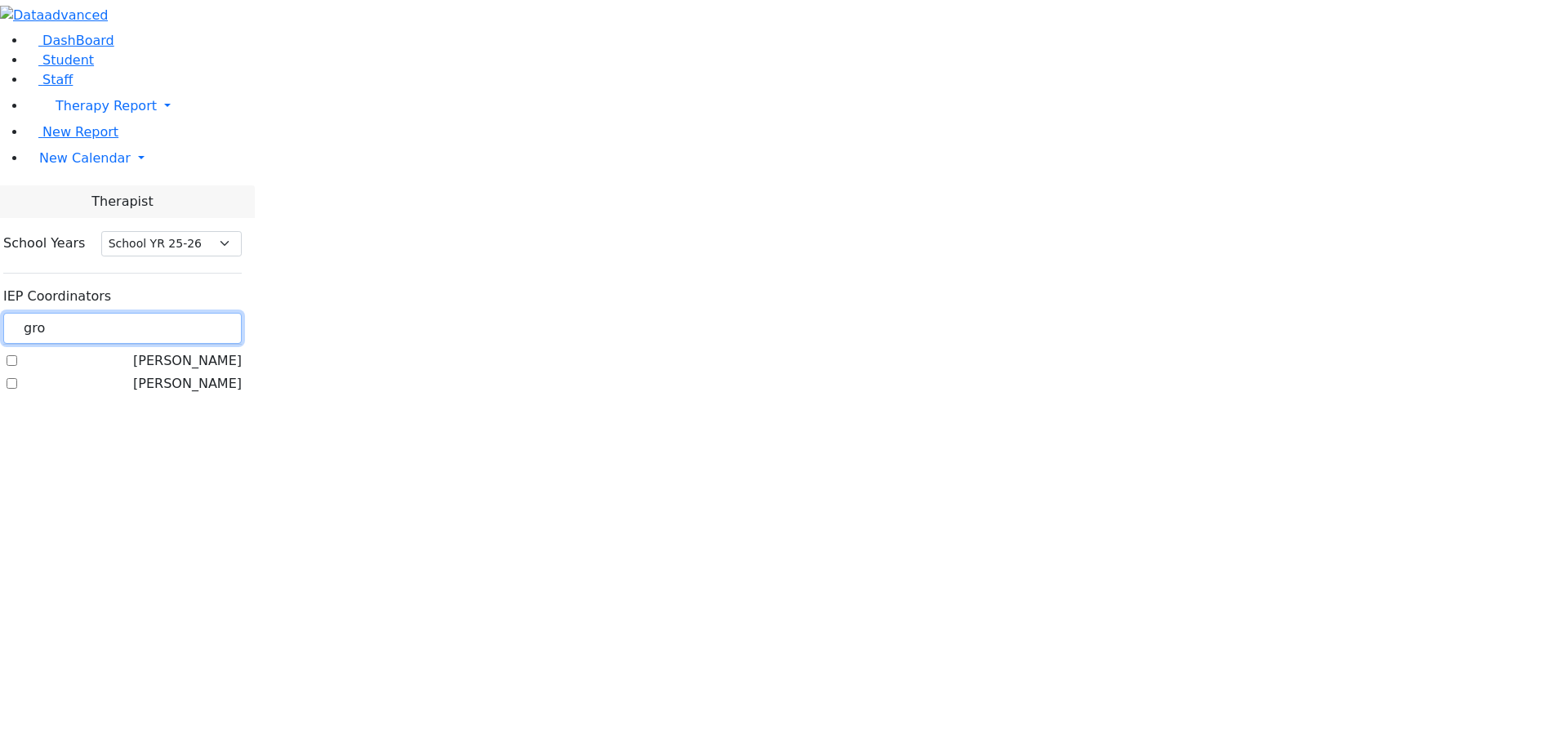
type input "gro"
click at [203, 351] on label "[PERSON_NAME]" at bounding box center [187, 361] width 108 height 20
click at [17, 355] on input "[PERSON_NAME]" at bounding box center [12, 360] width 11 height 11
checkbox input "true"
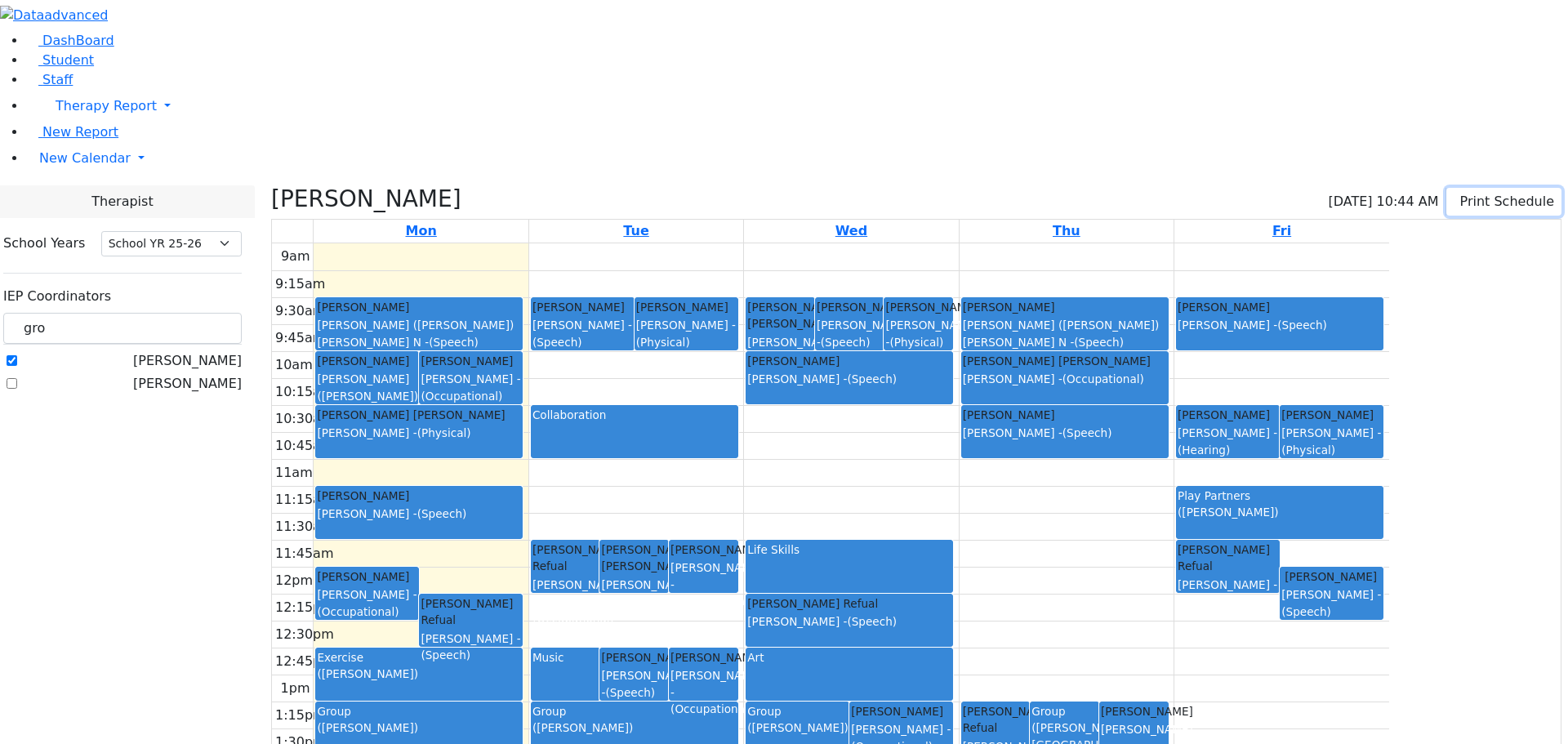
click at [1457, 193] on icon "button" at bounding box center [1457, 200] width 0 height 15
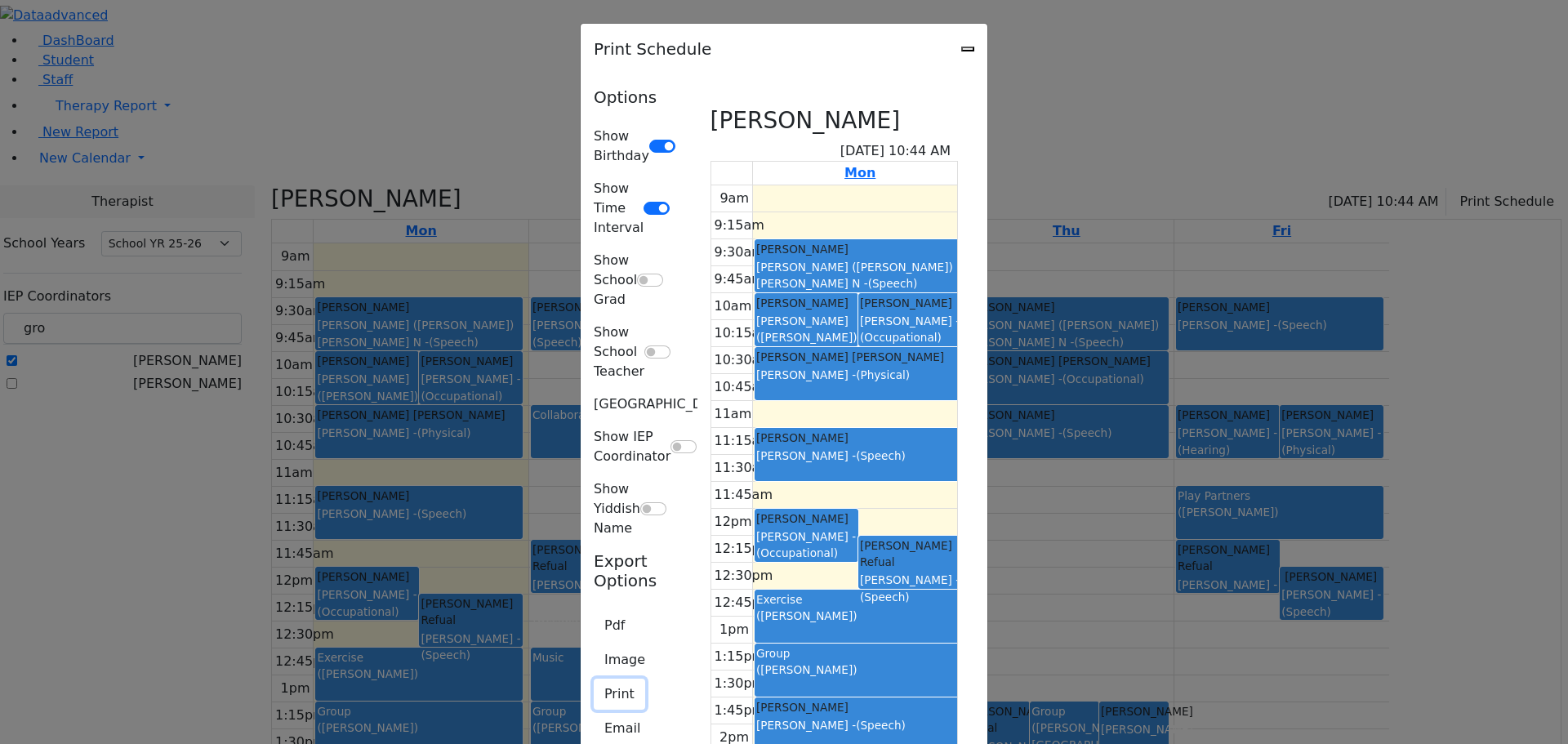
drag, startPoint x: 386, startPoint y: 348, endPoint x: 504, endPoint y: 342, distance: 118.2
click at [594, 679] on button "Print" at bounding box center [620, 694] width 52 height 31
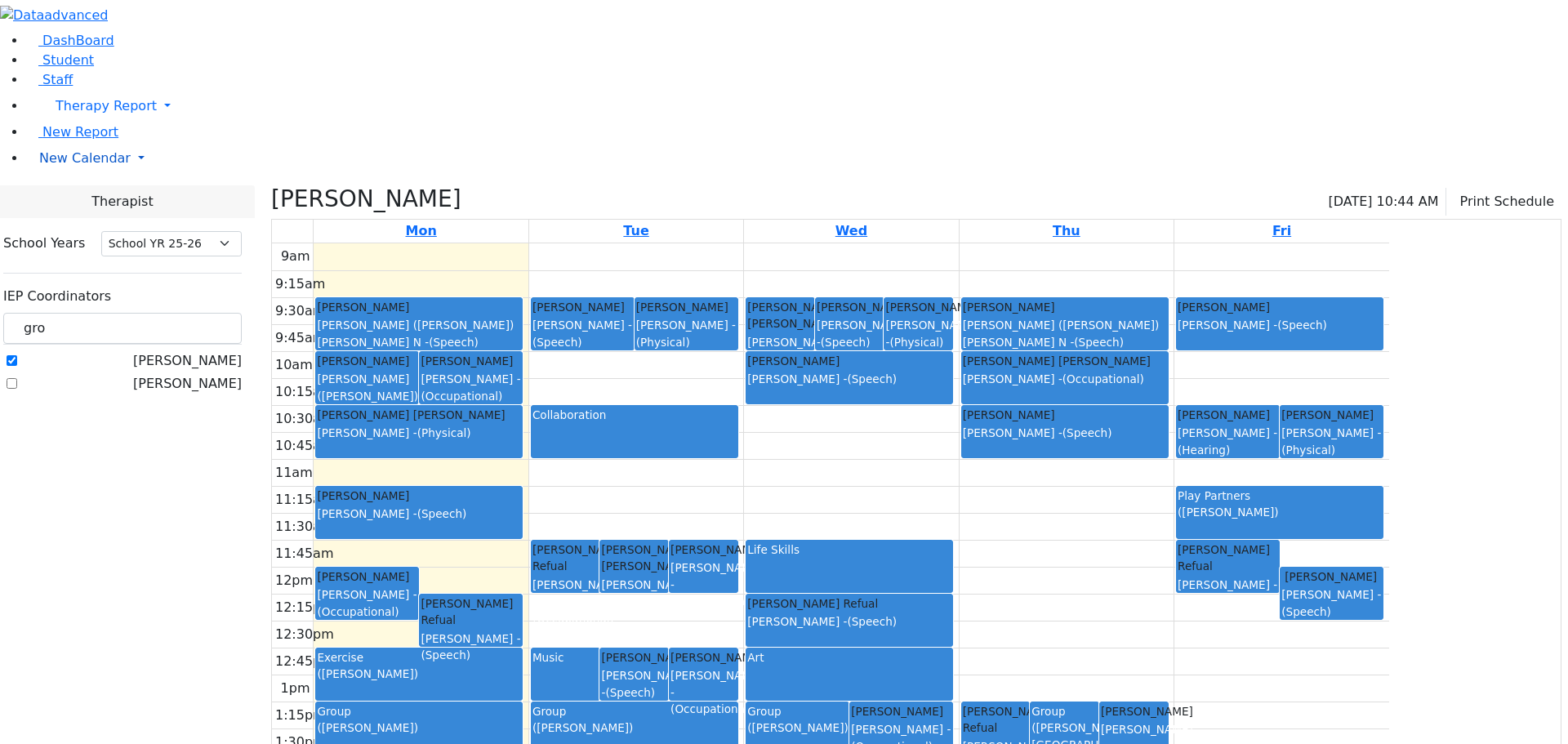
click at [68, 165] on span "New Calendar" at bounding box center [85, 157] width 91 height 15
click at [71, 199] on span "Calendar" at bounding box center [64, 190] width 59 height 15
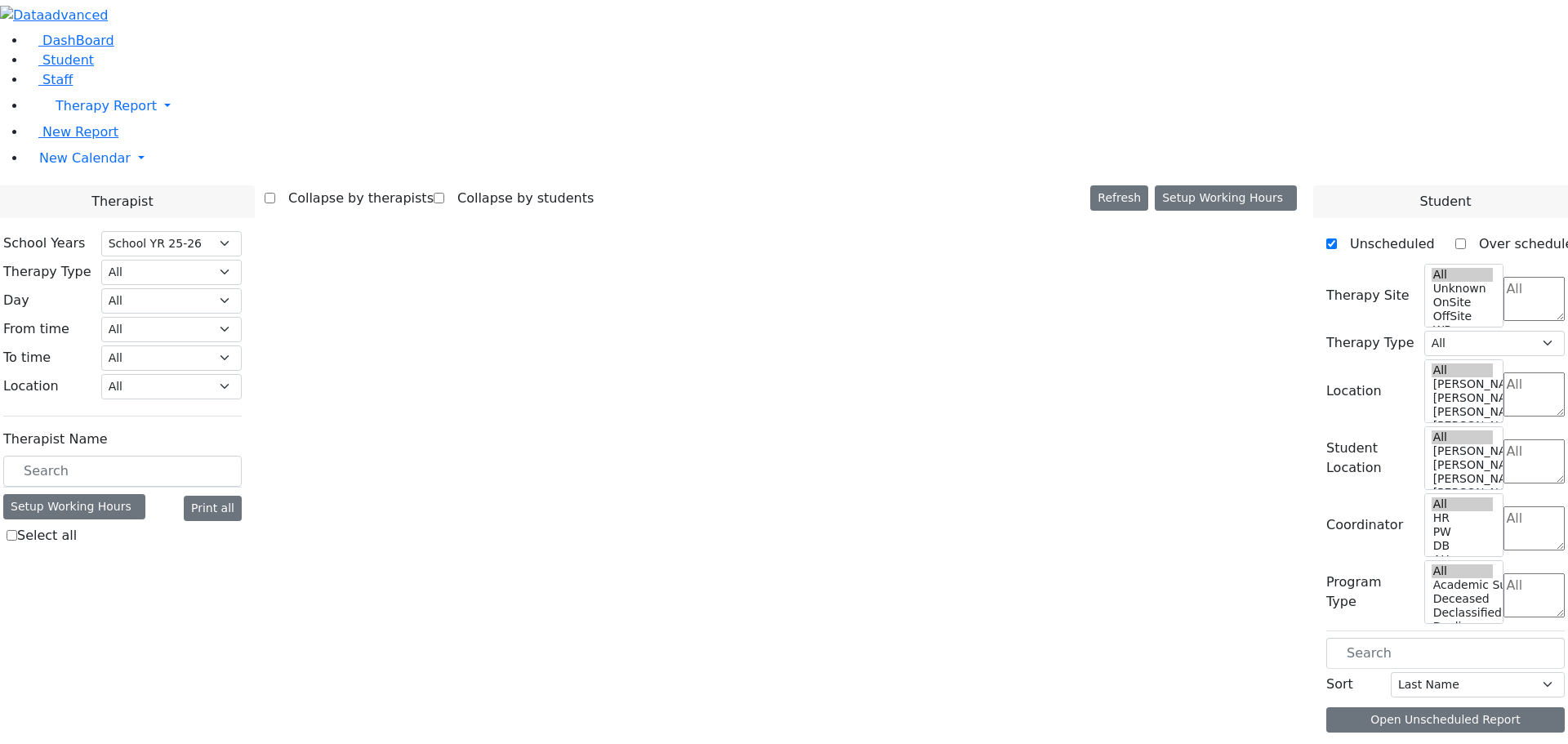
select select "212"
select select "3"
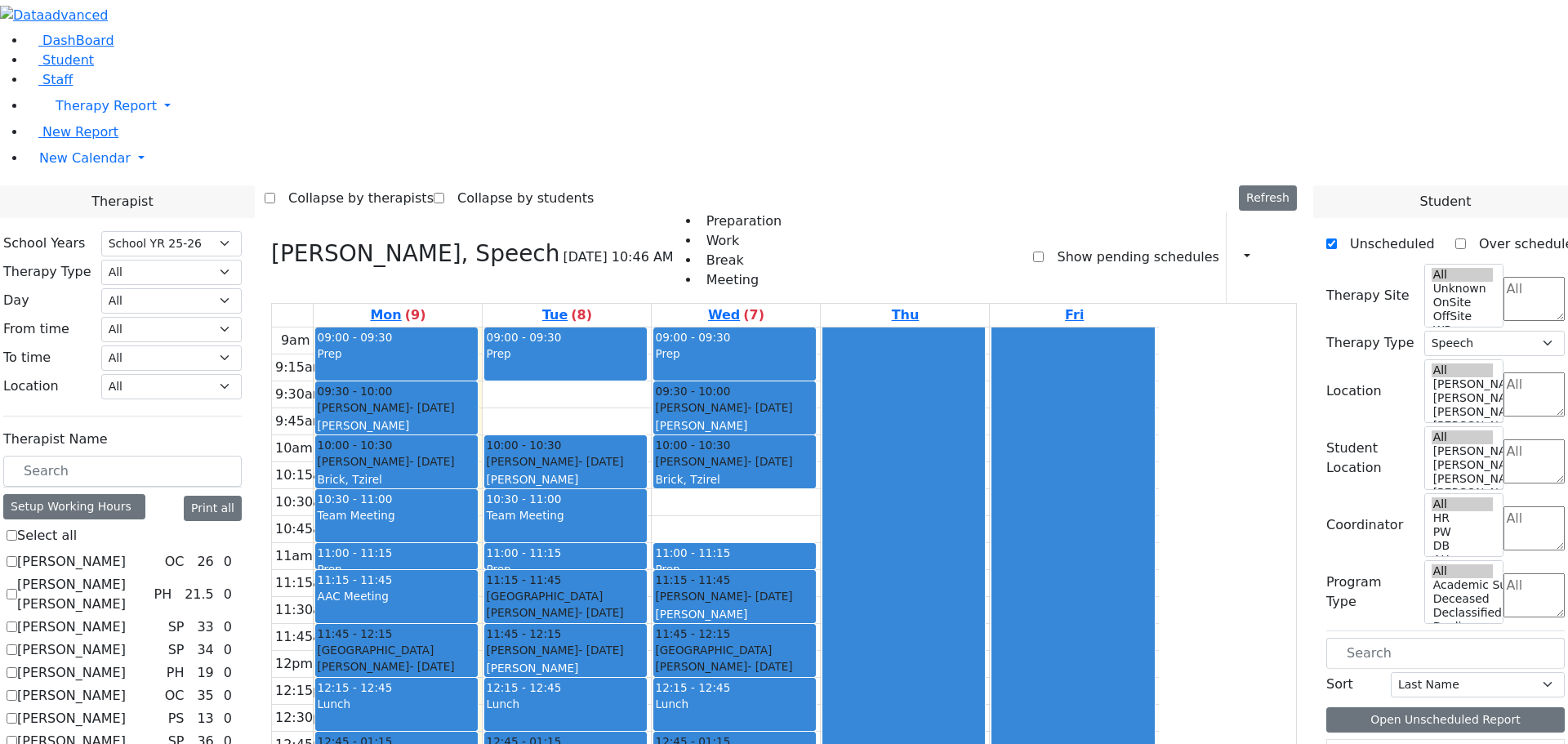
scroll to position [1039, 0]
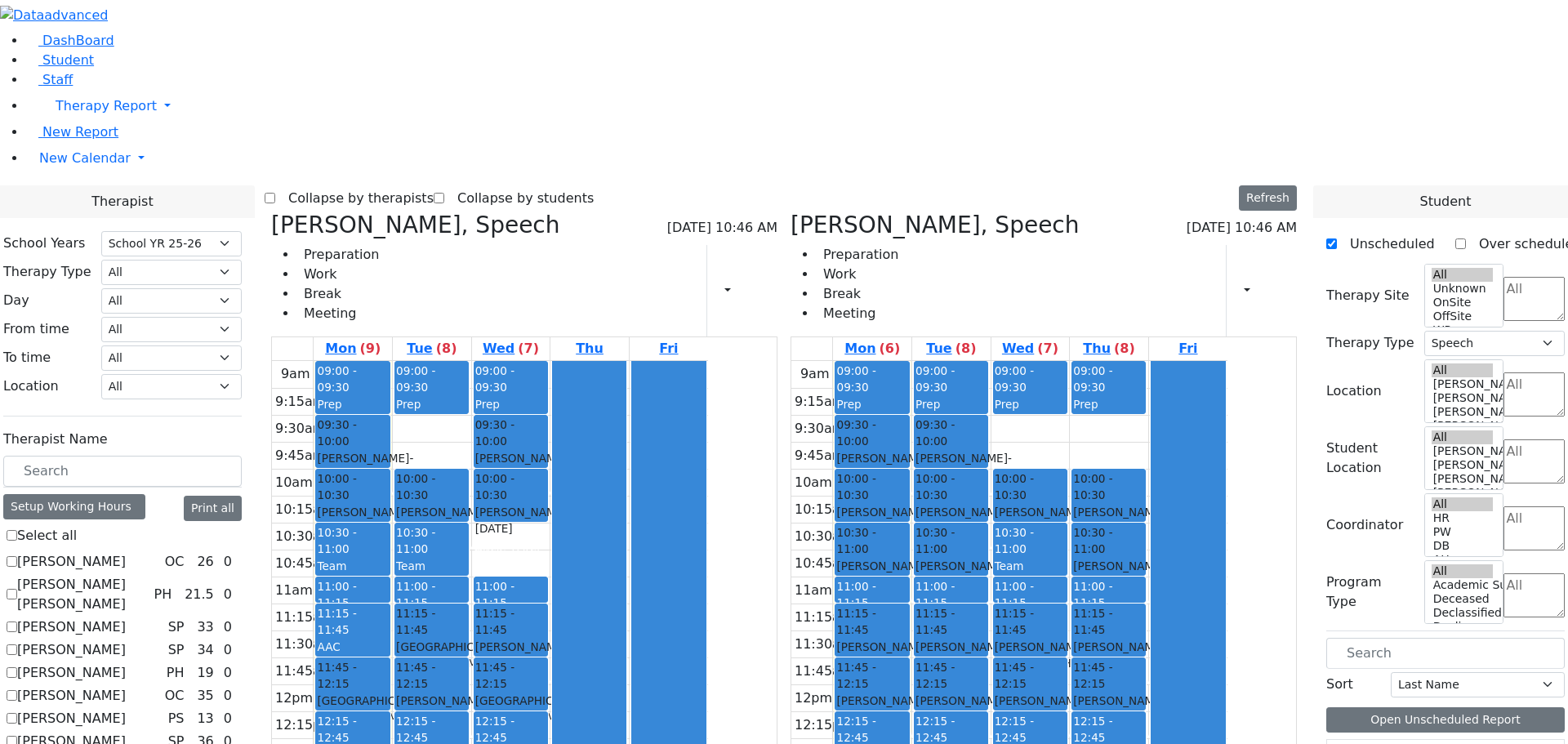
checkbox input "false"
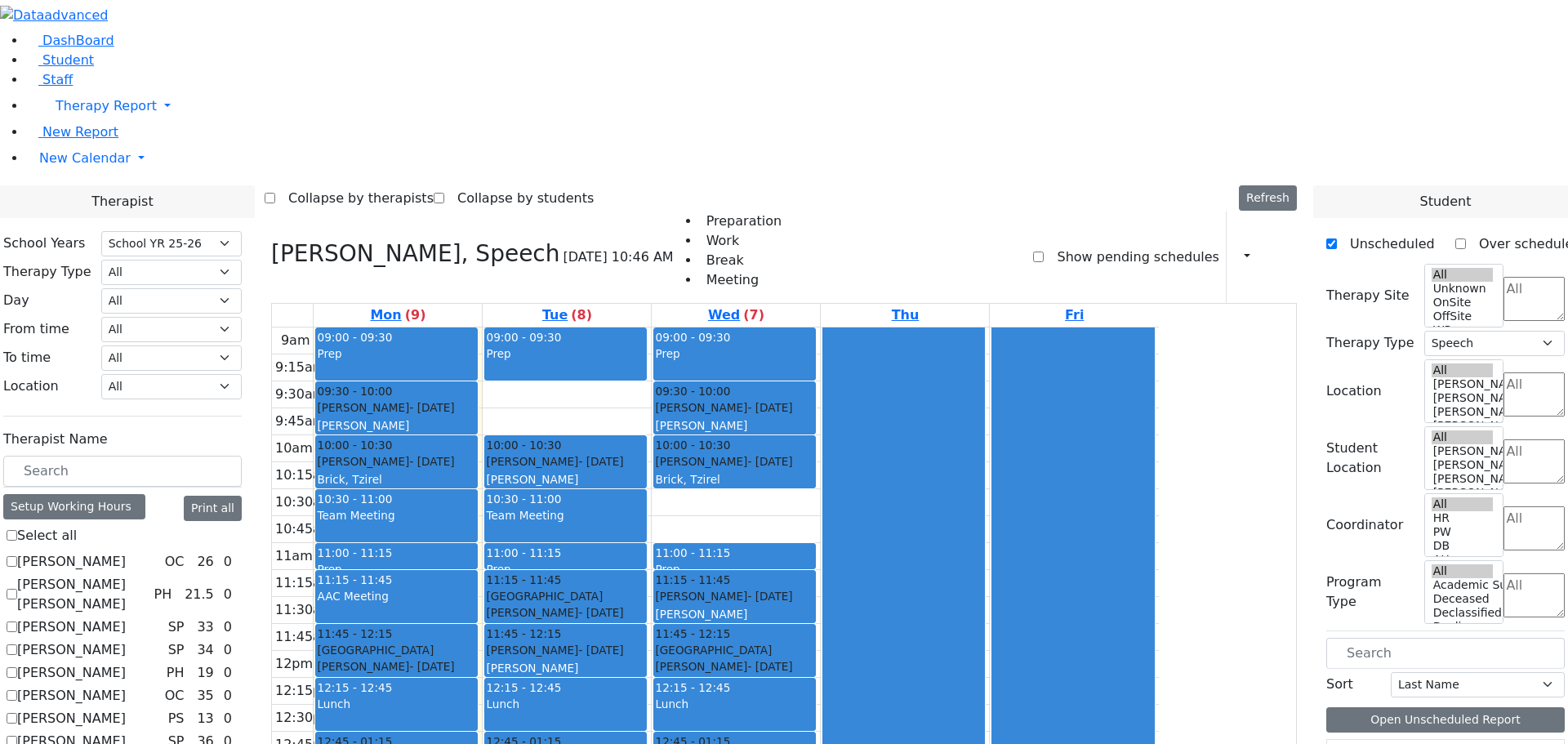
scroll to position [81, 0]
drag, startPoint x: 204, startPoint y: 591, endPoint x: 212, endPoint y: 593, distance: 8.2
checkbox input "true"
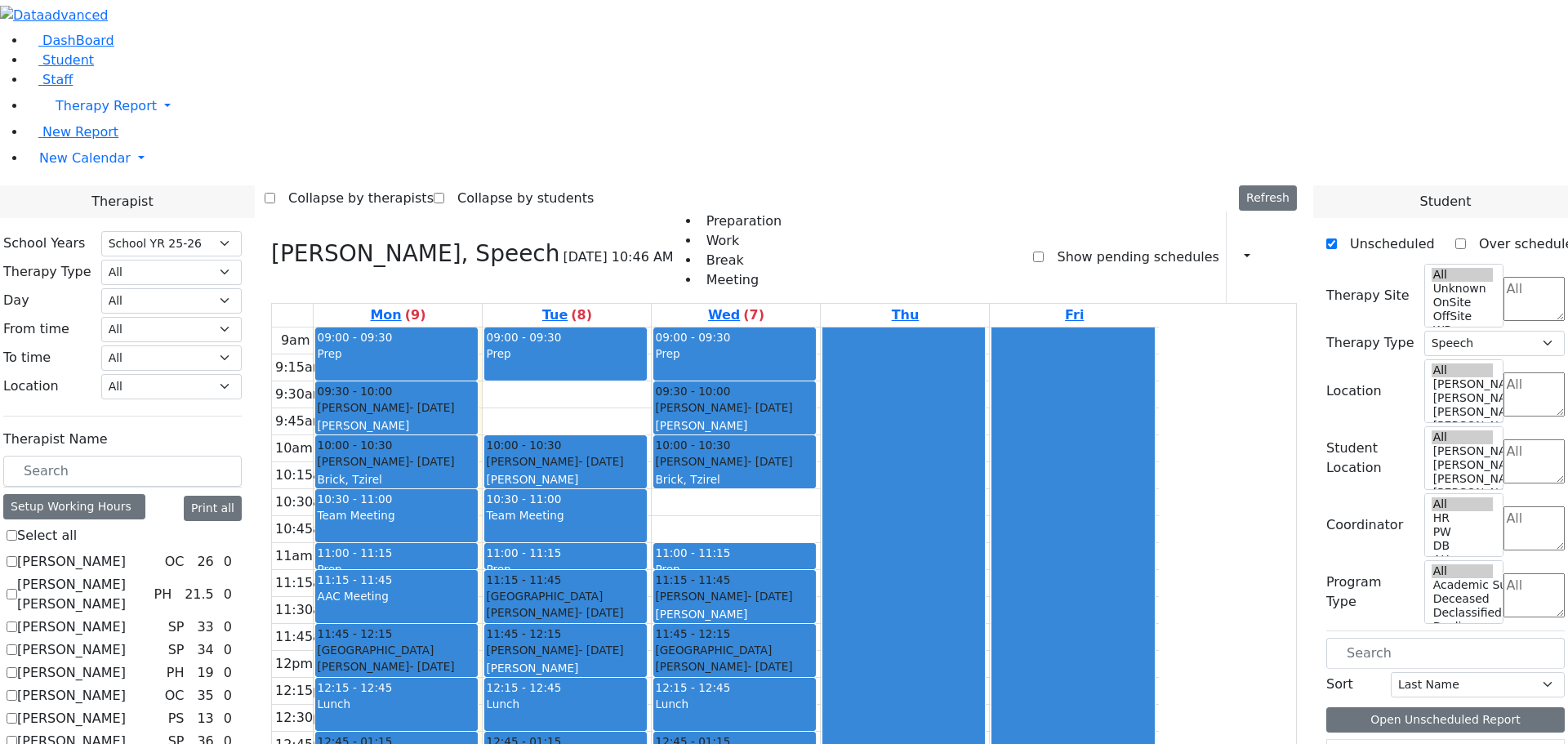
select select
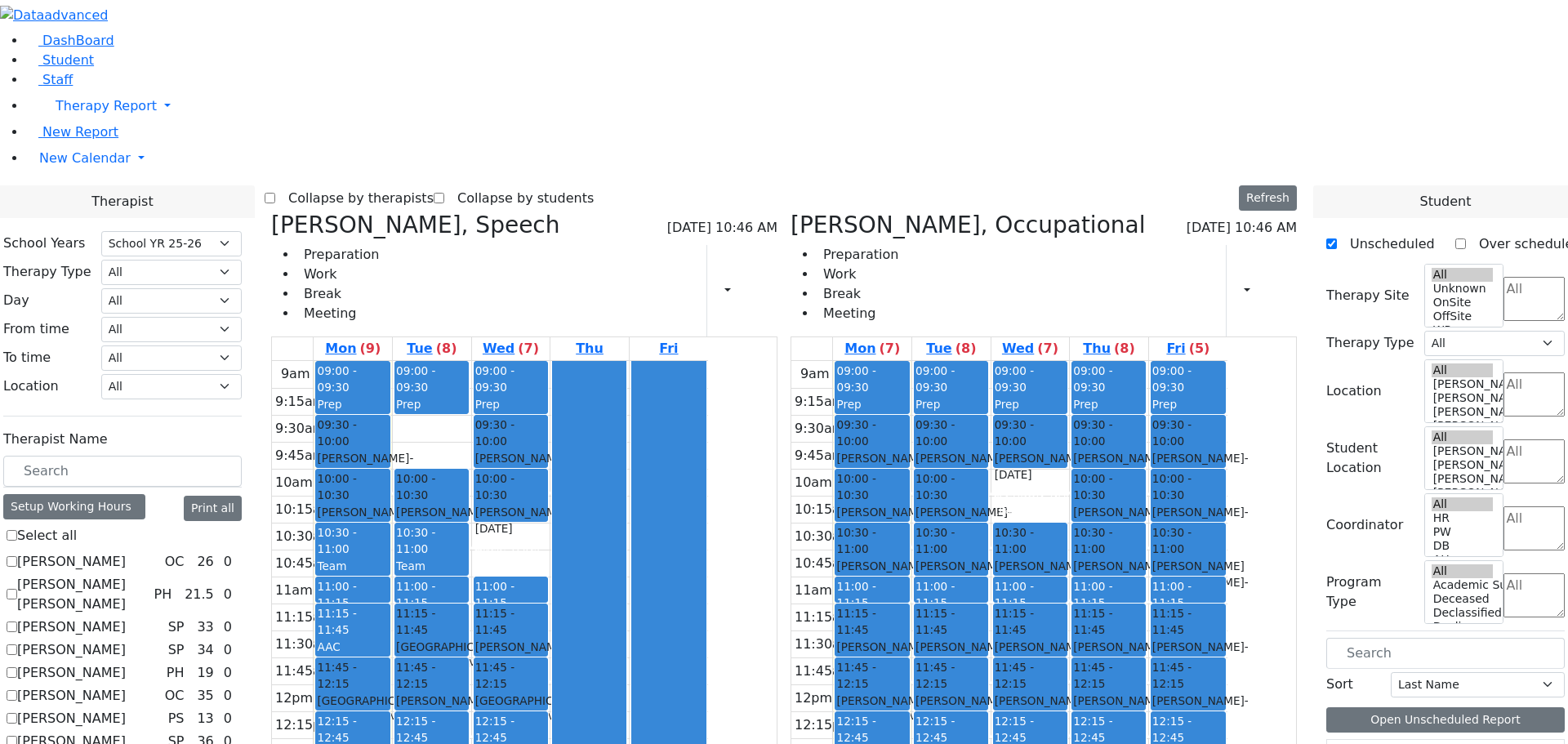
drag, startPoint x: 1179, startPoint y: 598, endPoint x: 1175, endPoint y: 545, distance: 53.2
click at [1148, 545] on div "09:00 - 09:30 Prep 09:30 - 10:00 [PERSON_NAME] - [DATE] [PERSON_NAME] 10:00 - 1…" at bounding box center [1109, 684] width 79 height 647
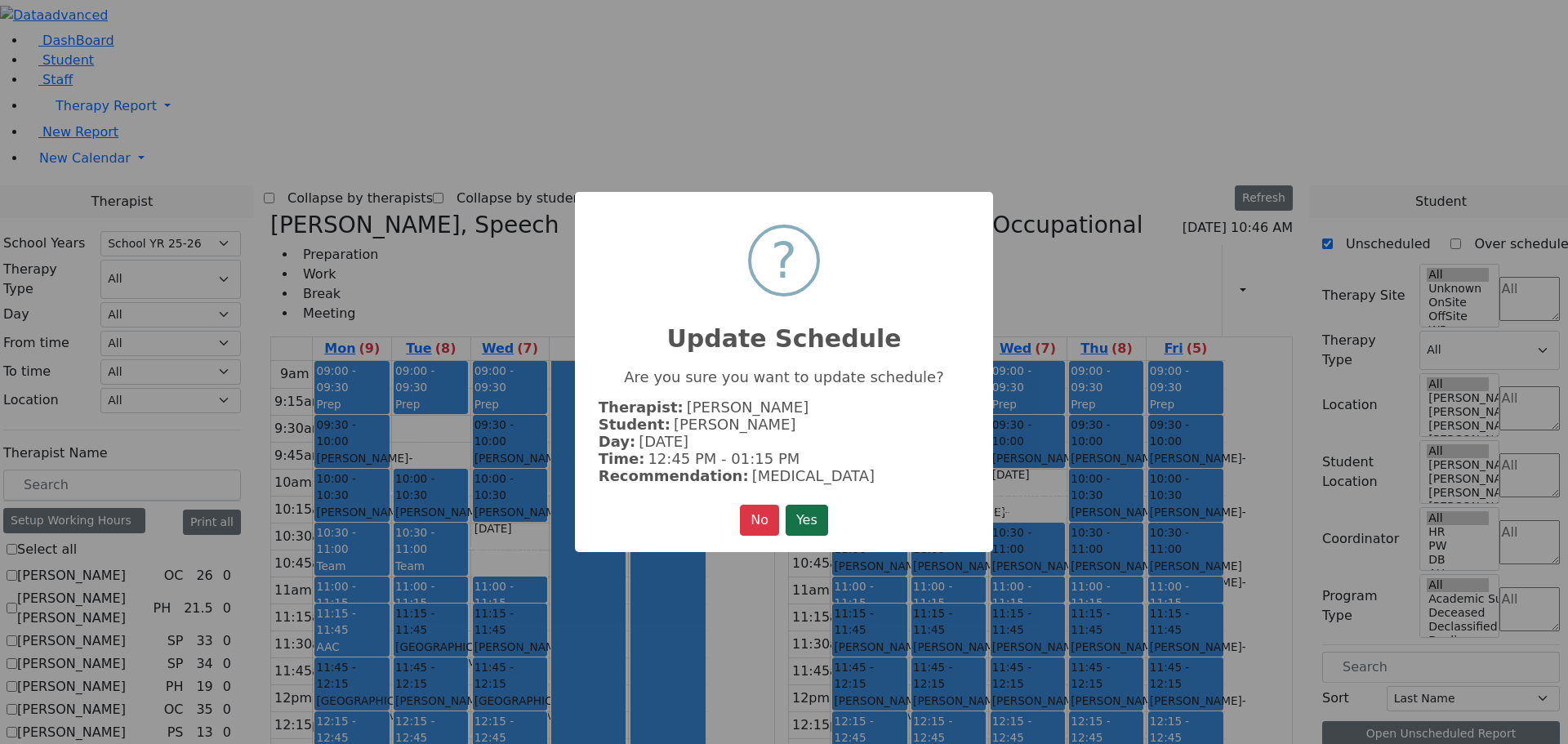
click at [811, 507] on button "Yes" at bounding box center [806, 520] width 42 height 31
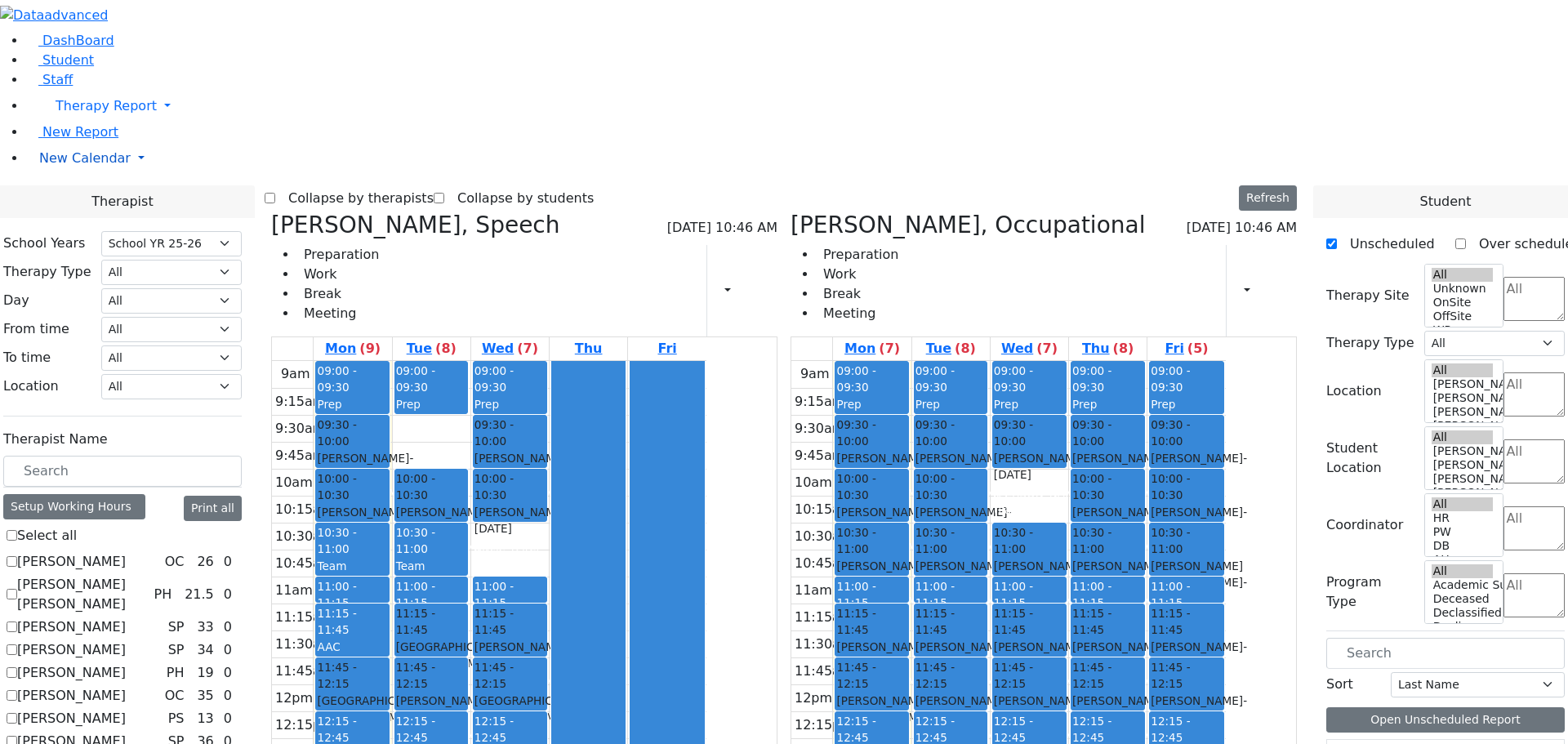
click at [61, 165] on span "New Calendar" at bounding box center [85, 157] width 91 height 15
click at [89, 218] on span "Teacher Report" at bounding box center [89, 209] width 98 height 15
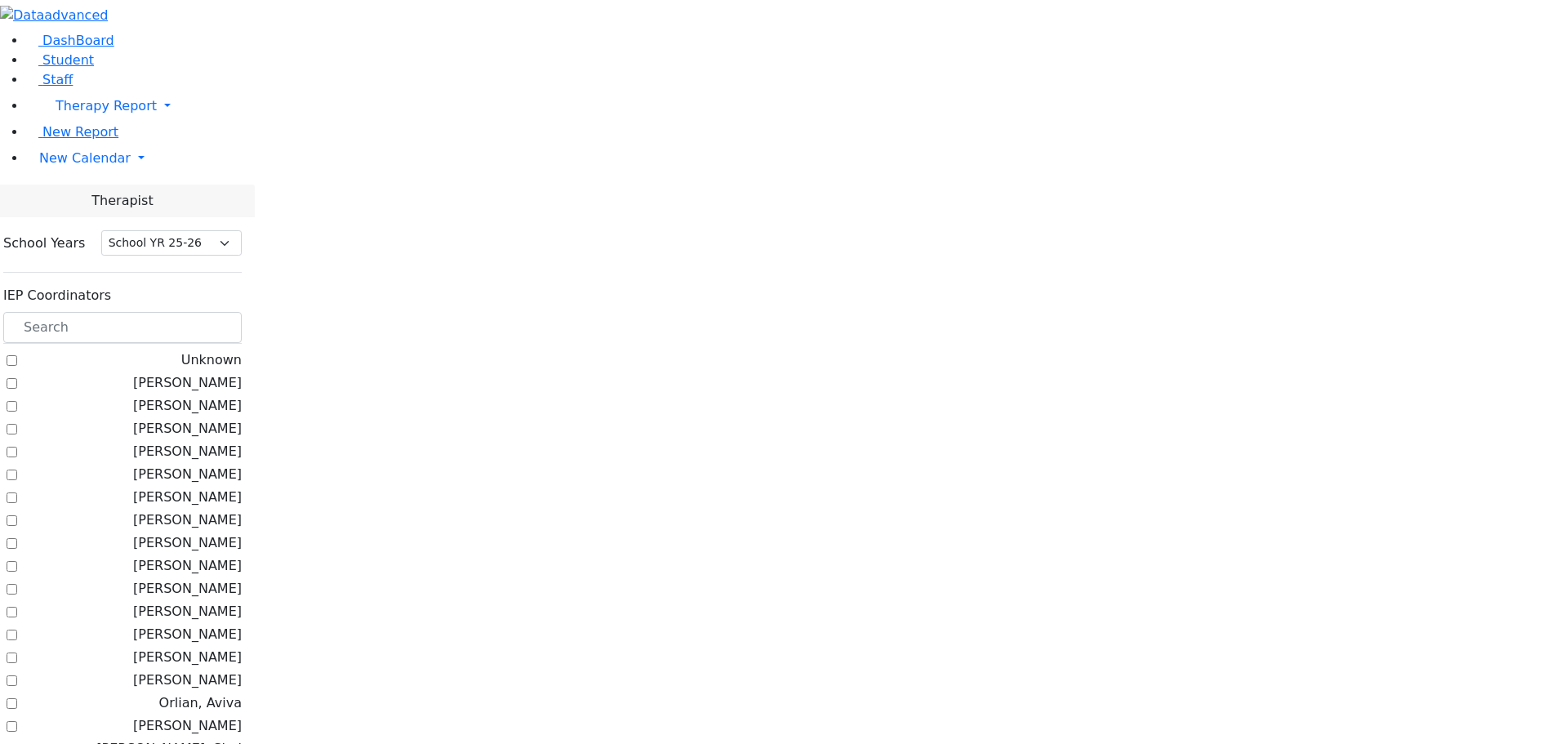
select select "212"
drag, startPoint x: 224, startPoint y: 145, endPoint x: 320, endPoint y: 301, distance: 183.2
click at [228, 313] on input "text" at bounding box center [123, 328] width 239 height 31
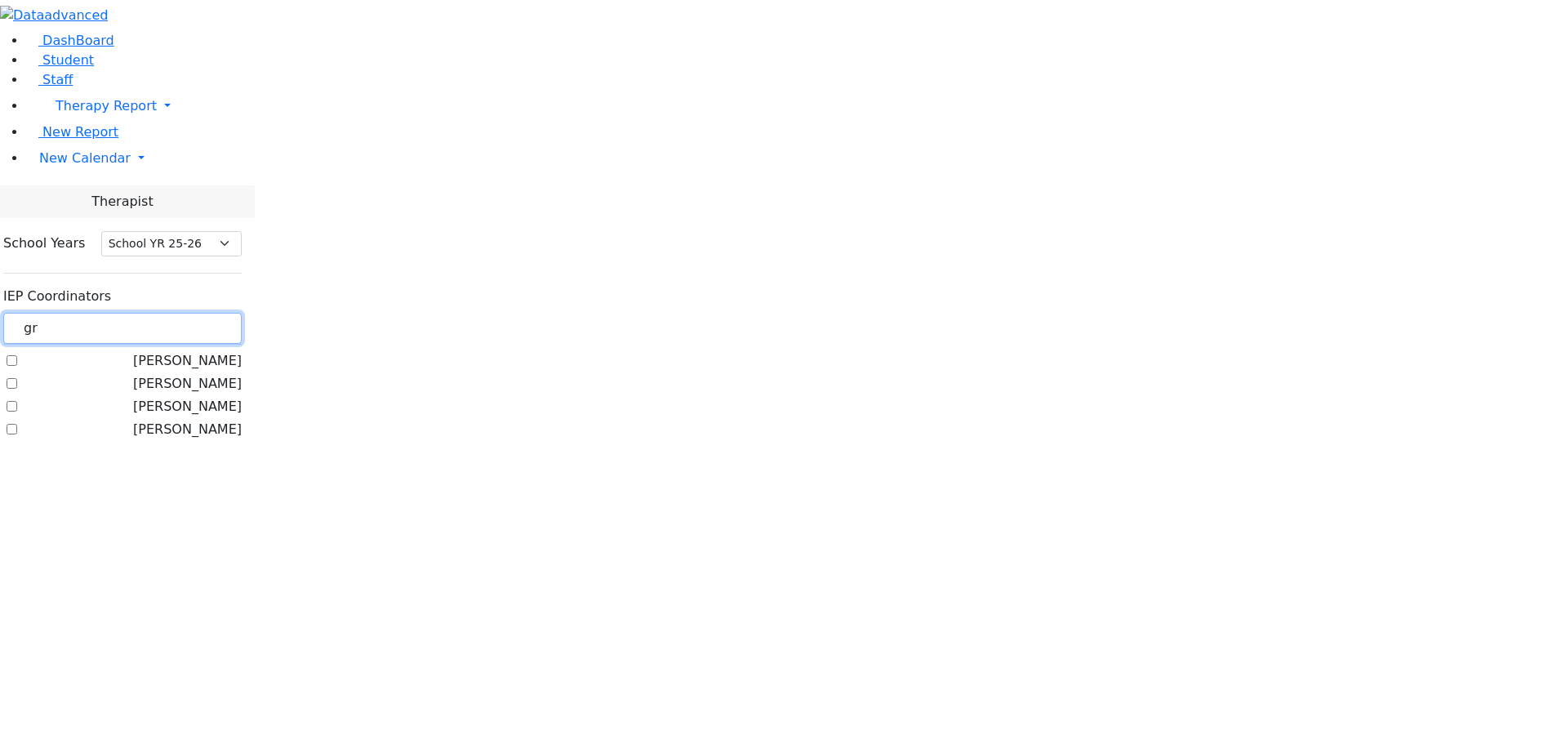
type input "gr"
click at [206, 374] on label "[PERSON_NAME]" at bounding box center [187, 384] width 108 height 20
click at [17, 378] on input "[PERSON_NAME]" at bounding box center [12, 384] width 11 height 11
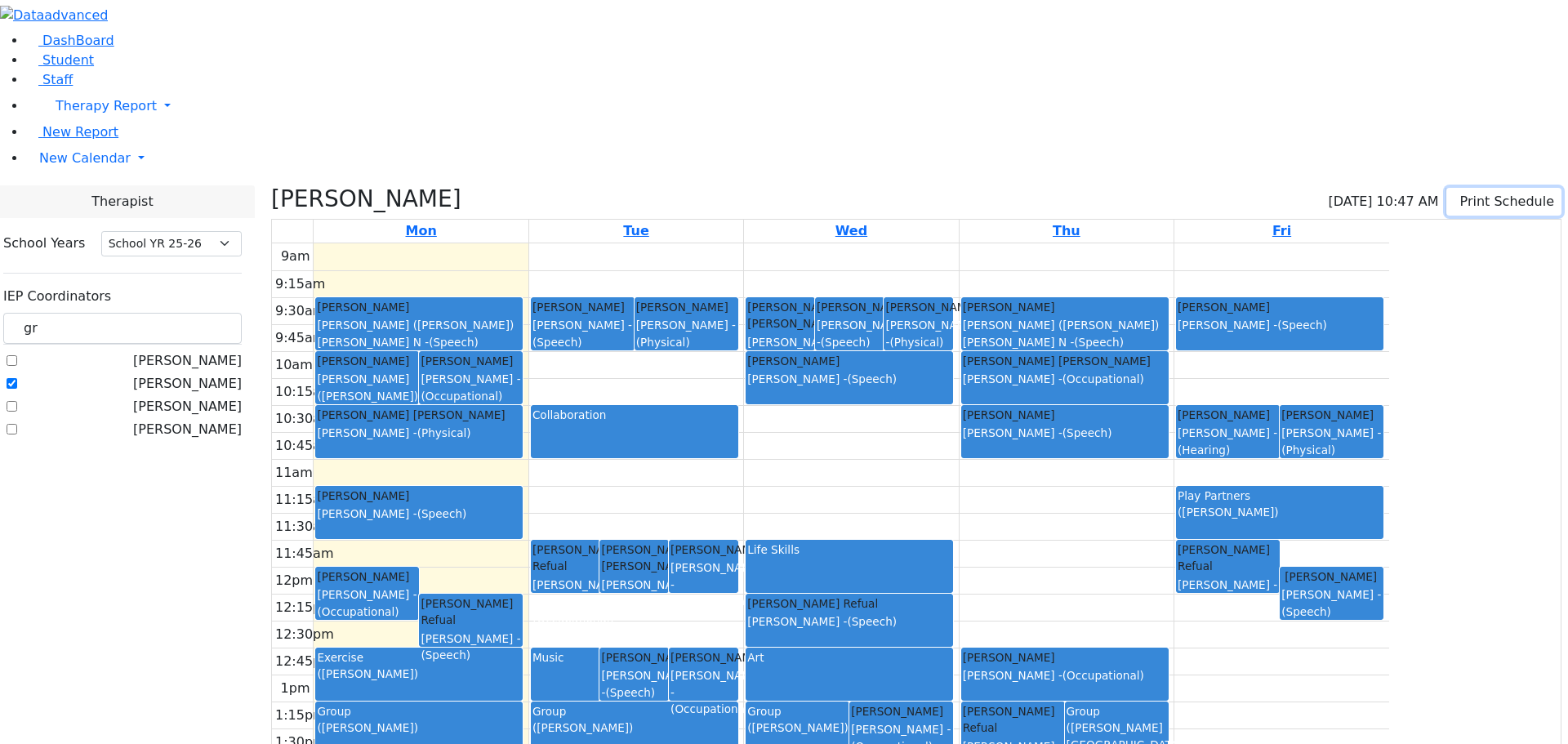
click at [1459, 188] on button "Print Schedule" at bounding box center [1504, 201] width 115 height 28
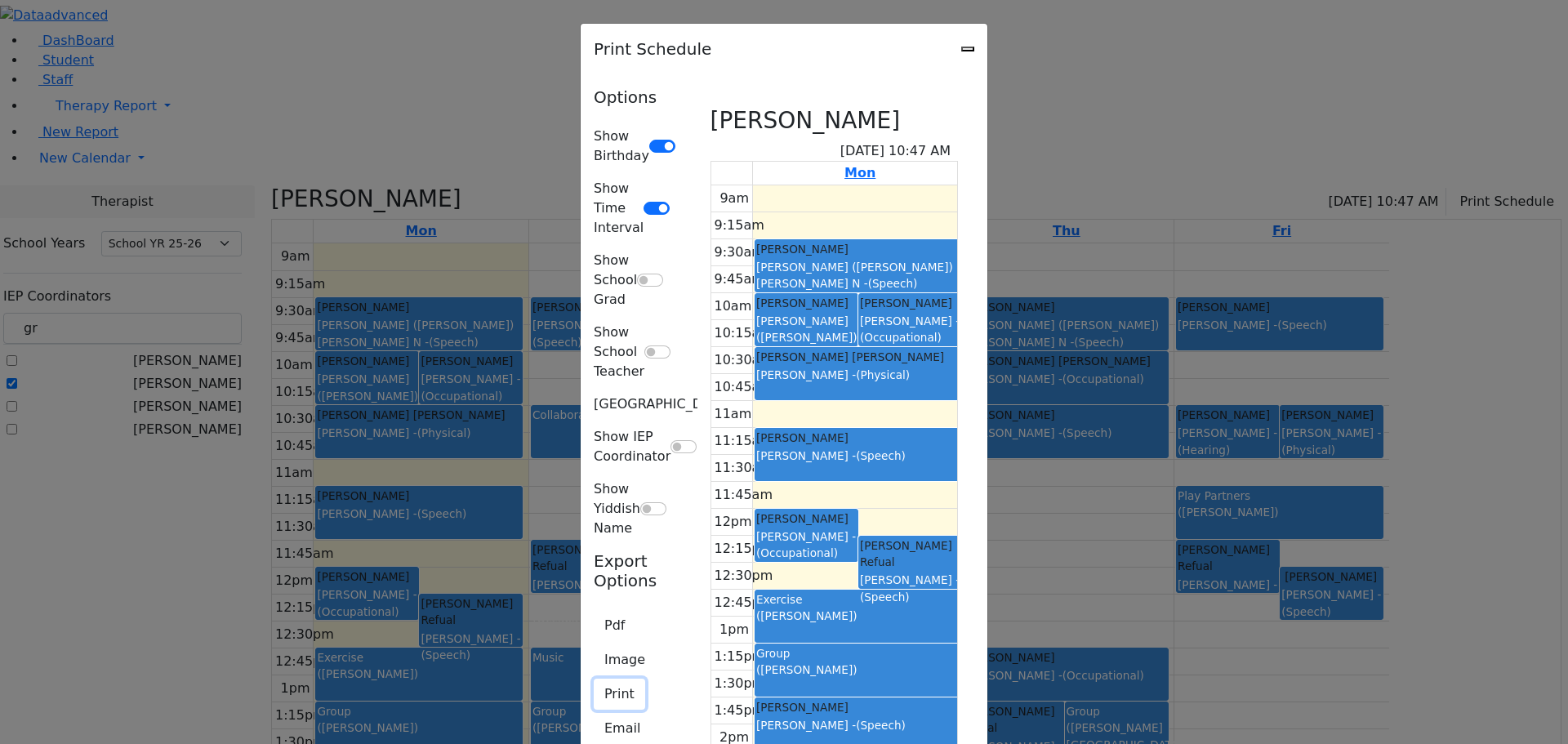
click at [594, 679] on button "Print" at bounding box center [620, 694] width 52 height 31
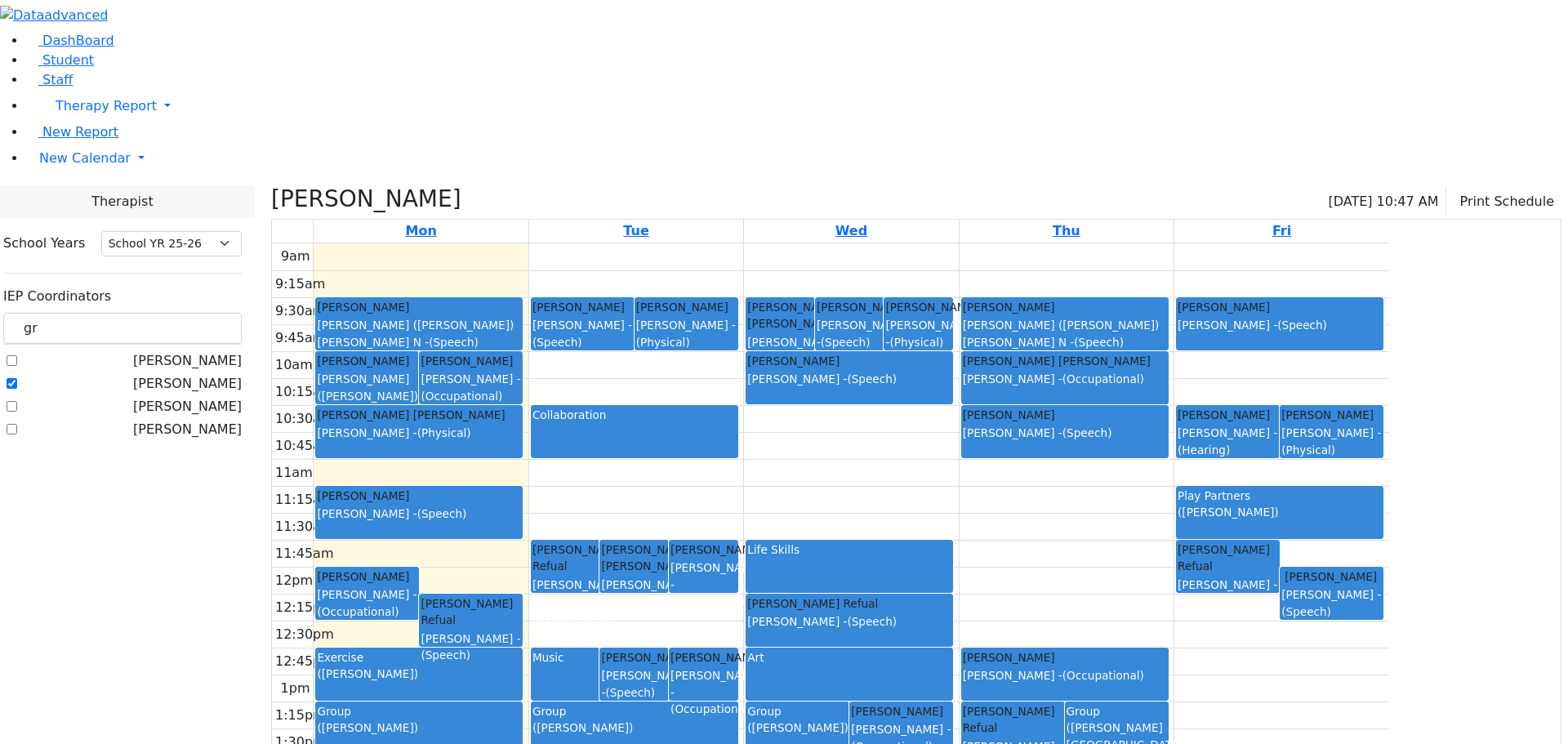
click at [208, 374] on label "[PERSON_NAME]" at bounding box center [187, 384] width 108 height 20
click at [17, 378] on input "[PERSON_NAME]" at bounding box center [12, 384] width 11 height 11
checkbox input "false"
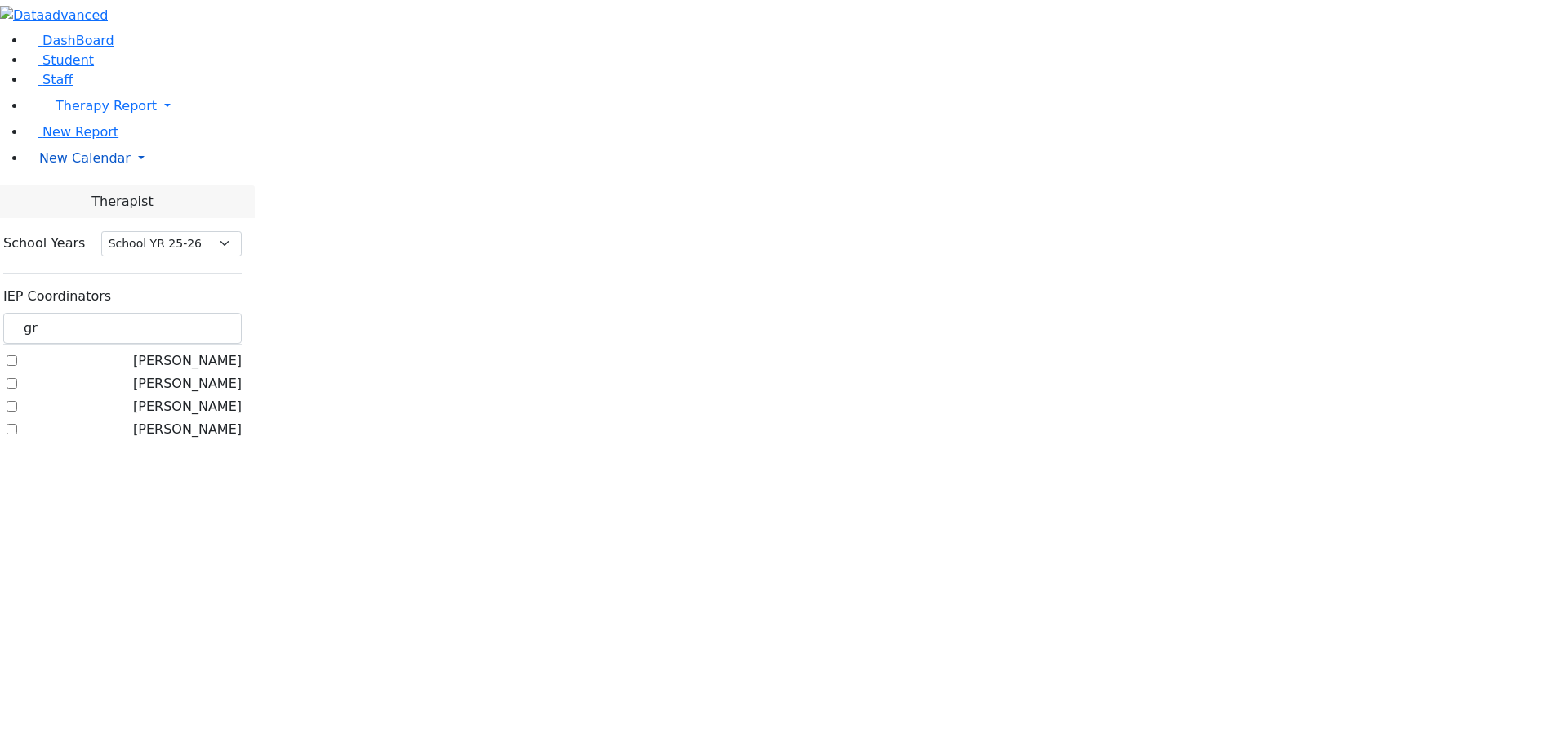
drag, startPoint x: 84, startPoint y: 244, endPoint x: 80, endPoint y: 253, distance: 9.8
click at [84, 174] on link "New Calendar" at bounding box center [797, 158] width 1542 height 33
click at [97, 218] on span "Teacher Report" at bounding box center [89, 209] width 98 height 15
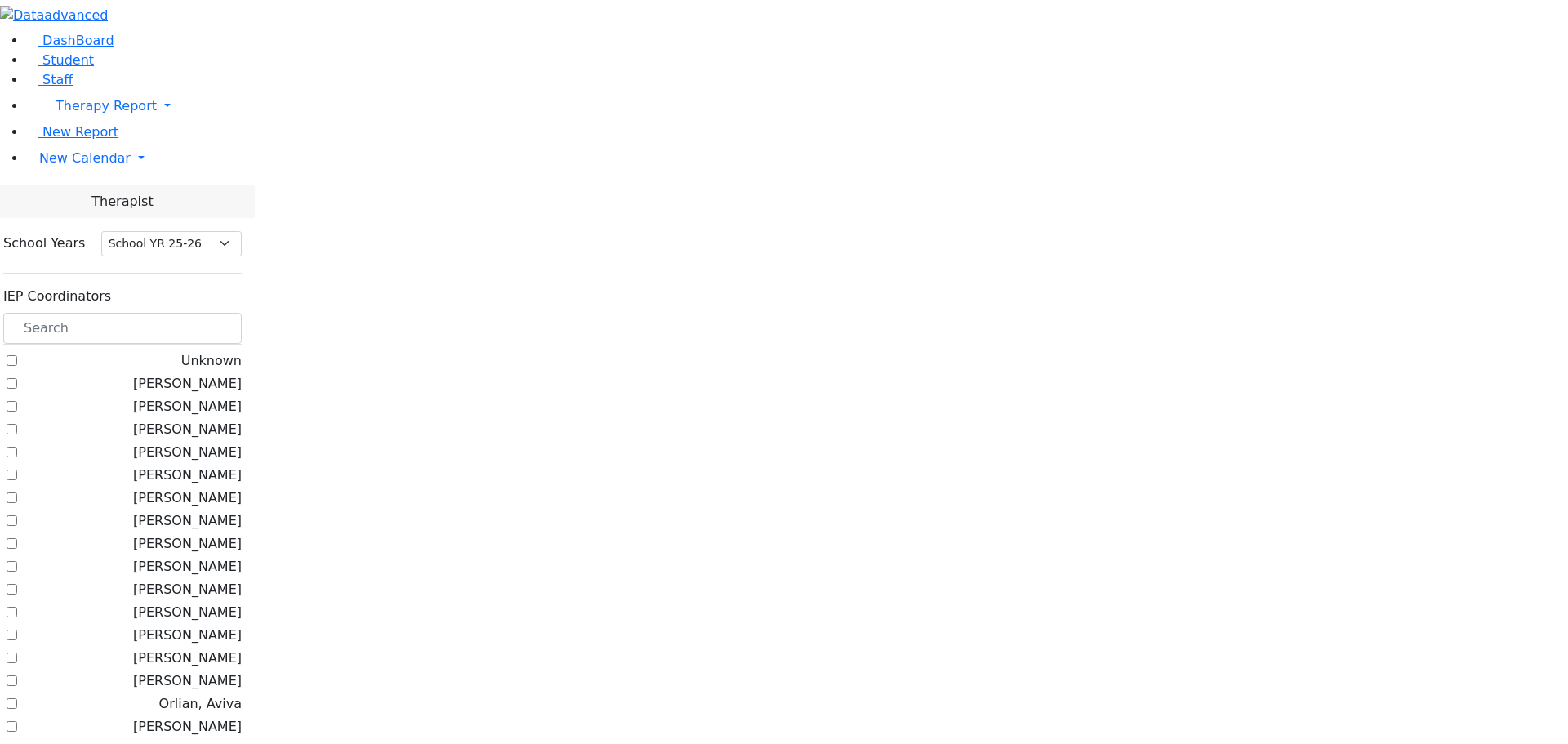
select select "212"
click at [68, 165] on span "New Calendar" at bounding box center [85, 157] width 91 height 15
click at [69, 199] on span "Calendar" at bounding box center [64, 190] width 59 height 15
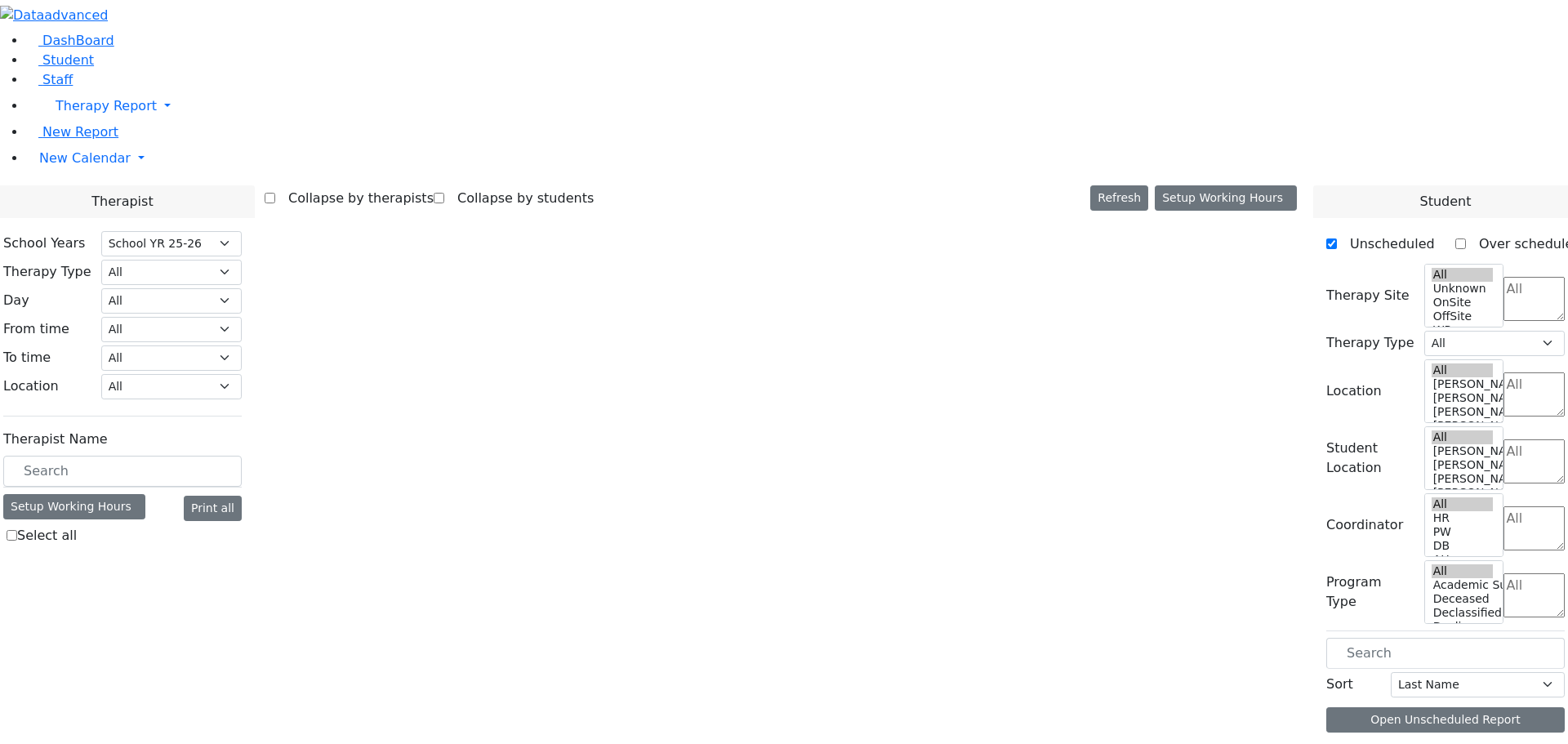
select select "212"
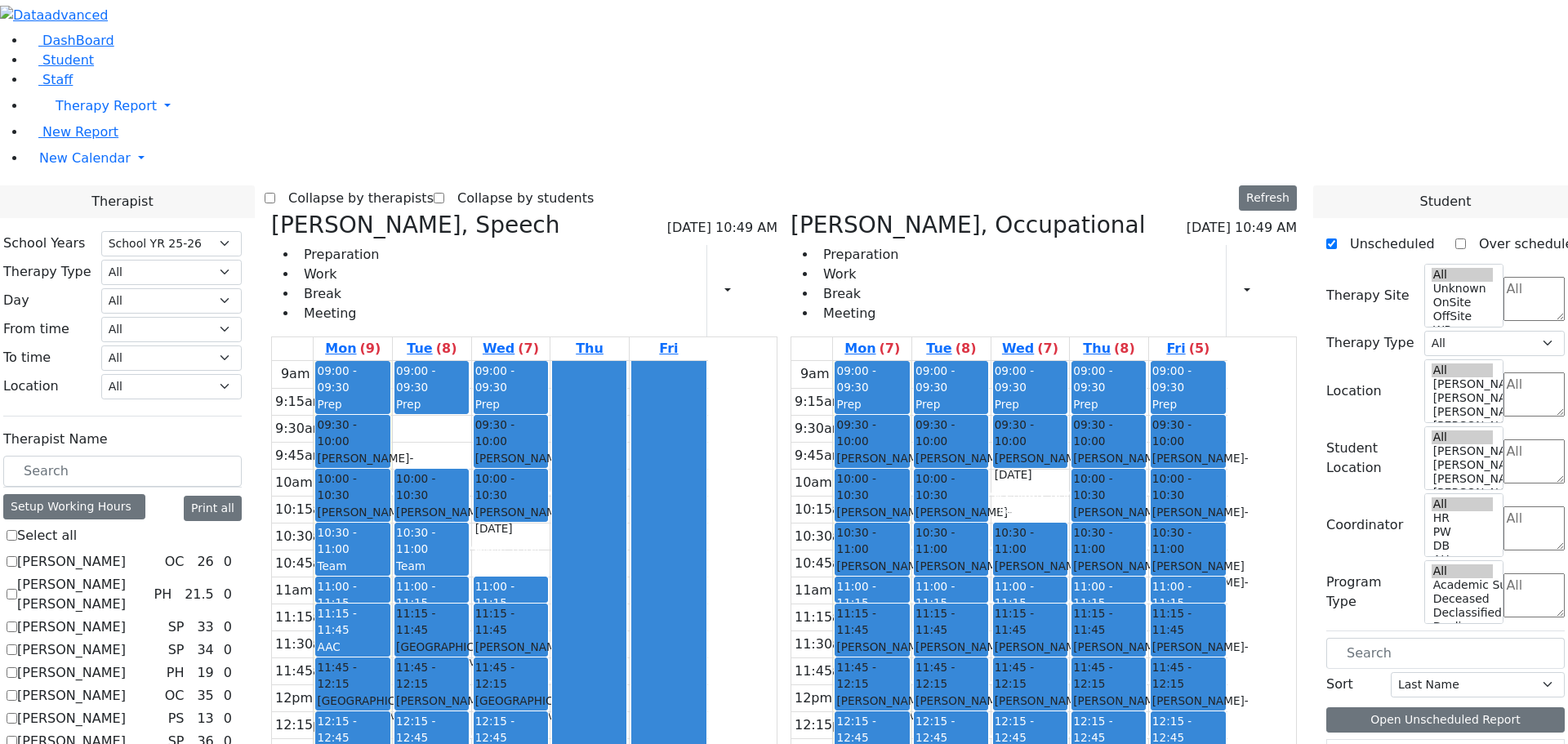
scroll to position [164, 0]
checkbox input "false"
select select "3"
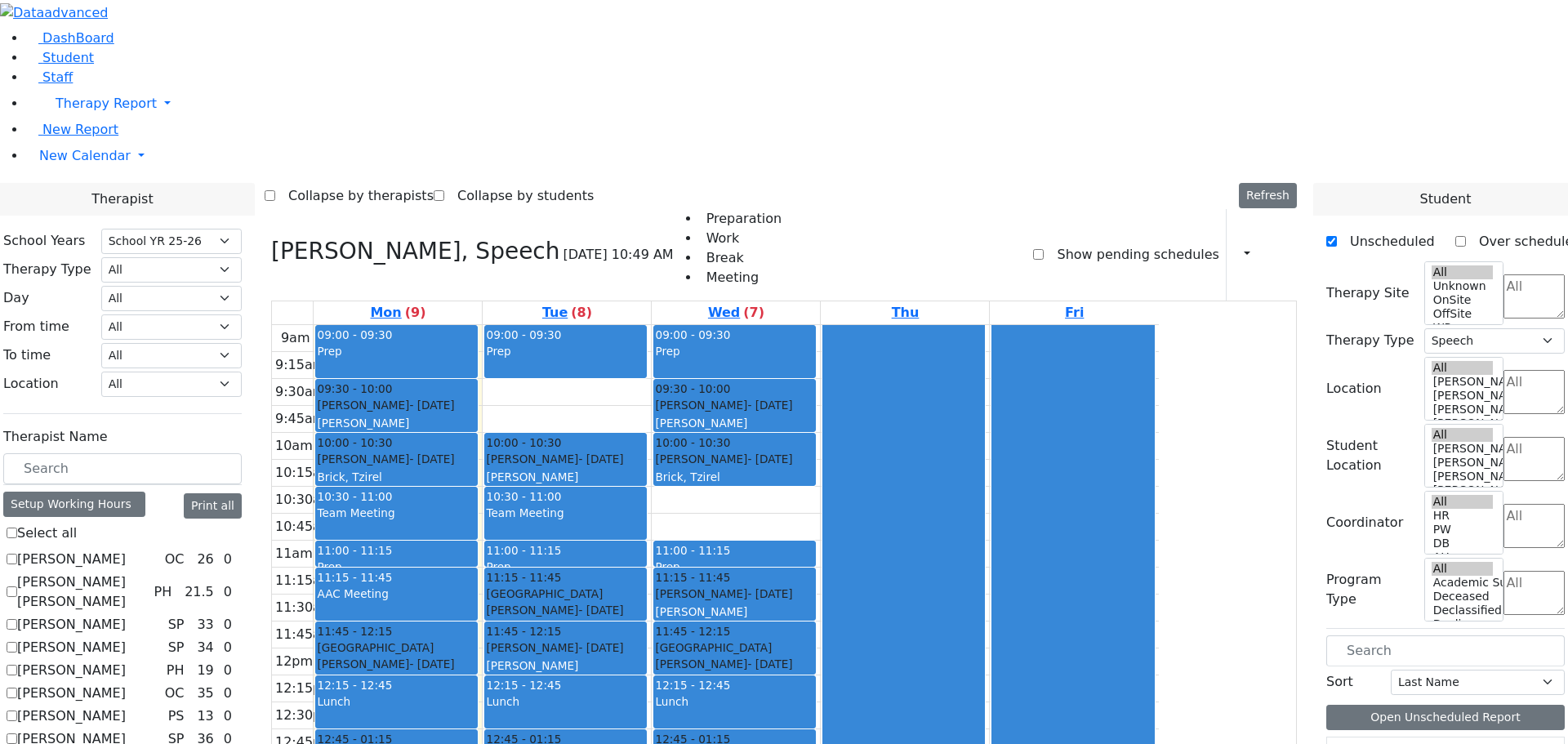
scroll to position [408, 0]
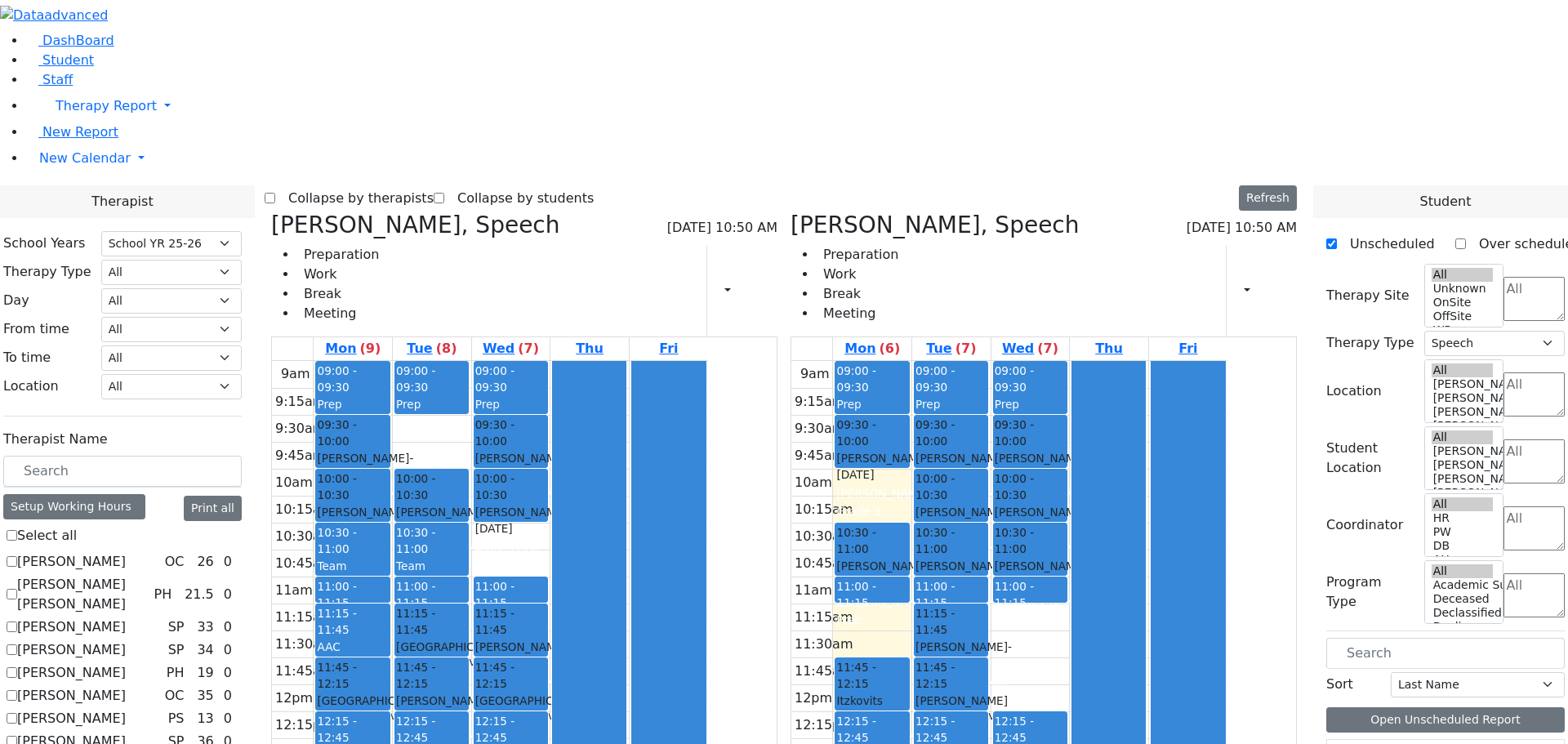
scroll to position [0, 0]
drag, startPoint x: 1036, startPoint y: 692, endPoint x: 1042, endPoint y: 657, distance: 35.5
click at [990, 657] on div "09:00 - 09:30 Prep 09:30 - 10:00 [PERSON_NAME] - [DATE] [PERSON_NAME] Grade 4 1…" at bounding box center [952, 684] width 79 height 647
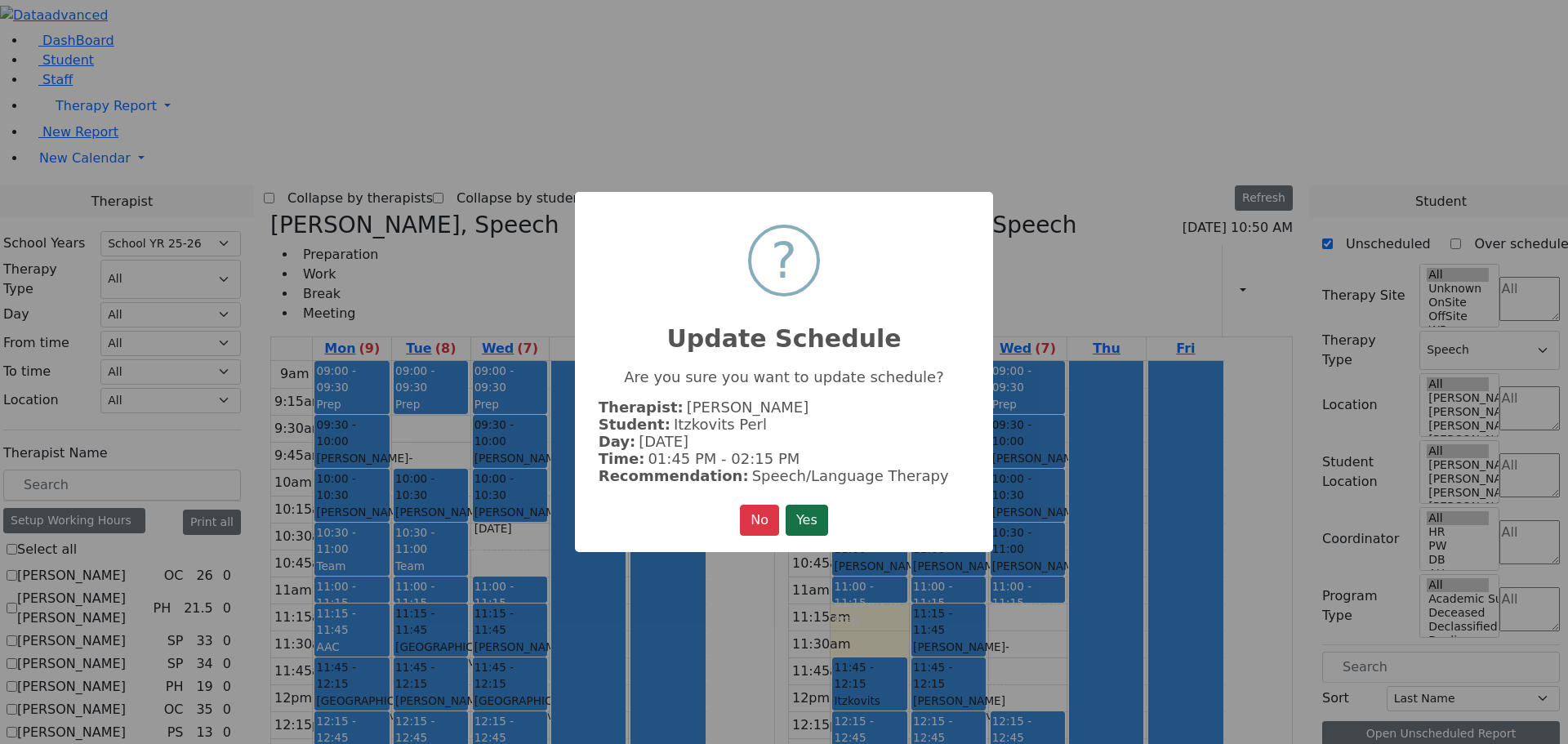
click at [809, 519] on button "Yes" at bounding box center [806, 520] width 42 height 31
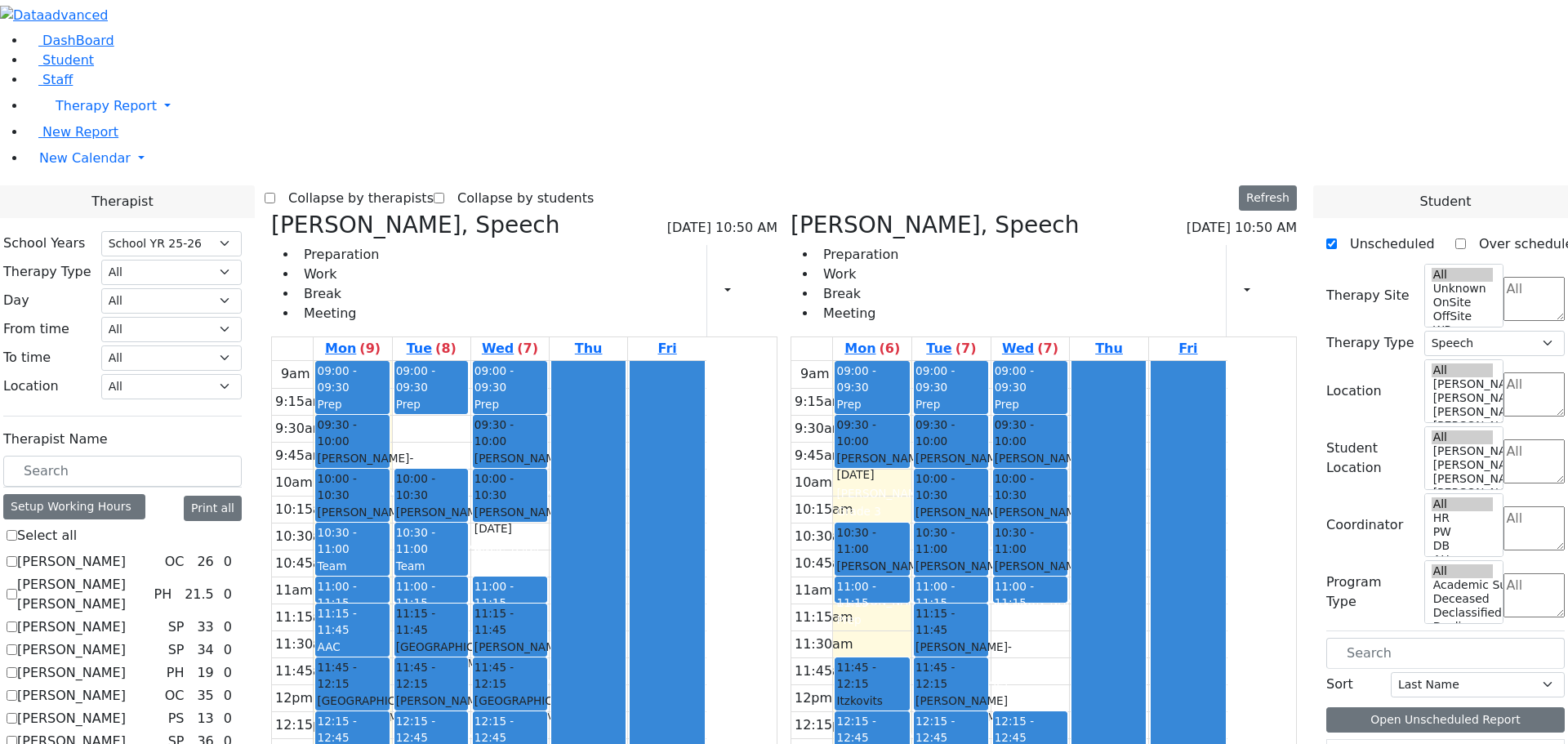
click at [1040, 719] on div "9am 9:15am 9:30am 9:45am 10am 10:15am 10:30am 10:45am 11am 11:15am 11:30am 11:4…" at bounding box center [1010, 684] width 436 height 647
drag, startPoint x: 1040, startPoint y: 719, endPoint x: 1038, endPoint y: 729, distance: 10.2
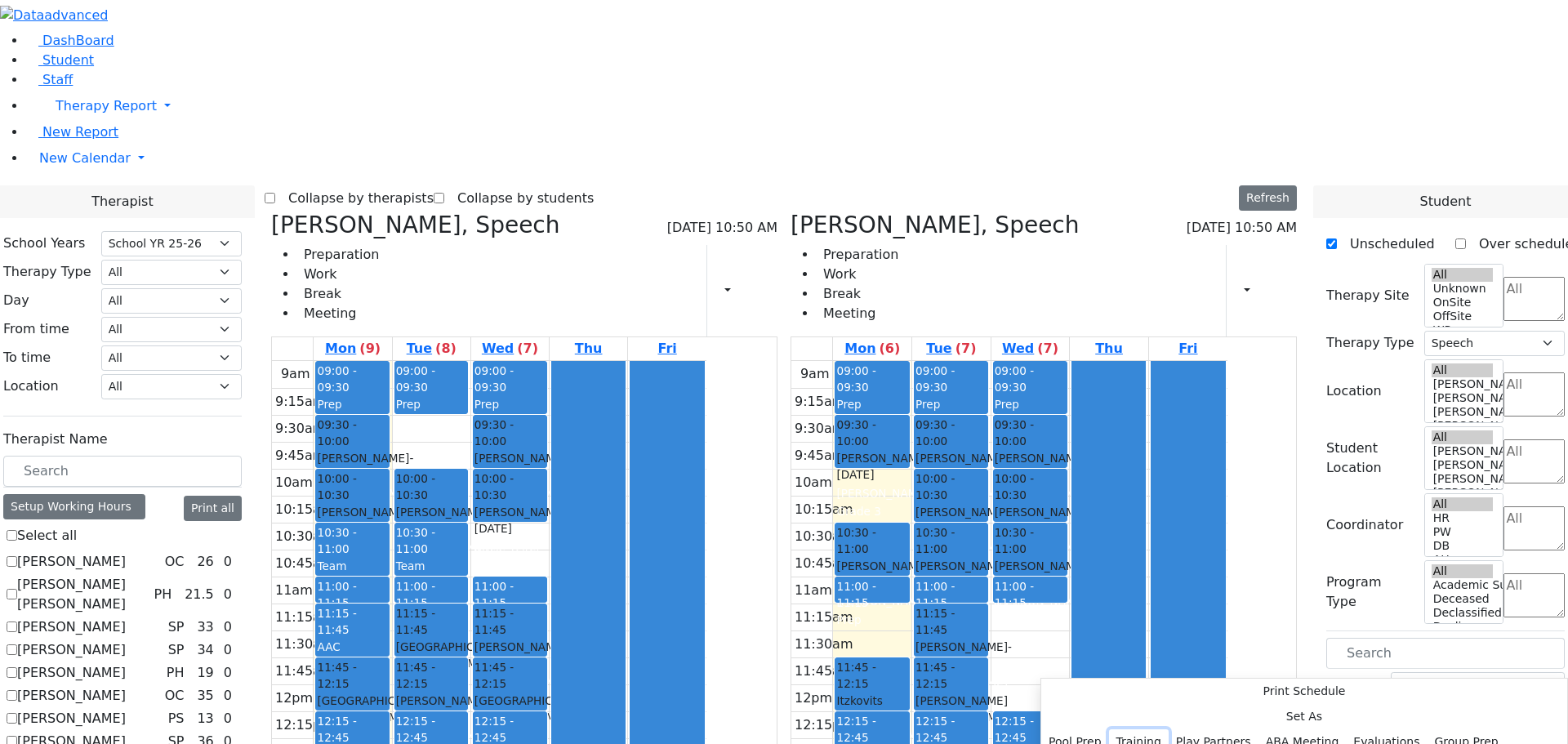
click at [1168, 729] on button "Training" at bounding box center [1139, 741] width 60 height 25
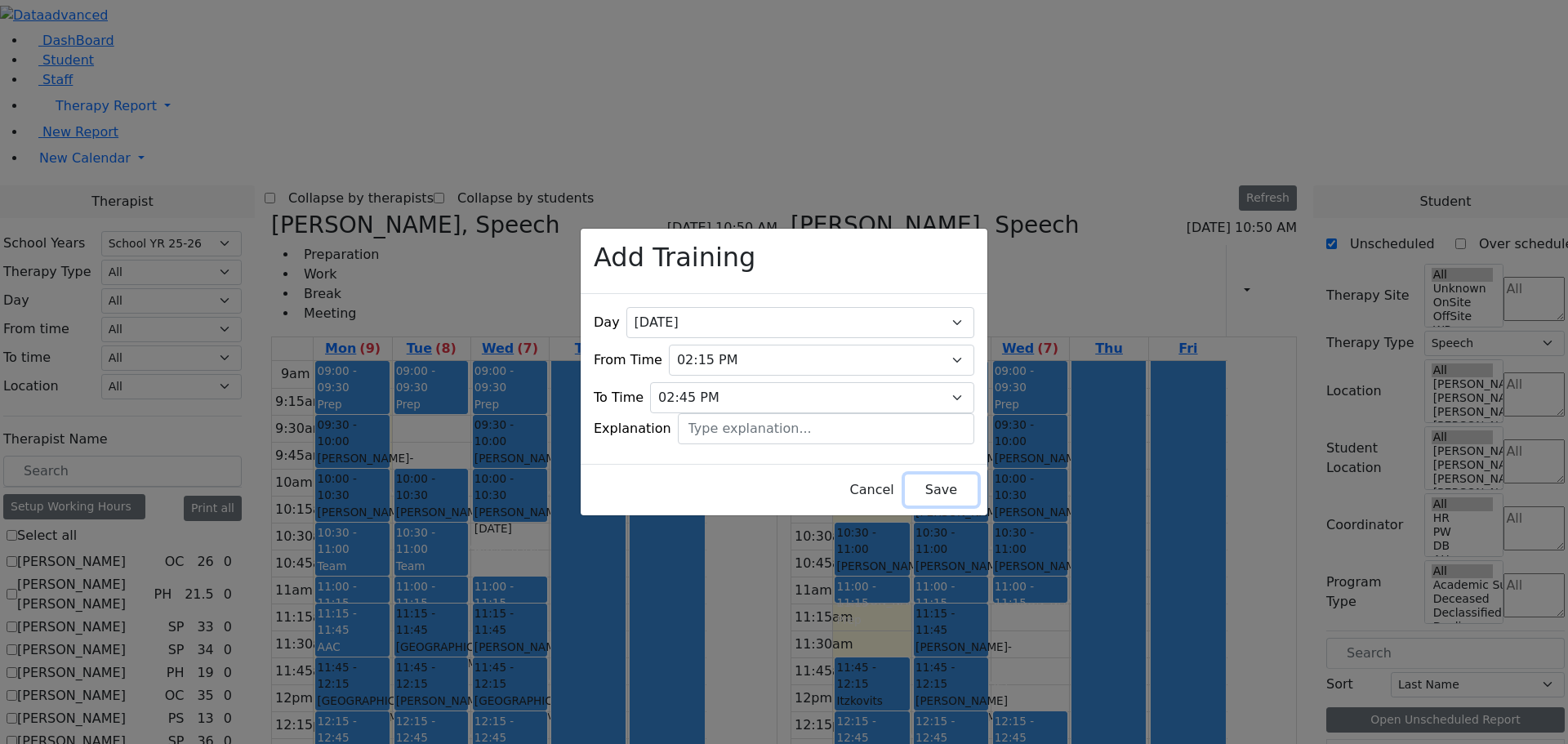
click at [910, 474] on button "Save" at bounding box center [941, 489] width 72 height 31
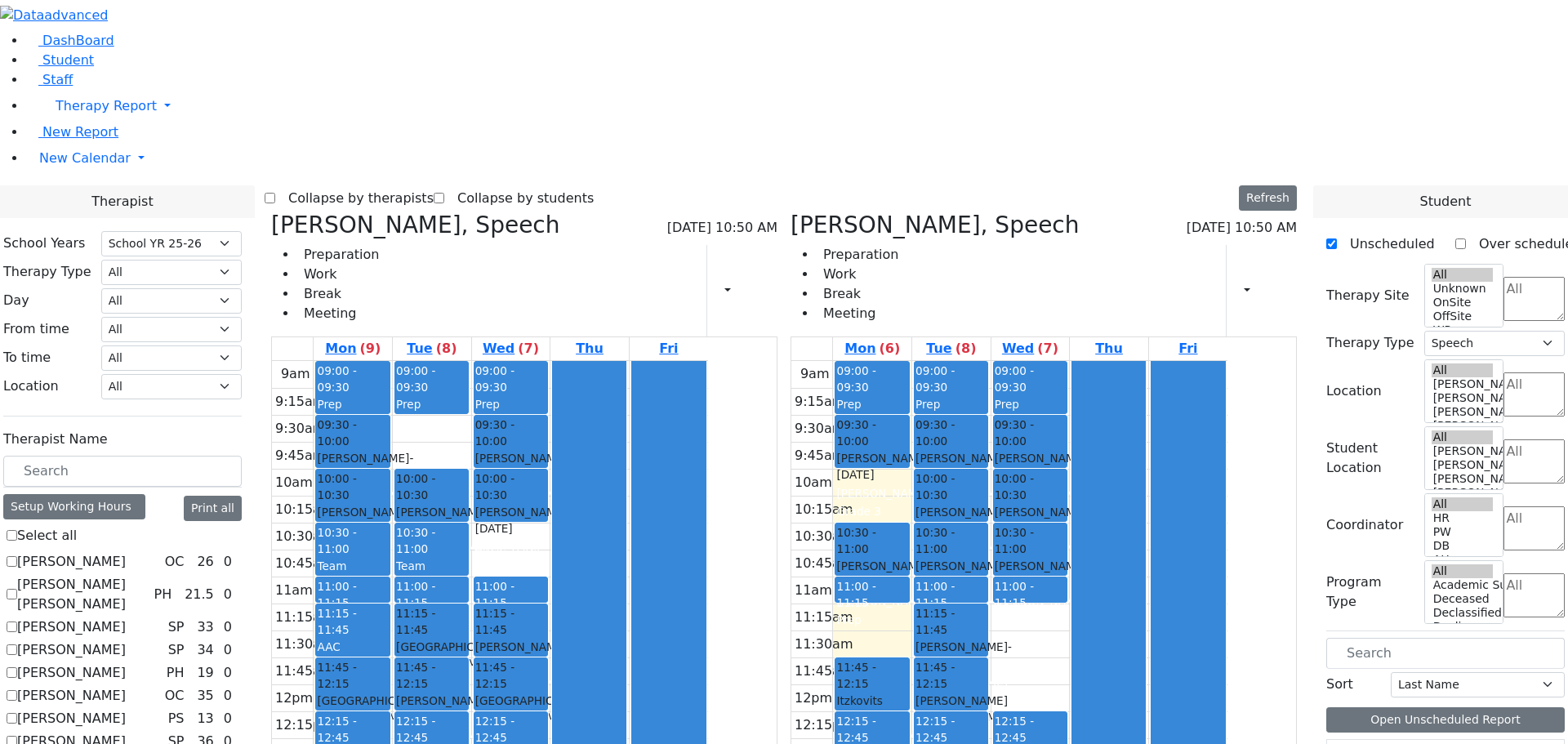
checkbox input "false"
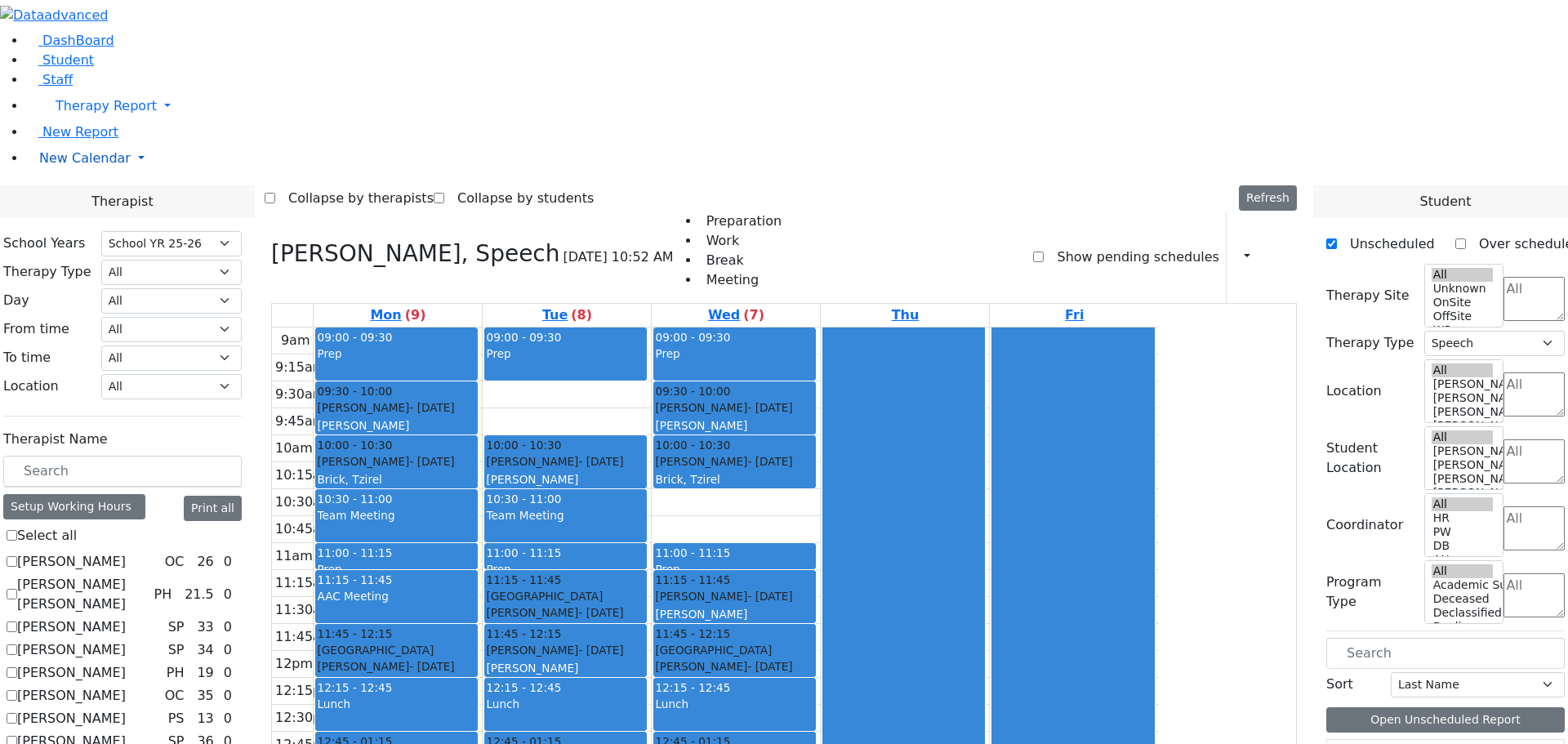
click at [97, 165] on span "New Calendar" at bounding box center [85, 157] width 91 height 15
click at [35, 218] on span at bounding box center [35, 209] width 0 height 15
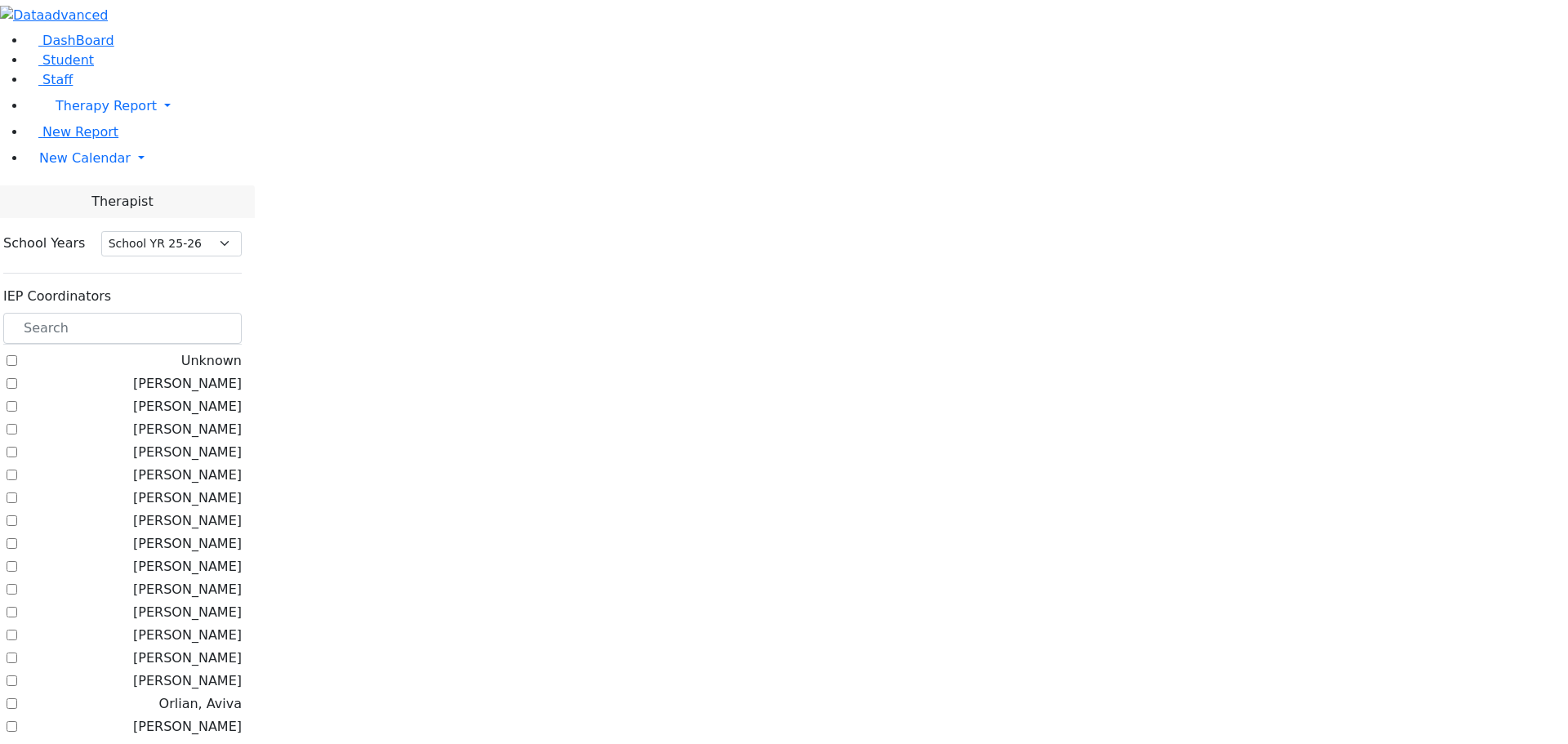
select select "212"
click at [229, 313] on input "text" at bounding box center [123, 328] width 239 height 31
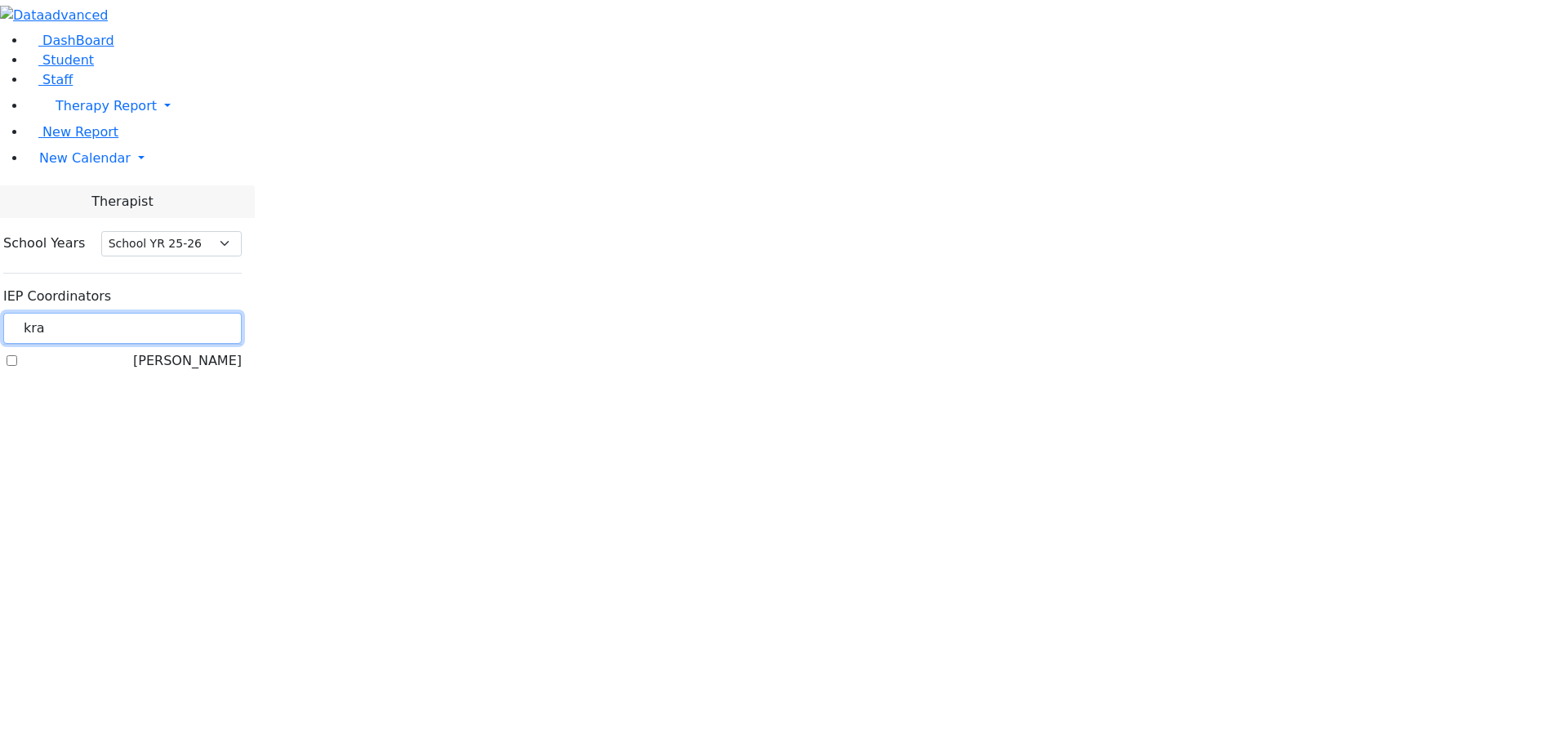
type input "kra"
click at [208, 351] on label "[PERSON_NAME]" at bounding box center [187, 361] width 108 height 20
click at [17, 355] on input "[PERSON_NAME]" at bounding box center [12, 360] width 11 height 11
checkbox input "true"
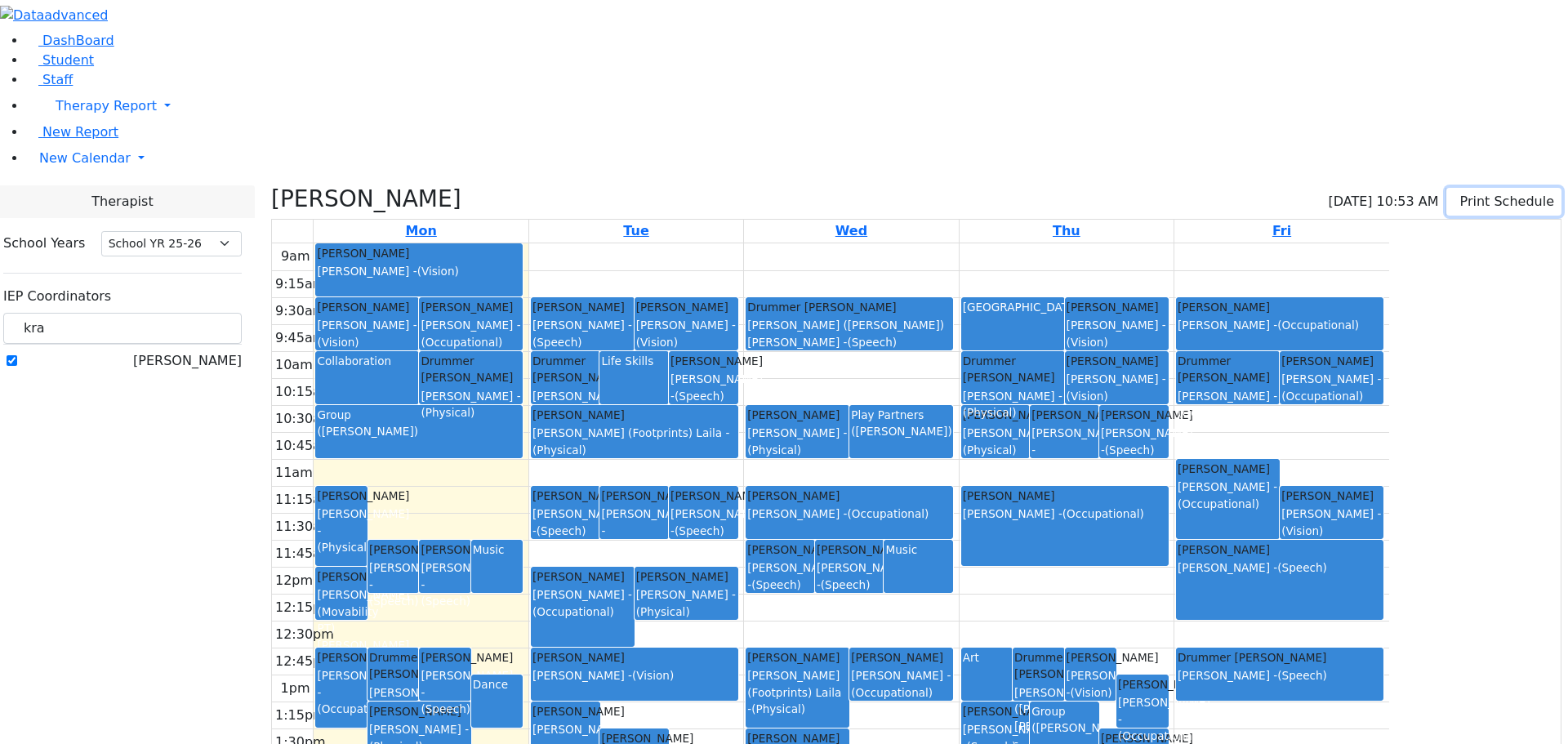
click at [1446, 188] on button "Print Schedule" at bounding box center [1504, 201] width 115 height 28
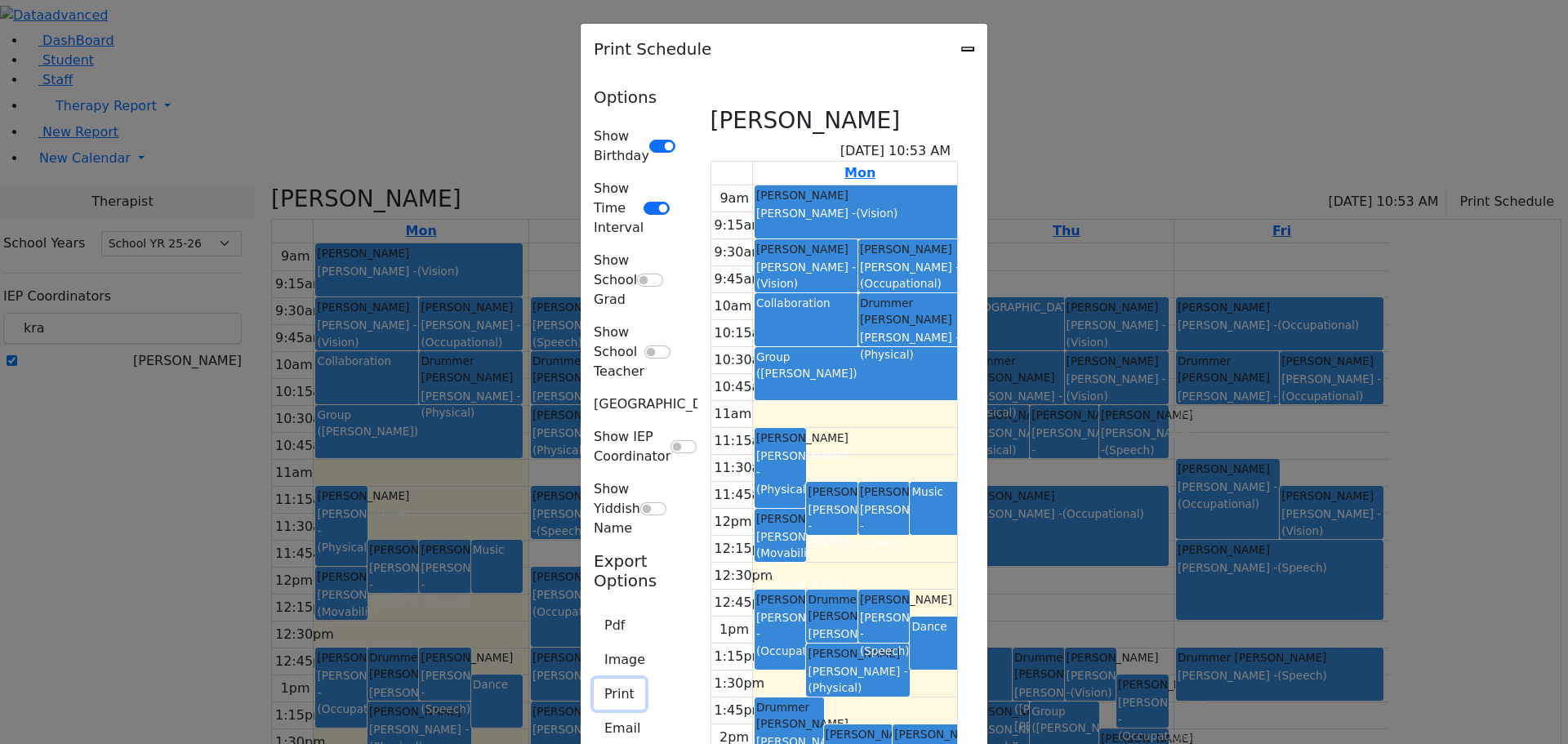
click at [594, 679] on button "Print" at bounding box center [620, 694] width 52 height 31
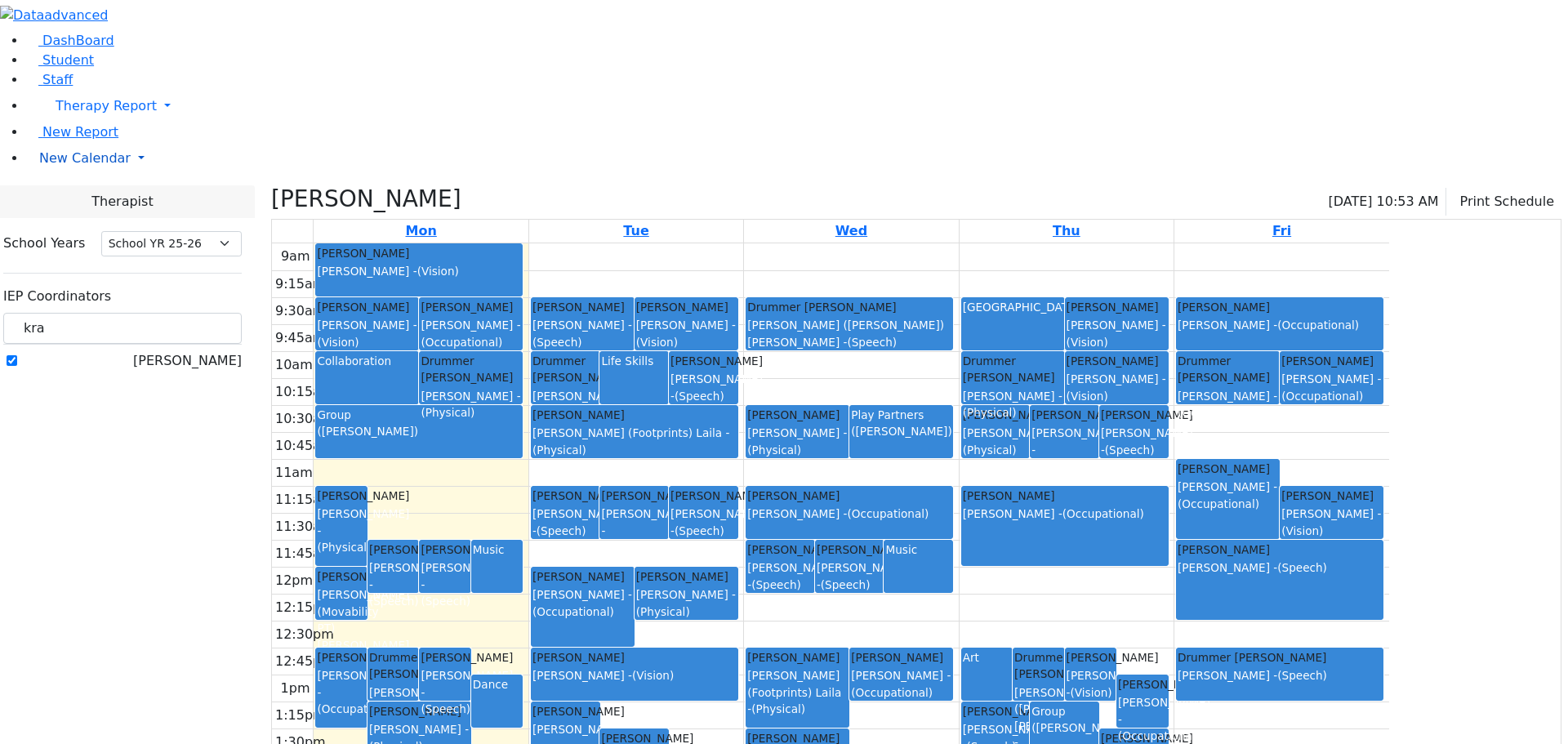
click at [66, 165] on span "New Calendar" at bounding box center [85, 157] width 91 height 15
click at [81, 199] on span "Calendar" at bounding box center [64, 190] width 59 height 15
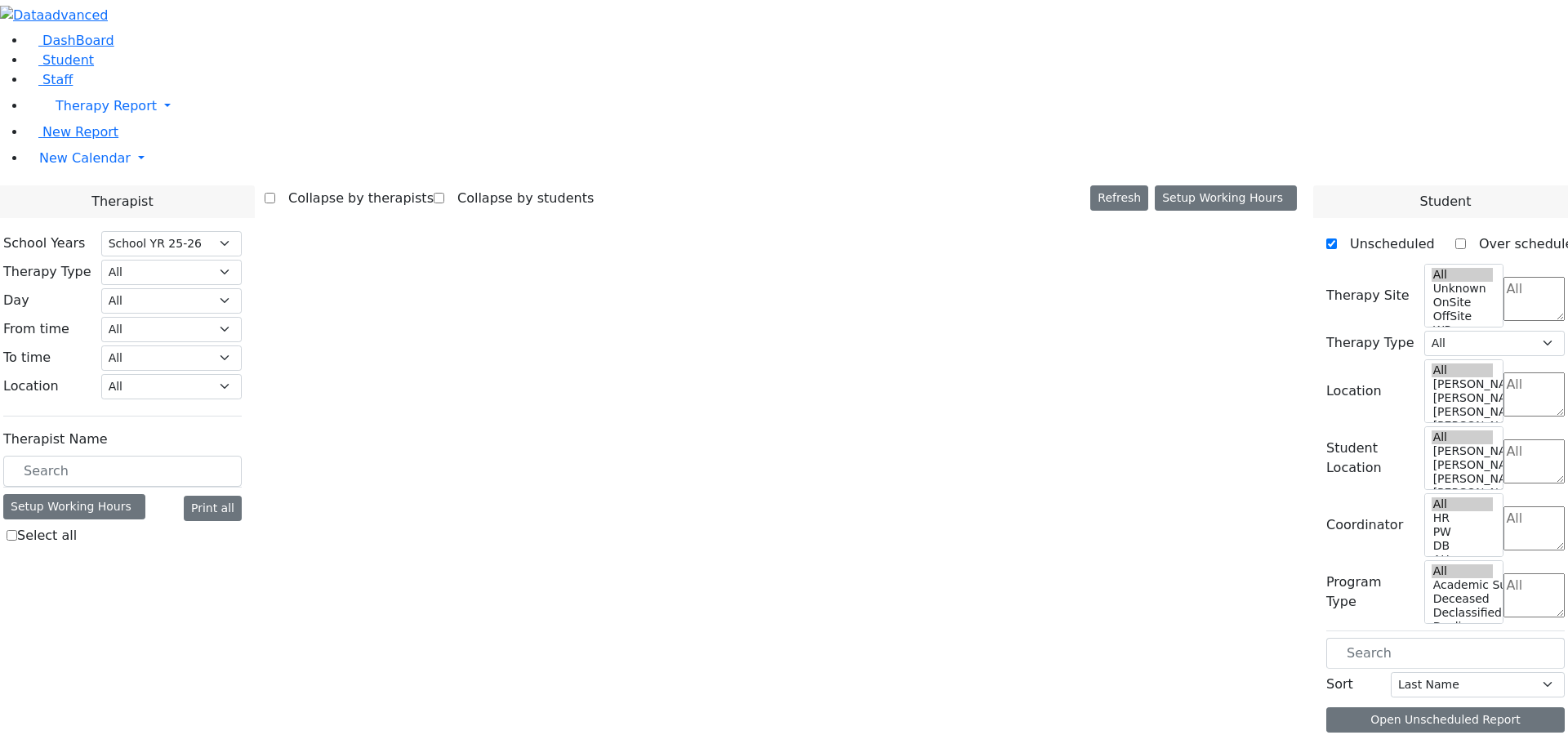
select select "212"
select select "3"
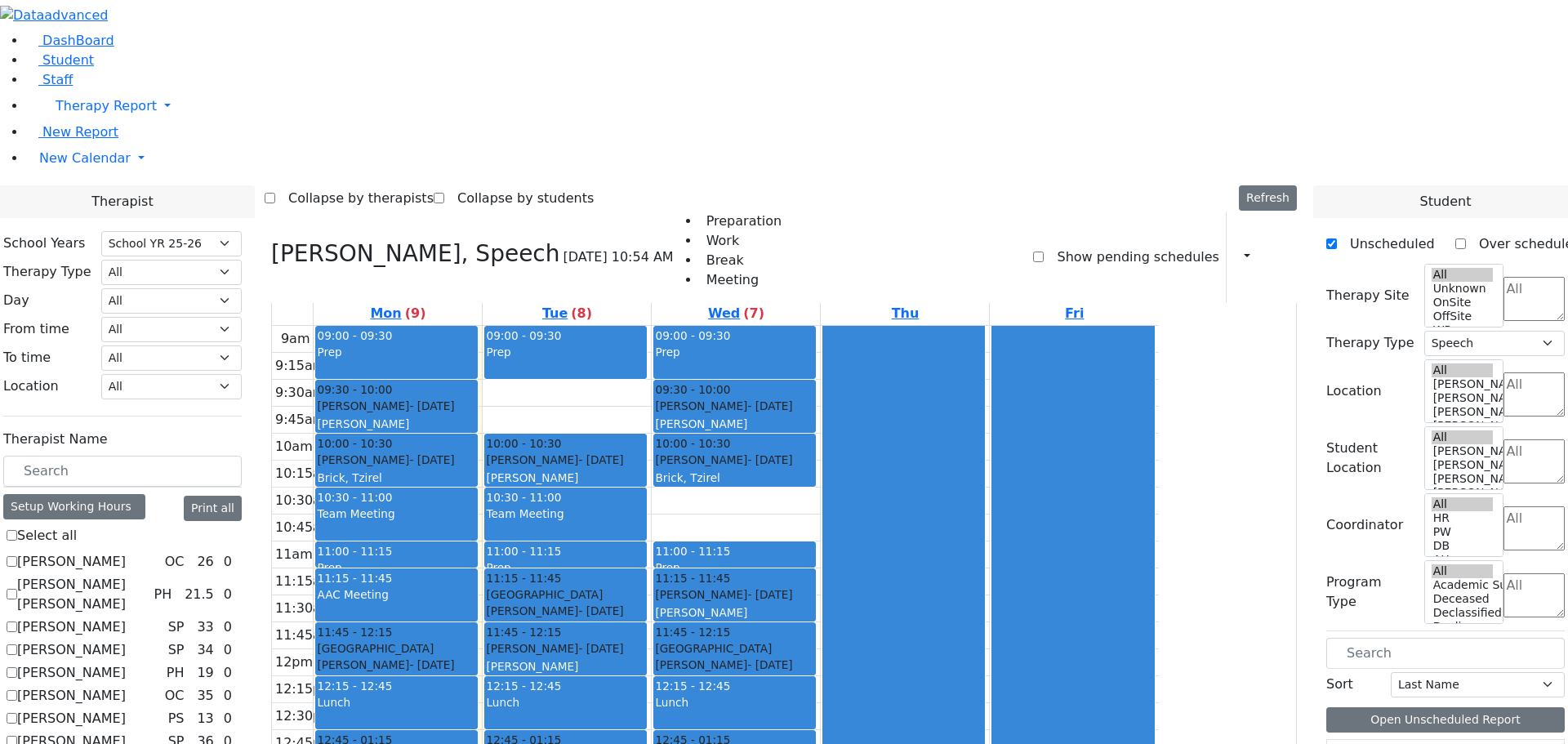
scroll to position [1365, 0]
checkbox input "false"
select select
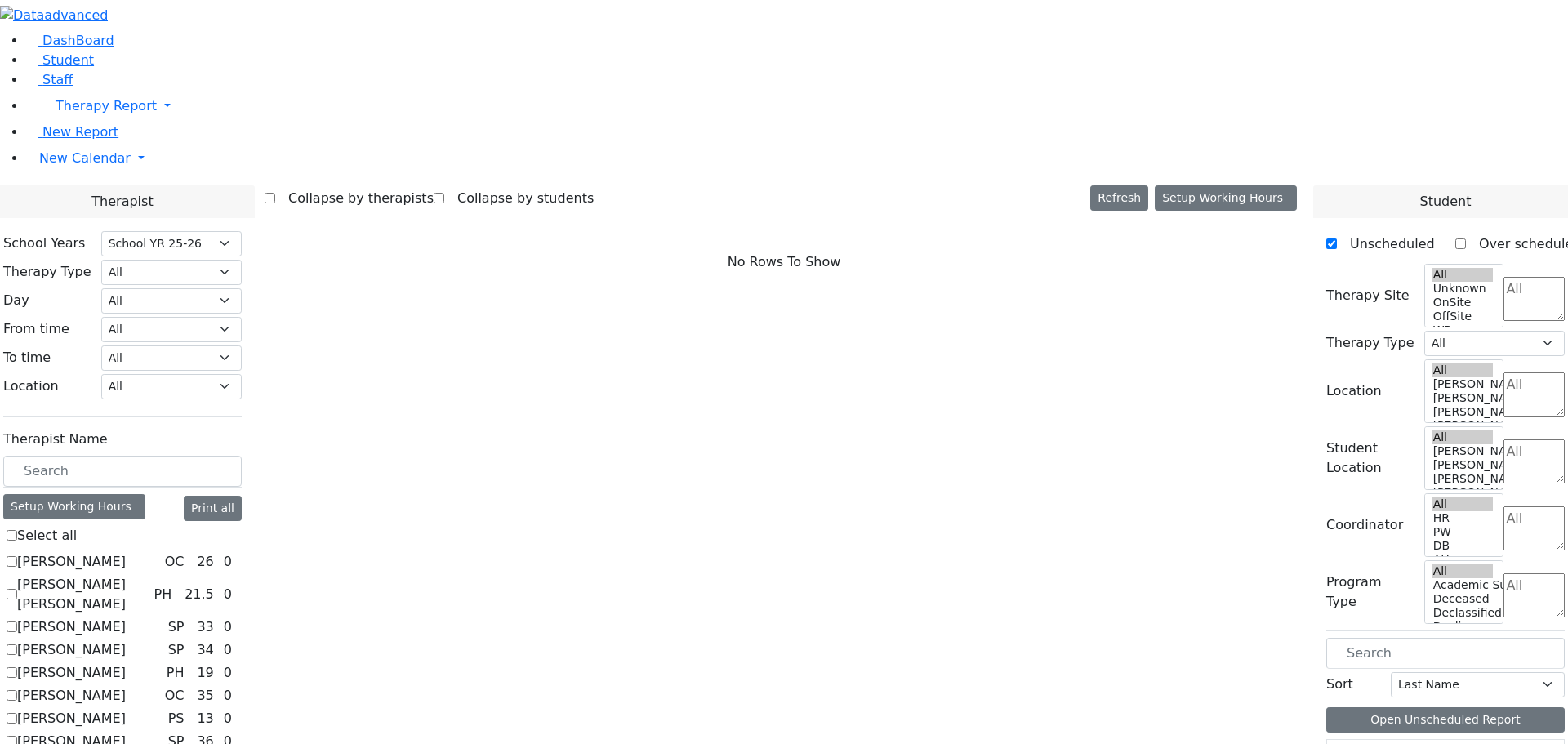
scroll to position [1284, 0]
checkbox input "true"
select select "2"
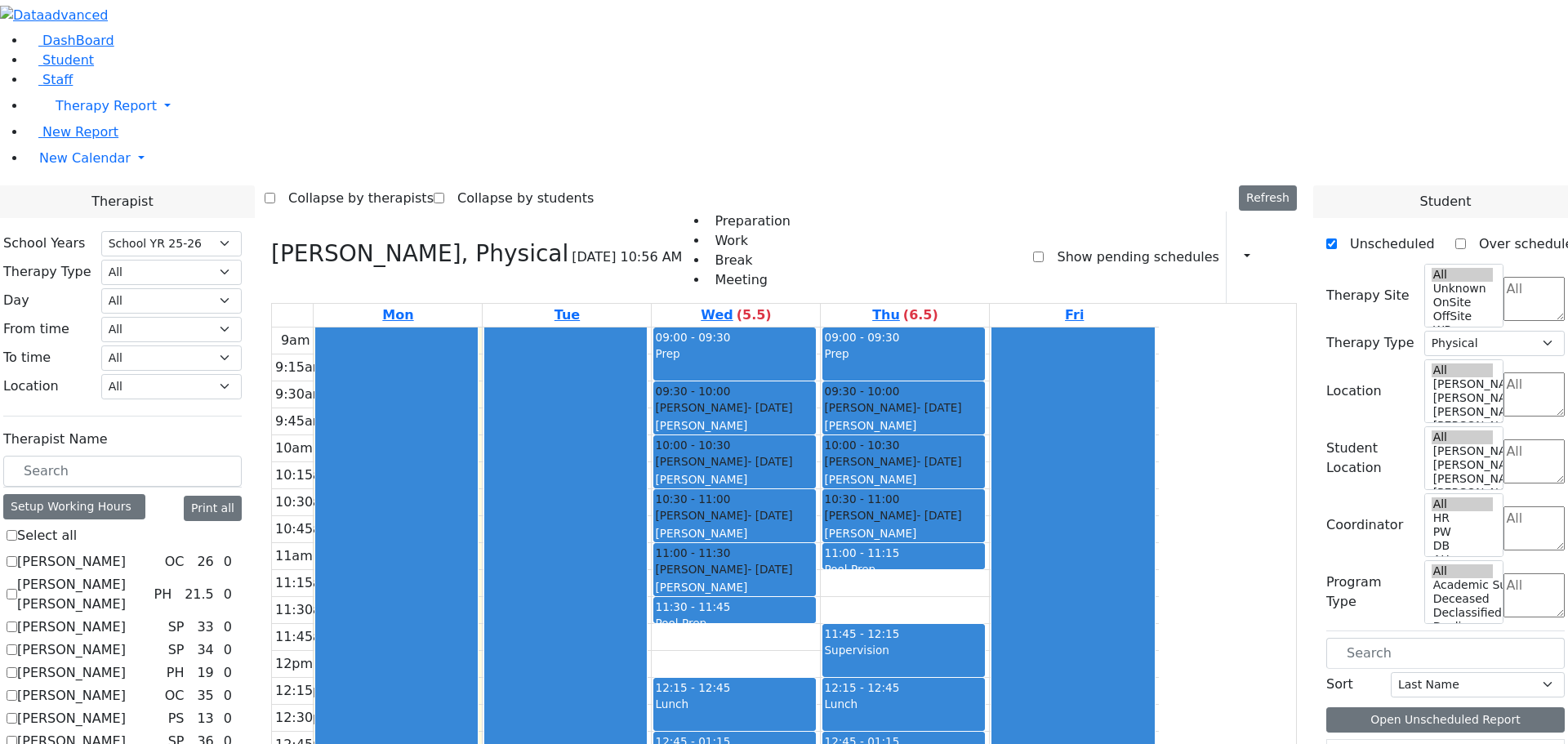
checkbox input "false"
select select
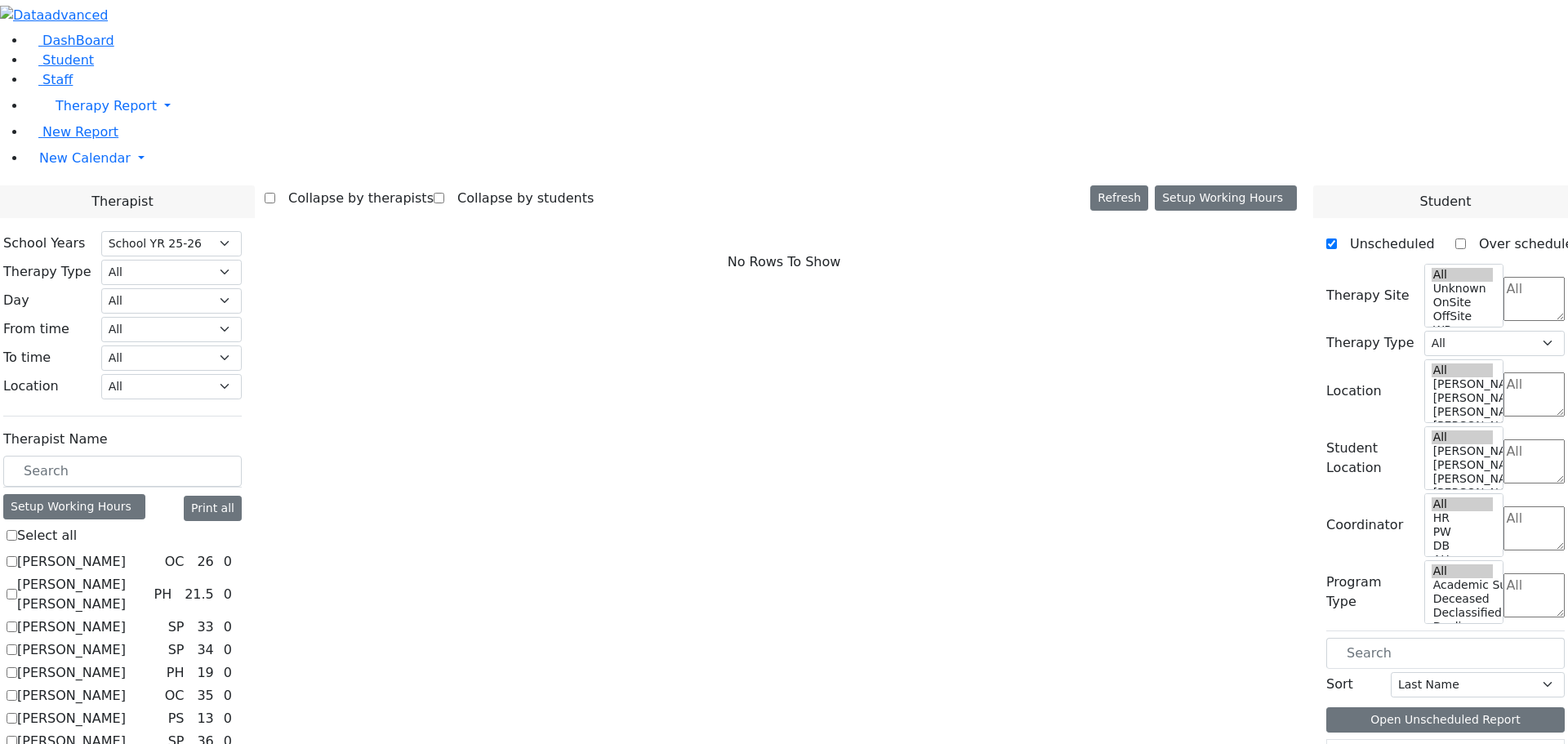
scroll to position [631, 0]
checkbox input "true"
select select "1"
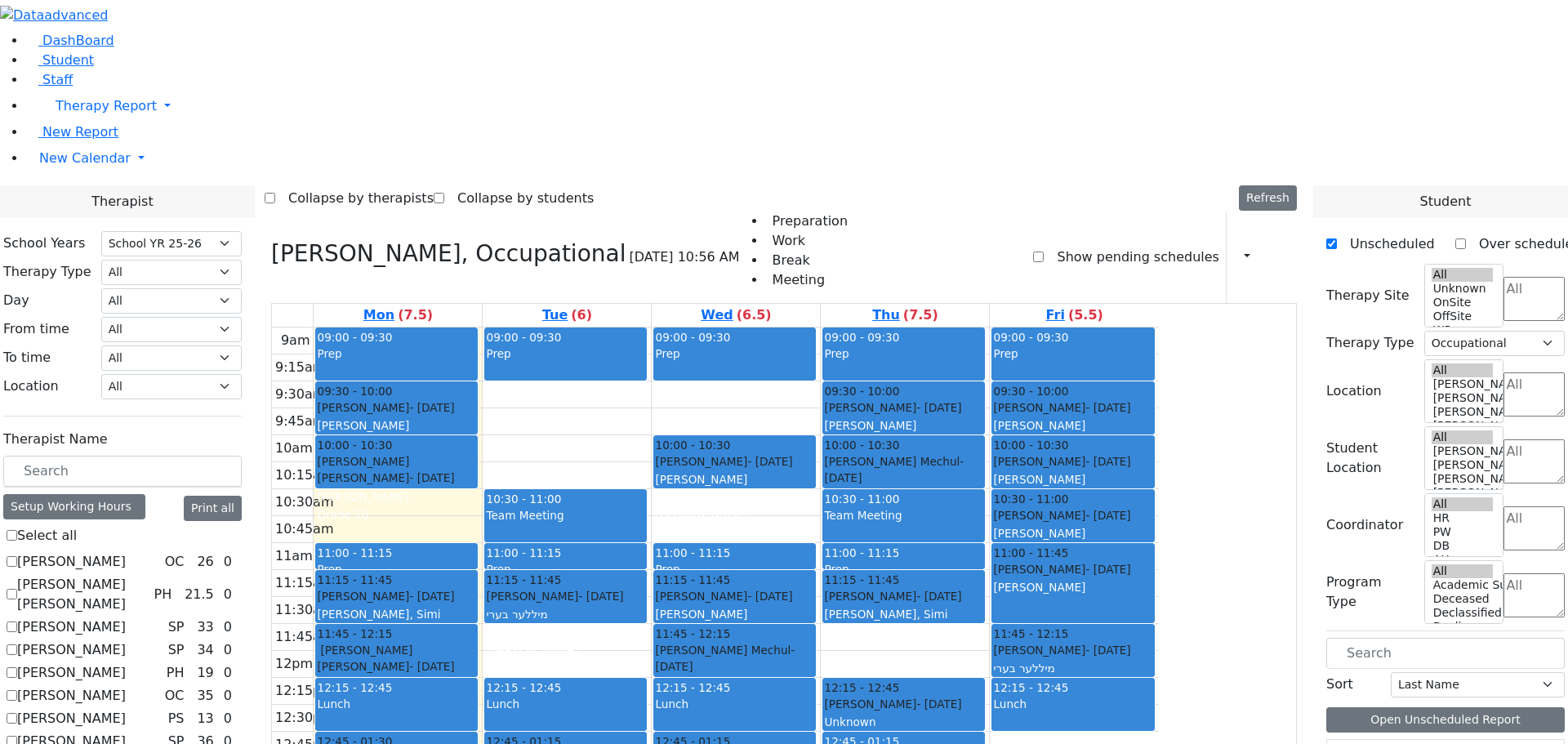
scroll to position [0, 0]
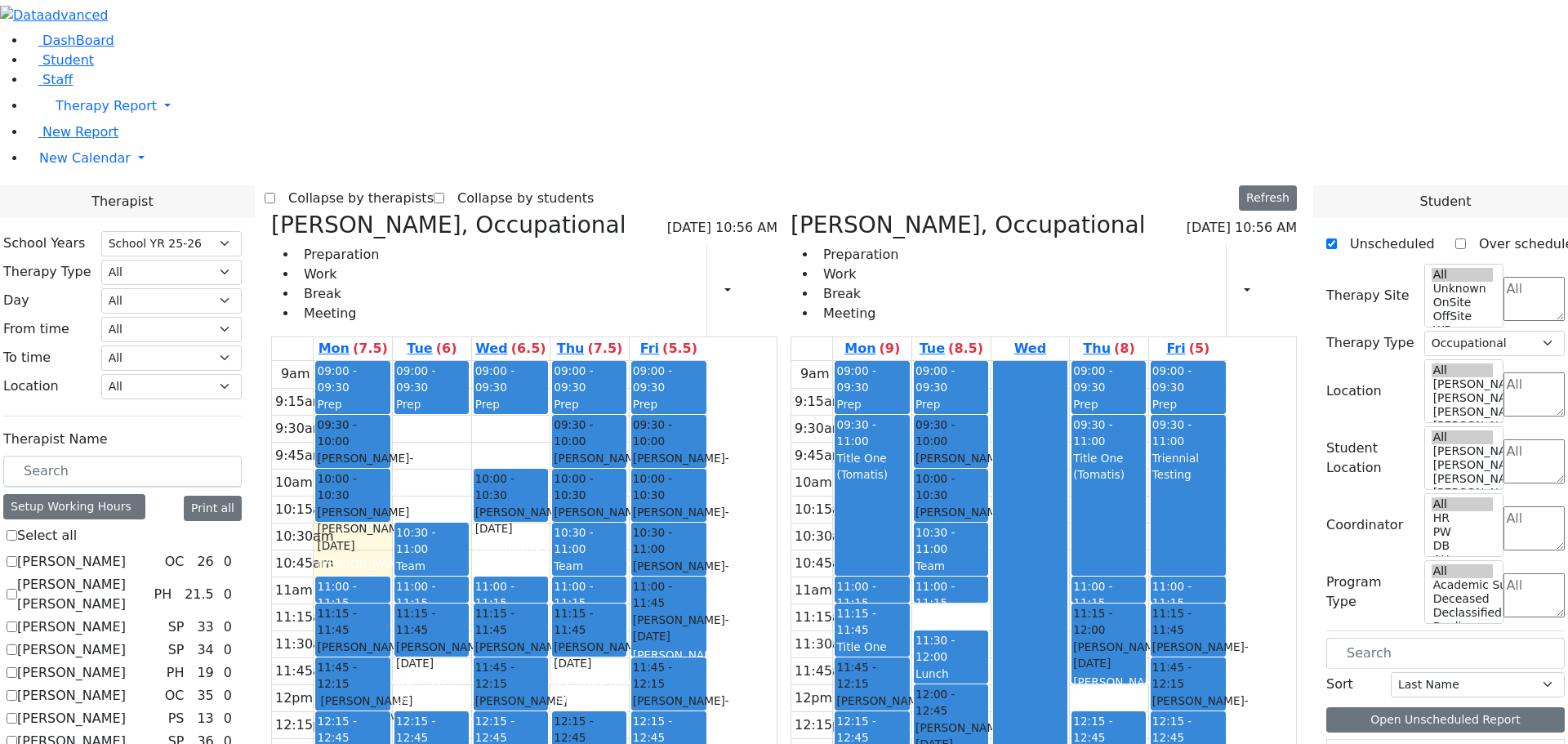
checkbox input "false"
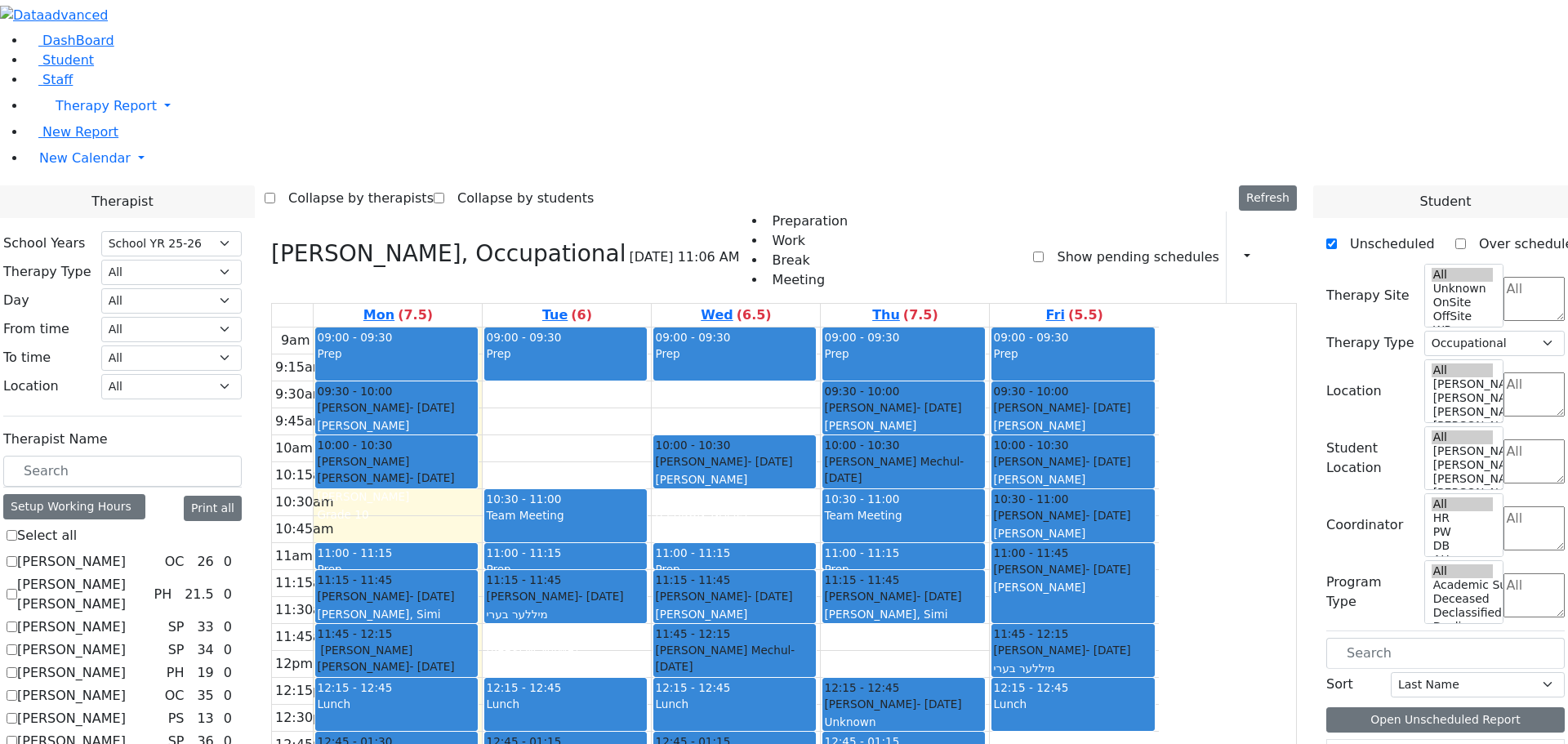
scroll to position [1061, 0]
drag, startPoint x: 211, startPoint y: 649, endPoint x: 671, endPoint y: 592, distance: 463.5
checkbox input "true"
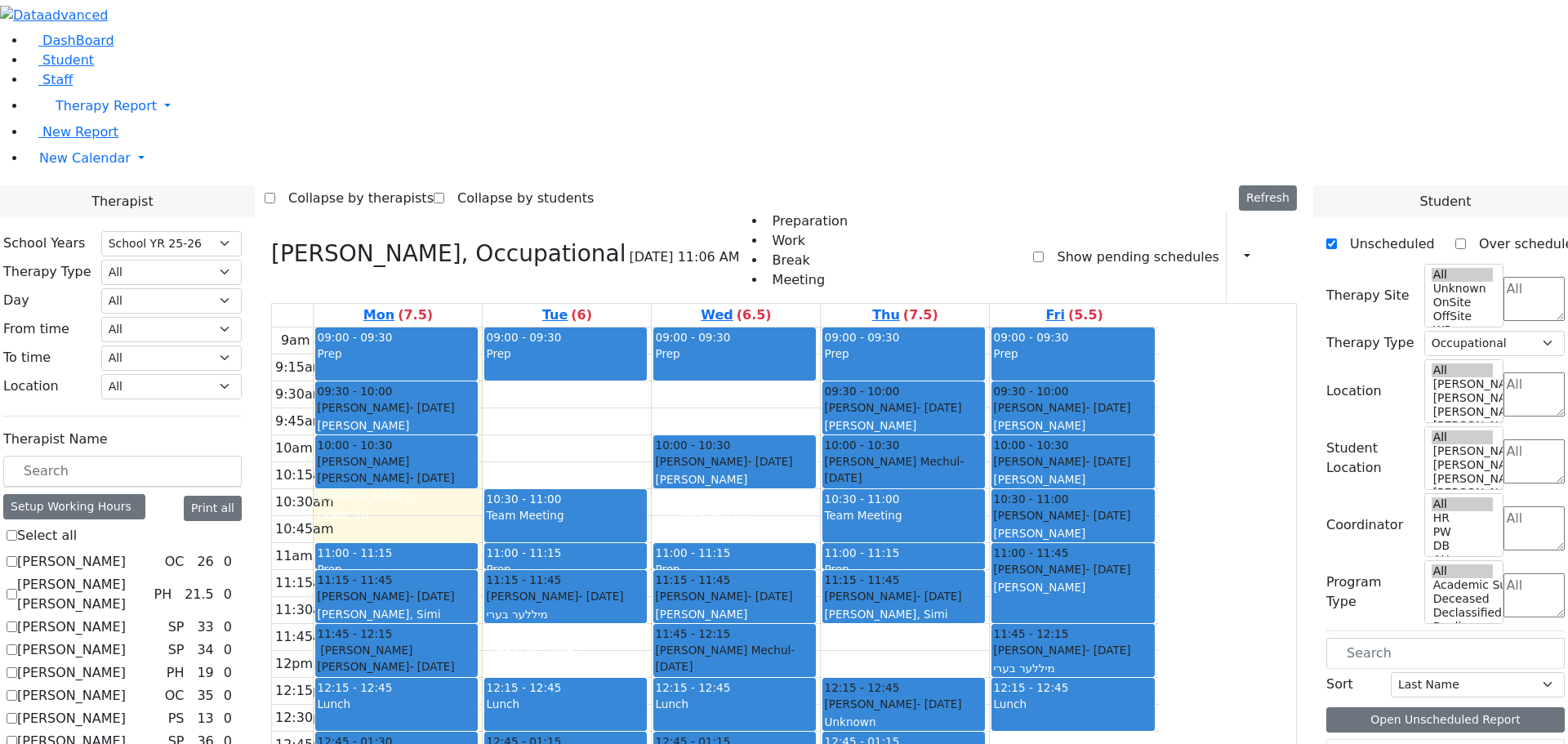
select select
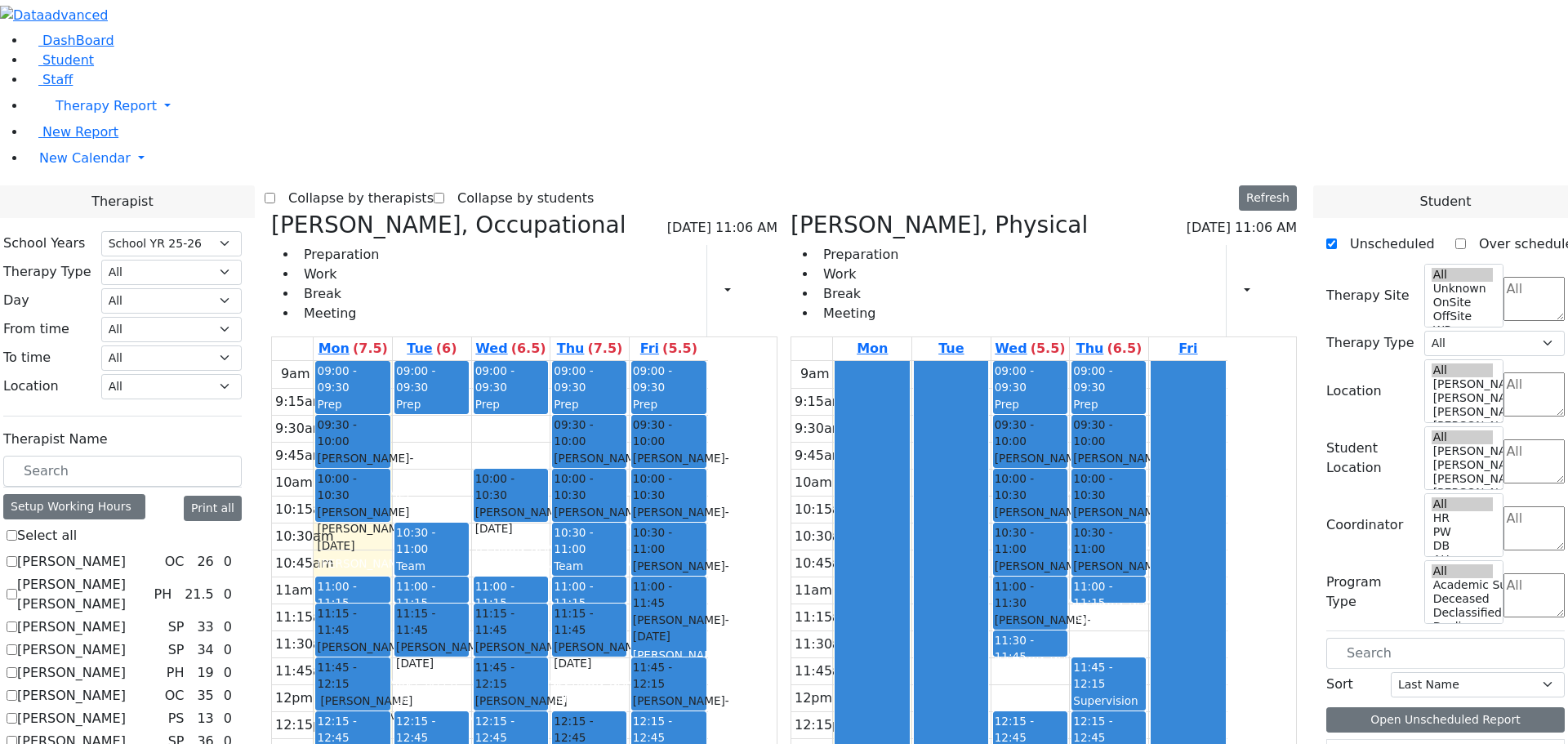
checkbox input "false"
select select "1"
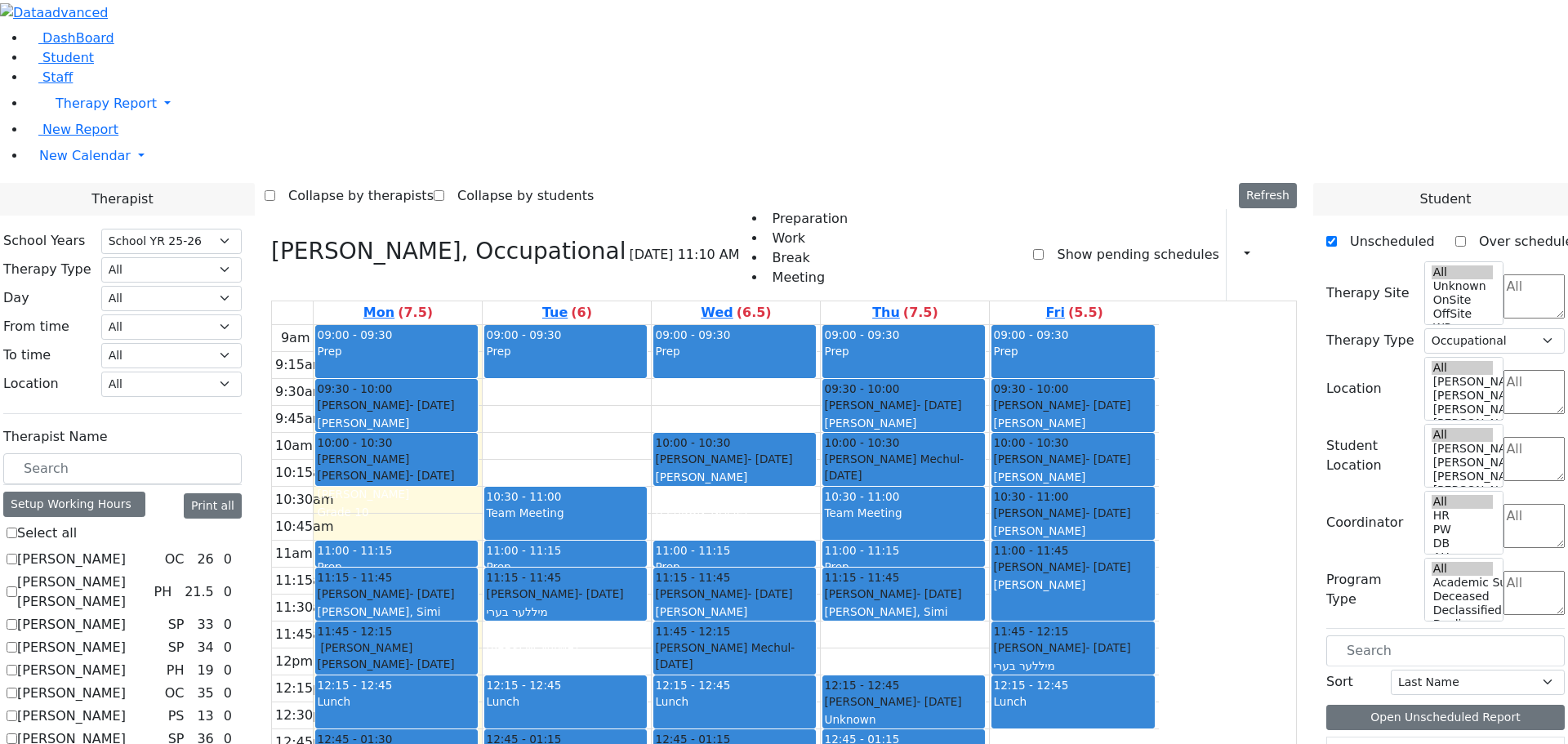
scroll to position [1365, 0]
checkbox input "true"
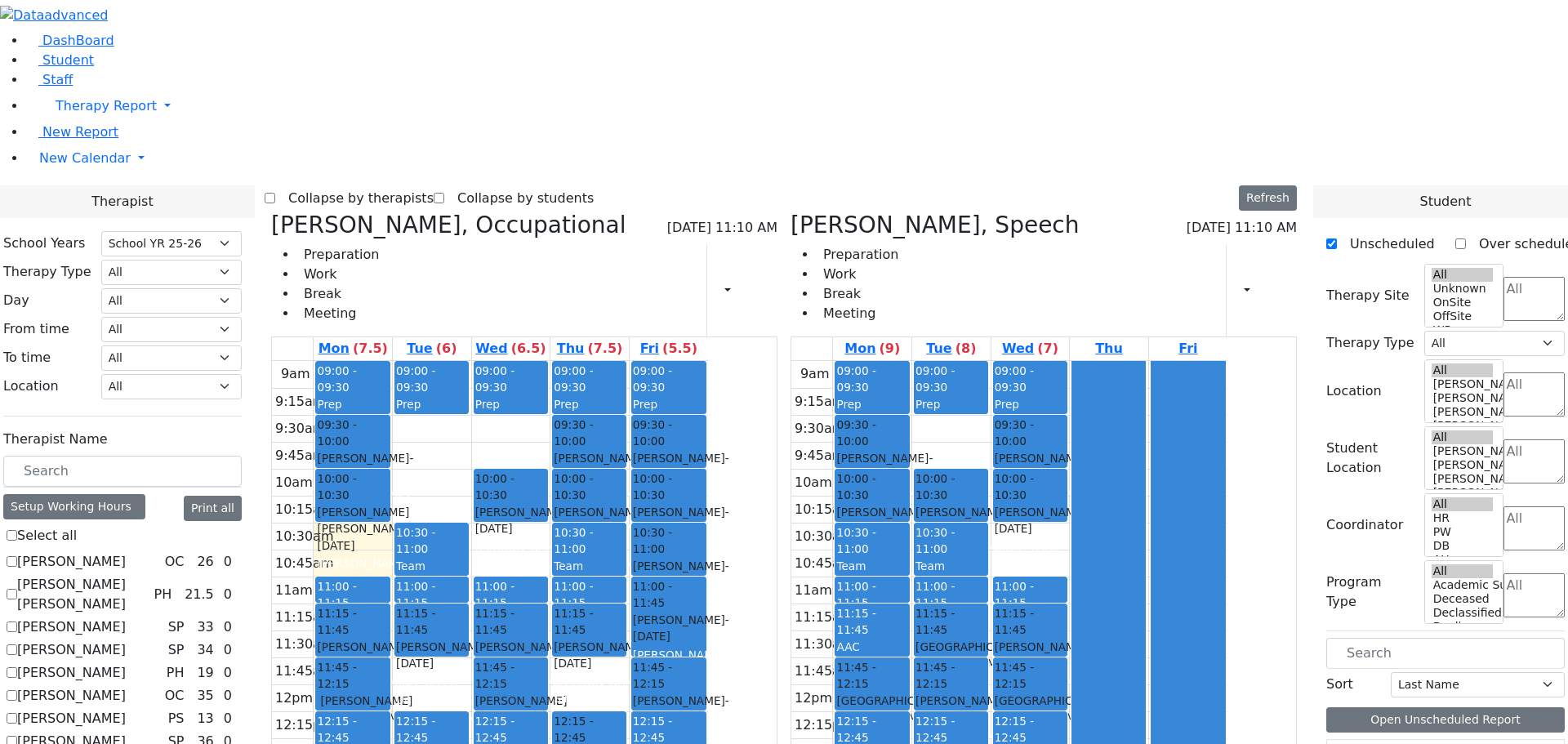
click at [428, 211] on div "Kenig Shira, Occupational 09/08/2025 11:10 AM Preparation Work Break Meeting Pr…" at bounding box center [524, 598] width 520 height 775
click at [271, 211] on icon at bounding box center [271, 224] width 0 height 27
select select "3"
checkbox input "false"
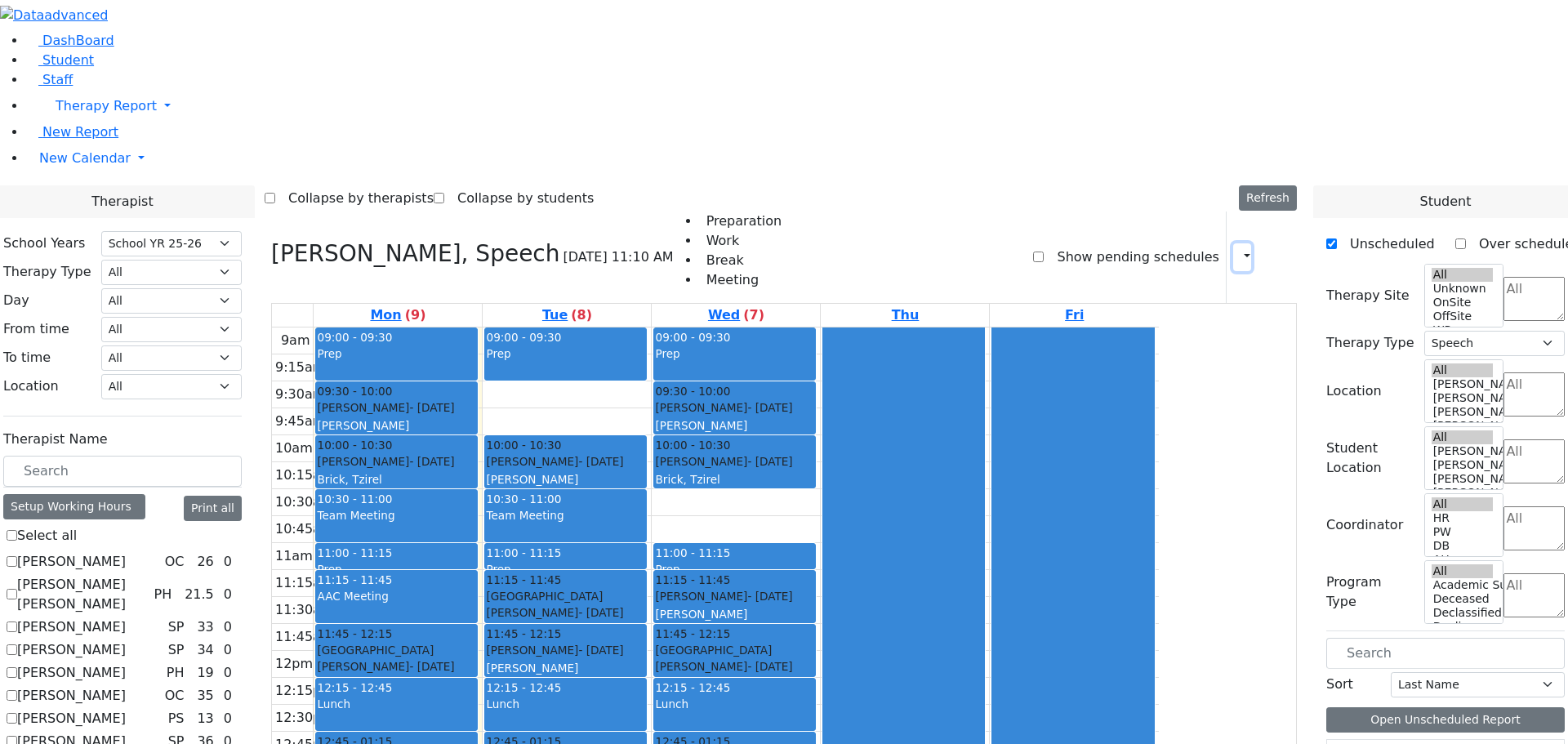
click at [1237, 249] on icon "button" at bounding box center [1237, 256] width 0 height 15
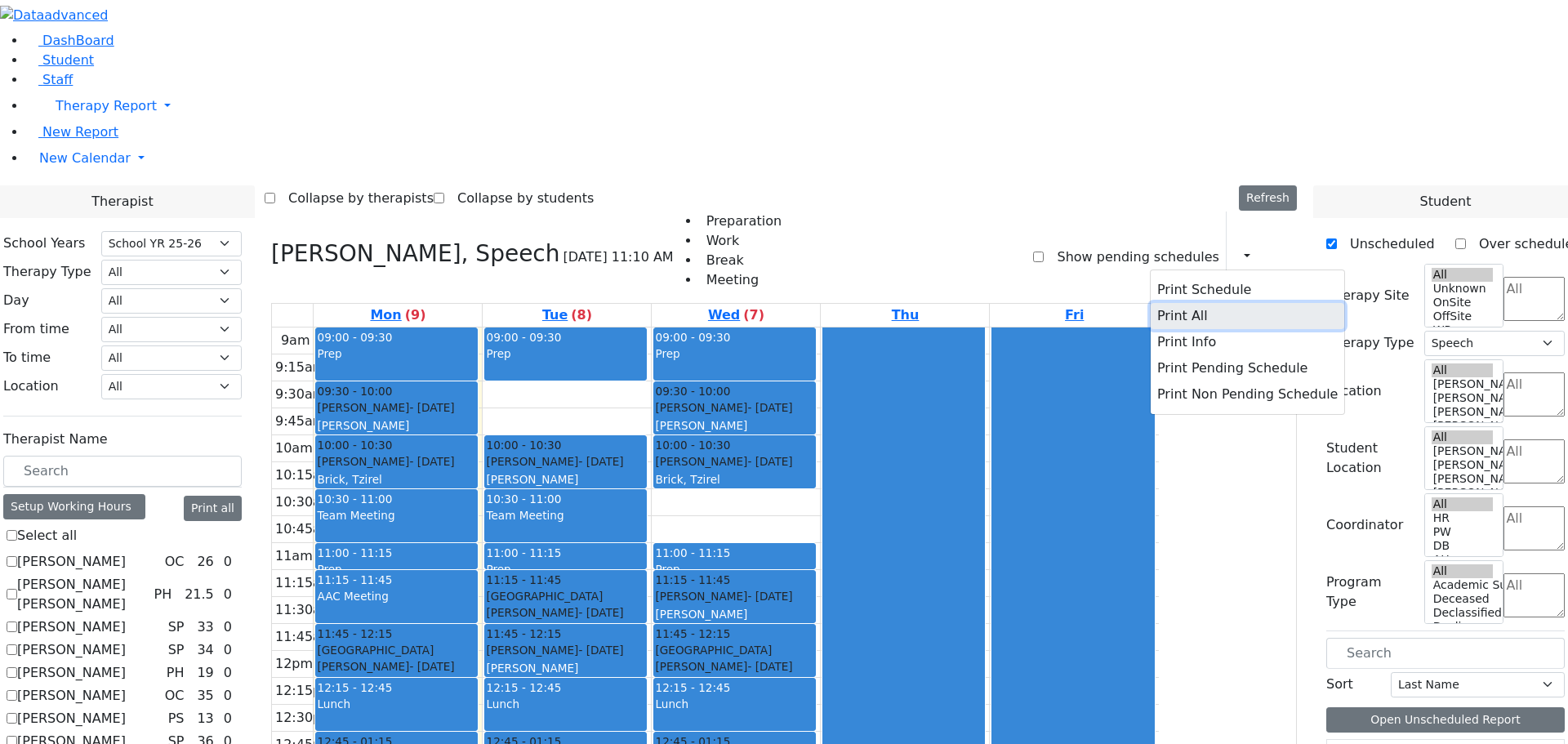
click at [1169, 303] on button "Print All" at bounding box center [1247, 316] width 193 height 26
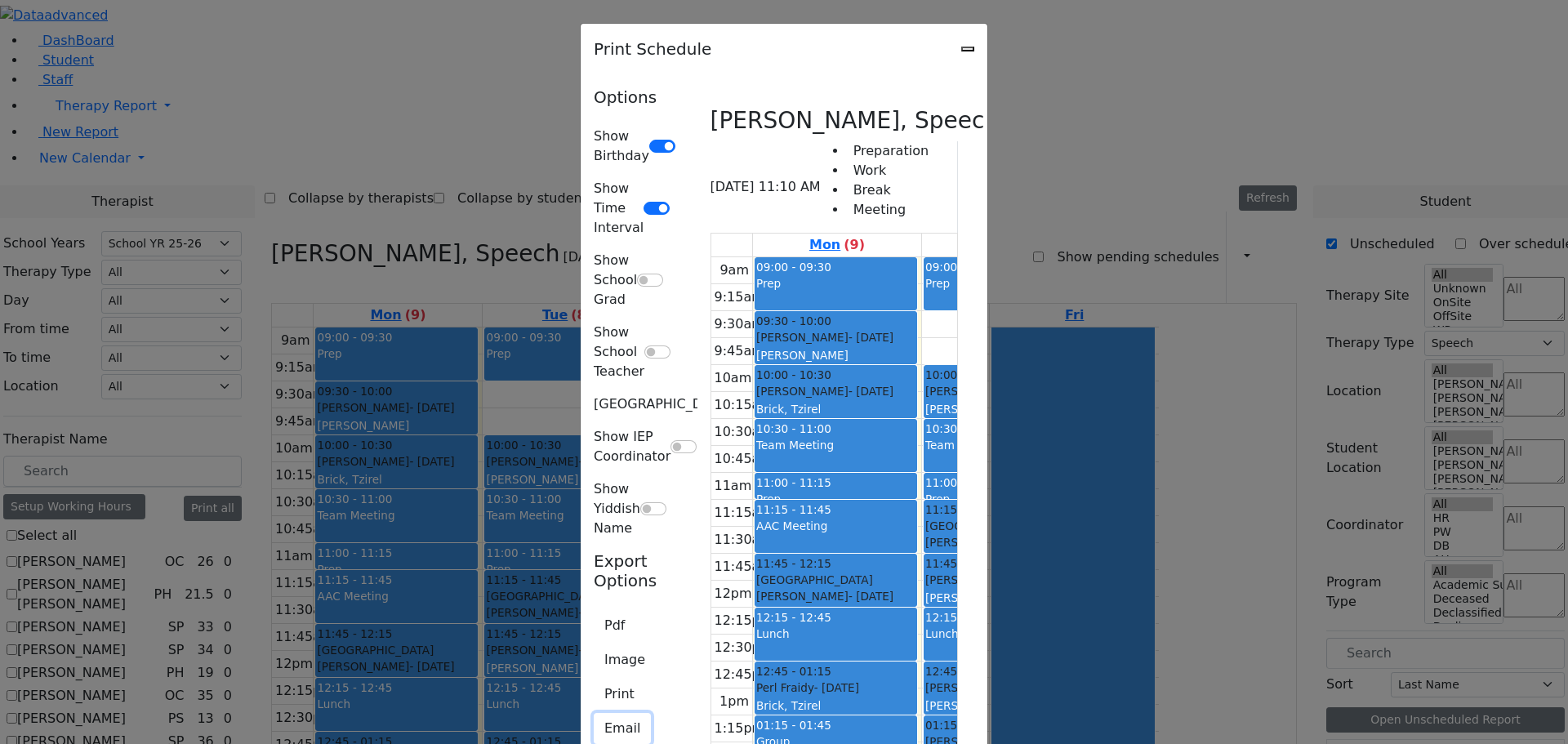
click at [594, 713] on button "Email" at bounding box center [623, 728] width 57 height 31
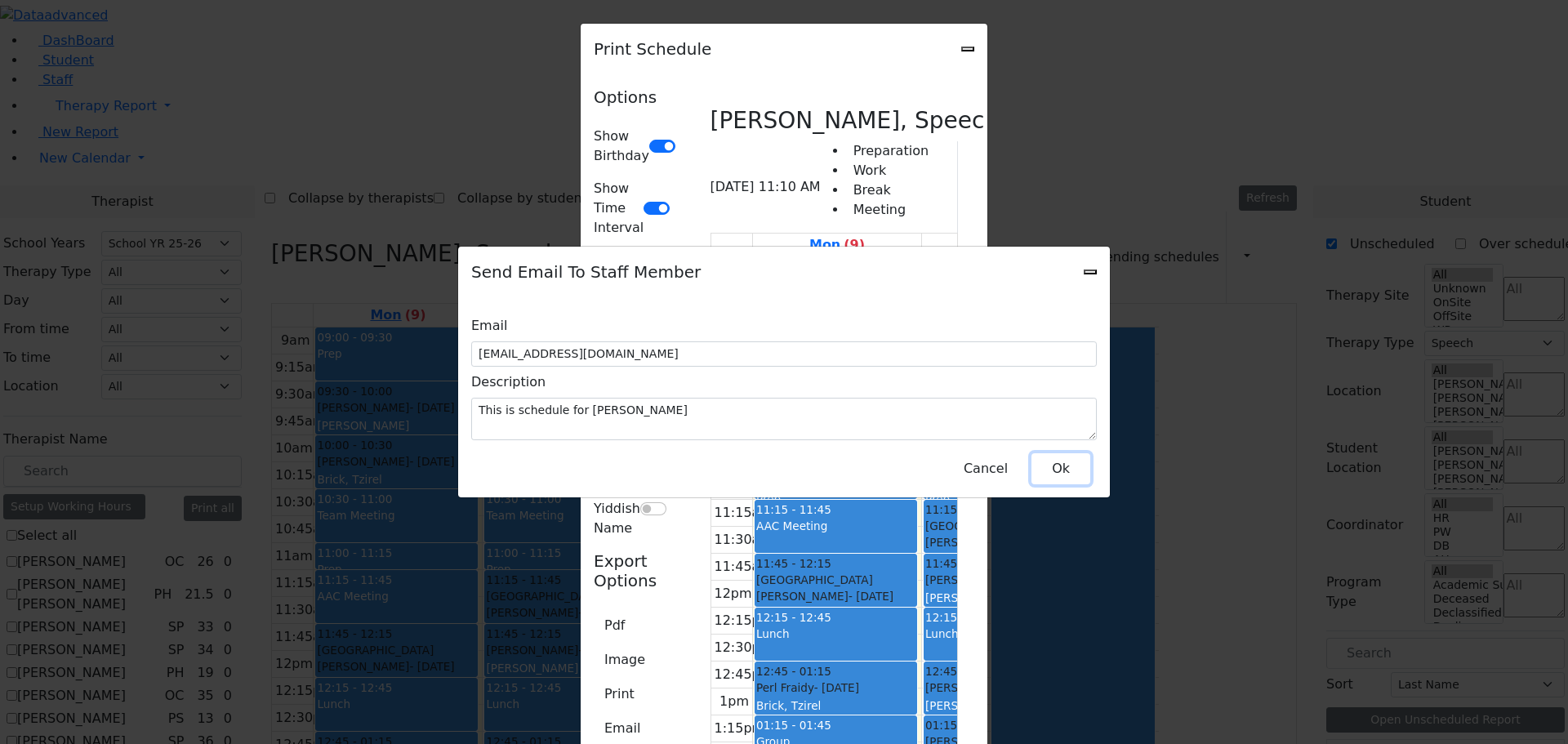
click at [1048, 453] on button "Ok" at bounding box center [1061, 469] width 59 height 31
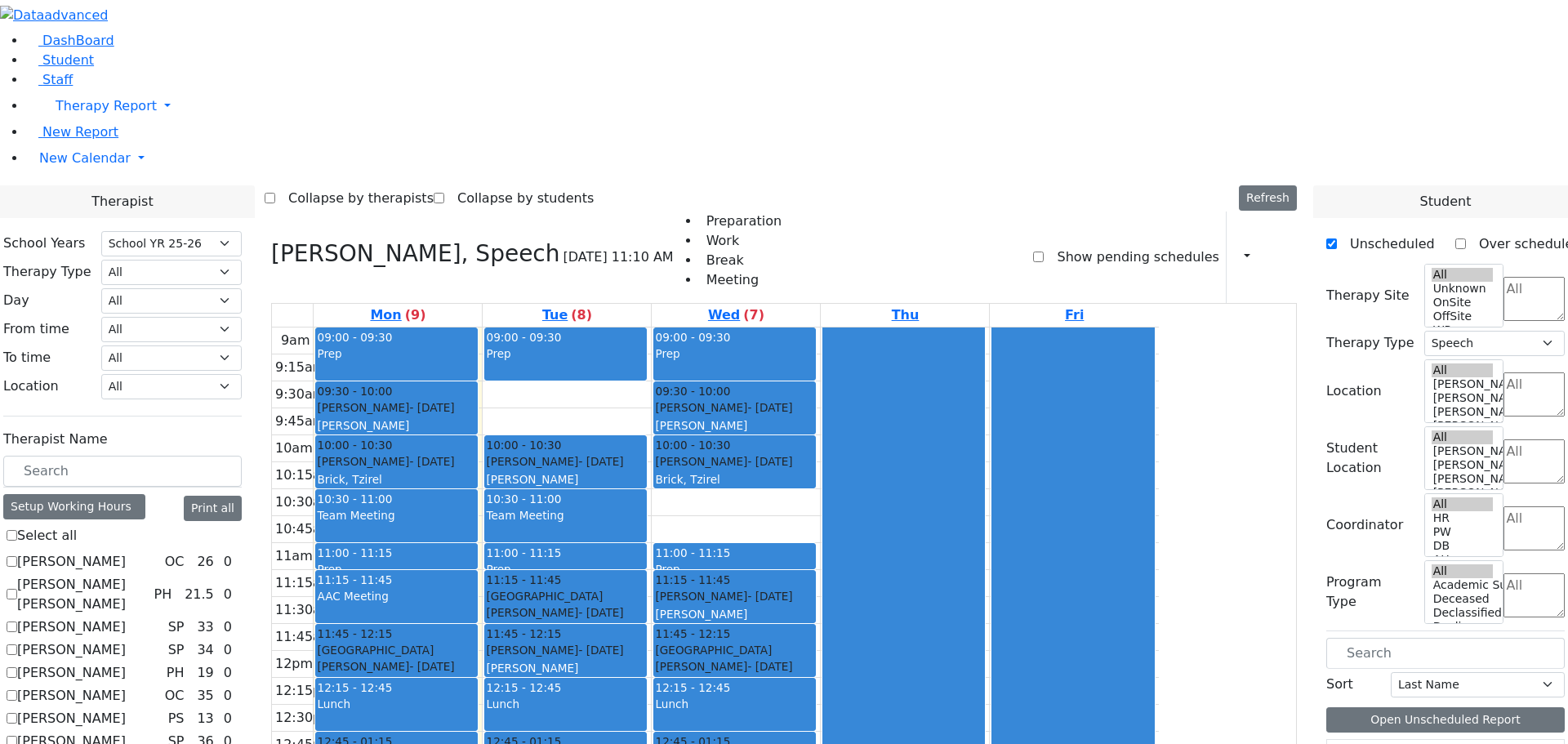
checkbox input "false"
select select
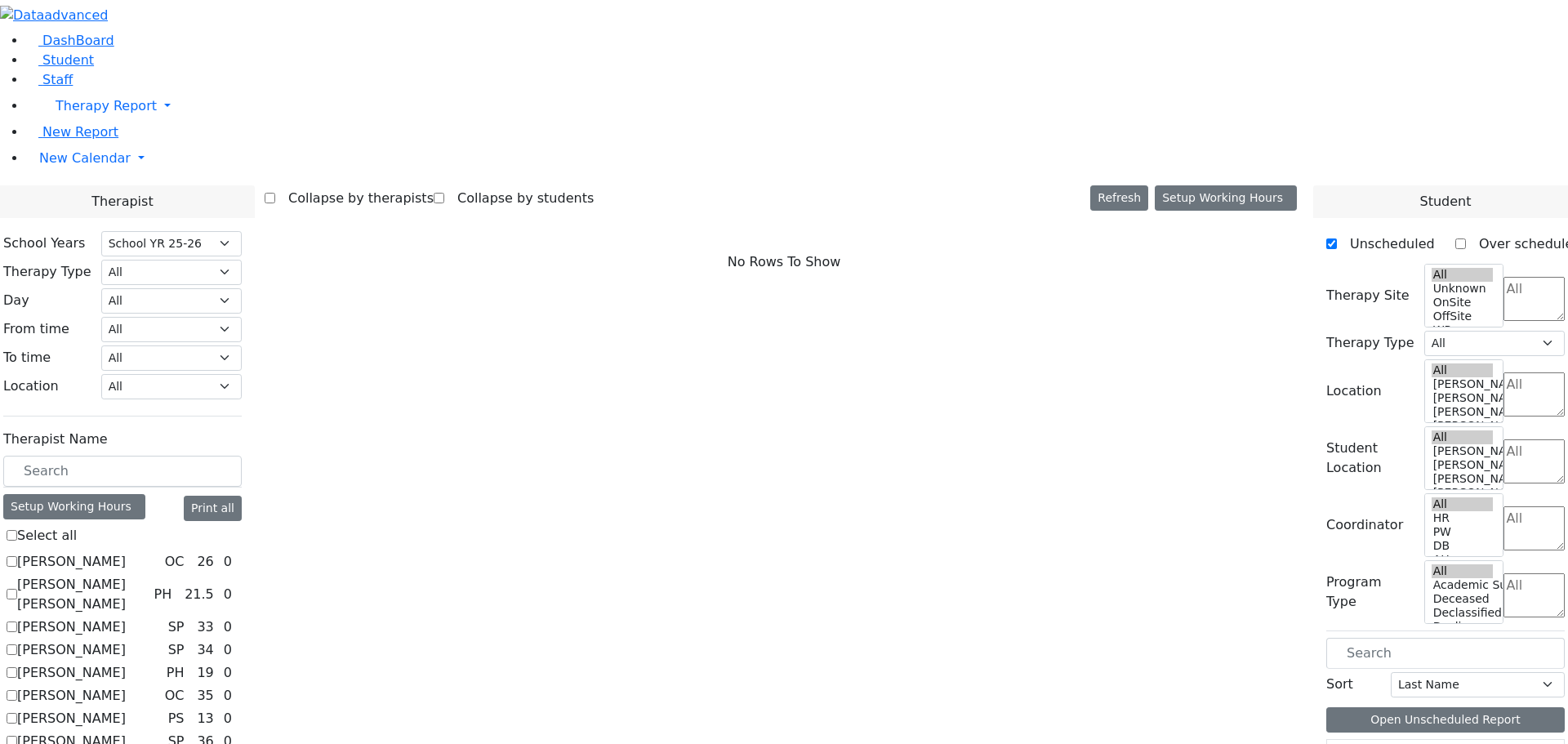
scroll to position [1039, 0]
checkbox input "true"
select select "3"
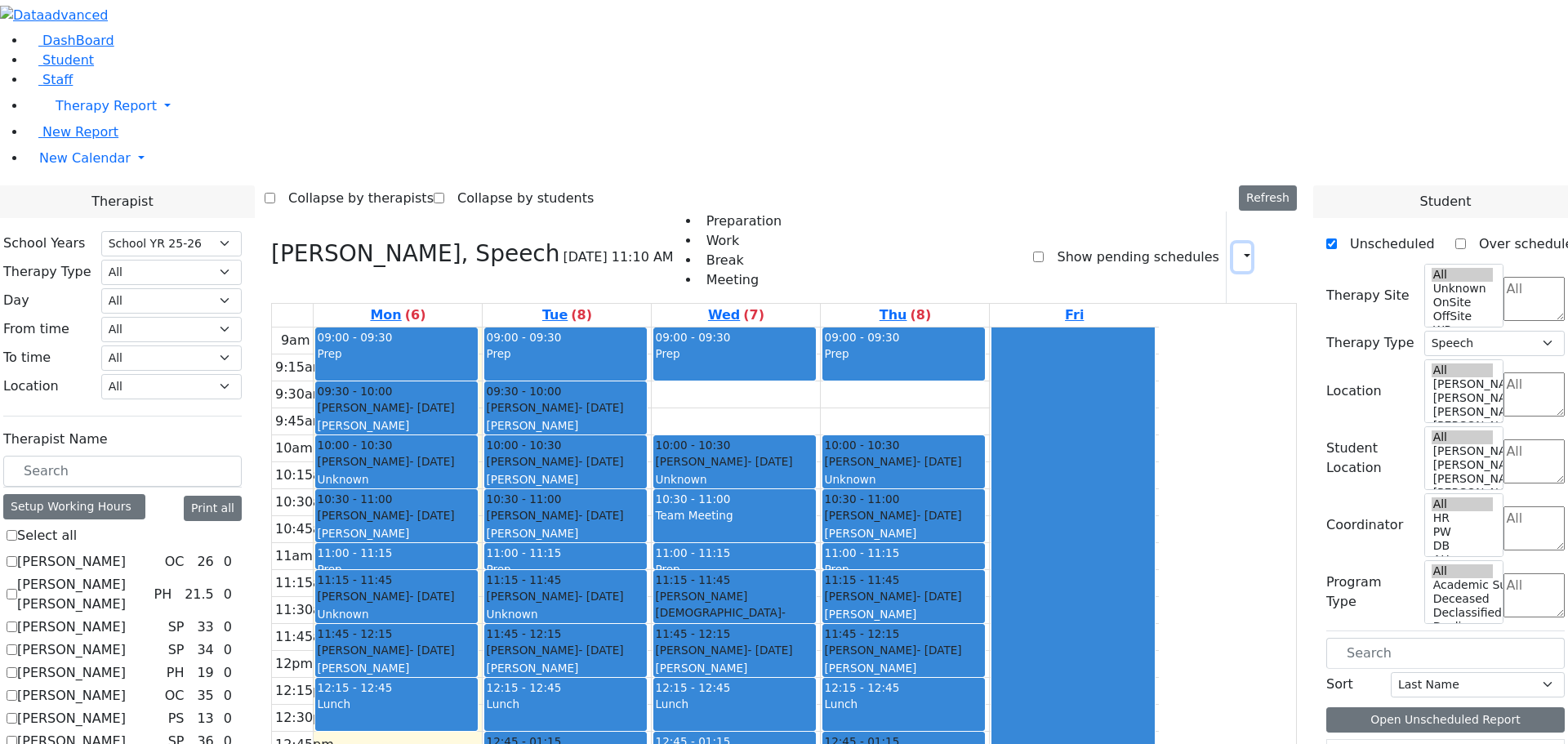
click at [1237, 249] on icon "button" at bounding box center [1237, 256] width 0 height 15
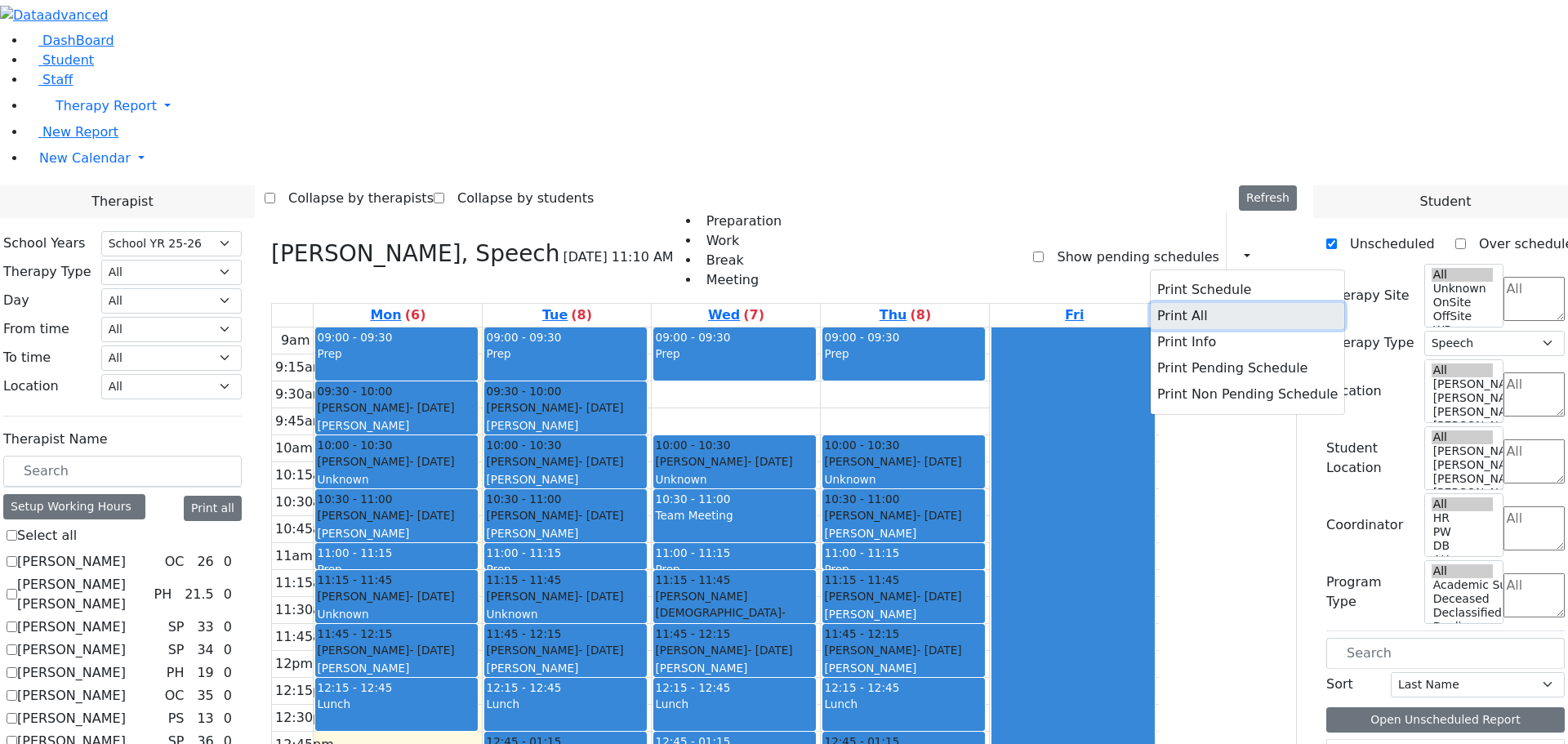
click at [1177, 303] on button "Print All" at bounding box center [1247, 316] width 193 height 26
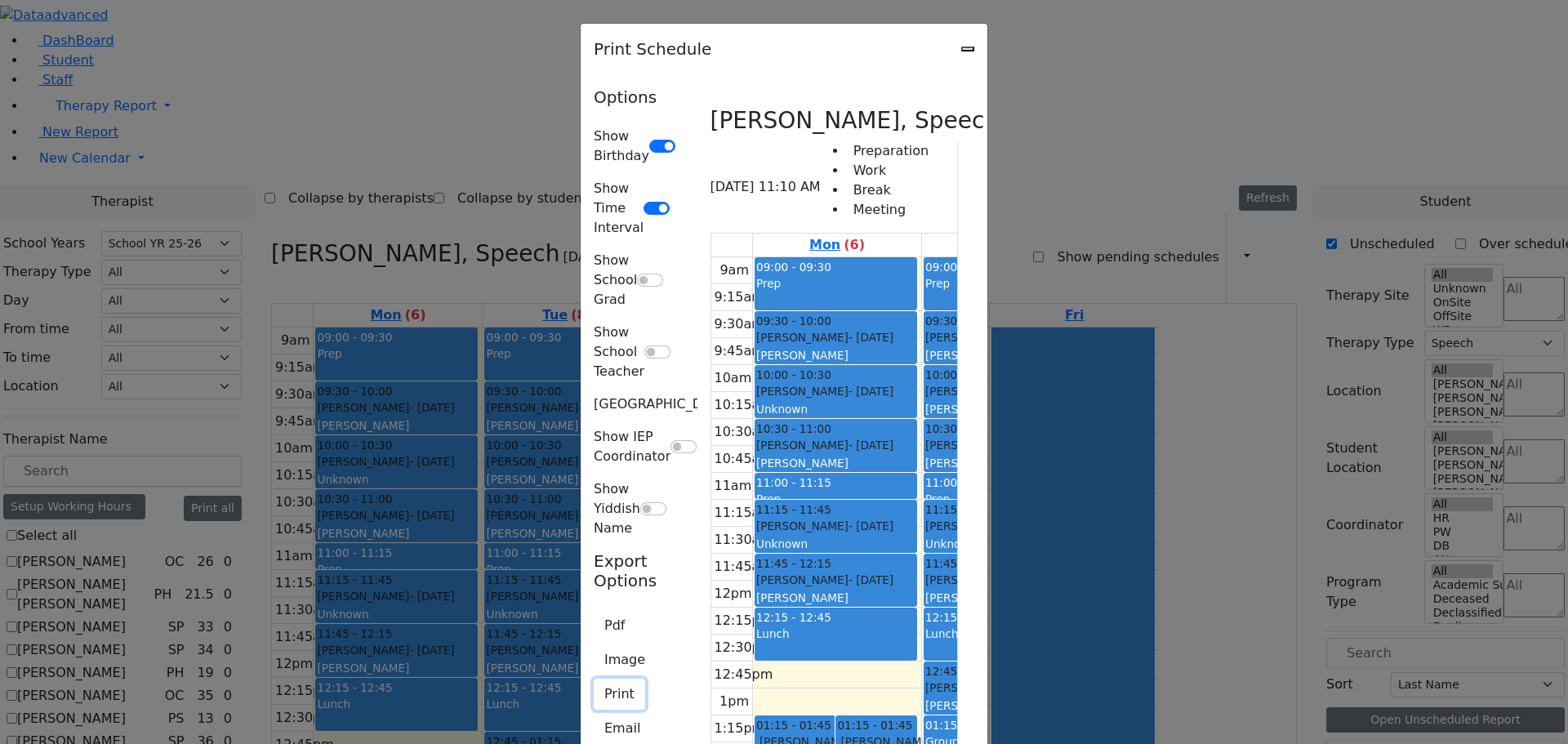
click at [594, 679] on button "Print" at bounding box center [620, 694] width 52 height 31
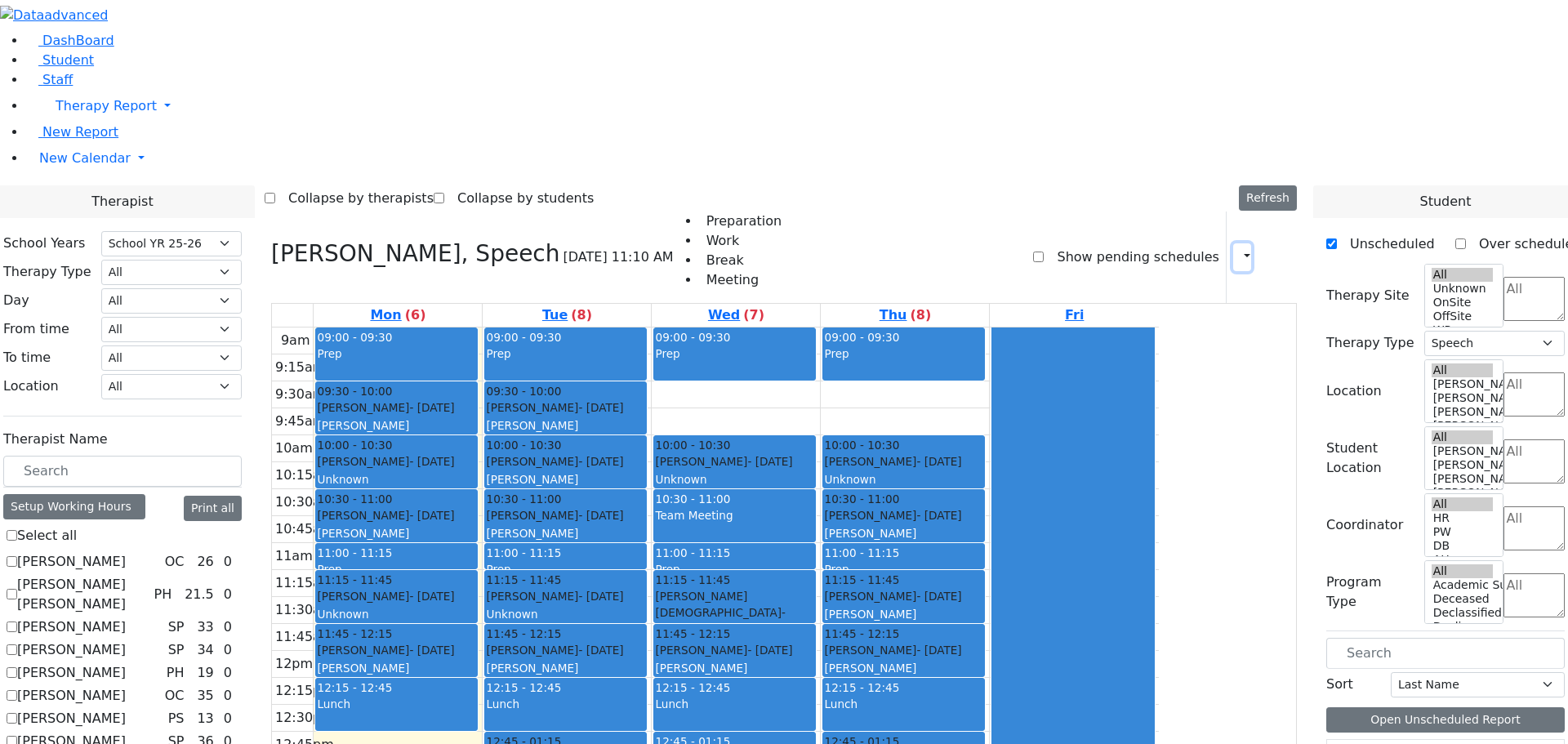
click at [1233, 243] on button "button" at bounding box center [1242, 257] width 18 height 28
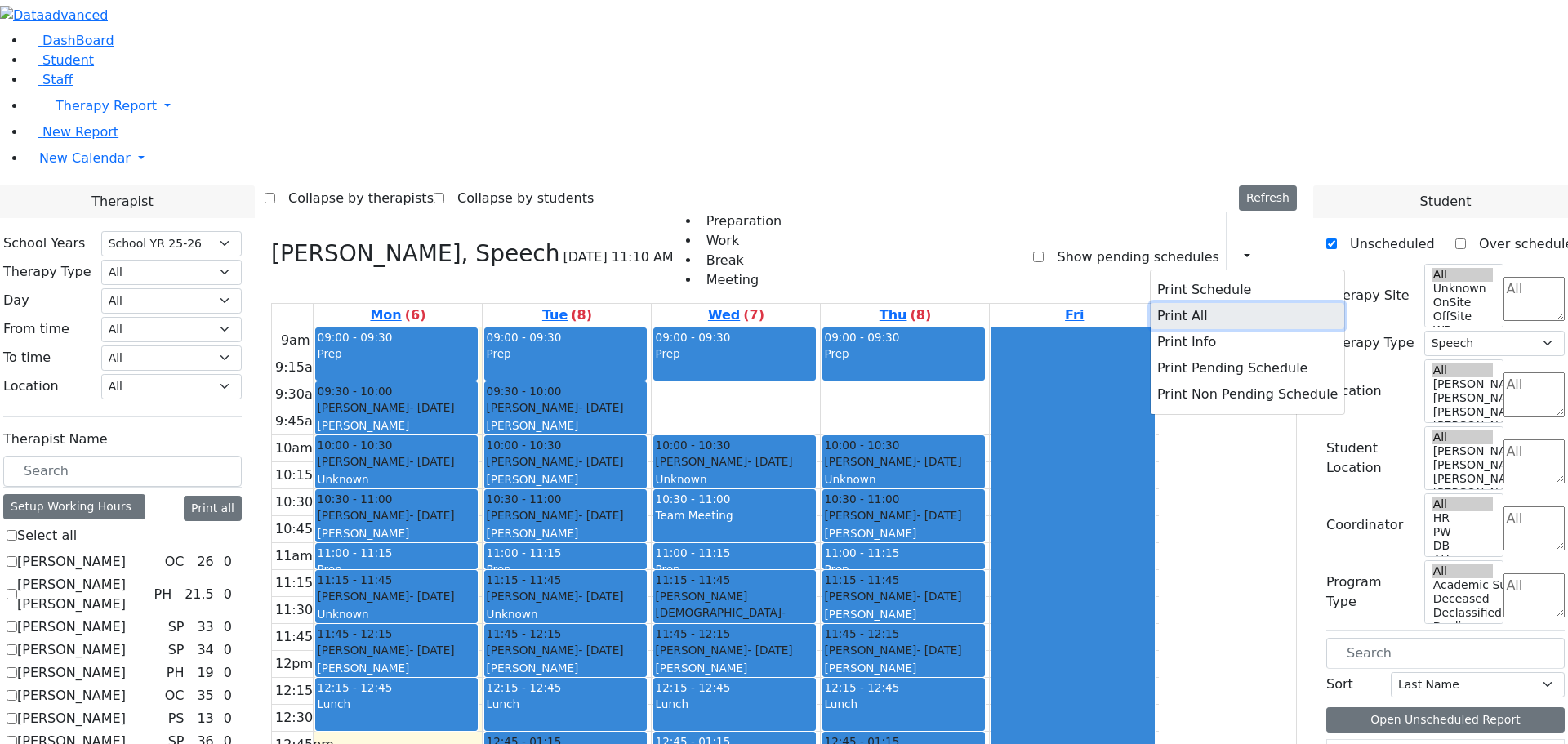
click at [1158, 303] on button "Print All" at bounding box center [1247, 316] width 193 height 26
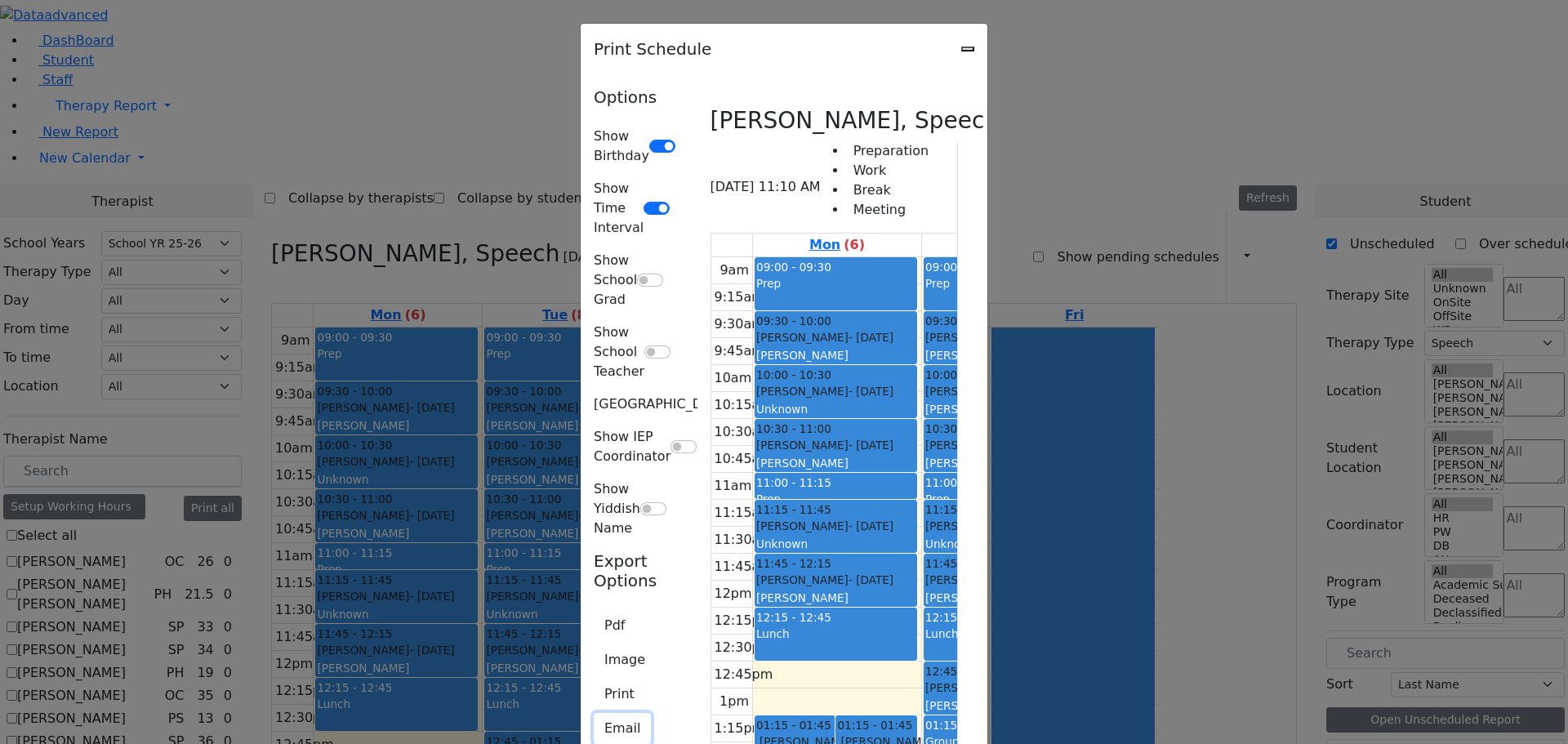
click at [594, 713] on button "Email" at bounding box center [623, 728] width 57 height 31
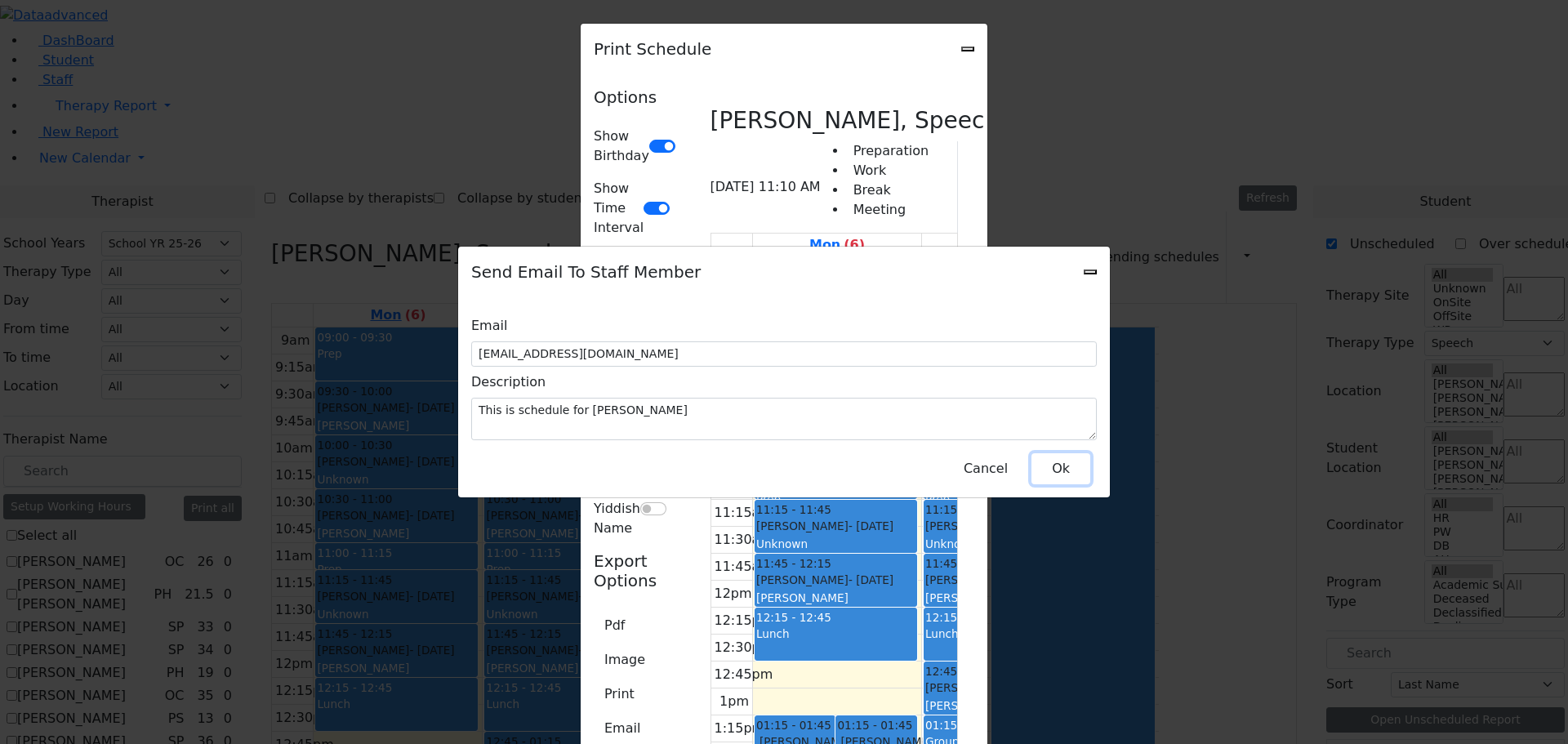
click at [1064, 460] on button "Ok" at bounding box center [1061, 469] width 59 height 31
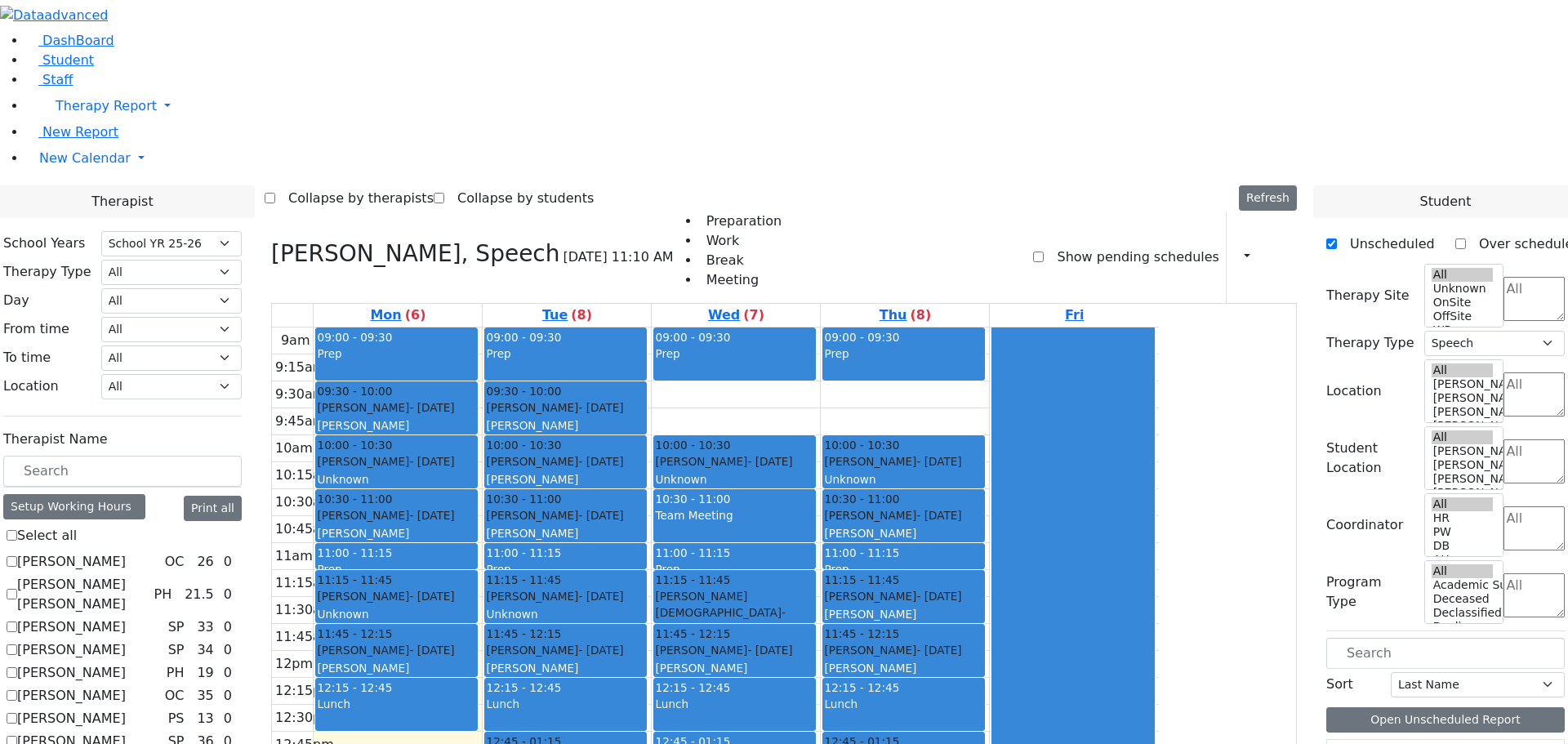
checkbox input "false"
select select
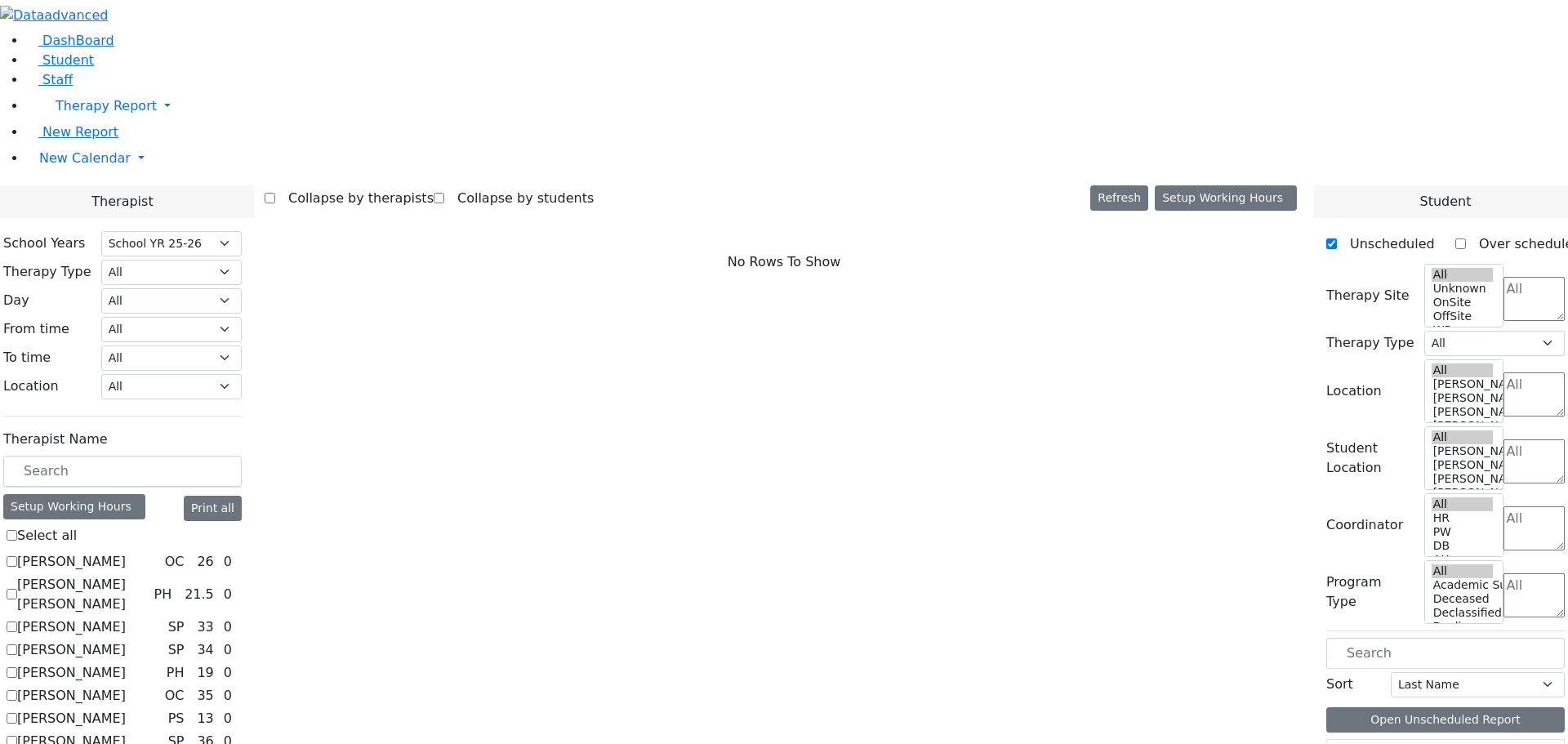
scroll to position [1120, 0]
checkbox input "true"
select select "2"
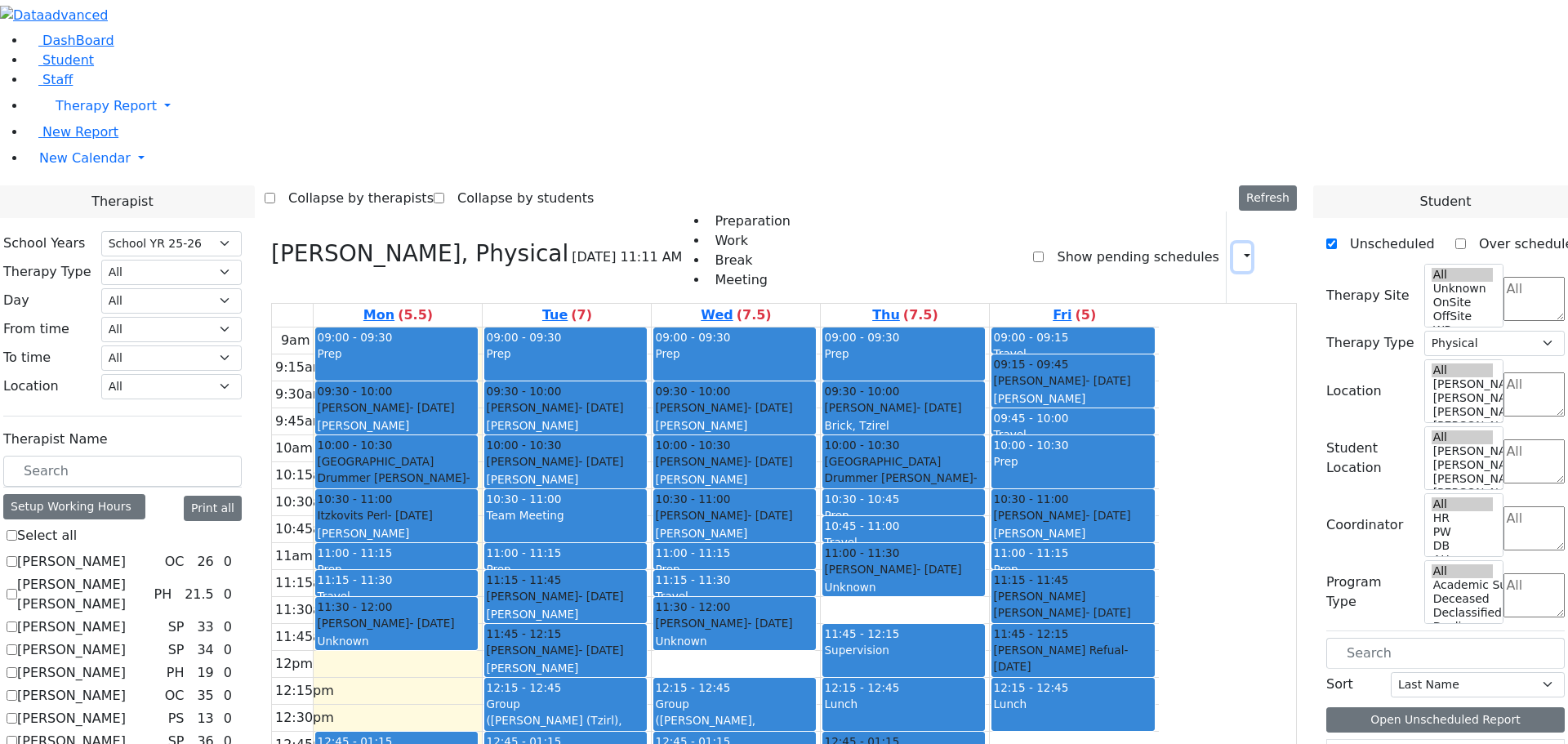
click at [1237, 249] on icon "button" at bounding box center [1237, 256] width 0 height 15
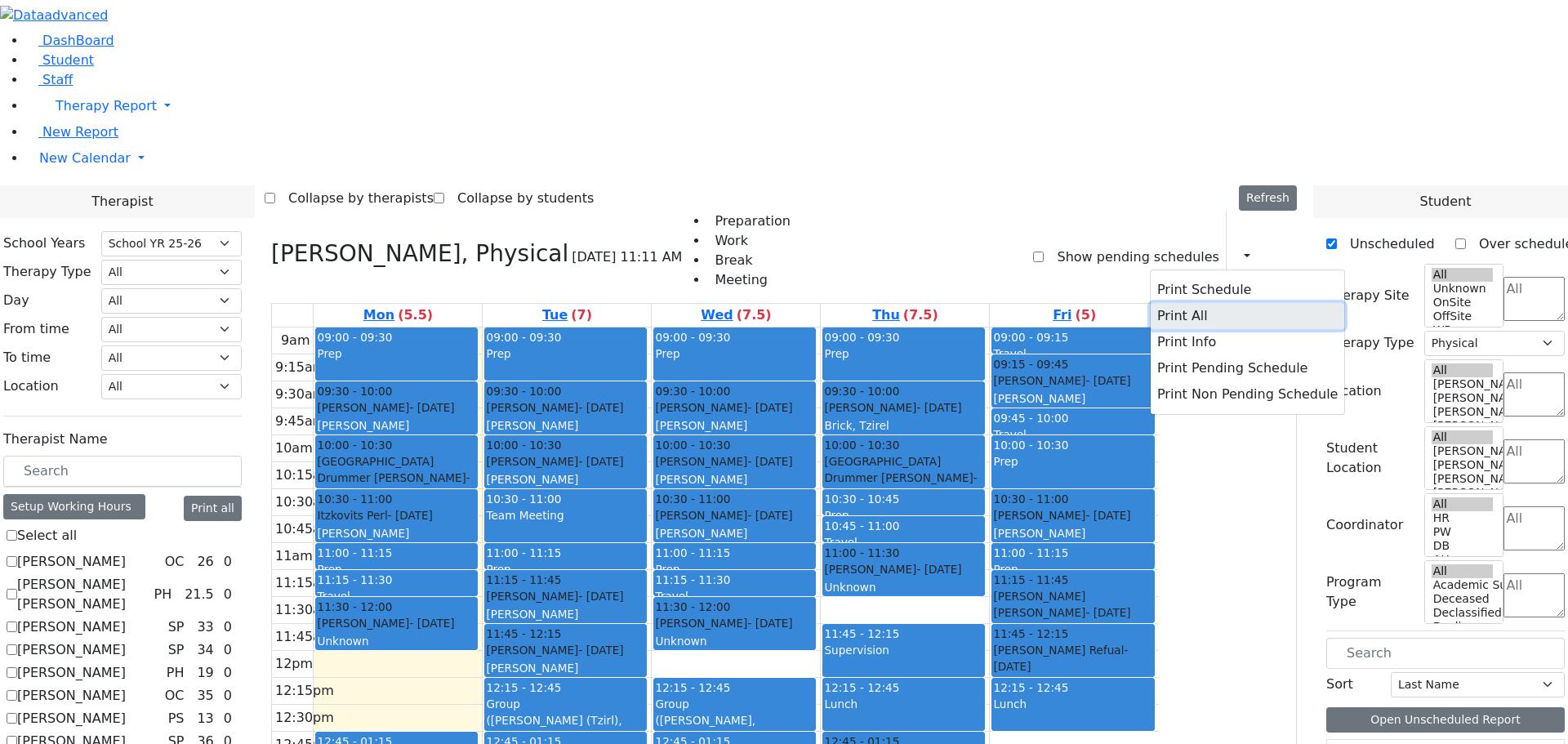
click at [1171, 303] on button "Print All" at bounding box center [1247, 316] width 193 height 26
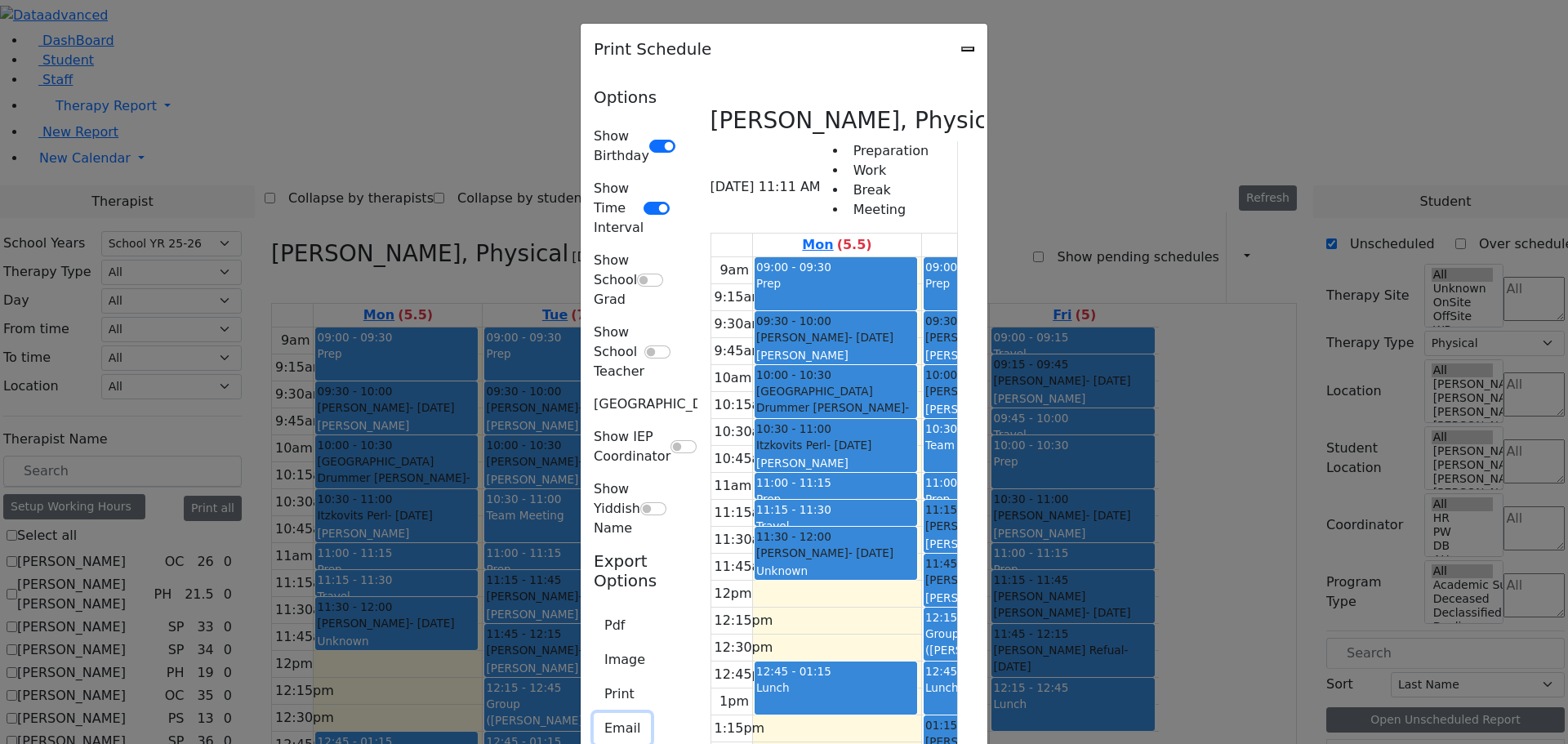
click at [594, 713] on button "Email" at bounding box center [623, 728] width 57 height 31
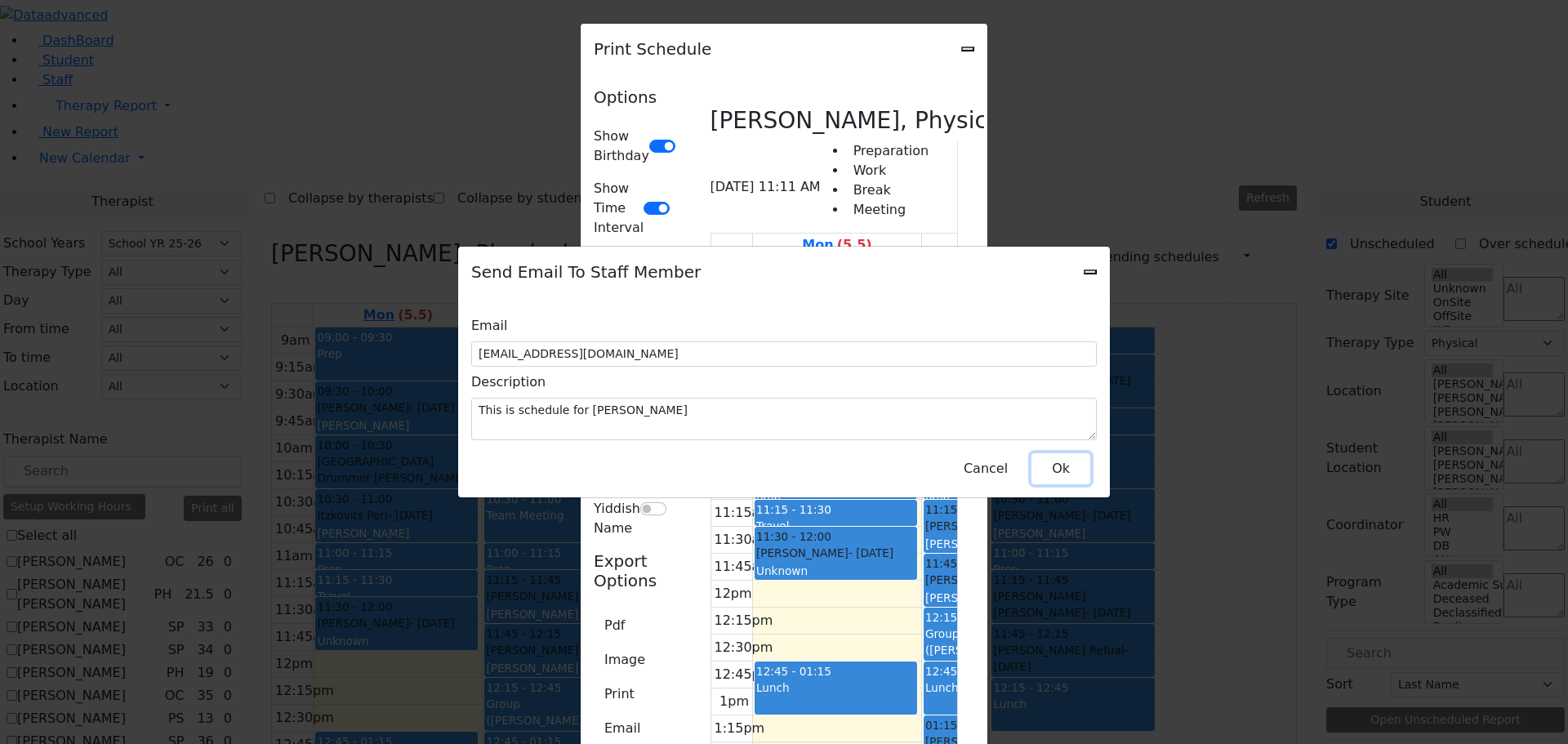
click at [1050, 455] on button "Ok" at bounding box center [1061, 469] width 59 height 31
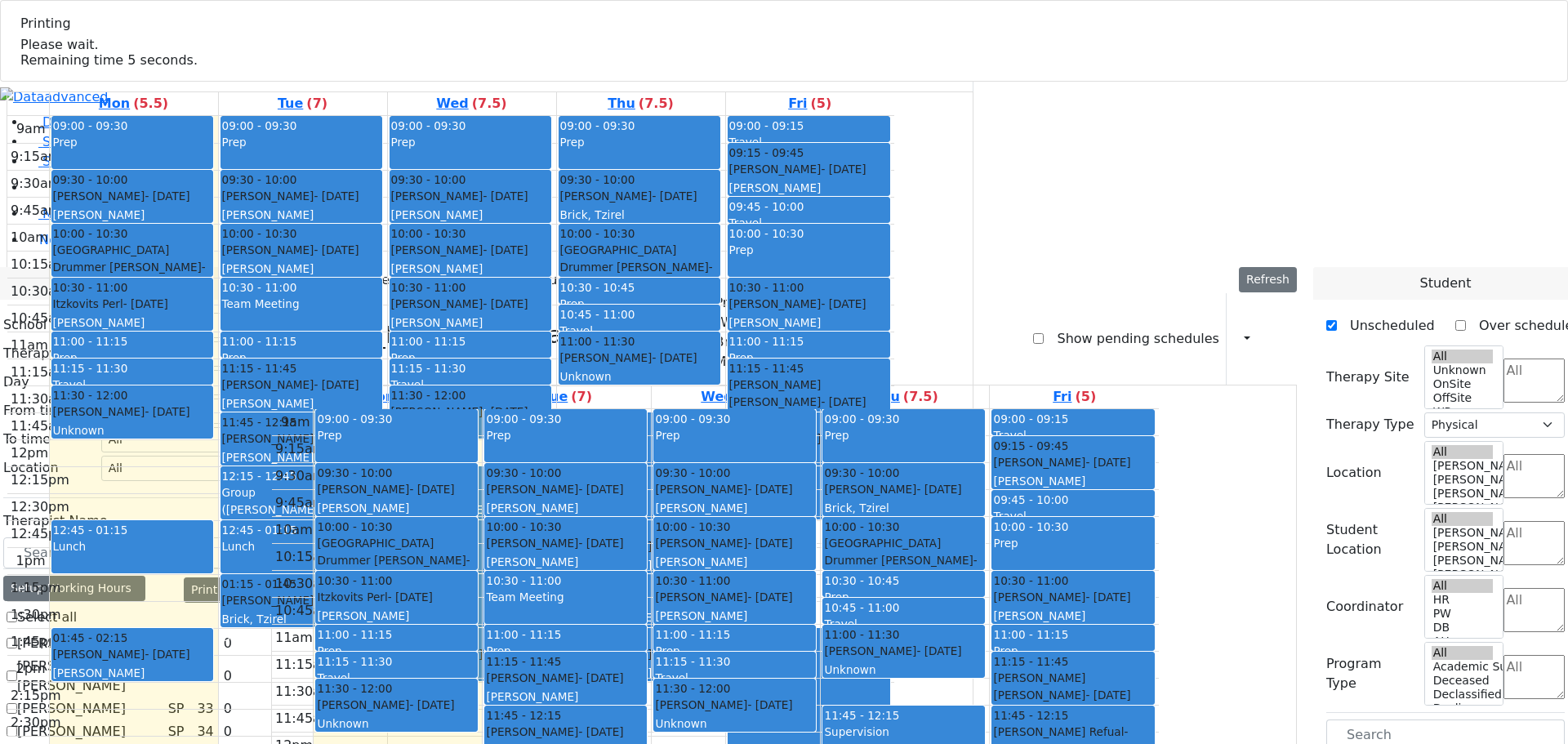
select select "212"
select select "2"
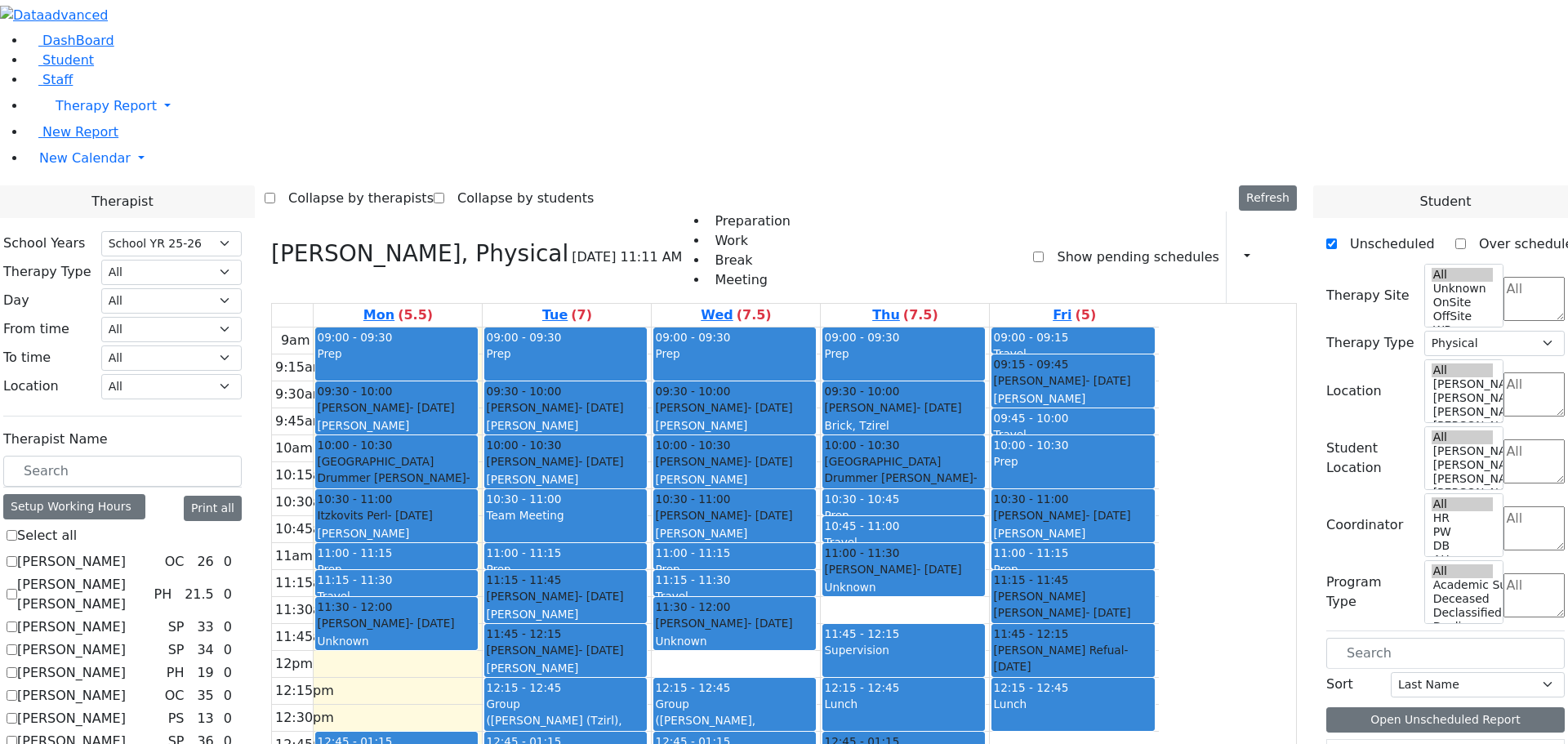
checkbox input "false"
select select
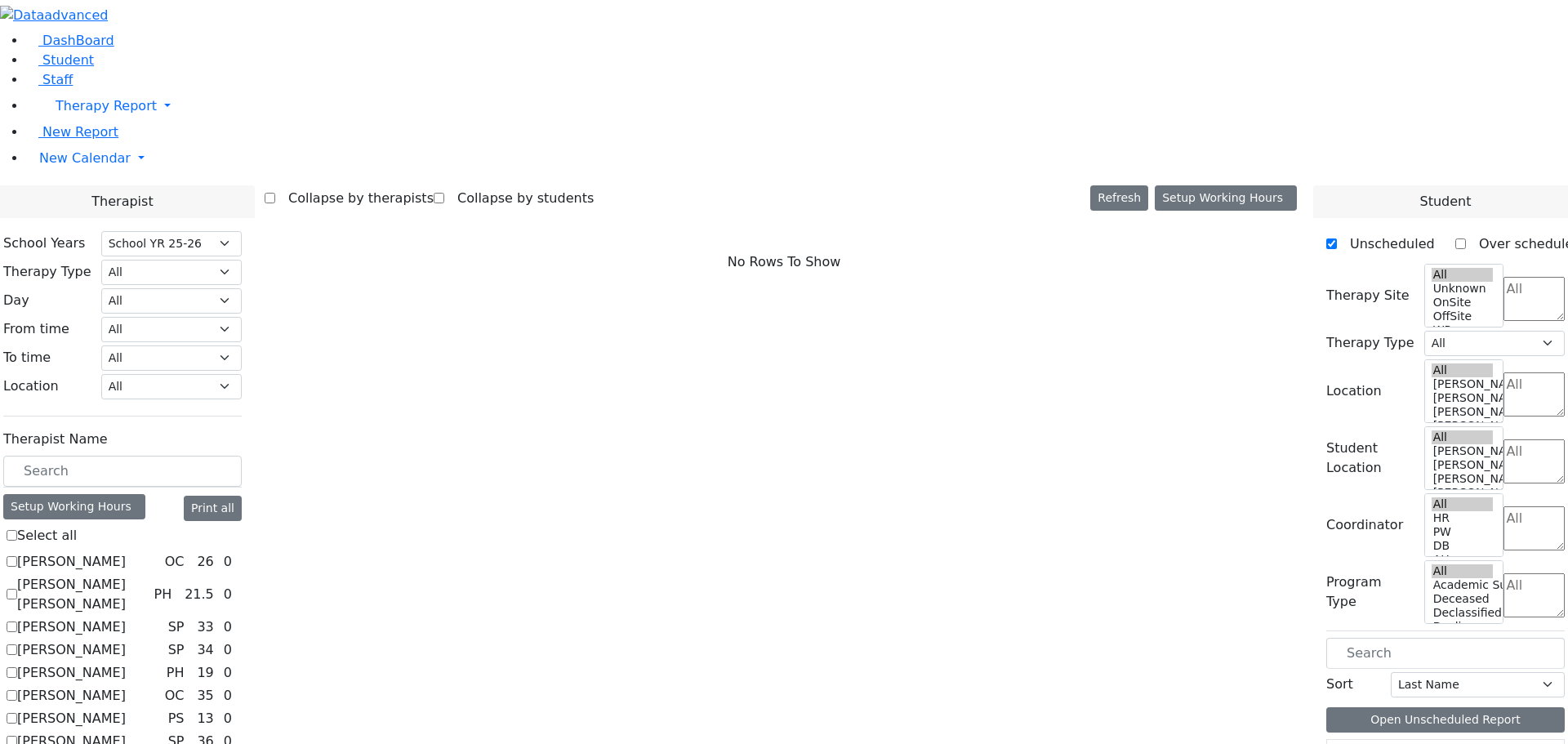
scroll to position [631, 0]
checkbox input "true"
select select "3"
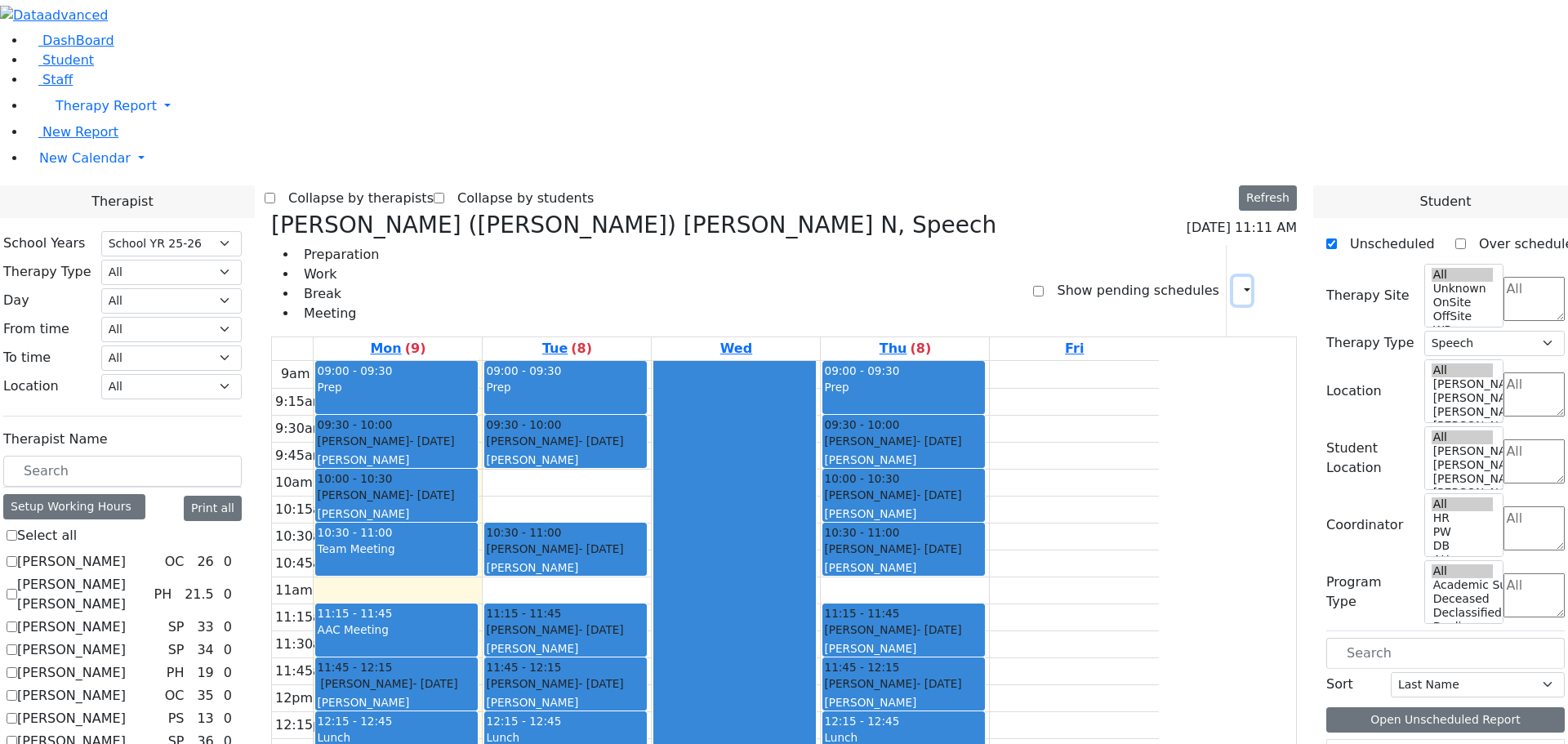
click at [1237, 283] on icon "button" at bounding box center [1237, 290] width 0 height 15
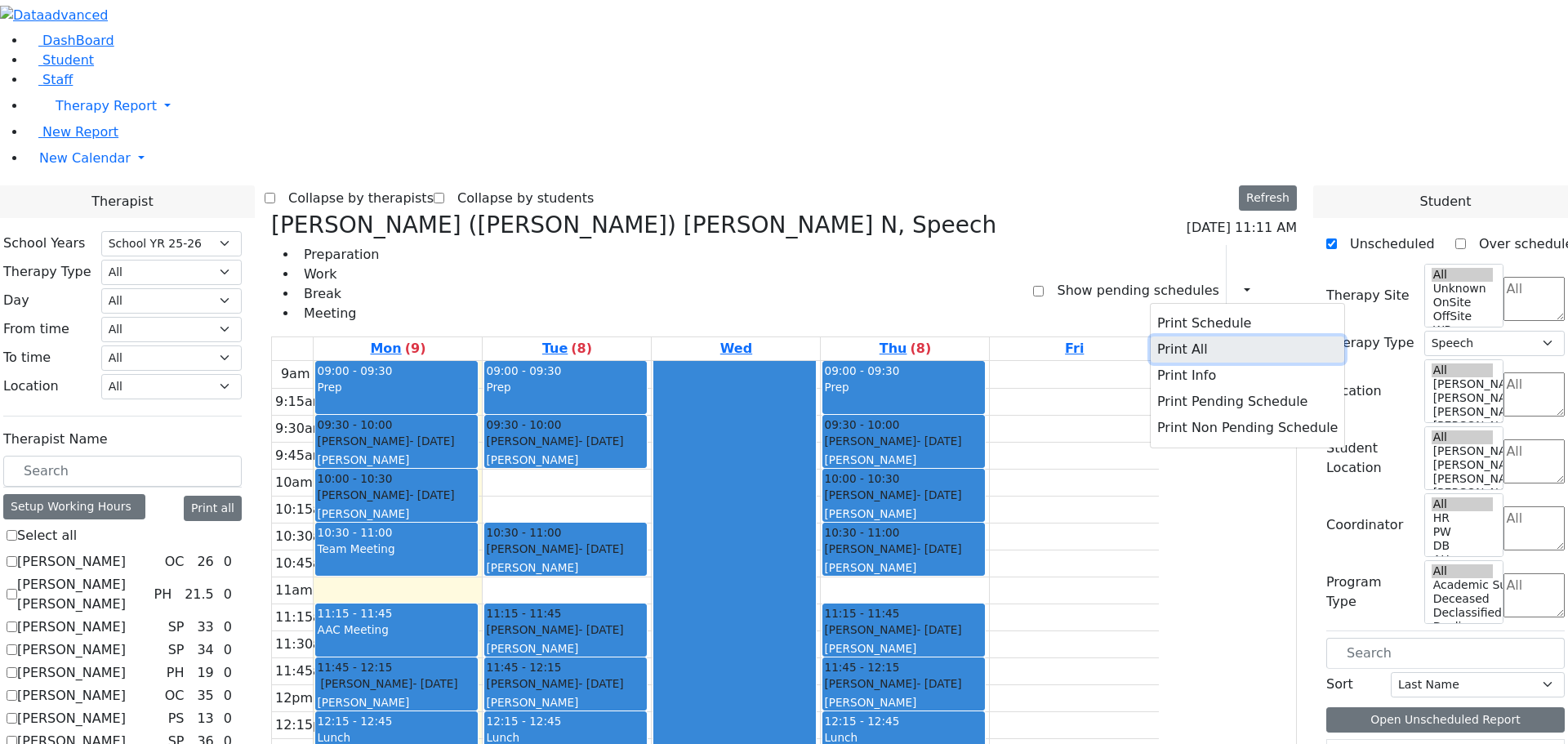
click at [1169, 336] on button "Print All" at bounding box center [1247, 349] width 193 height 26
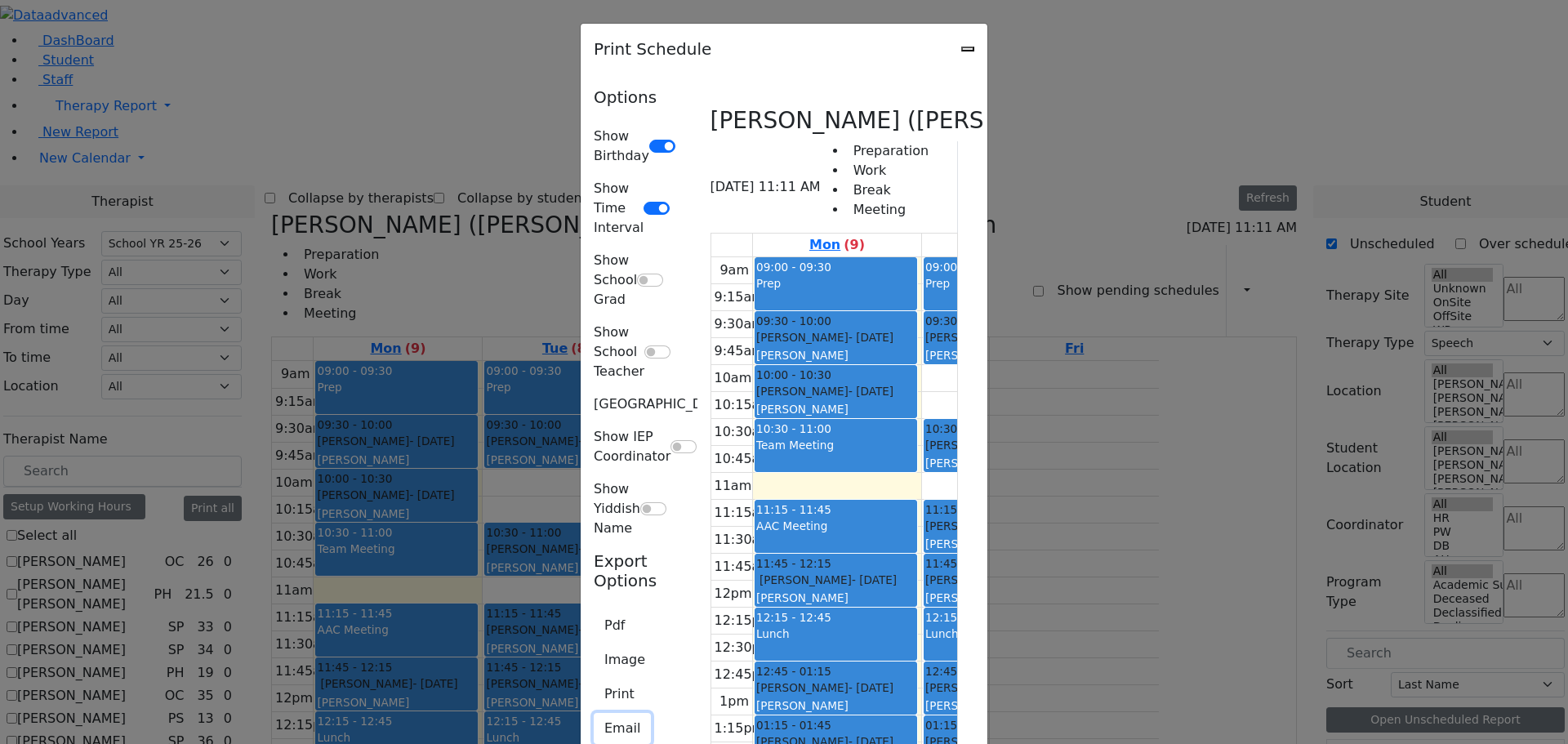
click at [594, 713] on button "Email" at bounding box center [623, 728] width 57 height 31
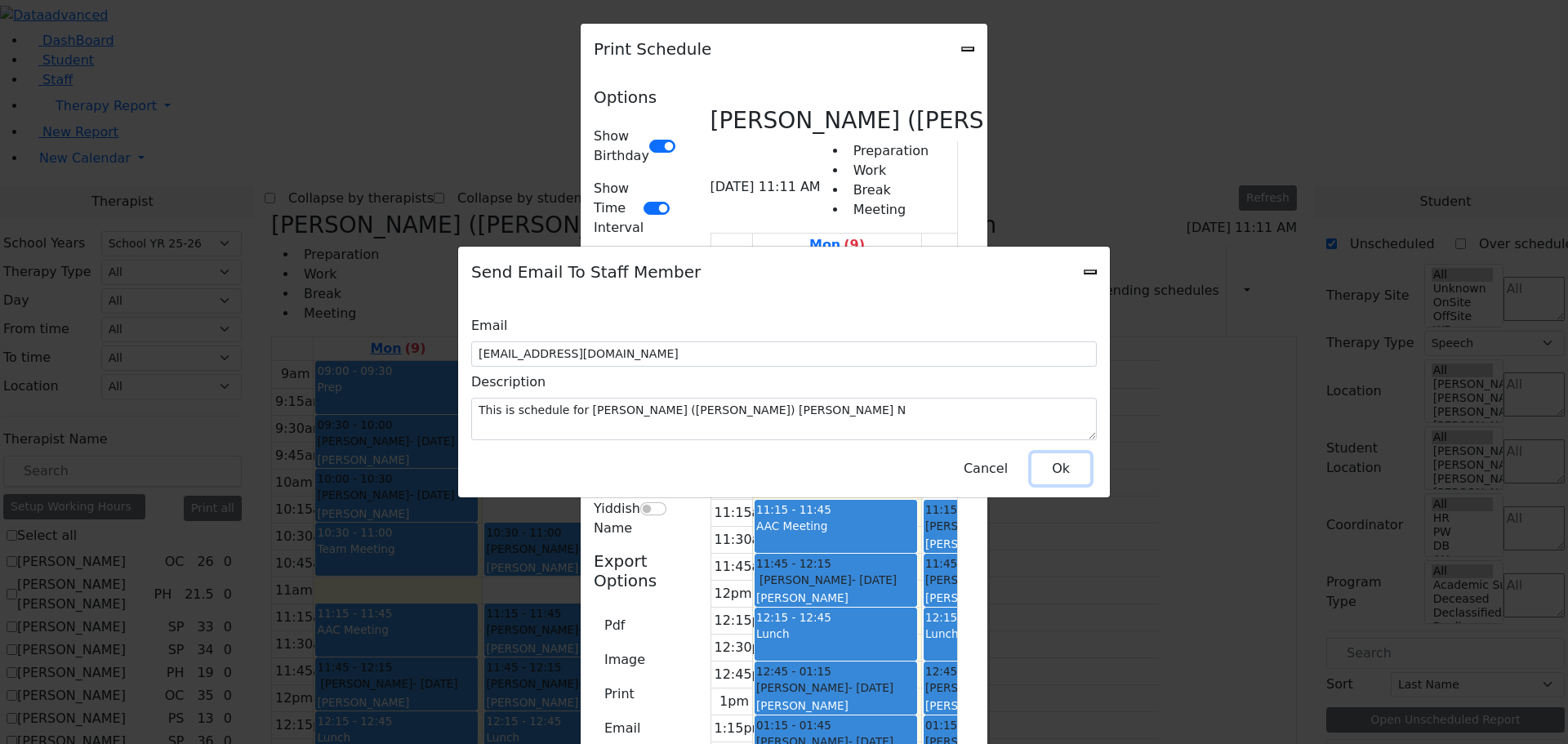
click at [1046, 457] on button "Ok" at bounding box center [1061, 469] width 59 height 31
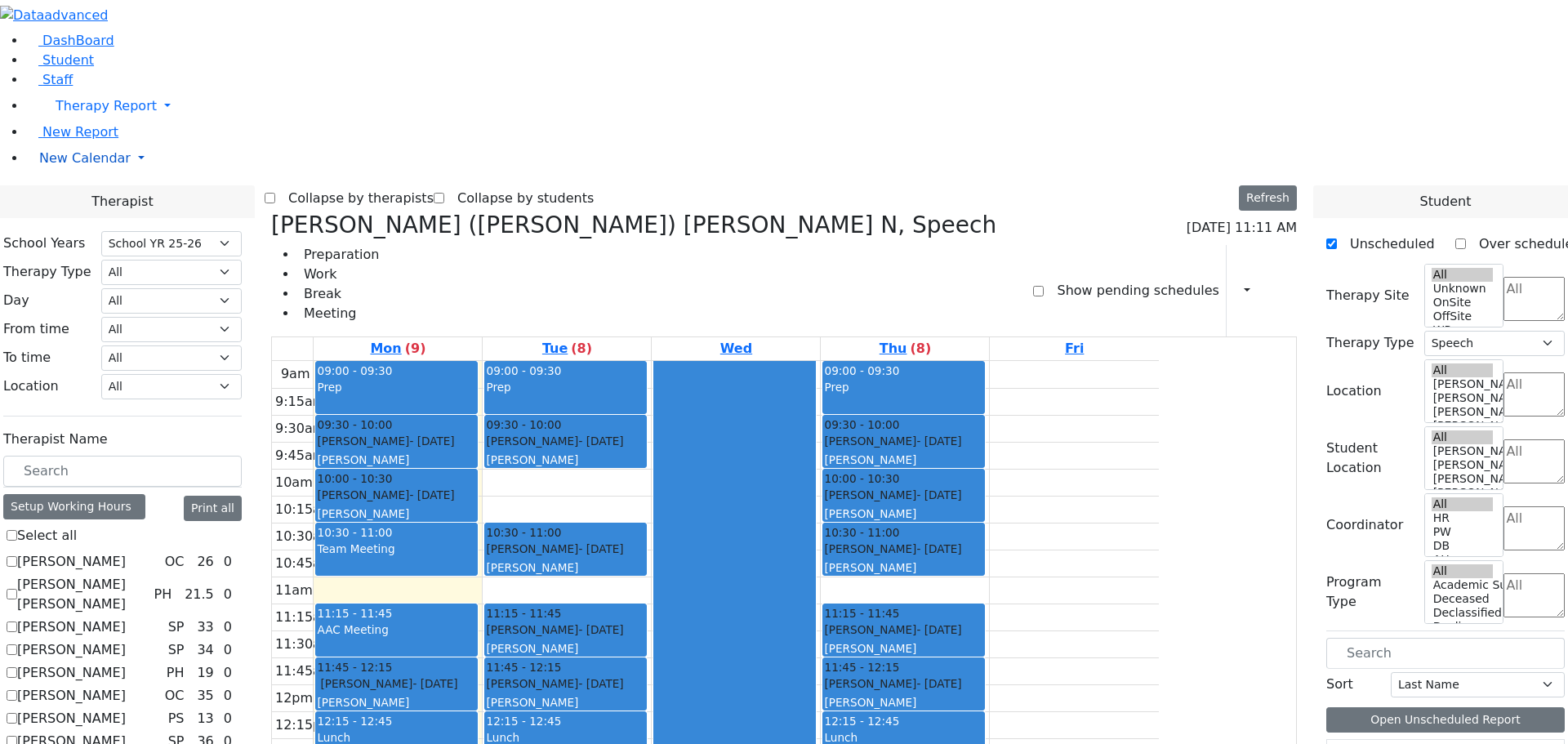
click at [55, 165] on span "New Calendar" at bounding box center [85, 157] width 91 height 15
click at [66, 218] on span "Teacher Report" at bounding box center [89, 209] width 98 height 15
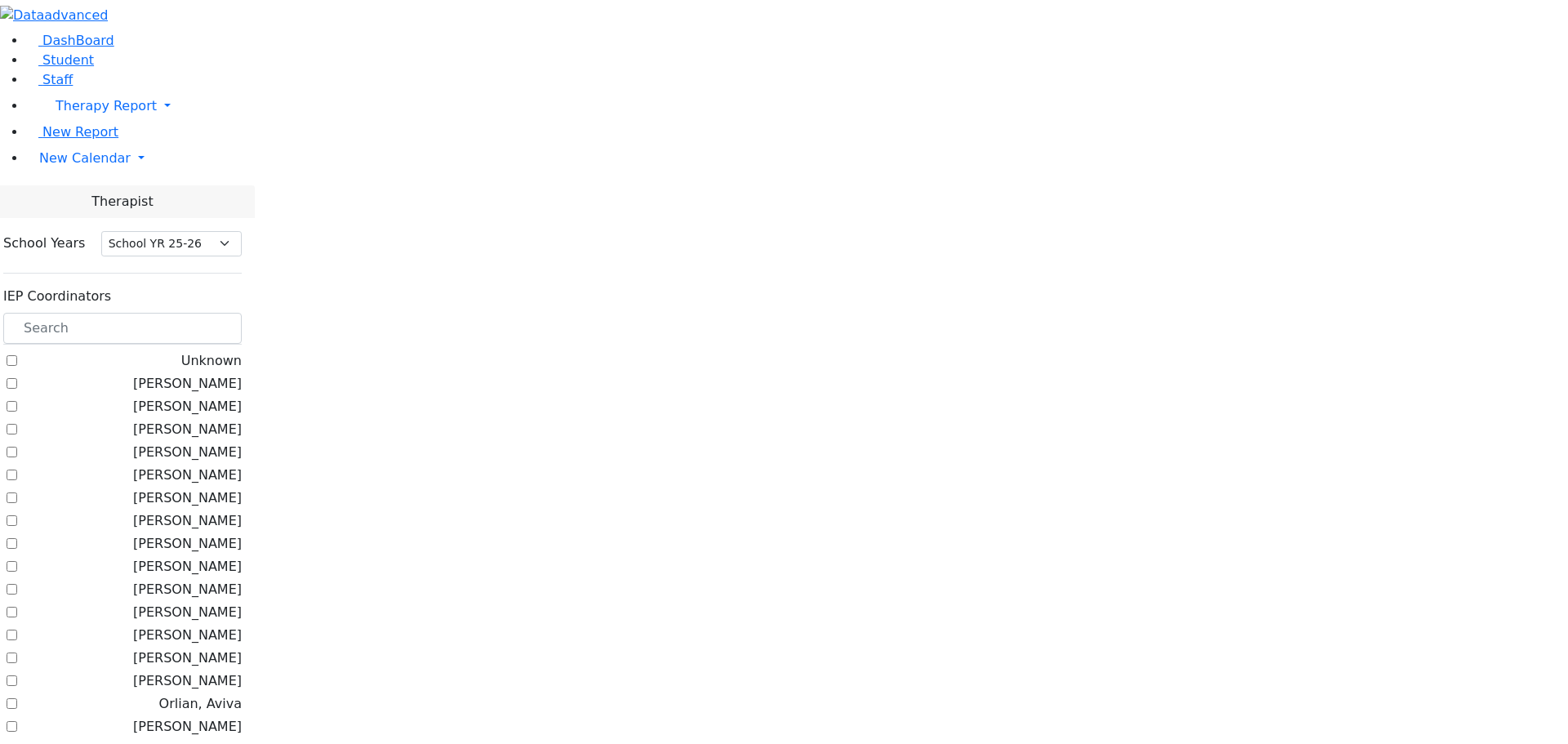
select select "212"
click at [208, 313] on input "text" at bounding box center [123, 328] width 239 height 31
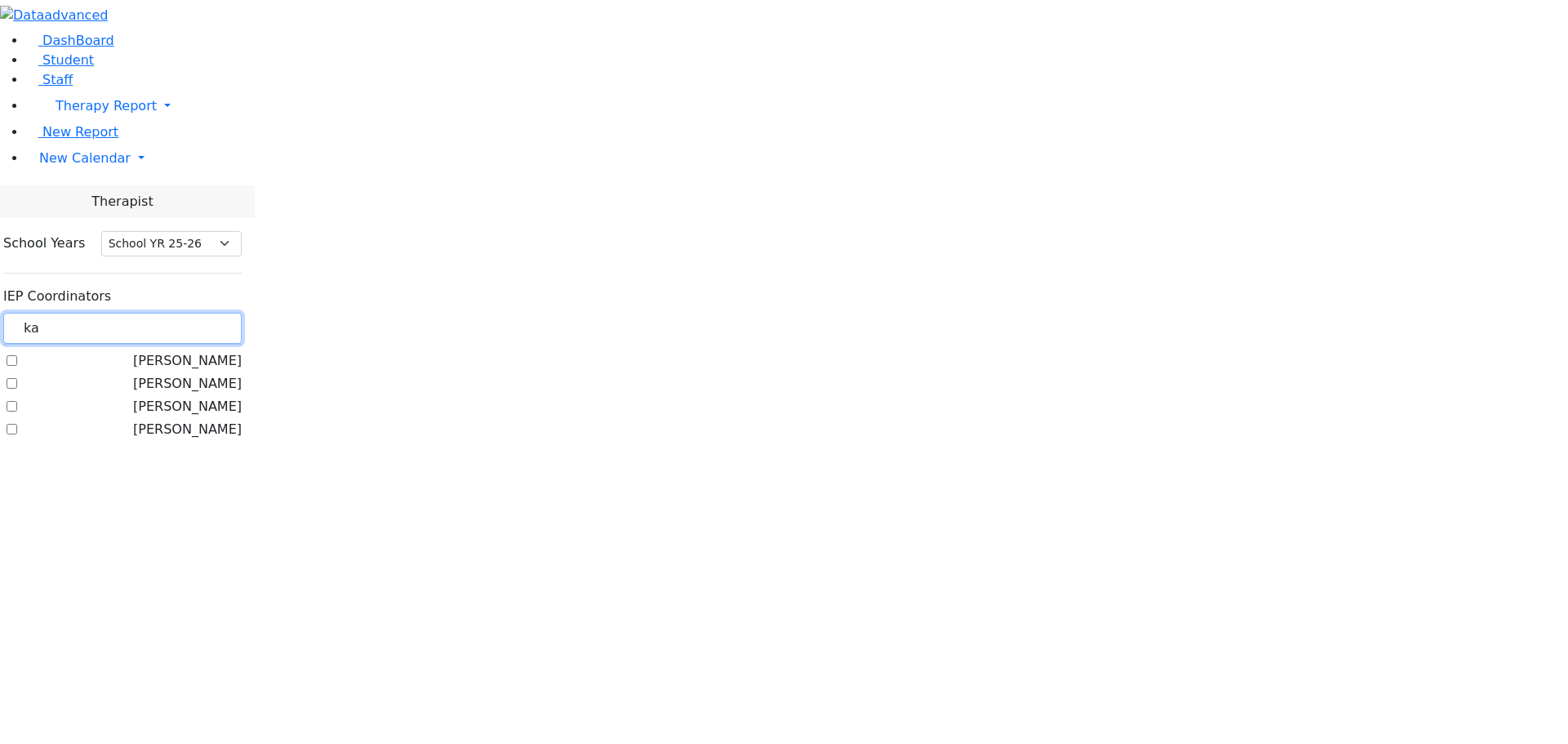
type input "ka"
click at [206, 374] on label "[PERSON_NAME]" at bounding box center [187, 384] width 108 height 20
click at [17, 378] on input "[PERSON_NAME]" at bounding box center [12, 384] width 11 height 11
checkbox input "true"
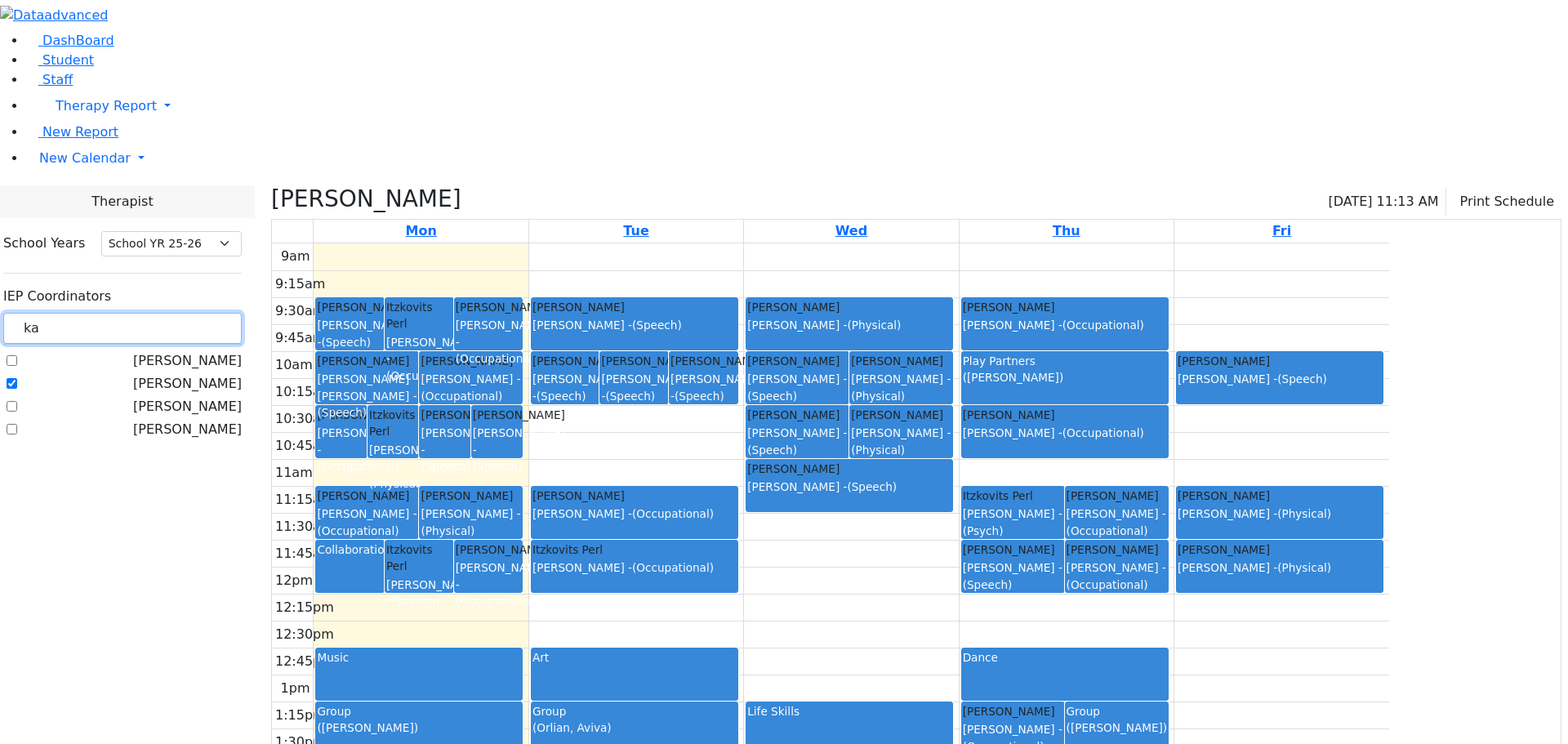
drag, startPoint x: 239, startPoint y: 154, endPoint x: 196, endPoint y: 149, distance: 43.3
click at [196, 313] on div "ka" at bounding box center [123, 329] width 239 height 32
type input "coh"
click at [211, 351] on label "[PERSON_NAME]" at bounding box center [187, 361] width 108 height 20
click at [17, 355] on input "[PERSON_NAME]" at bounding box center [12, 360] width 11 height 11
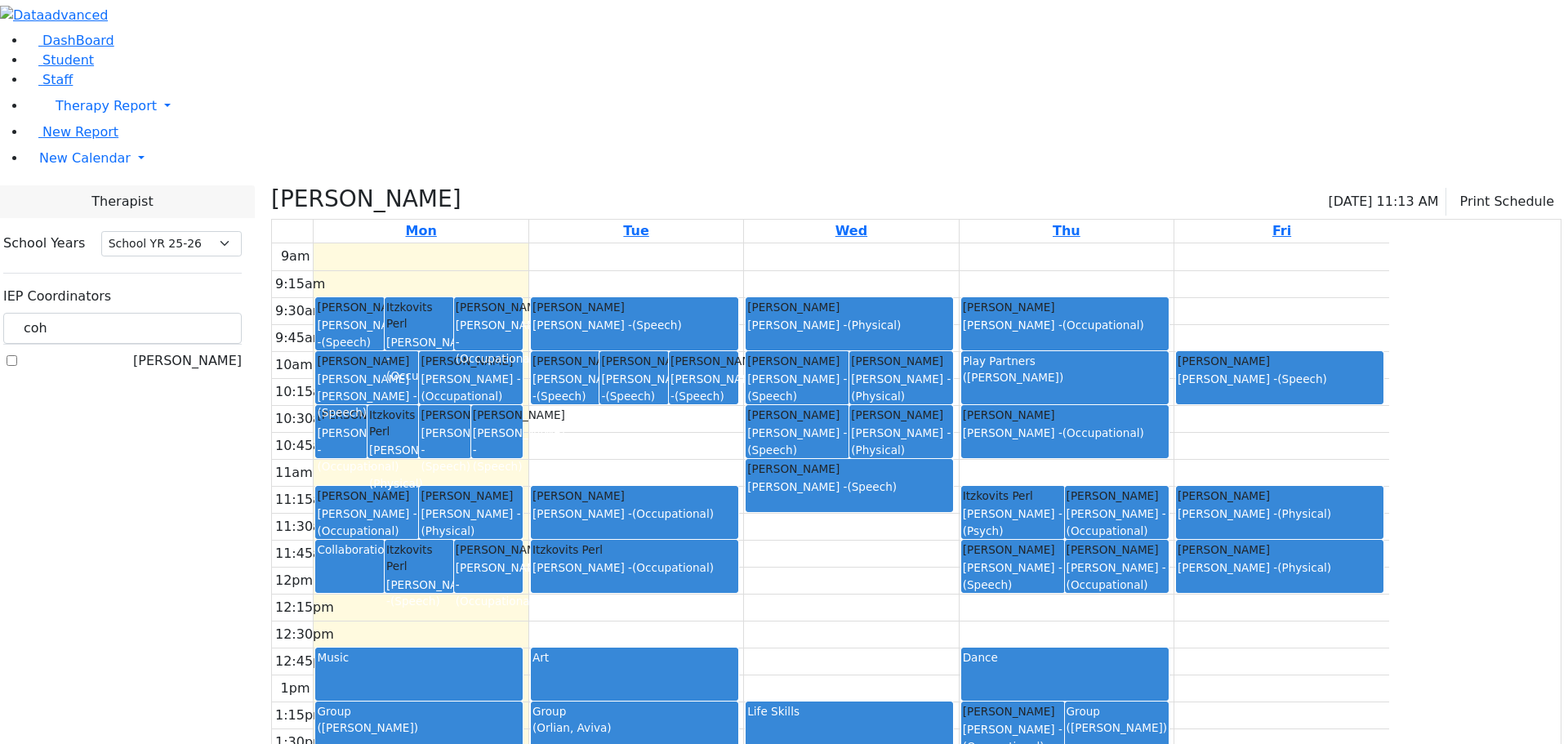
checkbox input "true"
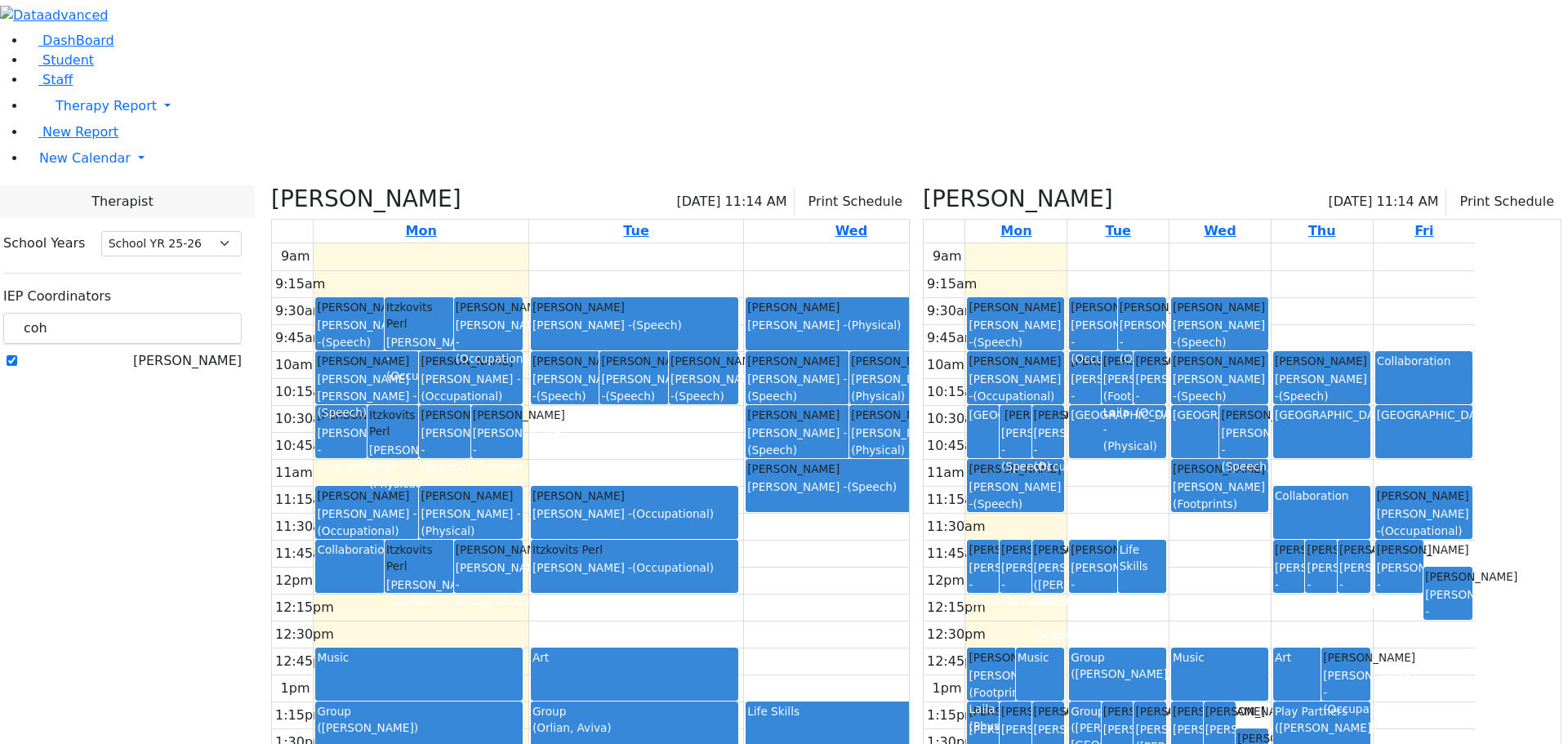
click at [271, 185] on icon at bounding box center [271, 199] width 0 height 27
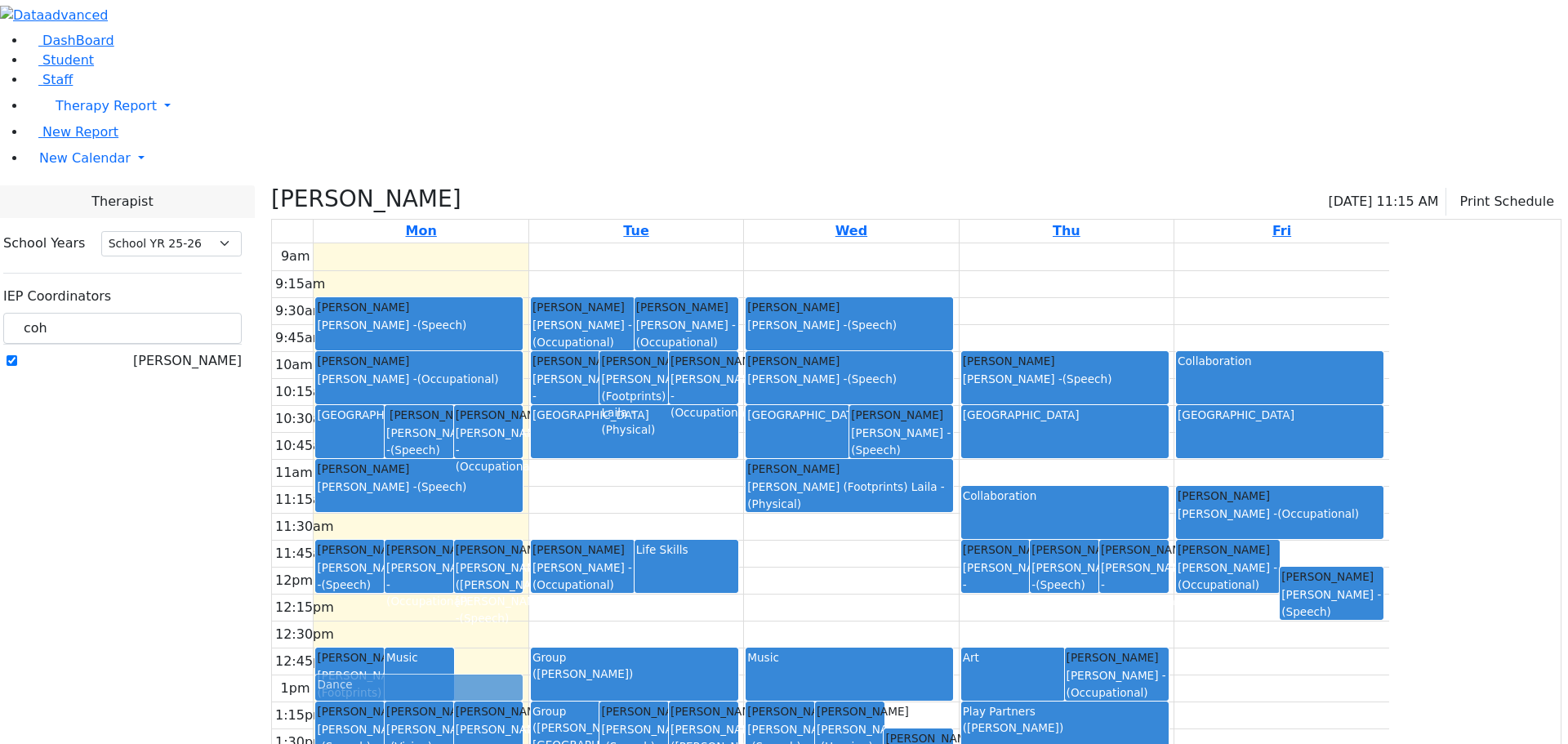
drag, startPoint x: 642, startPoint y: 504, endPoint x: 638, endPoint y: 526, distance: 22.4
click at [528, 526] on div "[GEOGRAPHIC_DATA] [PERSON_NAME] [PERSON_NAME] - (Speech) [PERSON_NAME] [PERSON_…" at bounding box center [420, 566] width 214 height 647
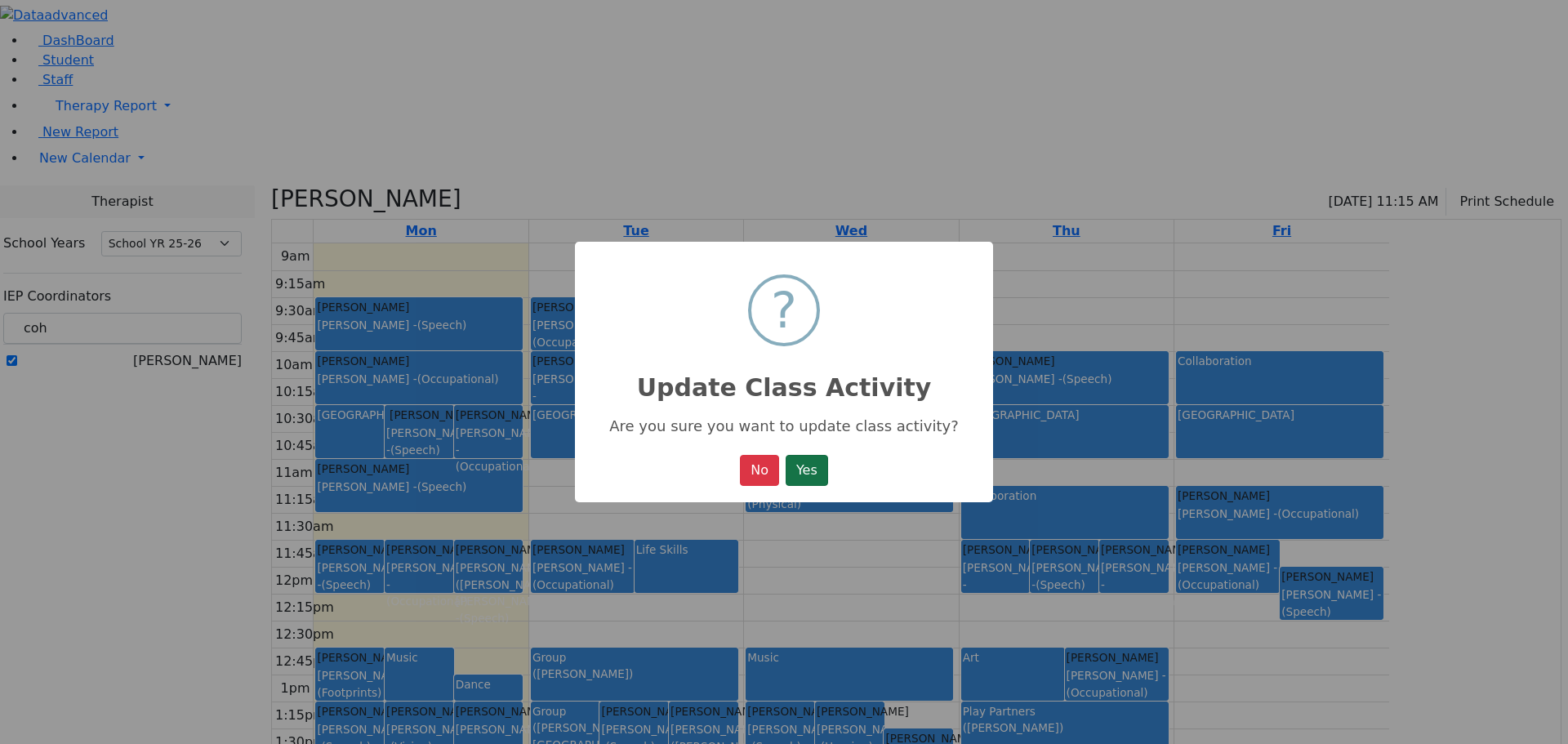
click at [794, 465] on button "Yes" at bounding box center [806, 470] width 42 height 31
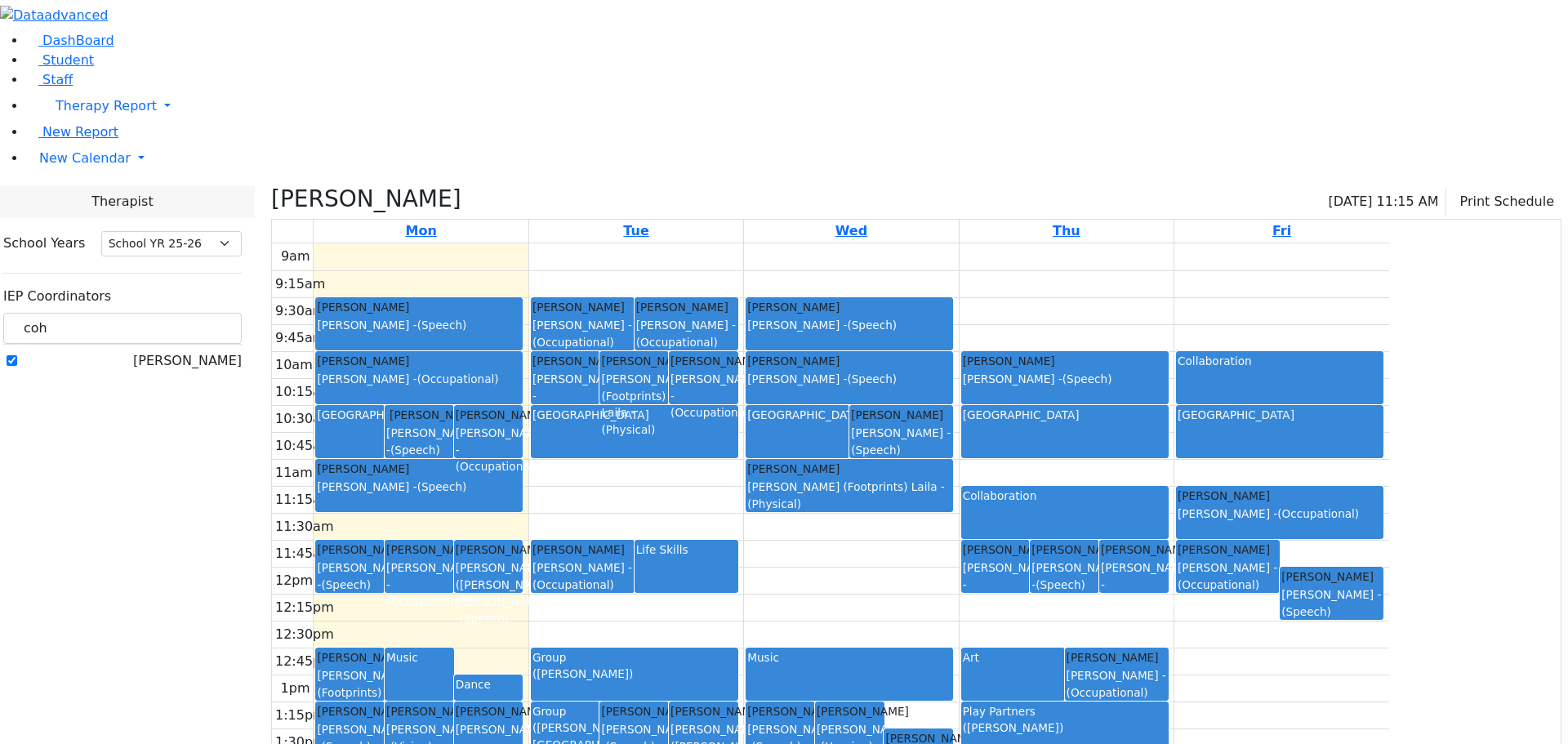
click at [453, 649] on div "Music" at bounding box center [420, 657] width 66 height 16
click at [604, 517] on button "Delete Selected Activities" at bounding box center [659, 522] width 161 height 25
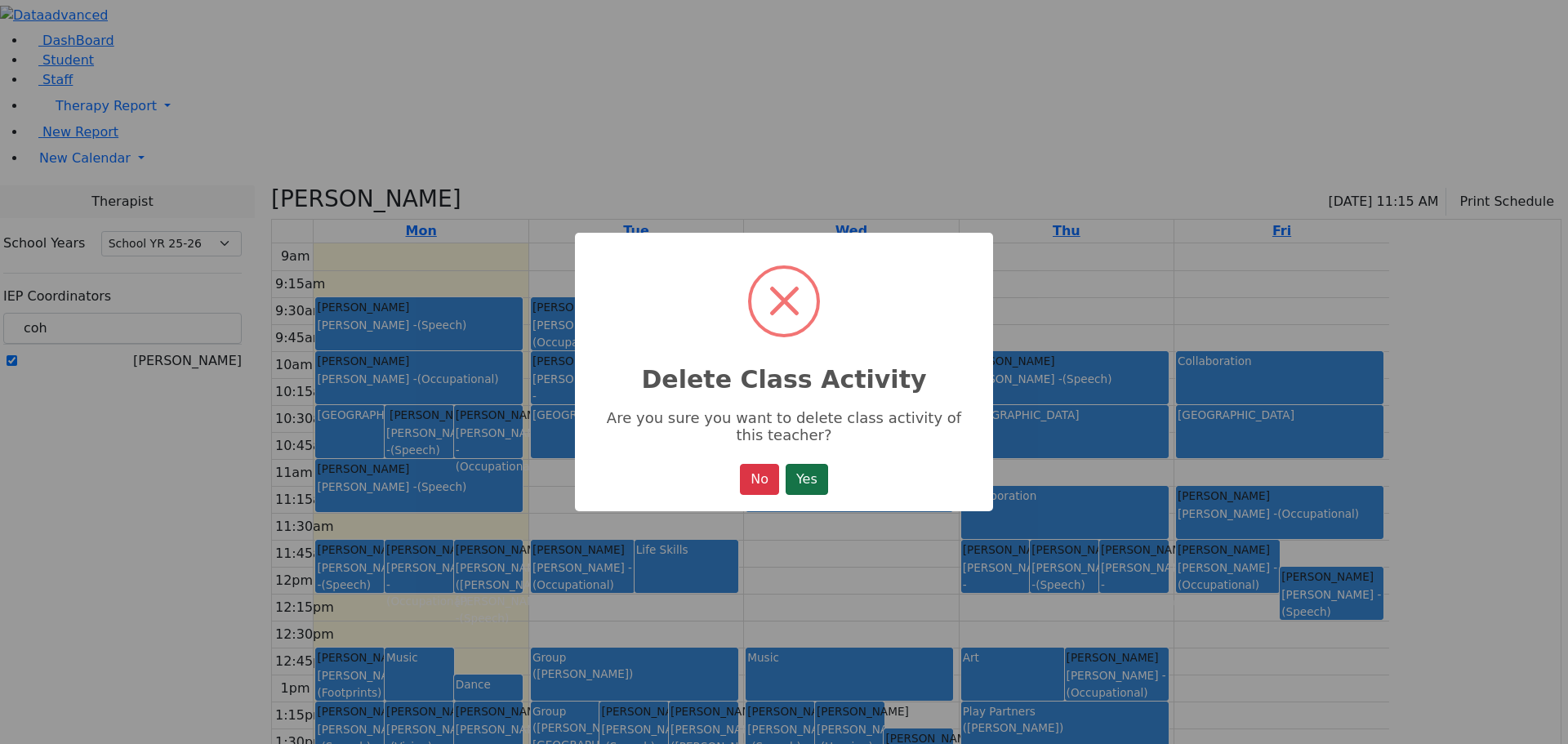
click at [799, 479] on button "Yes" at bounding box center [806, 479] width 42 height 31
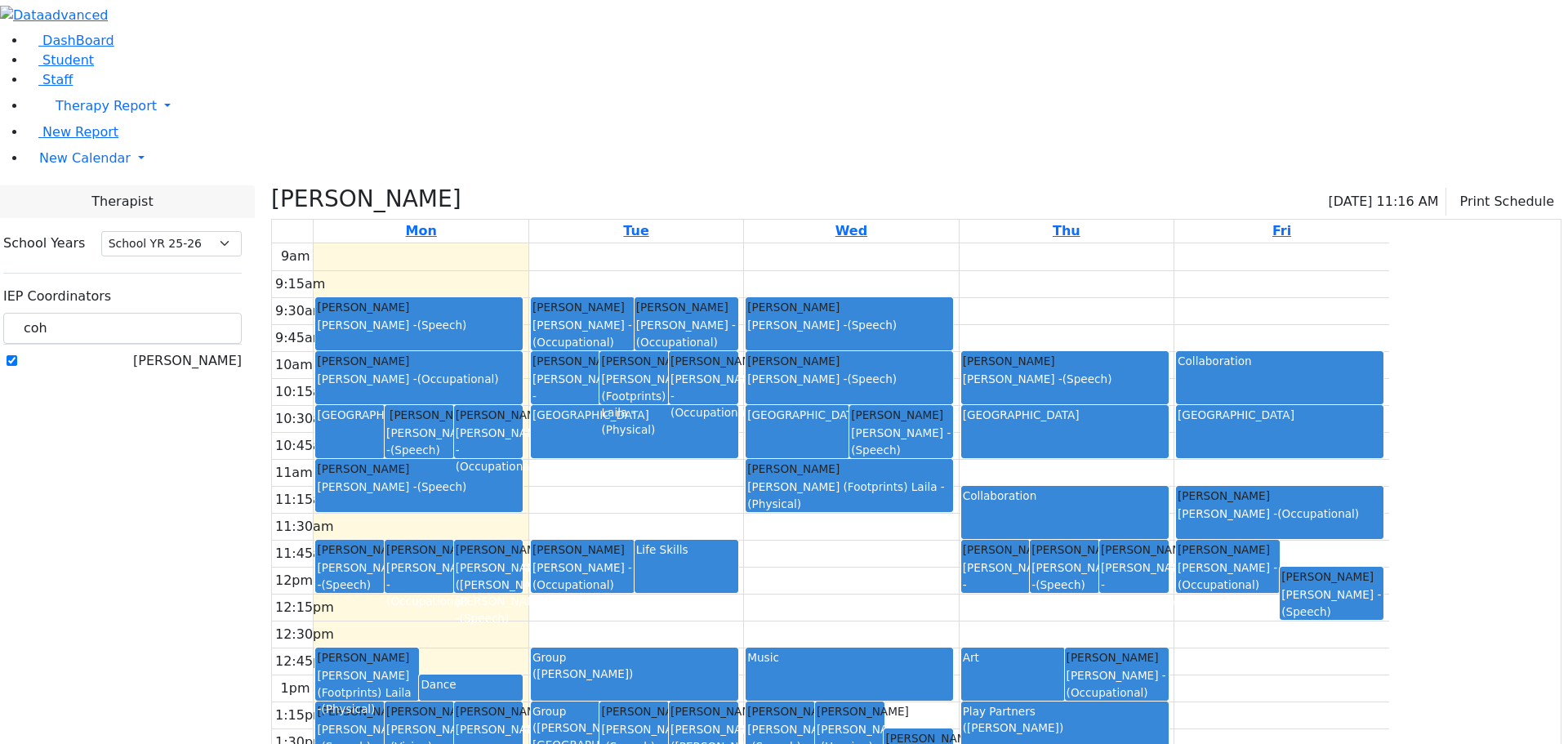
click at [521, 676] on div "Dance" at bounding box center [470, 684] width 100 height 16
drag, startPoint x: 606, startPoint y: 520, endPoint x: 612, endPoint y: 495, distance: 25.7
click at [528, 495] on div "[GEOGRAPHIC_DATA] [PERSON_NAME] [PERSON_NAME] - (Speech) [PERSON_NAME] [PERSON_…" at bounding box center [420, 566] width 214 height 647
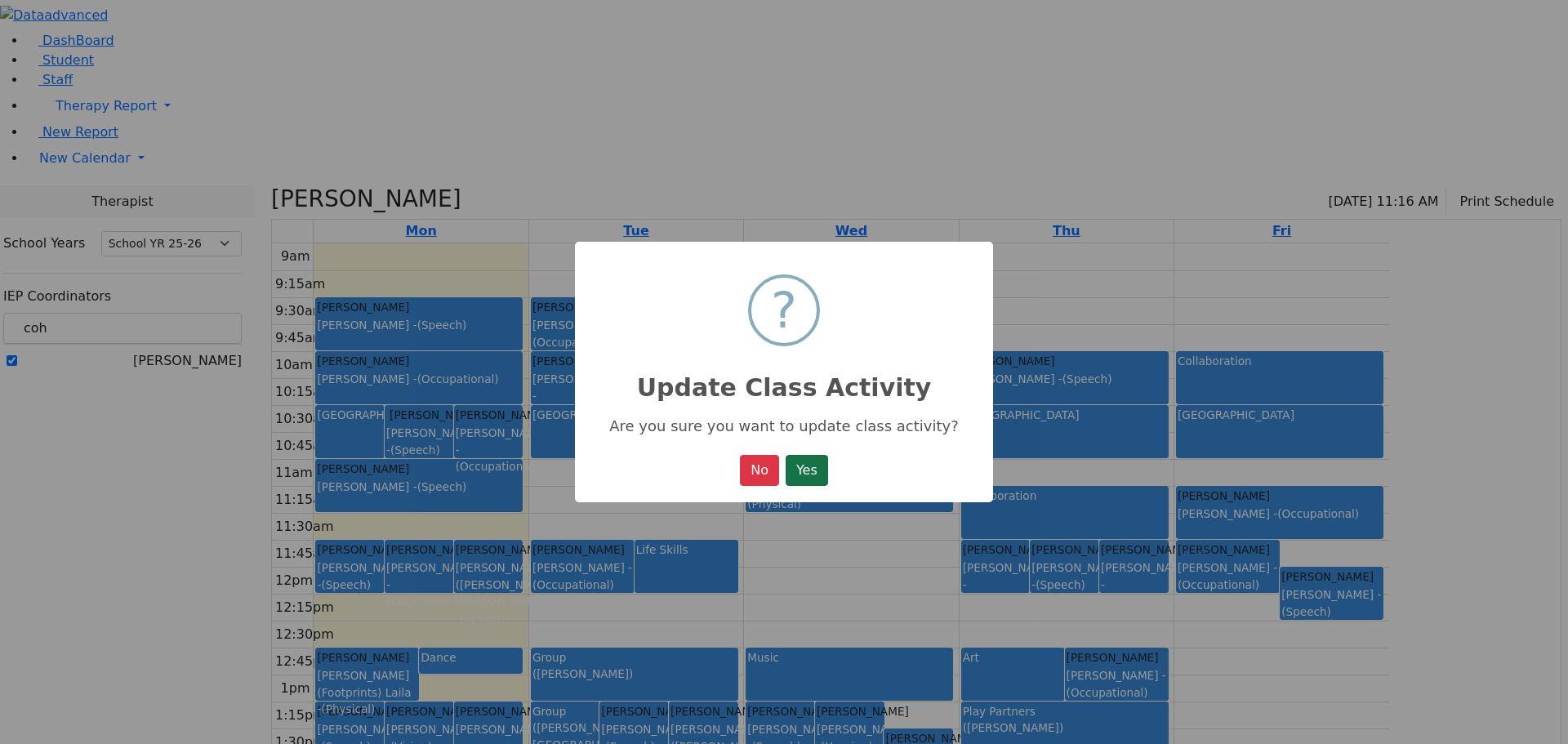
click at [804, 464] on button "Yes" at bounding box center [806, 470] width 42 height 31
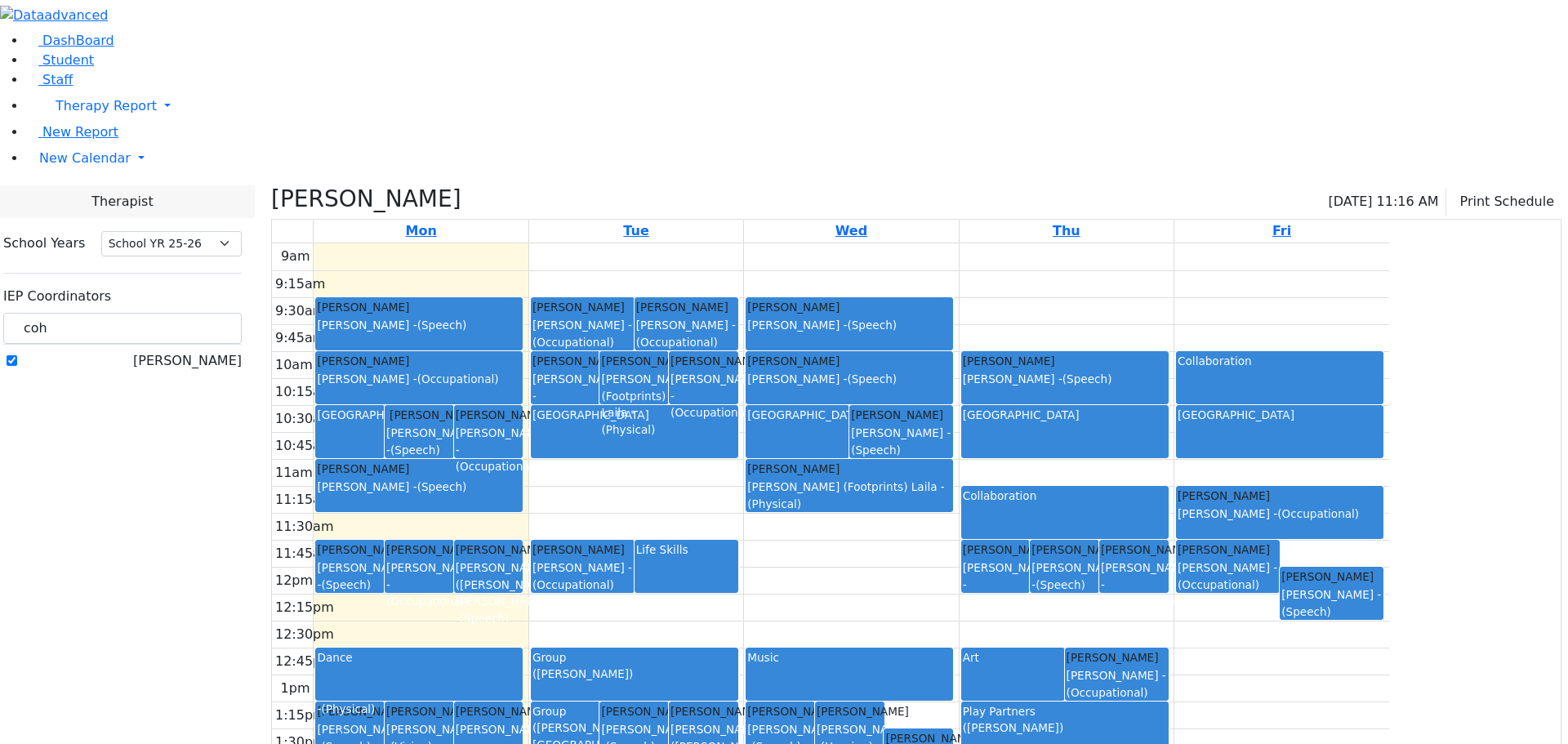
drag, startPoint x: 649, startPoint y: 503, endPoint x: 631, endPoint y: 538, distance: 39.4
click at [522, 243] on div "[GEOGRAPHIC_DATA] [PERSON_NAME] [PERSON_NAME] - (Speech) [PERSON_NAME] [PERSON_…" at bounding box center [419, 243] width 208 height 0
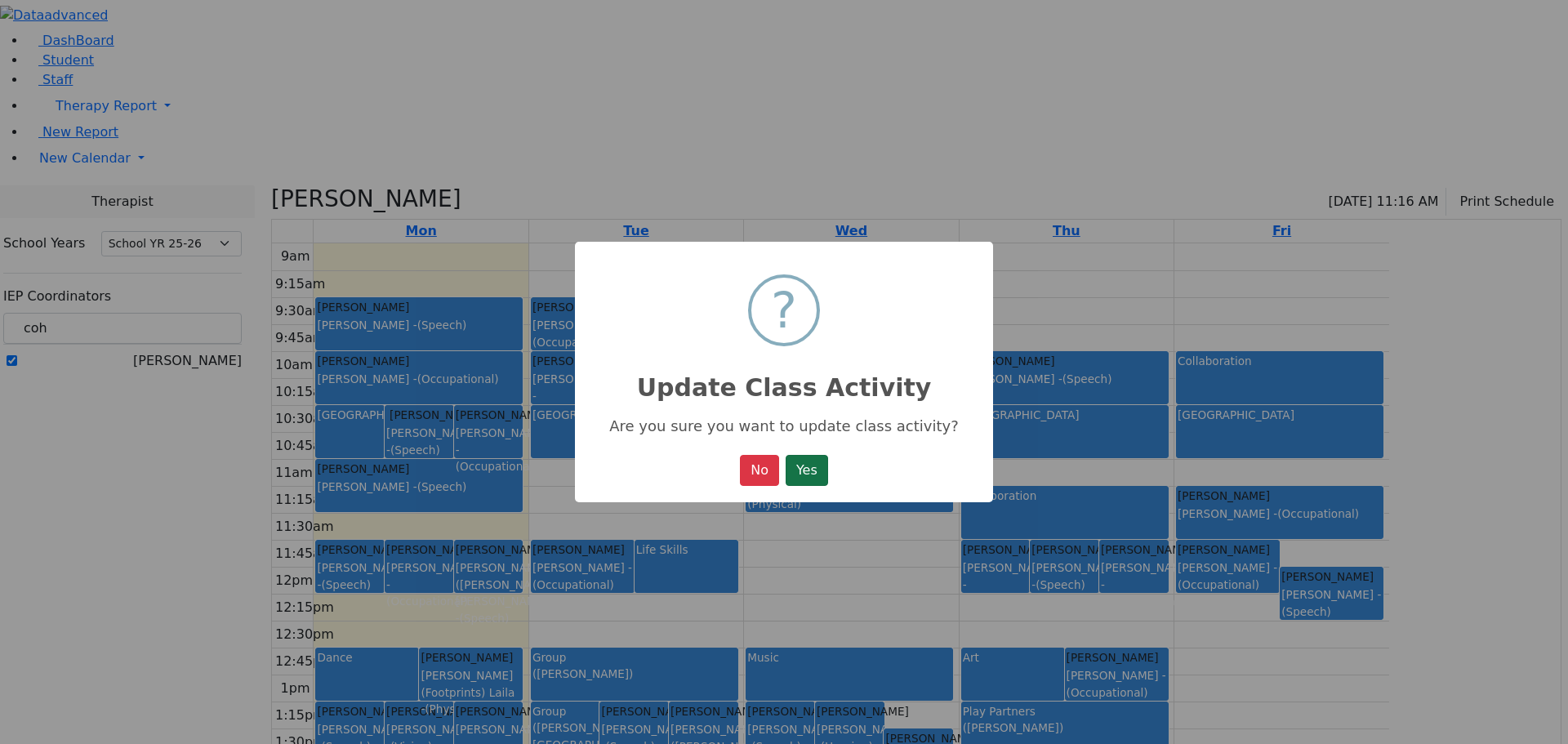
click at [809, 477] on button "Yes" at bounding box center [806, 470] width 42 height 31
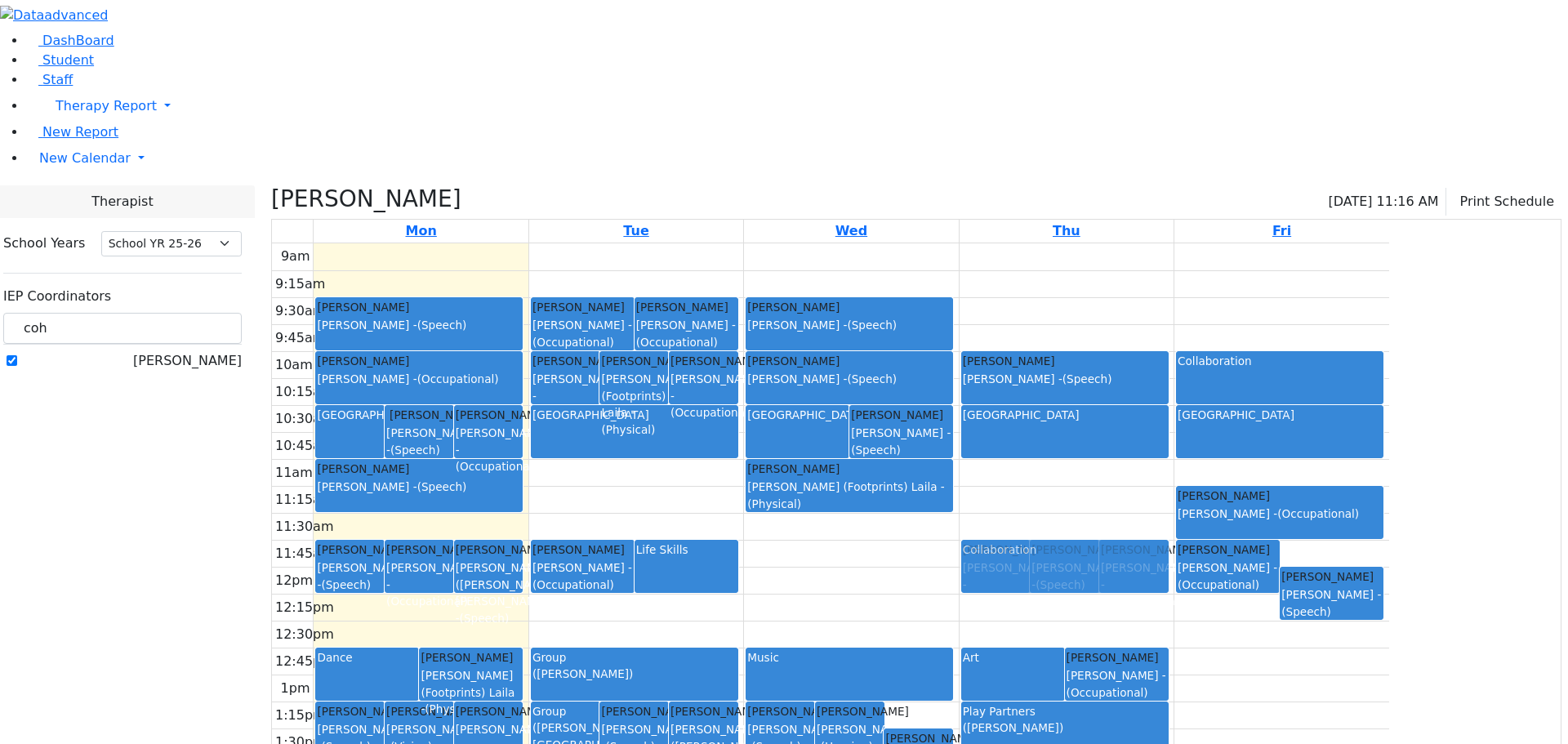
drag, startPoint x: 1175, startPoint y: 340, endPoint x: 1133, endPoint y: 399, distance: 72.4
click at [1133, 399] on div "[PERSON_NAME] [PERSON_NAME] - (Occupational) [PERSON_NAME] [PERSON_NAME] - (Spe…" at bounding box center [1066, 566] width 214 height 647
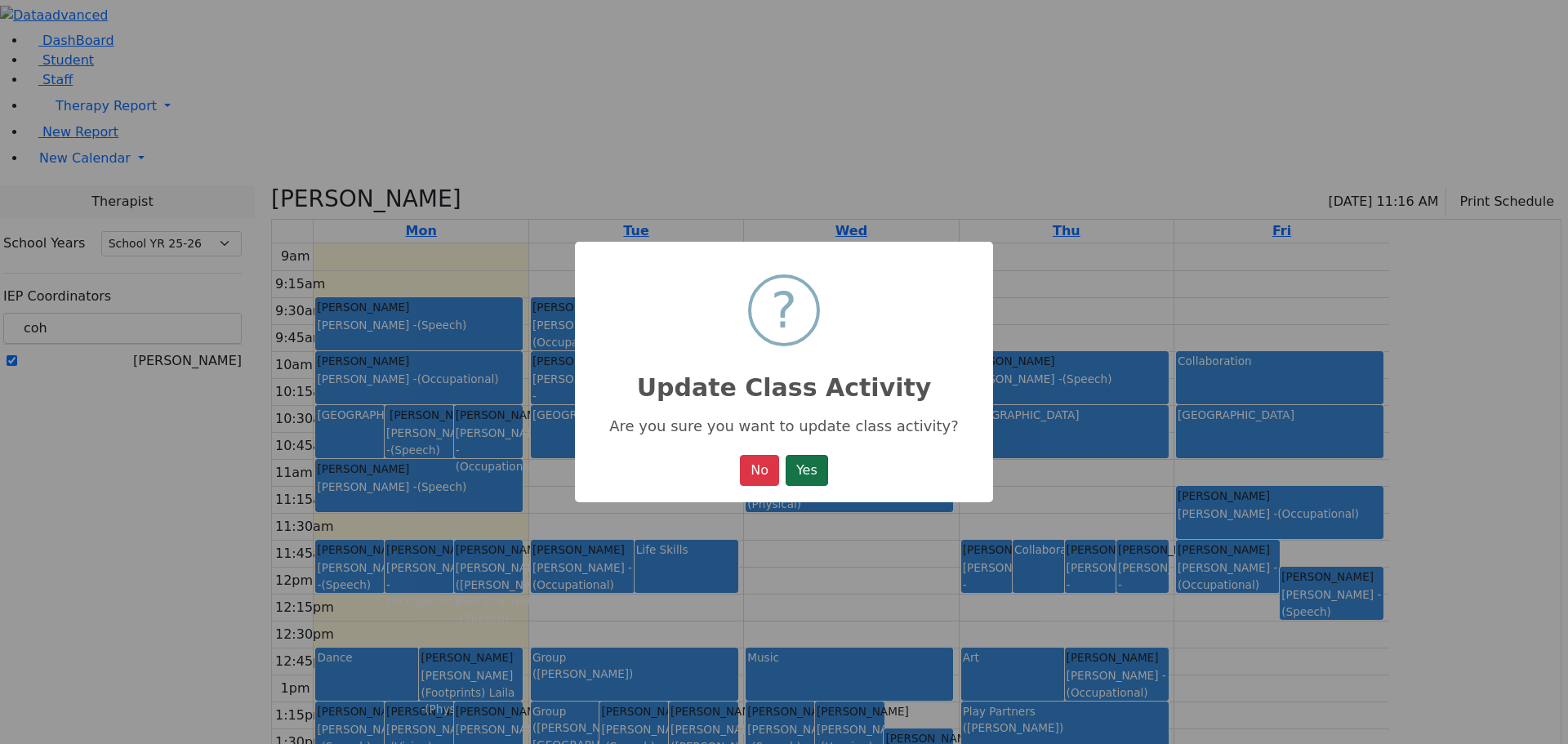
click at [819, 474] on button "Yes" at bounding box center [806, 470] width 42 height 31
